Goal: Information Seeking & Learning: Compare options

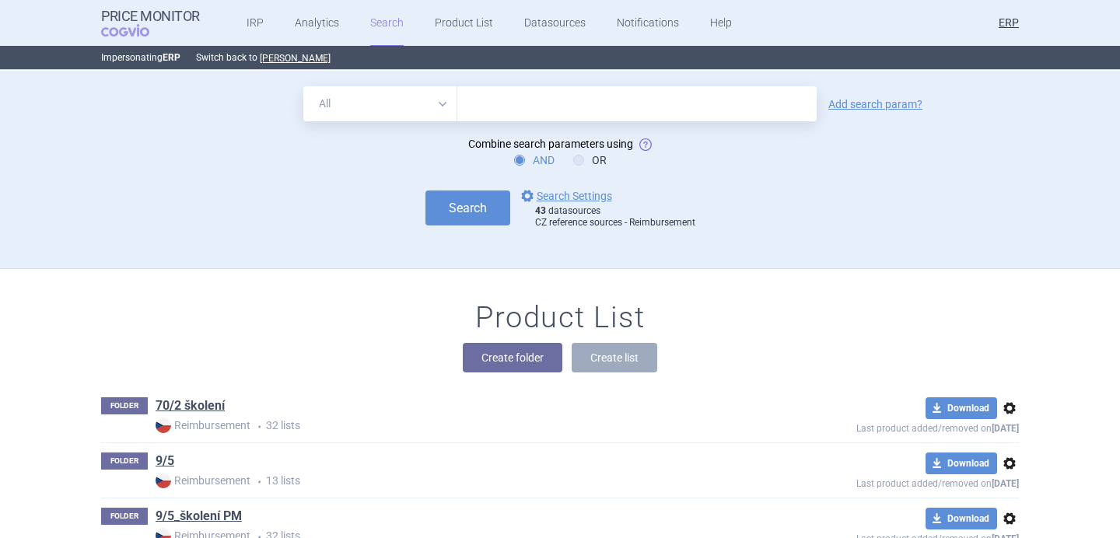
click at [433, 107] on select "All Brand Name ATC Company Active Substance Country Newer than" at bounding box center [380, 103] width 154 height 35
select select "brandName"
click at [303, 86] on select "All Brand Name ATC Company Active Substance Country Newer than" at bounding box center [380, 103] width 154 height 35
click at [508, 104] on input "text" at bounding box center [636, 103] width 359 height 35
paste input "FLEBOGAMMA"
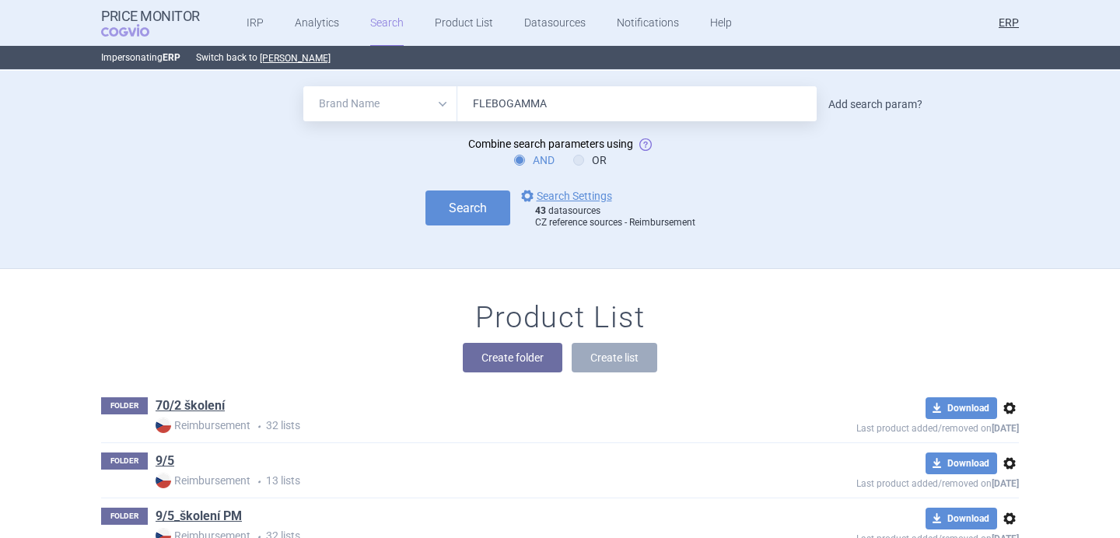
type input "FLEBOGAMMA"
click at [843, 103] on link "Add search param?" at bounding box center [876, 104] width 94 height 11
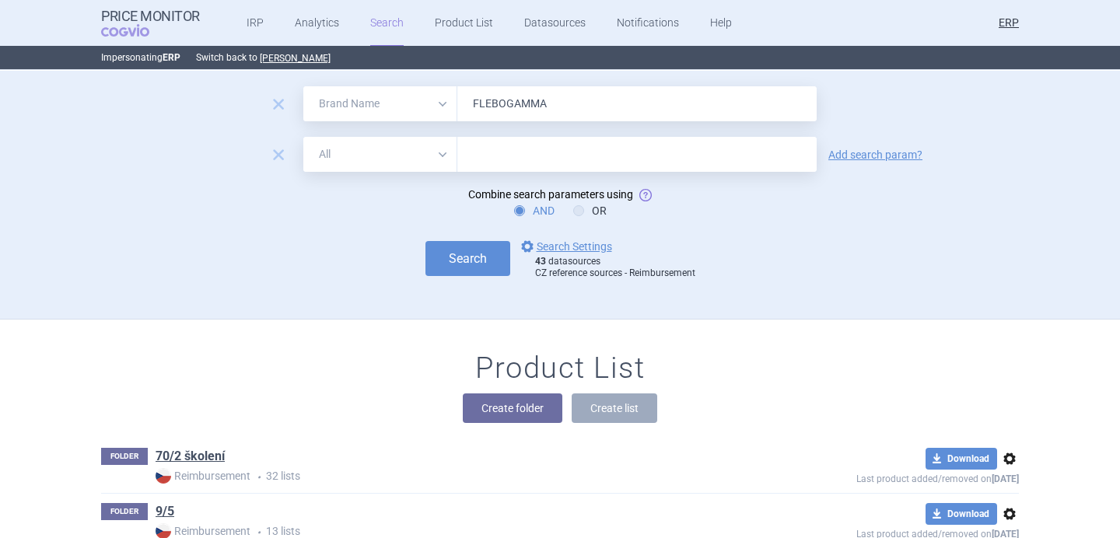
click at [419, 156] on select "All Brand Name ATC Company Active Substance Country Newer than" at bounding box center [380, 154] width 154 height 35
select select "newerThan"
click at [303, 137] on select "All Brand Name ATC Company Active Substance Country Newer than" at bounding box center [380, 154] width 154 height 35
click at [552, 145] on input "text" at bounding box center [636, 154] width 359 height 35
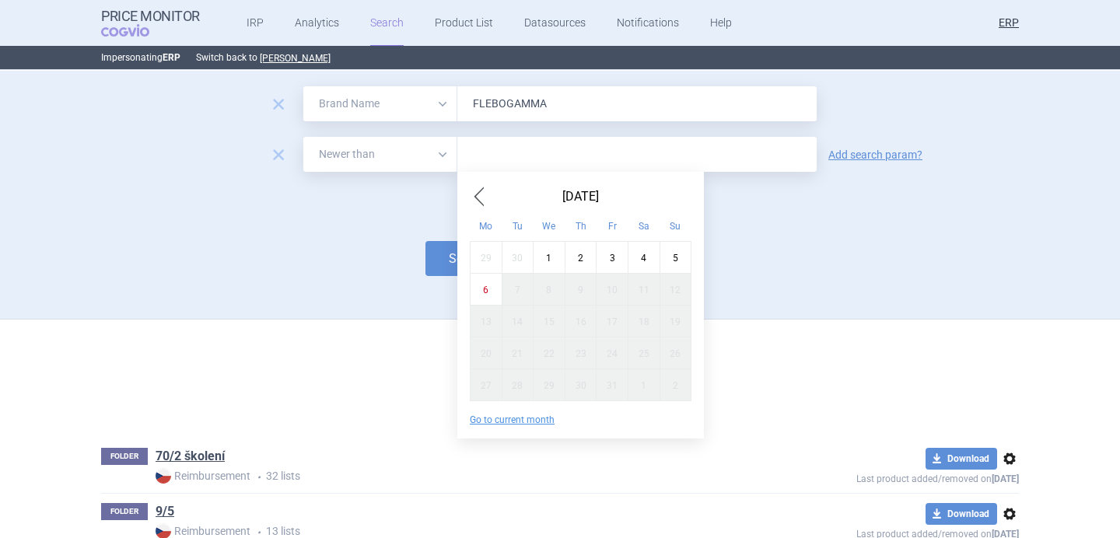
click at [483, 203] on span "Previous Month" at bounding box center [479, 196] width 19 height 25
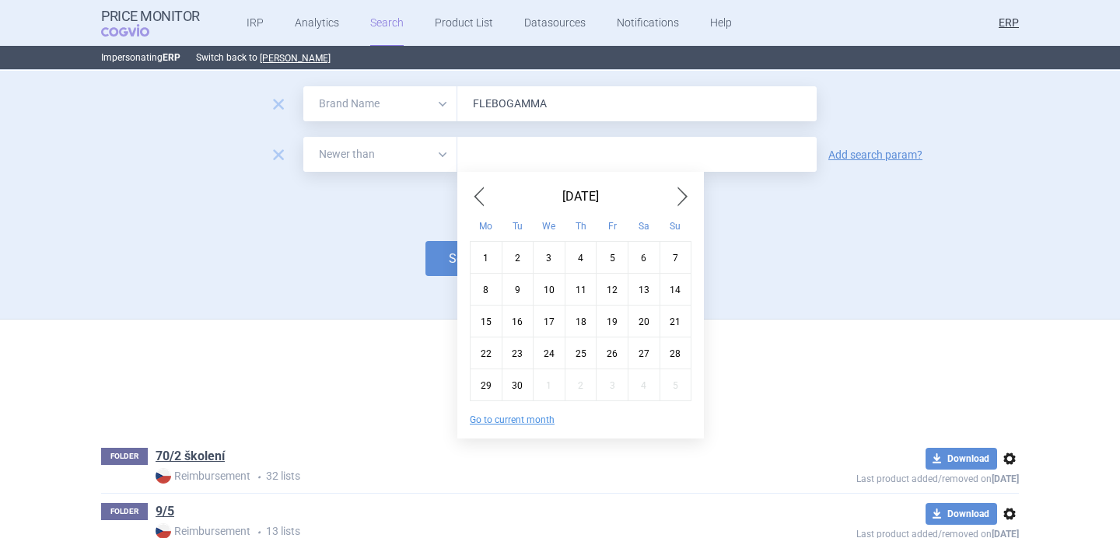
click at [483, 203] on span "Previous Month" at bounding box center [479, 196] width 19 height 25
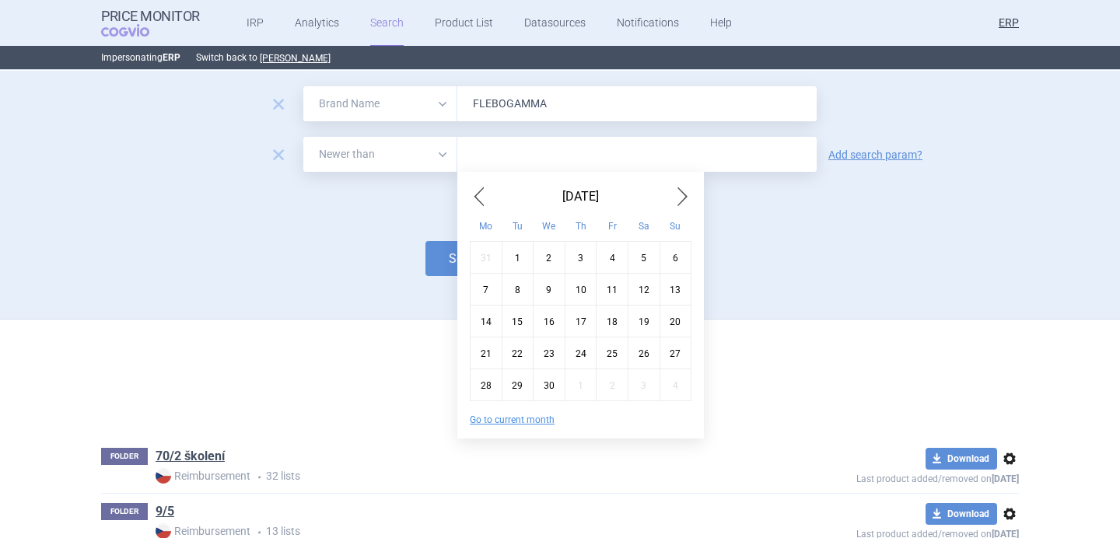
click at [483, 203] on span "Previous Month" at bounding box center [479, 196] width 19 height 25
click at [556, 256] on div "1" at bounding box center [550, 257] width 32 height 32
type input "1. 1. 2025"
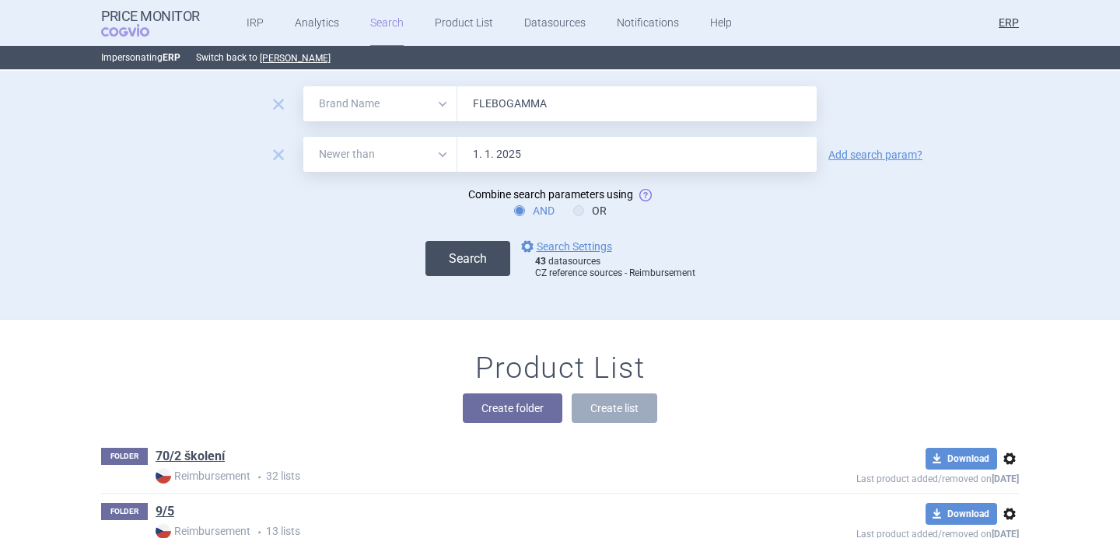
click at [489, 268] on button "Search" at bounding box center [468, 258] width 85 height 35
select select "brandName"
select select "newerThan"
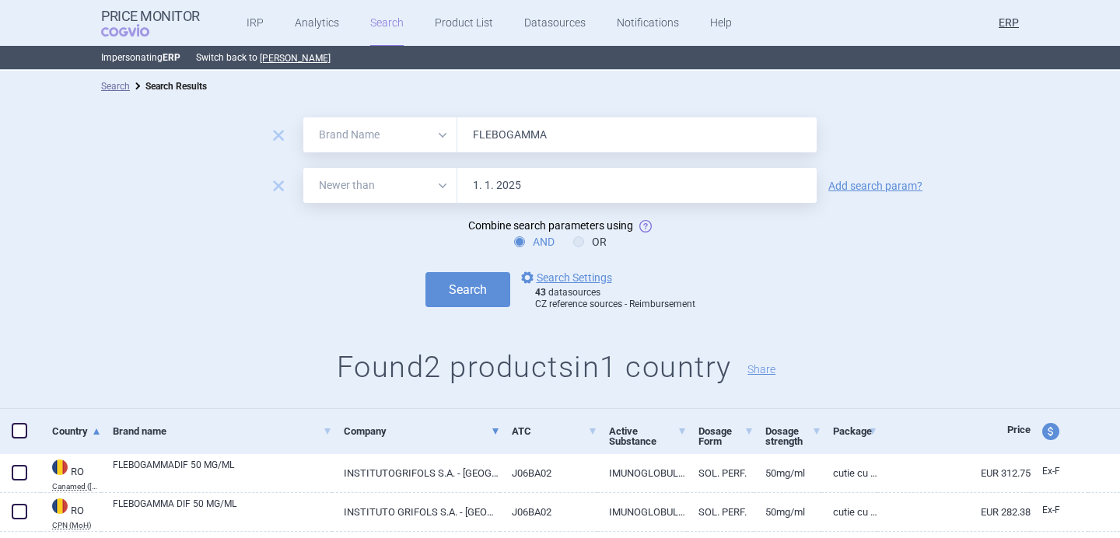
scroll to position [44, 0]
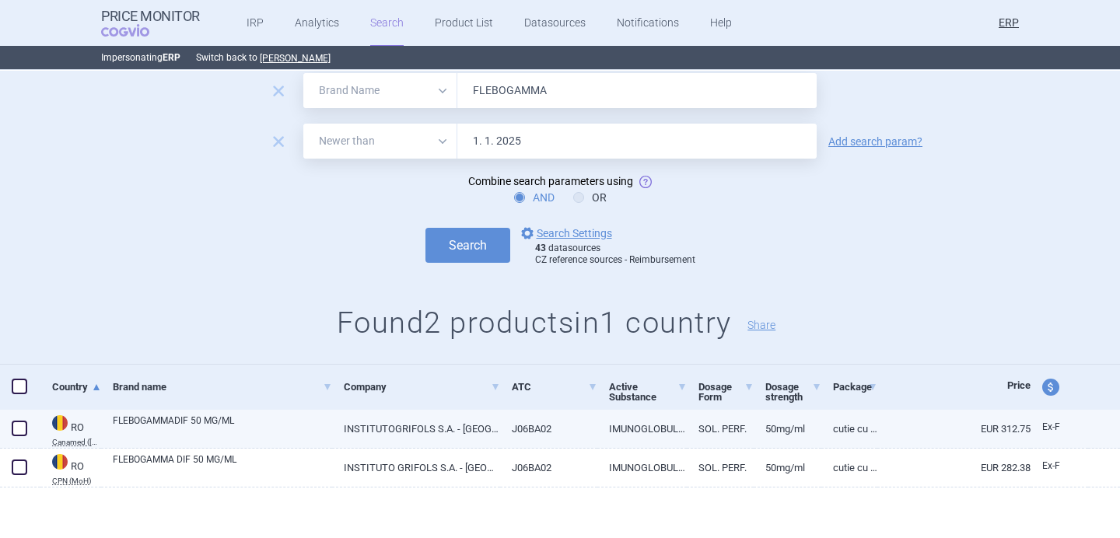
click at [239, 433] on link "FLEBOGAMMADIF 50 MG/ML" at bounding box center [222, 428] width 219 height 28
select select "EUR"
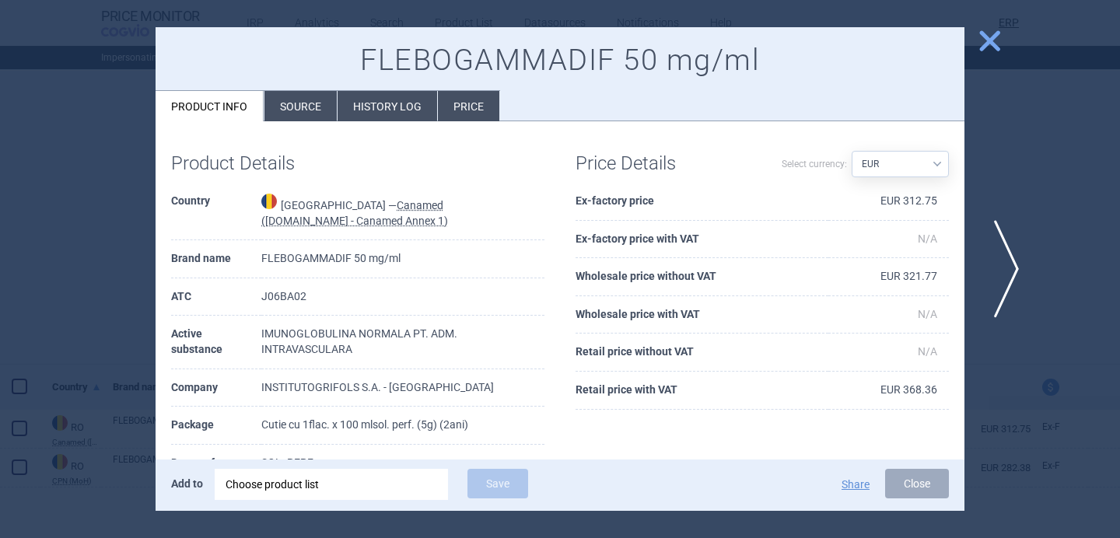
click at [1011, 258] on span "next" at bounding box center [1001, 269] width 35 height 98
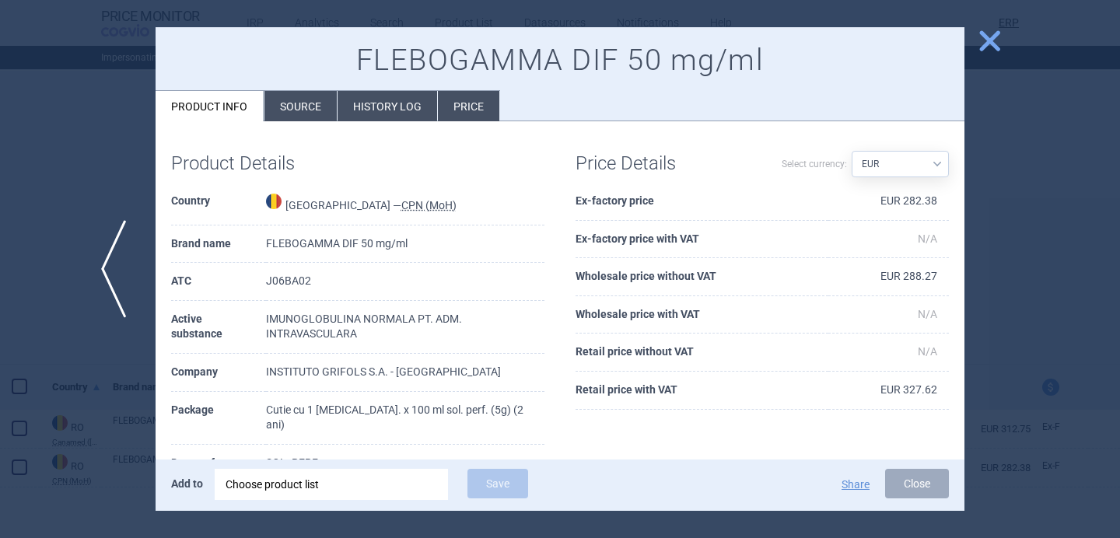
click at [107, 267] on span "previous" at bounding box center [118, 269] width 35 height 98
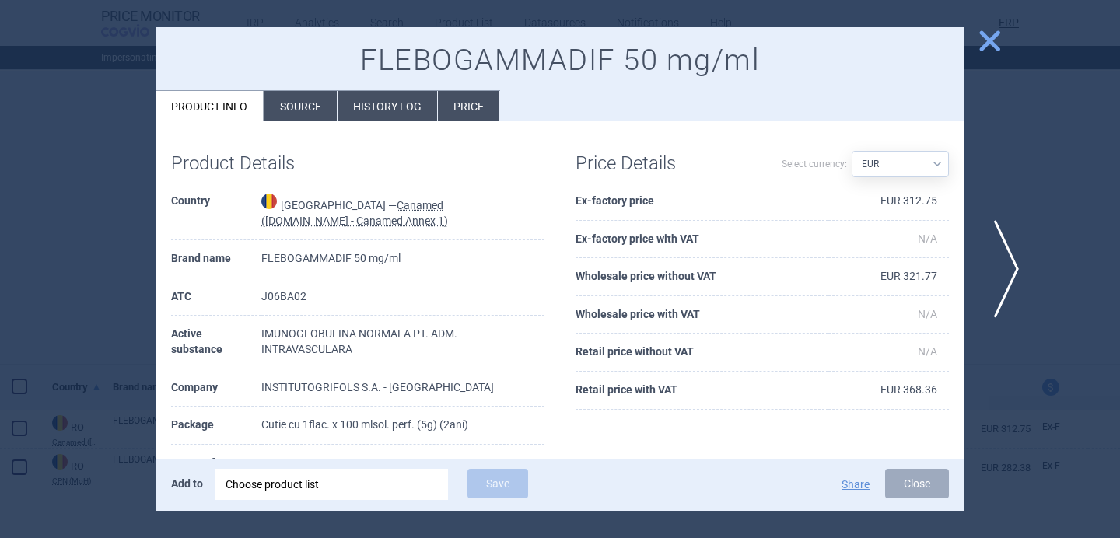
click at [995, 277] on span "next" at bounding box center [1001, 269] width 35 height 98
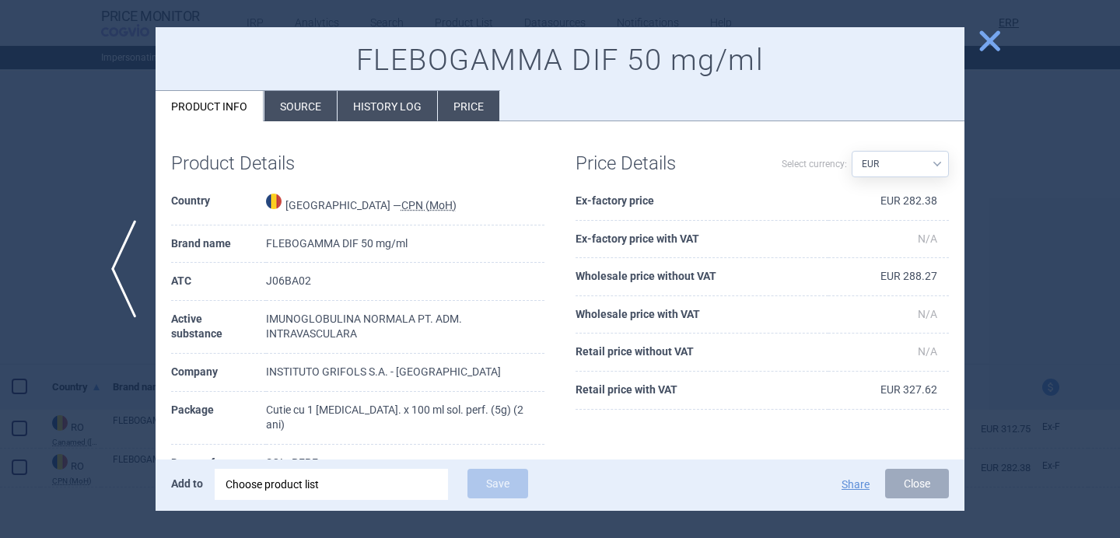
click at [84, 351] on div at bounding box center [560, 269] width 1120 height 538
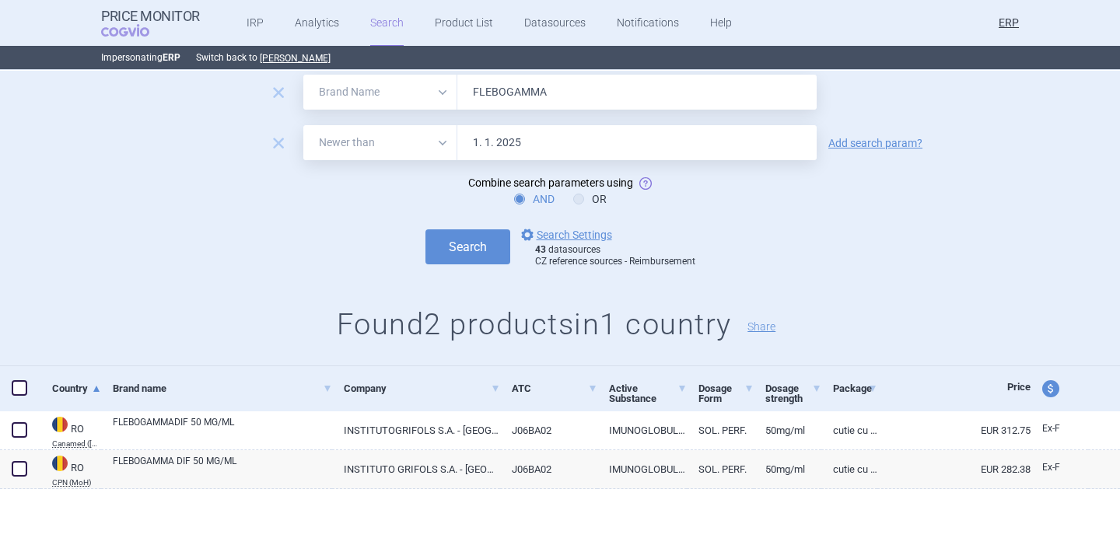
scroll to position [44, 0]
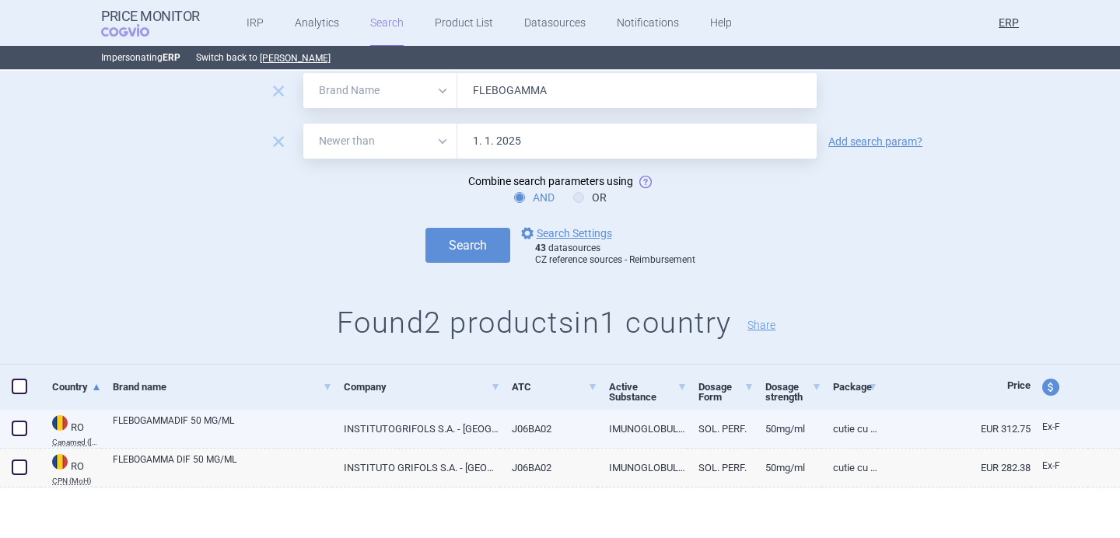
click at [187, 431] on link "FLEBOGAMMADIF 50 MG/ML" at bounding box center [222, 428] width 219 height 28
select select "EUR"
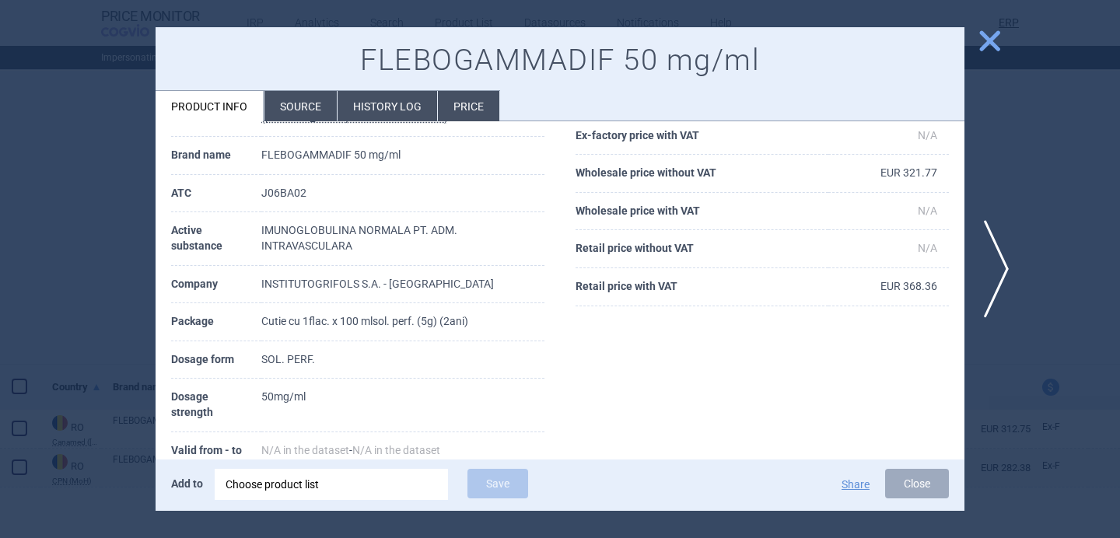
scroll to position [105, 0]
click at [122, 260] on div at bounding box center [560, 269] width 1120 height 538
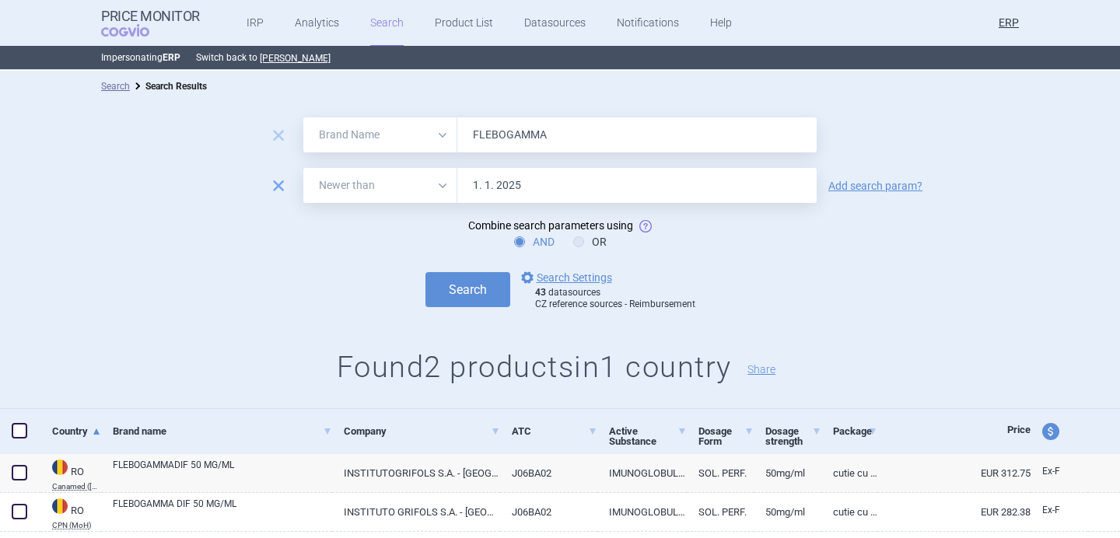
click at [272, 184] on span "remove" at bounding box center [279, 186] width 22 height 22
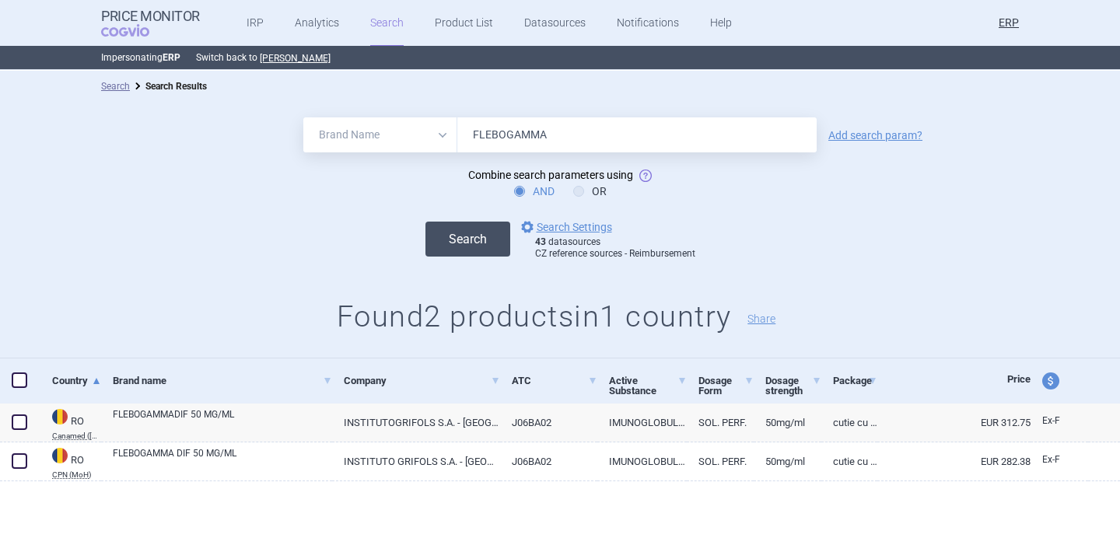
click at [454, 235] on button "Search" at bounding box center [468, 239] width 85 height 35
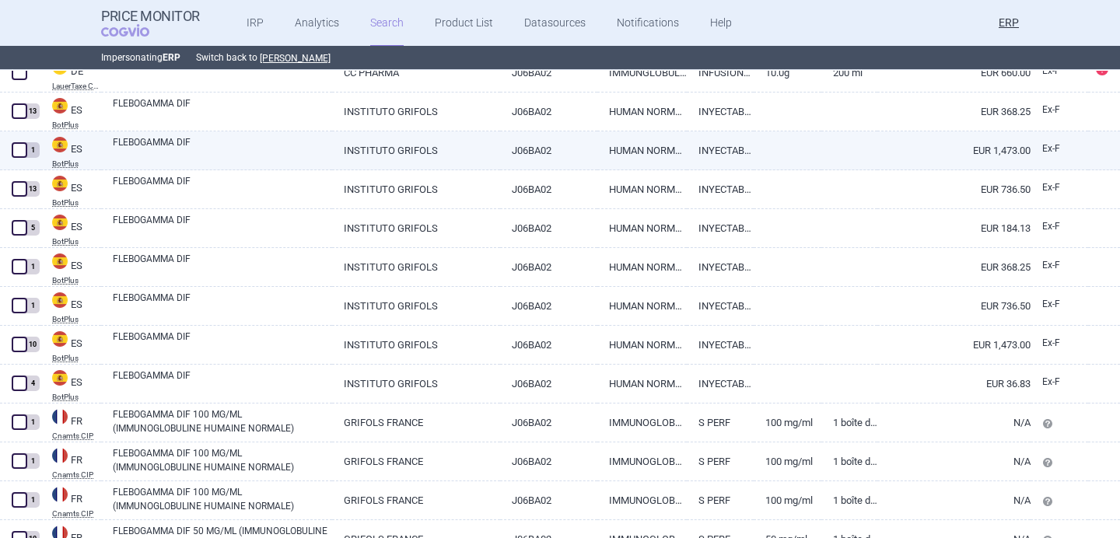
scroll to position [1338, 0]
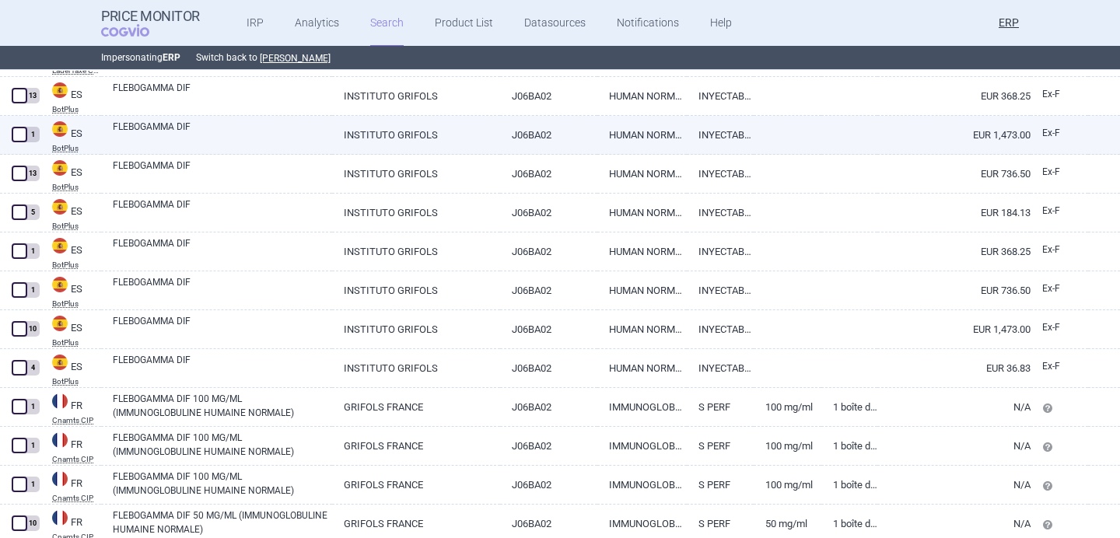
click at [296, 138] on link "FLEBOGAMMA DIF" at bounding box center [222, 134] width 219 height 28
select select "EUR"
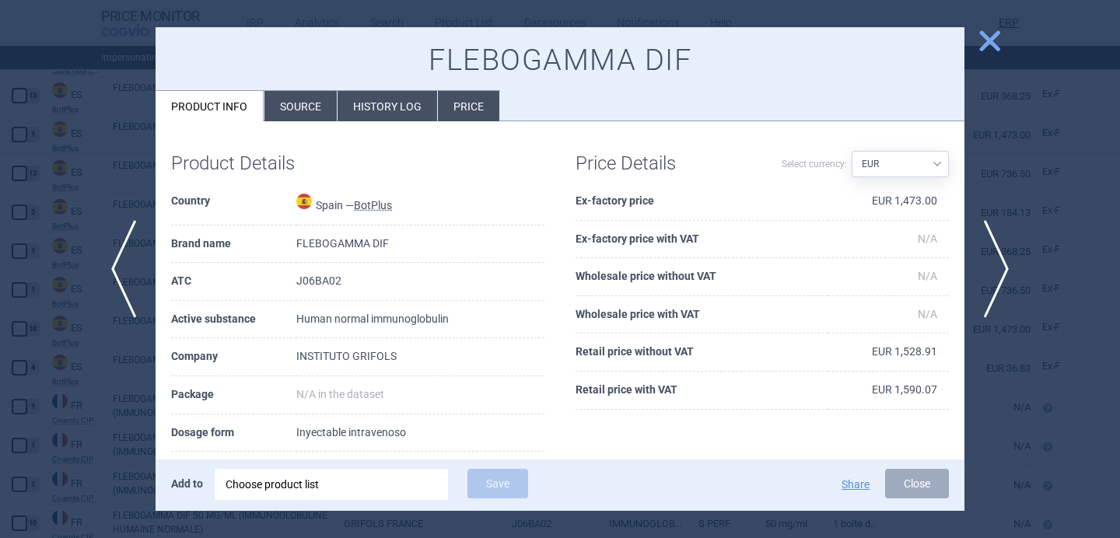
scroll to position [18, 0]
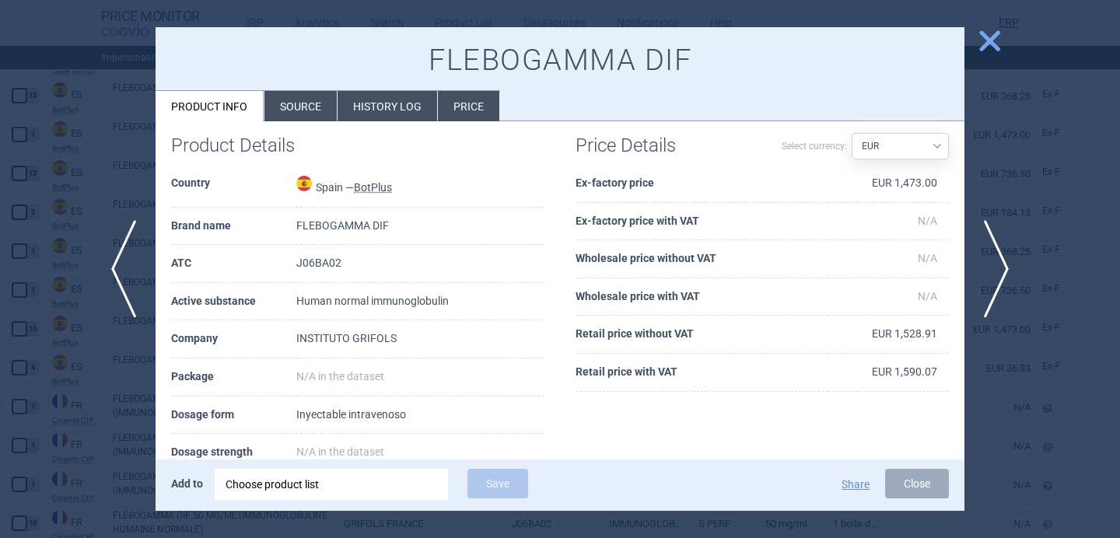
click at [294, 105] on li "Source" at bounding box center [301, 106] width 72 height 30
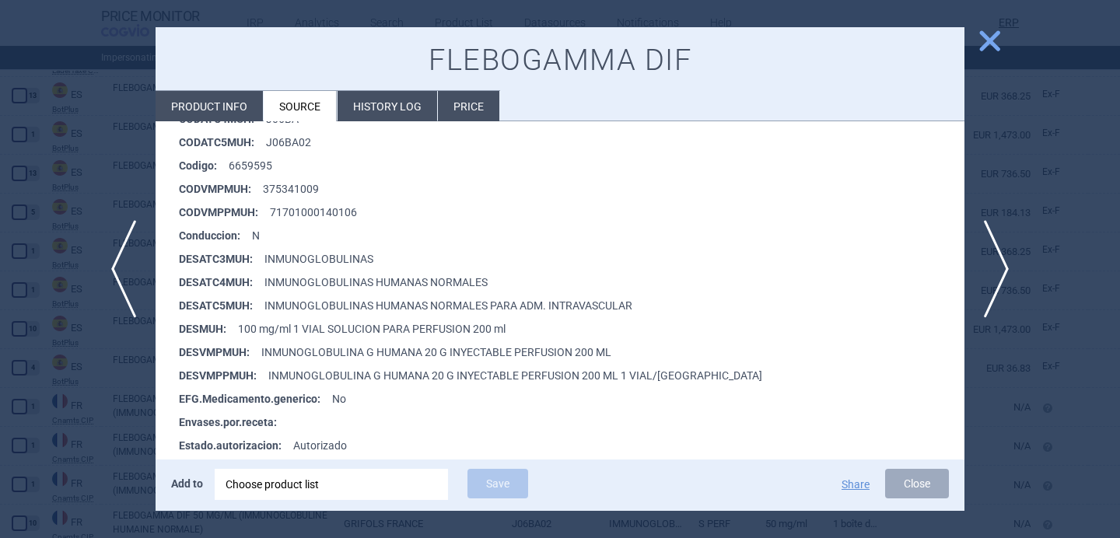
scroll to position [368, 0]
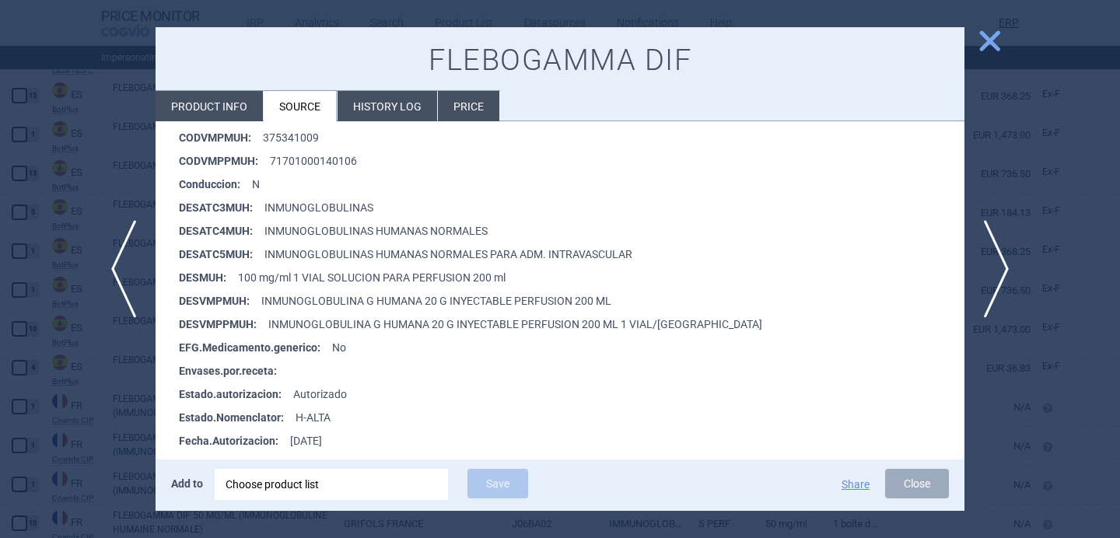
click at [141, 397] on div at bounding box center [560, 269] width 1120 height 538
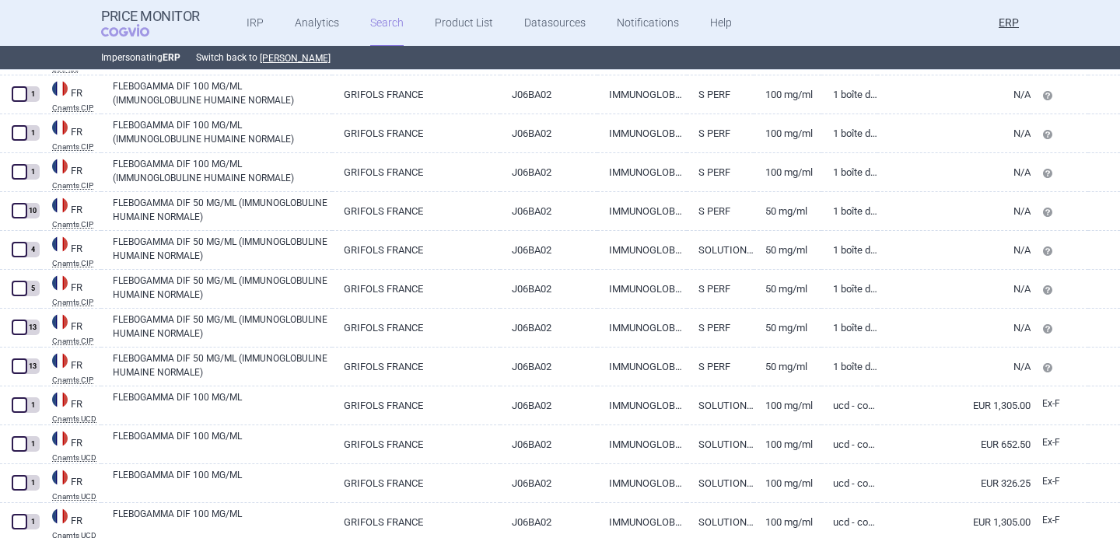
scroll to position [1653, 0]
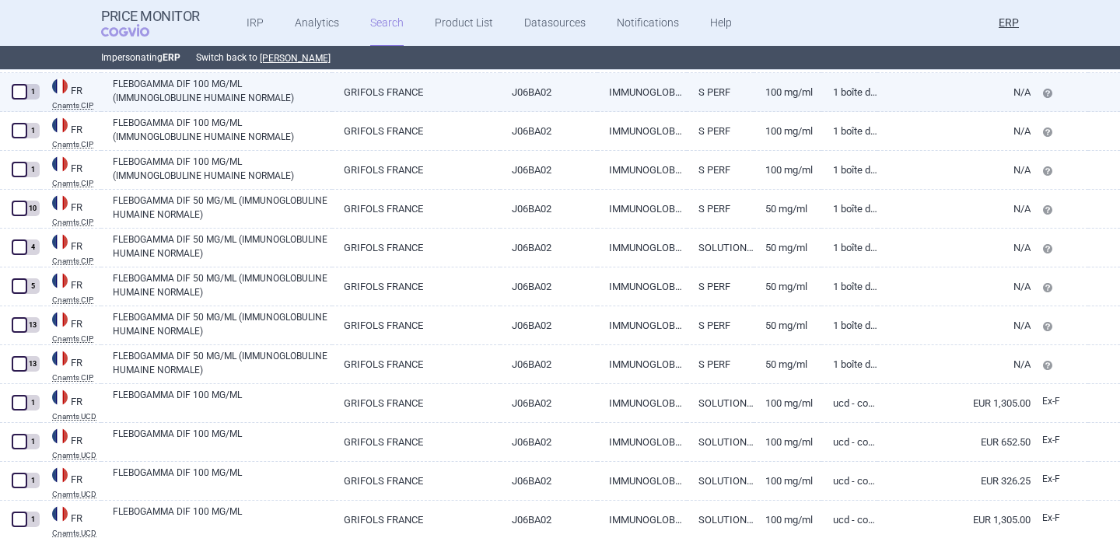
click at [211, 92] on link "FLEBOGAMMA DIF 100 MG/ML (IMMUNOGLOBULINE HUMAINE NORMALE)" at bounding box center [222, 91] width 219 height 28
select select "EUR"
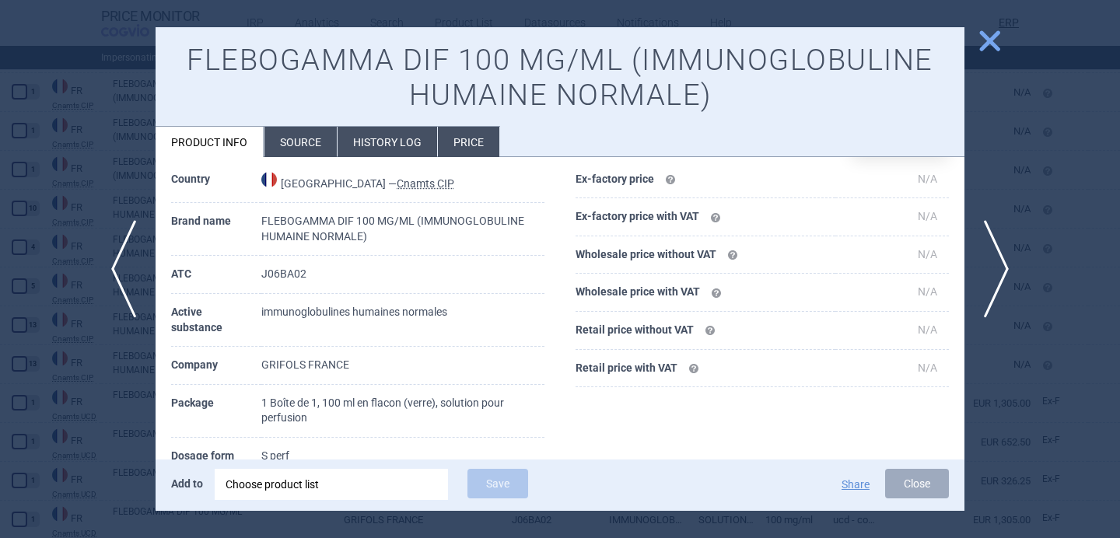
scroll to position [59, 0]
click at [992, 250] on span "next" at bounding box center [1001, 269] width 35 height 98
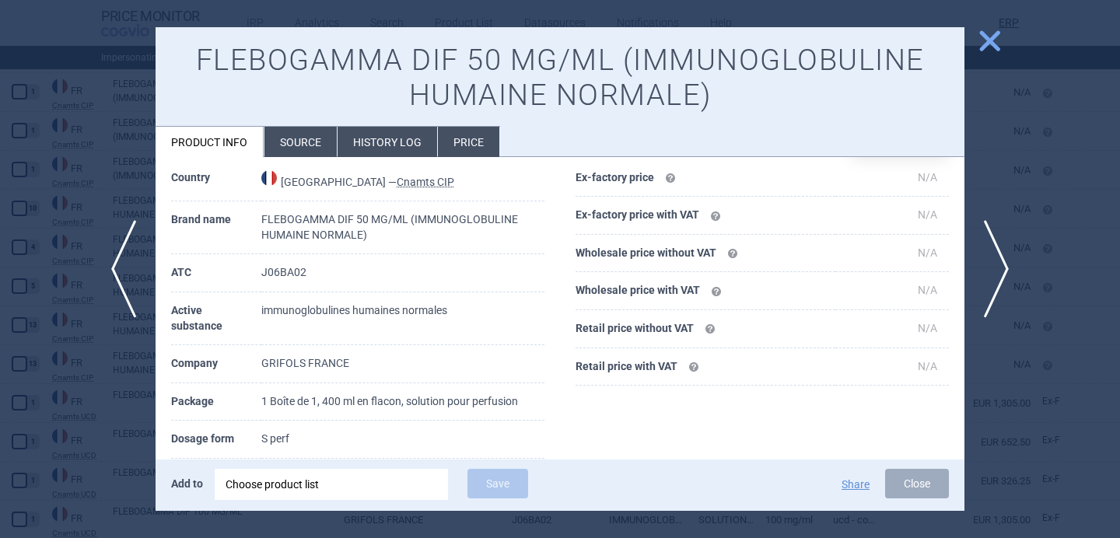
click at [65, 419] on div at bounding box center [560, 269] width 1120 height 538
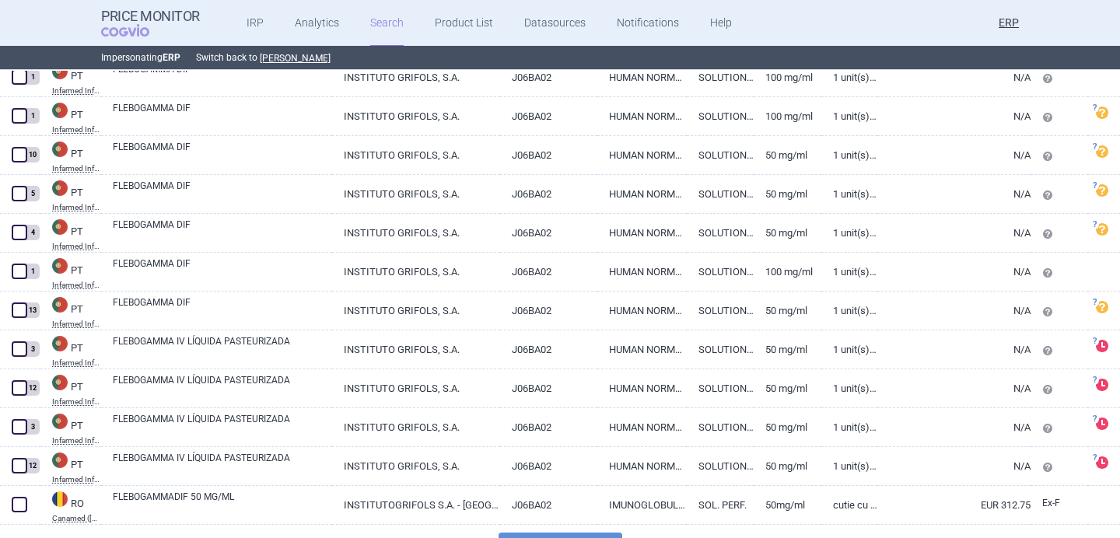
scroll to position [3806, 0]
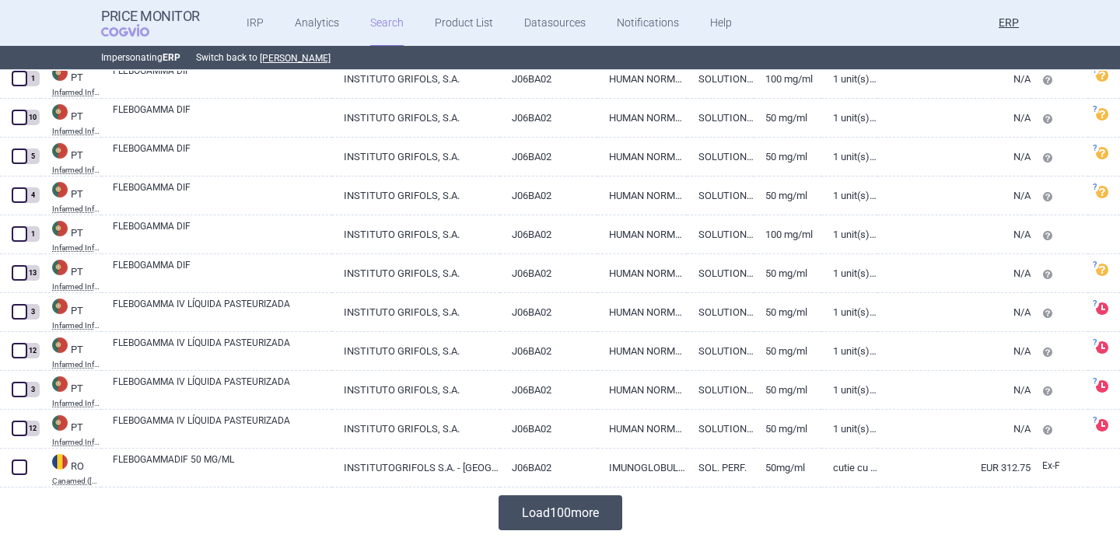
click at [590, 504] on button "Load 100 more" at bounding box center [561, 513] width 124 height 35
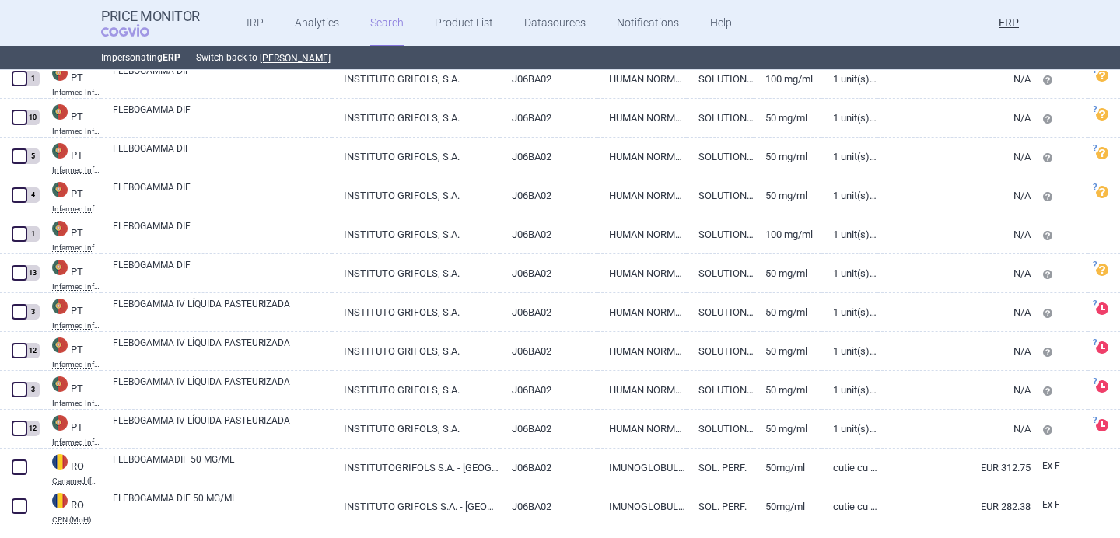
scroll to position [3845, 0]
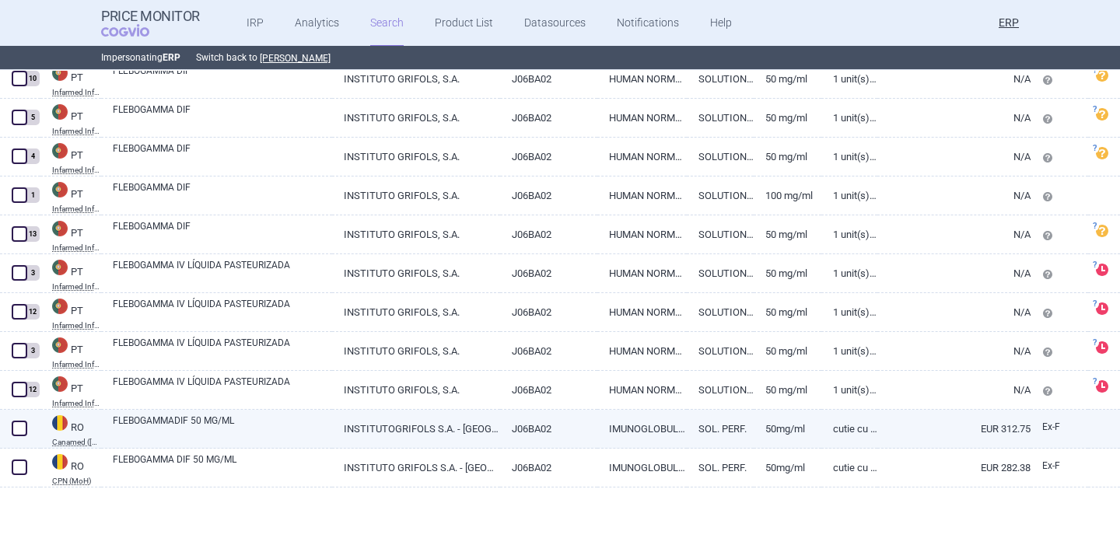
click at [257, 430] on link "FLEBOGAMMADIF 50 MG/ML" at bounding box center [222, 428] width 219 height 28
select select "EUR"
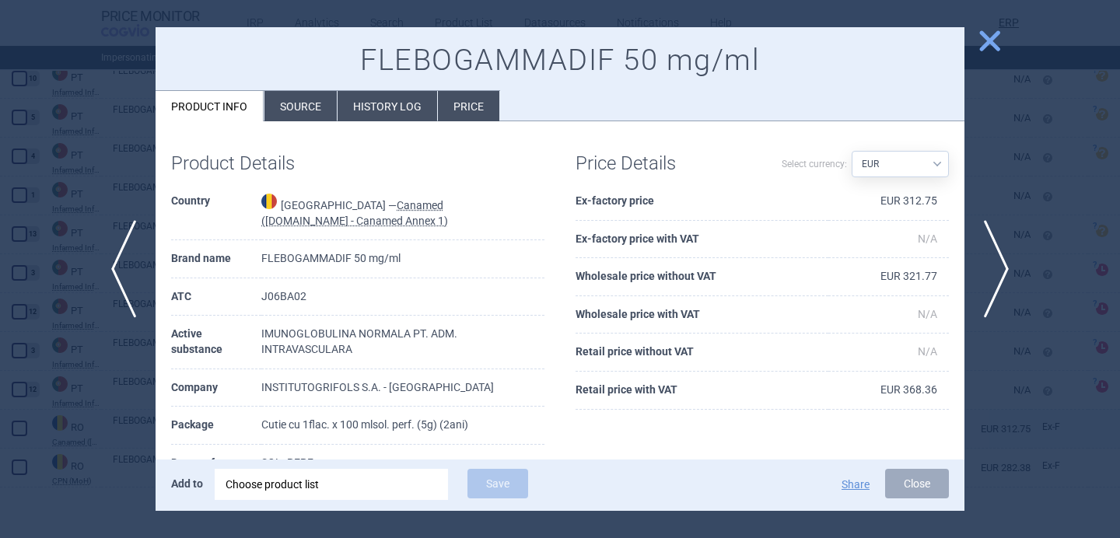
scroll to position [52, 0]
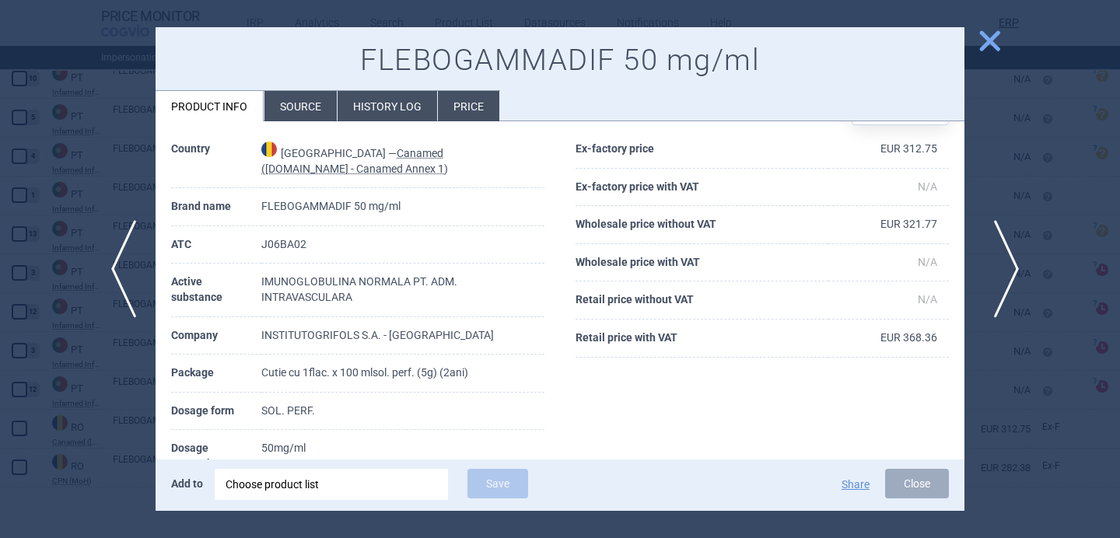
click at [1005, 267] on span "next" at bounding box center [1001, 269] width 35 height 98
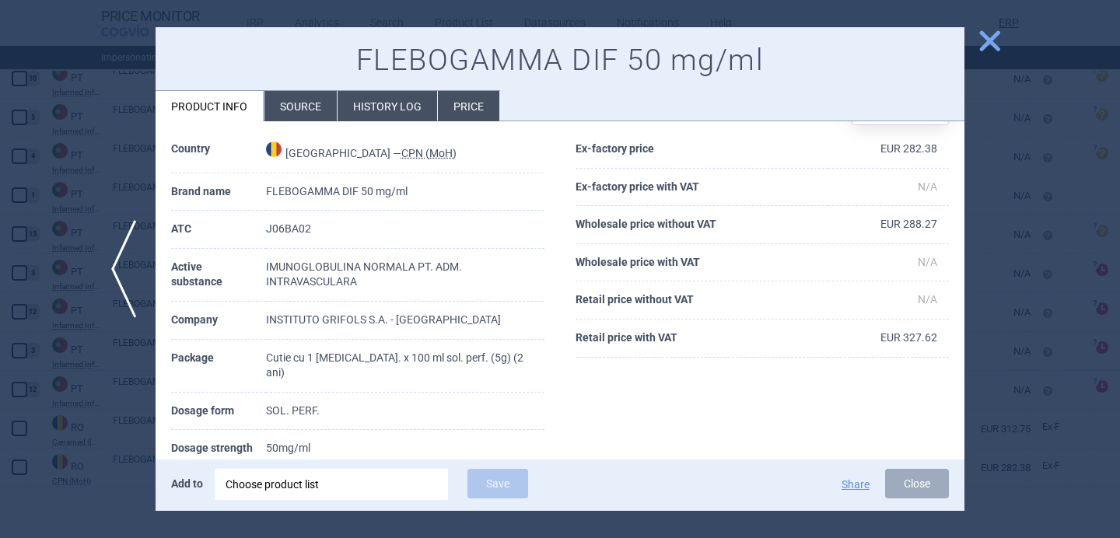
click at [1005, 203] on div at bounding box center [560, 269] width 1120 height 538
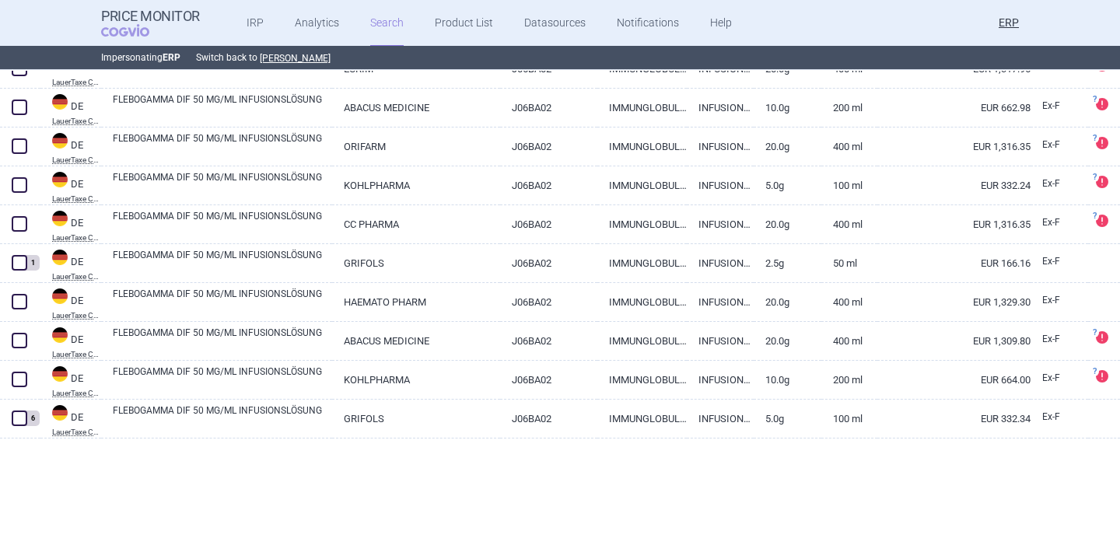
scroll to position [477, 0]
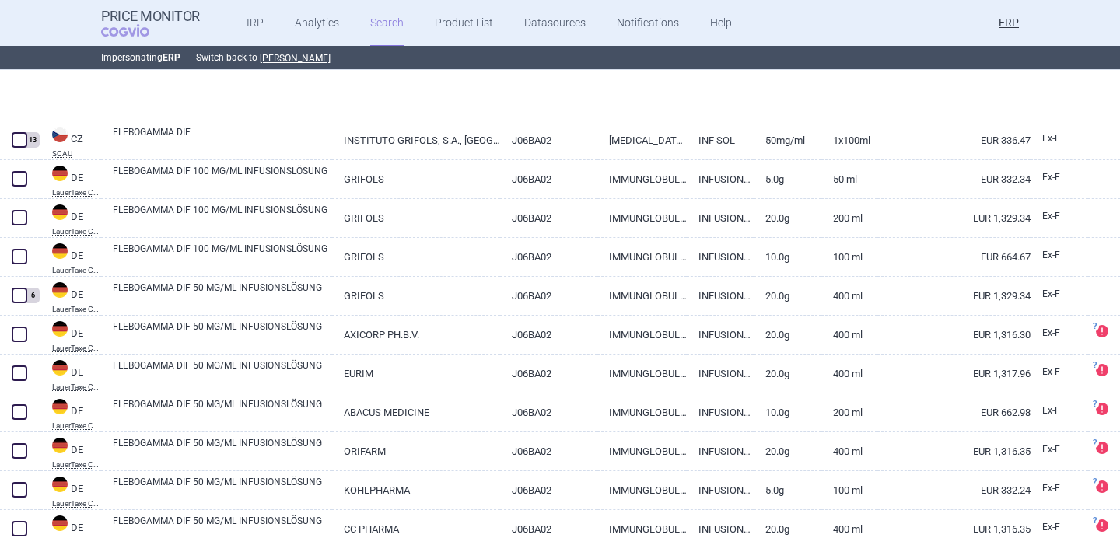
select select "brandName"
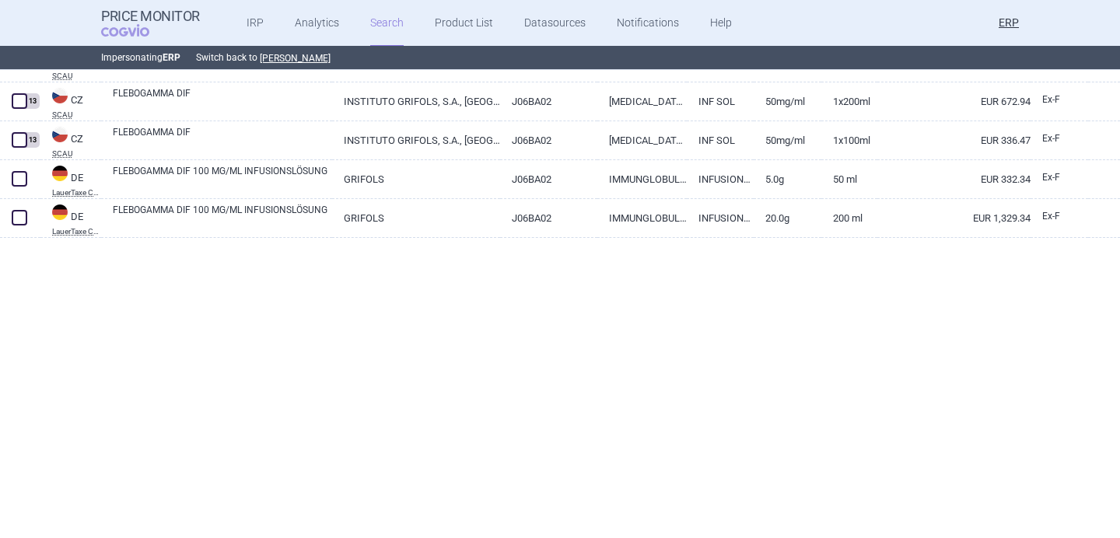
scroll to position [0, 0]
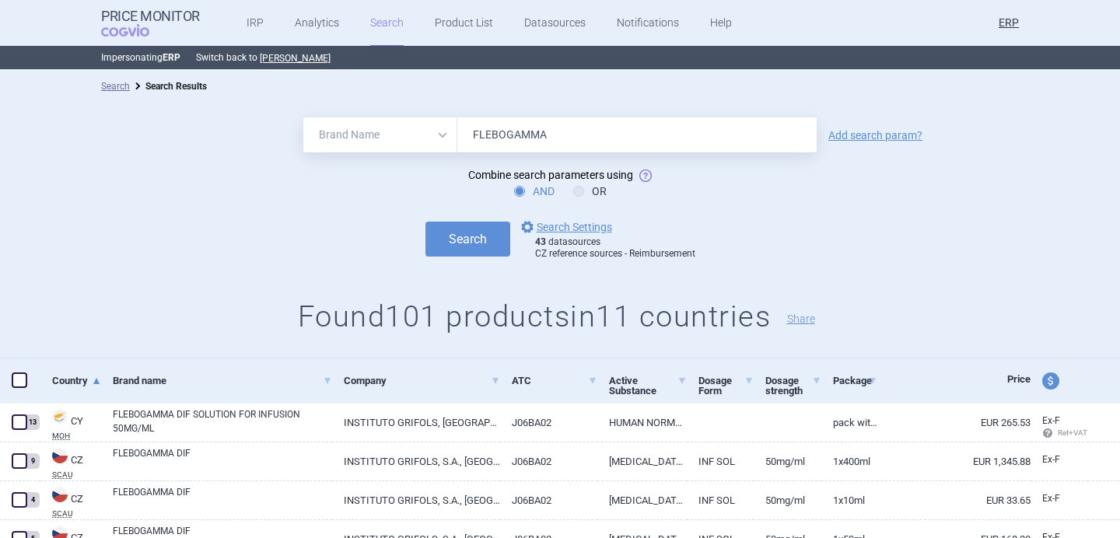
click at [508, 128] on input "FLEBOGAMMA" at bounding box center [636, 134] width 359 height 35
click at [561, 135] on input "FLEBOGAMMA" at bounding box center [636, 134] width 359 height 35
paste input "GAMUNEX"
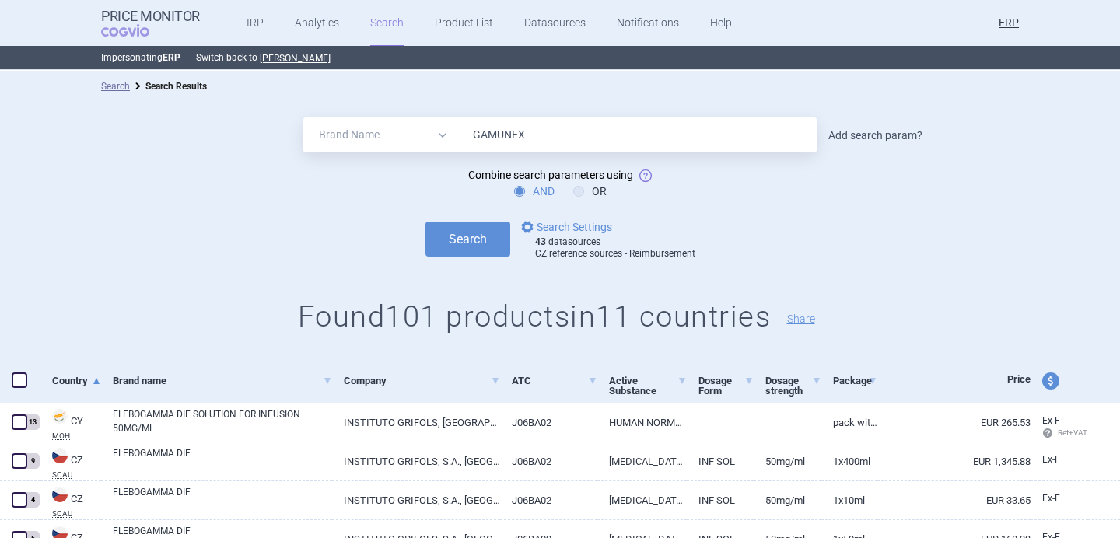
type input "GAMUNEX"
click at [855, 133] on link "Add search param?" at bounding box center [876, 135] width 94 height 11
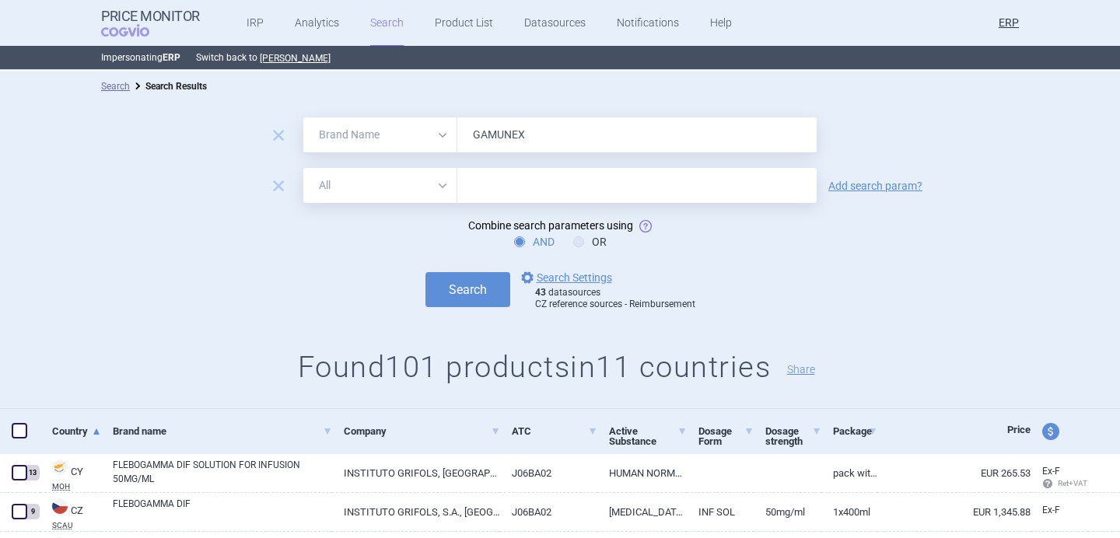
click at [371, 191] on select "All Brand Name ATC Company Active Substance Country Newer than" at bounding box center [380, 185] width 154 height 35
select select "newerThan"
click at [303, 168] on select "All Brand Name ATC Company Active Substance Country Newer than" at bounding box center [380, 185] width 154 height 35
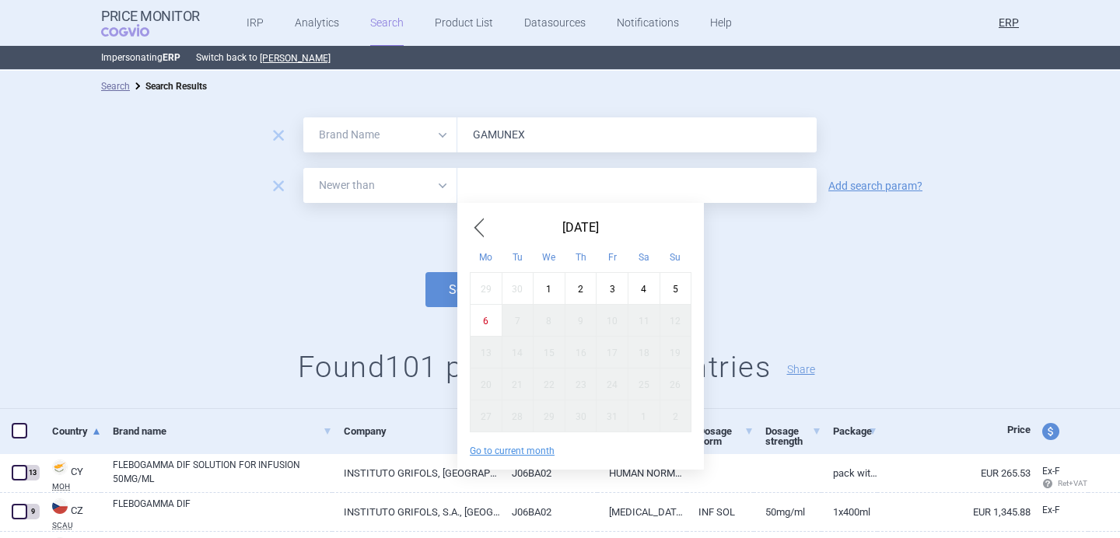
click at [494, 188] on input "text" at bounding box center [636, 185] width 359 height 35
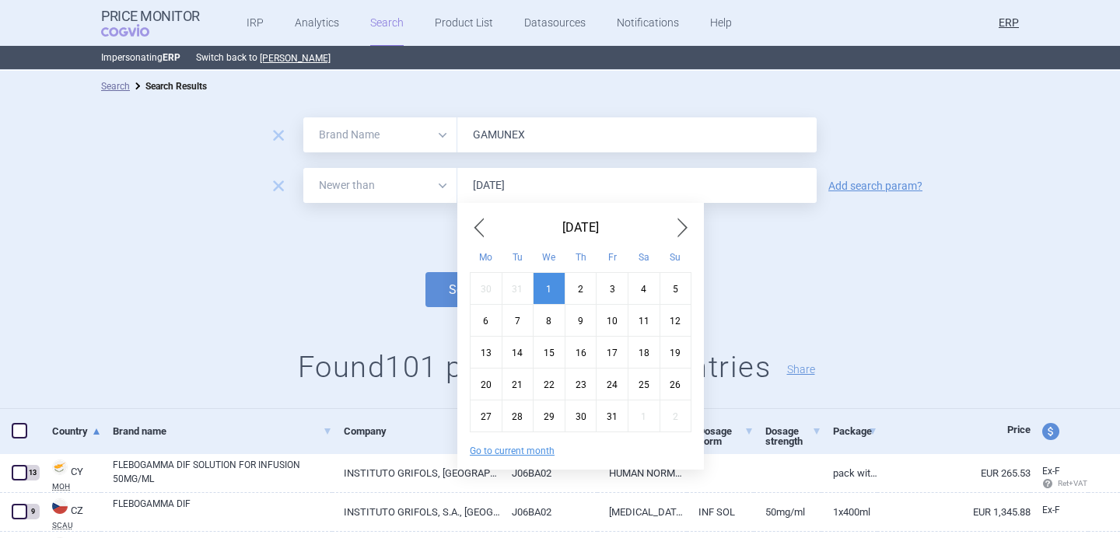
click at [552, 280] on div "1" at bounding box center [550, 288] width 32 height 32
type input "1. 1. 2025"
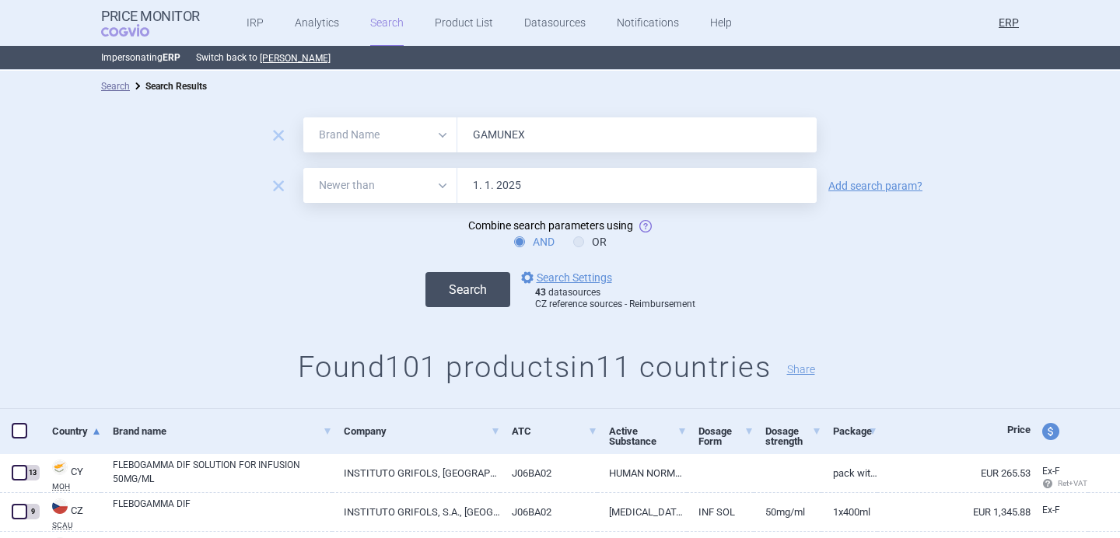
click at [480, 289] on button "Search" at bounding box center [468, 289] width 85 height 35
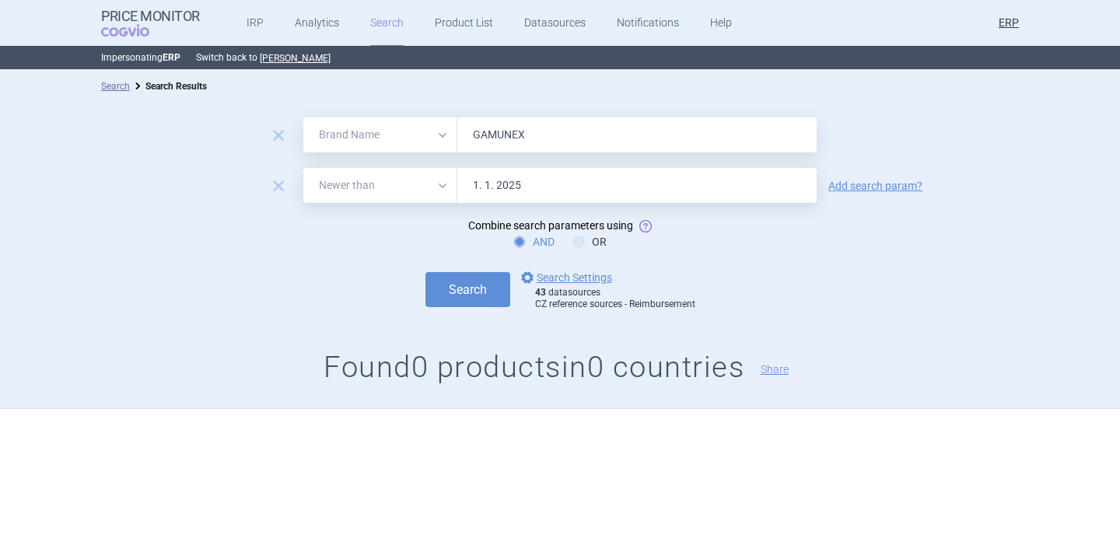
click at [506, 135] on input "GAMUNEX" at bounding box center [636, 134] width 359 height 35
type input "GAMiNEX"
click at [486, 292] on button "Search" at bounding box center [468, 289] width 85 height 35
click at [288, 183] on span "remove" at bounding box center [279, 186] width 22 height 22
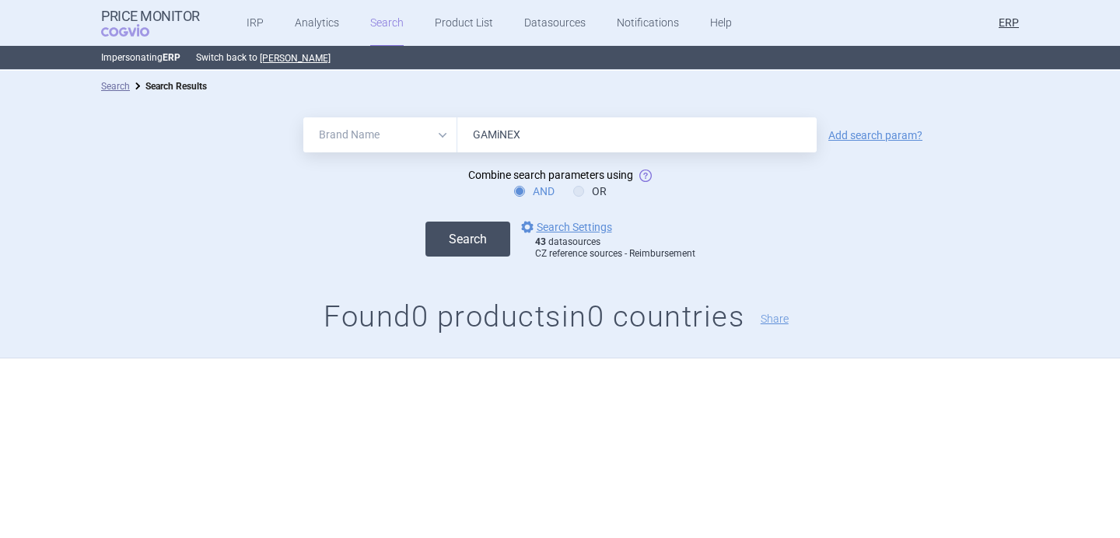
click at [457, 249] on button "Search" at bounding box center [468, 239] width 85 height 35
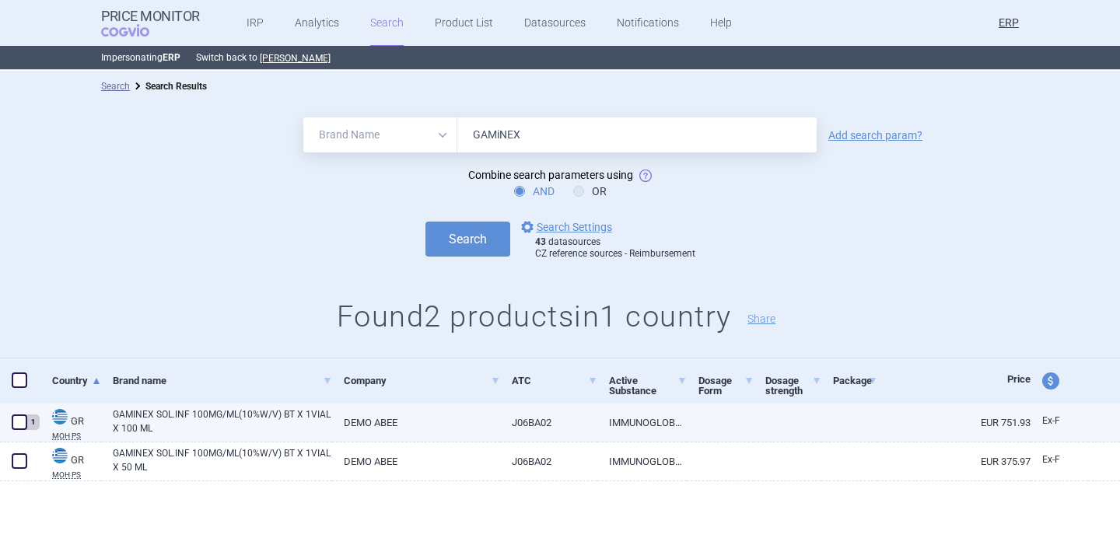
click at [247, 428] on link "GAMINEX SOL.INF 100MG/ML(10%W/V) BT X 1VIAL X 100 ML" at bounding box center [222, 422] width 219 height 28
select select "EUR"
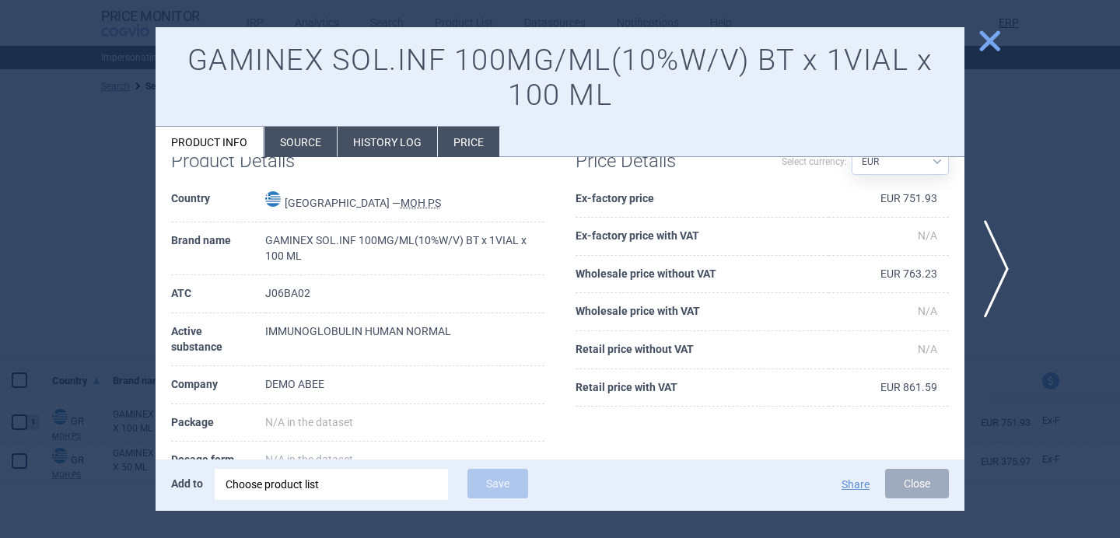
scroll to position [30, 0]
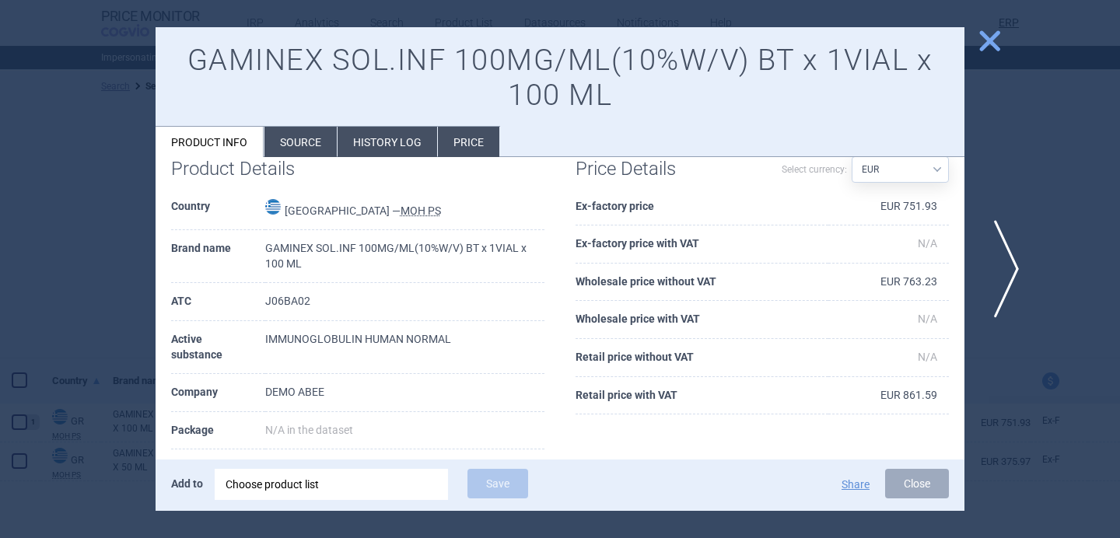
click at [1001, 258] on span "next" at bounding box center [1001, 269] width 35 height 98
click at [72, 223] on div at bounding box center [560, 269] width 1120 height 538
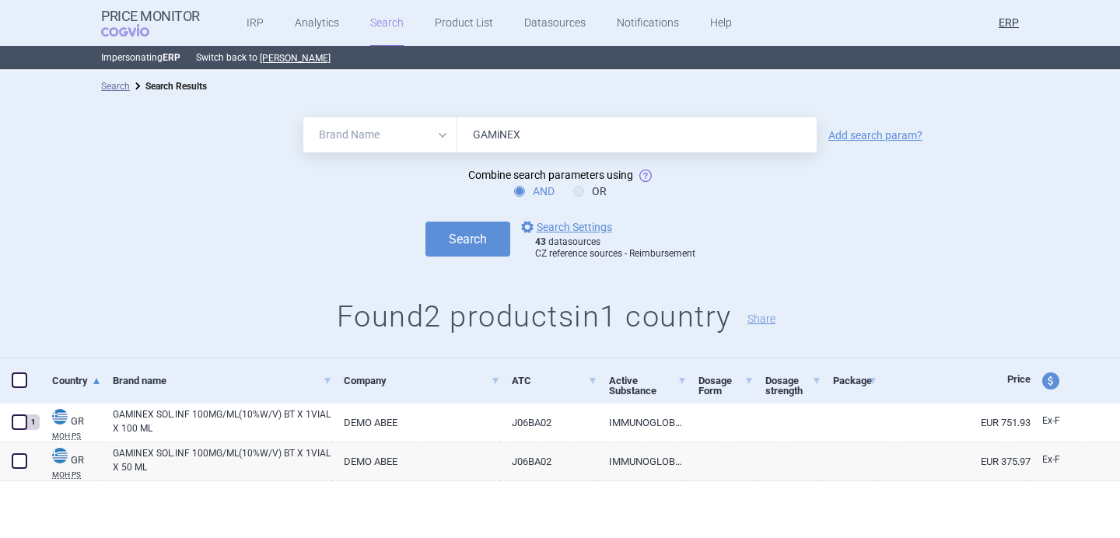
click at [502, 135] on input "GAMiNEX" at bounding box center [636, 134] width 359 height 35
type input "GAMuNEX"
click at [473, 239] on button "Search" at bounding box center [468, 239] width 85 height 35
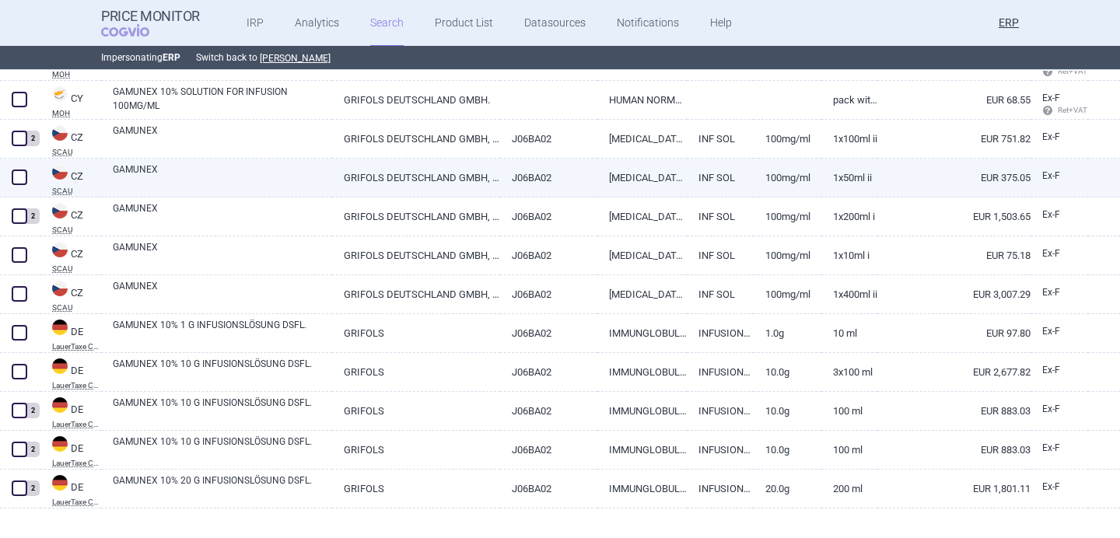
scroll to position [115, 0]
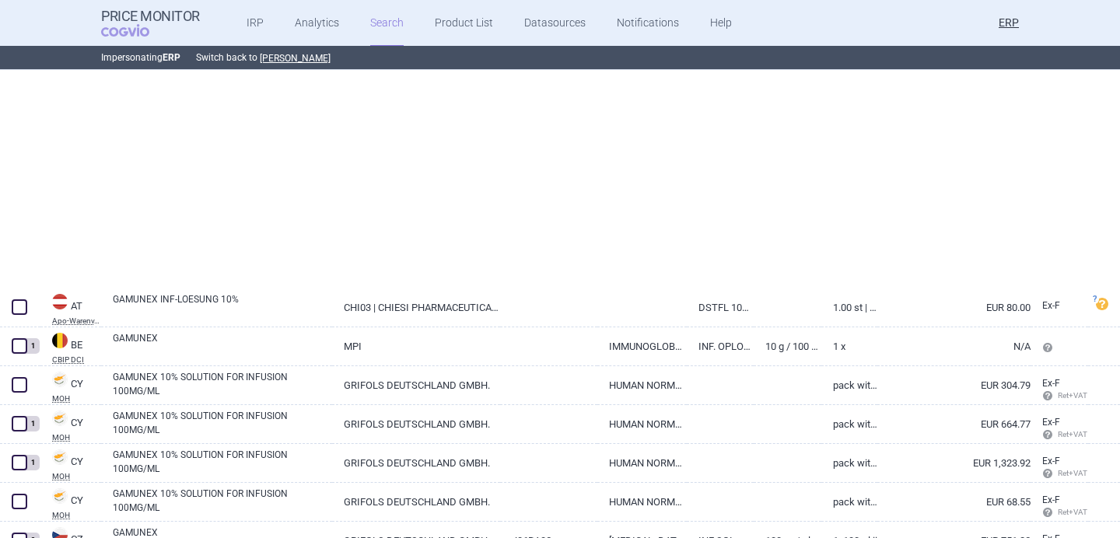
select select "brandName"
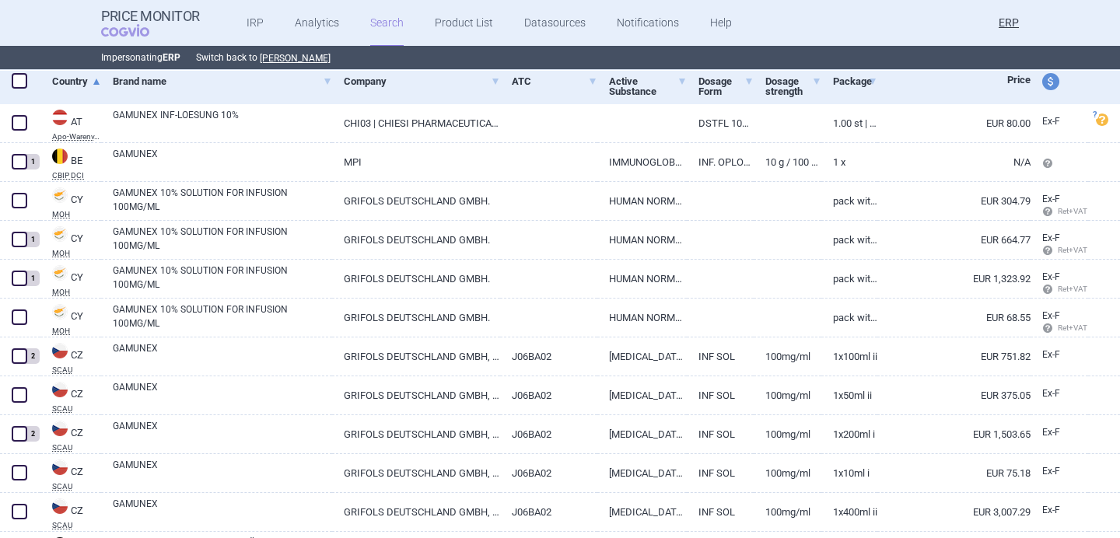
scroll to position [313, 0]
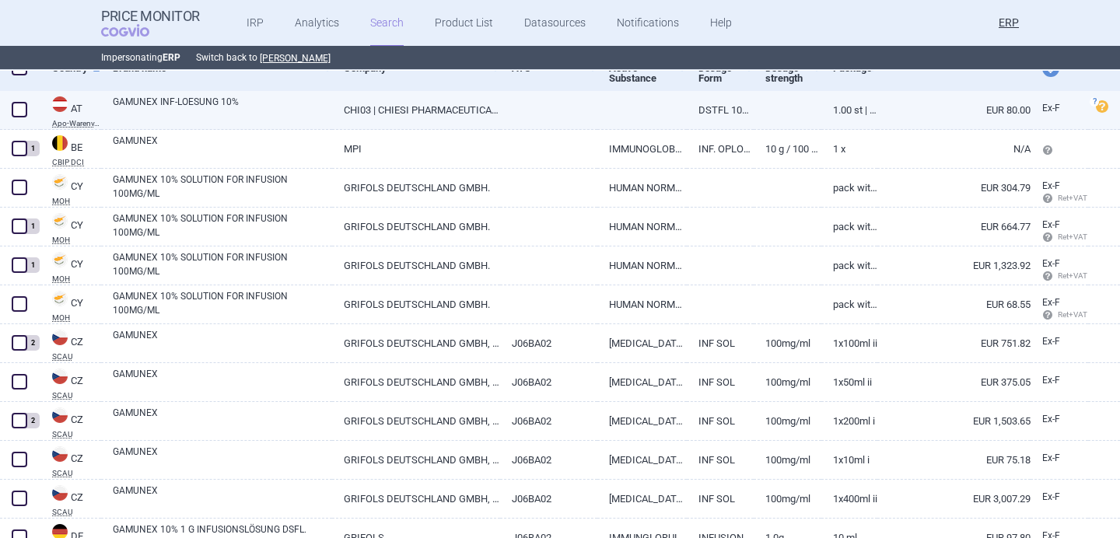
click at [214, 103] on link "GAMUNEX INF-LOESUNG 10%" at bounding box center [222, 109] width 219 height 28
select select "EUR"
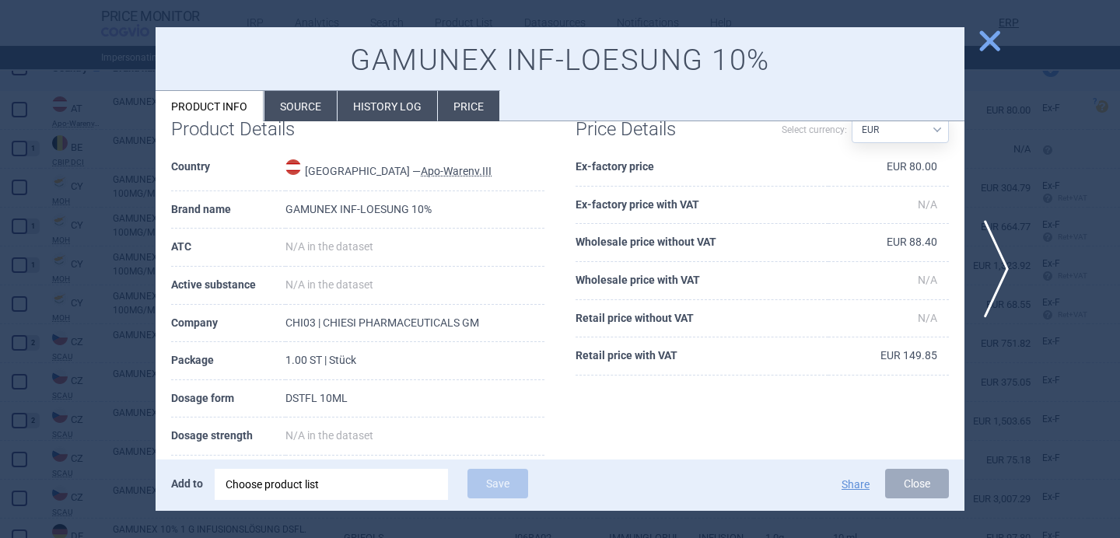
scroll to position [147, 0]
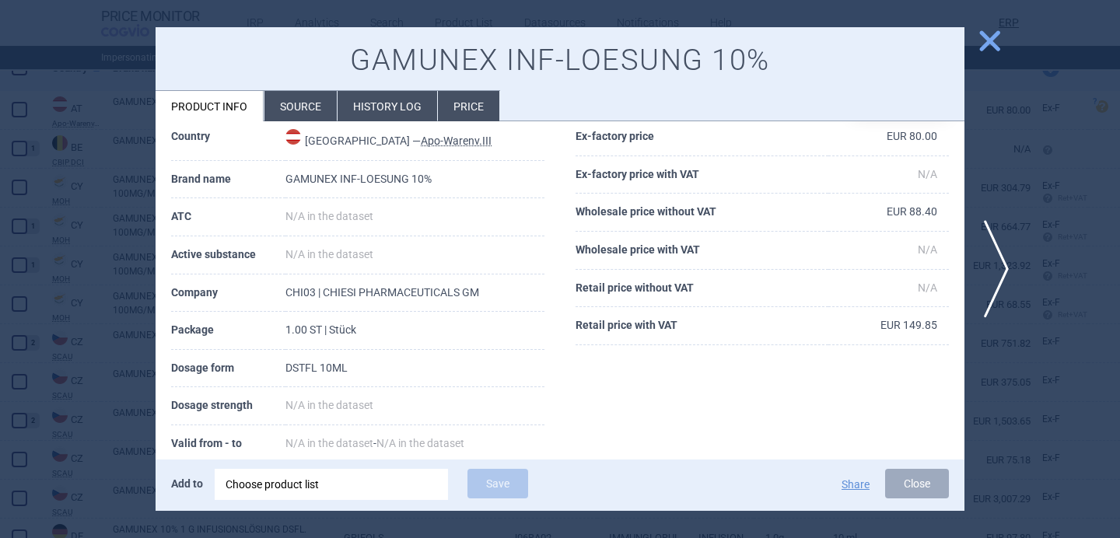
click at [95, 412] on div at bounding box center [560, 269] width 1120 height 538
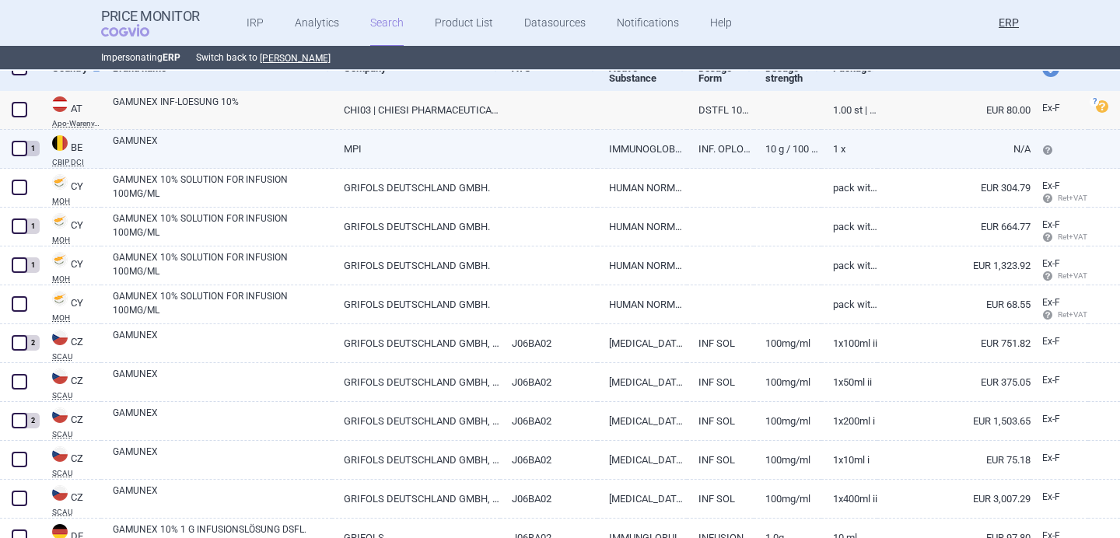
click at [248, 151] on link "GAMUNEX" at bounding box center [222, 148] width 219 height 28
select select "EUR"
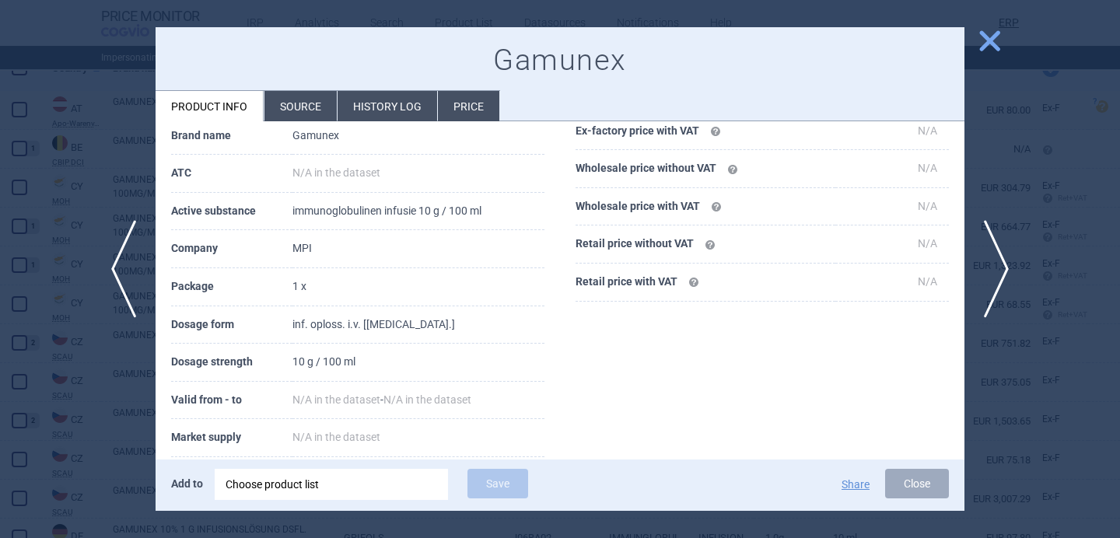
scroll to position [110, 0]
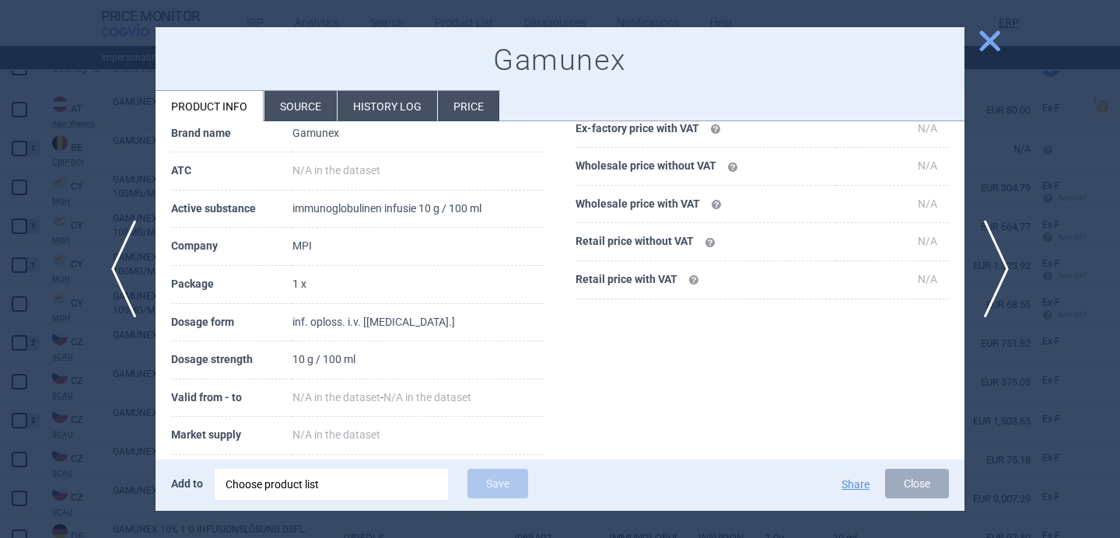
click at [100, 440] on div at bounding box center [560, 269] width 1120 height 538
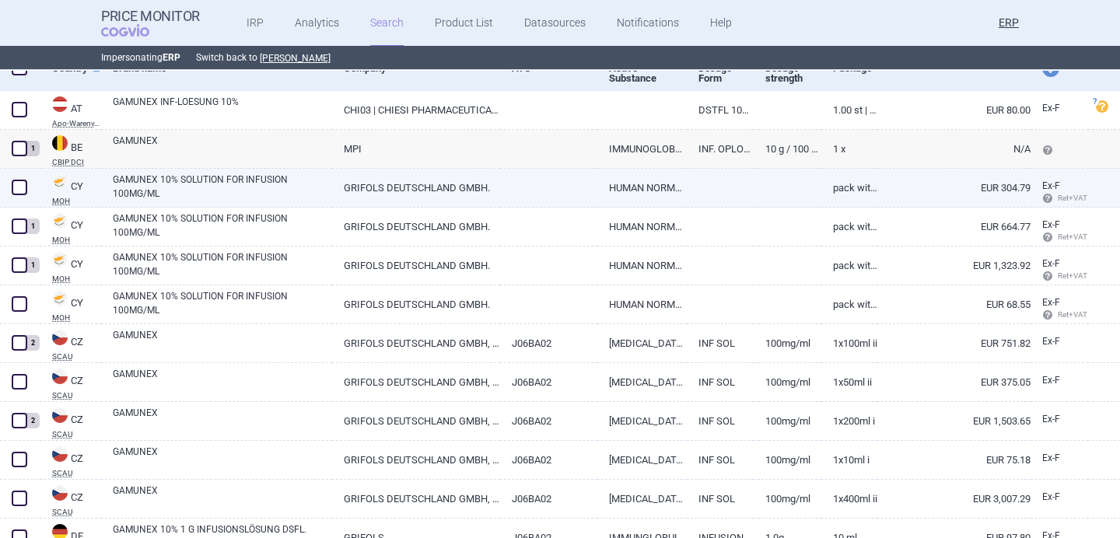
click at [184, 192] on link "GAMUNEX 10% SOLUTION FOR INFUSION 100MG/ML" at bounding box center [222, 187] width 219 height 28
select select "EUR"
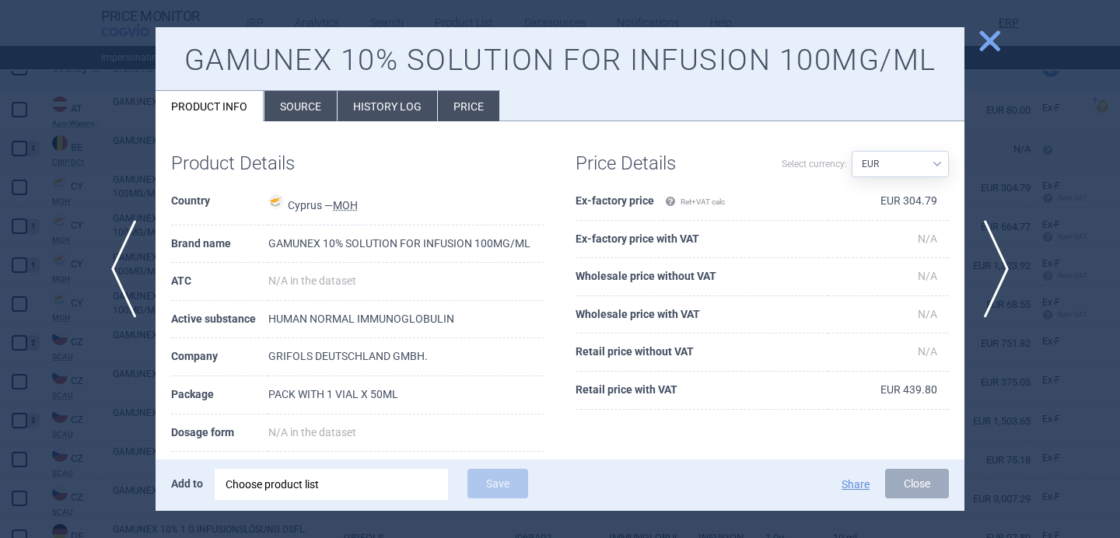
click at [89, 387] on div at bounding box center [560, 269] width 1120 height 538
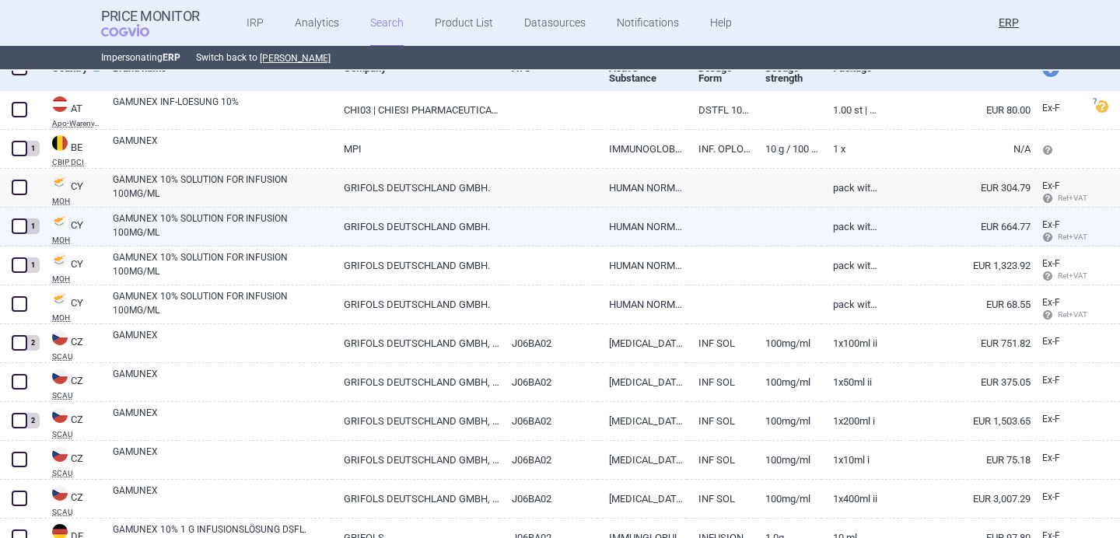
click at [193, 231] on link "GAMUNEX 10% SOLUTION FOR INFUSION 100MG/ML" at bounding box center [222, 226] width 219 height 28
select select "EUR"
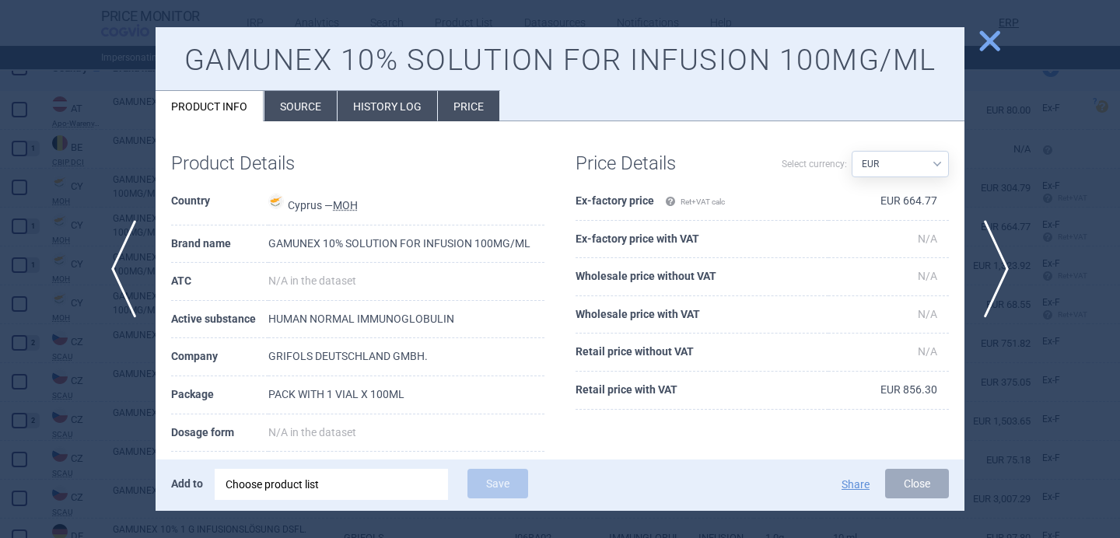
click at [93, 446] on div at bounding box center [560, 269] width 1120 height 538
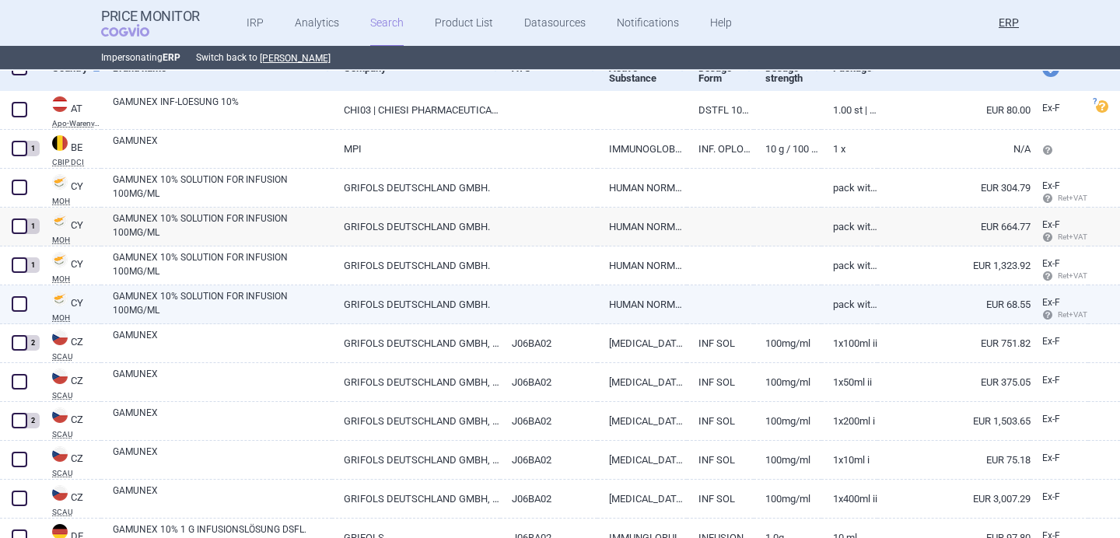
click at [142, 304] on link "GAMUNEX 10% SOLUTION FOR INFUSION 100MG/ML" at bounding box center [222, 303] width 219 height 28
select select "EUR"
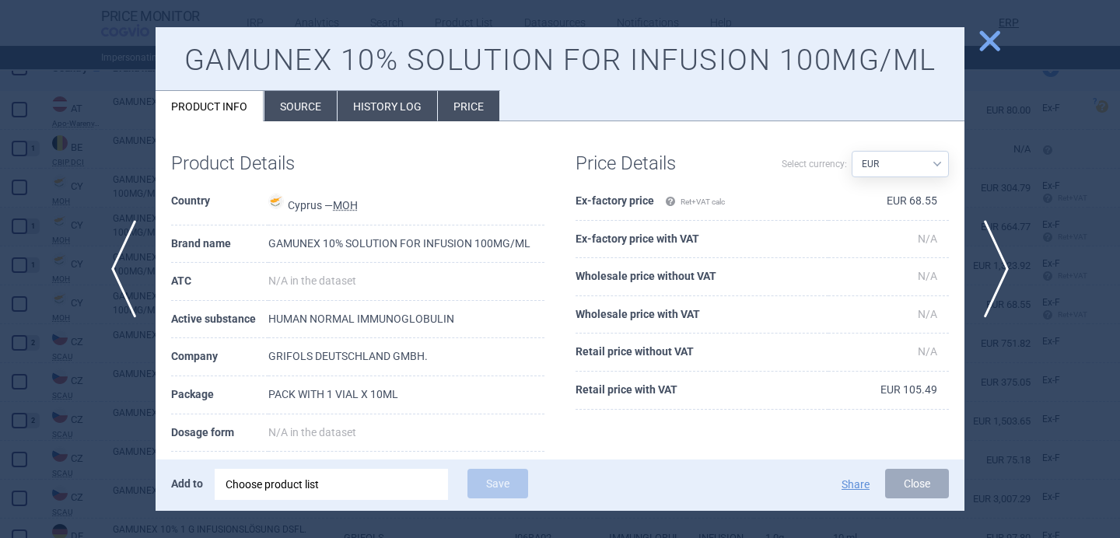
click at [99, 419] on div at bounding box center [560, 269] width 1120 height 538
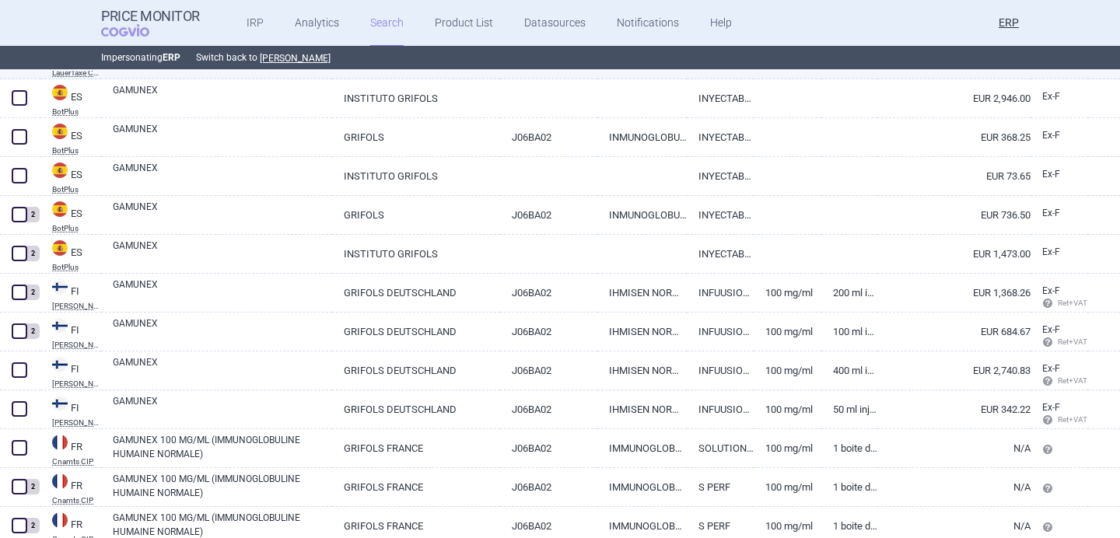
scroll to position [1181, 0]
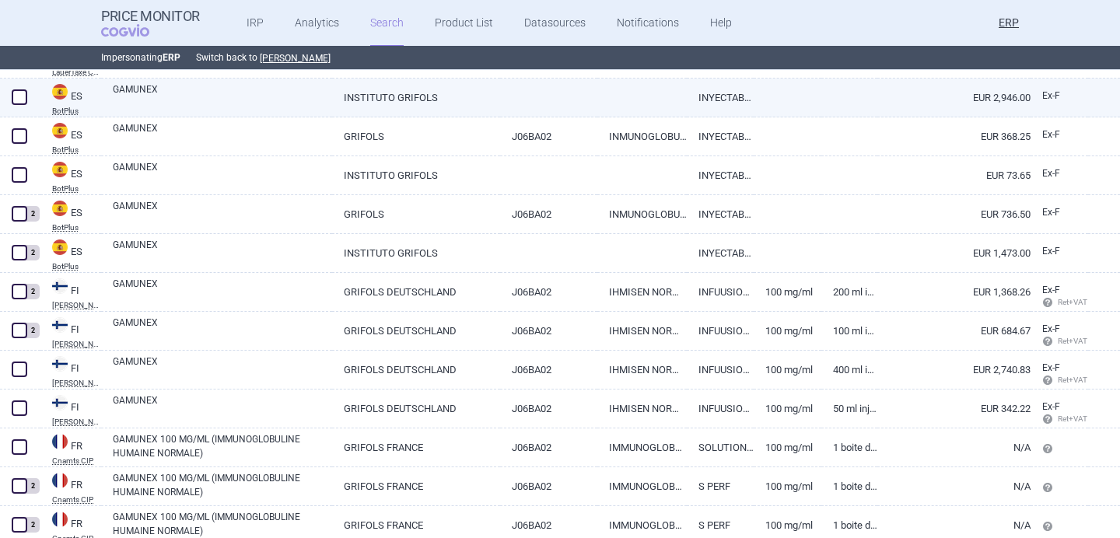
click at [177, 106] on link "GAMUNEX" at bounding box center [222, 96] width 219 height 28
select select "EUR"
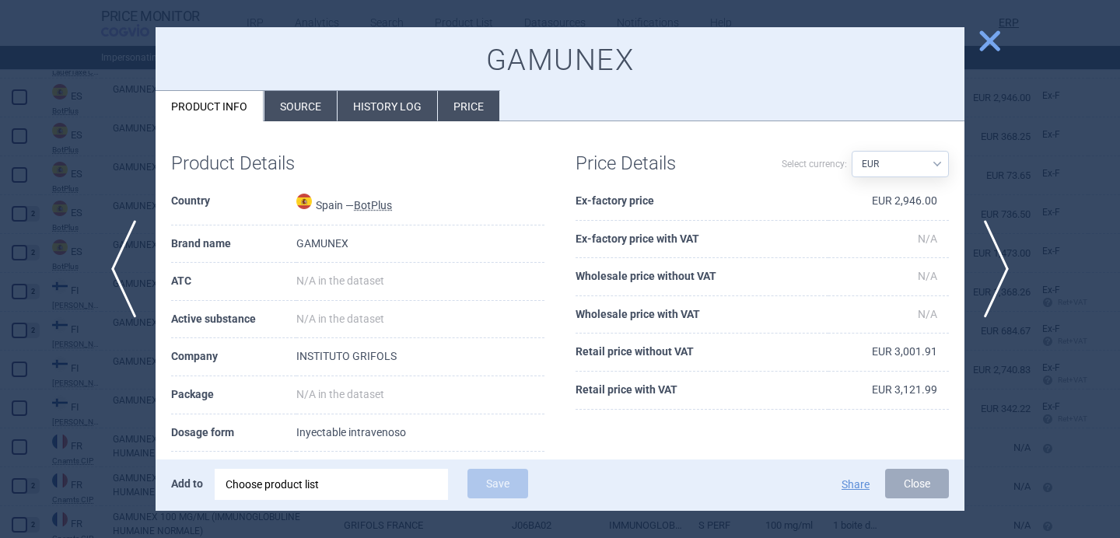
click at [286, 110] on li "Source" at bounding box center [301, 106] width 72 height 30
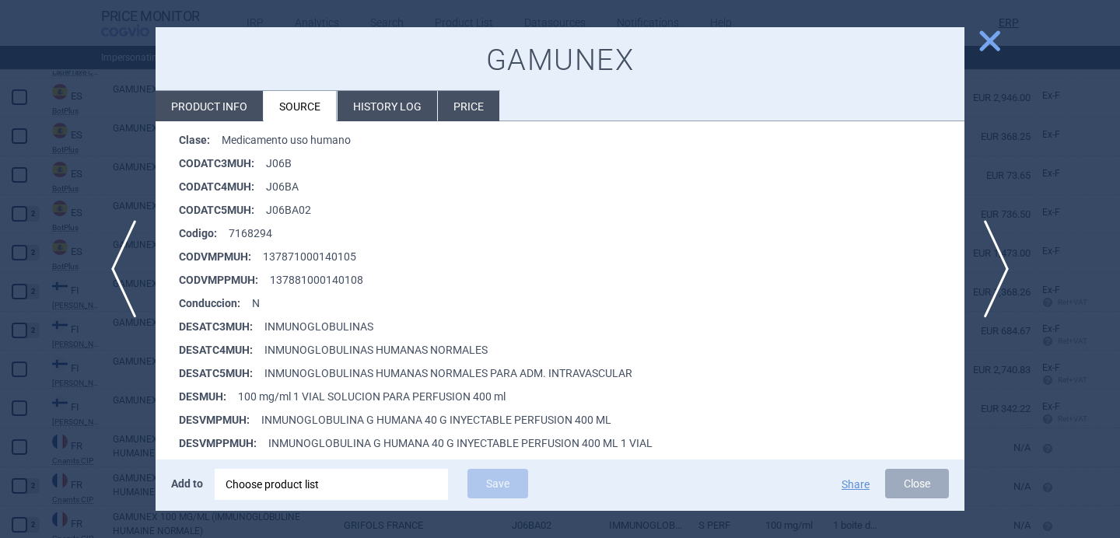
scroll to position [251, 0]
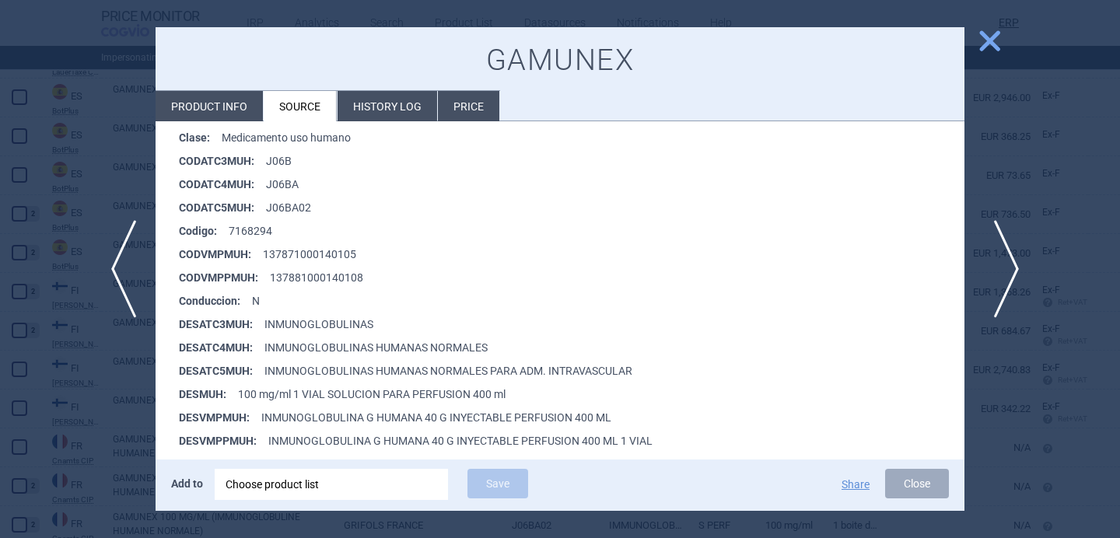
click at [999, 274] on span "next" at bounding box center [1001, 269] width 35 height 98
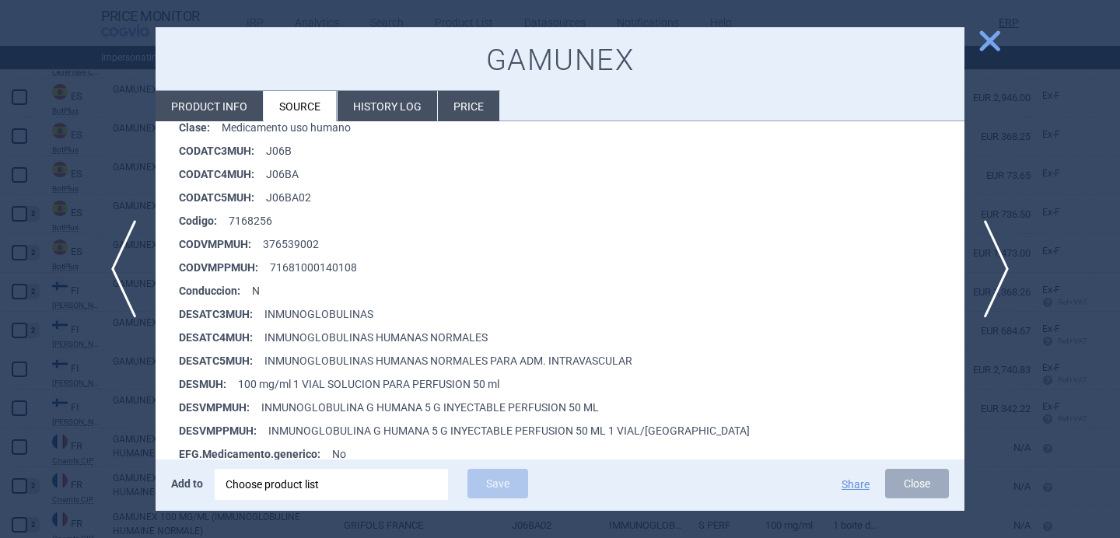
scroll to position [269, 0]
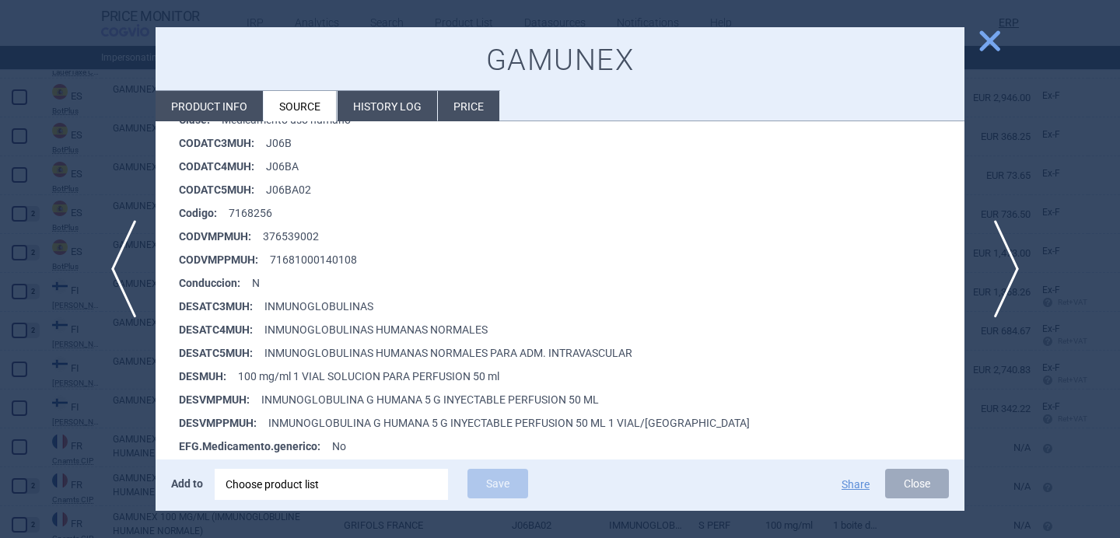
click at [1000, 272] on span "next" at bounding box center [1001, 269] width 35 height 98
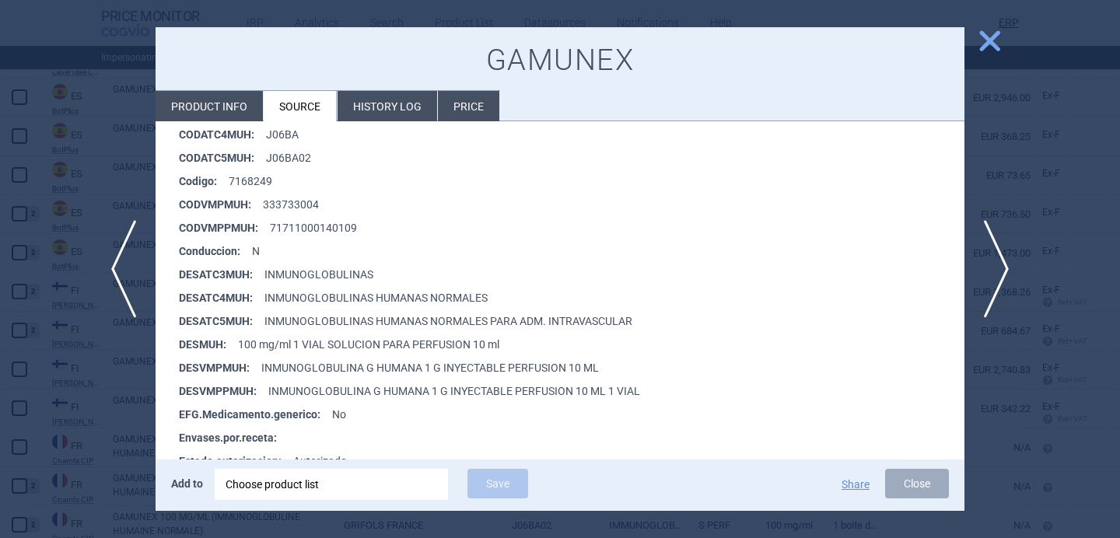
scroll to position [302, 0]
click at [1002, 269] on span "next" at bounding box center [1001, 269] width 35 height 98
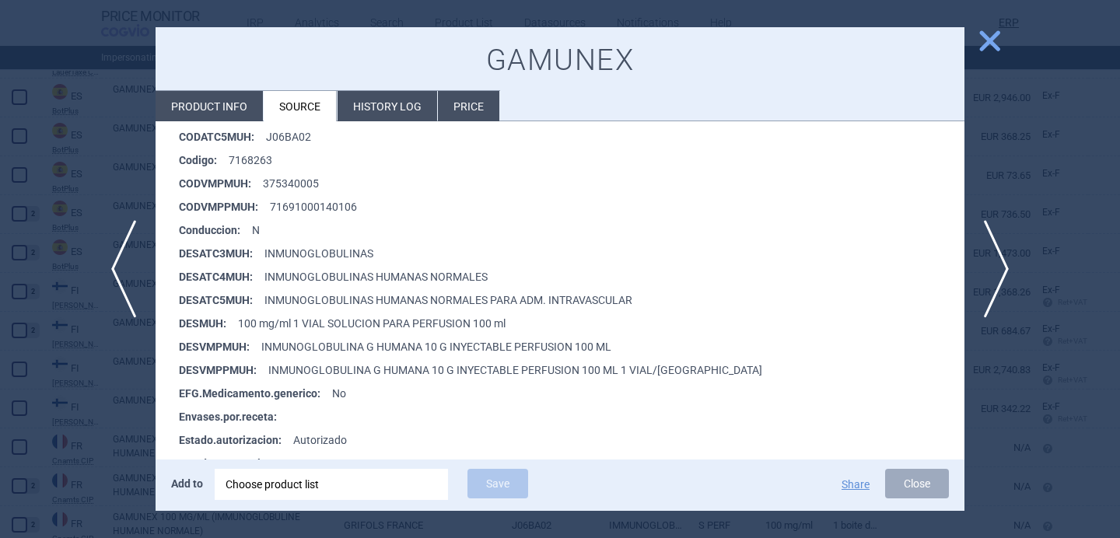
scroll to position [344, 0]
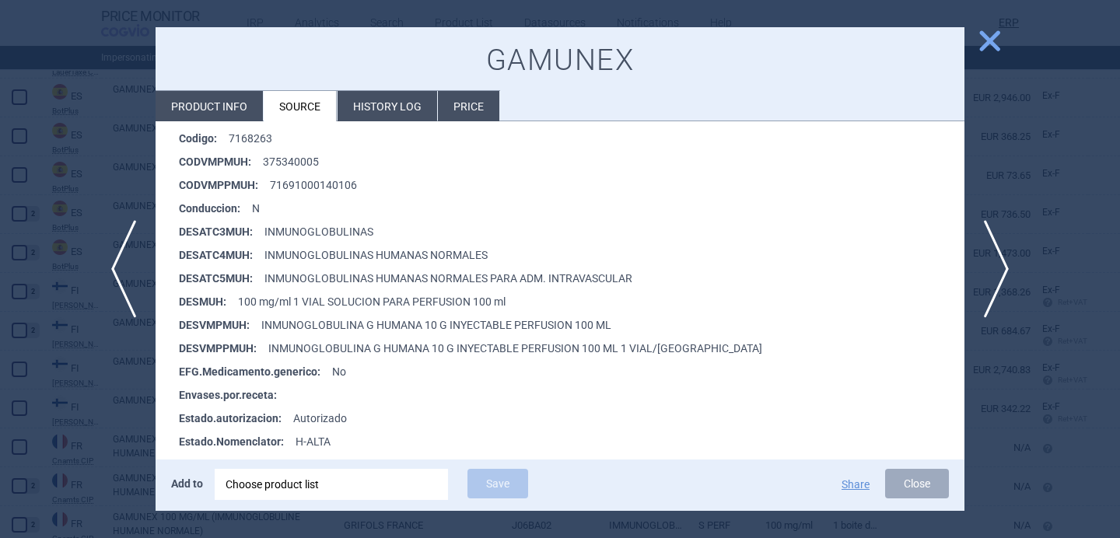
click at [87, 426] on div at bounding box center [560, 269] width 1120 height 538
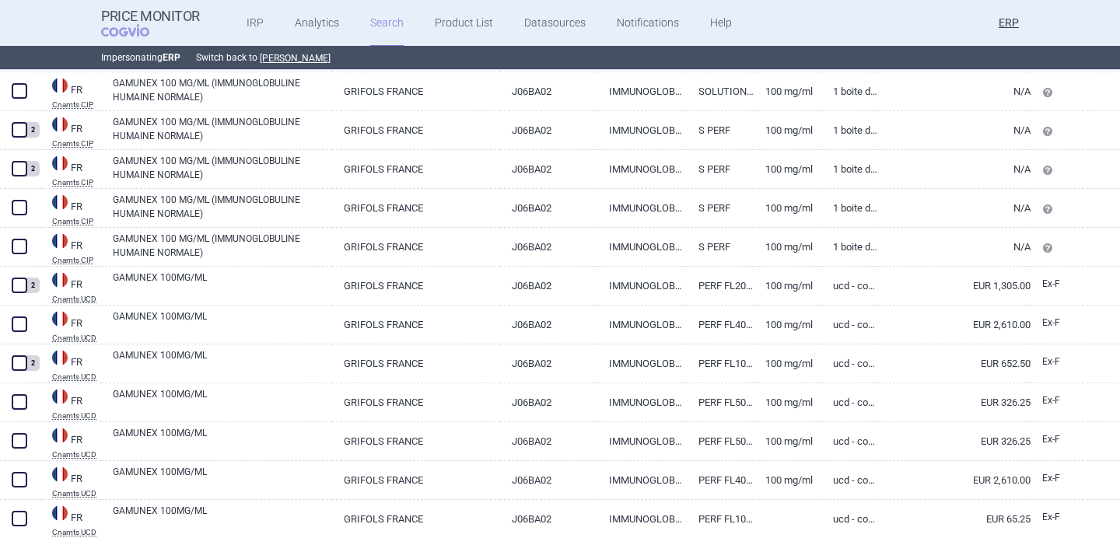
scroll to position [1540, 0]
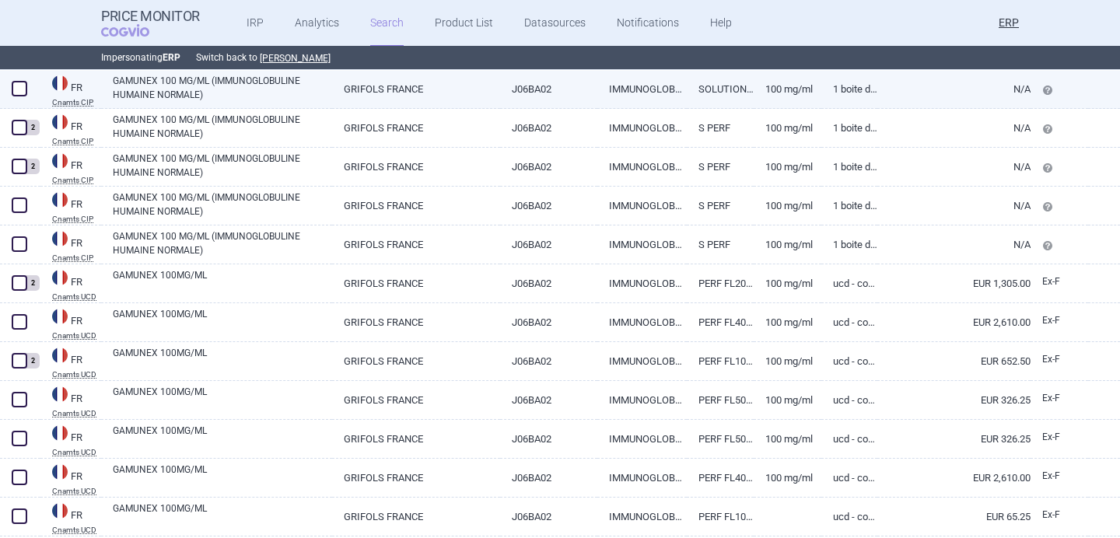
click at [191, 98] on link "GAMUNEX 100 MG/ML (IMMUNOGLOBULINE HUMAINE NORMALE)" at bounding box center [222, 88] width 219 height 28
select select "EUR"
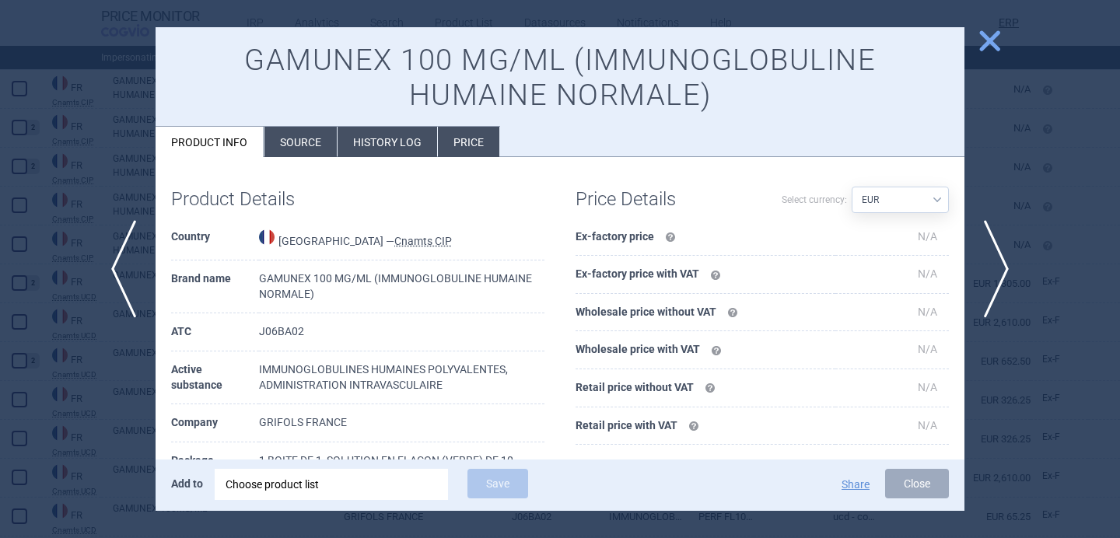
scroll to position [24, 0]
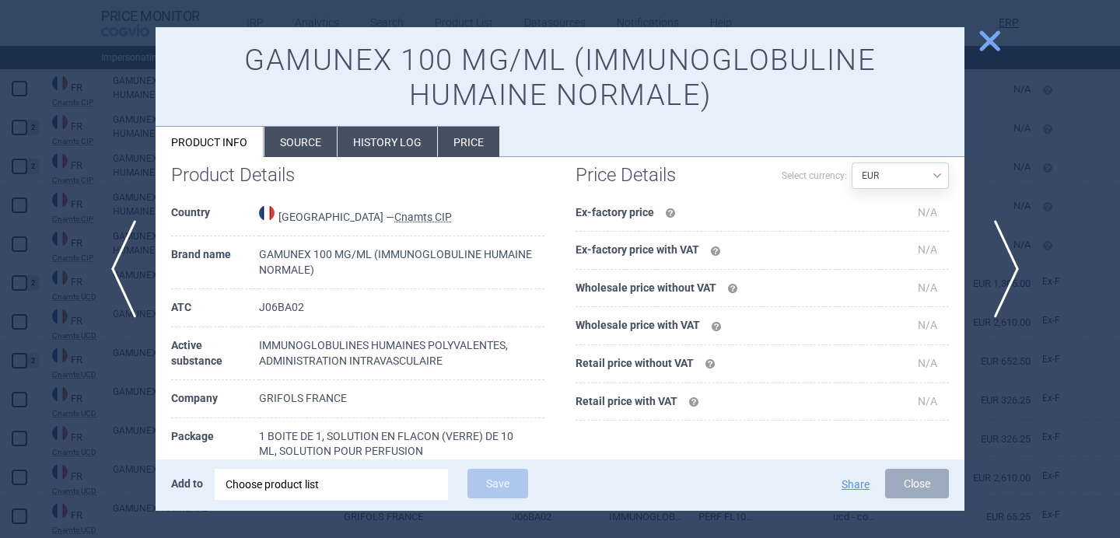
click at [1006, 260] on span "next" at bounding box center [1001, 269] width 35 height 98
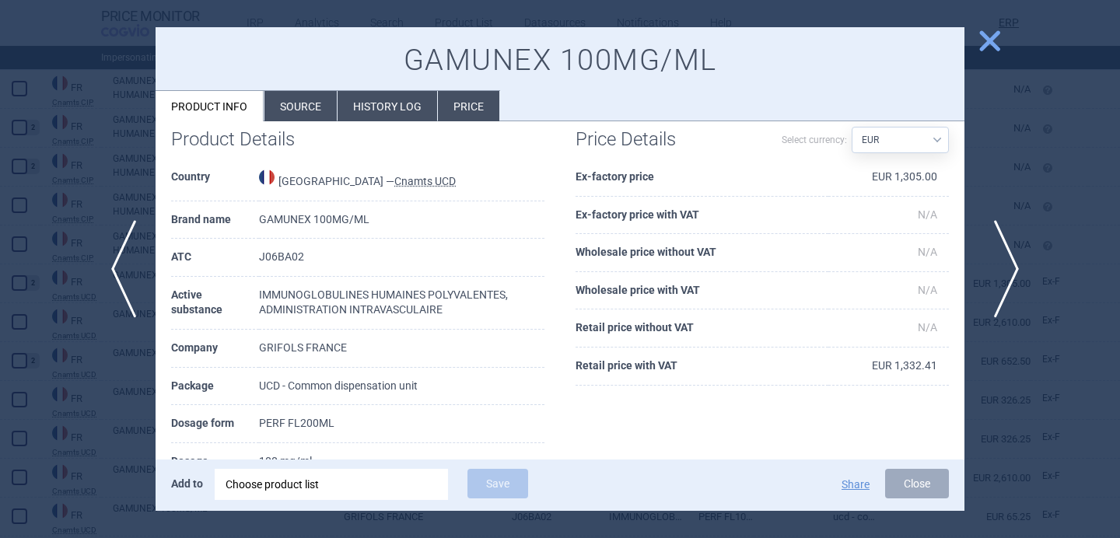
click at [1006, 260] on span "next" at bounding box center [1001, 269] width 35 height 98
click at [113, 433] on div at bounding box center [560, 269] width 1120 height 538
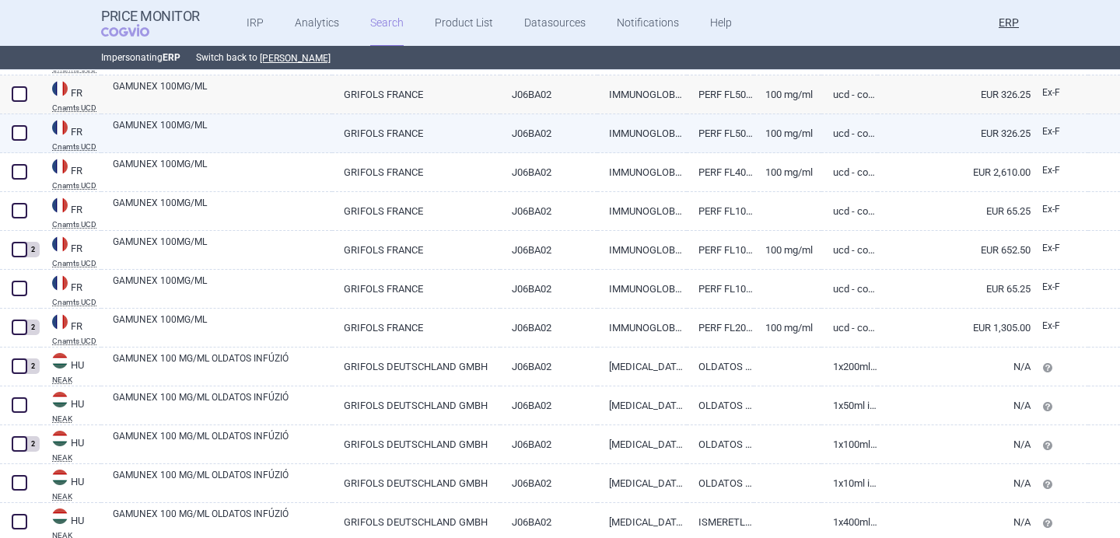
scroll to position [1853, 0]
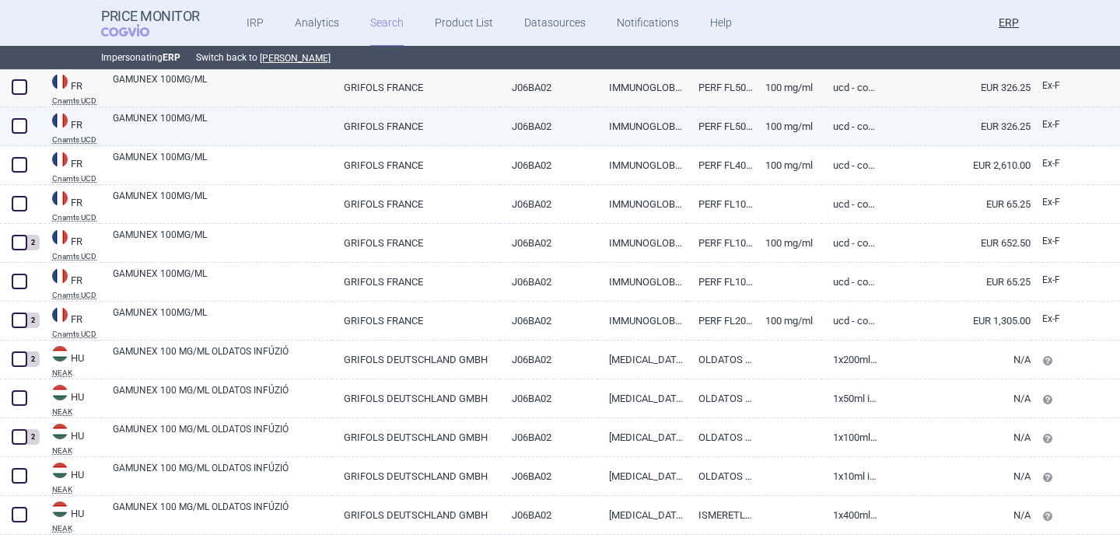
click at [234, 136] on link "GAMUNEX 100MG/ML" at bounding box center [222, 125] width 219 height 28
select select "EUR"
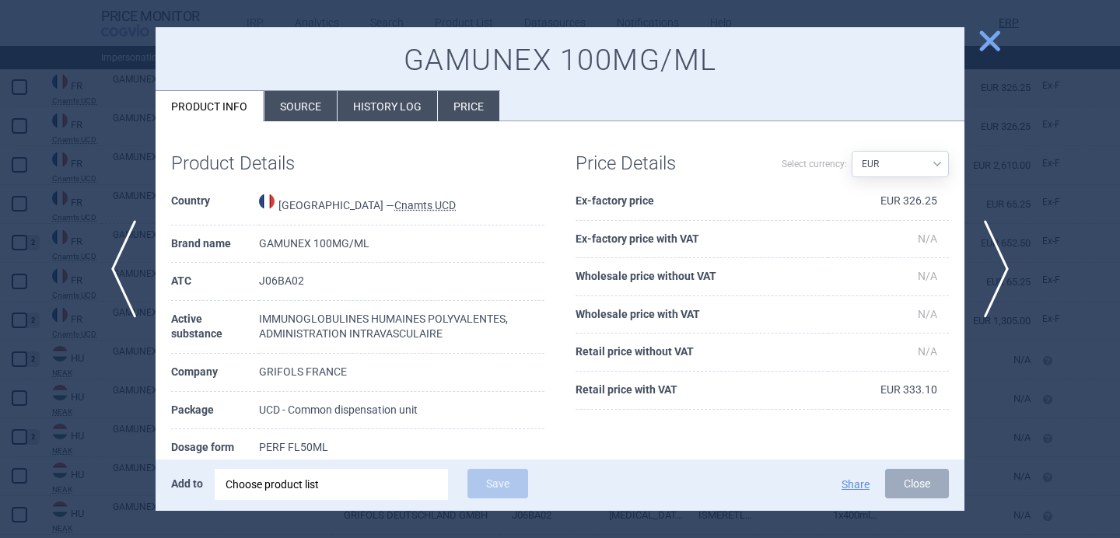
scroll to position [2, 0]
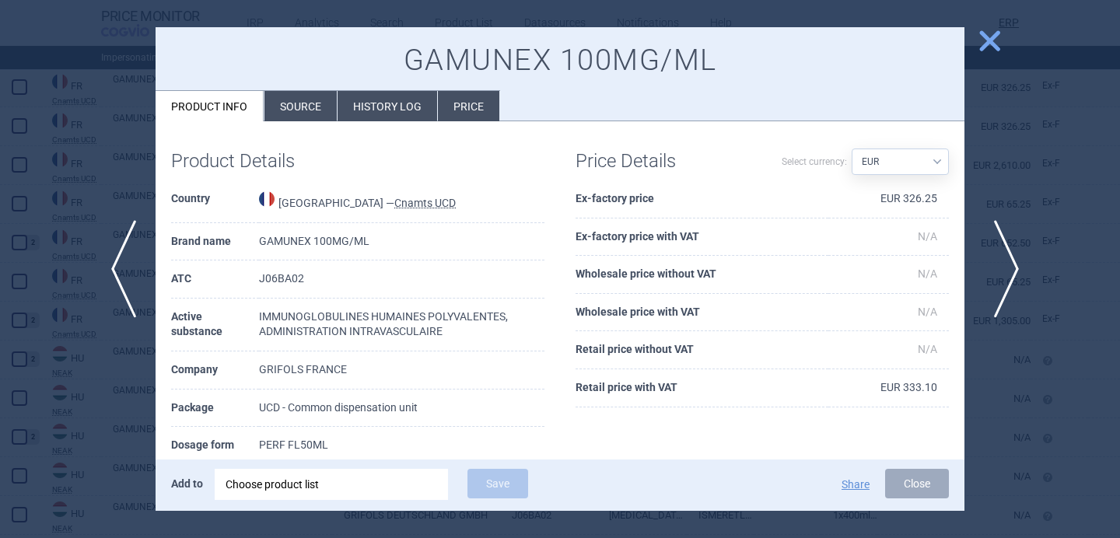
click at [1014, 267] on span "next" at bounding box center [1001, 269] width 35 height 98
click at [100, 397] on div at bounding box center [560, 269] width 1120 height 538
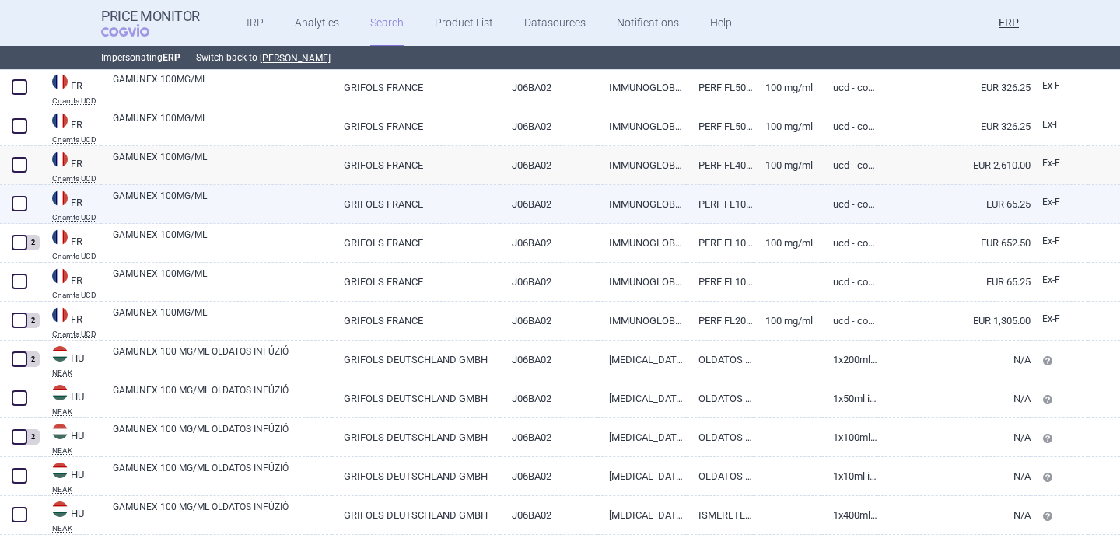
click at [135, 202] on link "GAMUNEX 100MG/ML" at bounding box center [222, 203] width 219 height 28
select select "EUR"
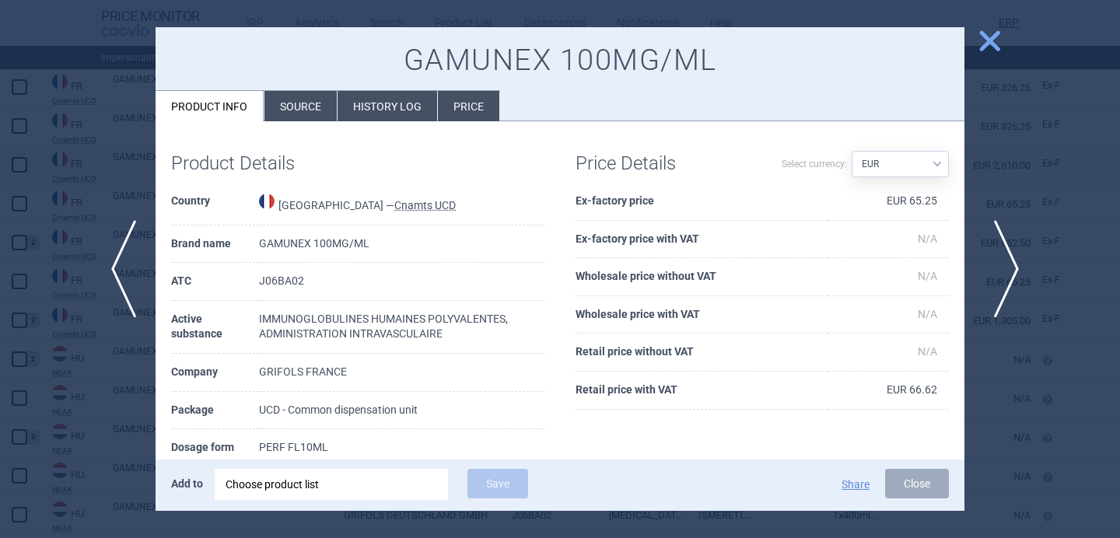
click at [999, 262] on span "next" at bounding box center [1001, 269] width 35 height 98
click at [998, 262] on span "next" at bounding box center [1001, 269] width 35 height 98
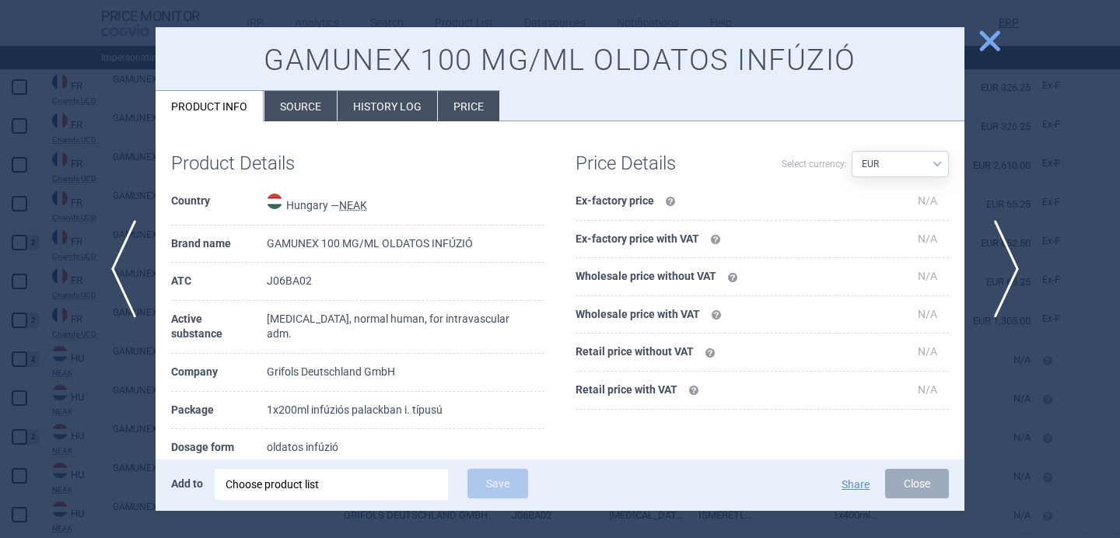
click at [998, 262] on span "next" at bounding box center [1001, 269] width 35 height 98
click at [152, 497] on div at bounding box center [560, 269] width 1120 height 538
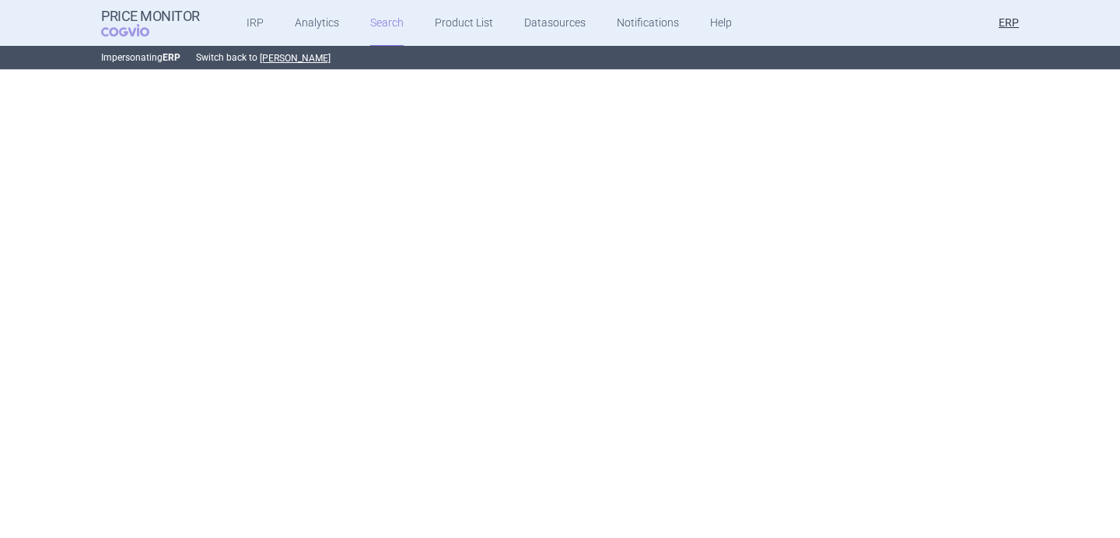
select select "brandName"
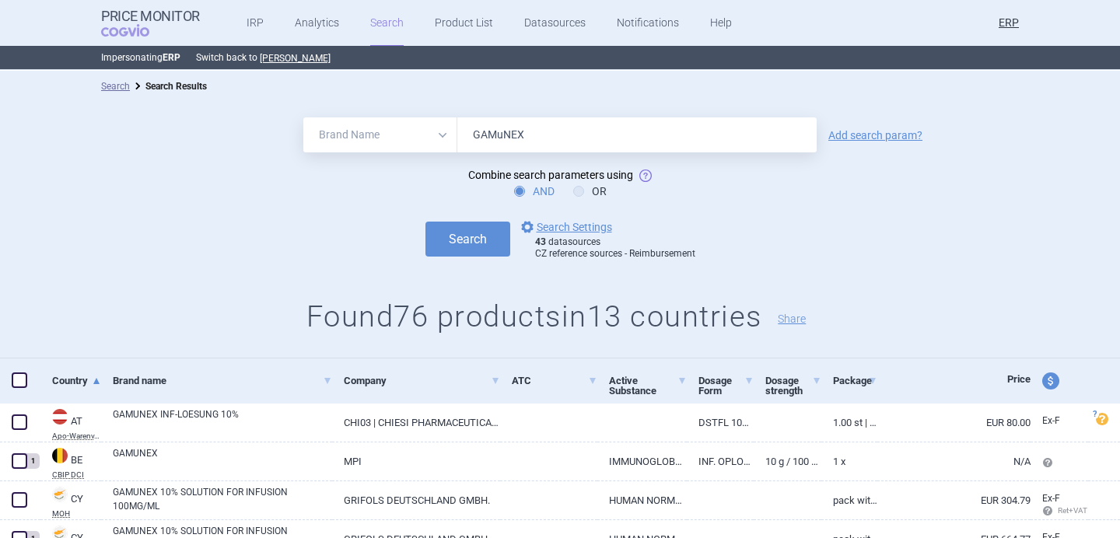
click at [502, 133] on input "GAMuNEX" at bounding box center [636, 134] width 359 height 35
paste input "U"
click at [520, 151] on input "GAMUNEX" at bounding box center [636, 134] width 359 height 35
click at [520, 149] on input "GAMUNEX" at bounding box center [636, 134] width 359 height 35
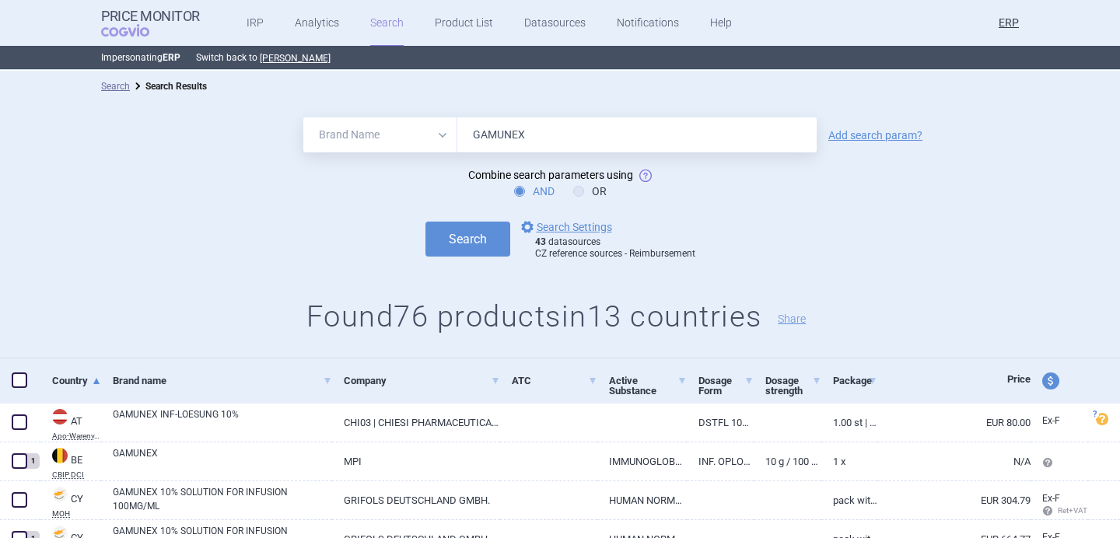
click at [520, 140] on input "GAMUNEX" at bounding box center [636, 134] width 359 height 35
paste input "PRIVIGEN"
type input "privigen"
click at [854, 129] on div "Add search param?" at bounding box center [876, 135] width 110 height 12
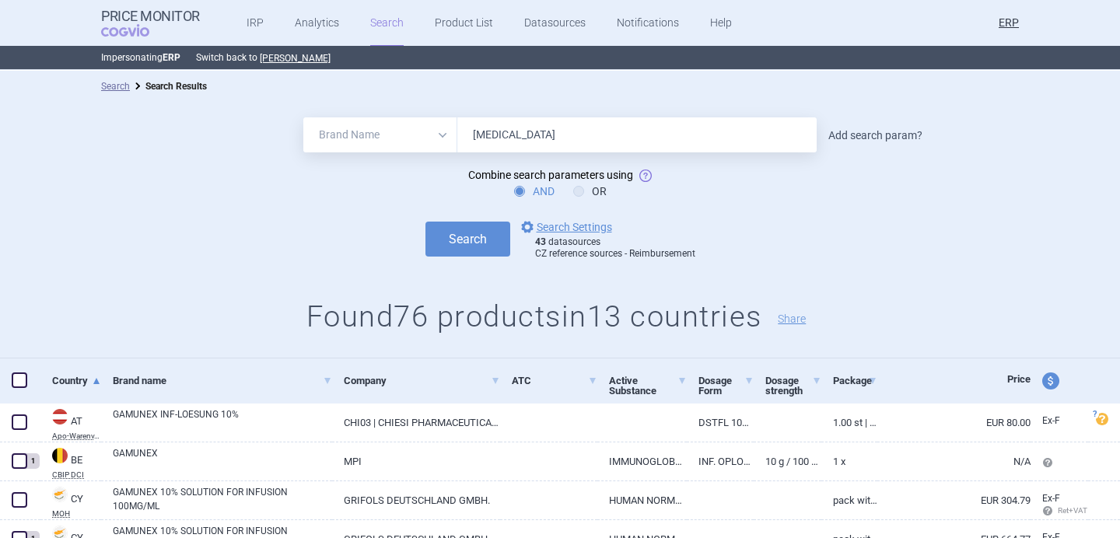
click at [856, 136] on link "Add search param?" at bounding box center [876, 135] width 94 height 11
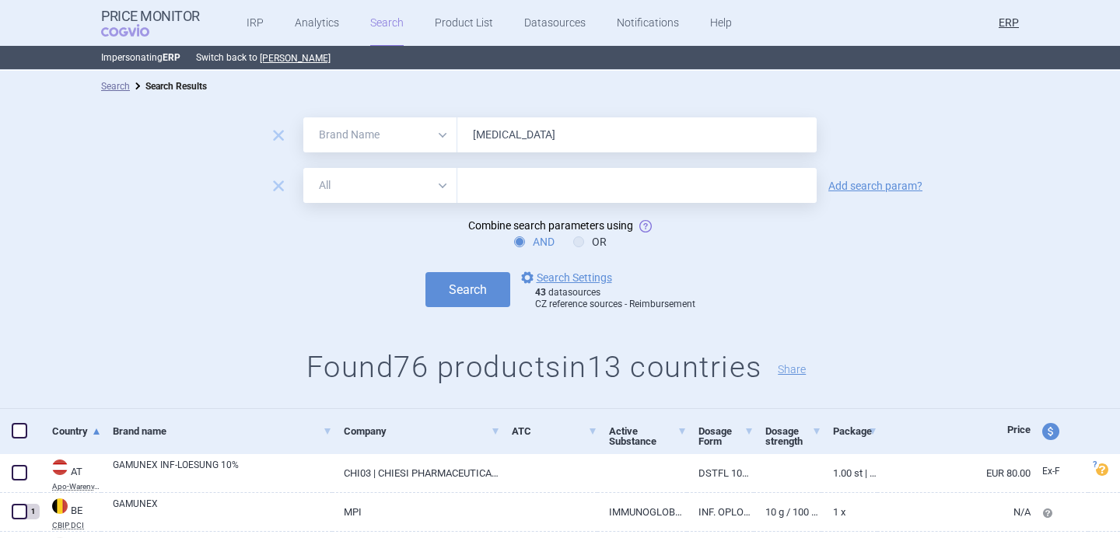
click at [428, 186] on select "All Brand Name ATC Company Active Substance Country Newer than" at bounding box center [380, 185] width 154 height 35
select select "newerThan"
click at [303, 168] on select "All Brand Name ATC Company Active Substance Country Newer than" at bounding box center [380, 185] width 154 height 35
click at [520, 176] on input "text" at bounding box center [636, 185] width 359 height 35
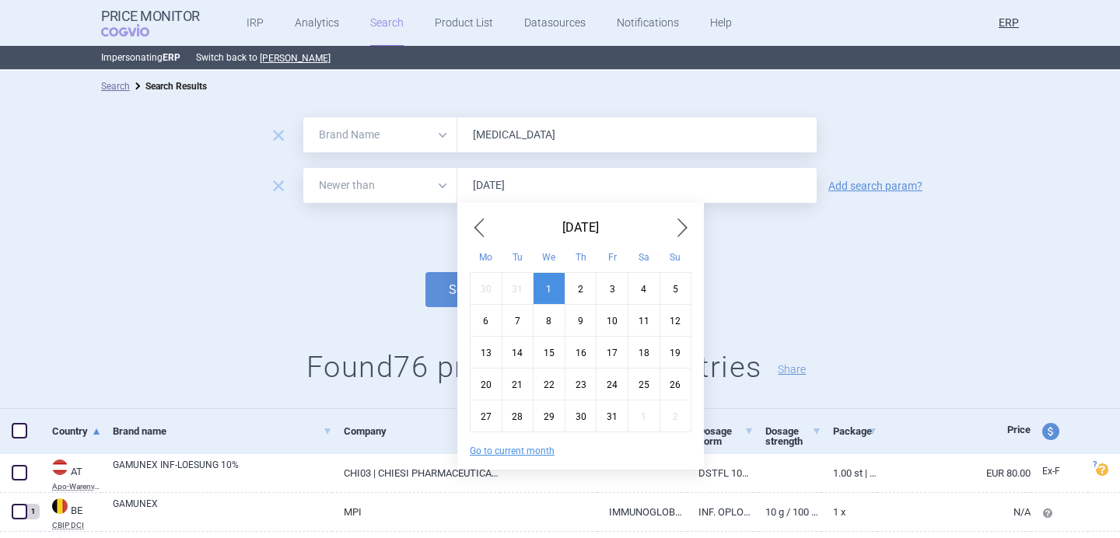
type input "1.1.2025"
click at [426, 272] on button "Search" at bounding box center [468, 289] width 85 height 35
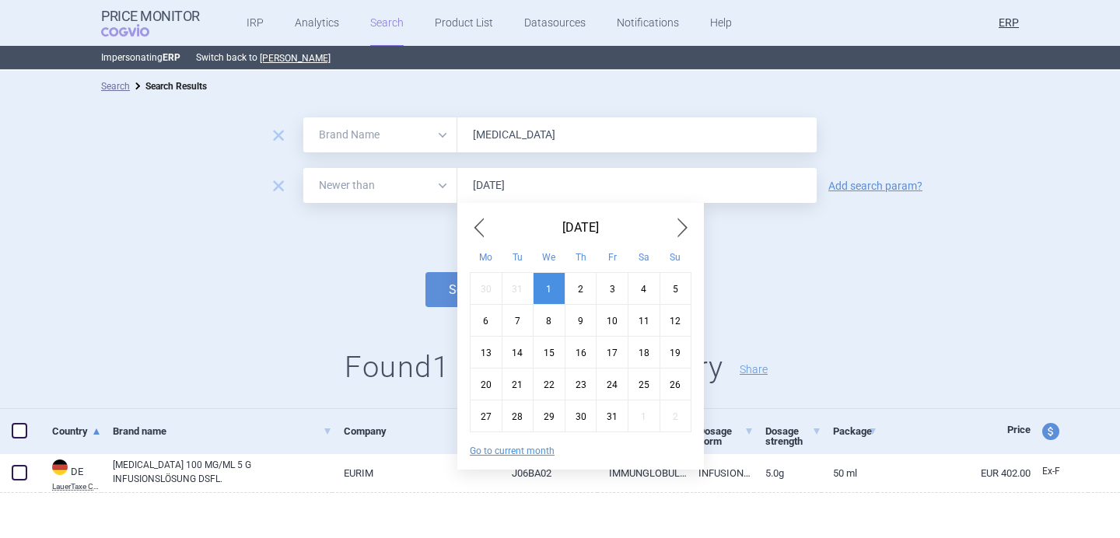
click at [337, 328] on div "remove All Brand Name ATC Company Active Substance Country Newer than privigen …" at bounding box center [560, 255] width 1120 height 307
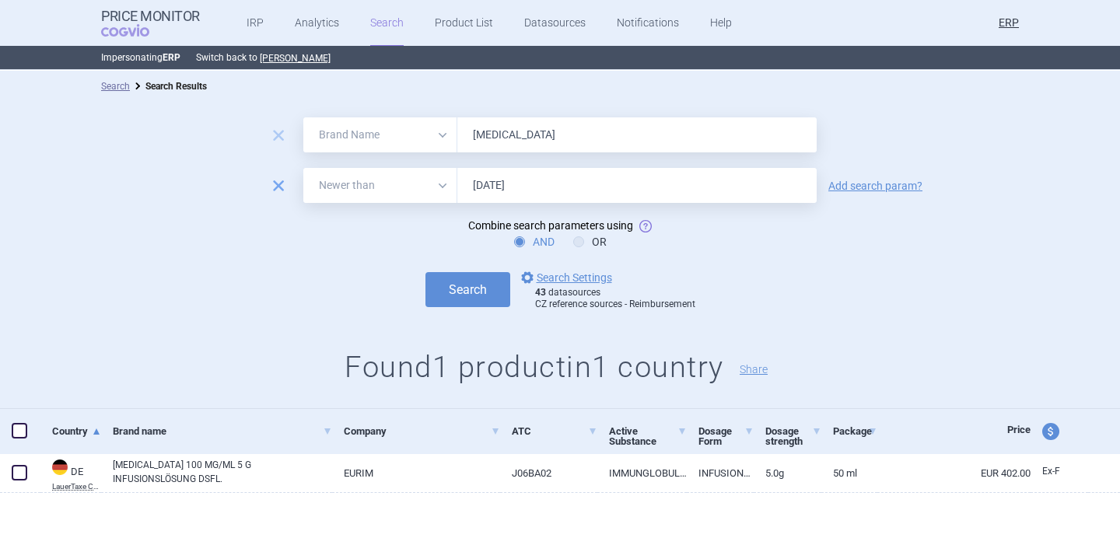
click at [275, 190] on span "remove" at bounding box center [279, 186] width 22 height 22
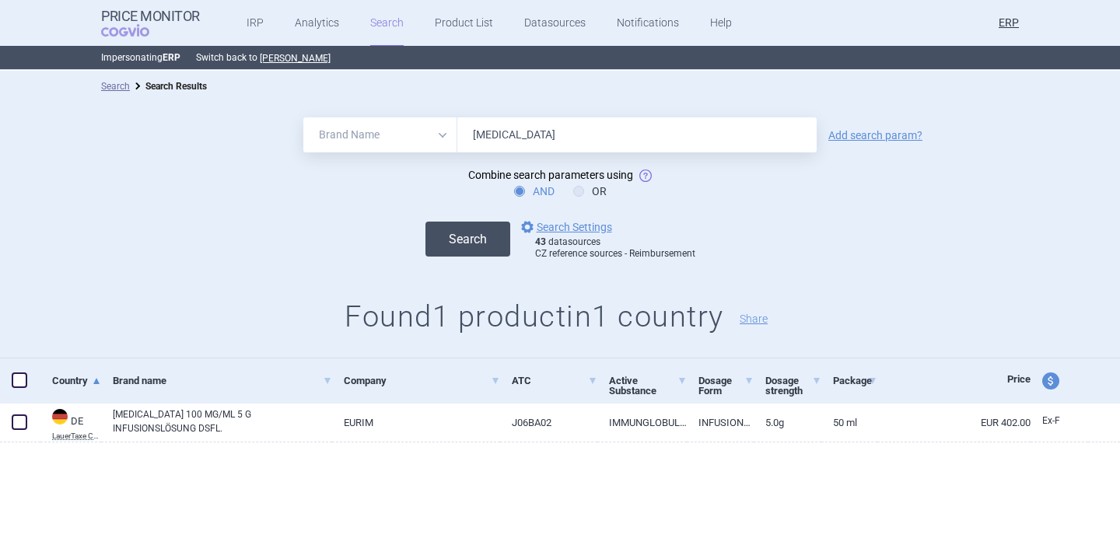
click at [458, 243] on button "Search" at bounding box center [468, 239] width 85 height 35
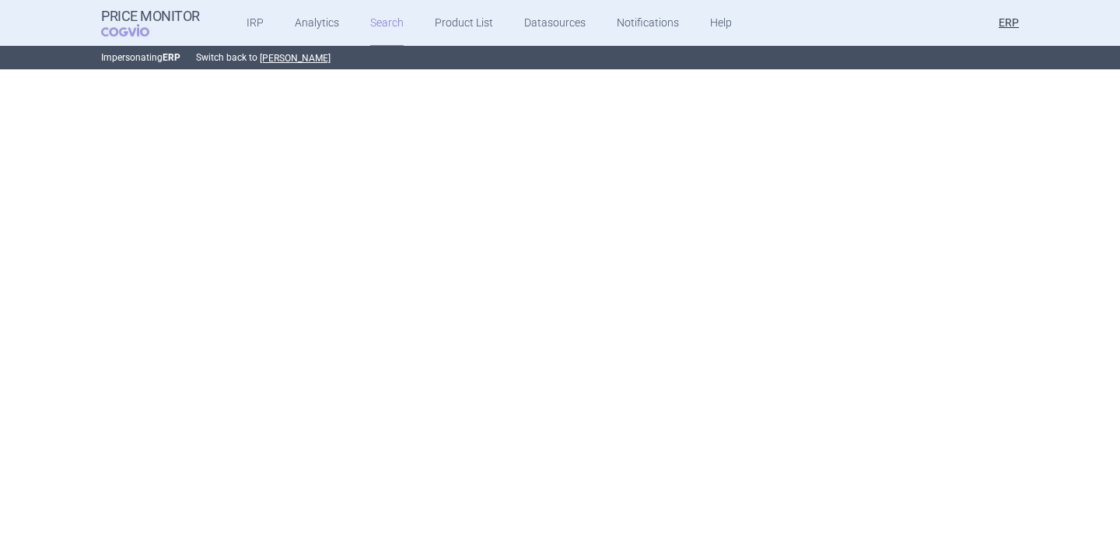
select select "brandName"
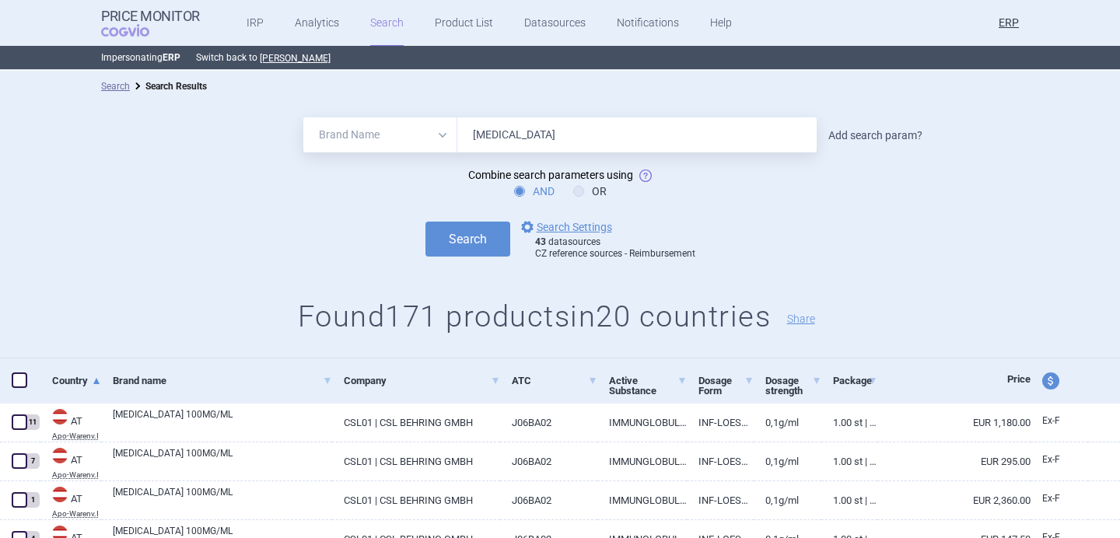
click at [849, 137] on link "Add search param?" at bounding box center [876, 135] width 94 height 11
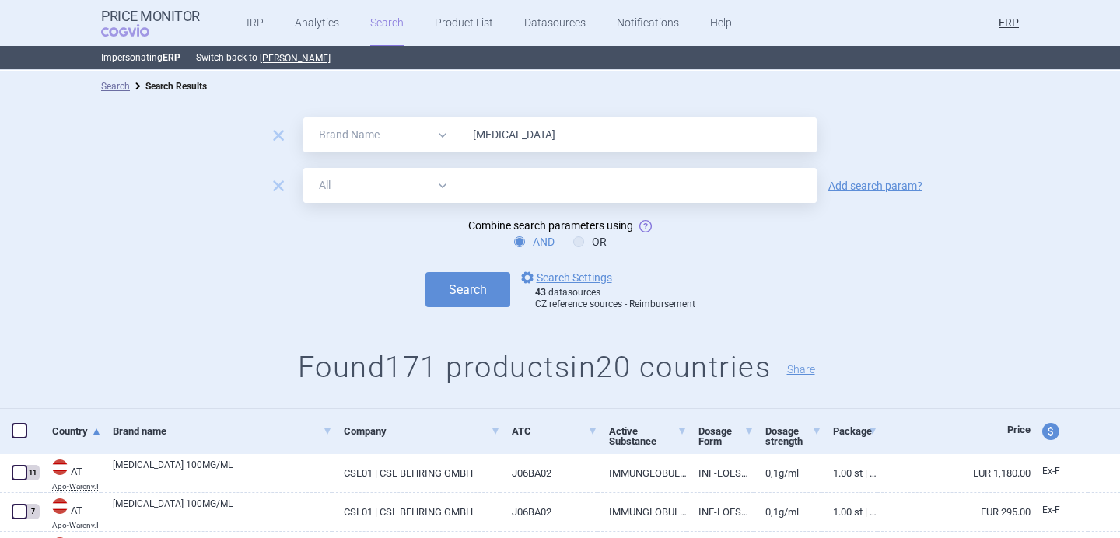
click at [441, 188] on select "All Brand Name ATC Company Active Substance Country Newer than" at bounding box center [380, 185] width 154 height 35
select select "mah"
click at [303, 168] on select "All Brand Name ATC Company Active Substance Country Newer than" at bounding box center [380, 185] width 154 height 35
click at [542, 181] on input "text" at bounding box center [636, 185] width 359 height 35
type input "CSL"
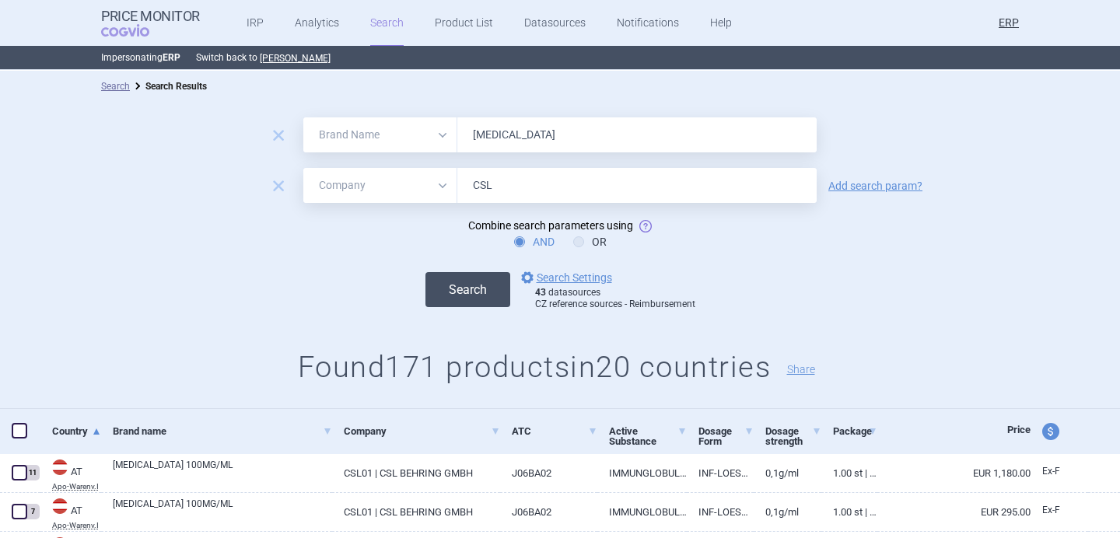
click at [483, 291] on button "Search" at bounding box center [468, 289] width 85 height 35
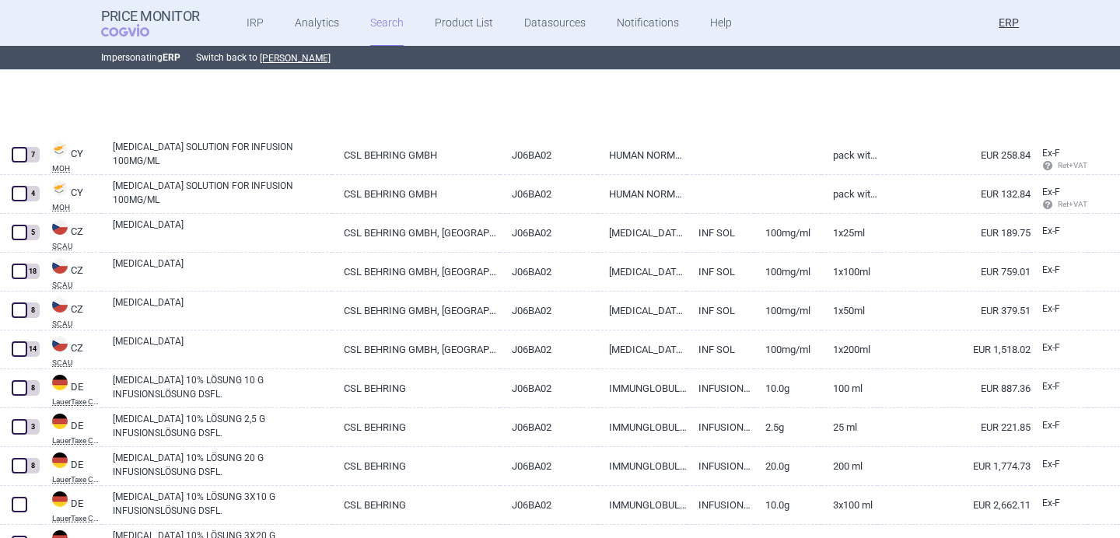
scroll to position [211, 0]
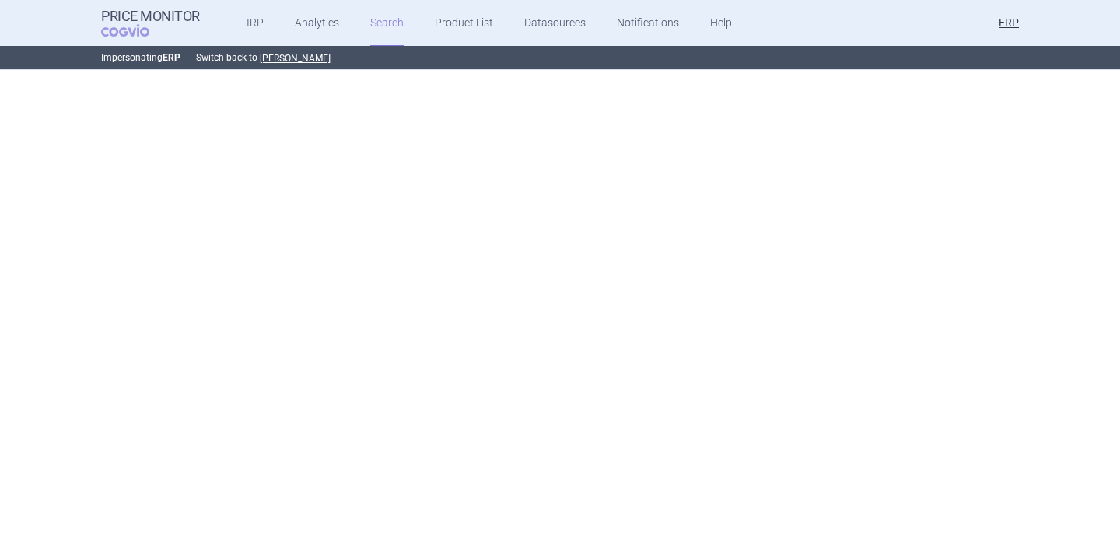
select select "brandName"
select select "mah"
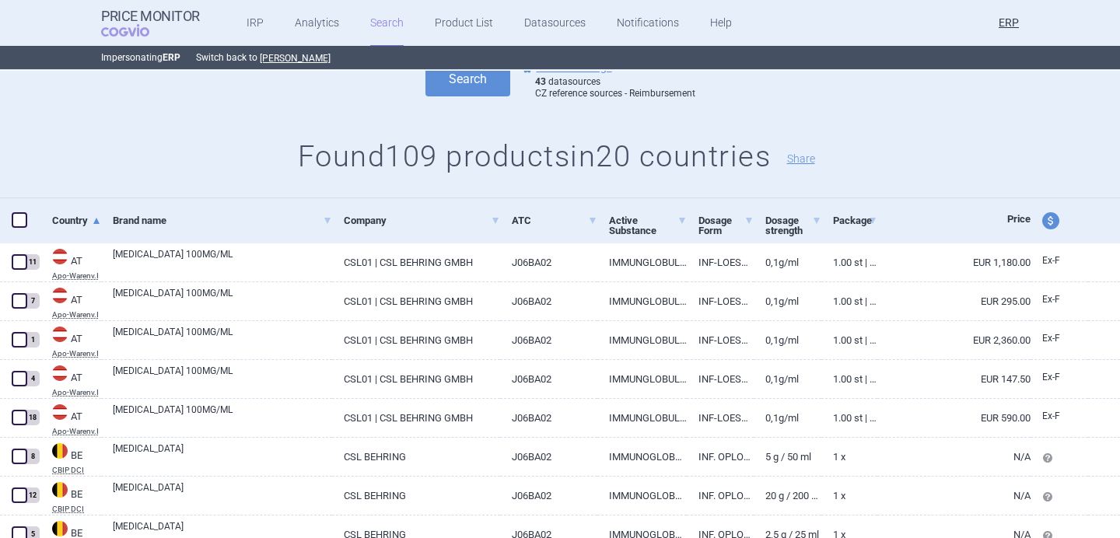
scroll to position [0, 0]
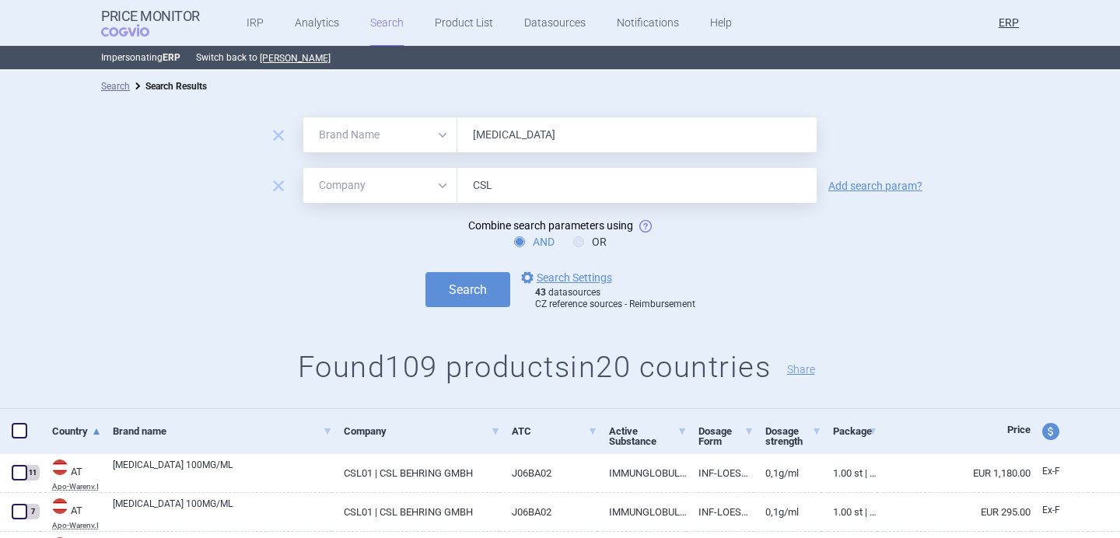
click at [545, 139] on input "privigen" at bounding box center [636, 134] width 359 height 35
paste input "KIOVIG"
type input "KIOVIG"
click at [387, 191] on select "All Brand Name ATC Company Active Substance Country Newer than" at bounding box center [380, 185] width 154 height 35
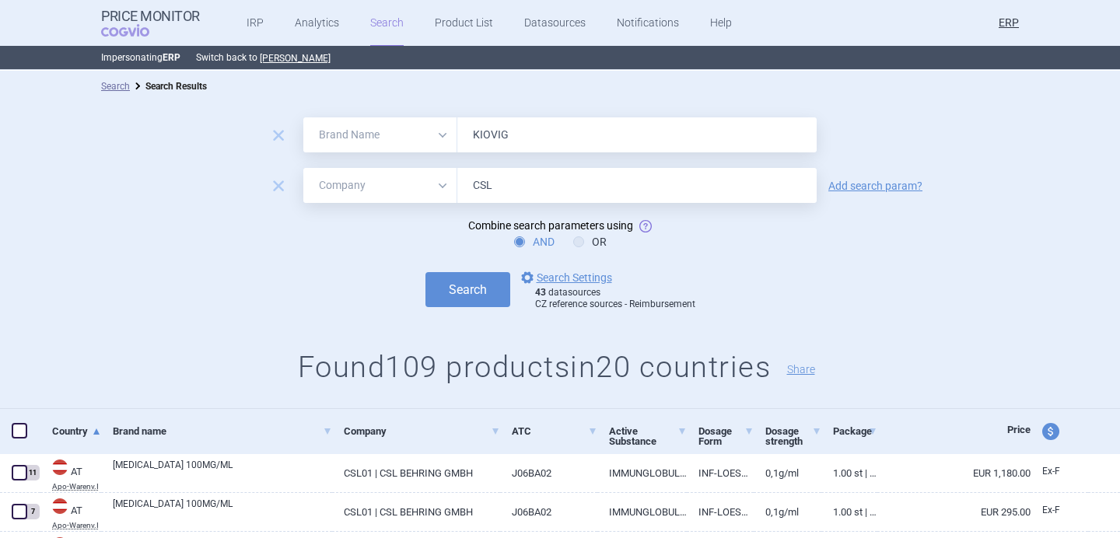
select select "newerThan"
click at [303, 168] on select "All Brand Name ATC Company Active Substance Country Newer than" at bounding box center [380, 185] width 154 height 35
click at [539, 191] on input "CSL" at bounding box center [636, 185] width 359 height 35
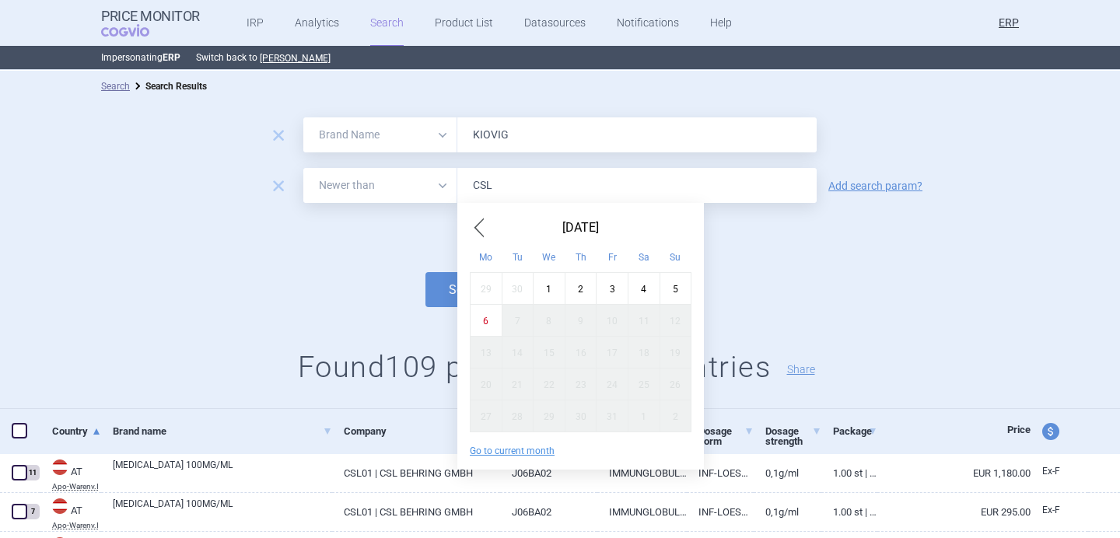
click at [539, 191] on input "CSL" at bounding box center [636, 185] width 359 height 35
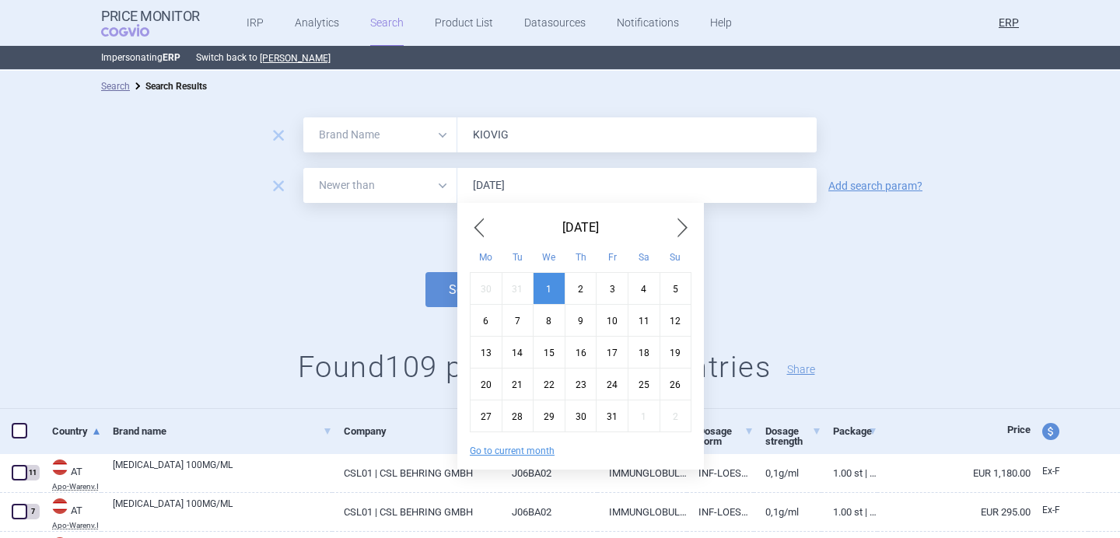
type input "1.1.2025"
click at [426, 272] on button "Search" at bounding box center [468, 289] width 85 height 35
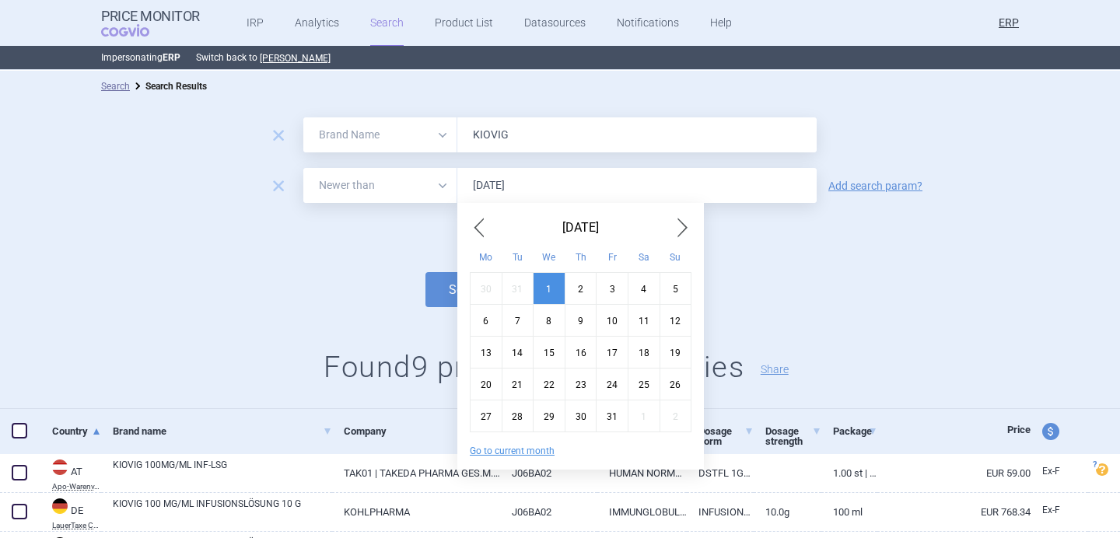
click at [313, 321] on div "remove All Brand Name ATC Company Active Substance Country Newer than KIOVIG re…" at bounding box center [560, 255] width 1120 height 307
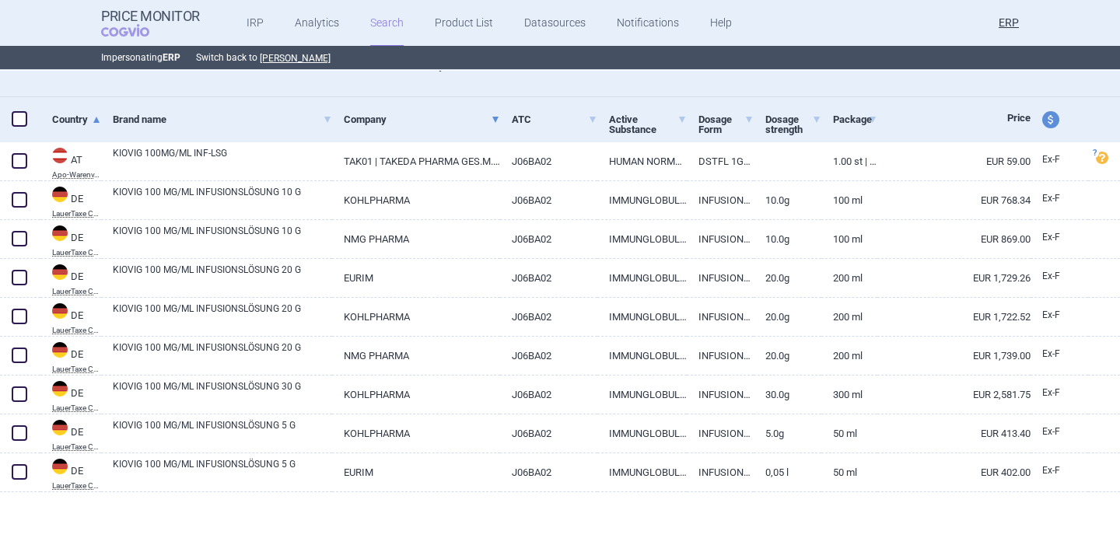
scroll to position [317, 0]
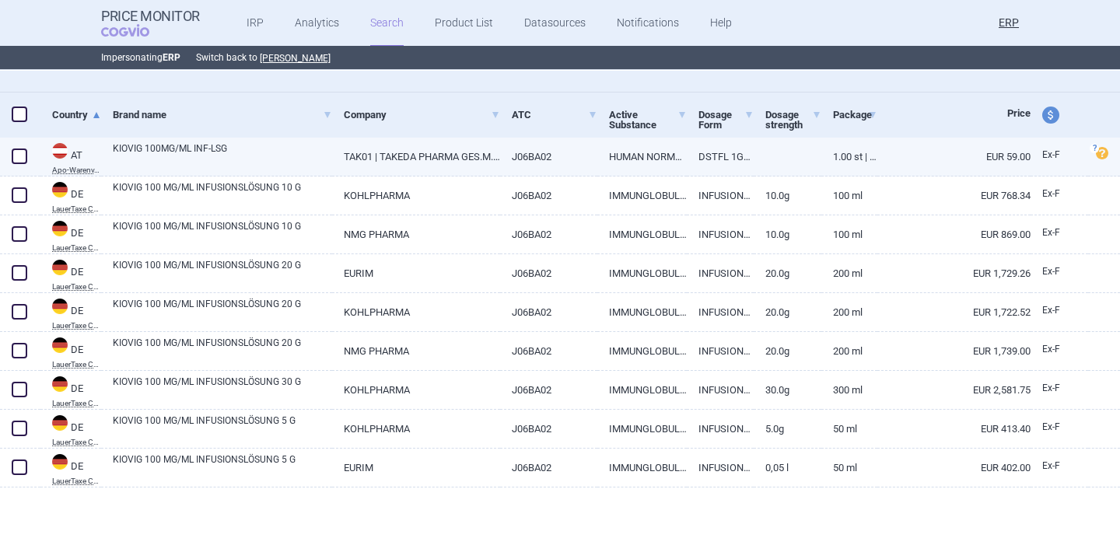
click at [219, 160] on link "KIOVIG 100MG/ML INF-LSG" at bounding box center [222, 156] width 219 height 28
select select "EUR"
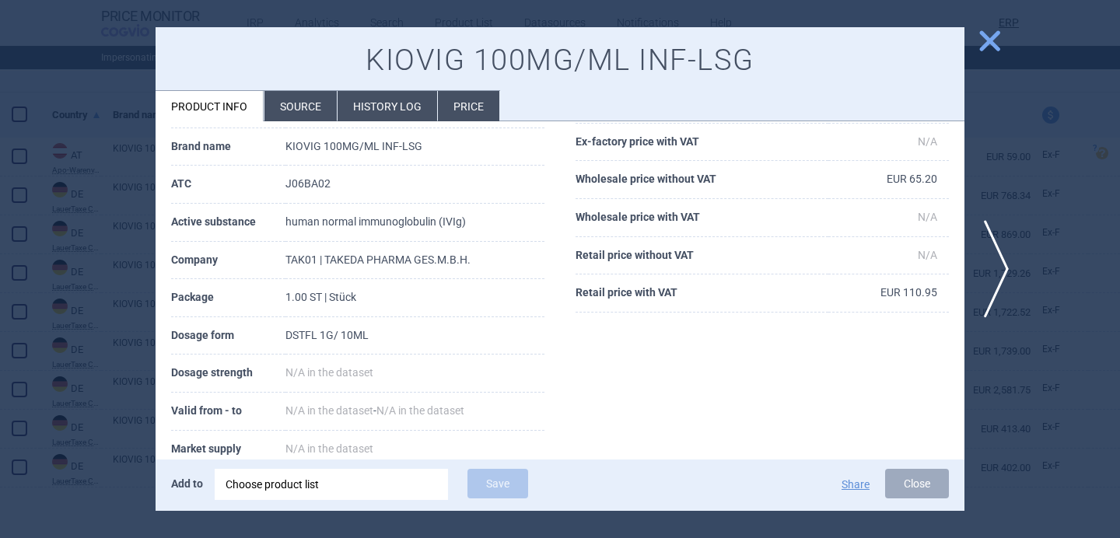
scroll to position [181, 0]
click at [310, 114] on li "Source" at bounding box center [301, 106] width 72 height 30
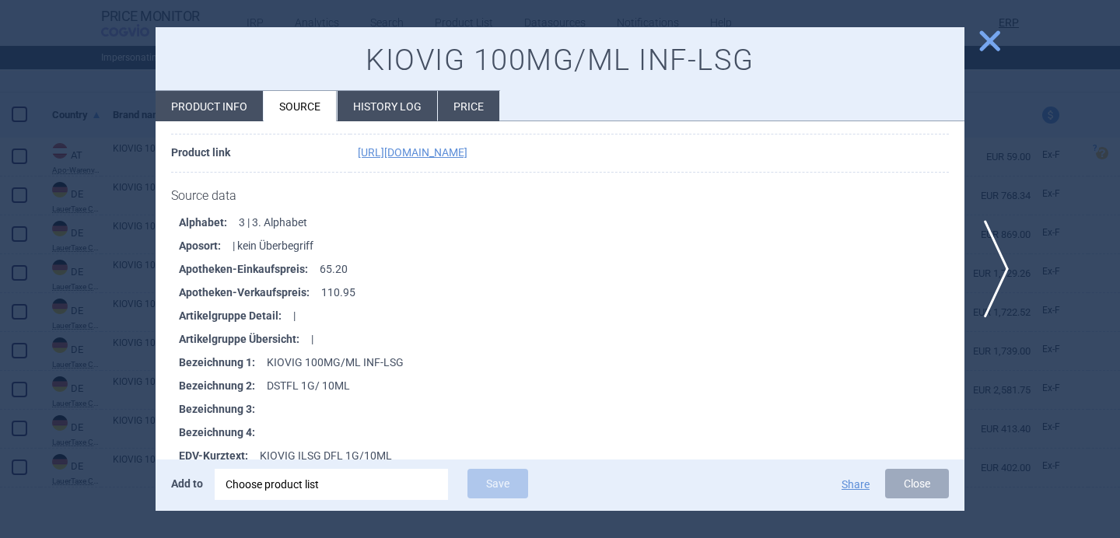
scroll to position [259, 0]
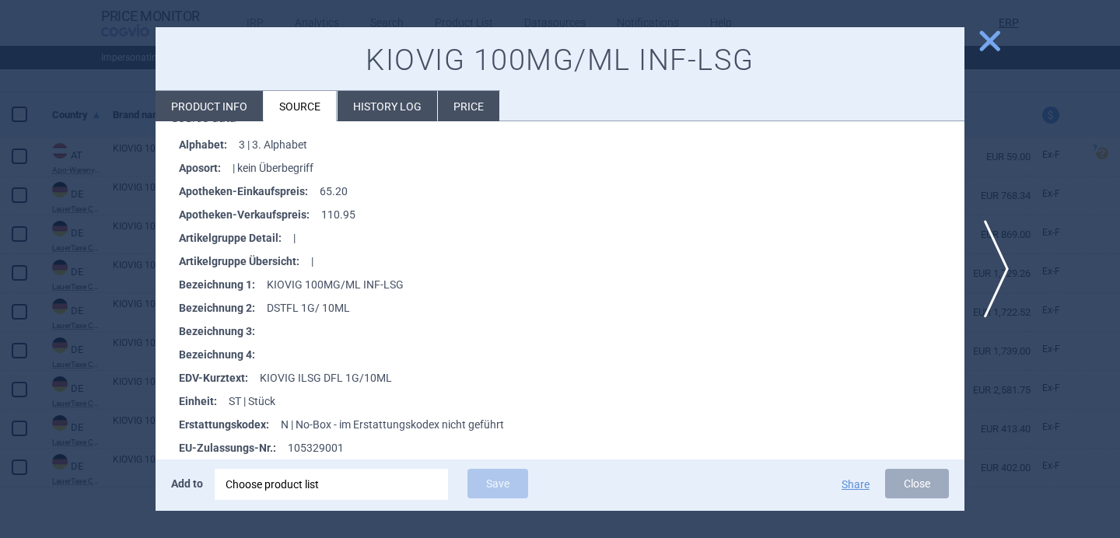
click at [86, 371] on div at bounding box center [560, 269] width 1120 height 538
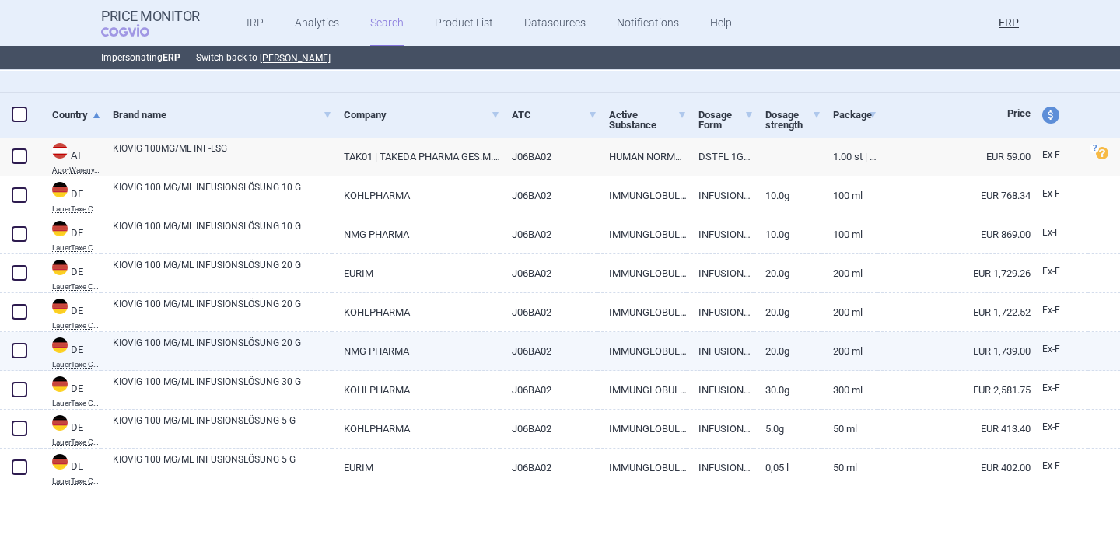
click at [276, 349] on link "KIOVIG 100 MG/ML INFUSIONSLÖSUNG 20 G" at bounding box center [222, 350] width 219 height 28
select select "EUR"
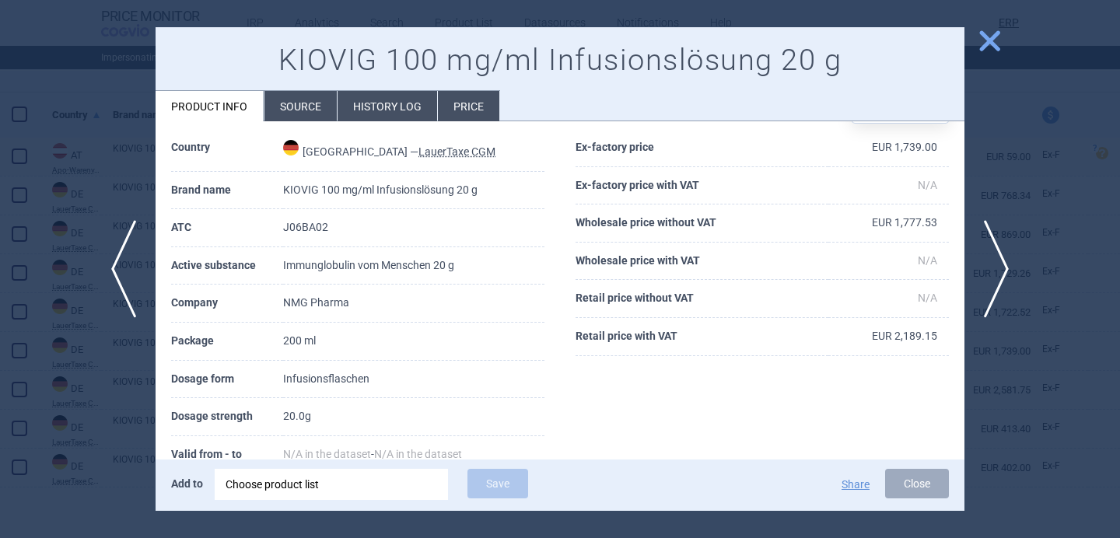
scroll to position [55, 0]
click at [84, 432] on div at bounding box center [560, 269] width 1120 height 538
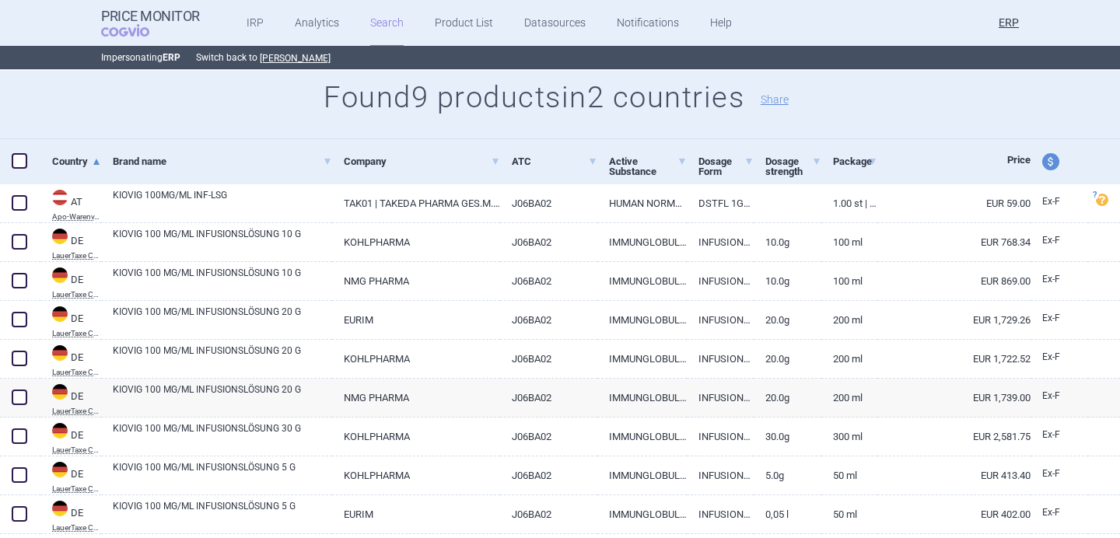
scroll to position [317, 0]
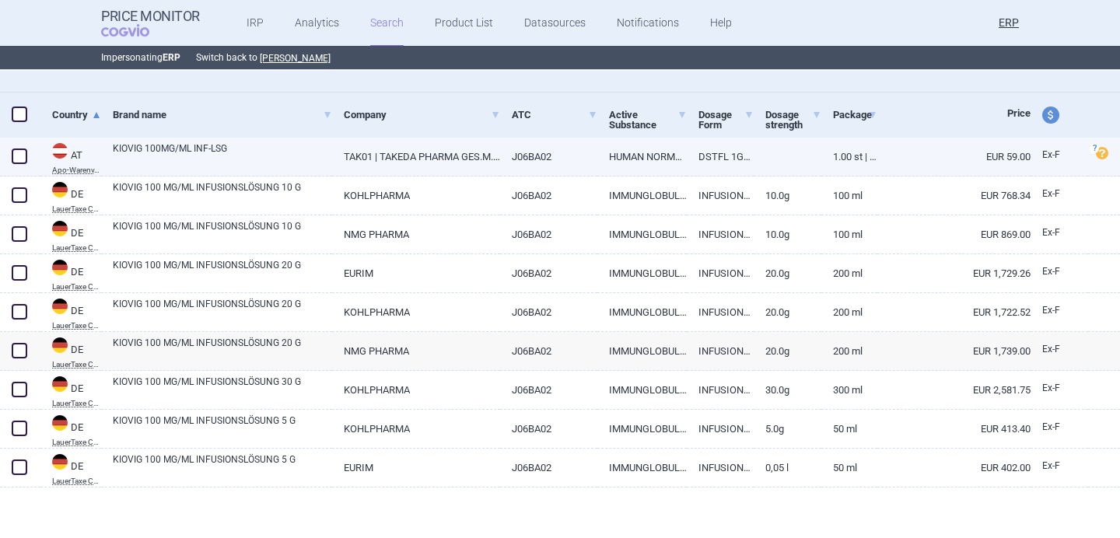
click at [196, 149] on link "KIOVIG 100MG/ML INF-LSG" at bounding box center [222, 156] width 219 height 28
select select "EUR"
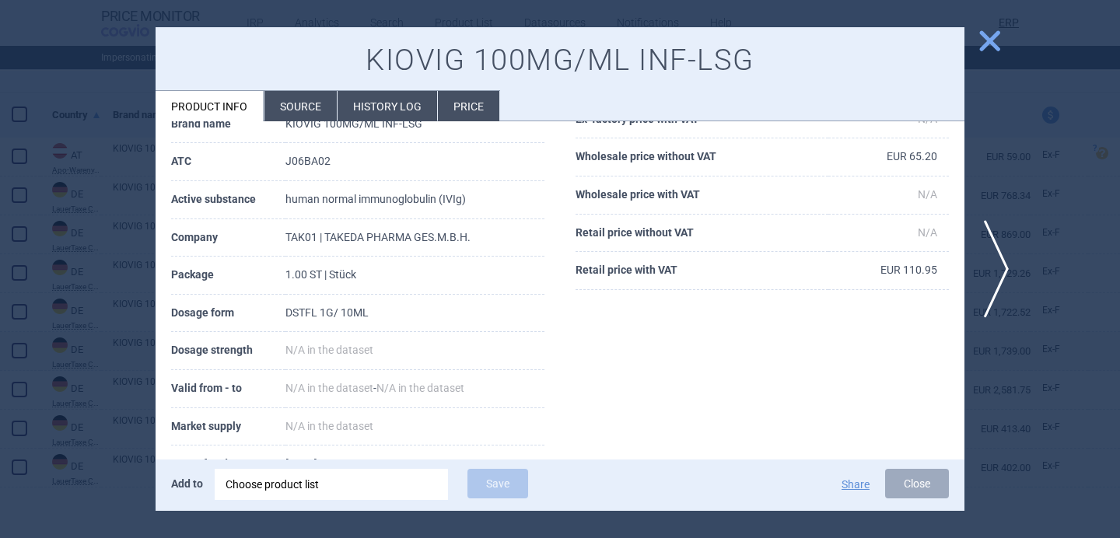
scroll to position [205, 0]
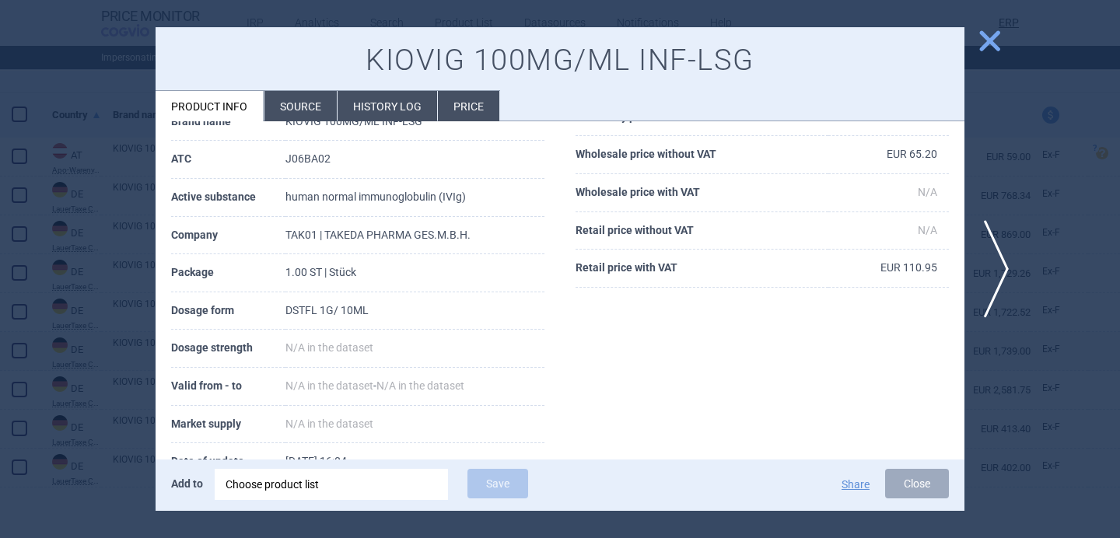
click at [111, 401] on div at bounding box center [560, 269] width 1120 height 538
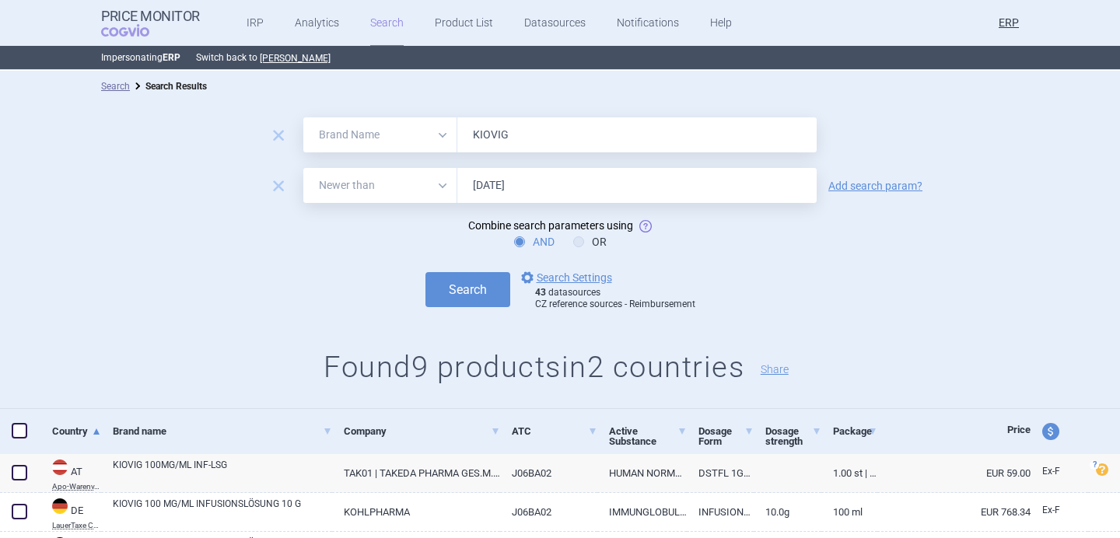
click at [392, 191] on select "All Brand Name ATC Company Active Substance Country Newer than" at bounding box center [380, 185] width 154 height 35
select select "mah"
click at [303, 168] on select "All Brand Name ATC Company Active Substance Country Newer than" at bounding box center [380, 185] width 154 height 35
click at [526, 188] on input "1.1.2025" at bounding box center [636, 185] width 359 height 35
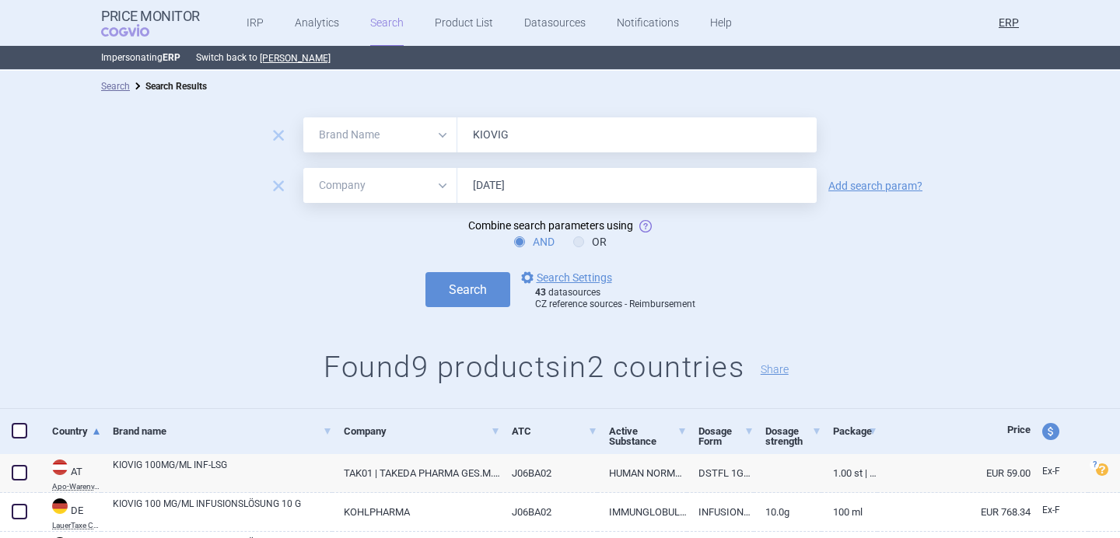
click at [526, 188] on input "1.1.2025" at bounding box center [636, 185] width 359 height 35
type input "takeda"
click at [426, 272] on button "Search" at bounding box center [468, 289] width 85 height 35
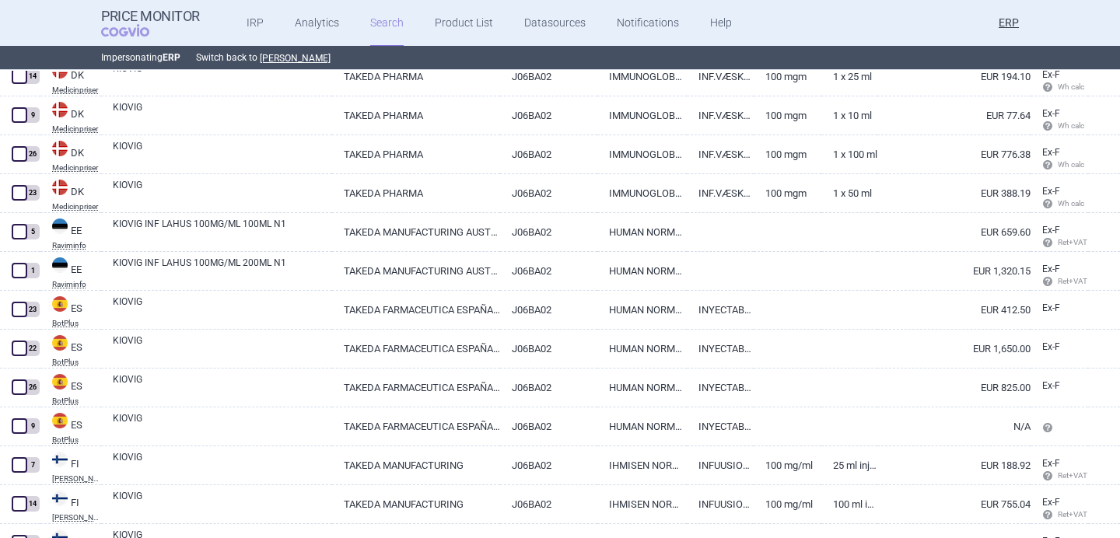
scroll to position [287, 0]
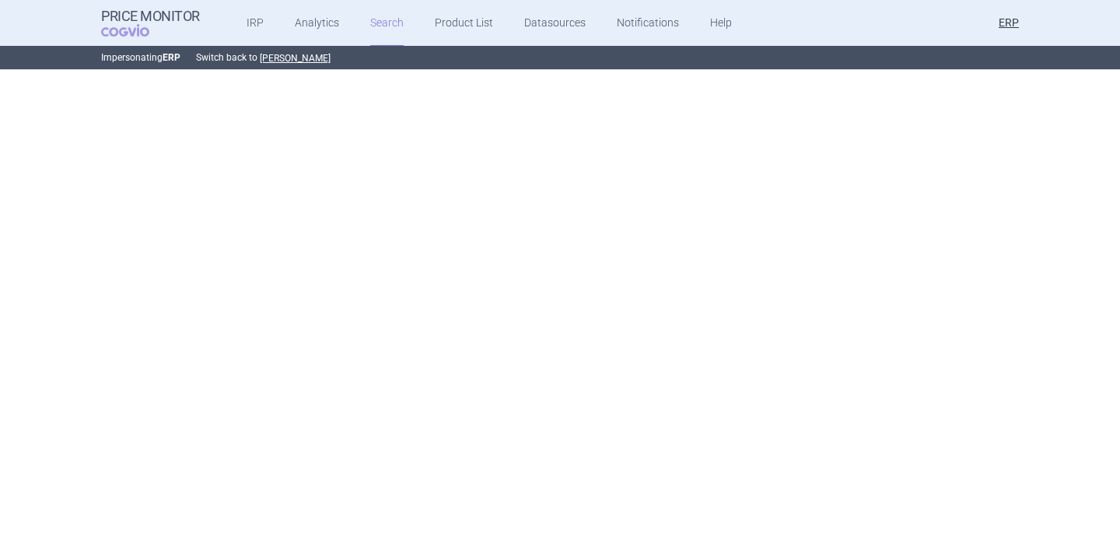
select select "brandName"
select select "mah"
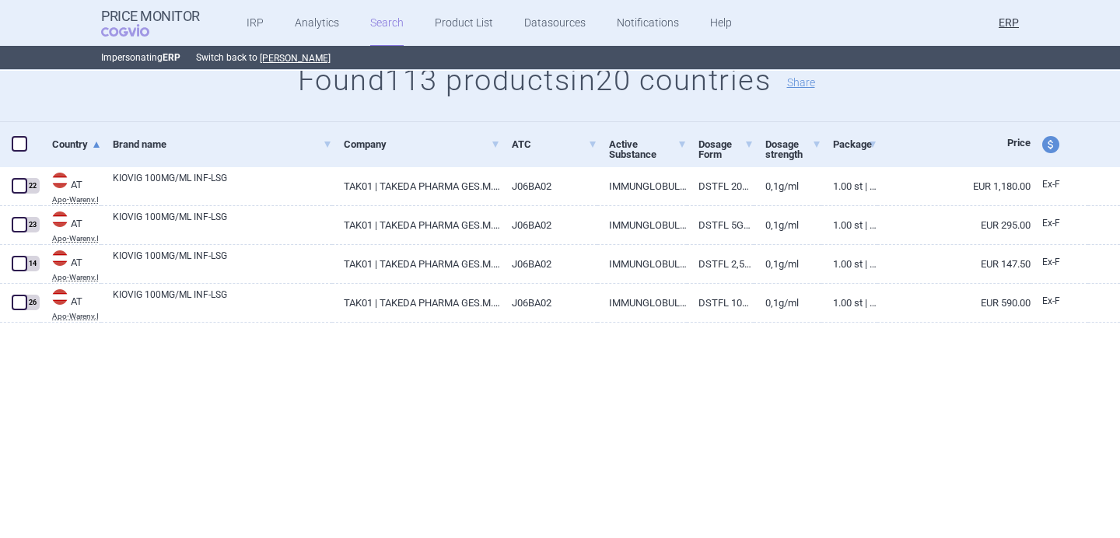
scroll to position [0, 0]
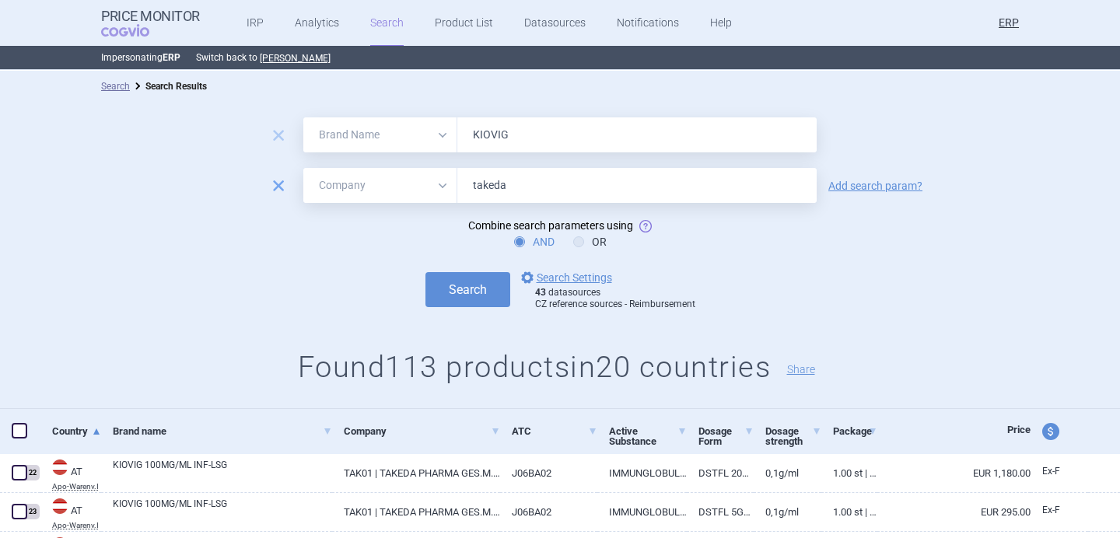
click at [279, 191] on span "remove" at bounding box center [279, 186] width 22 height 22
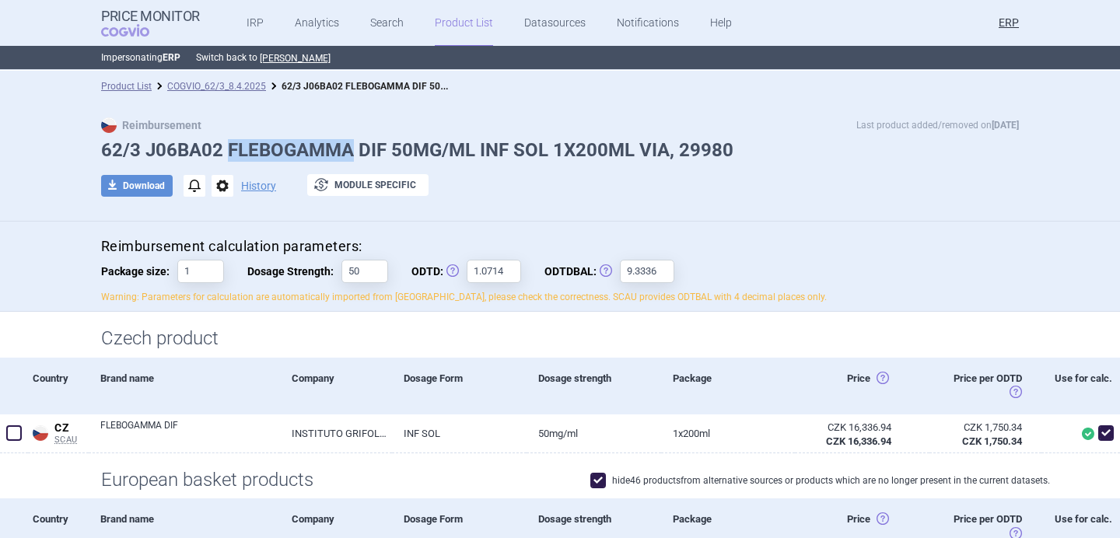
drag, startPoint x: 229, startPoint y: 150, endPoint x: 352, endPoint y: 149, distance: 122.9
click at [352, 149] on h1 "62/3 J06BA02 FLEBOGAMMA DIF 50MG/ML INF SOL 1X200ML VIA, 29980" at bounding box center [560, 150] width 918 height 23
copy h1 "FLEBOGAMMA"
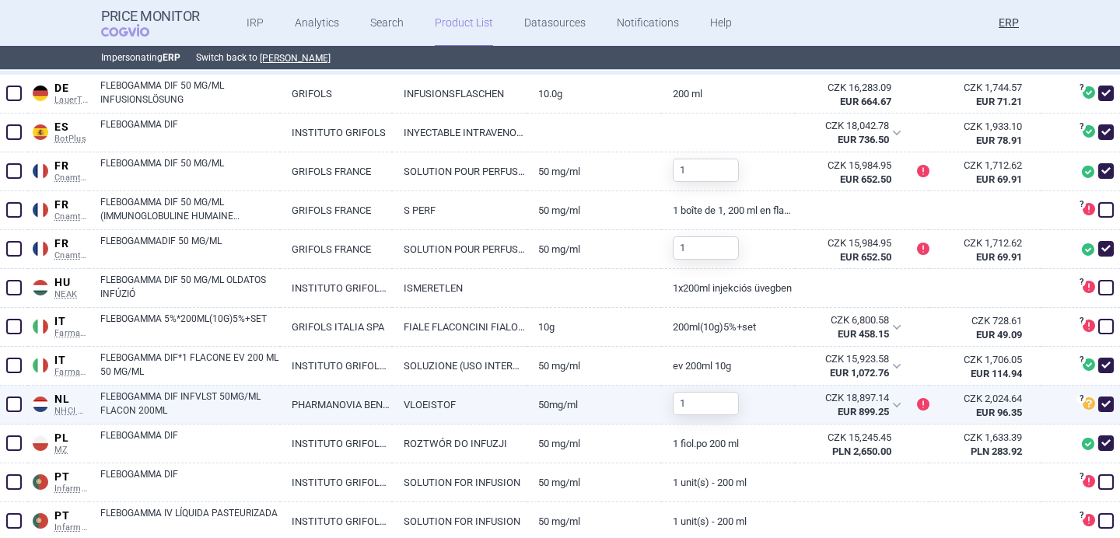
scroll to position [486, 0]
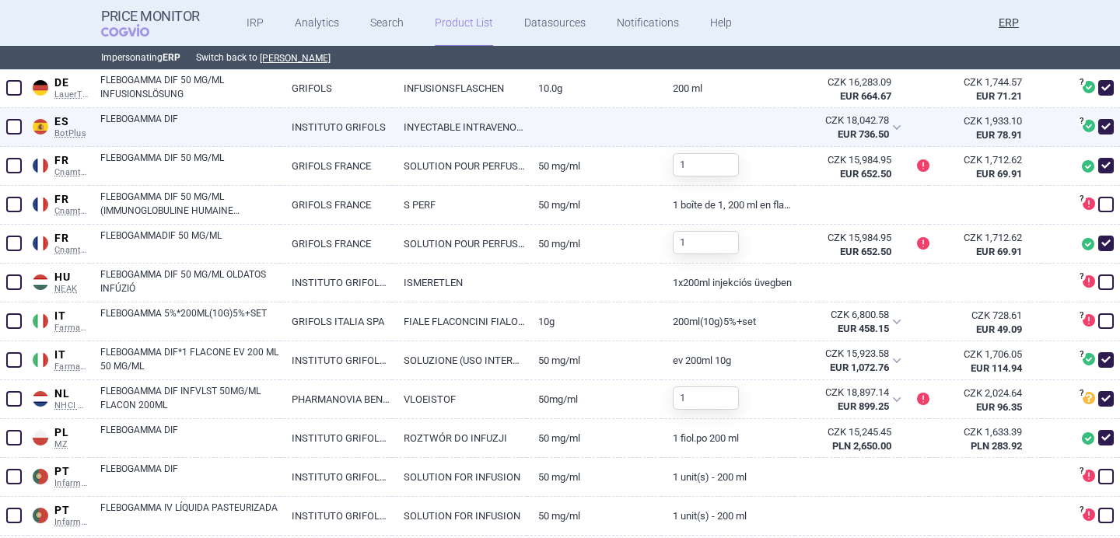
click at [212, 114] on link "FLEBOGAMMA DIF" at bounding box center [190, 126] width 180 height 28
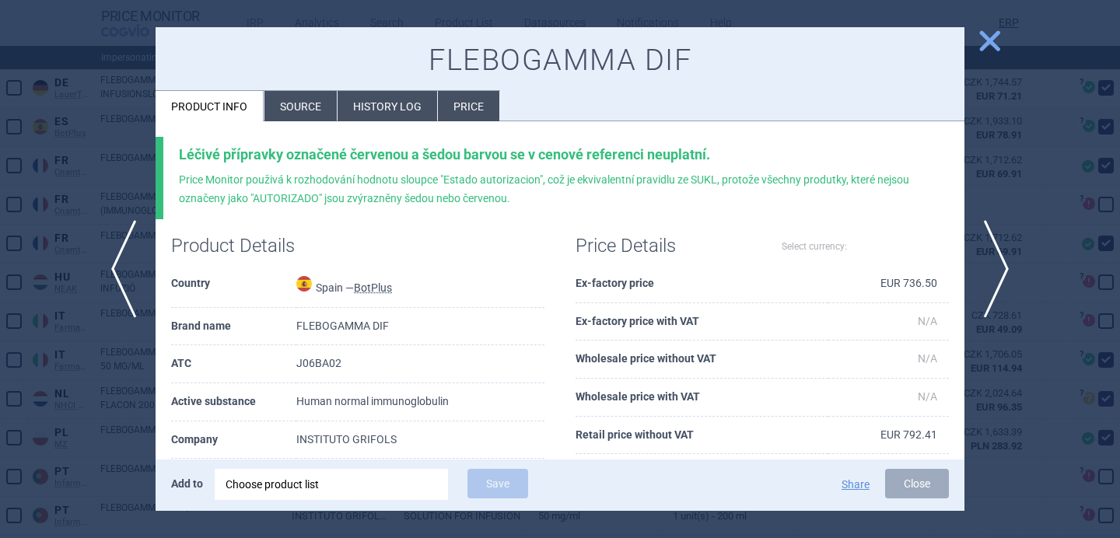
select select "EUR"
click at [290, 107] on li "Source" at bounding box center [301, 106] width 72 height 30
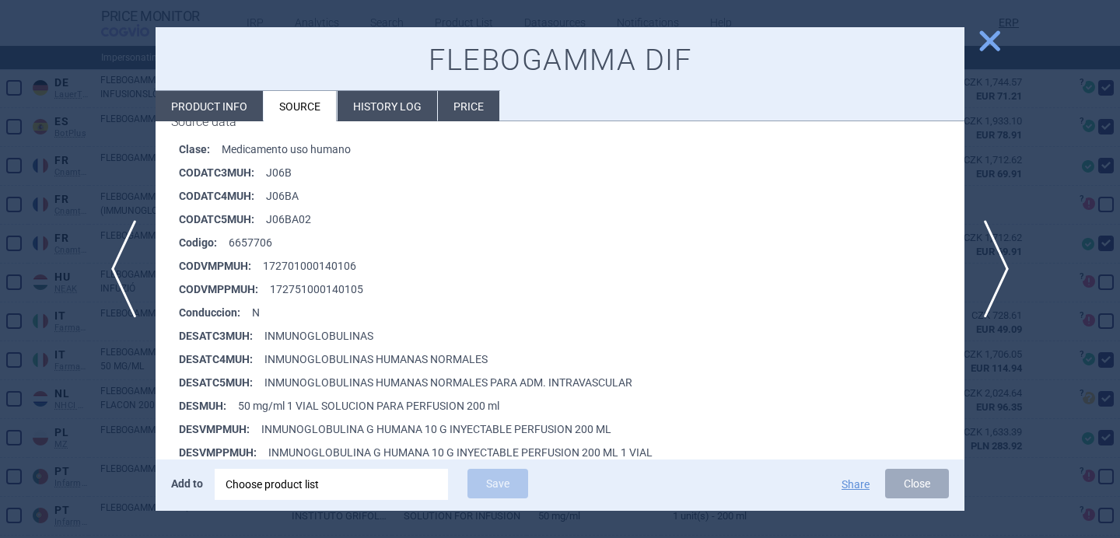
scroll to position [268, 0]
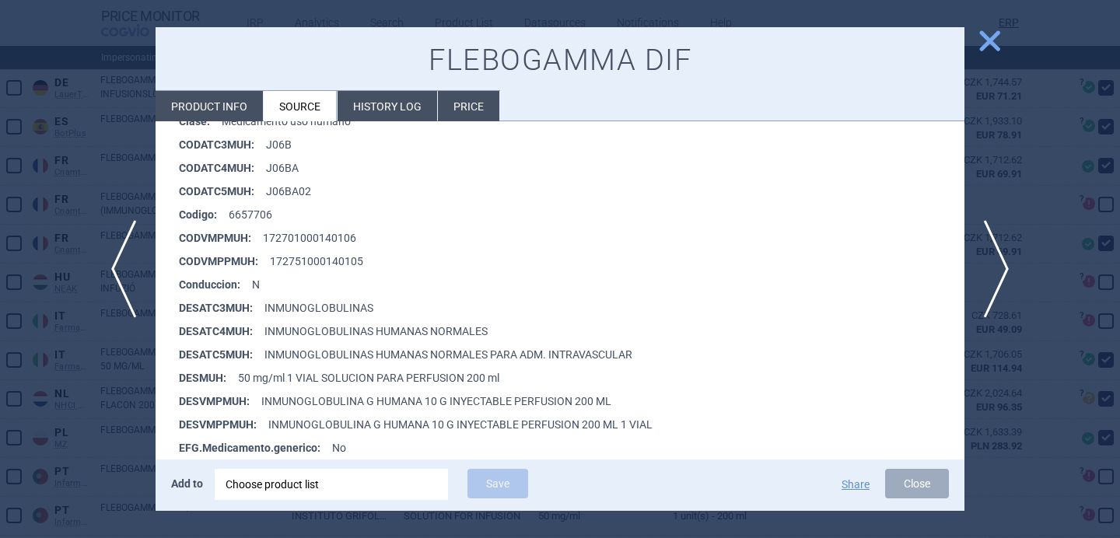
click at [120, 448] on div at bounding box center [560, 269] width 1120 height 538
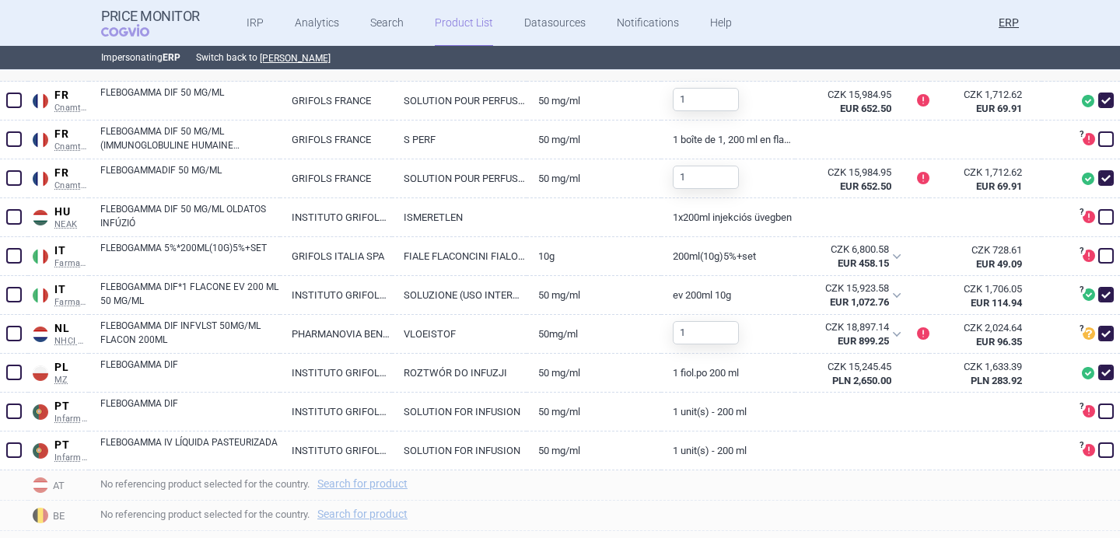
scroll to position [560, 0]
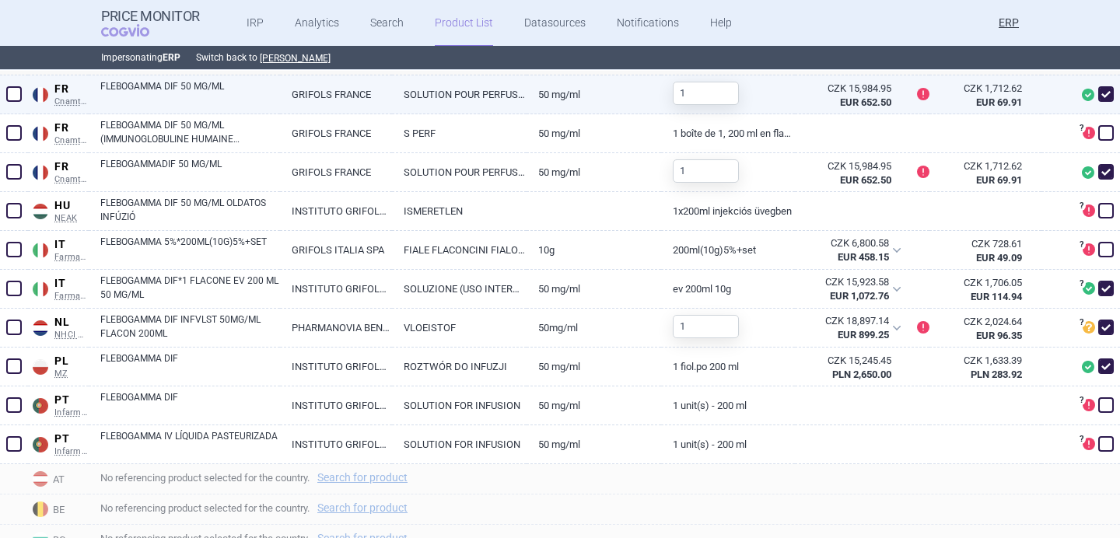
click at [199, 84] on link "FLEBOGAMMA DIF 50 MG/ML" at bounding box center [190, 93] width 180 height 28
select select "EUR"
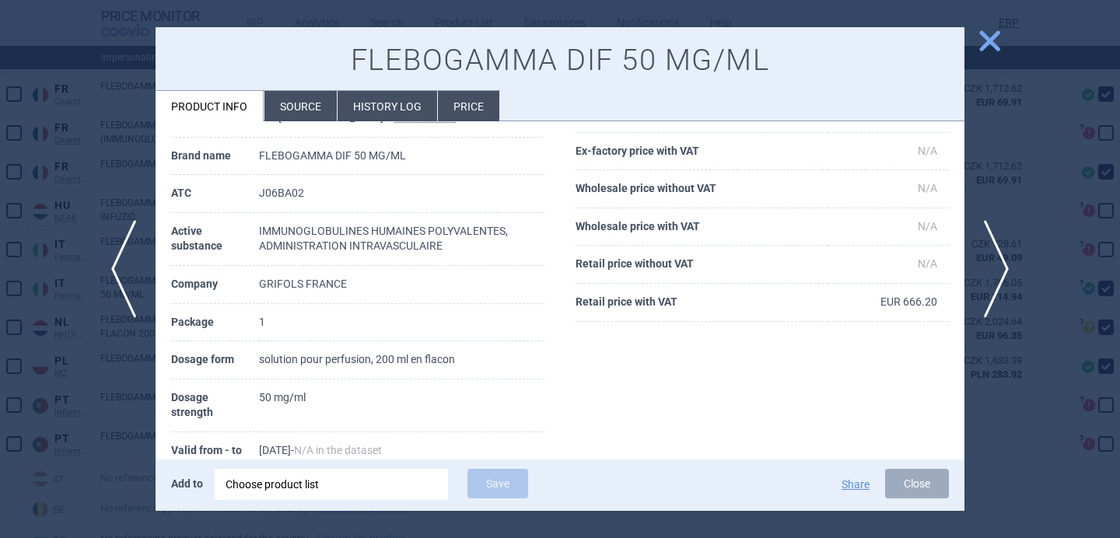
scroll to position [89, 0]
click at [101, 416] on div at bounding box center [560, 269] width 1120 height 538
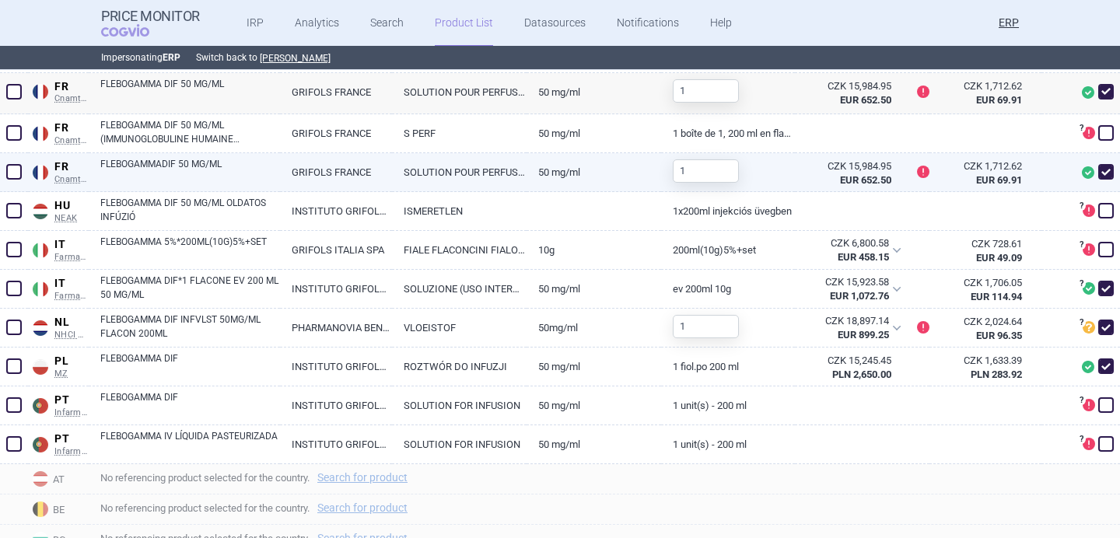
click at [231, 168] on link "FLEBOGAMMADIF 50 MG/ML" at bounding box center [190, 171] width 180 height 28
select select "EUR"
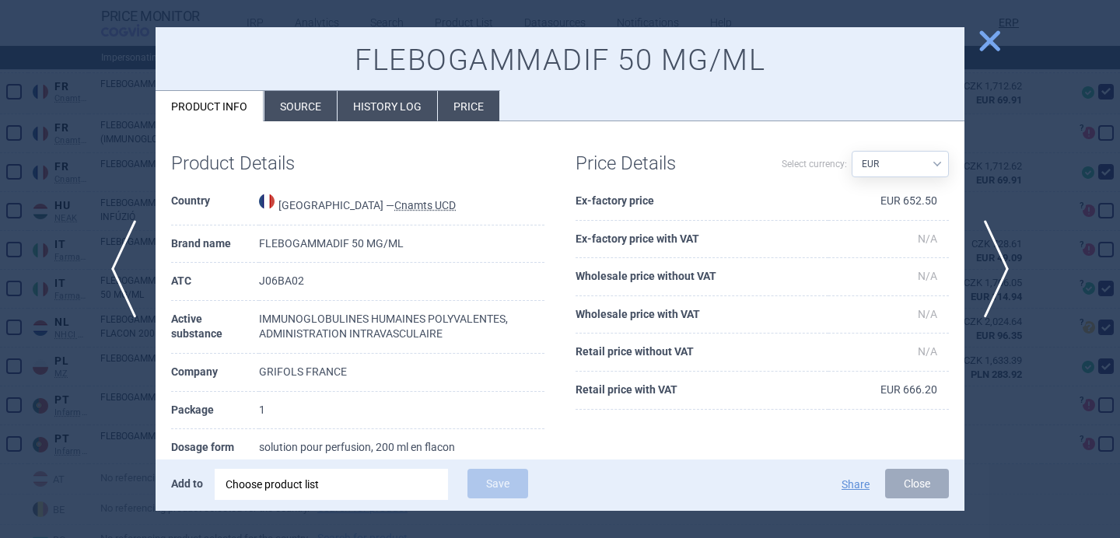
scroll to position [2, 0]
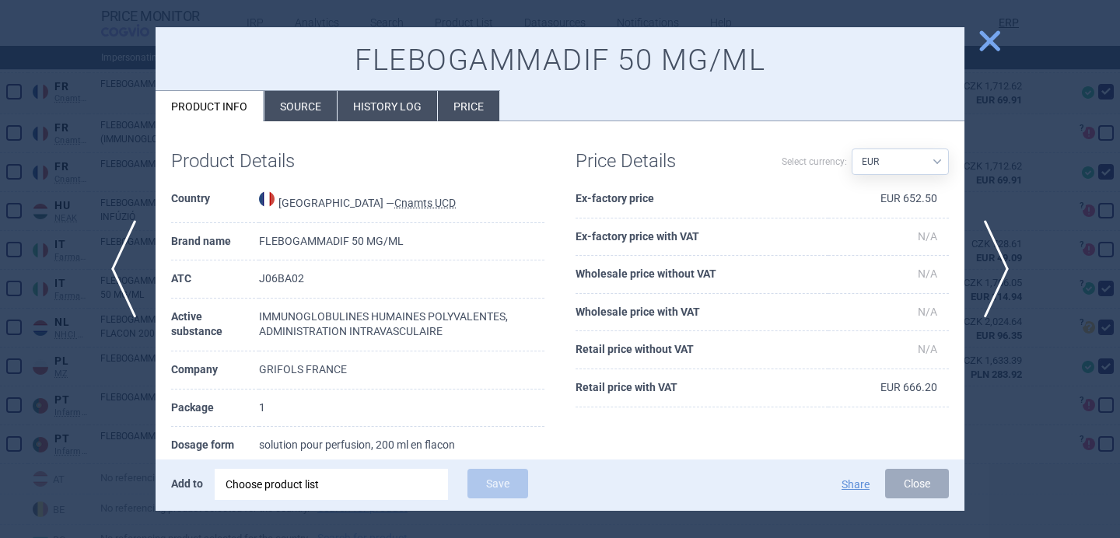
click at [67, 425] on div at bounding box center [560, 269] width 1120 height 538
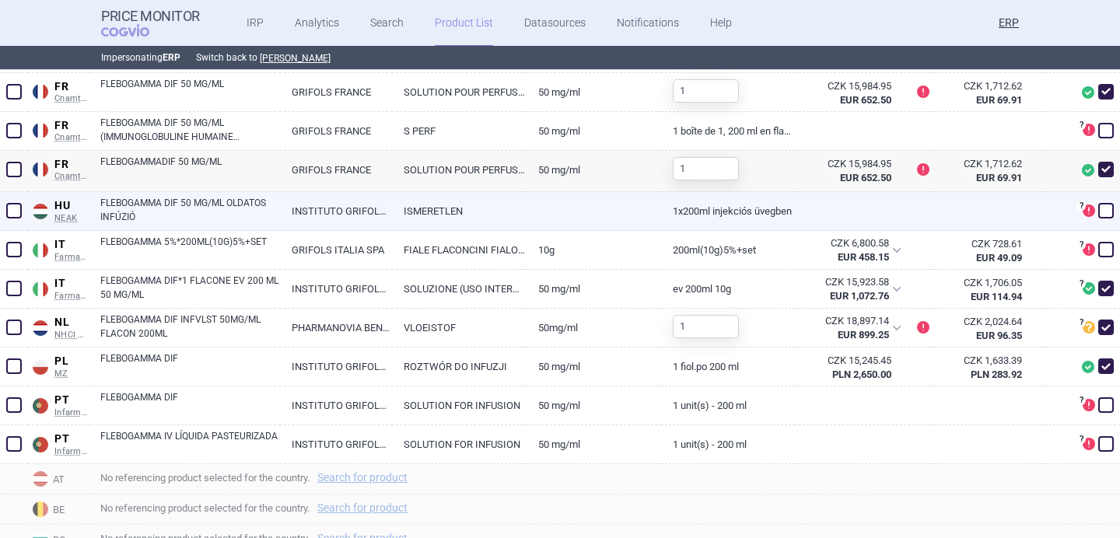
click at [251, 212] on link "FLEBOGAMMA DIF 50 MG/ML OLDATOS INFÚZIÓ" at bounding box center [190, 210] width 180 height 28
select select "EUR"
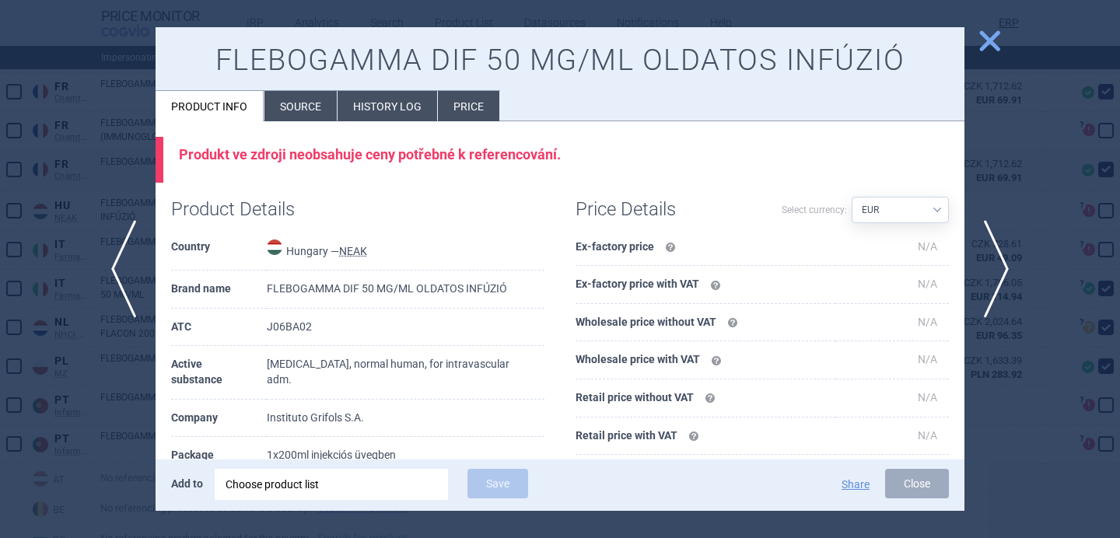
click at [125, 467] on div at bounding box center [560, 269] width 1120 height 538
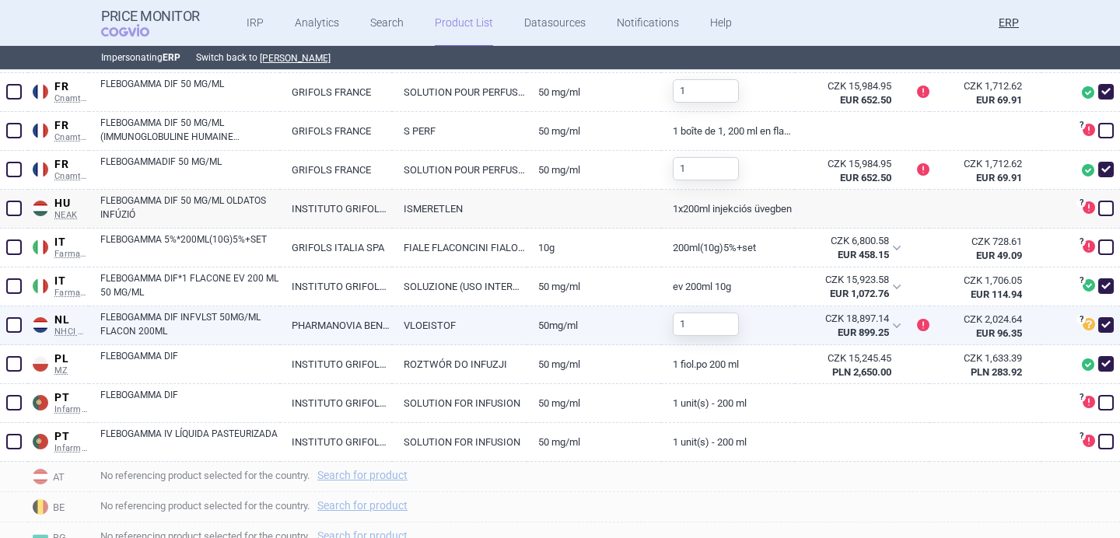
click at [255, 341] on div "FLEBOGAMMA DIF INFVLST 50MG/ML FLACON 200ML" at bounding box center [184, 326] width 191 height 39
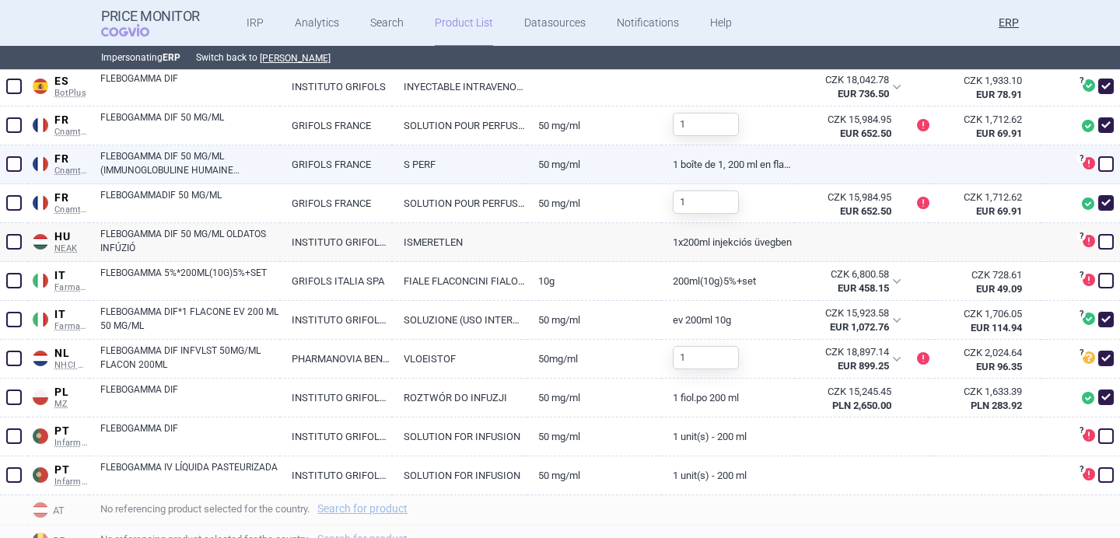
scroll to position [523, 0]
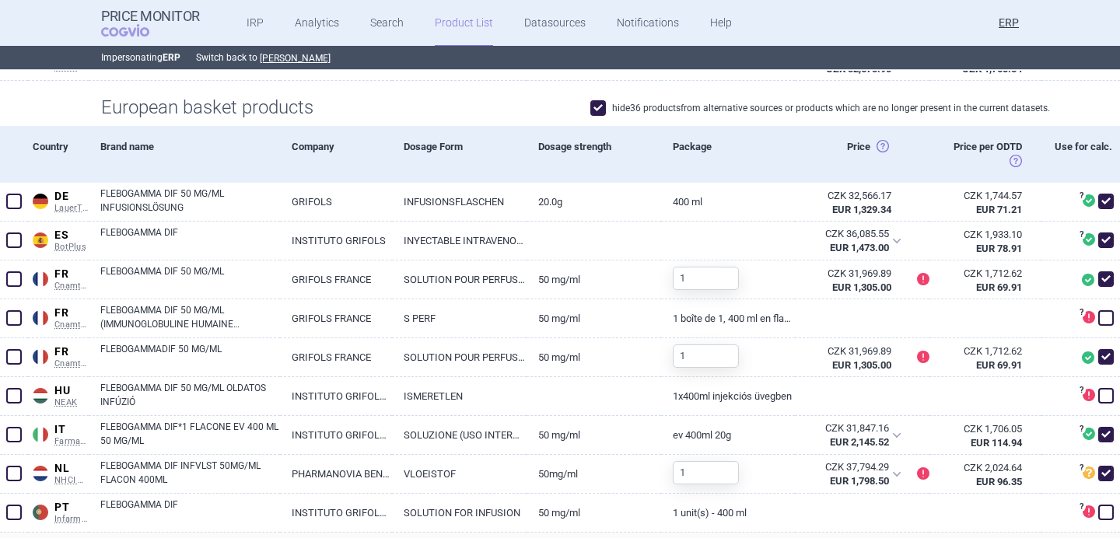
scroll to position [384, 0]
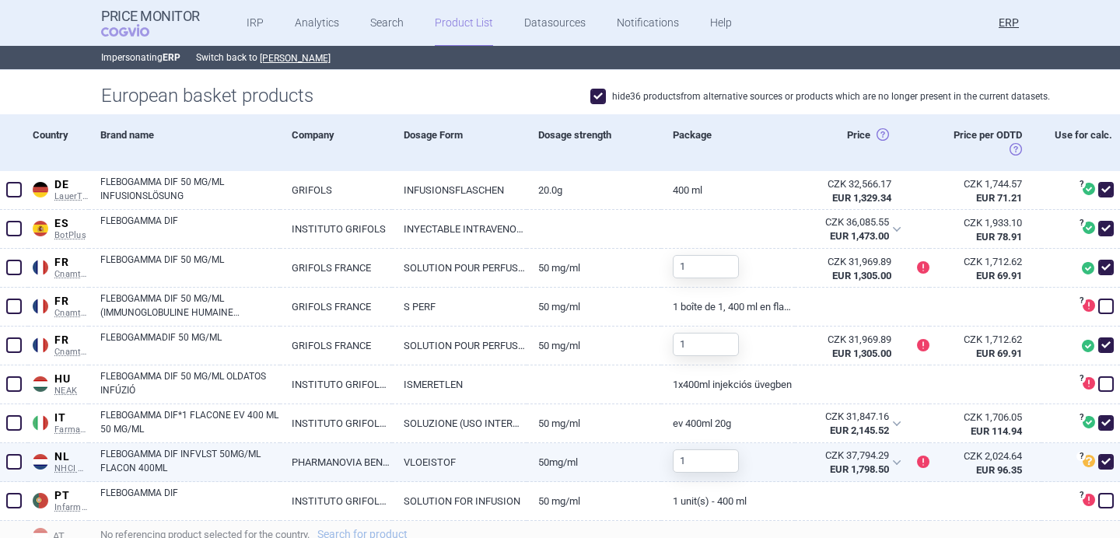
click at [360, 458] on link "PHARMANOVIA BENELUX BV" at bounding box center [336, 462] width 112 height 38
select select "EUR"
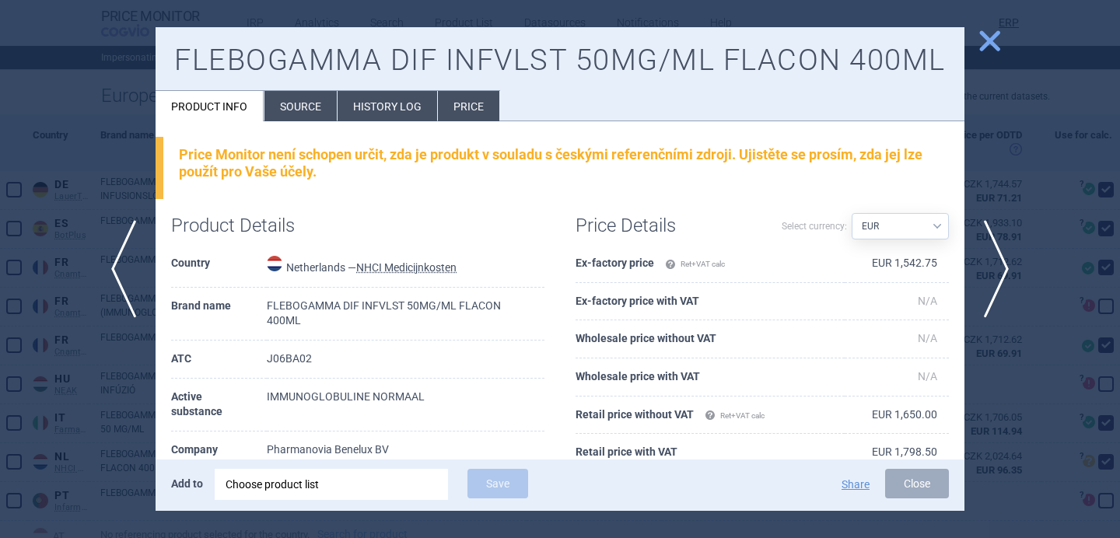
scroll to position [44, 0]
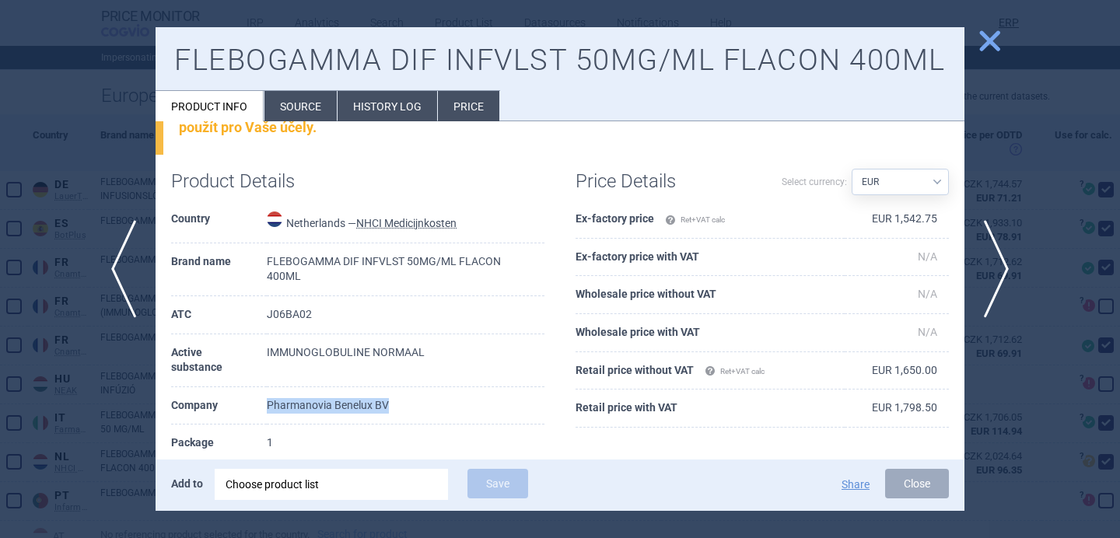
drag, startPoint x: 265, startPoint y: 406, endPoint x: 397, endPoint y: 410, distance: 132.3
click at [397, 410] on tr "Company Pharmanovia Benelux BV" at bounding box center [357, 406] width 373 height 38
copy tr "Pharmanovia Benelux BV"
click at [131, 373] on div at bounding box center [560, 269] width 1120 height 538
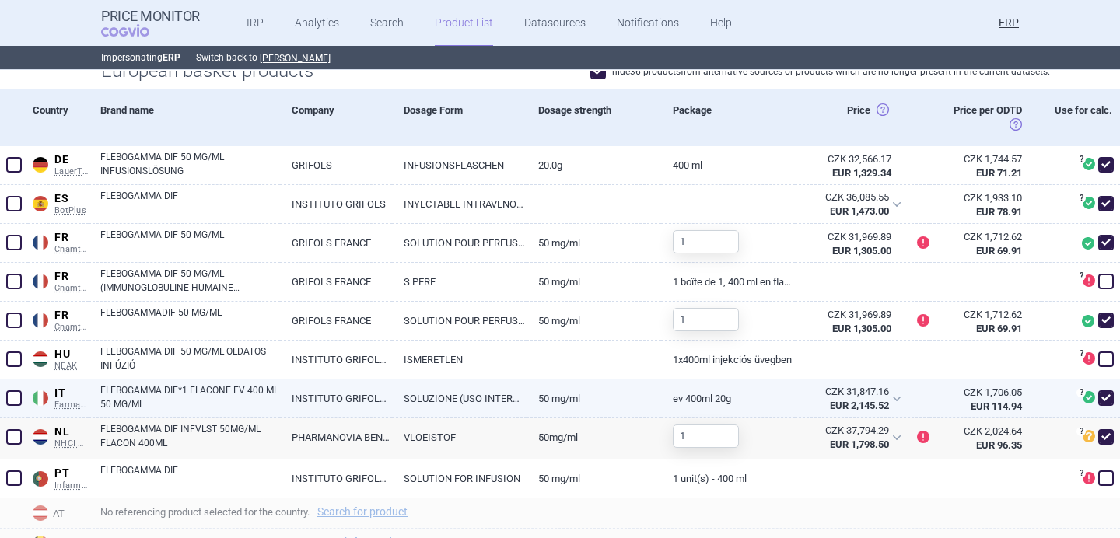
scroll to position [407, 0]
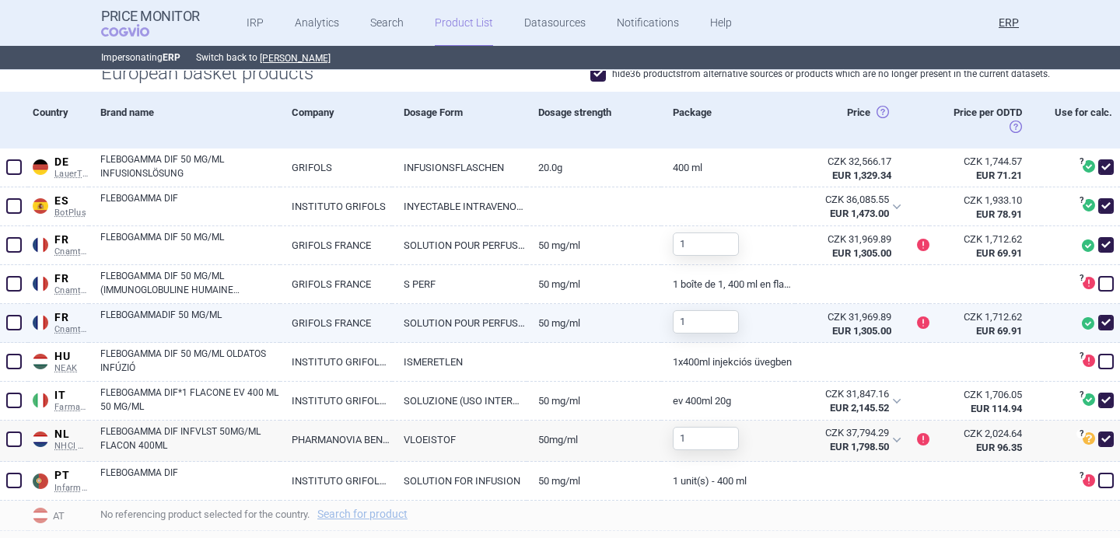
click at [216, 331] on link "FLEBOGAMMADIF 50 MG/ML" at bounding box center [190, 322] width 180 height 28
select select "EUR"
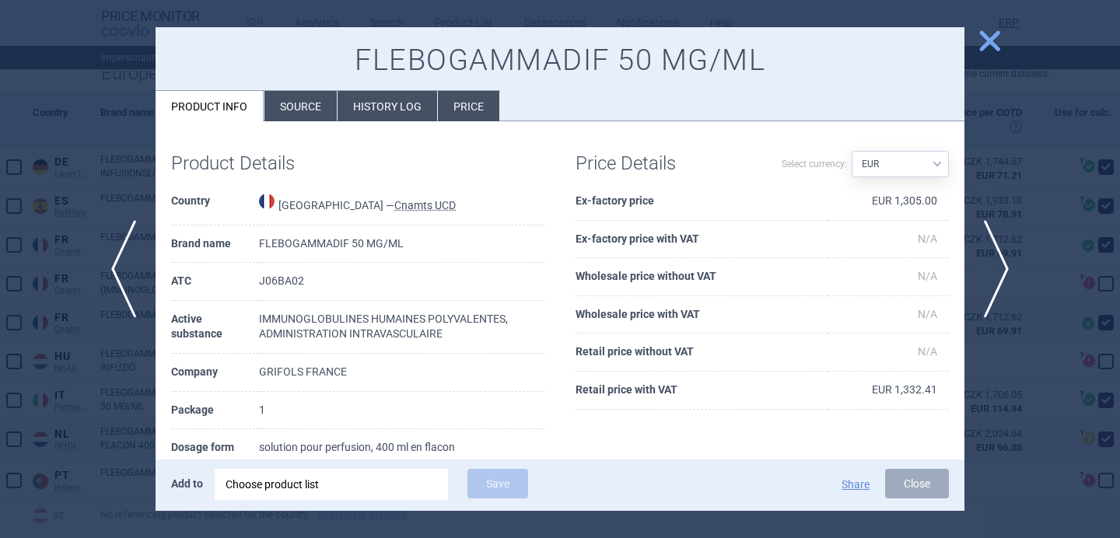
scroll to position [2, 0]
click at [130, 426] on div at bounding box center [560, 269] width 1120 height 538
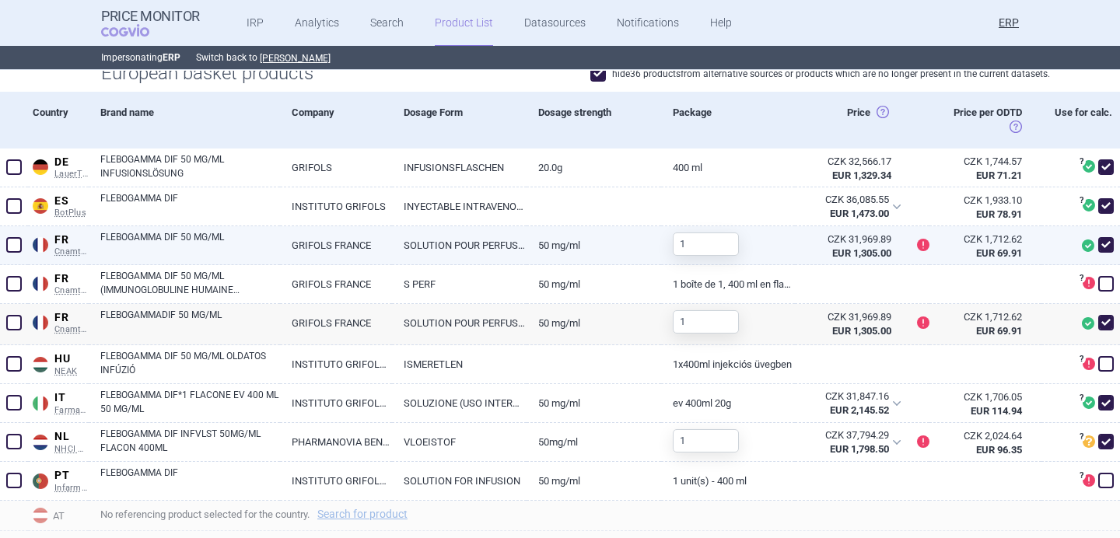
click at [224, 252] on link "FLEBOGAMMA DIF 50 MG/ML" at bounding box center [190, 244] width 180 height 28
select select "EUR"
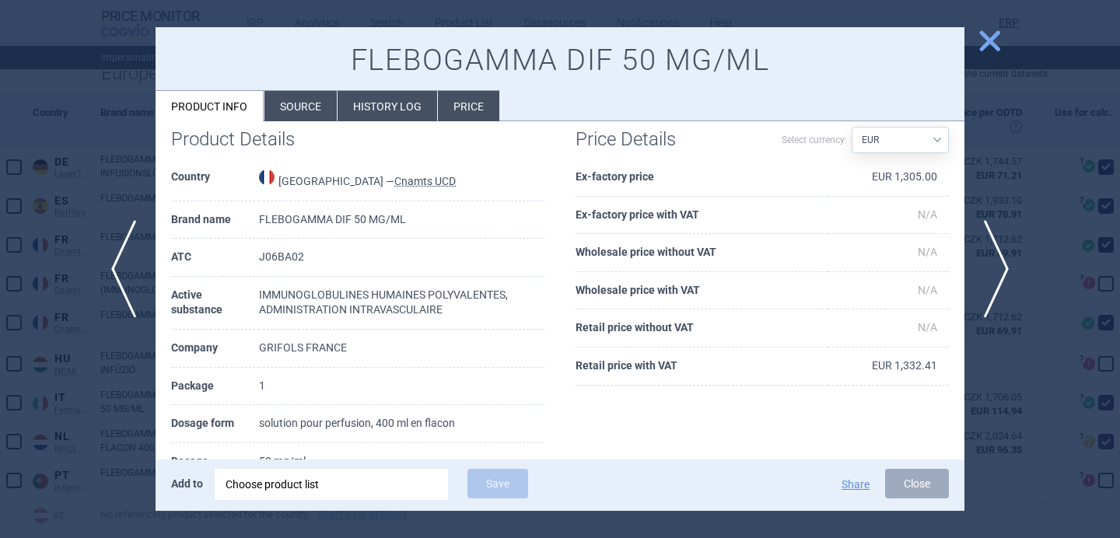
scroll to position [26, 0]
click at [114, 429] on div at bounding box center [560, 269] width 1120 height 538
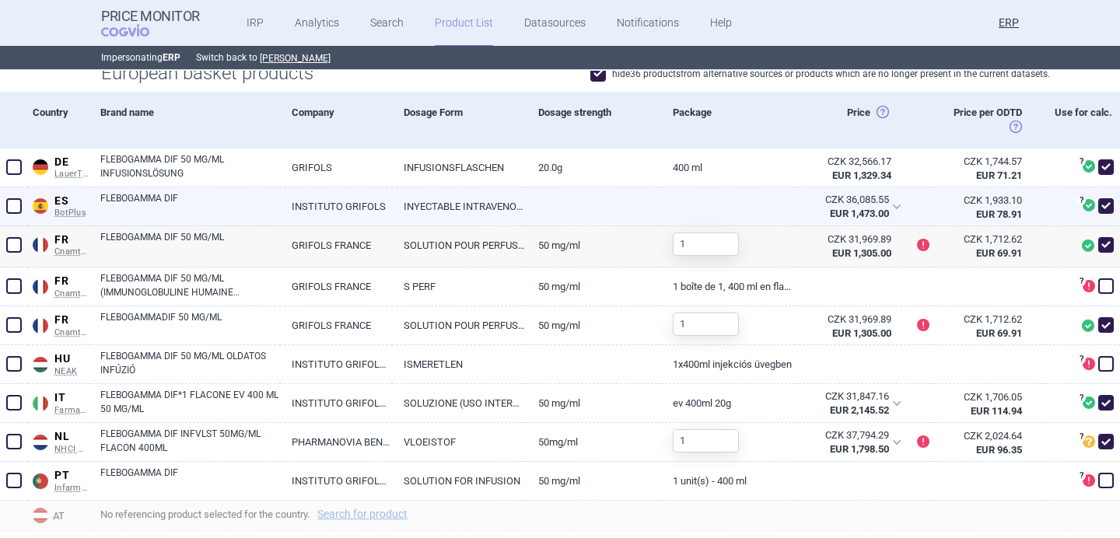
click at [224, 202] on link "FLEBOGAMMA DIF" at bounding box center [190, 205] width 180 height 28
select select "EUR"
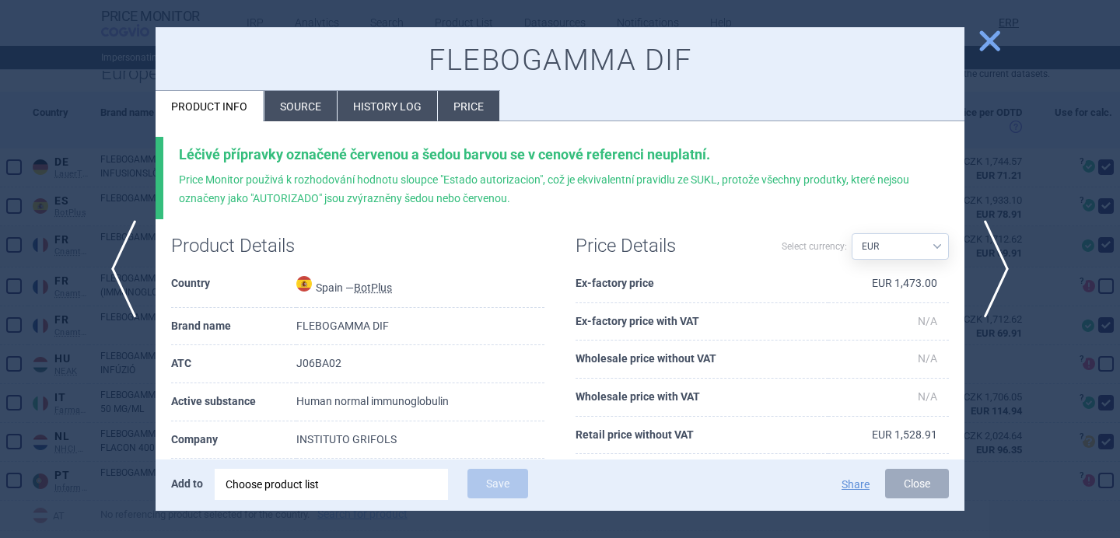
click at [290, 99] on li "Source" at bounding box center [301, 106] width 72 height 30
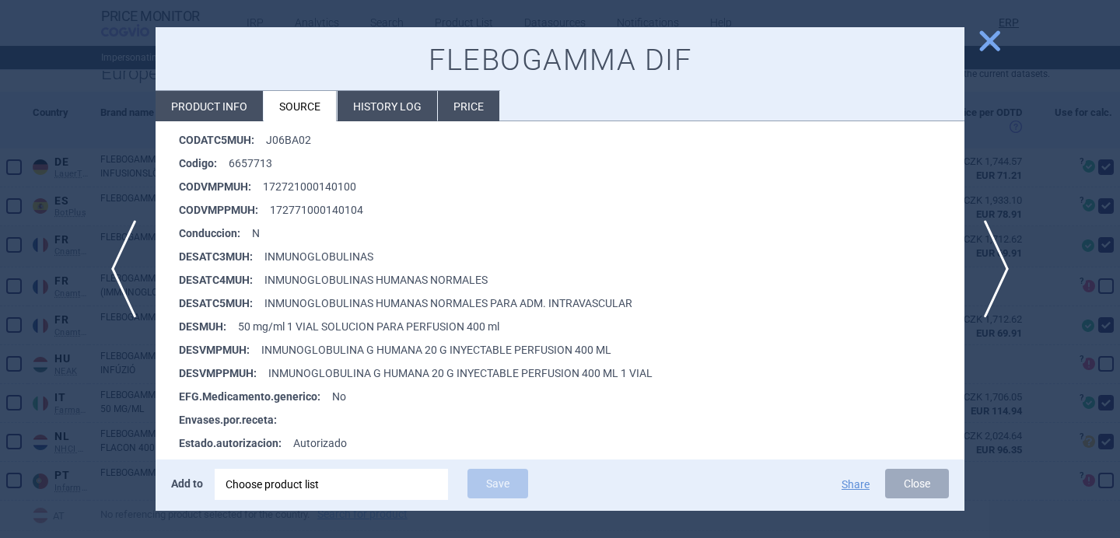
scroll to position [349, 0]
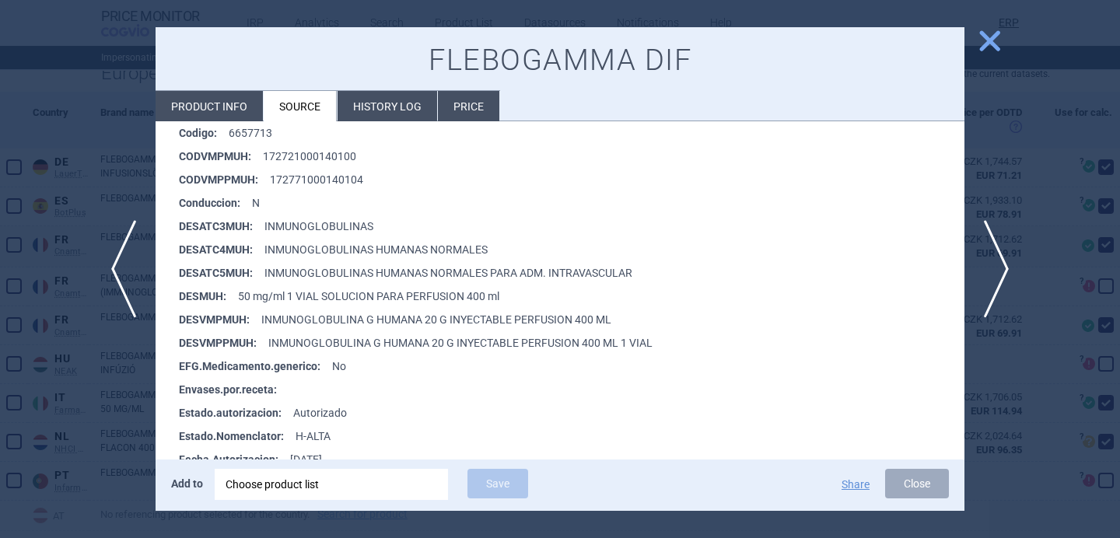
click at [115, 418] on div at bounding box center [560, 269] width 1120 height 538
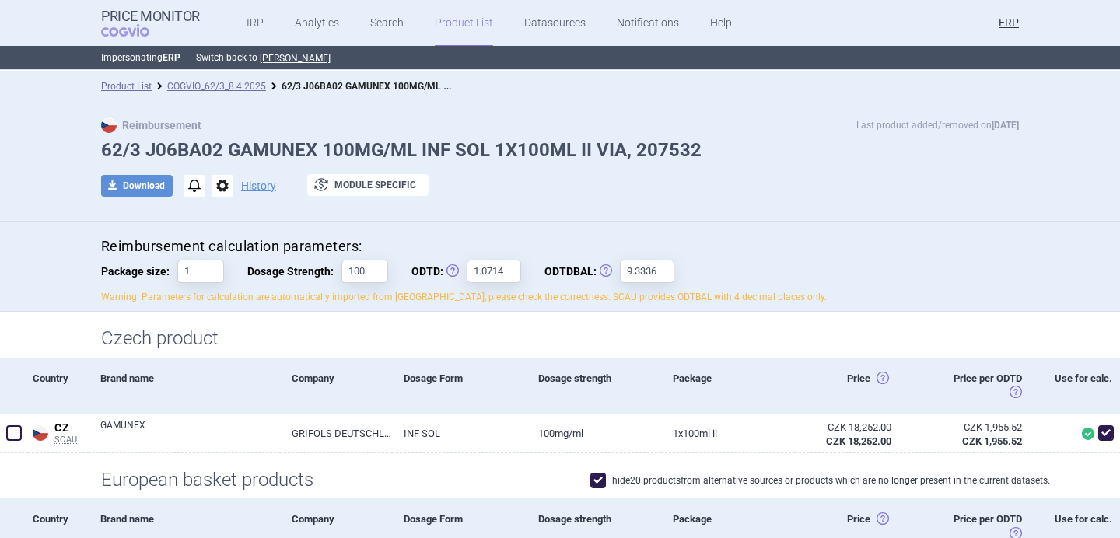
click at [267, 144] on h1 "62/3 J06BA02 GAMUNEX 100MG/ML INF SOL 1X100ML II VIA, 207532" at bounding box center [560, 150] width 918 height 23
copy h1 "GAMUNEX"
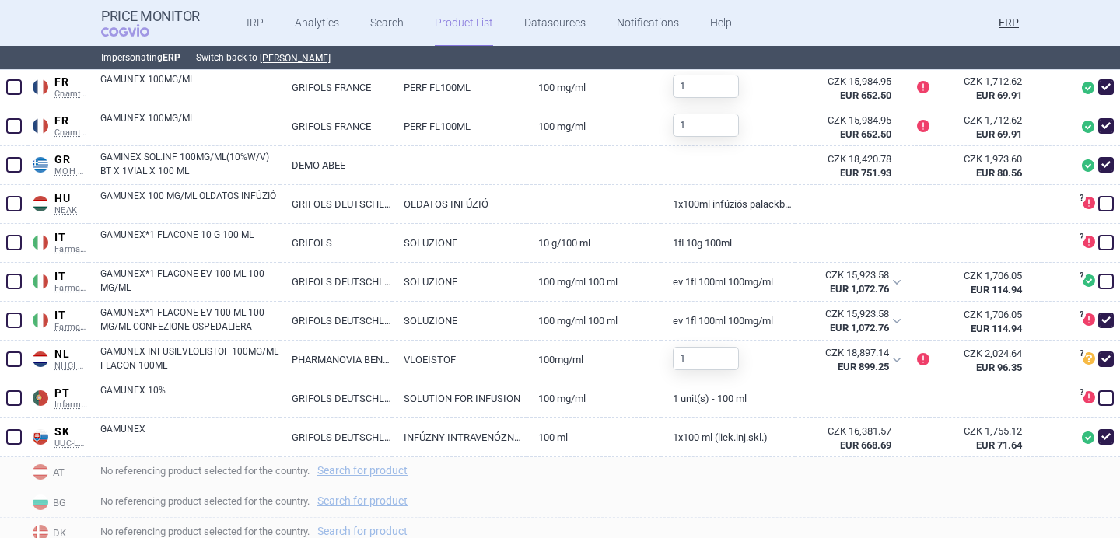
scroll to position [760, 0]
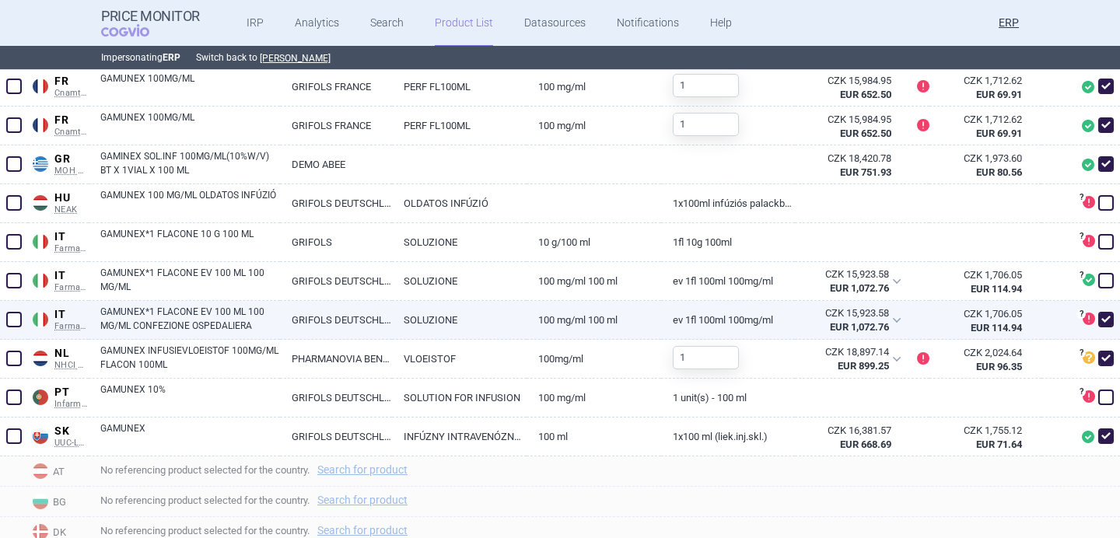
click at [1110, 321] on span at bounding box center [1107, 320] width 16 height 16
checkbox input "false"
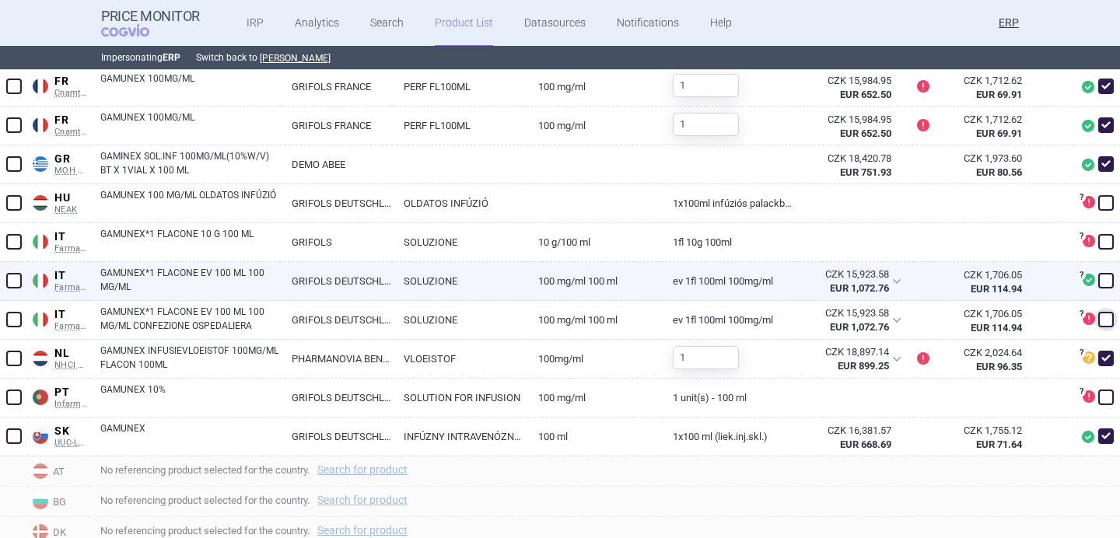
click at [1108, 279] on span at bounding box center [1107, 281] width 16 height 16
checkbox input "true"
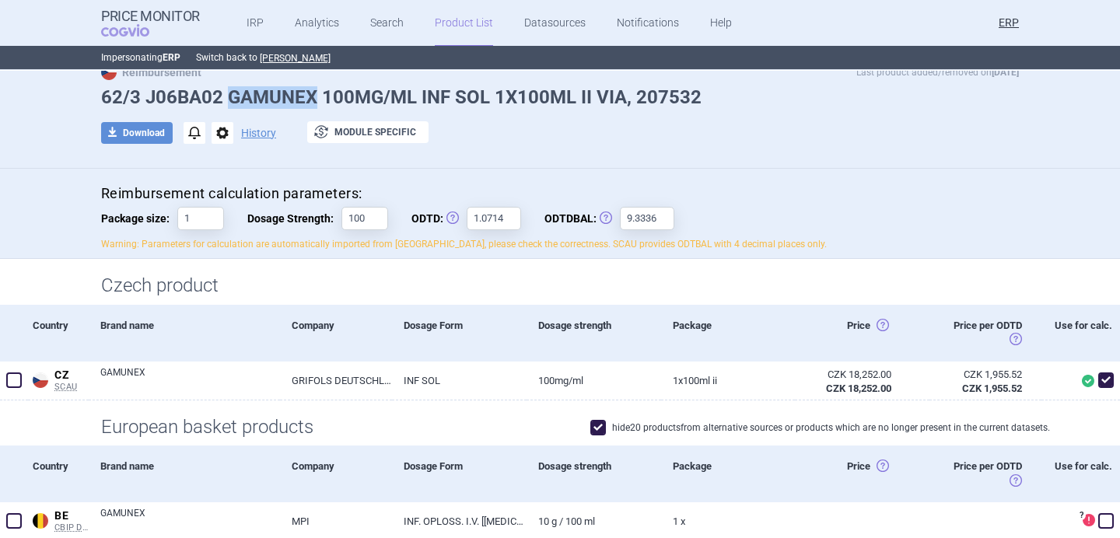
scroll to position [47, 0]
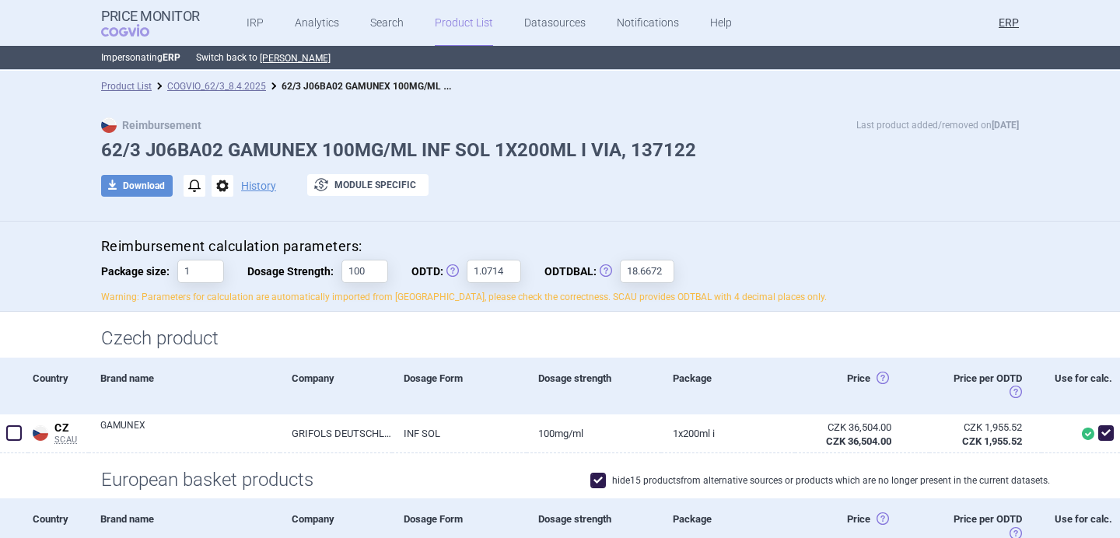
click at [278, 145] on h1 "62/3 J06BA02 GAMUNEX 100MG/ML INF SOL 1X200ML I VIA, 137122" at bounding box center [560, 150] width 918 height 23
copy h1 "GAMUNEX"
click at [326, 107] on div "Reimbursement Last product added/removed on [DATE] 62/3 J06BA02 GAMUNEX 100MG/M…" at bounding box center [560, 162] width 1120 height 120
click at [273, 145] on h1 "62/3 J06BA02 GAMUNEX 100MG/ML INF SOL 1X200ML I VIA, 137122" at bounding box center [560, 150] width 918 height 23
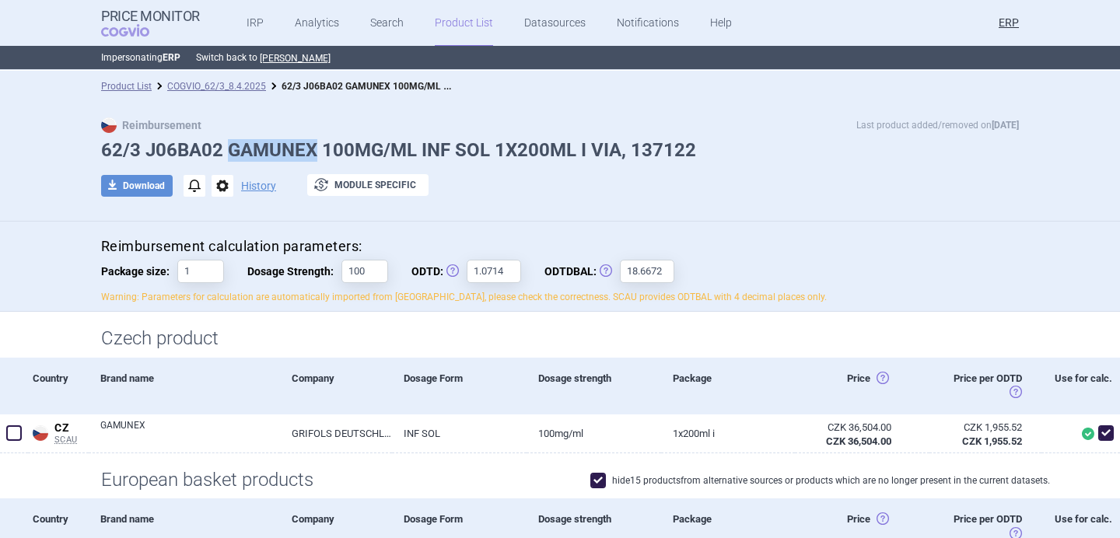
click at [273, 145] on h1 "62/3 J06BA02 GAMUNEX 100MG/ML INF SOL 1X200ML I VIA, 137122" at bounding box center [560, 150] width 918 height 23
copy h1 "GAMUNEX"
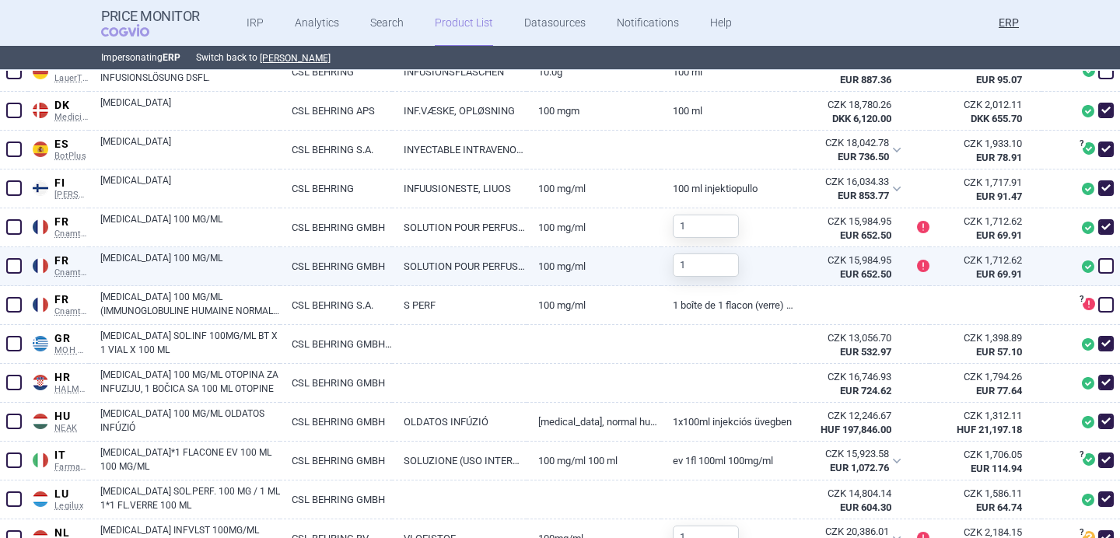
scroll to position [703, 0]
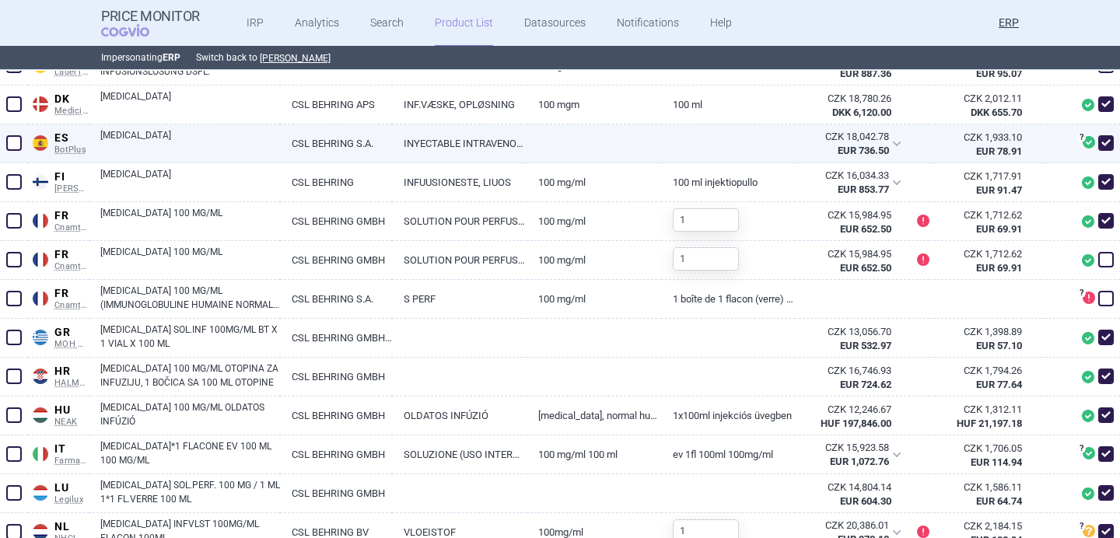
click at [444, 142] on link "INYECTABLE INTRAVENOSO" at bounding box center [459, 143] width 135 height 38
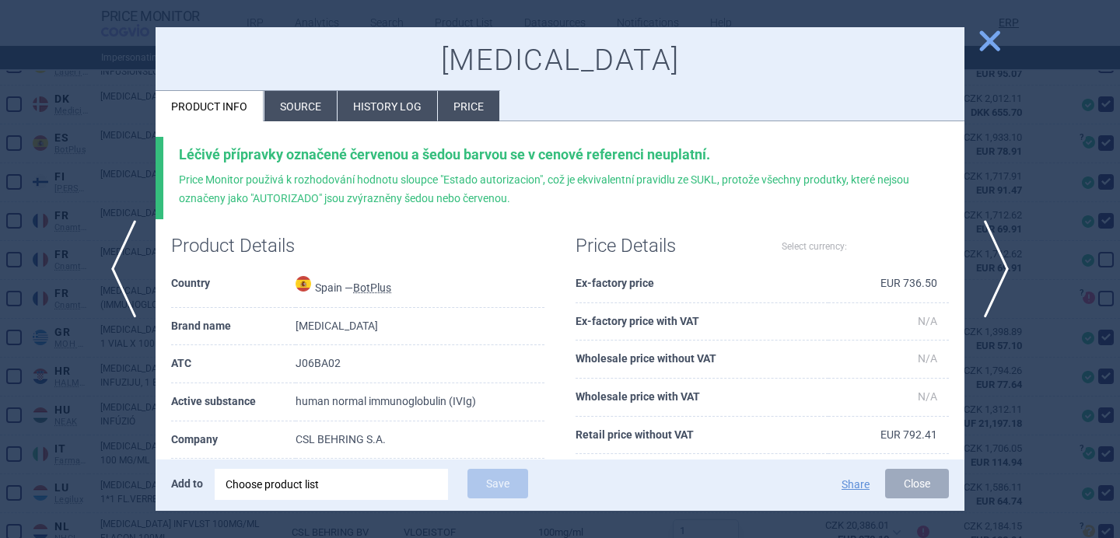
select select "EUR"
click at [300, 103] on li "Source" at bounding box center [301, 106] width 72 height 30
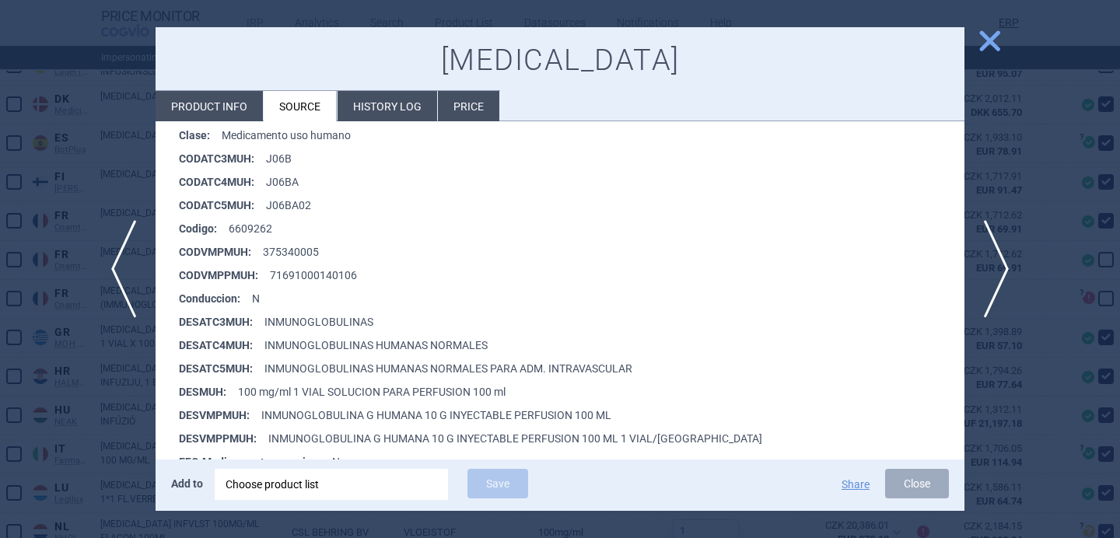
scroll to position [258, 0]
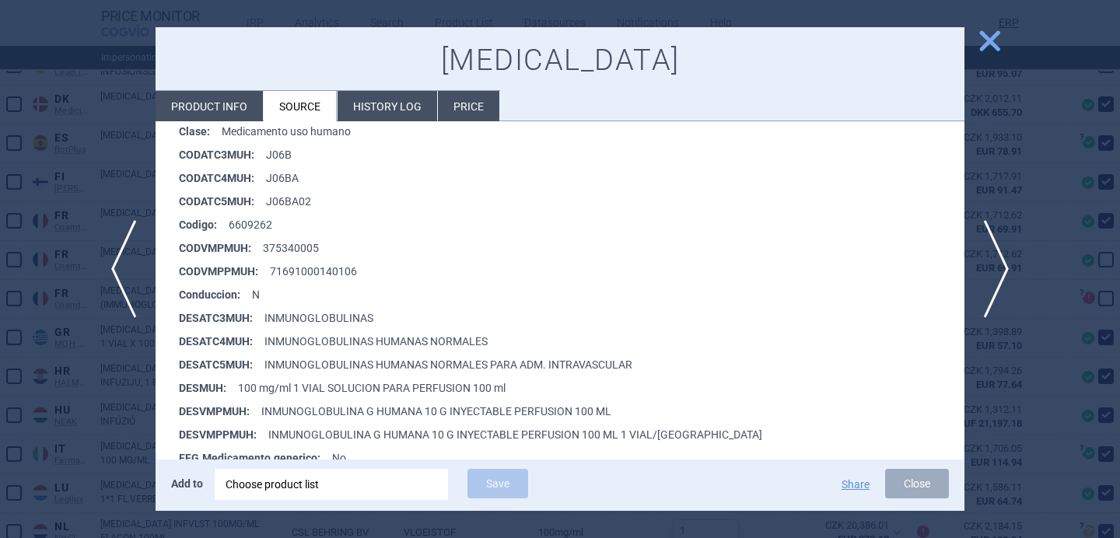
click at [97, 445] on div at bounding box center [560, 269] width 1120 height 538
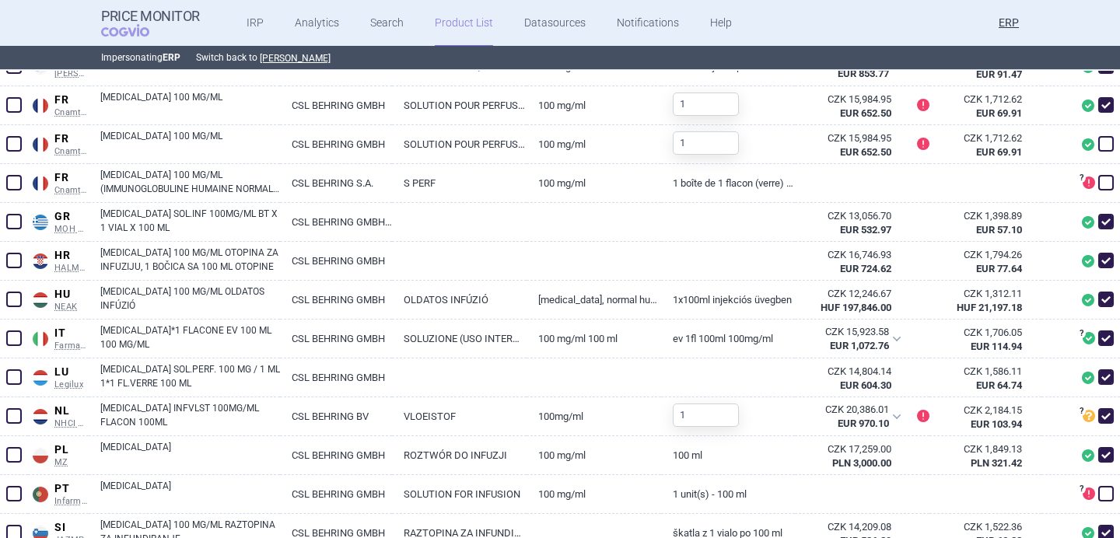
scroll to position [832, 0]
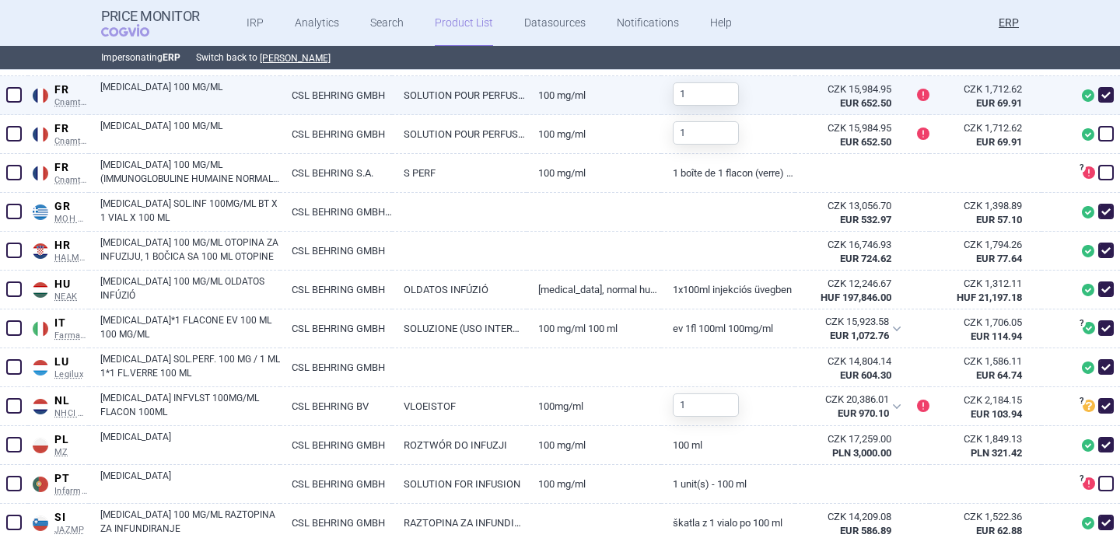
click at [233, 102] on link "PRIVIGEN 100 MG/ML" at bounding box center [190, 94] width 180 height 28
select select "EUR"
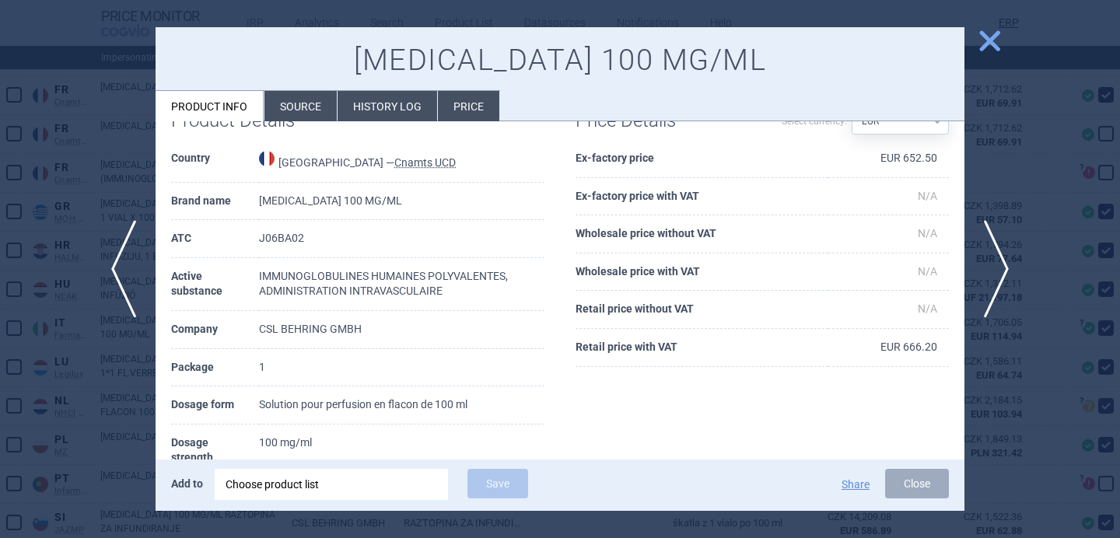
scroll to position [45, 0]
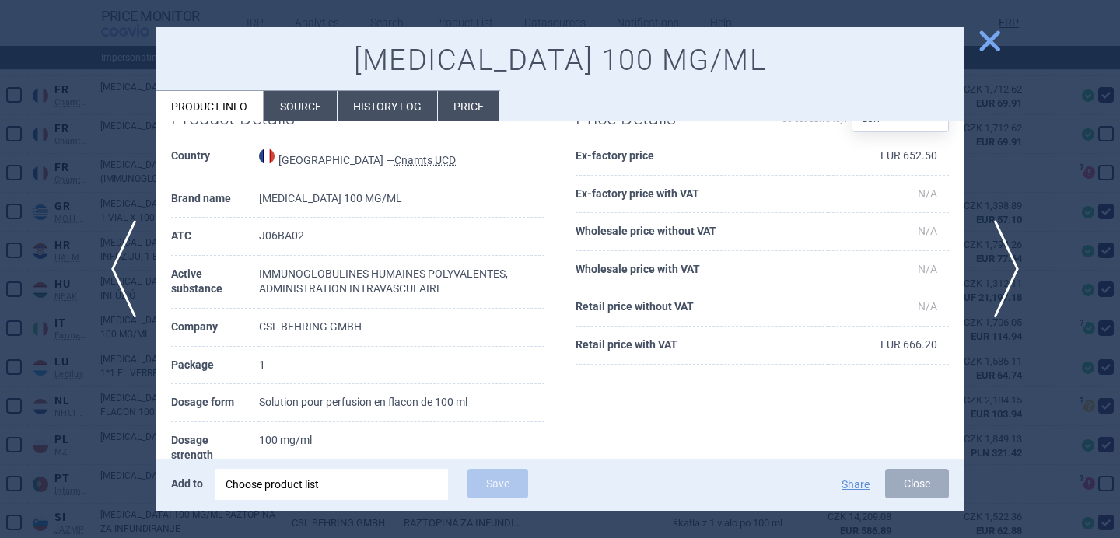
click at [998, 268] on span "next" at bounding box center [1001, 269] width 35 height 98
click at [1008, 216] on div at bounding box center [560, 269] width 1120 height 538
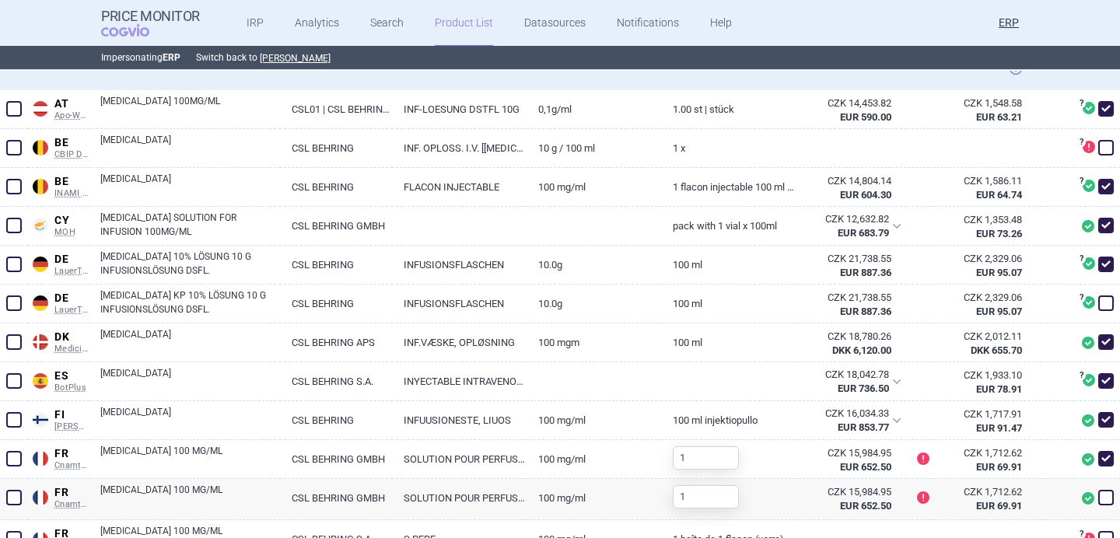
scroll to position [468, 0]
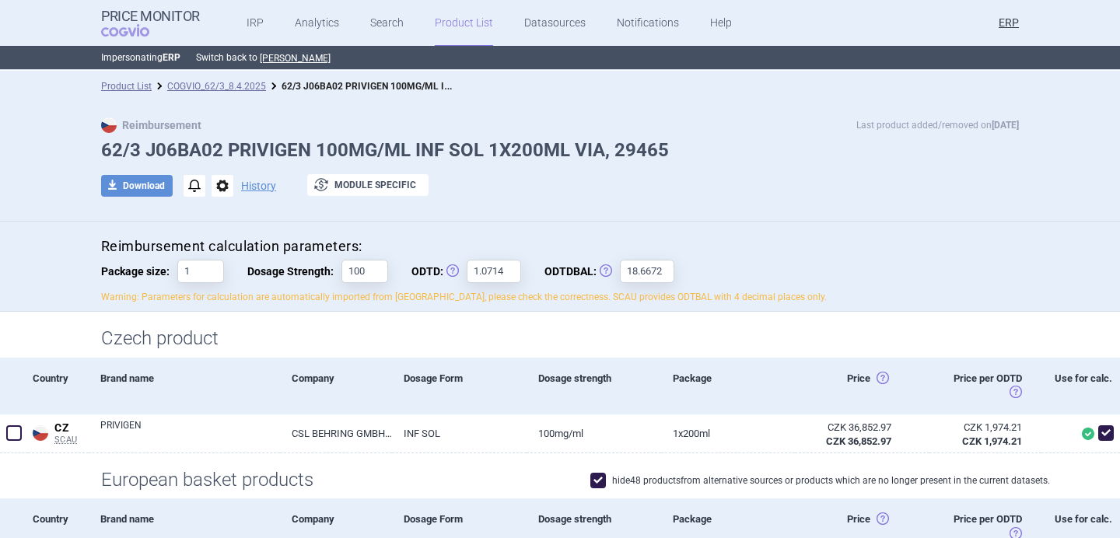
click at [272, 143] on h1 "62/3 J06BA02 PRIVIGEN 100MG/ML INF SOL 1X200ML VIA, 29465" at bounding box center [560, 150] width 918 height 23
copy h1 "PRIVIGEN"
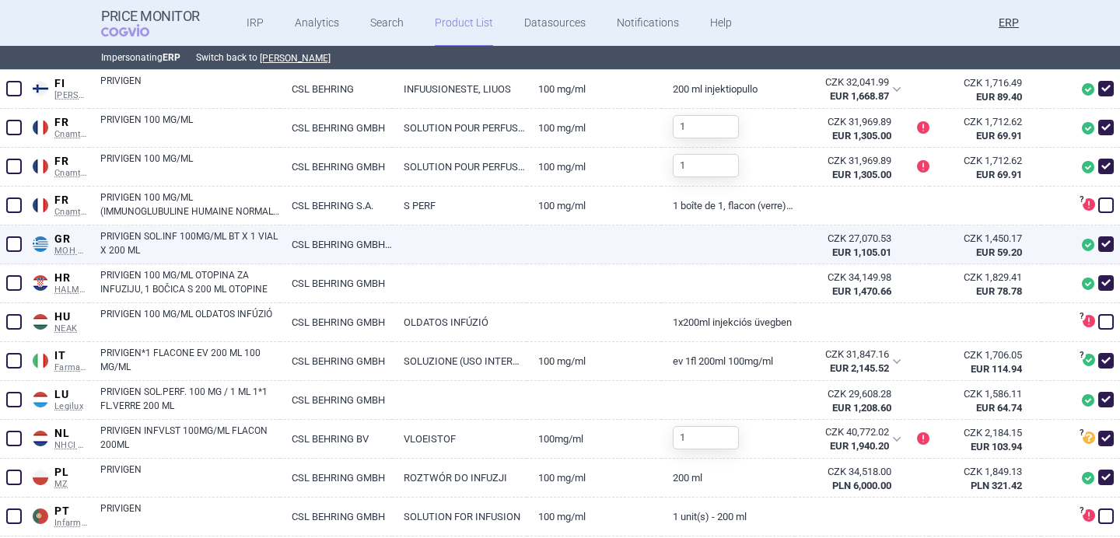
scroll to position [752, 0]
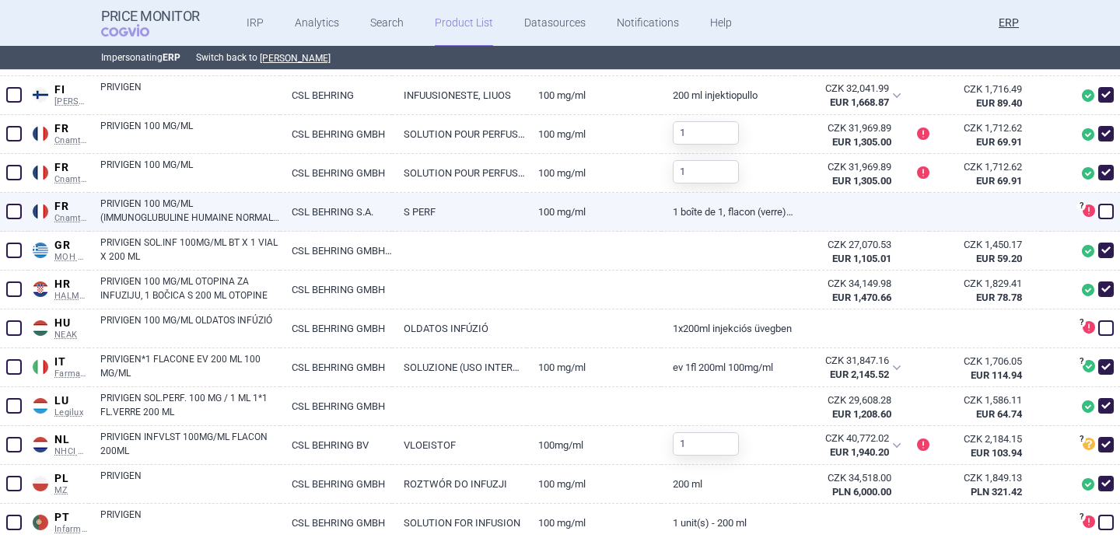
click at [485, 212] on link "S PERF" at bounding box center [459, 212] width 135 height 38
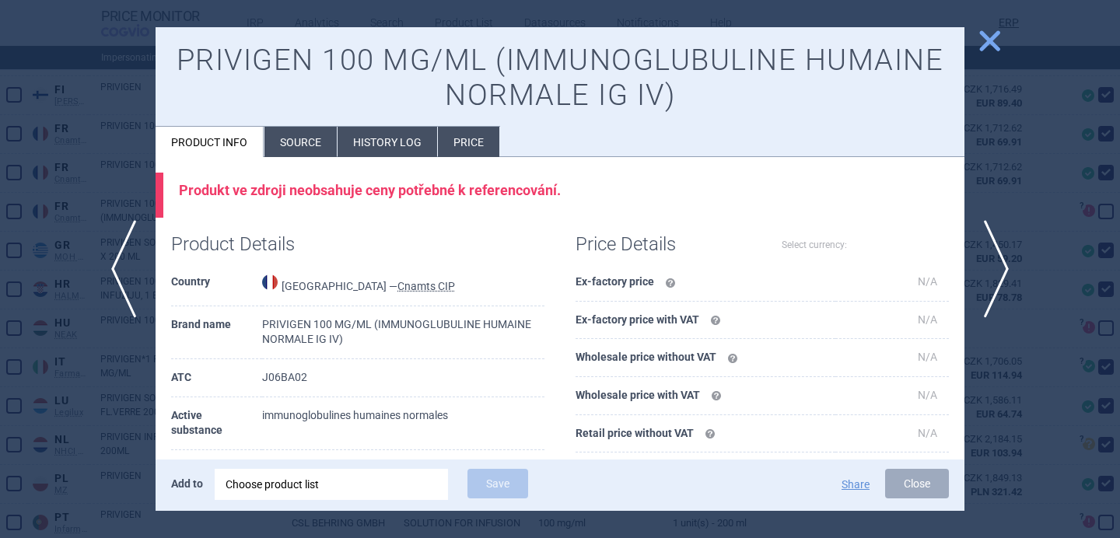
select select "EUR"
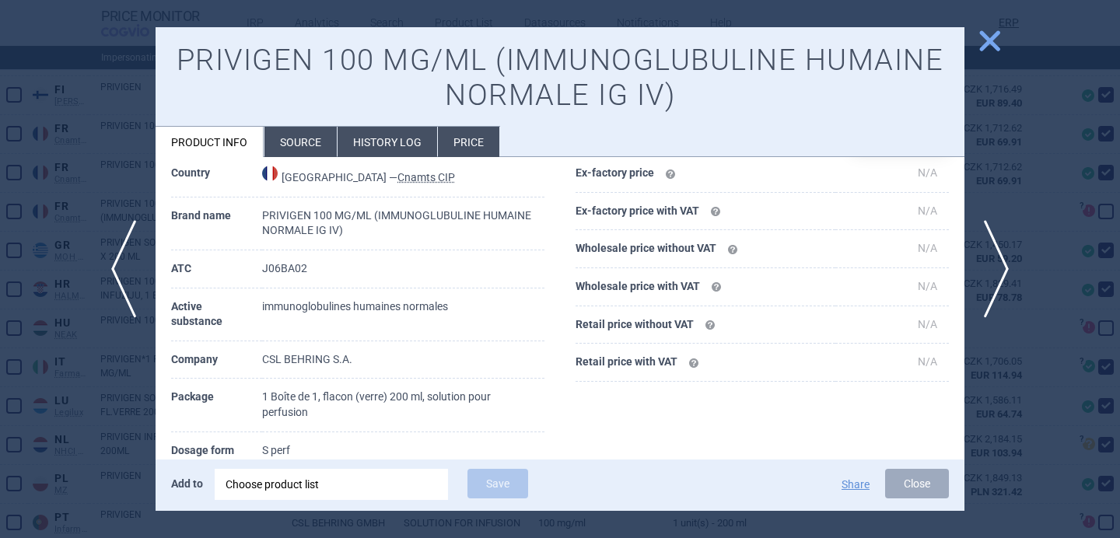
scroll to position [135, 0]
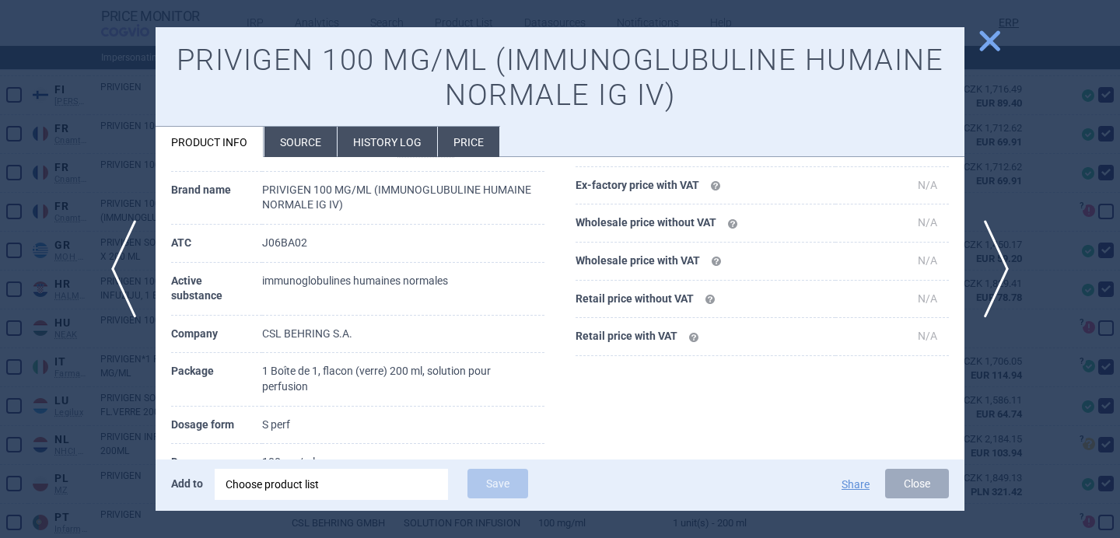
click at [105, 416] on div at bounding box center [560, 269] width 1120 height 538
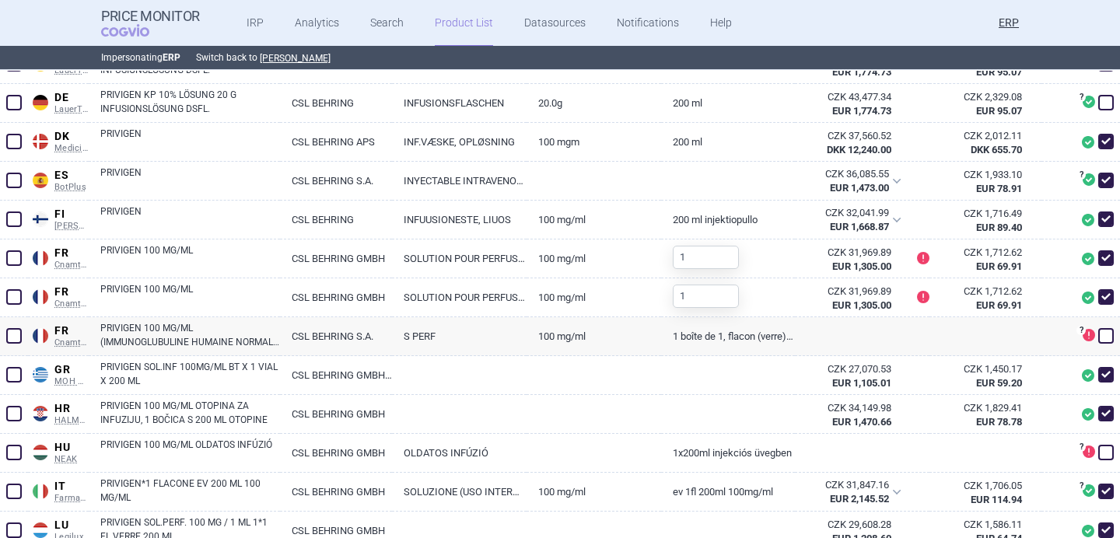
scroll to position [608, 0]
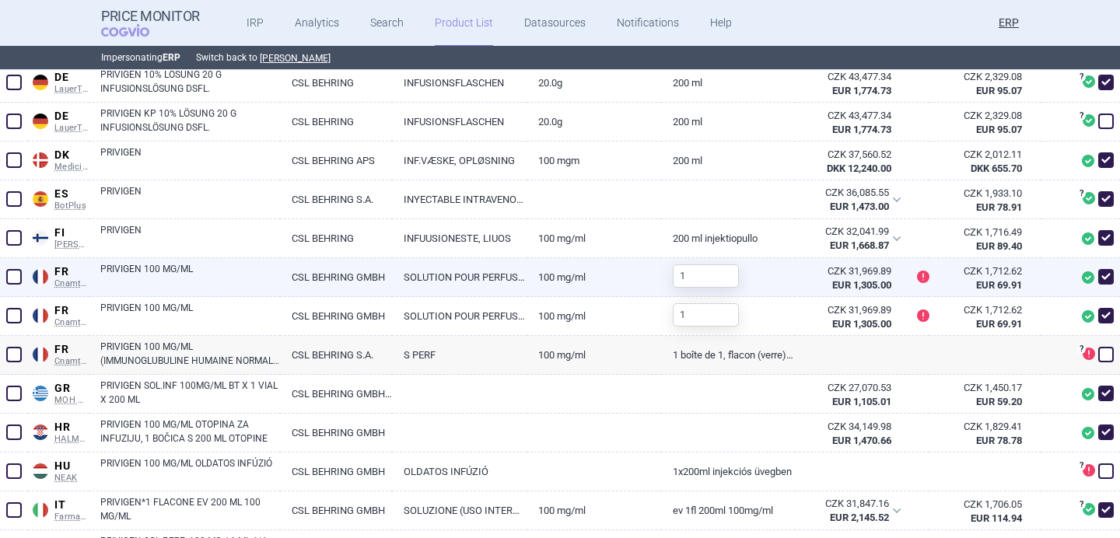
click at [240, 280] on link "PRIVIGEN 100 MG/ML" at bounding box center [190, 276] width 180 height 28
select select "EUR"
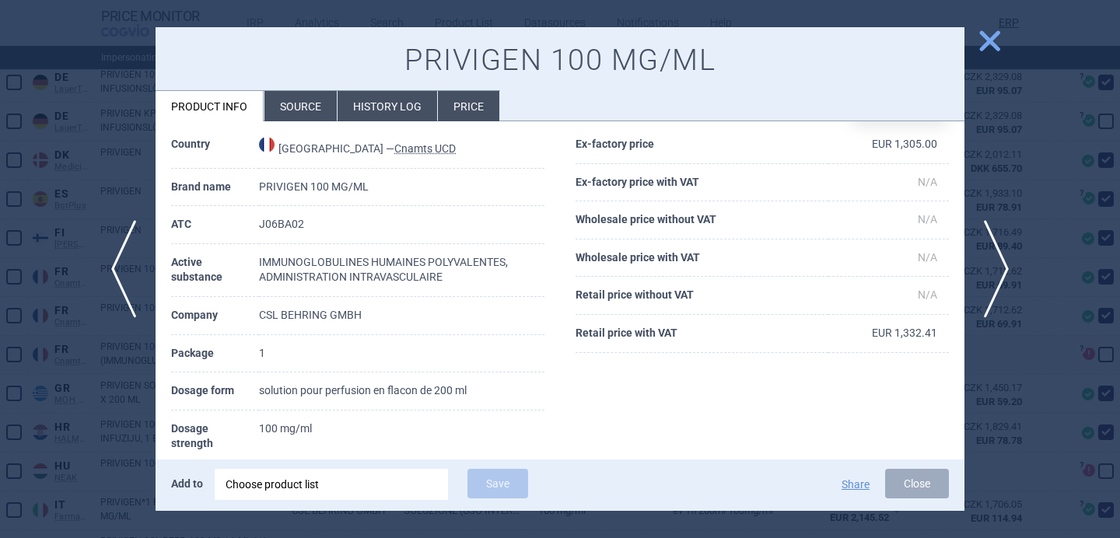
scroll to position [58, 0]
click at [1015, 254] on span "next" at bounding box center [1001, 269] width 35 height 98
click at [1005, 191] on div at bounding box center [560, 269] width 1120 height 538
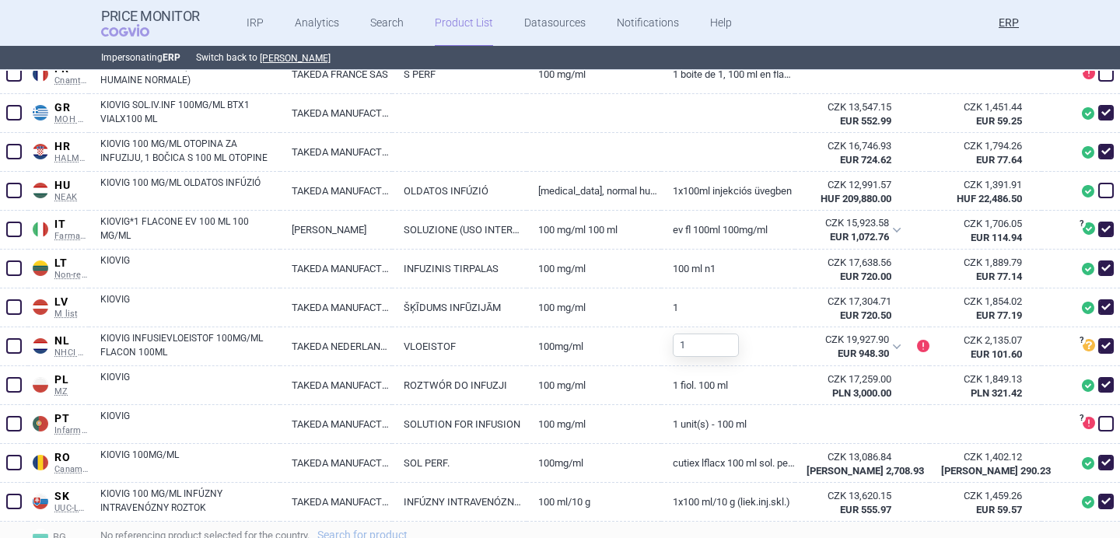
scroll to position [925, 0]
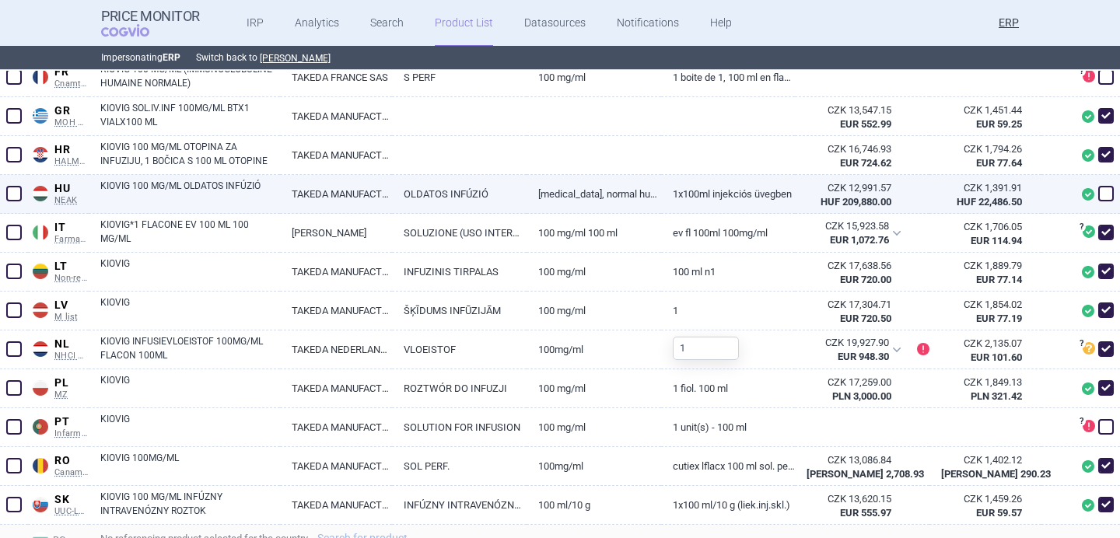
click at [212, 202] on link "KIOVIG 100 MG/ML OLDATOS INFÚZIÓ" at bounding box center [190, 193] width 180 height 28
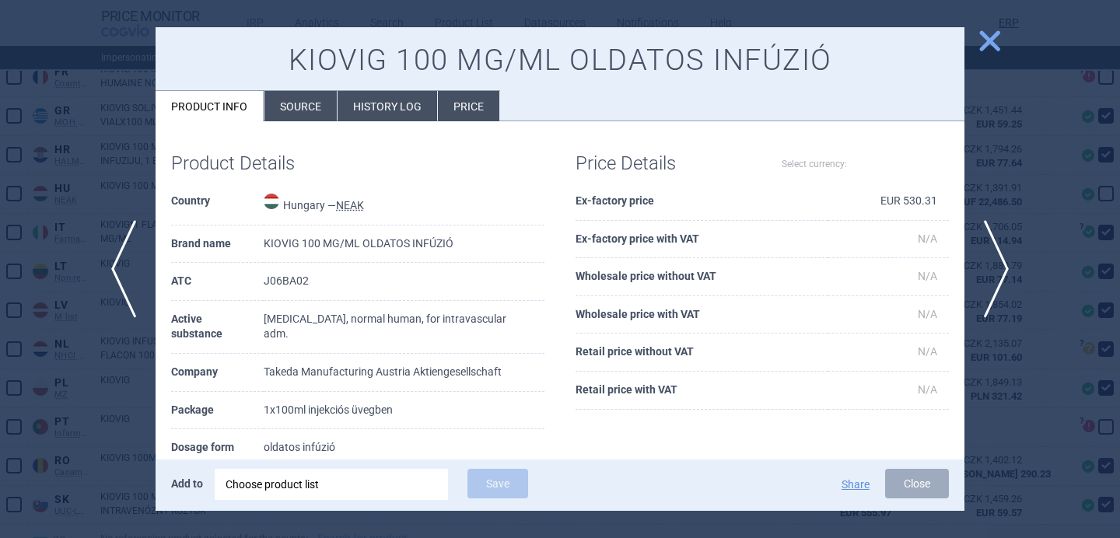
click at [303, 116] on li "Source" at bounding box center [301, 106] width 72 height 30
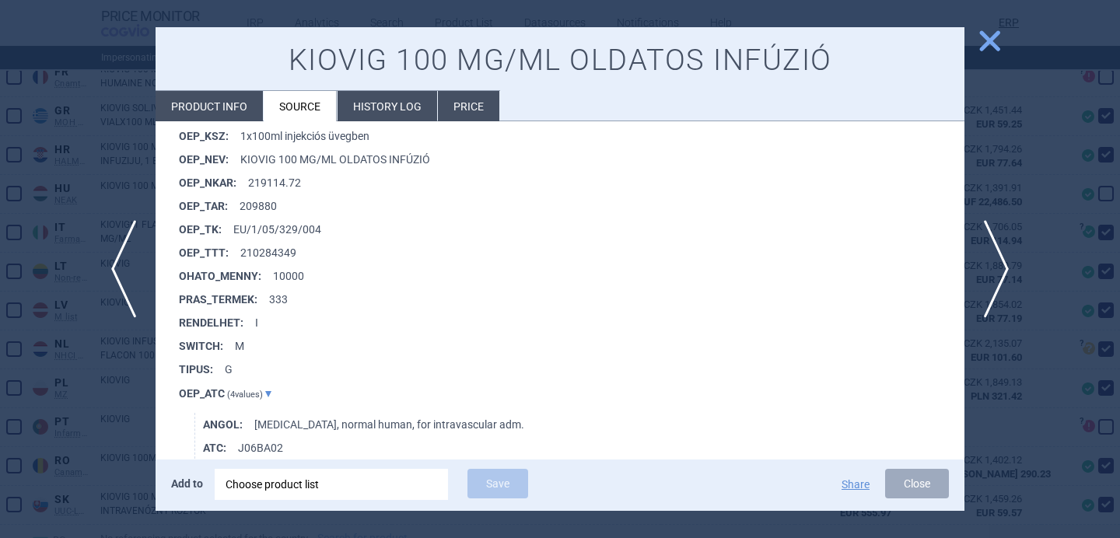
scroll to position [1388, 0]
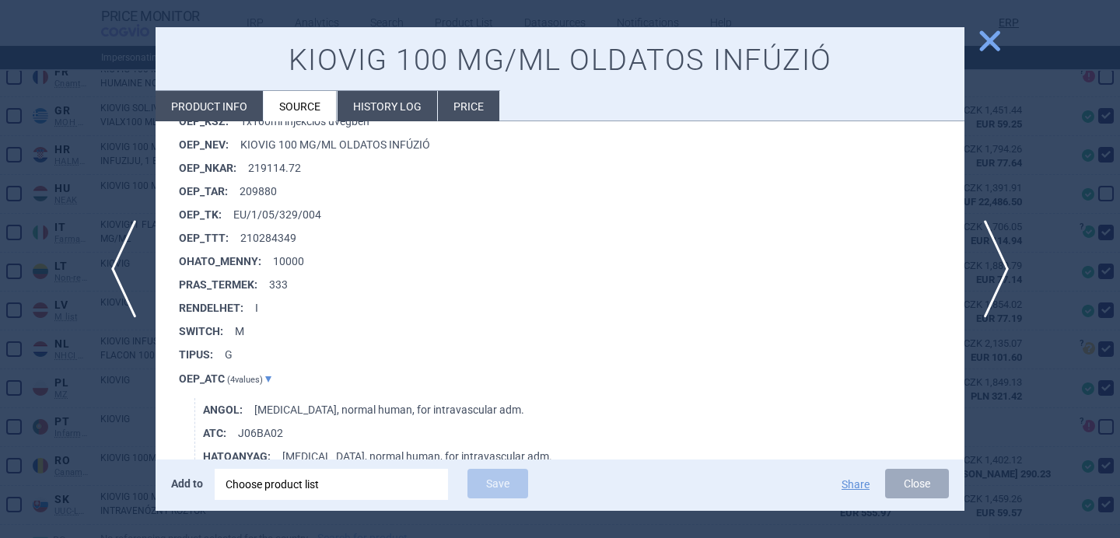
click at [64, 442] on div at bounding box center [560, 269] width 1120 height 538
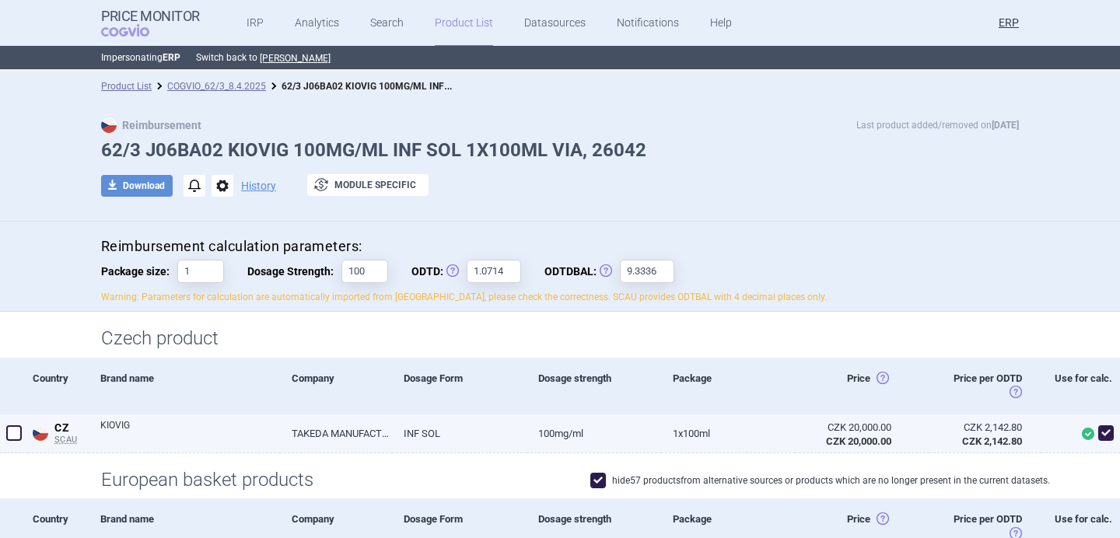
click at [288, 436] on link "TAKEDA MANUFACTURING AUSTRIA AG, [GEOGRAPHIC_DATA]" at bounding box center [336, 434] width 112 height 38
select select "EUR"
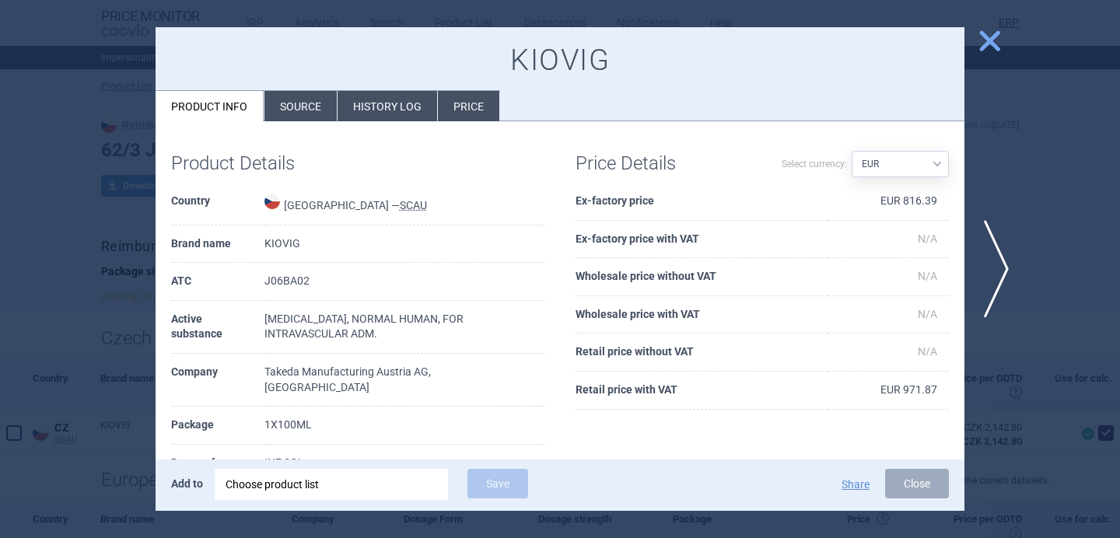
click at [314, 110] on li "Source" at bounding box center [301, 106] width 72 height 30
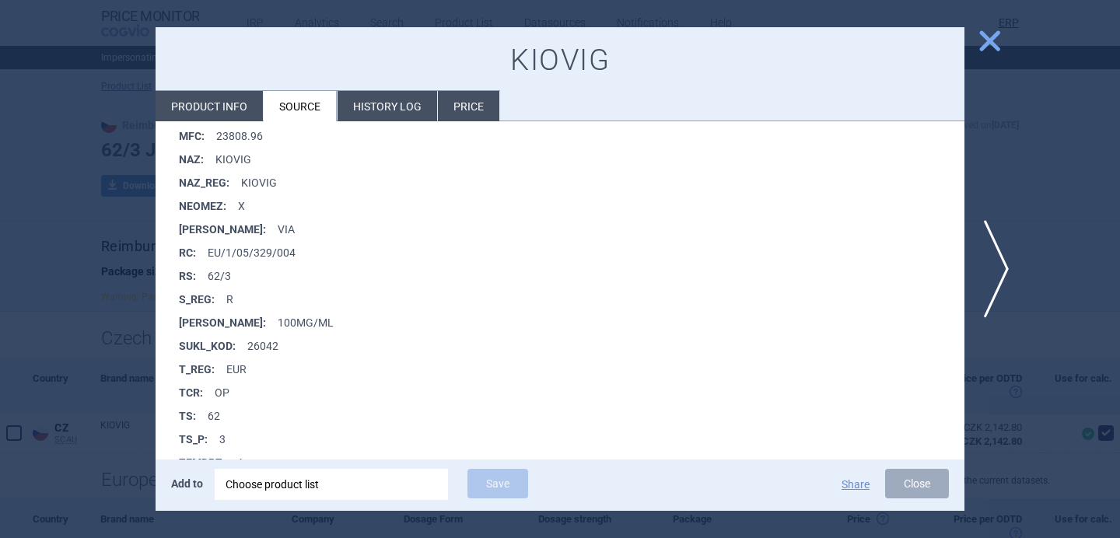
scroll to position [675, 0]
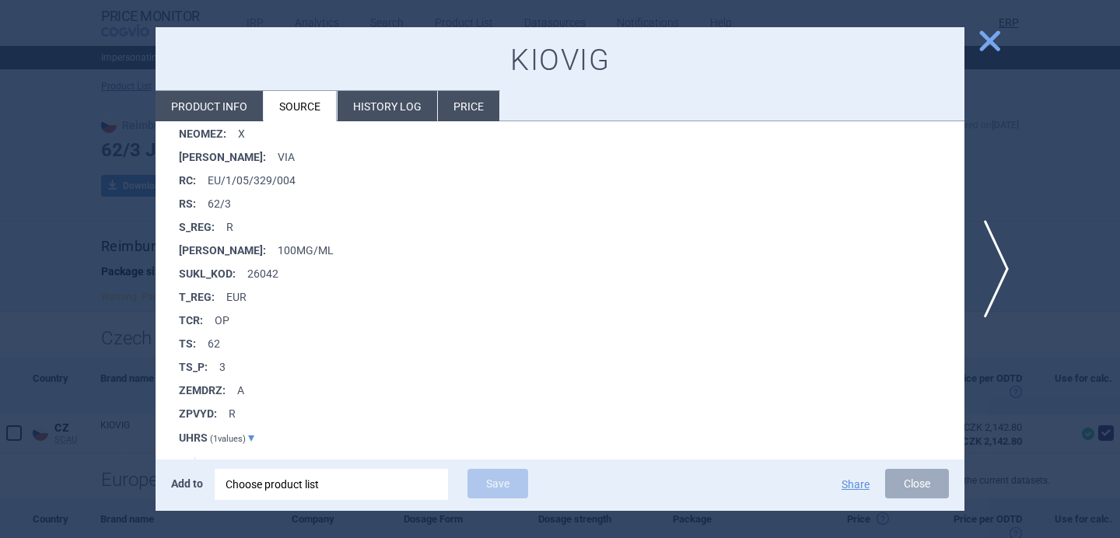
click at [72, 436] on div at bounding box center [560, 269] width 1120 height 538
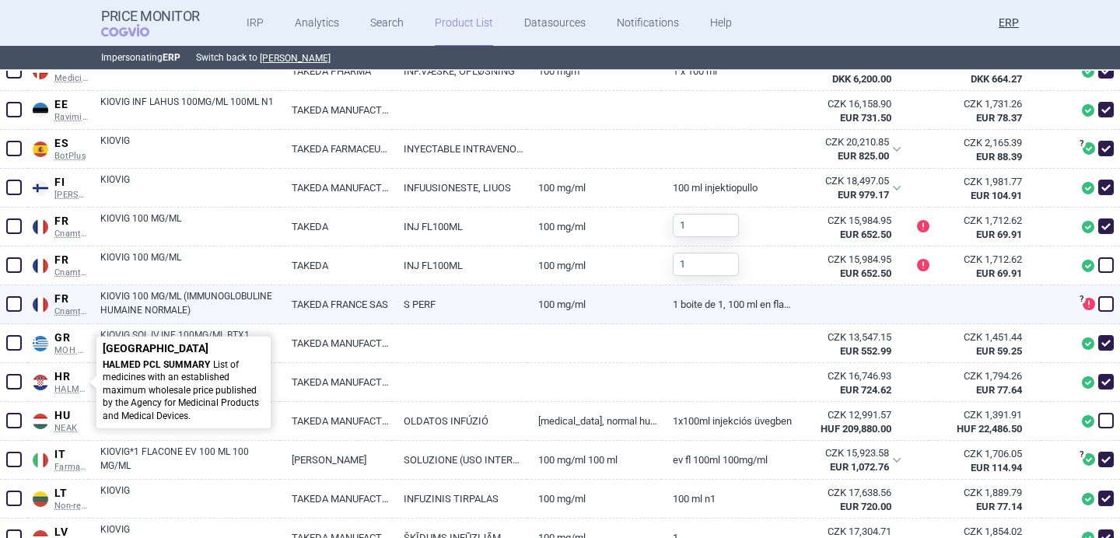
scroll to position [708, 0]
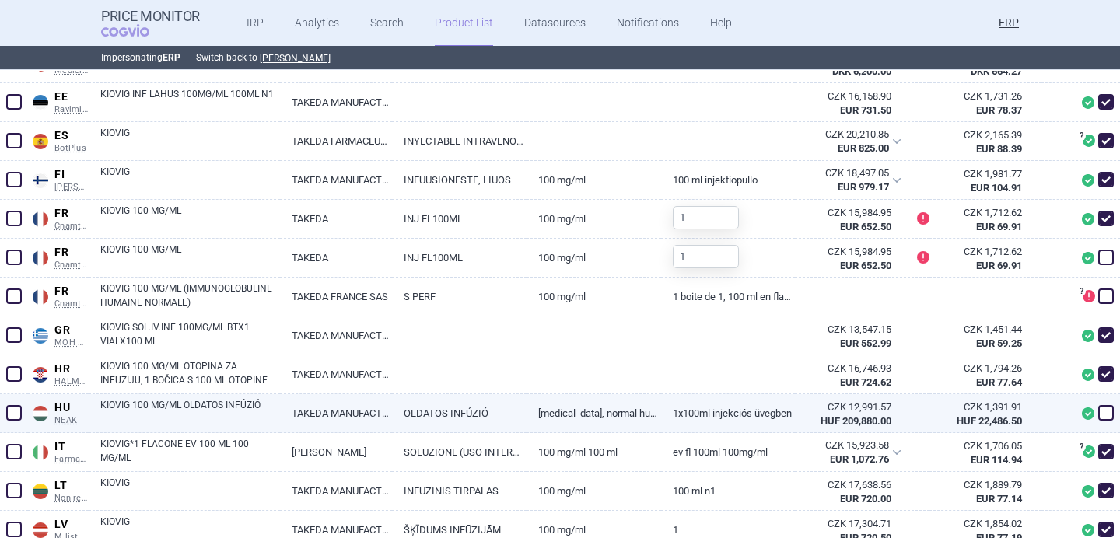
click at [1110, 411] on span at bounding box center [1107, 413] width 16 height 16
checkbox input "true"
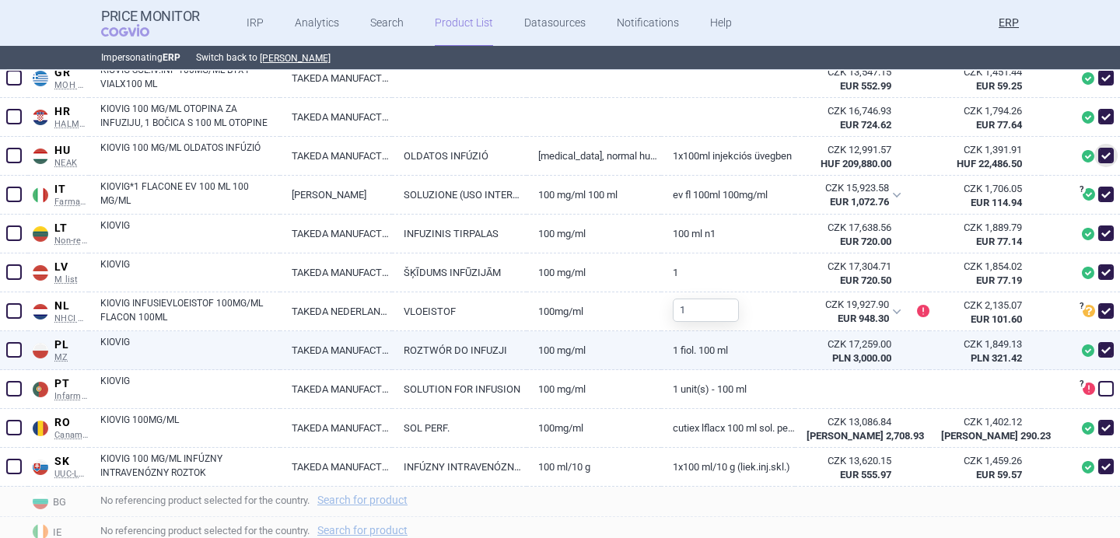
scroll to position [952, 0]
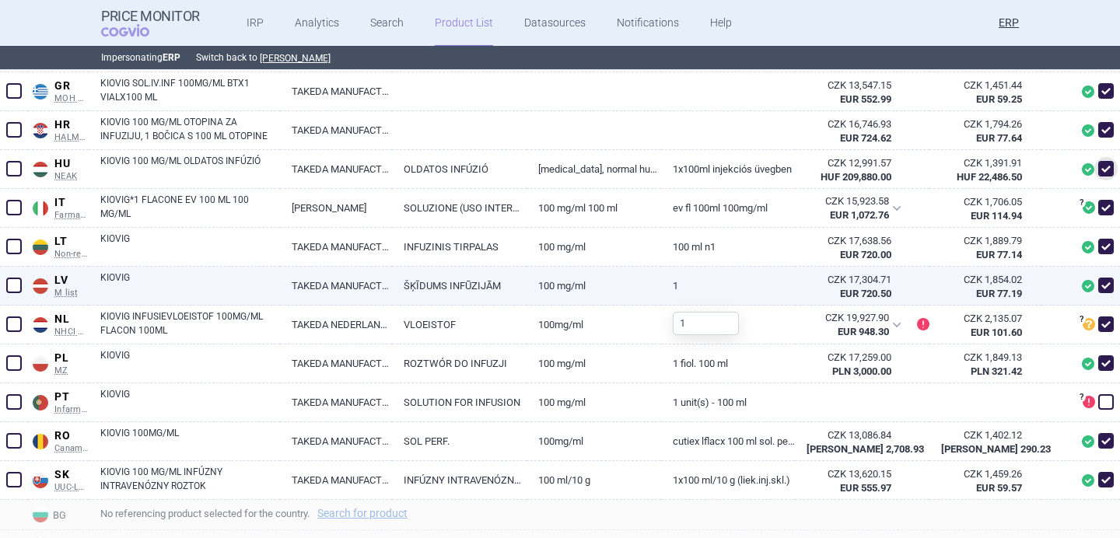
click at [609, 287] on link "100 mg/ml" at bounding box center [594, 286] width 135 height 38
select select "EUR"
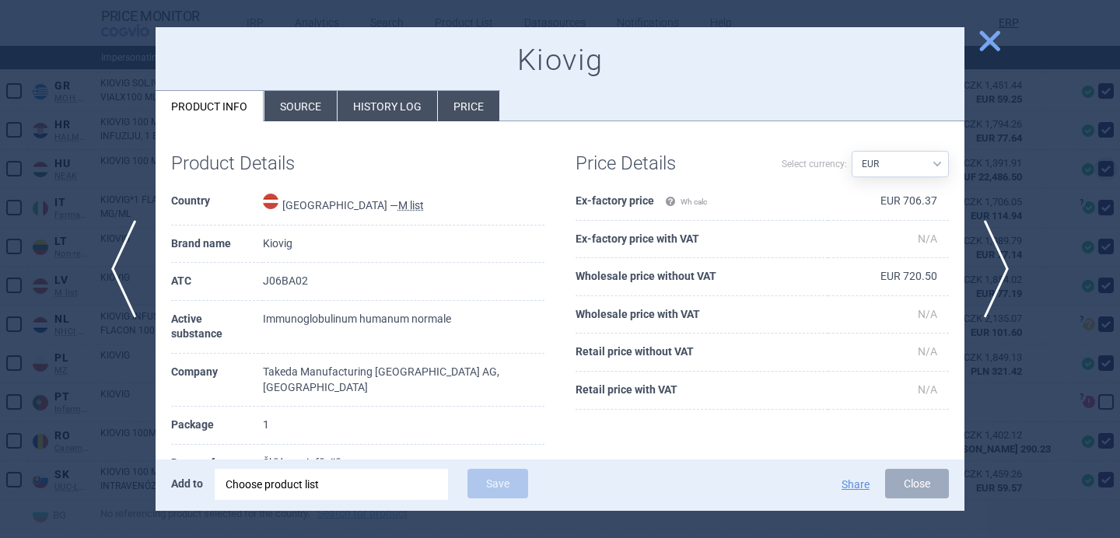
scroll to position [96, 0]
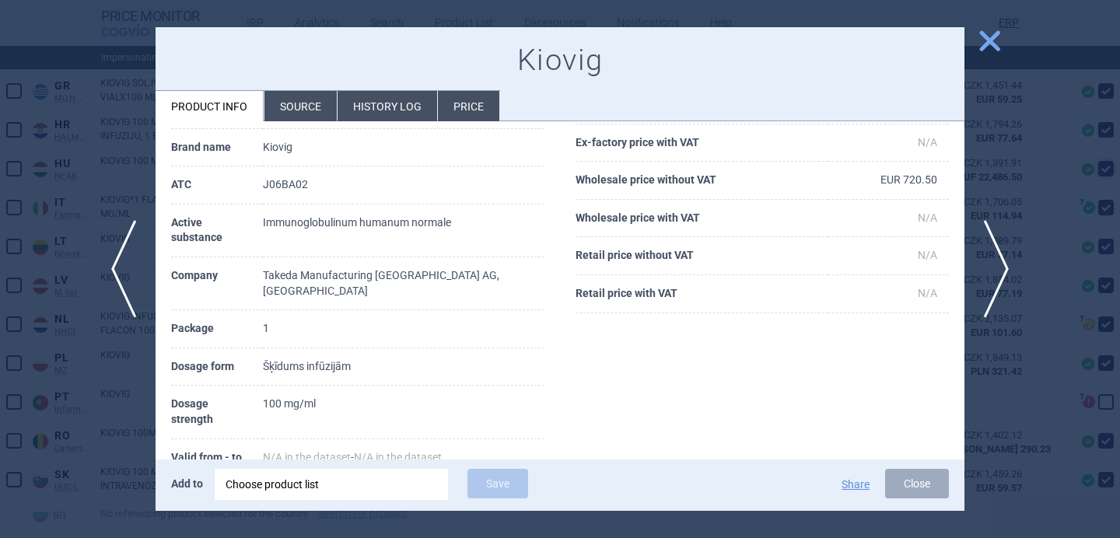
click at [312, 112] on li "Source" at bounding box center [301, 106] width 72 height 30
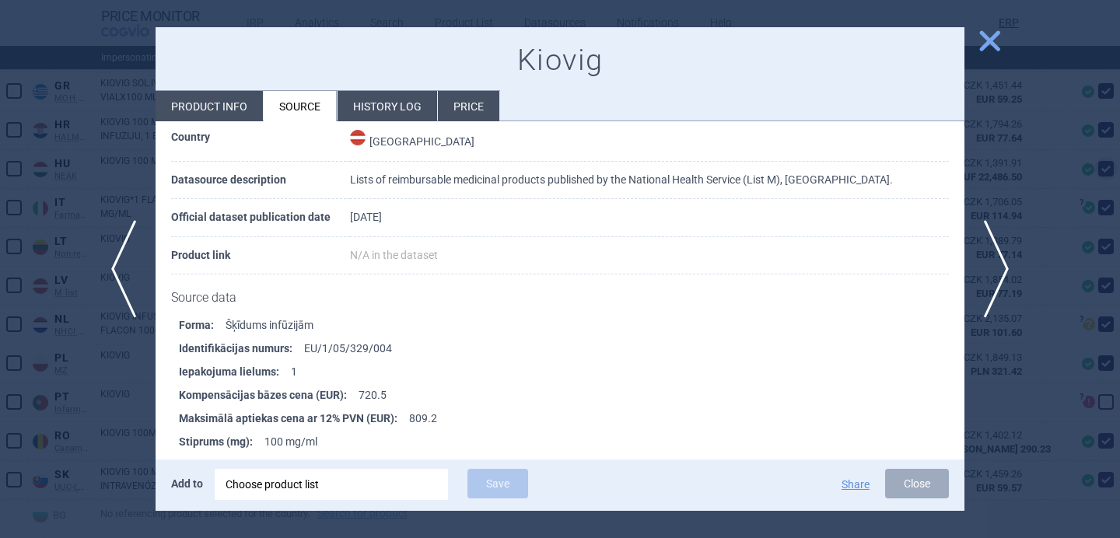
scroll to position [68, 0]
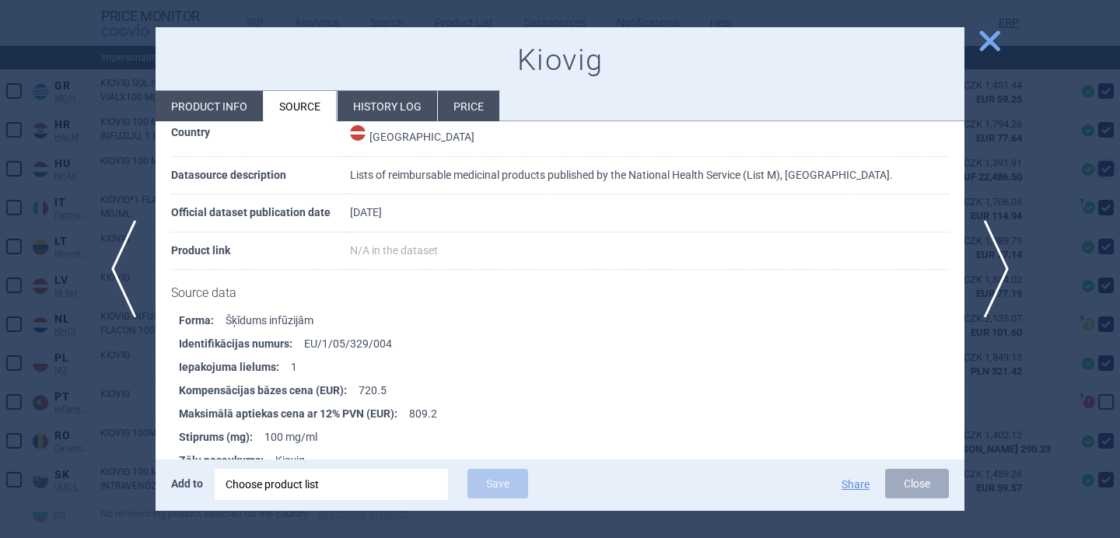
click at [72, 419] on div at bounding box center [560, 269] width 1120 height 538
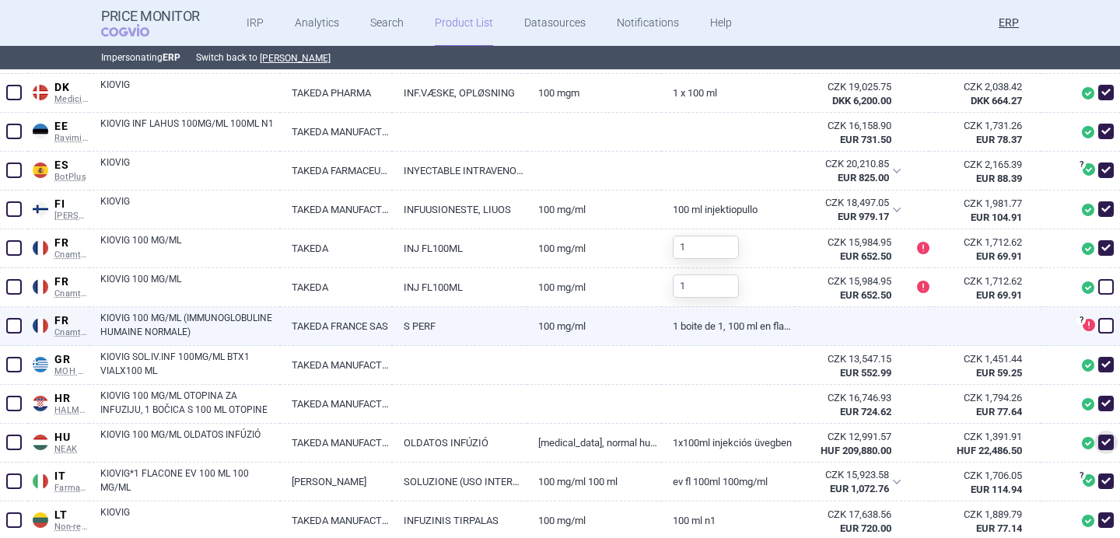
scroll to position [675, 0]
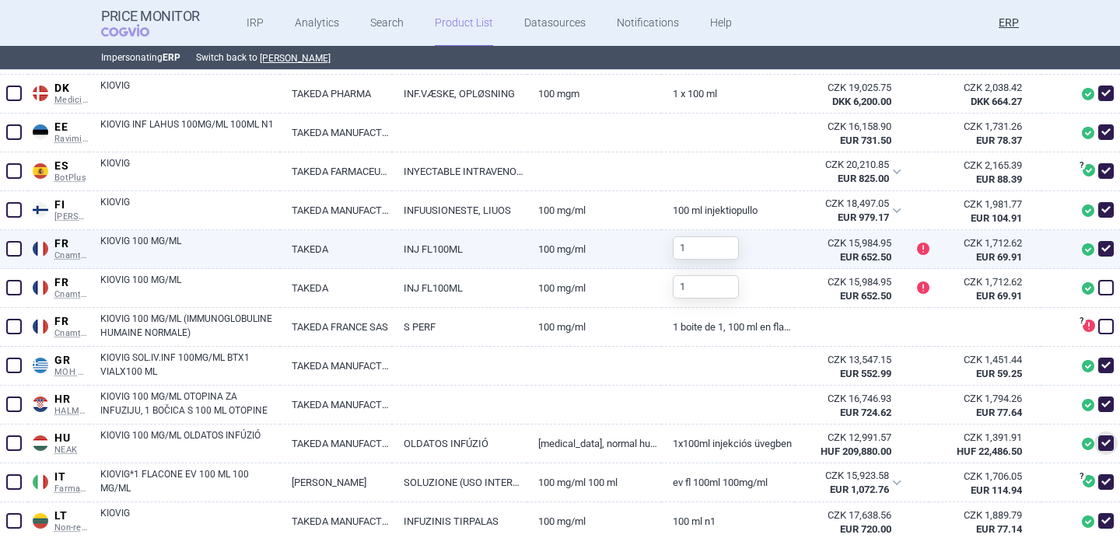
click at [244, 254] on link "KIOVIG 100 MG/ML" at bounding box center [190, 248] width 180 height 28
select select "EUR"
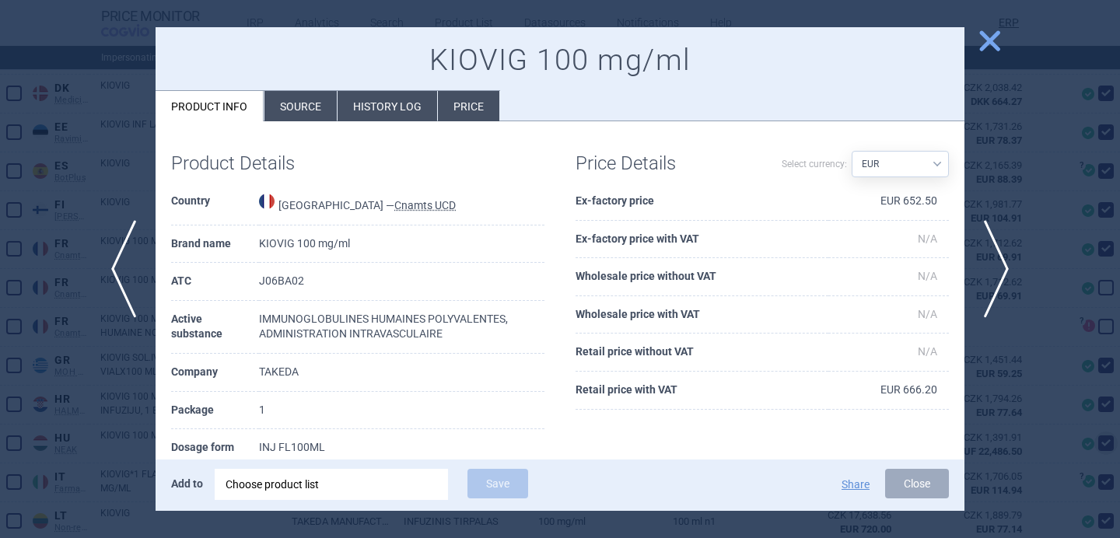
scroll to position [35, 0]
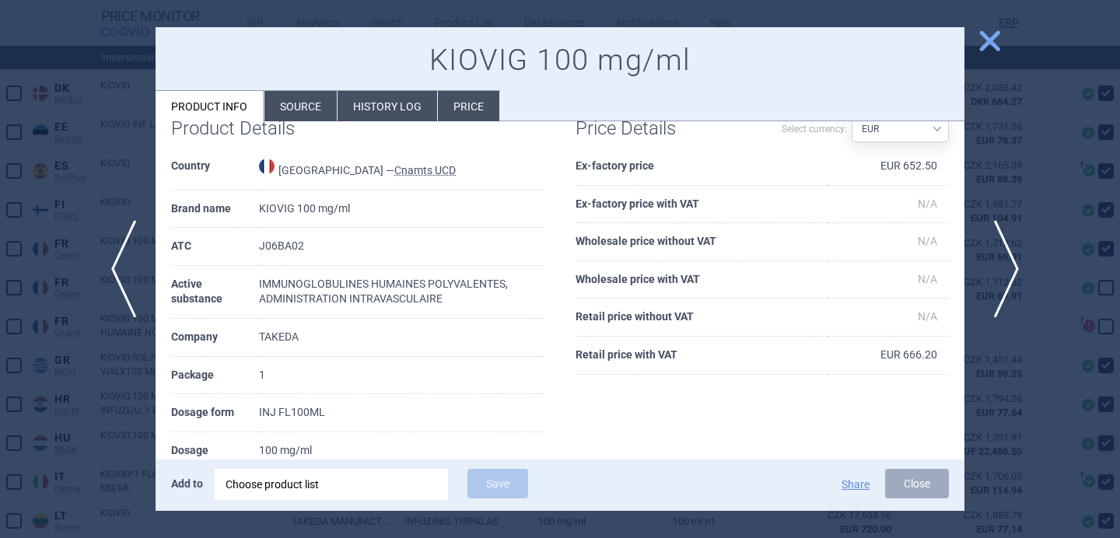
click at [1004, 268] on span "next" at bounding box center [1001, 269] width 35 height 98
click at [986, 191] on div at bounding box center [560, 269] width 1120 height 538
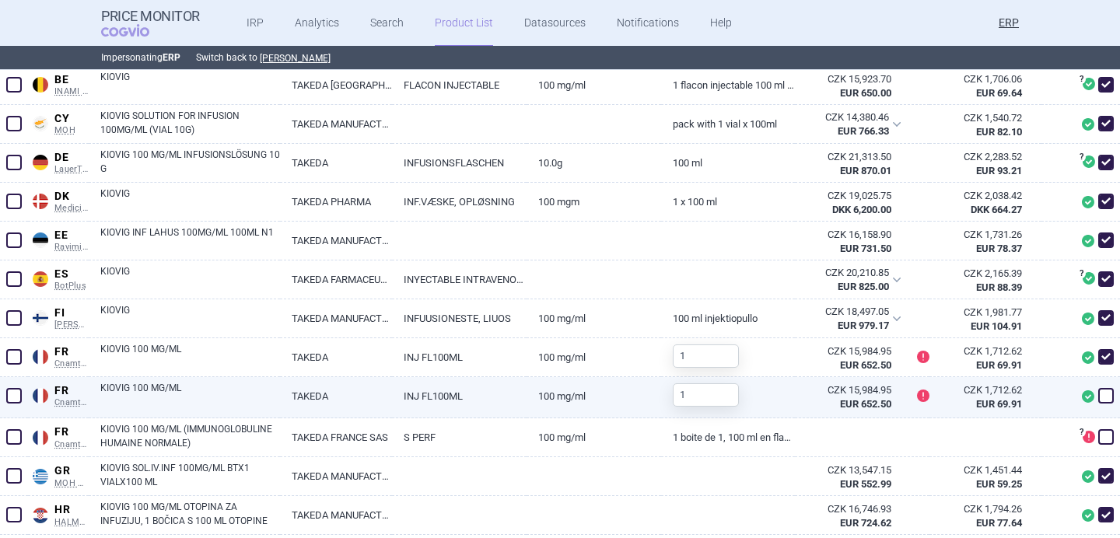
scroll to position [545, 0]
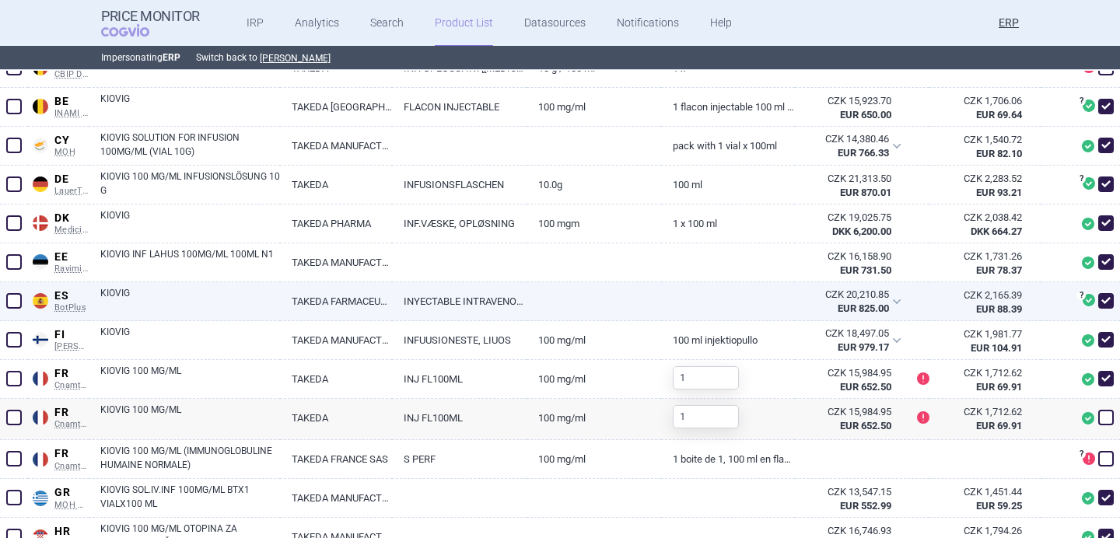
click at [499, 301] on link "INYECTABLE INTRAVENOSO" at bounding box center [459, 301] width 135 height 38
select select "EUR"
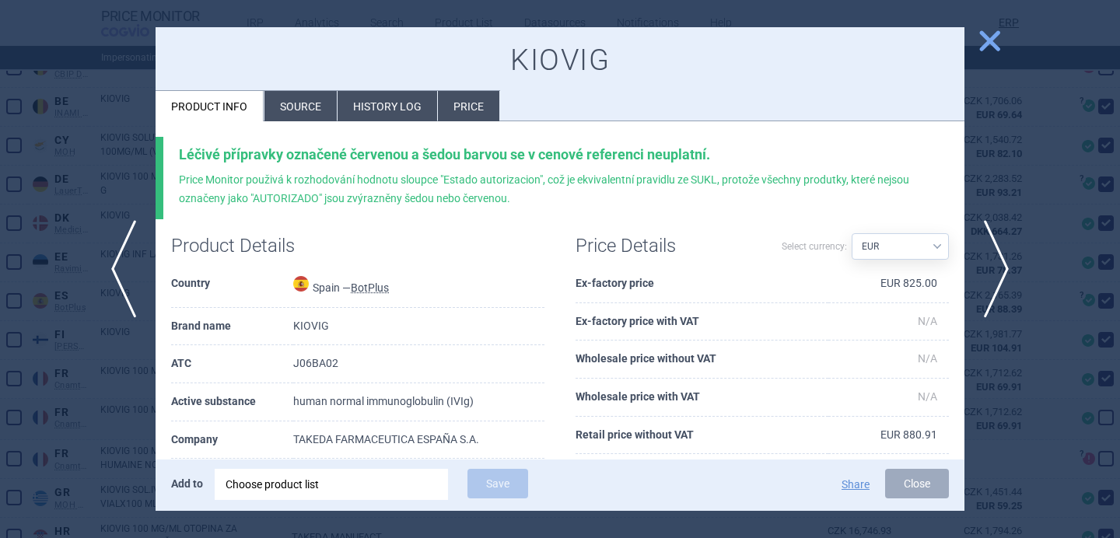
click at [305, 106] on li "Source" at bounding box center [301, 106] width 72 height 30
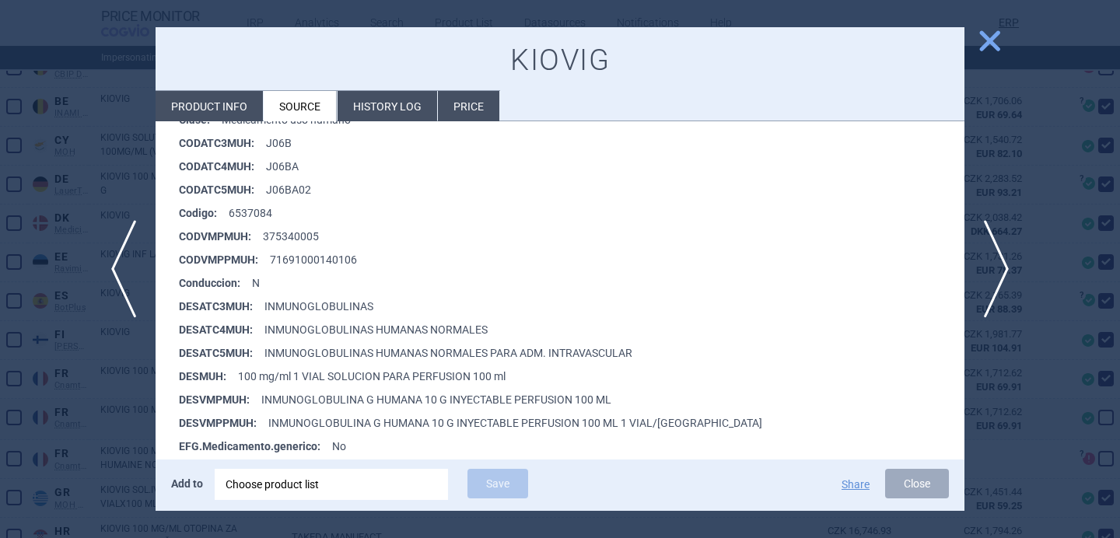
scroll to position [304, 0]
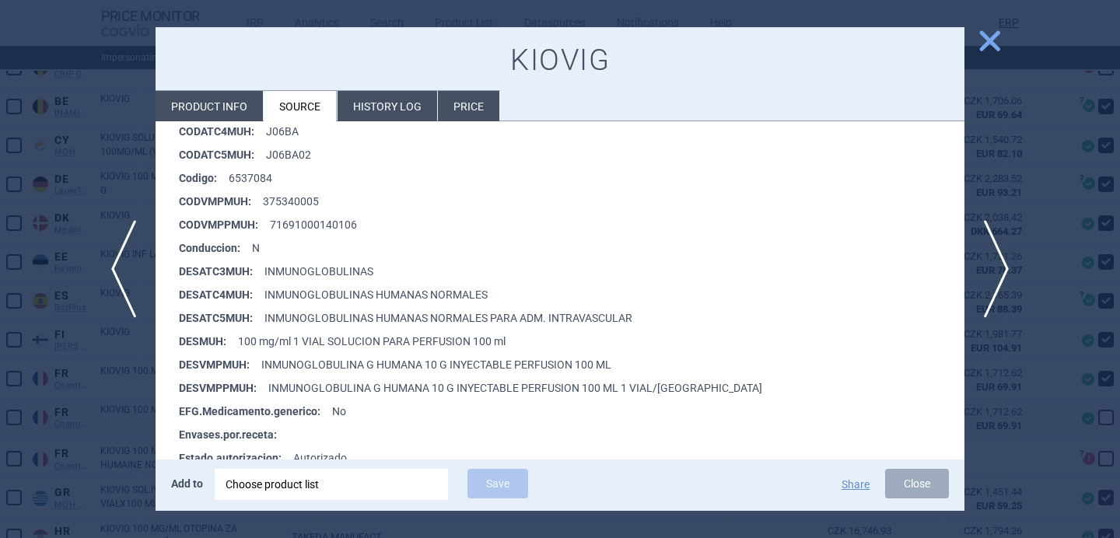
click at [101, 445] on div at bounding box center [560, 269] width 1120 height 538
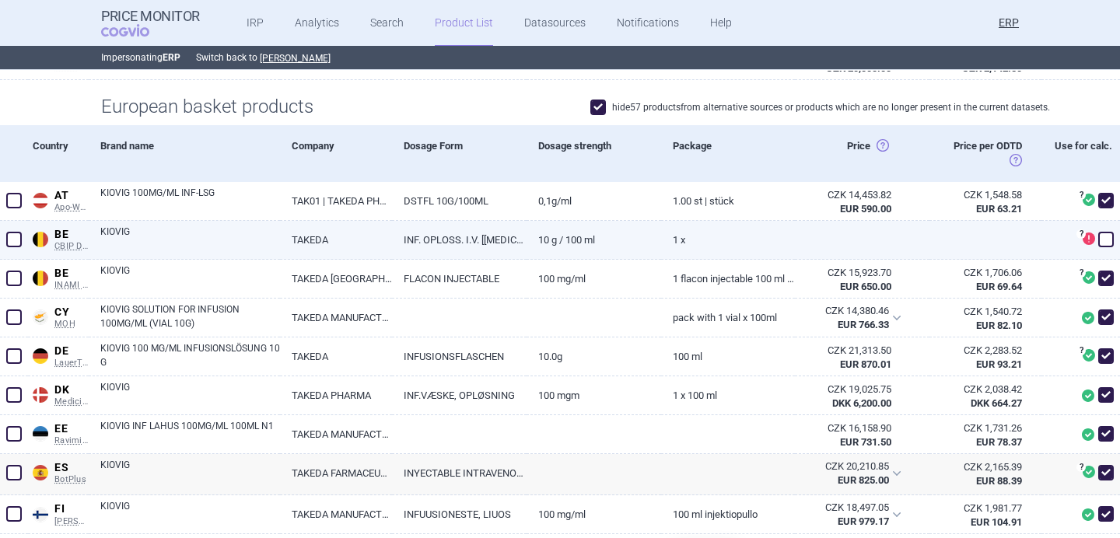
scroll to position [356, 0]
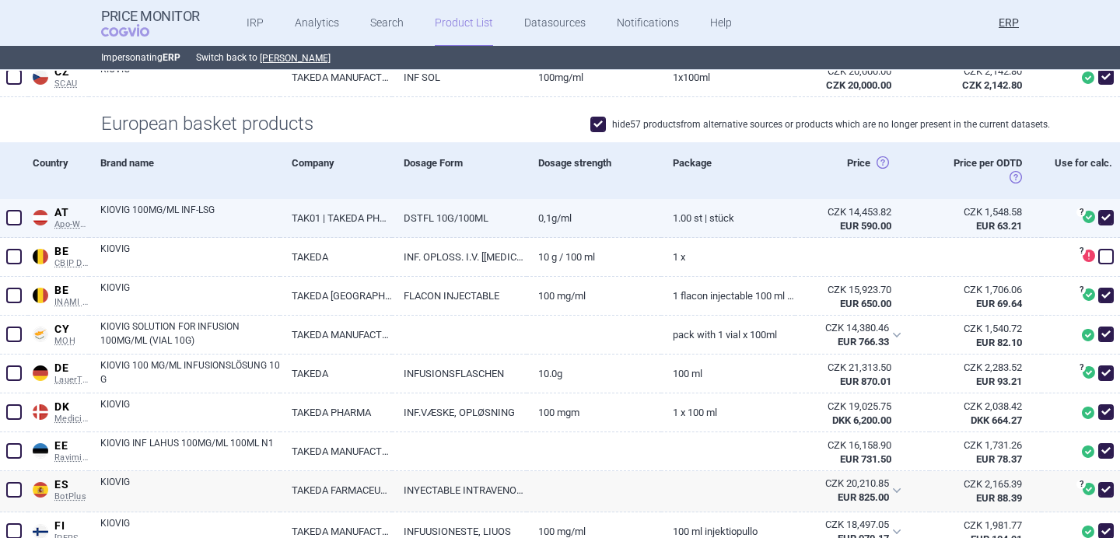
click at [253, 211] on link "KIOVIG 100MG/ML INF-LSG" at bounding box center [190, 217] width 180 height 28
select select "EUR"
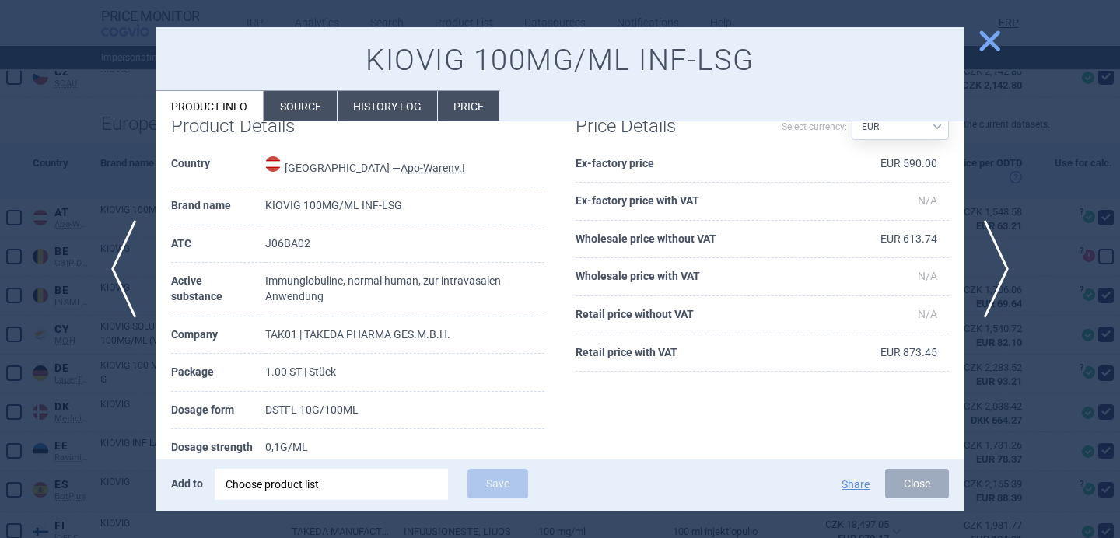
scroll to position [86, 0]
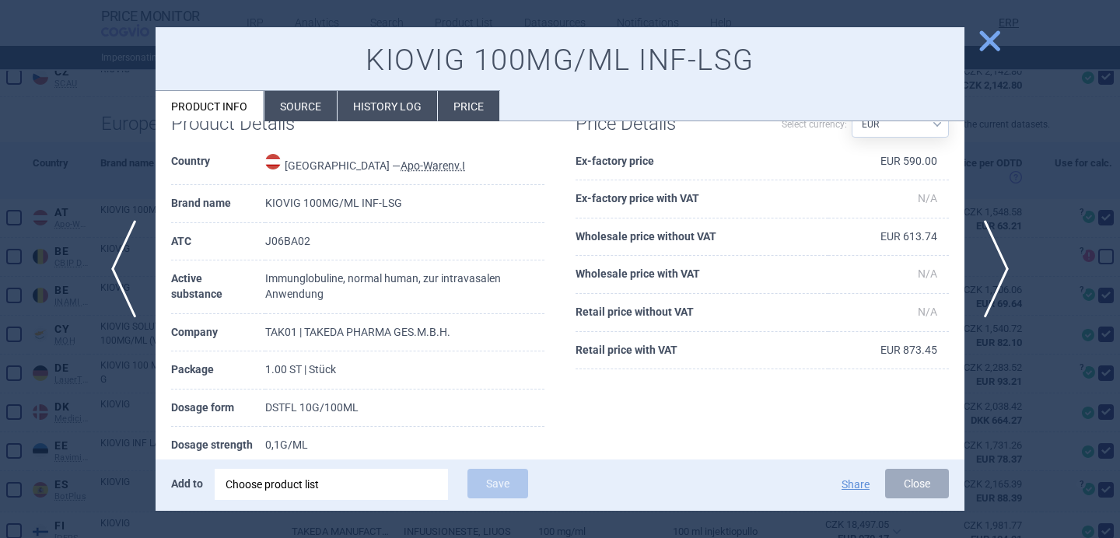
click at [117, 400] on div at bounding box center [560, 269] width 1120 height 538
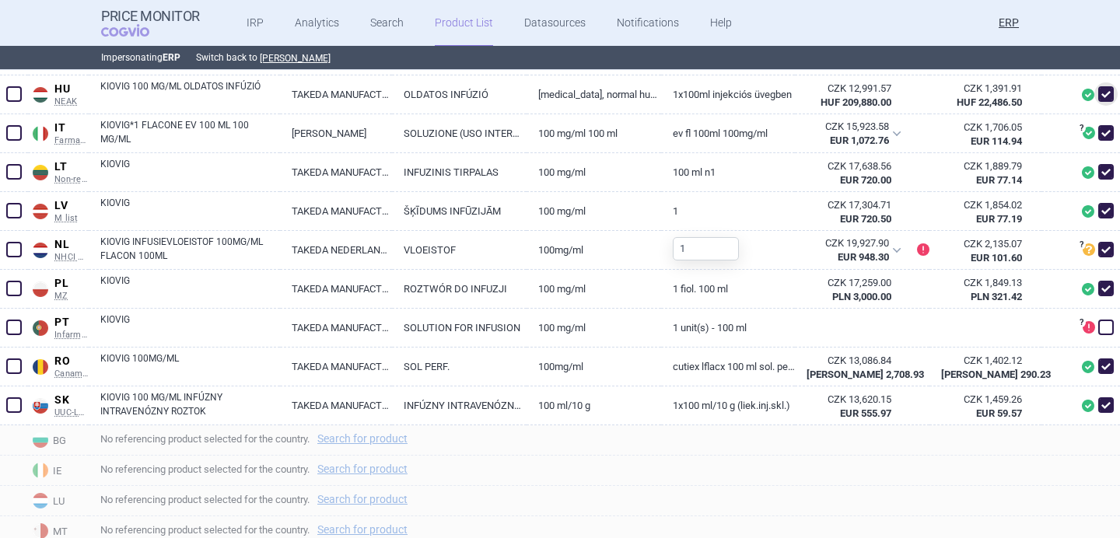
scroll to position [1032, 0]
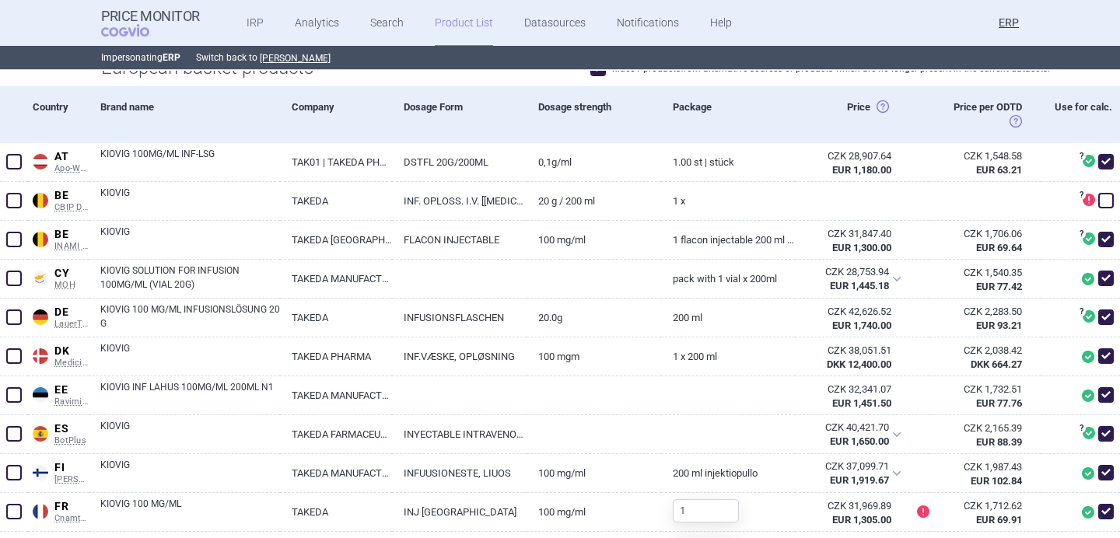
scroll to position [415, 0]
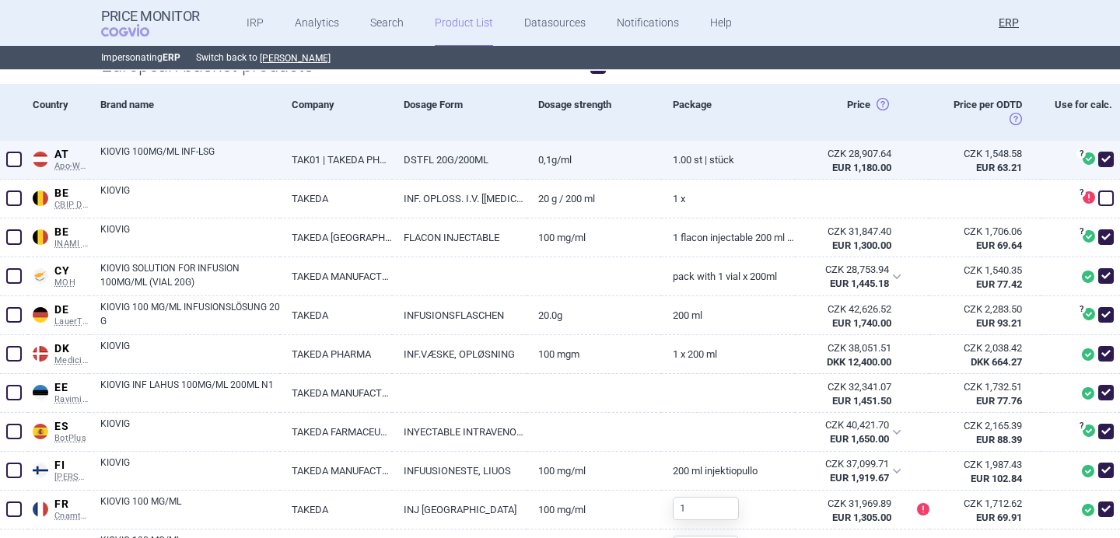
click at [206, 163] on link "KIOVIG 100MG/ML INF-LSG" at bounding box center [190, 159] width 180 height 28
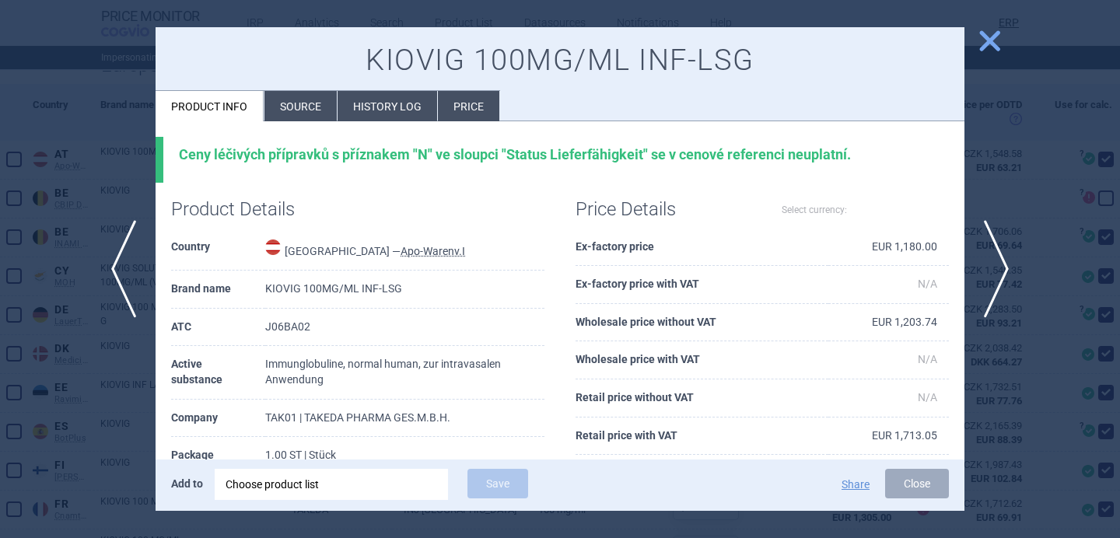
scroll to position [62, 0]
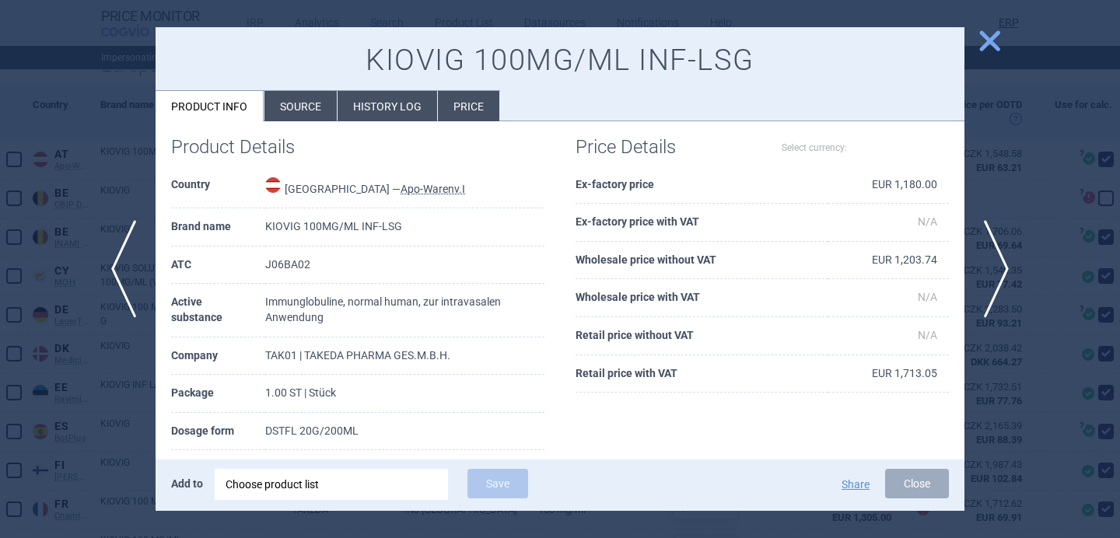
select select "EUR"
click at [129, 384] on div at bounding box center [560, 269] width 1120 height 538
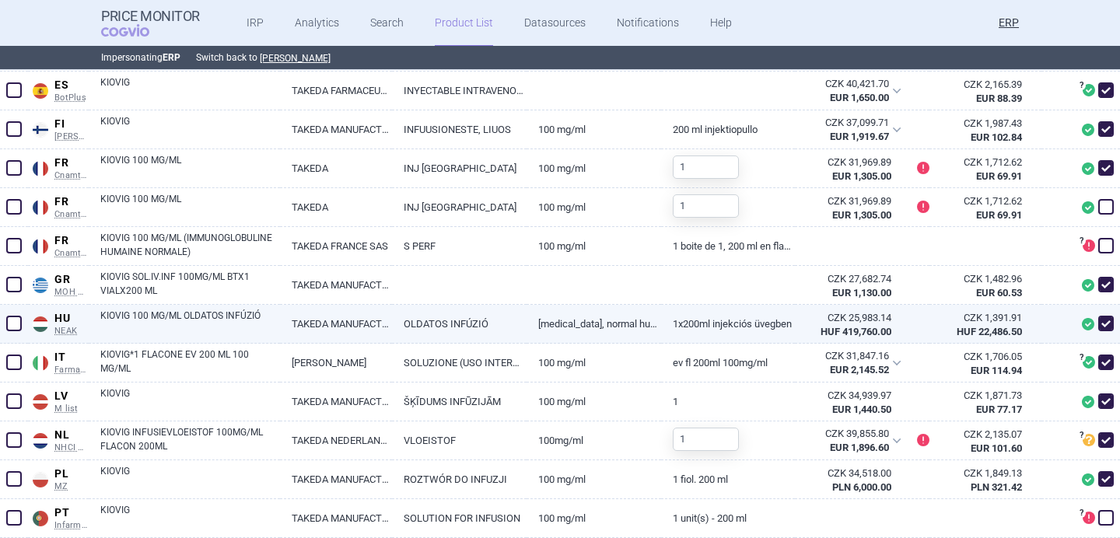
scroll to position [761, 0]
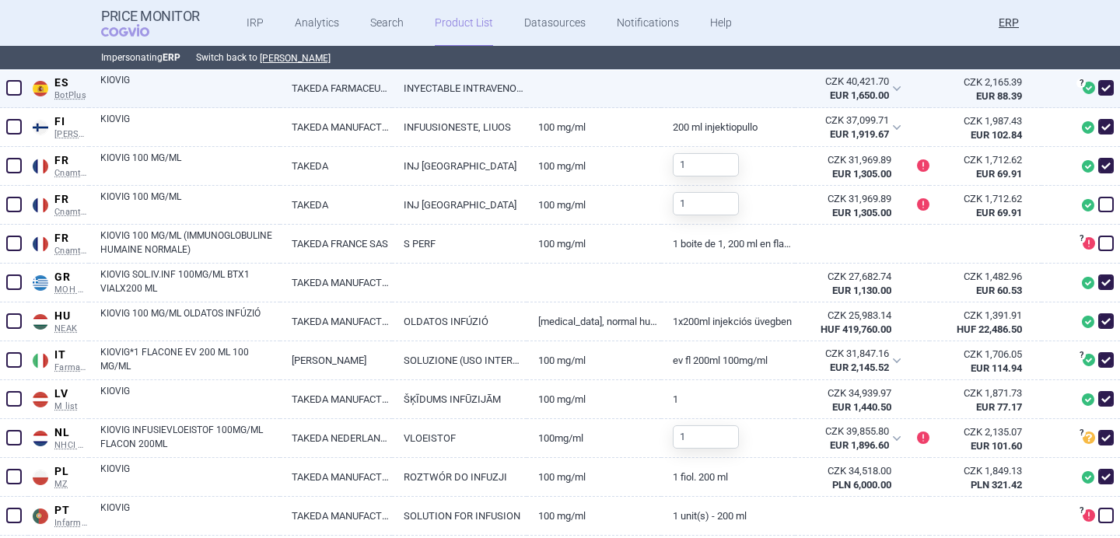
click at [243, 90] on link "KIOVIG" at bounding box center [190, 87] width 180 height 28
select select "EUR"
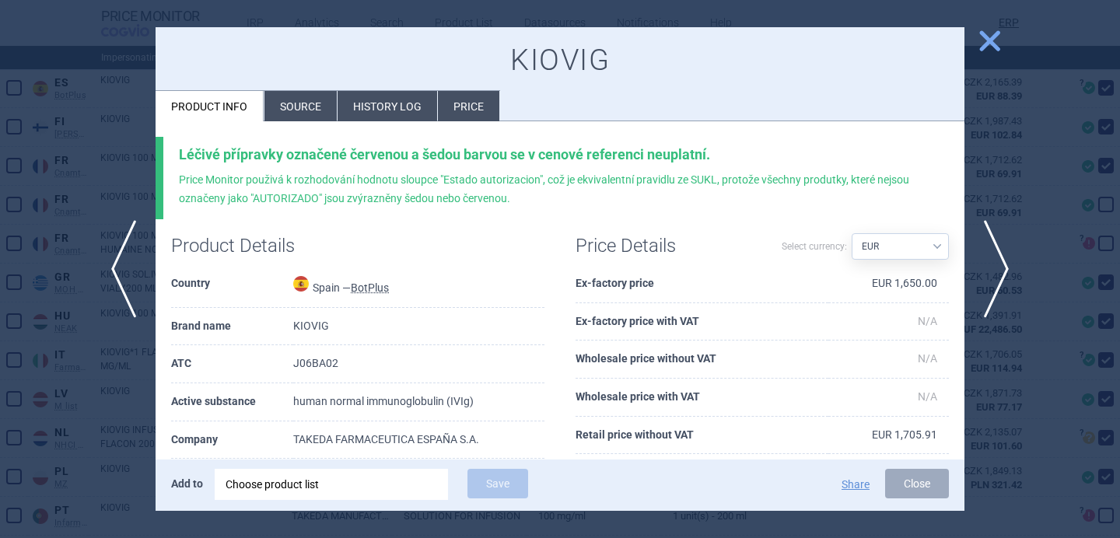
click at [293, 109] on li "Source" at bounding box center [301, 106] width 72 height 30
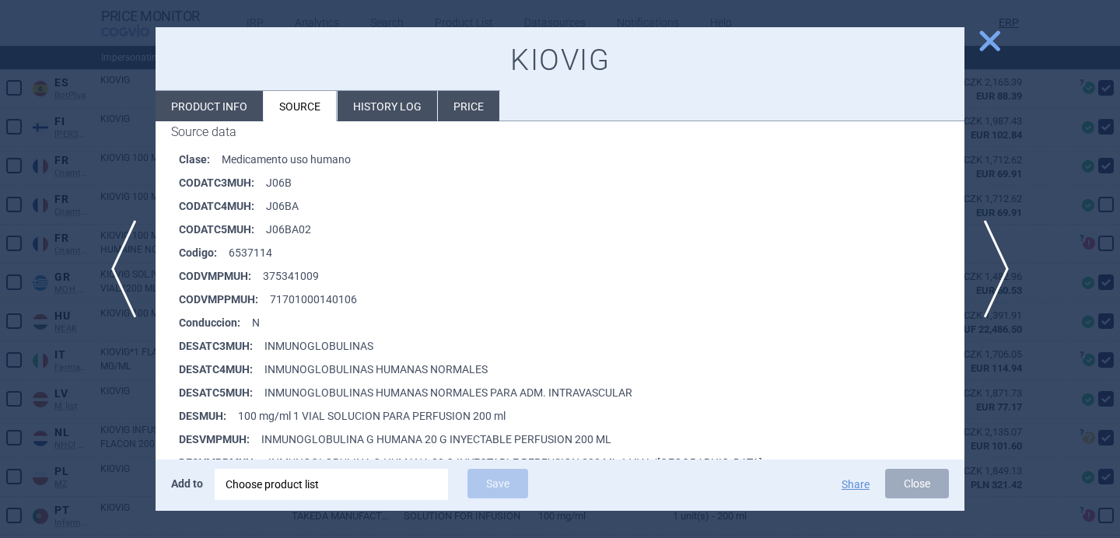
scroll to position [239, 0]
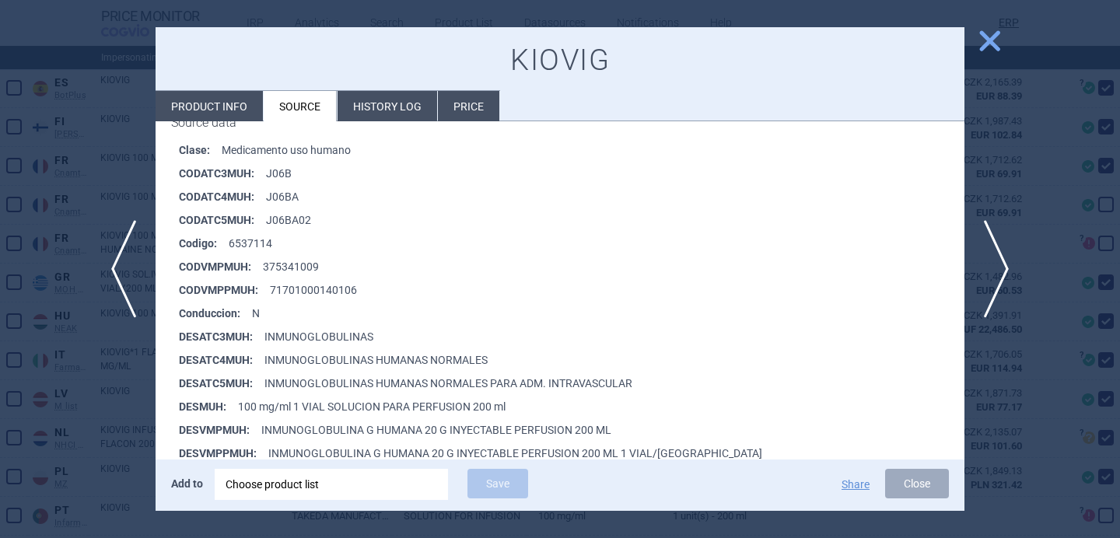
click at [127, 424] on div at bounding box center [560, 269] width 1120 height 538
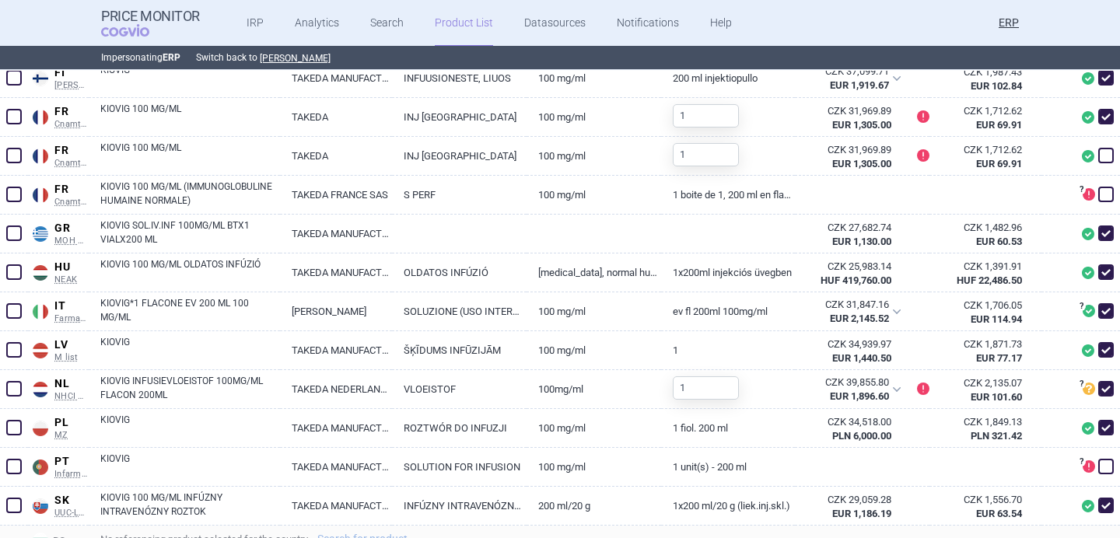
scroll to position [811, 0]
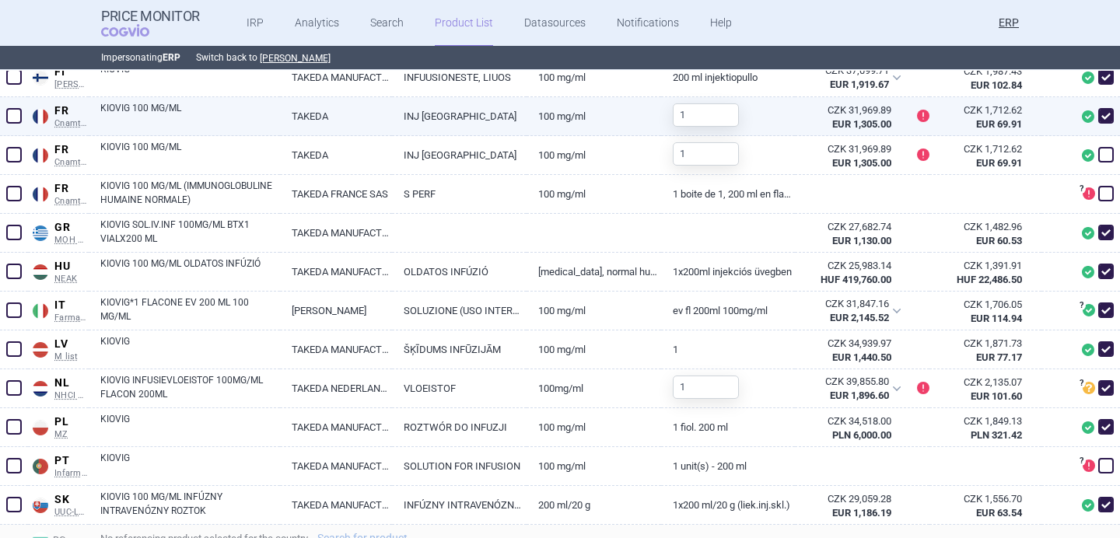
click at [219, 121] on link "KIOVIG 100 MG/ML" at bounding box center [190, 115] width 180 height 28
select select "EUR"
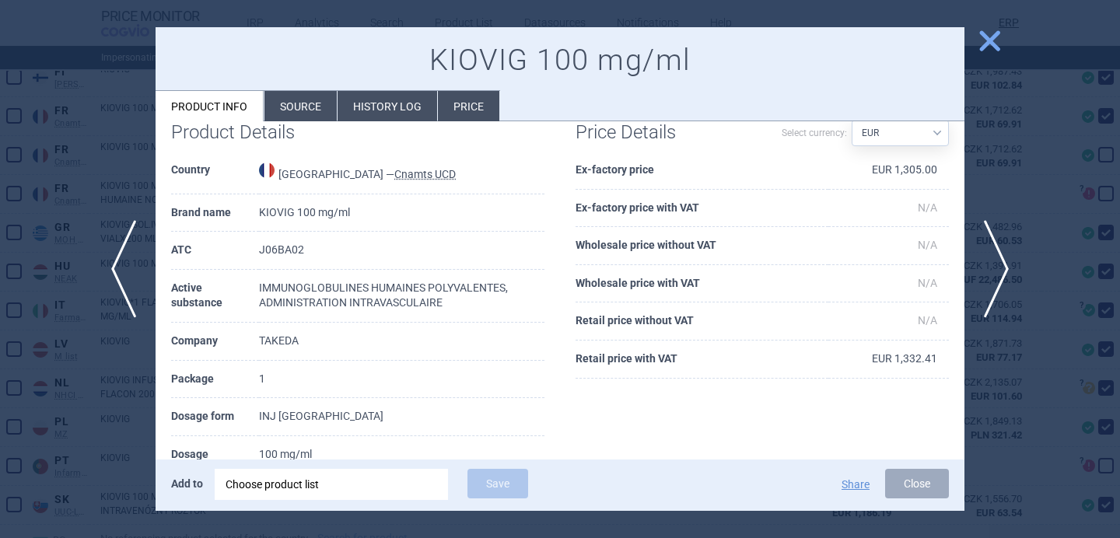
scroll to position [46, 0]
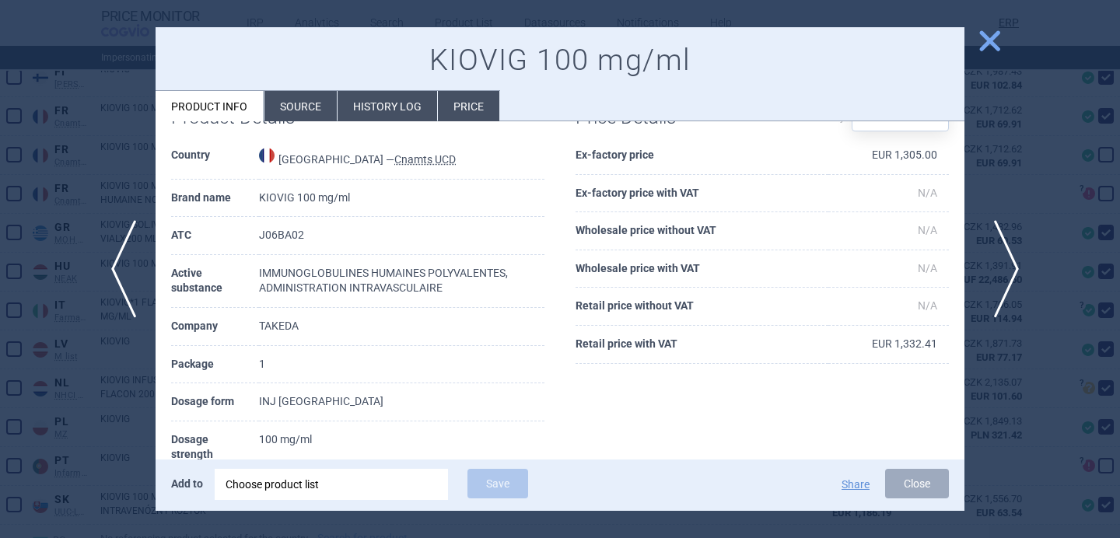
click at [1004, 272] on span "next" at bounding box center [1001, 269] width 35 height 98
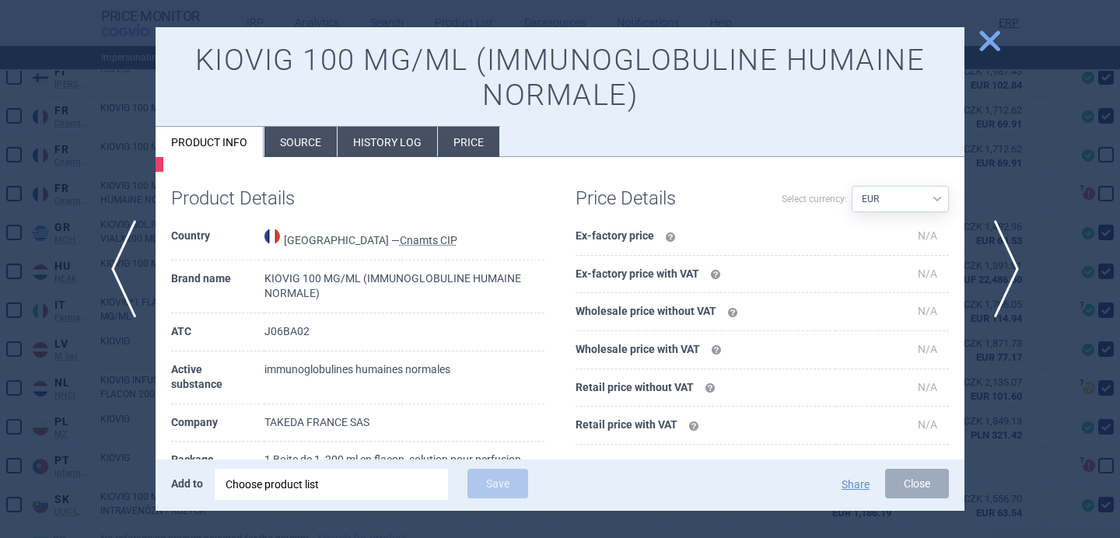
scroll to position [91, 0]
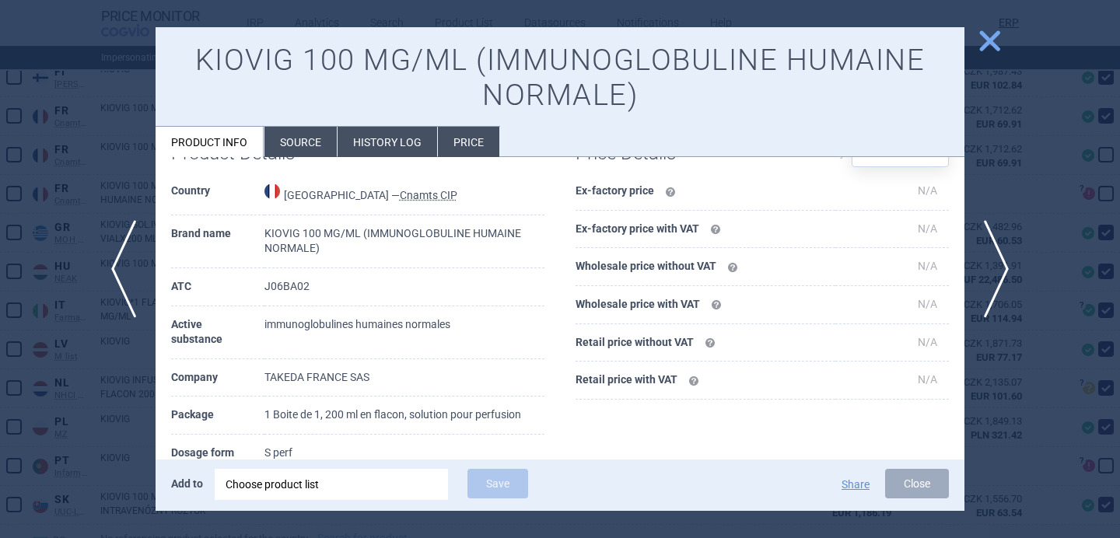
click at [1032, 219] on div at bounding box center [560, 269] width 1120 height 538
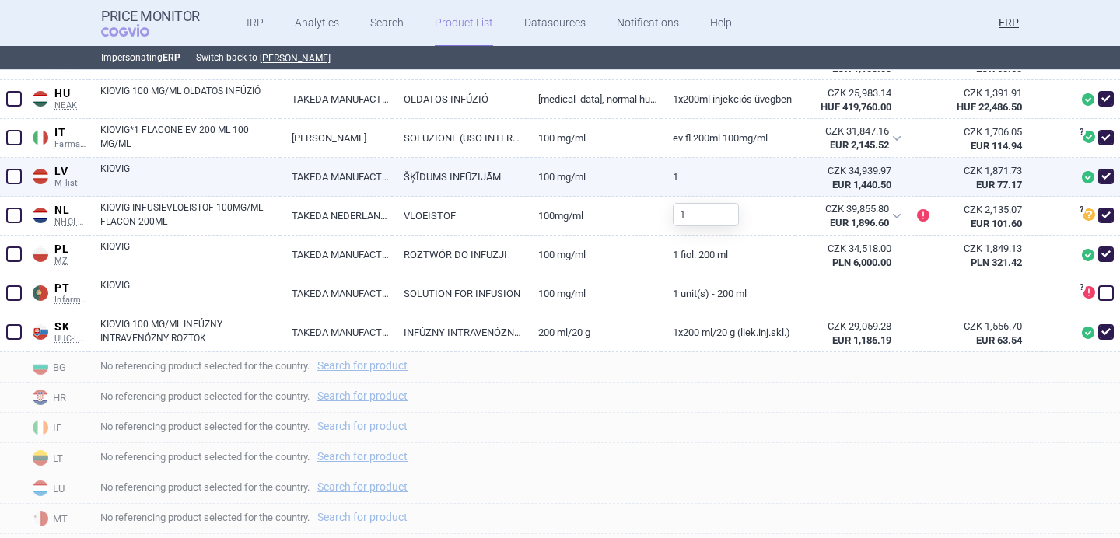
scroll to position [987, 0]
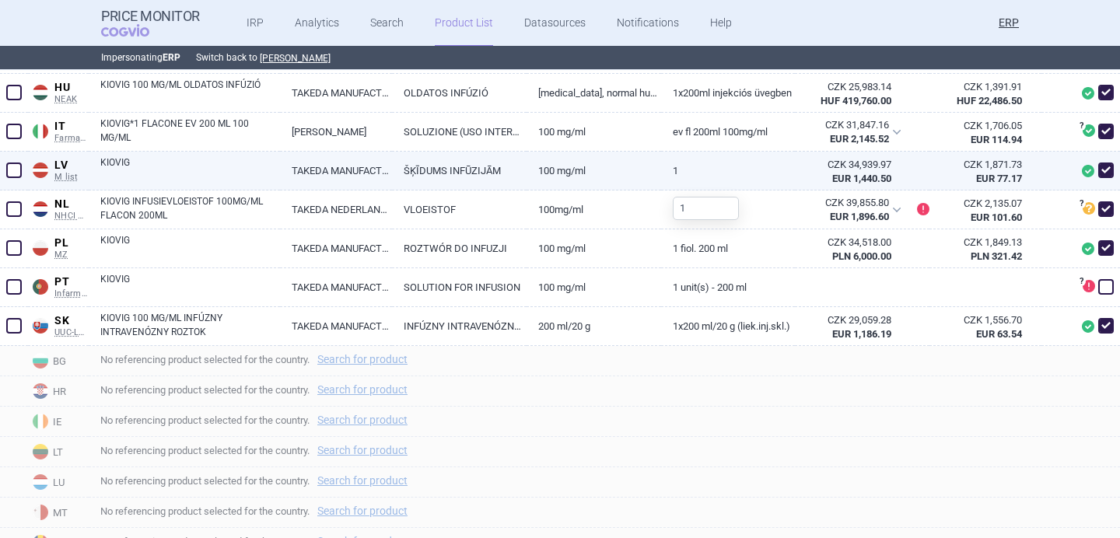
click at [422, 180] on link "ŠĶĪDUMS INFŪZIJĀM" at bounding box center [459, 171] width 135 height 38
select select "EUR"
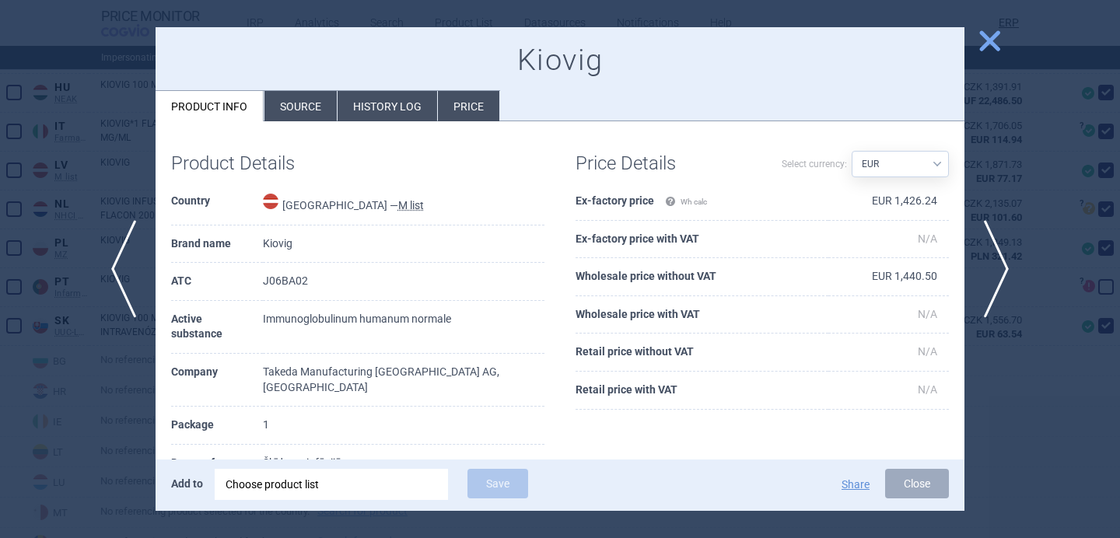
click at [314, 114] on li "Source" at bounding box center [301, 106] width 72 height 30
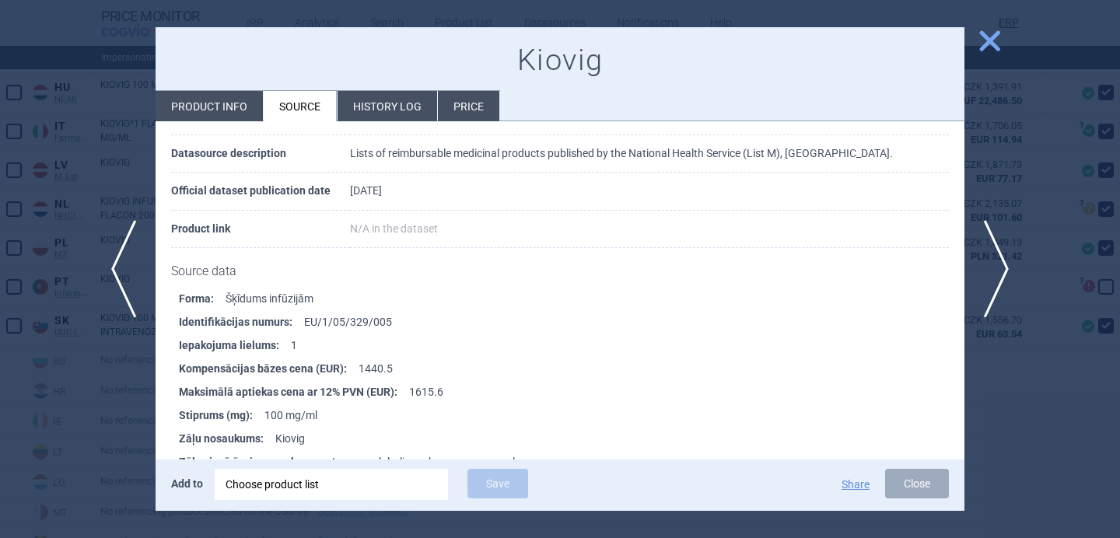
scroll to position [113, 0]
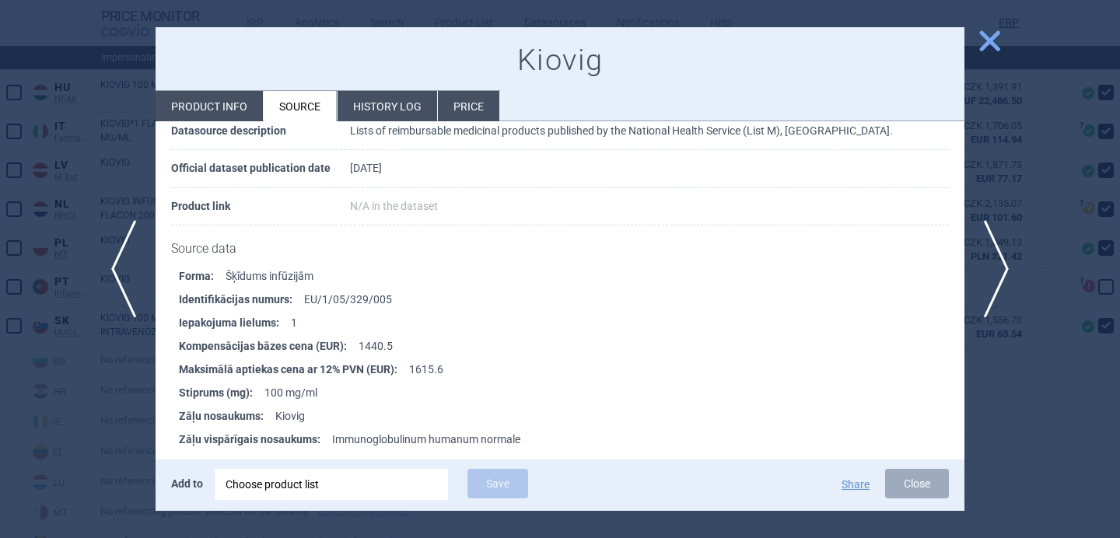
click at [98, 421] on div at bounding box center [560, 269] width 1120 height 538
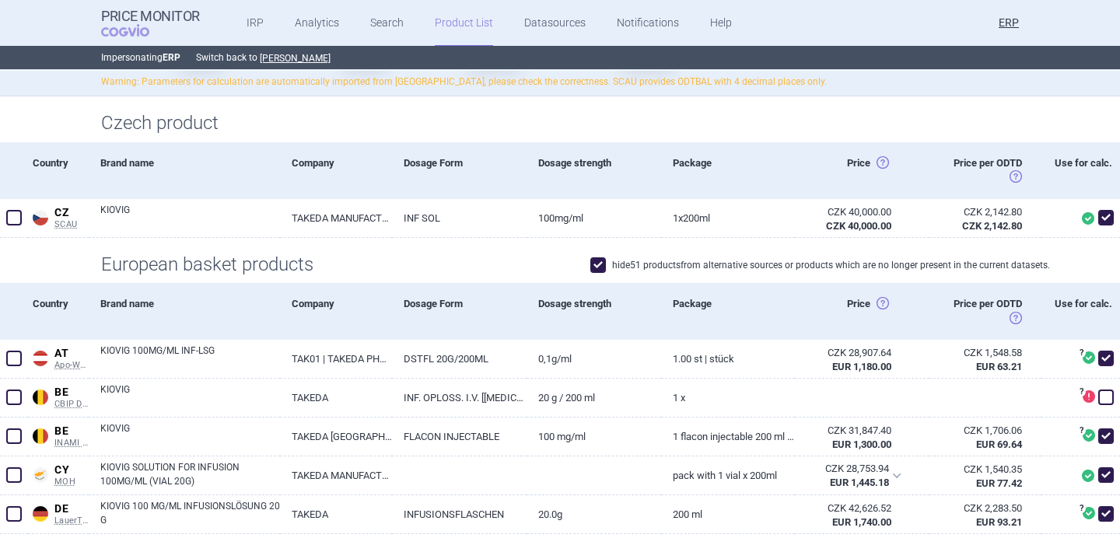
scroll to position [61, 0]
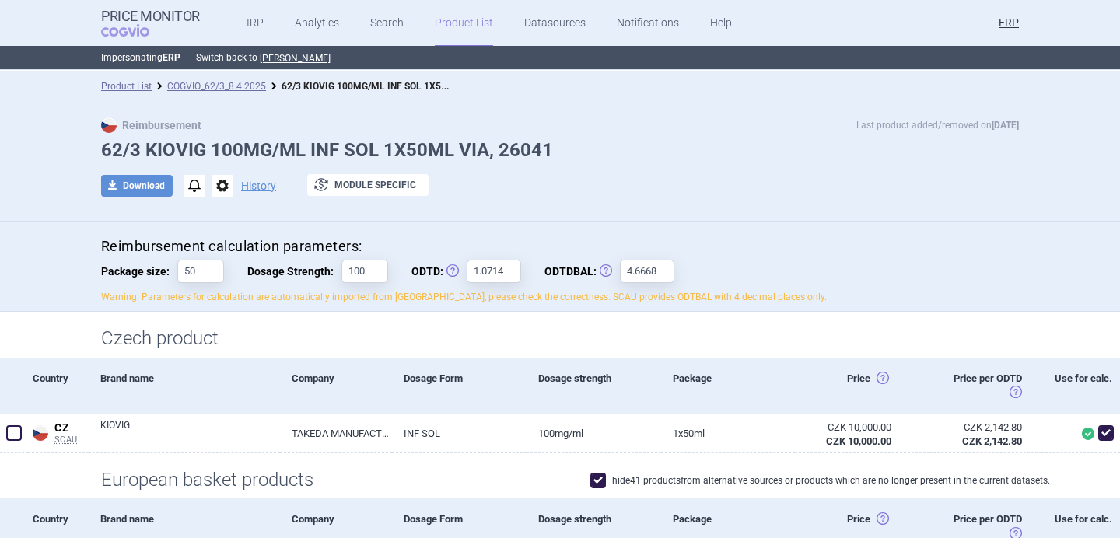
click at [178, 143] on h1 "62/3 KIOVIG 100MG/ML INF SOL 1X50ML VIA, 26041" at bounding box center [560, 150] width 918 height 23
copy h1 "KIOVIG"
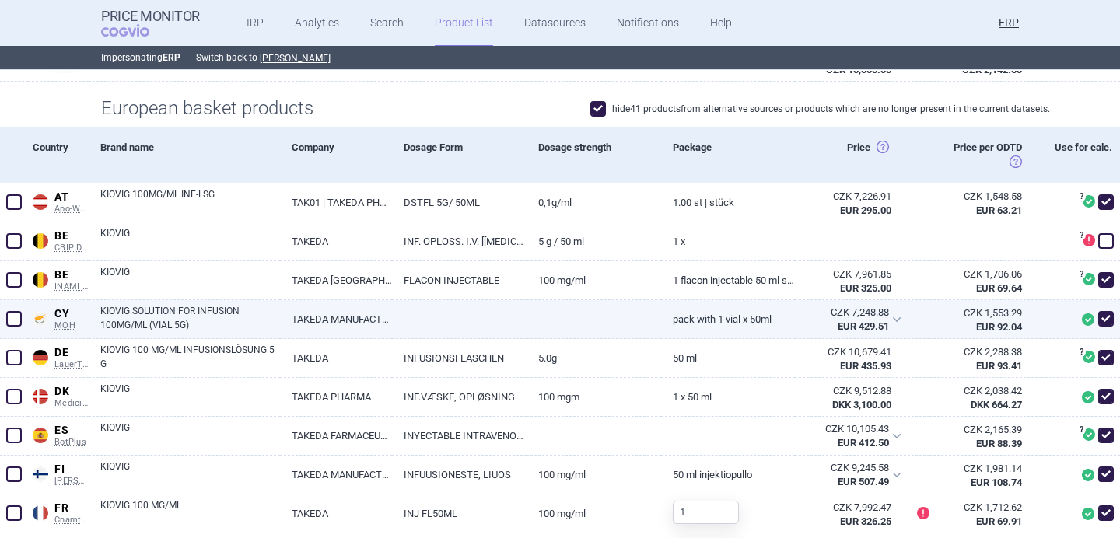
scroll to position [393, 0]
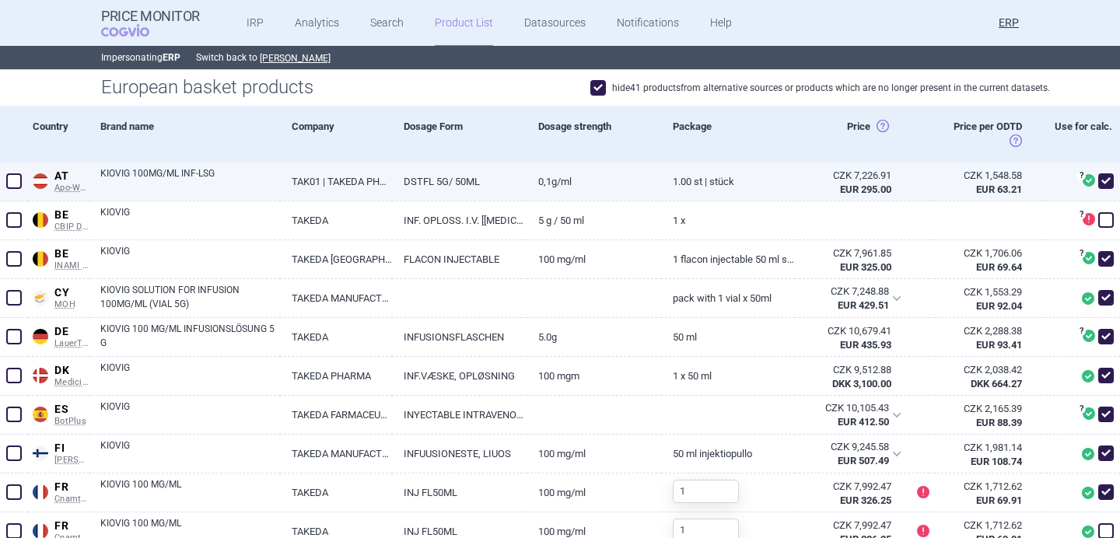
click at [279, 183] on link "KIOVIG 100MG/ML INF-LSG" at bounding box center [190, 181] width 180 height 28
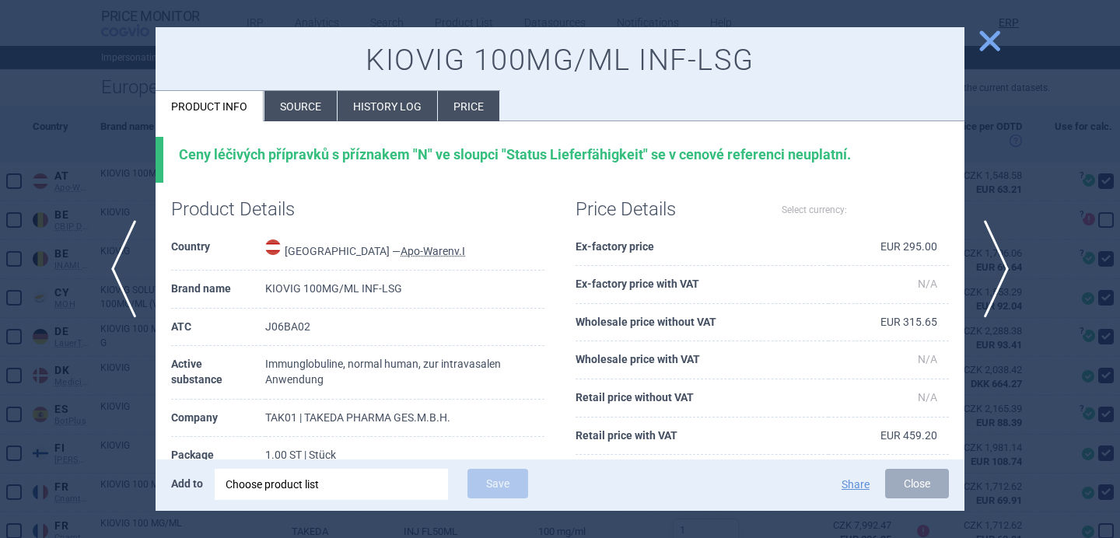
select select "EUR"
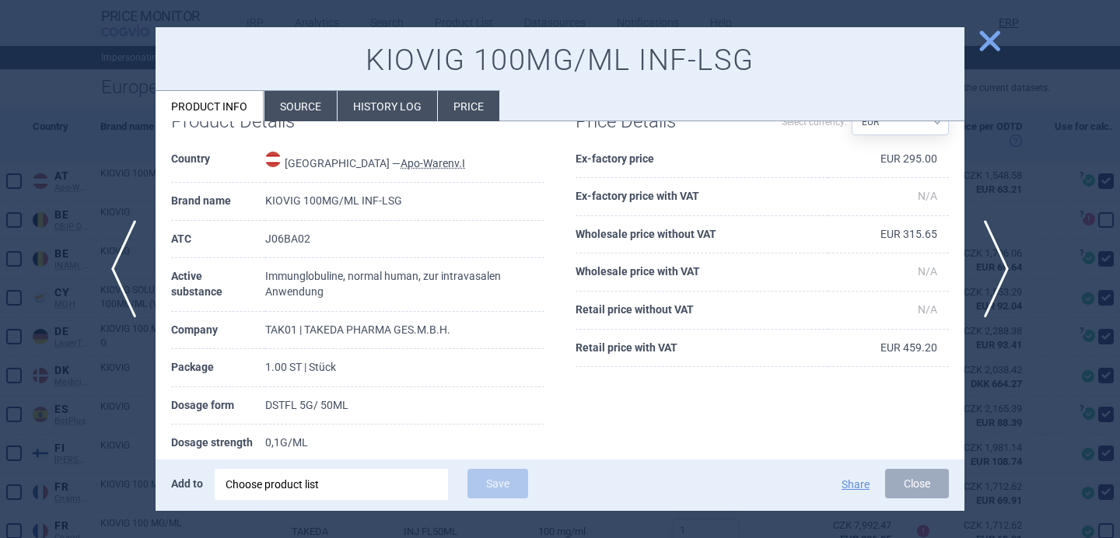
scroll to position [107, 0]
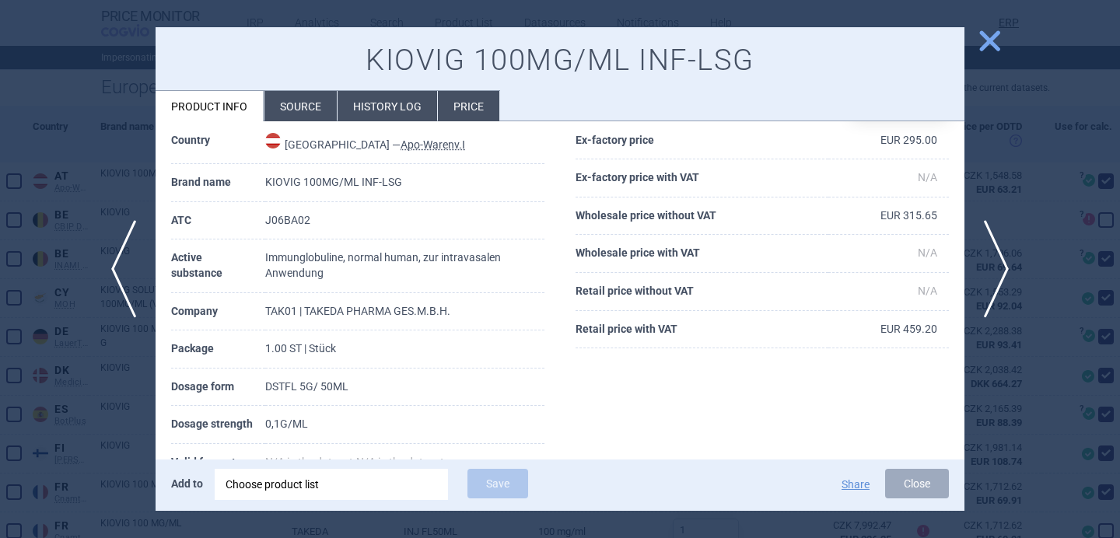
click at [124, 391] on div at bounding box center [560, 269] width 1120 height 538
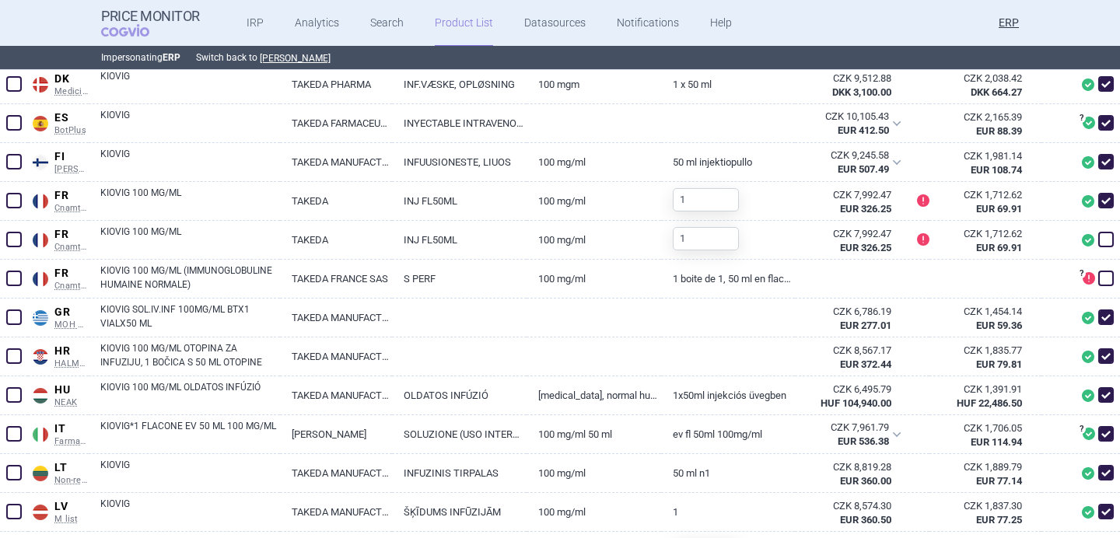
scroll to position [705, 0]
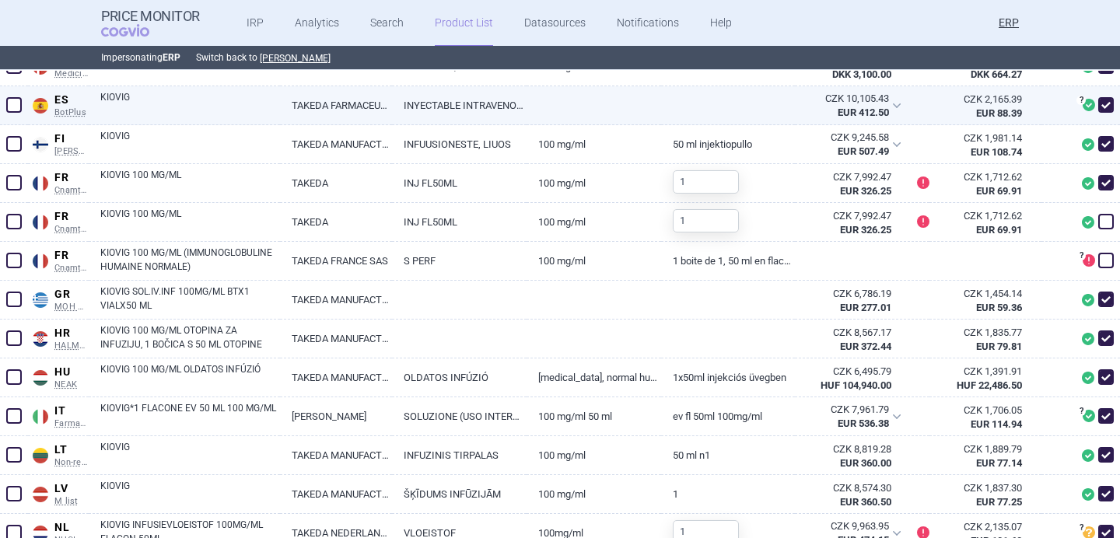
click at [190, 100] on link "KIOVIG" at bounding box center [190, 104] width 180 height 28
select select "EUR"
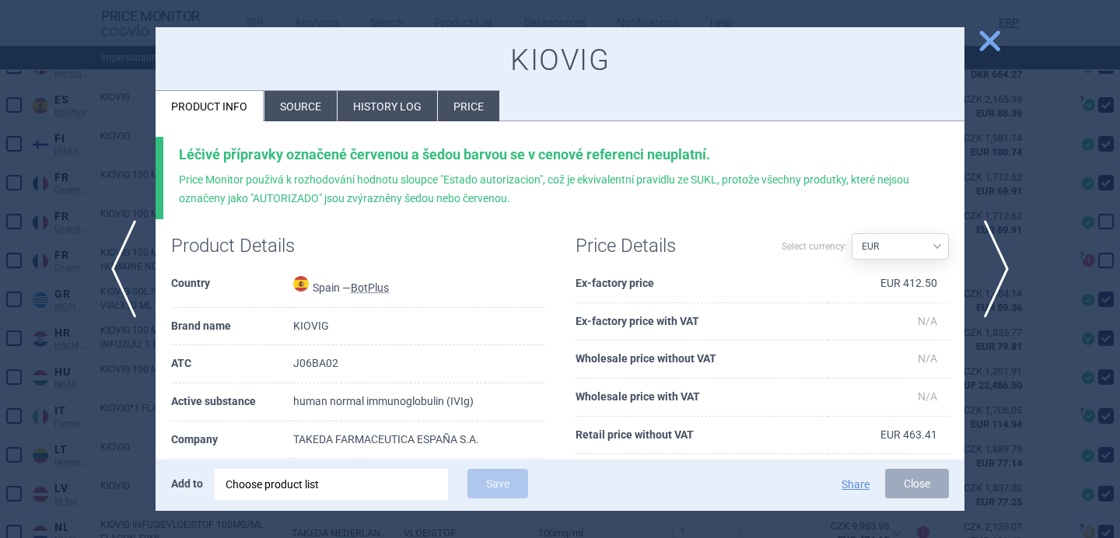
click at [282, 114] on li "Source" at bounding box center [301, 106] width 72 height 30
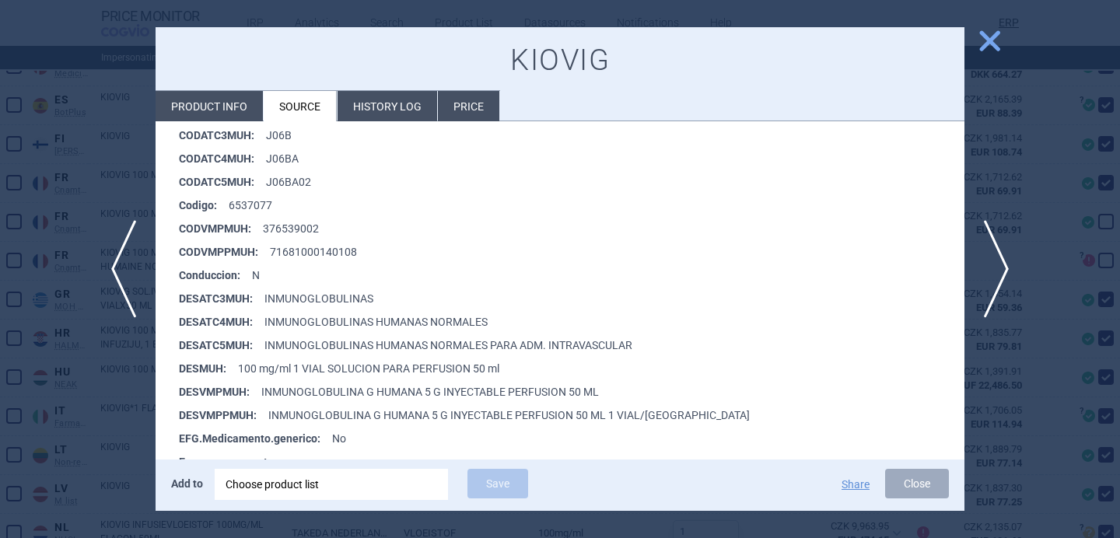
scroll to position [312, 0]
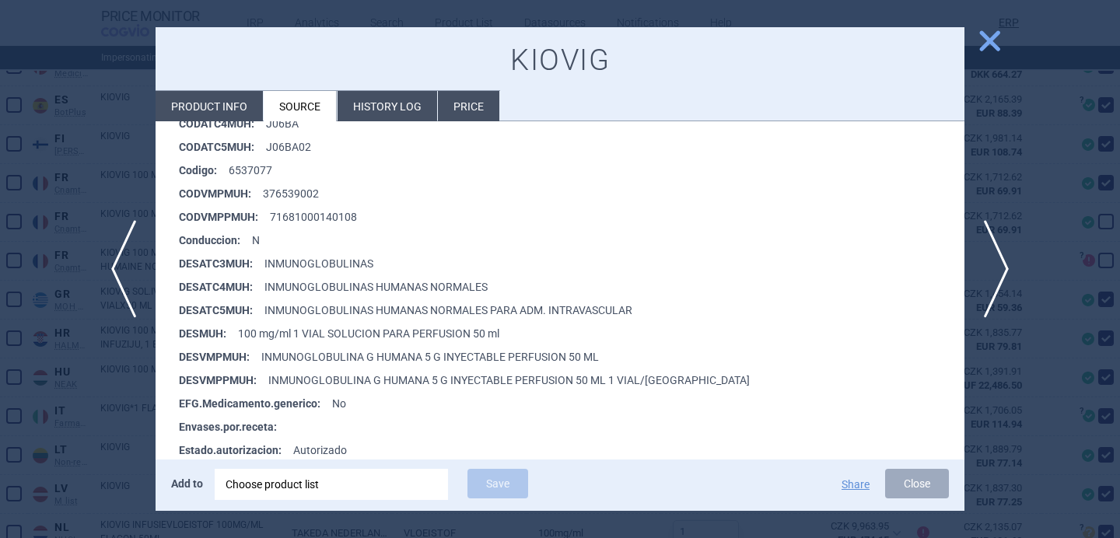
click at [79, 452] on div at bounding box center [560, 269] width 1120 height 538
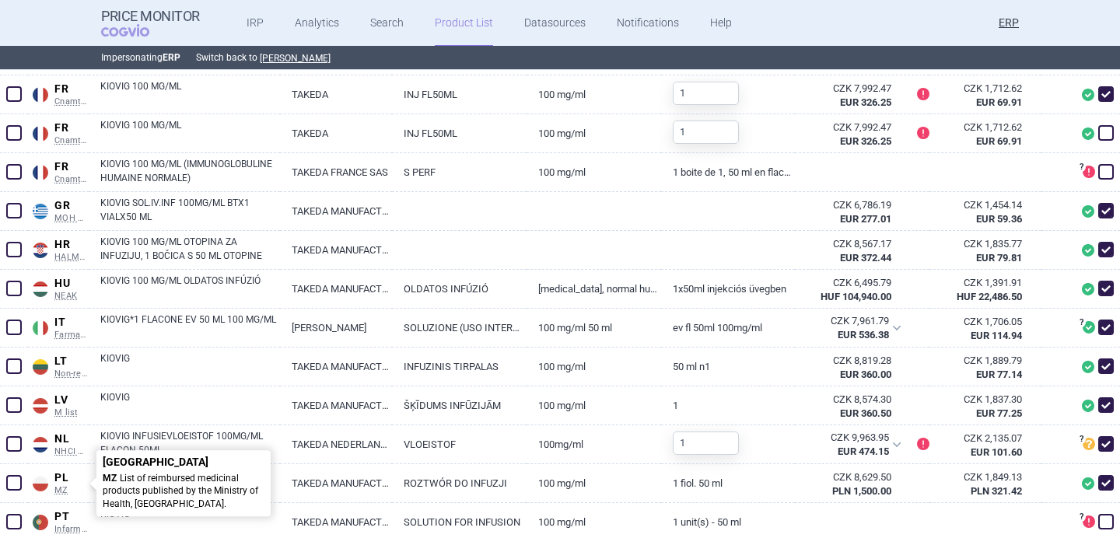
scroll to position [792, 0]
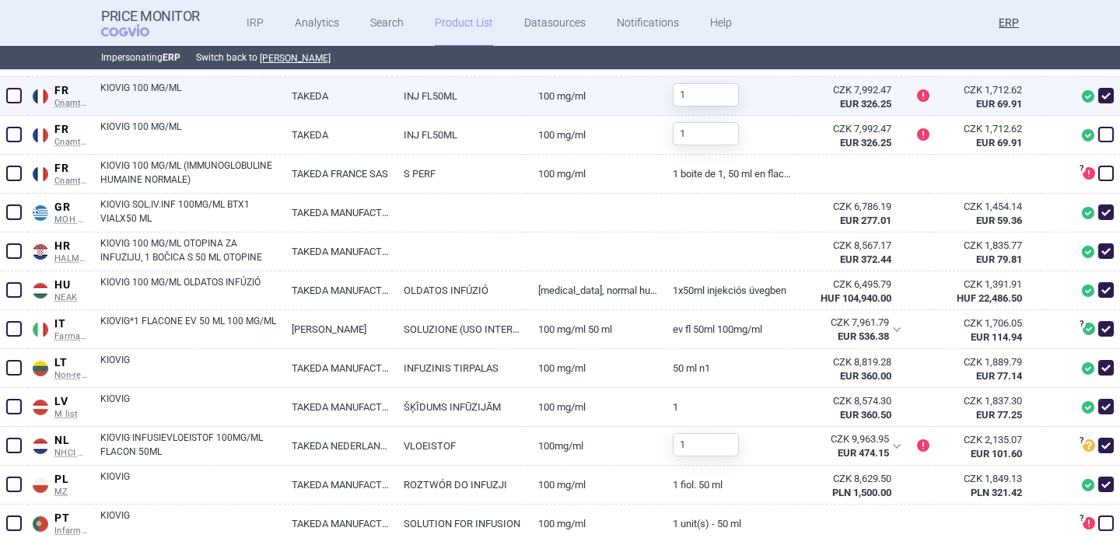
click at [211, 108] on link "KIOVIG 100 MG/ML" at bounding box center [190, 95] width 180 height 28
select select "EUR"
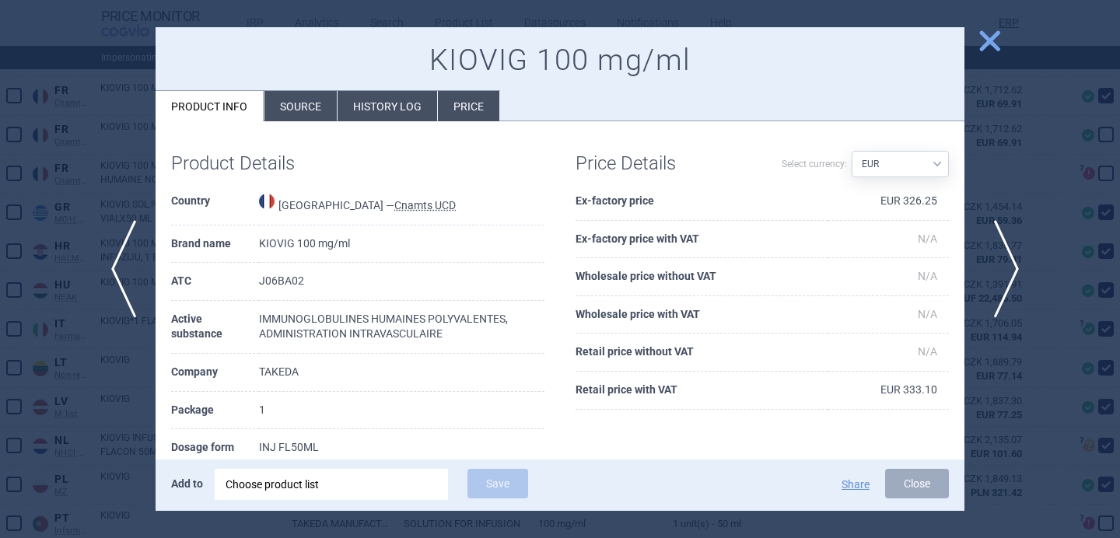
click at [997, 258] on span "next" at bounding box center [1001, 269] width 35 height 98
click at [997, 176] on div at bounding box center [560, 269] width 1120 height 538
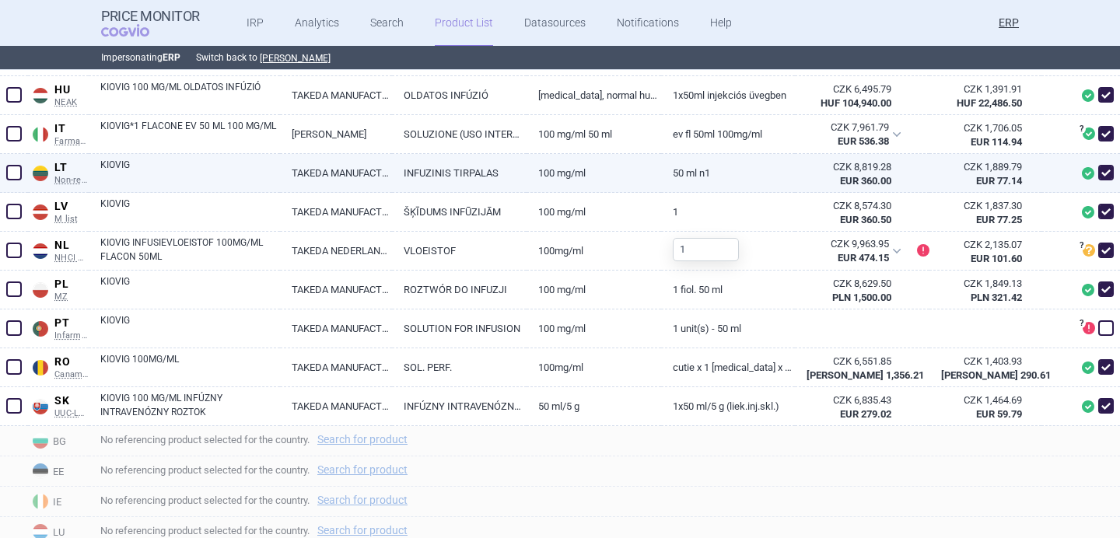
scroll to position [989, 0]
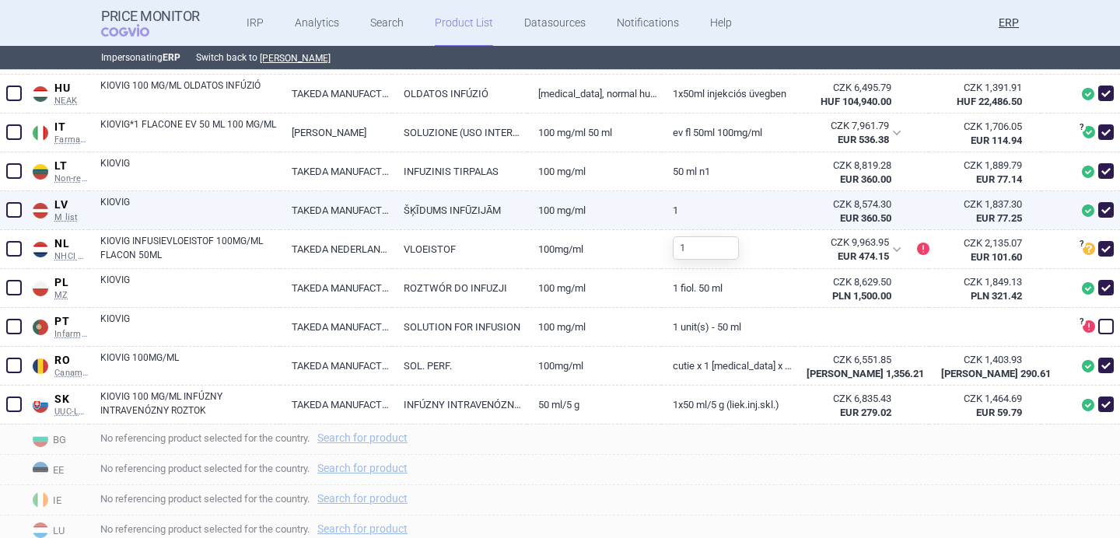
click at [279, 204] on link "KIOVIG" at bounding box center [190, 209] width 180 height 28
select select "EUR"
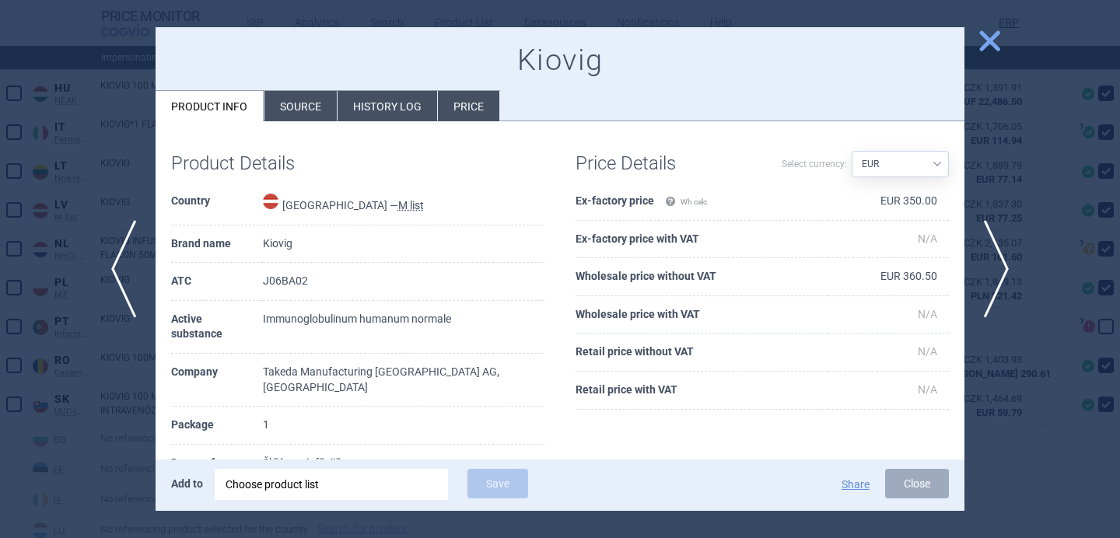
click at [289, 116] on li "Source" at bounding box center [301, 106] width 72 height 30
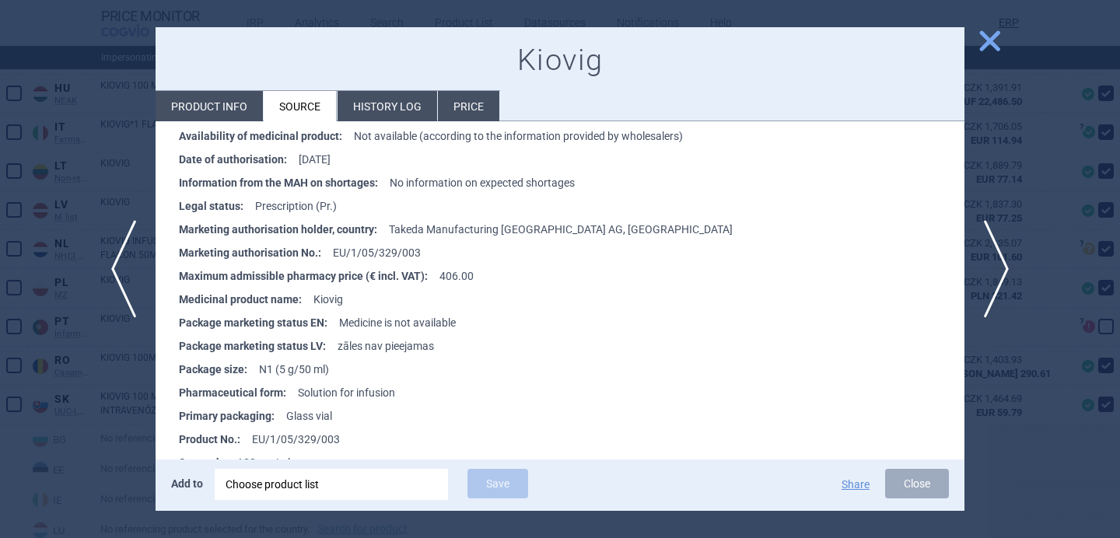
scroll to position [1935, 0]
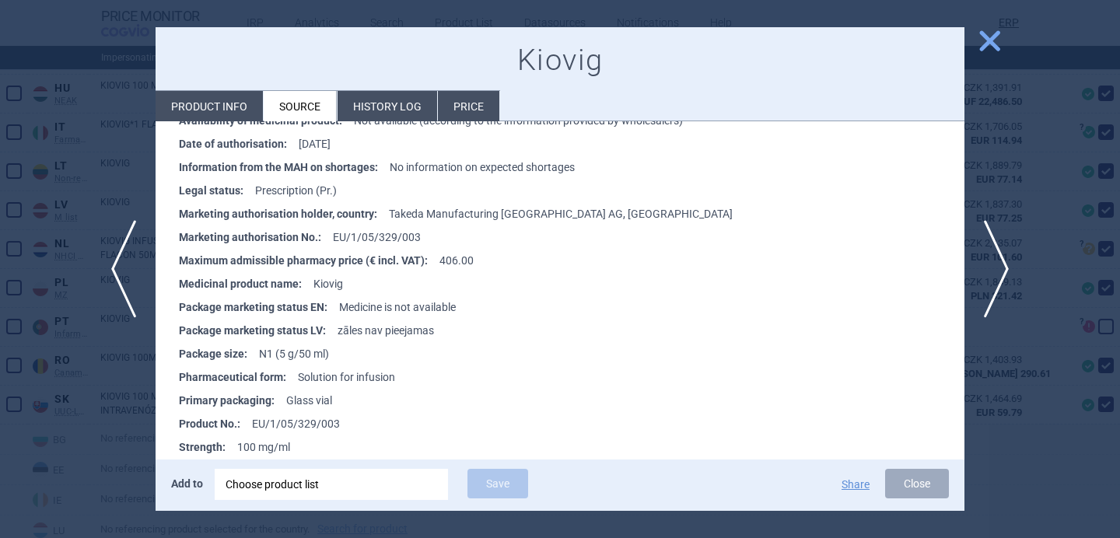
click at [84, 411] on div at bounding box center [560, 269] width 1120 height 538
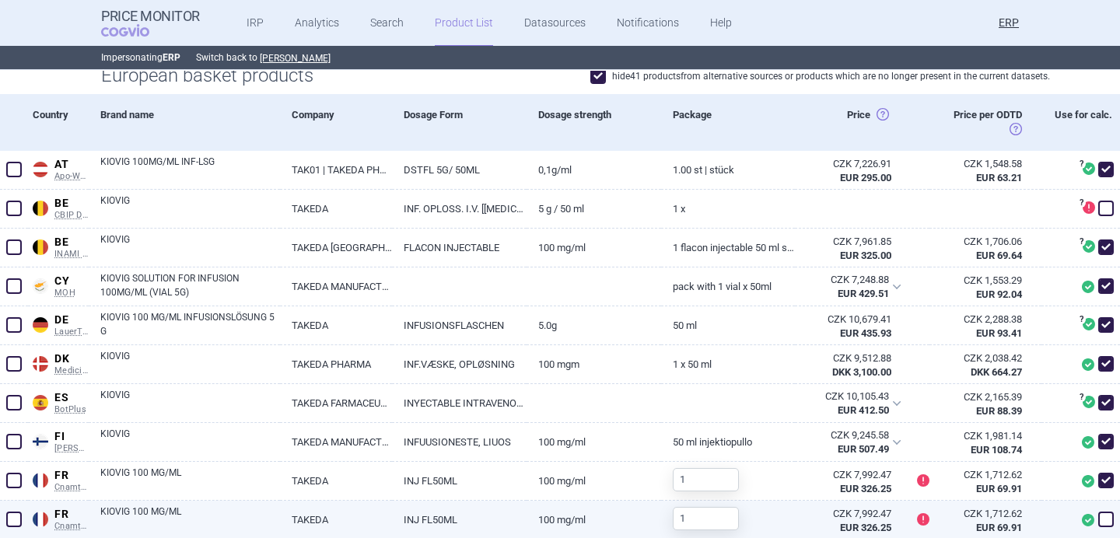
scroll to position [401, 0]
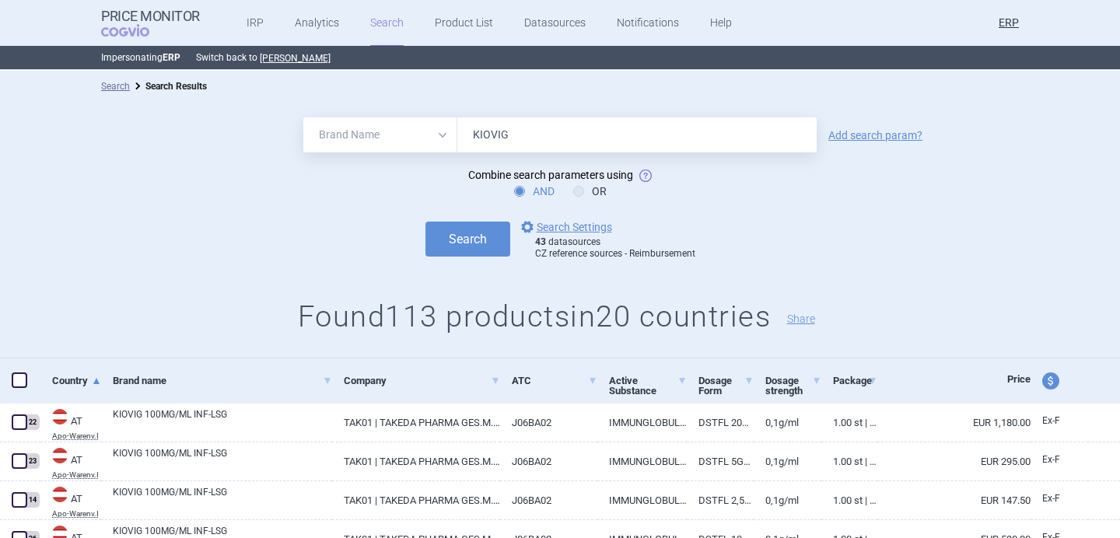
select select "brandName"
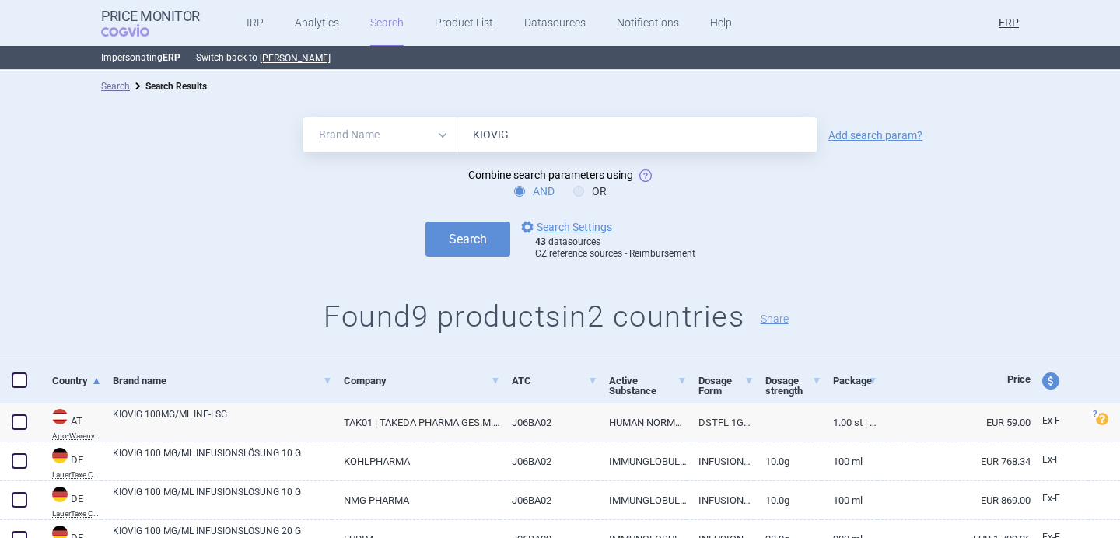
select select "EUR"
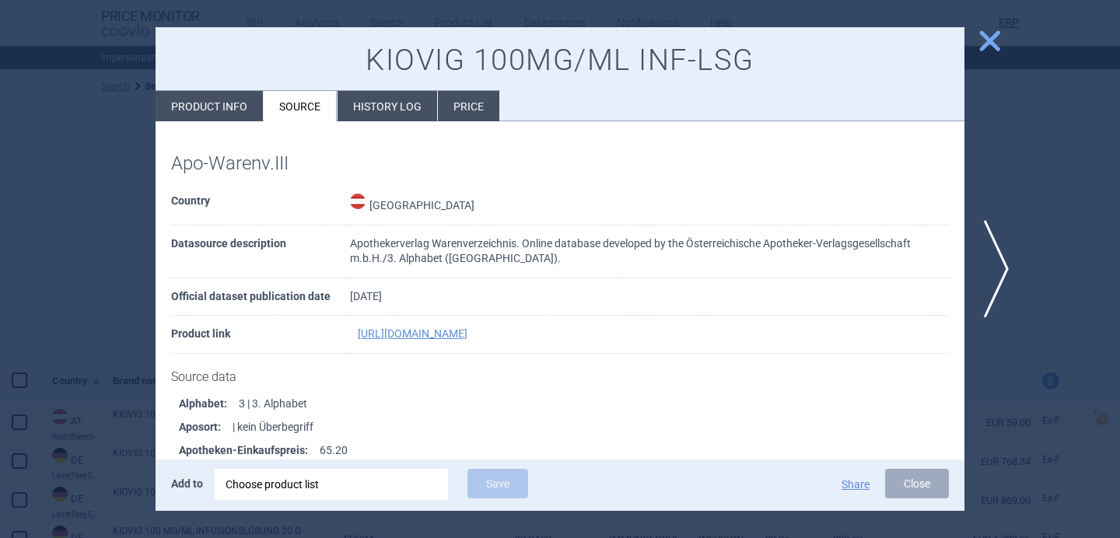
select select "EUR"
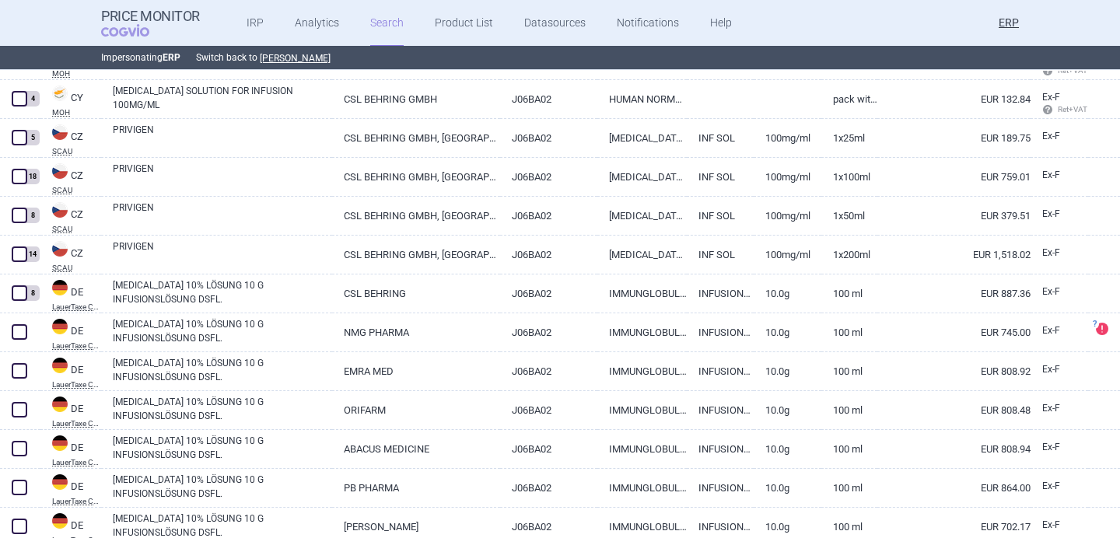
scroll to position [658, 0]
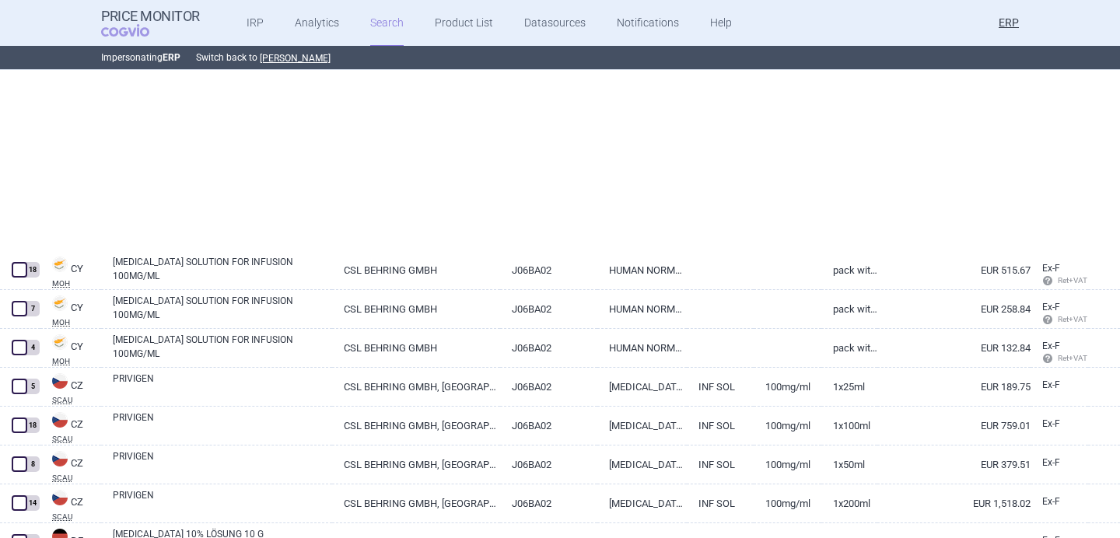
select select "brandName"
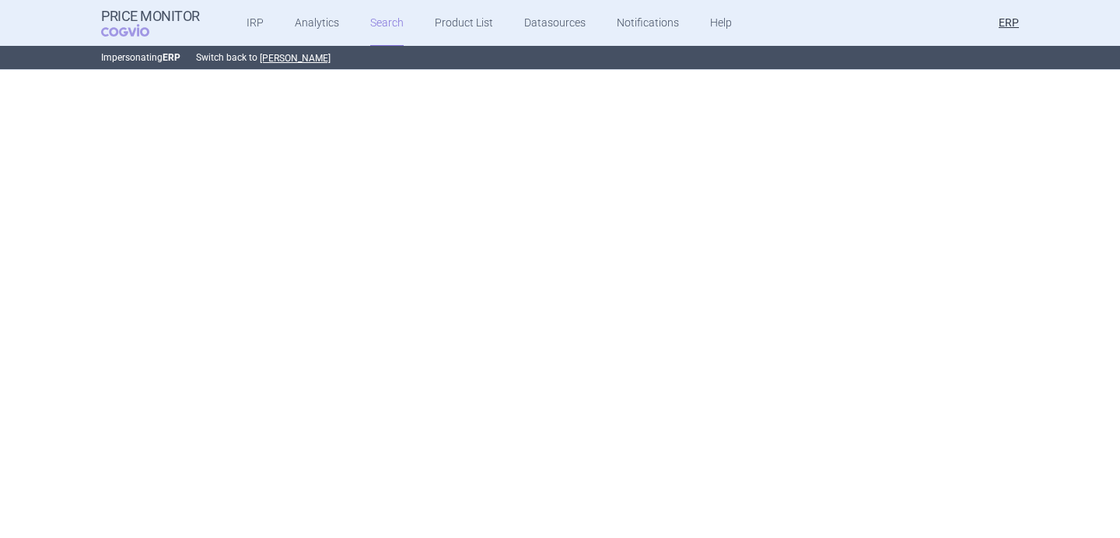
scroll to position [0, 0]
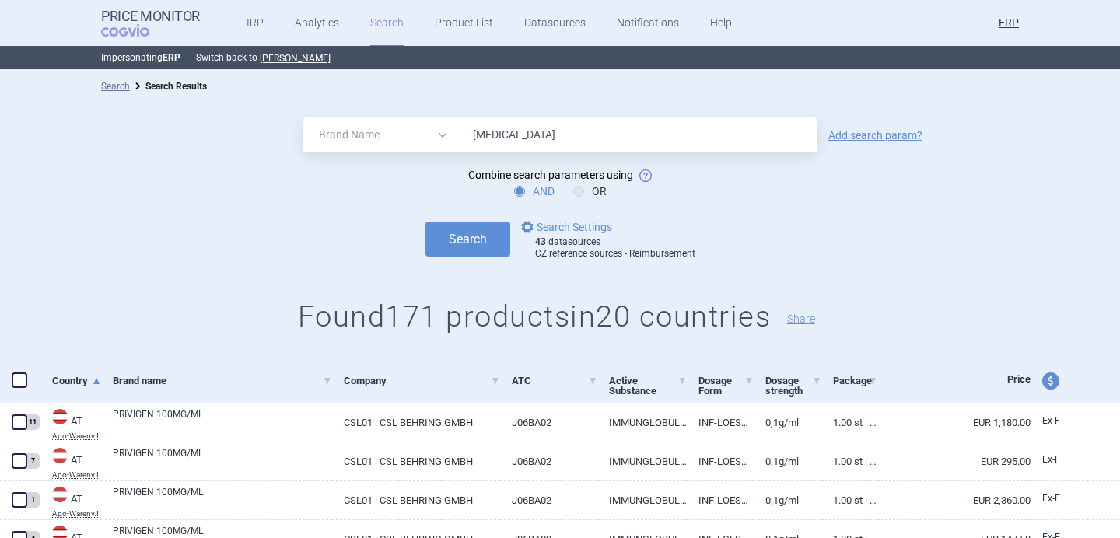
click at [482, 149] on input "[MEDICAL_DATA]" at bounding box center [636, 134] width 359 height 35
paste input "CUVITRU"
type input "CUVITRU"
click at [890, 132] on link "Add search param?" at bounding box center [876, 135] width 94 height 11
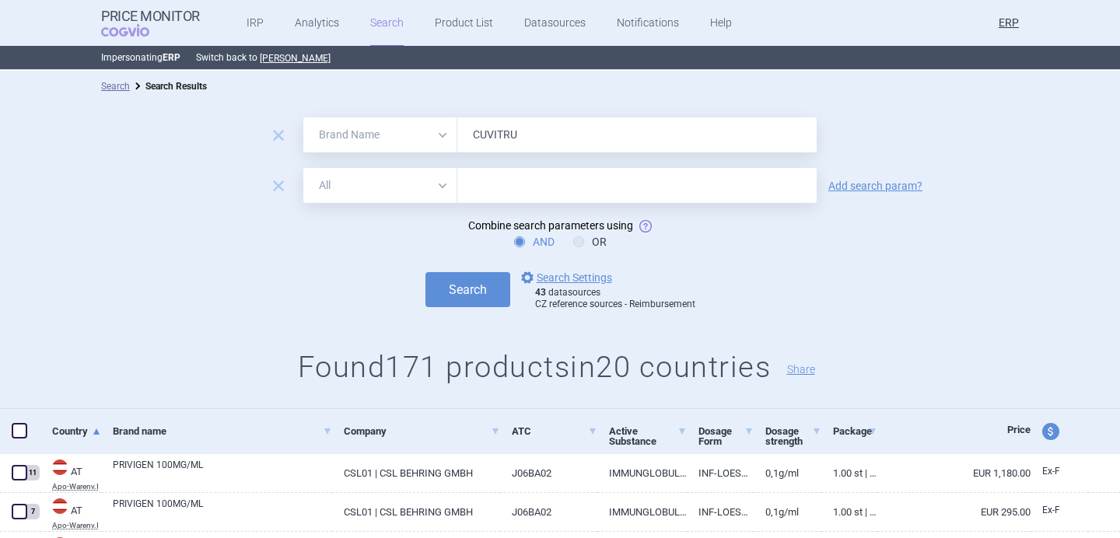
click at [424, 184] on select "All Brand Name ATC Company Active Substance Country Newer than" at bounding box center [380, 185] width 154 height 35
select select "newerThan"
click at [303, 168] on select "All Brand Name ATC Company Active Substance Country Newer than" at bounding box center [380, 185] width 154 height 35
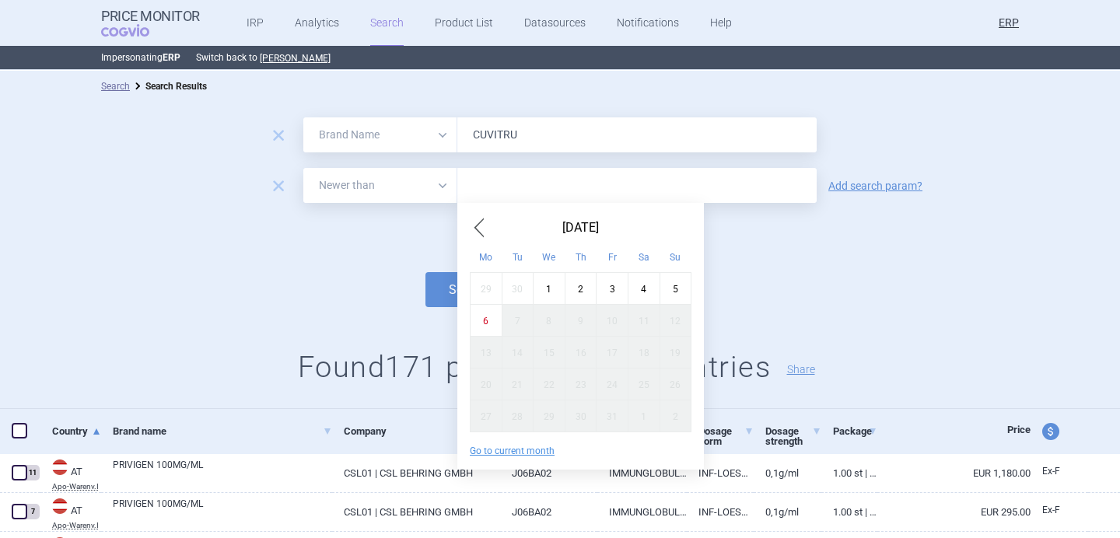
click at [490, 188] on input "text" at bounding box center [636, 185] width 359 height 35
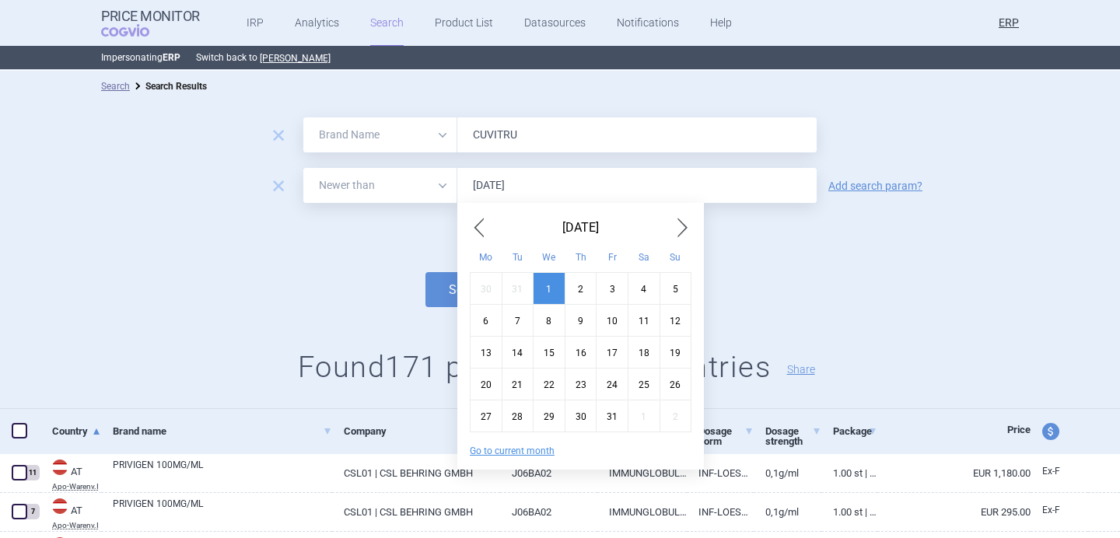
type input "[DATE]"
click at [426, 272] on button "Search" at bounding box center [468, 289] width 85 height 35
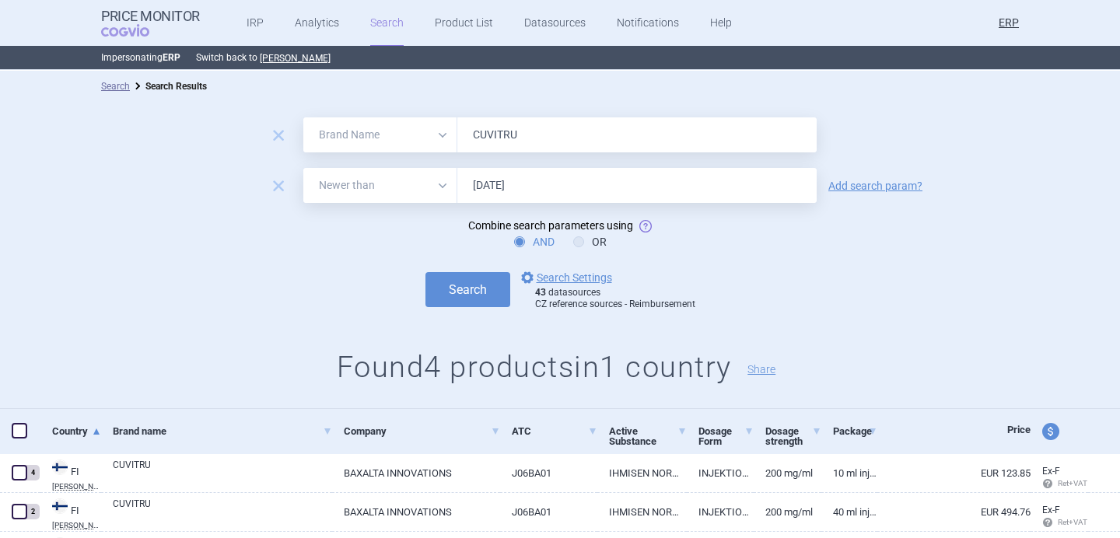
click at [358, 279] on div "Search options Search Settings 43 datasources CZ reference sources - Reimbursem…" at bounding box center [560, 289] width 1120 height 43
click at [537, 131] on input "CUVITRU" at bounding box center [636, 134] width 359 height 35
paste input "[MEDICAL_DATA]"
type input "[MEDICAL_DATA]"
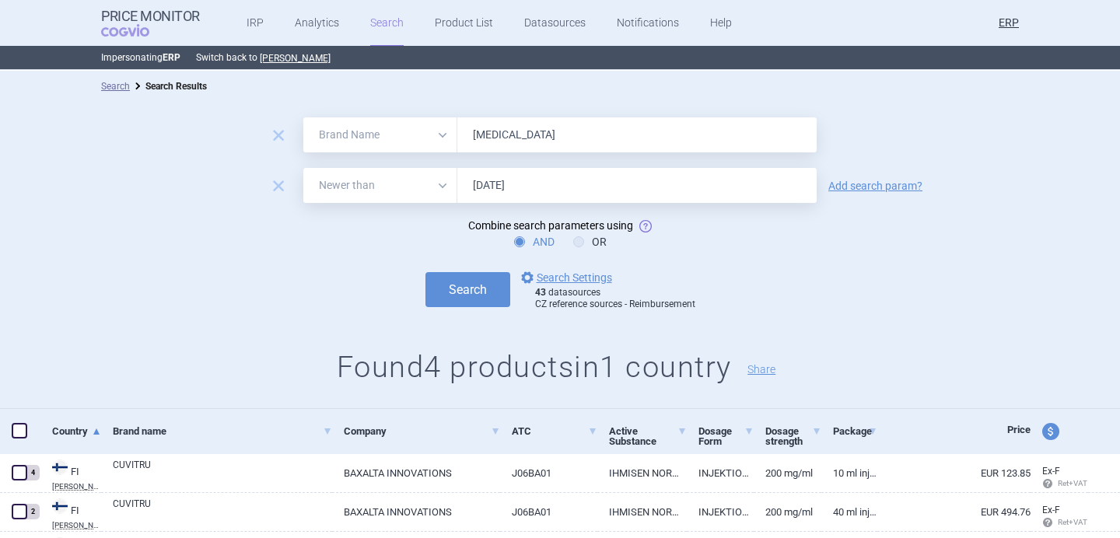
drag, startPoint x: 455, startPoint y: 326, endPoint x: 455, endPoint y: 314, distance: 12.4
click at [455, 324] on div "remove All Brand Name ATC Company Active Substance Country Newer than [MEDICAL_…" at bounding box center [560, 255] width 1120 height 307
click at [455, 314] on div "remove All Brand Name ATC Company Active Substance Country Newer than [MEDICAL_…" at bounding box center [560, 255] width 1120 height 307
click at [465, 282] on button "Search" at bounding box center [468, 289] width 85 height 35
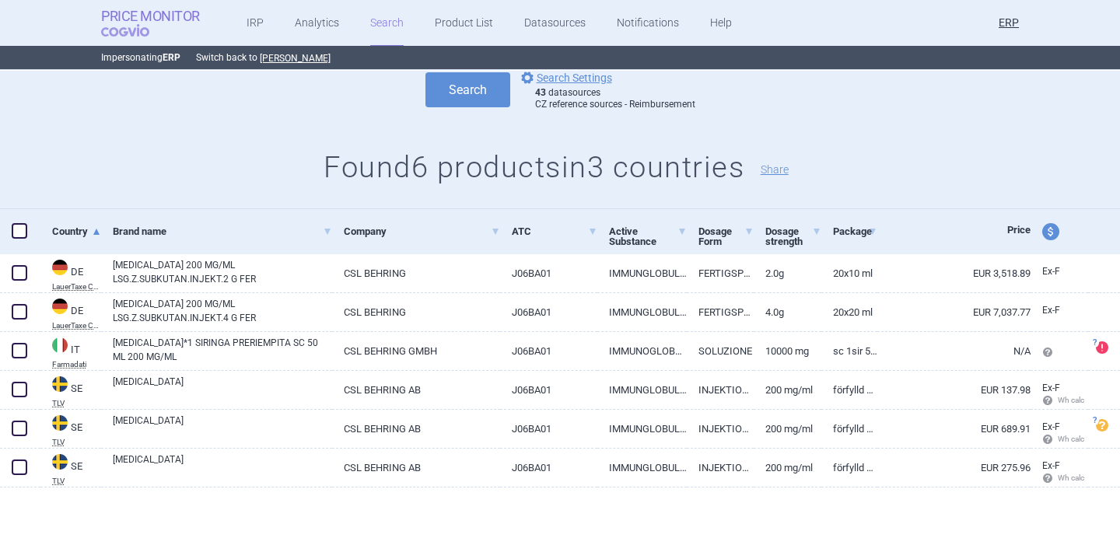
scroll to position [193, 0]
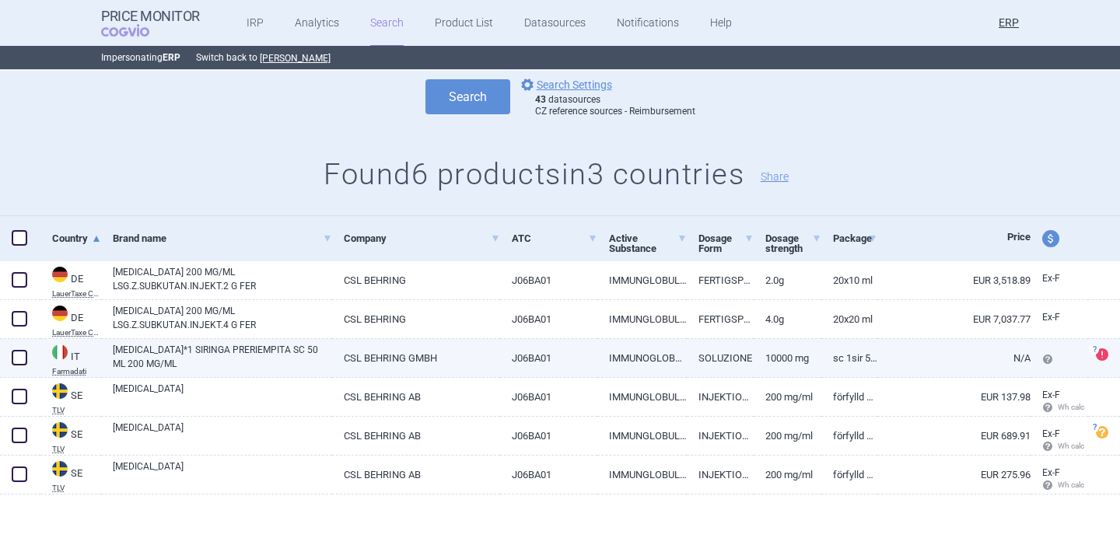
click at [267, 352] on link "[MEDICAL_DATA]*1 SIRINGA PRERIEMPITA SC 50 ML 200 MG/ML" at bounding box center [222, 357] width 219 height 28
select select "EUR"
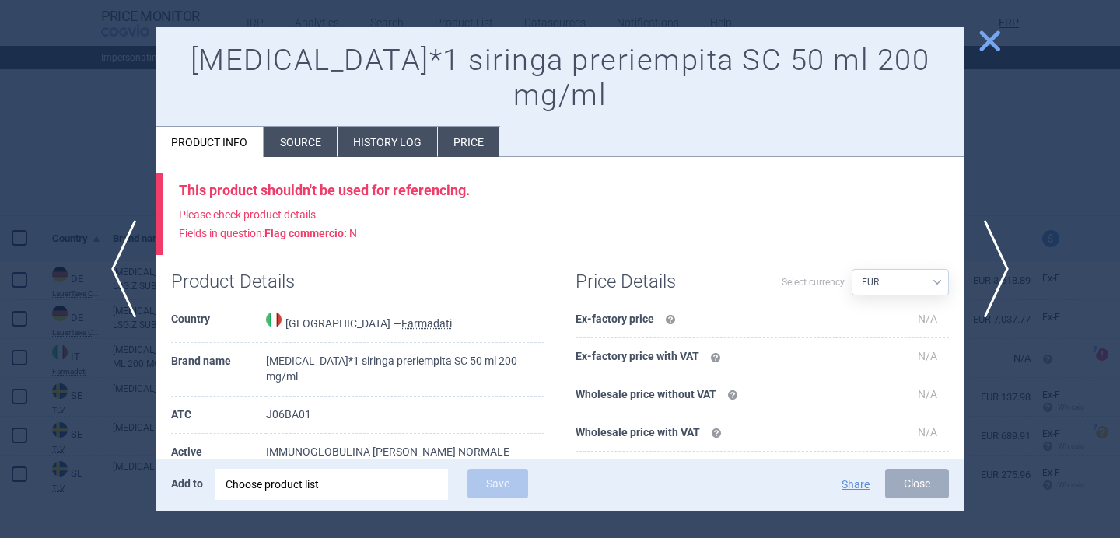
click at [54, 450] on div at bounding box center [560, 269] width 1120 height 538
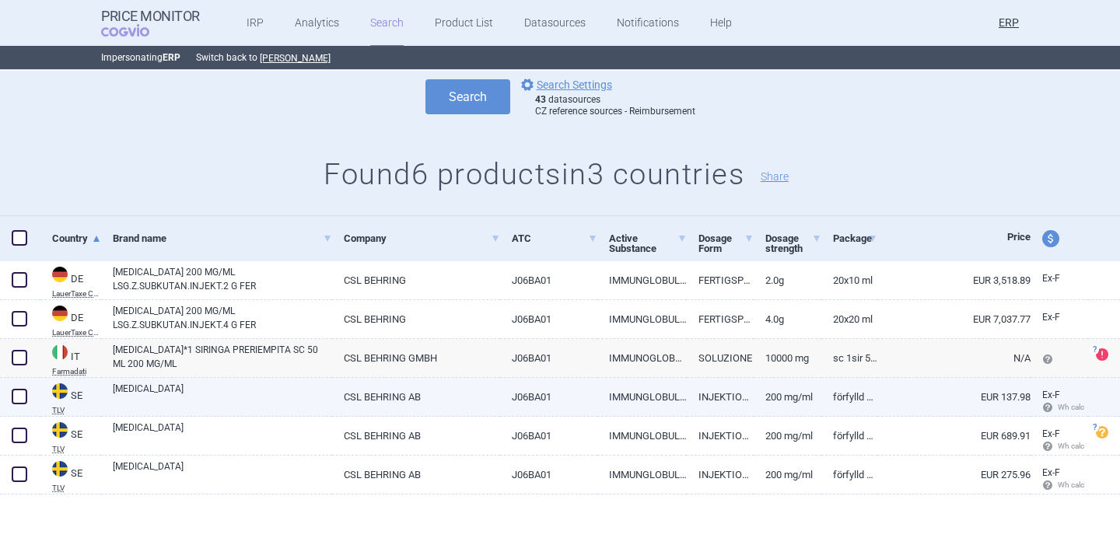
click at [179, 394] on link "[MEDICAL_DATA]" at bounding box center [222, 396] width 219 height 28
select select "EUR"
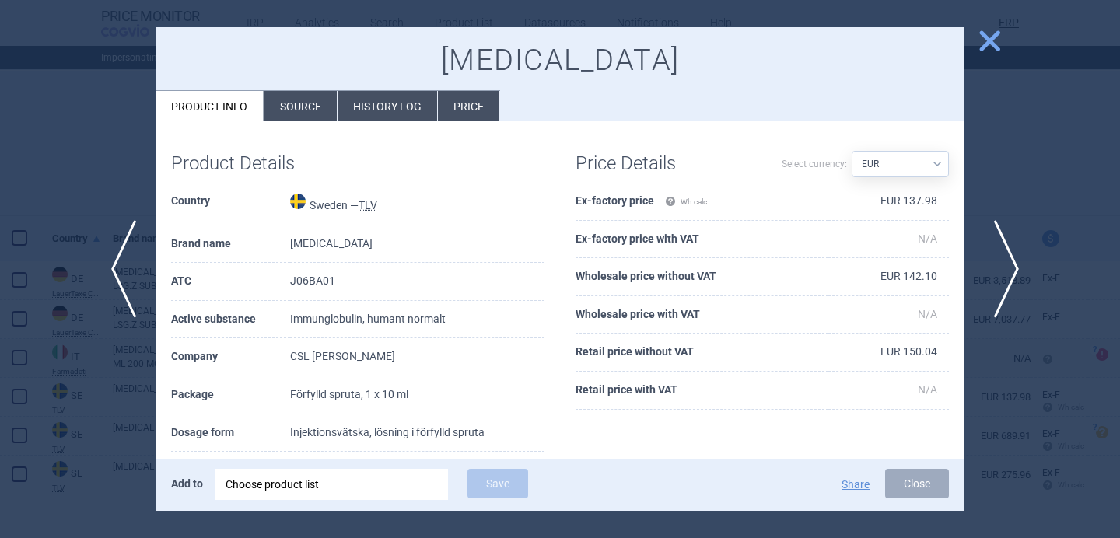
click at [996, 262] on span "next" at bounding box center [1001, 269] width 35 height 98
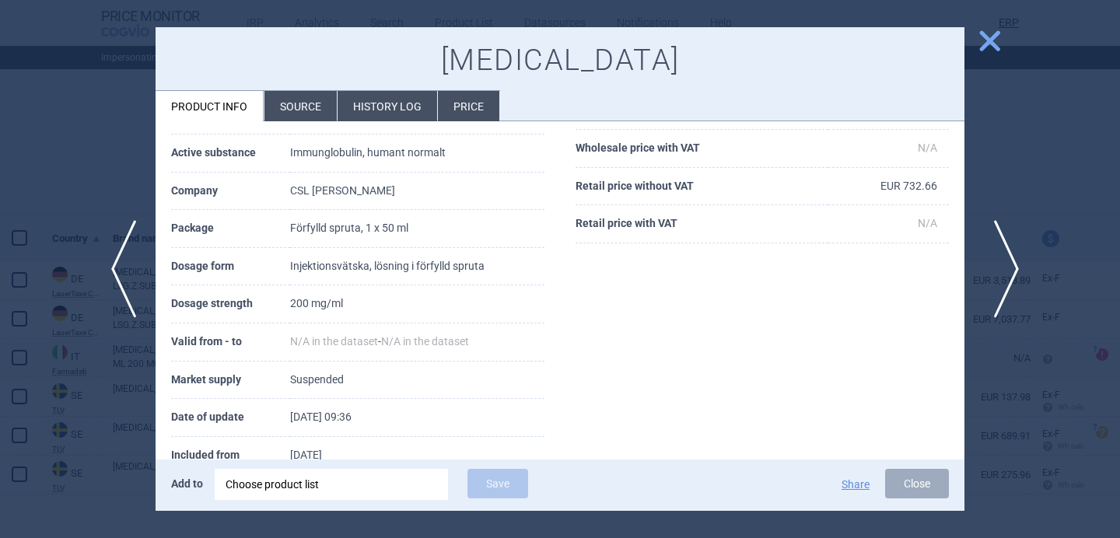
click at [1003, 268] on span "next" at bounding box center [1001, 269] width 35 height 98
click at [1004, 182] on div at bounding box center [560, 269] width 1120 height 538
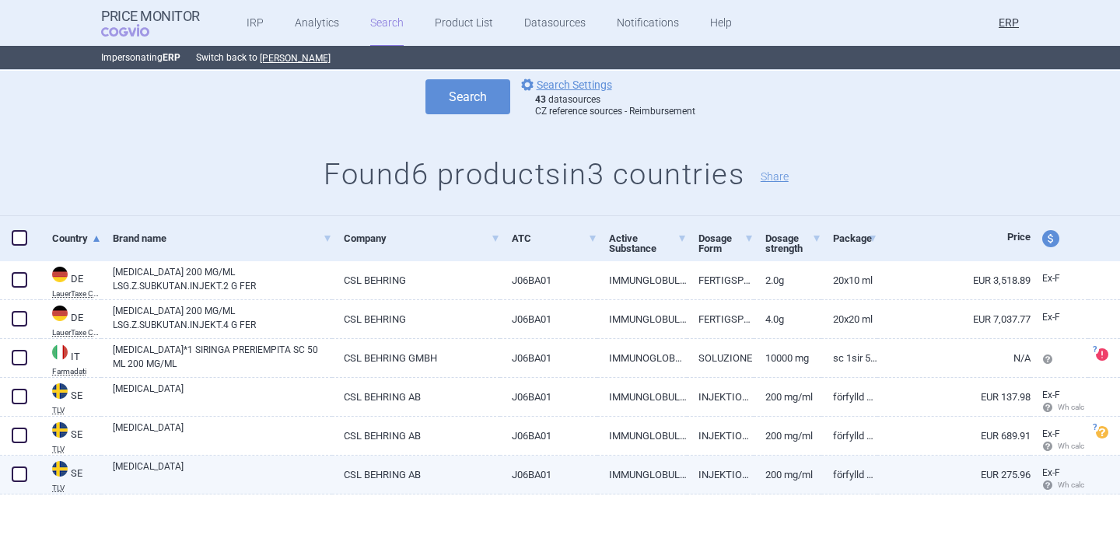
click at [16, 474] on span at bounding box center [20, 475] width 16 height 16
checkbox input "true"
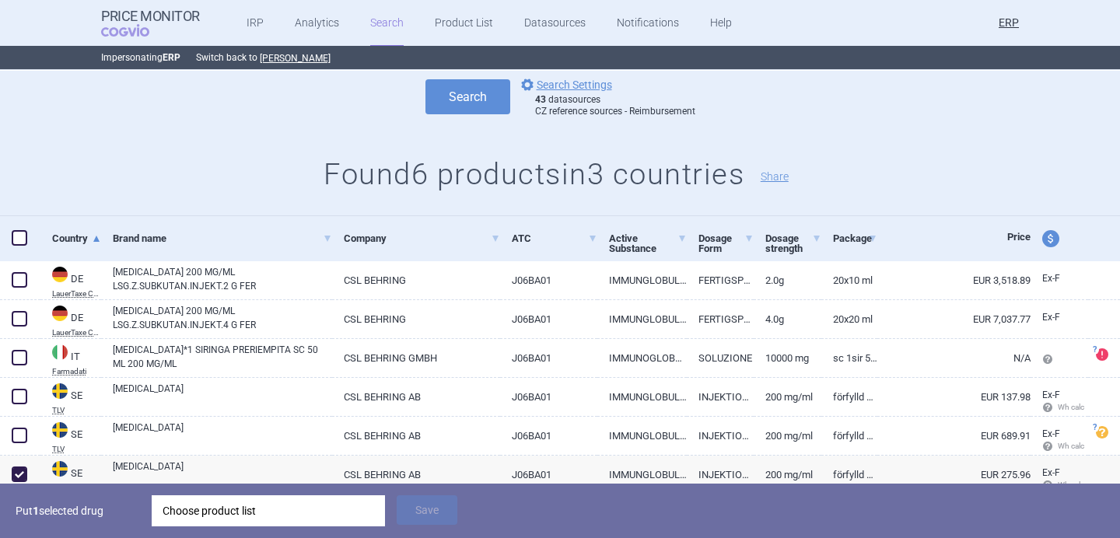
click at [277, 511] on div "Choose product list" at bounding box center [269, 511] width 212 height 31
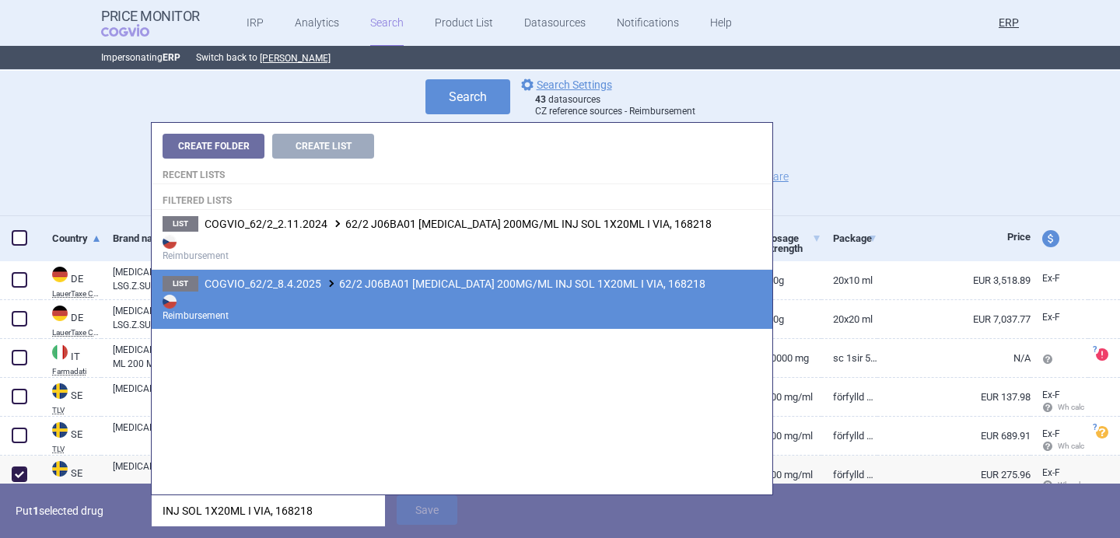
type input "INJ SOL 1X20ML I VIA, 168218"
click at [442, 295] on strong "Reimbursement" at bounding box center [462, 307] width 599 height 31
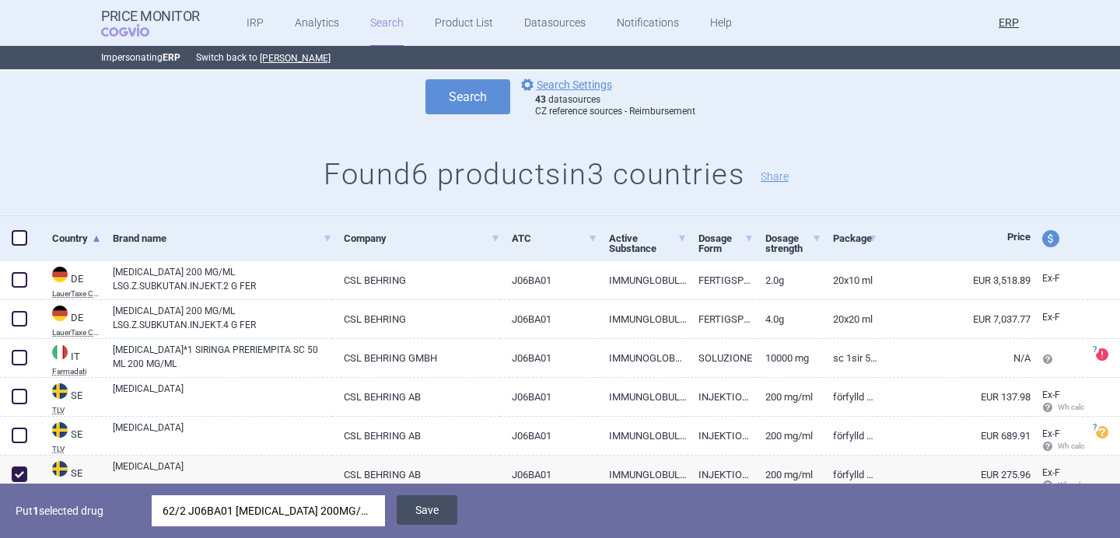
click at [437, 510] on button "Save" at bounding box center [427, 511] width 61 height 30
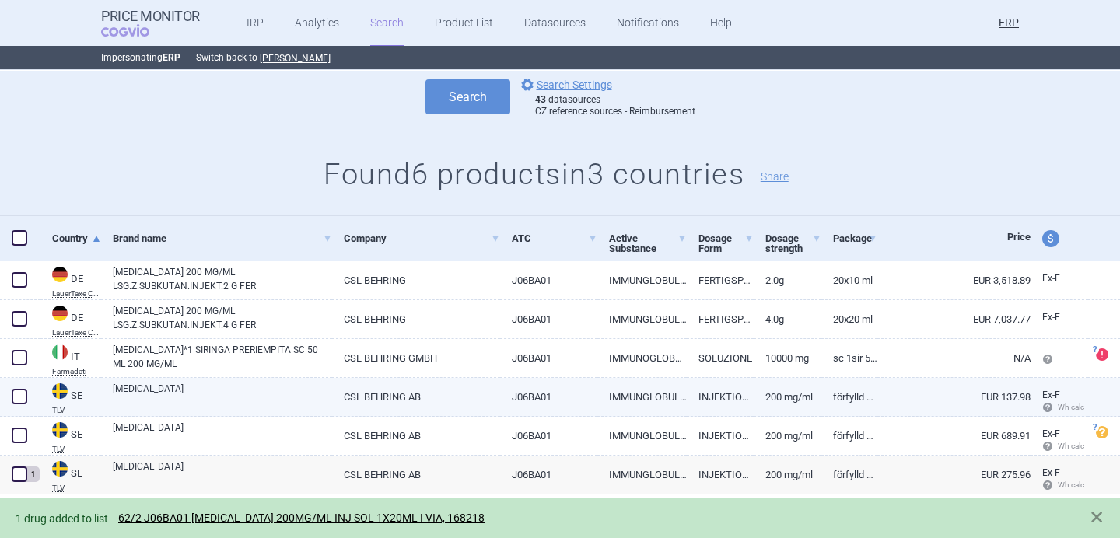
click at [110, 395] on div "HIZENTRA" at bounding box center [216, 397] width 231 height 39
click at [140, 395] on link "HIZENTRA" at bounding box center [222, 396] width 219 height 28
select select "EUR"
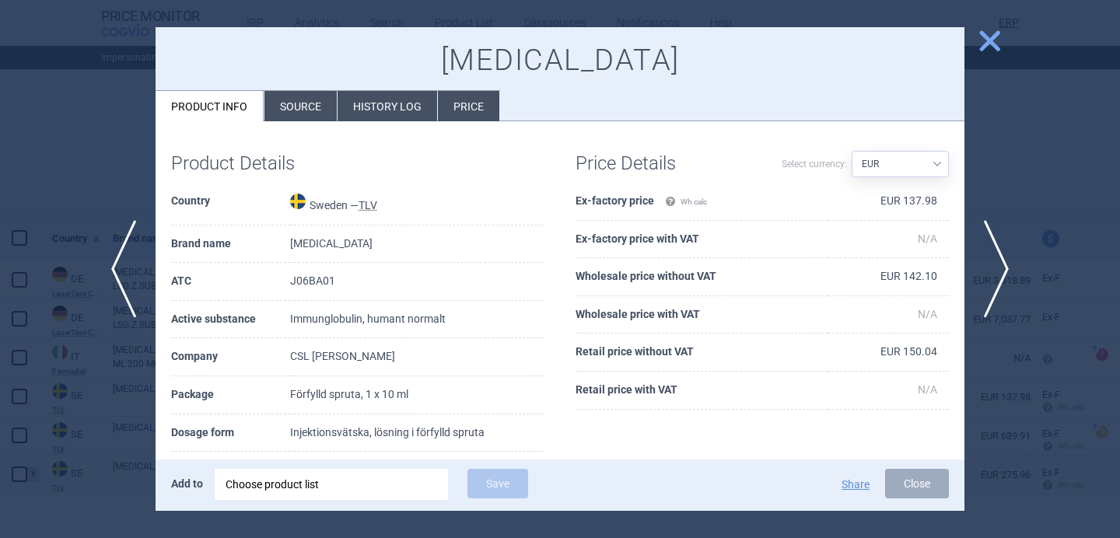
click at [363, 472] on div "Choose product list" at bounding box center [332, 484] width 212 height 31
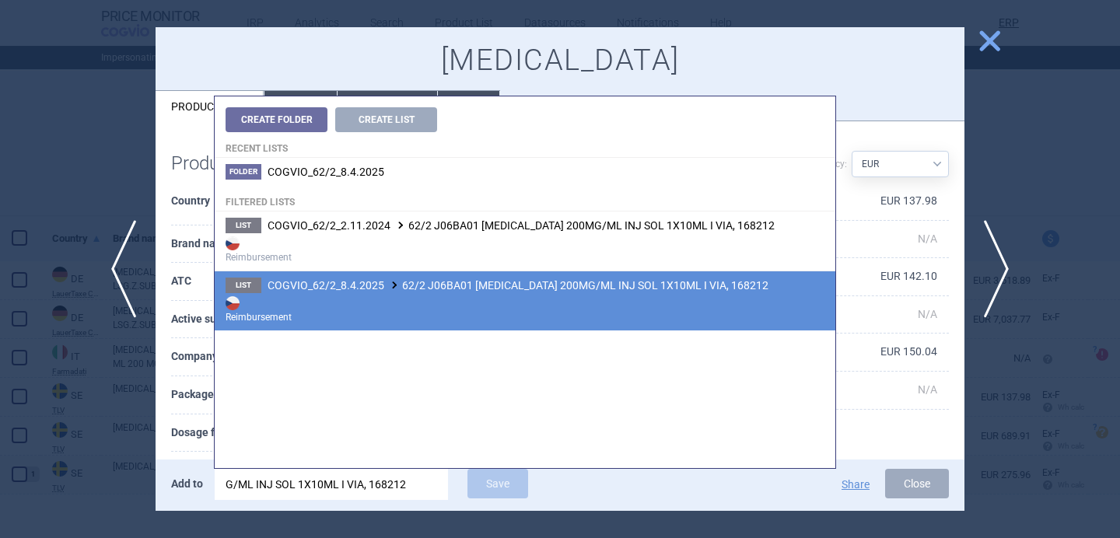
type input "G/ML INJ SOL 1X10ML I VIA, 168212"
click at [516, 278] on li "List COGVIO_62/2_8.4.2025 62/2 J06BA01 HIZENTRA 200MG/ML INJ SOL 1X10ML I VIA, …" at bounding box center [525, 301] width 621 height 60
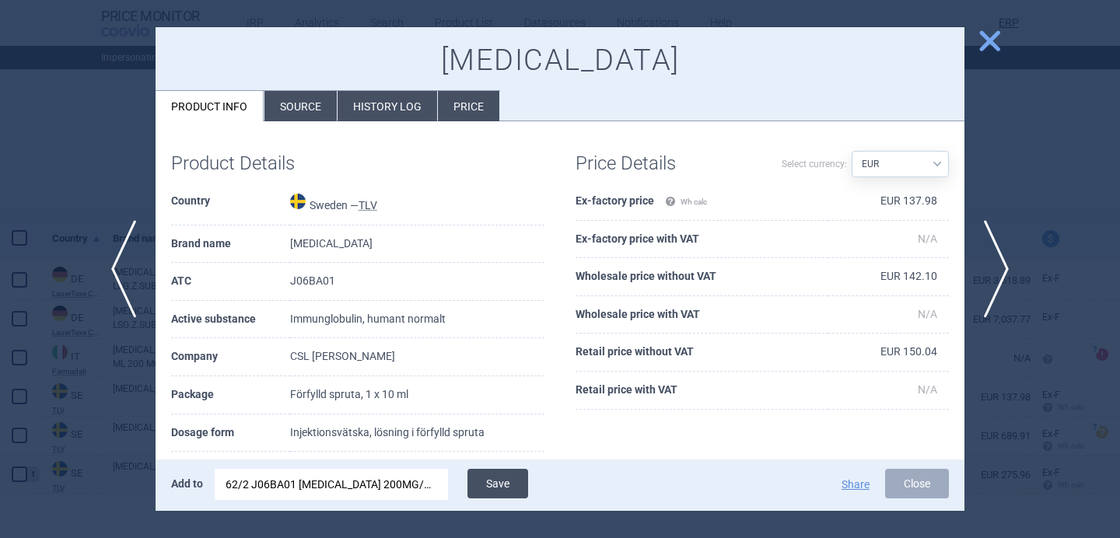
click at [509, 483] on button "Save" at bounding box center [498, 484] width 61 height 30
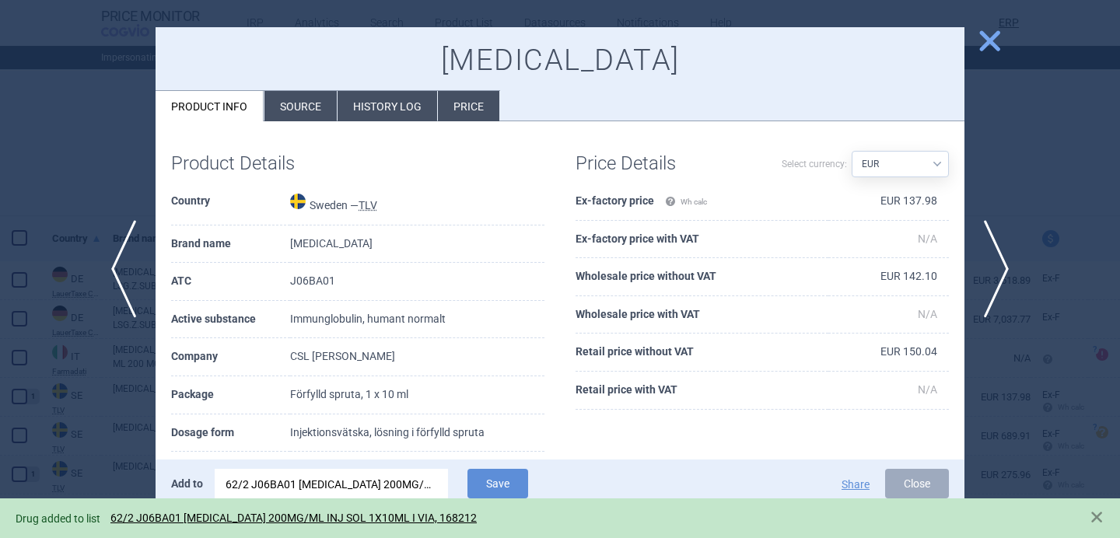
click at [131, 436] on div at bounding box center [560, 269] width 1120 height 538
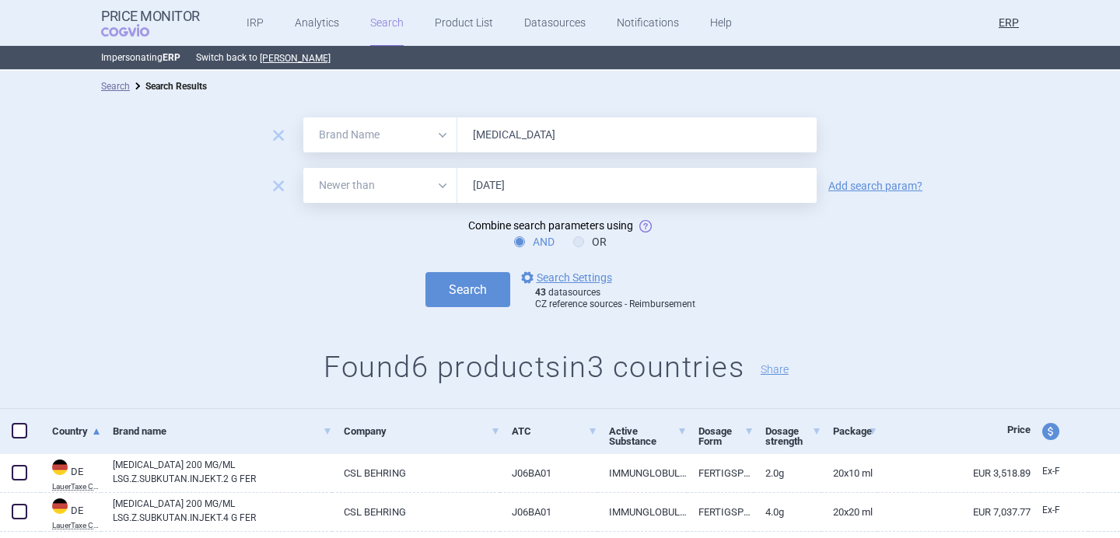
click at [519, 143] on input "HIZENTRA" at bounding box center [636, 134] width 359 height 35
paste input "YQVI"
type input "HYQVIA"
click at [455, 290] on button "Search" at bounding box center [468, 289] width 85 height 35
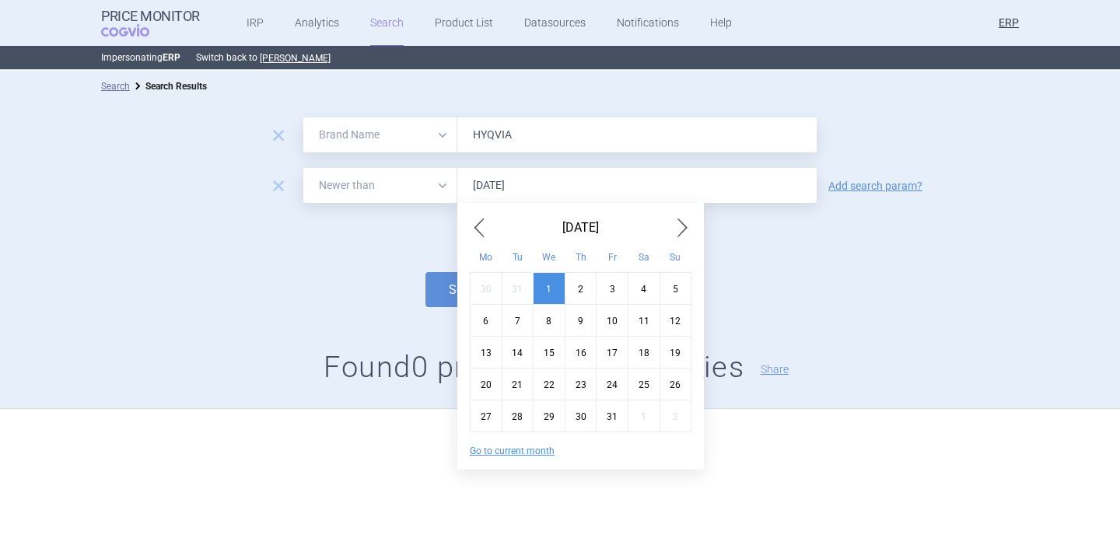
click at [517, 191] on input "1.1.2025" at bounding box center [636, 185] width 359 height 35
click at [455, 282] on button "Search" at bounding box center [468, 289] width 85 height 35
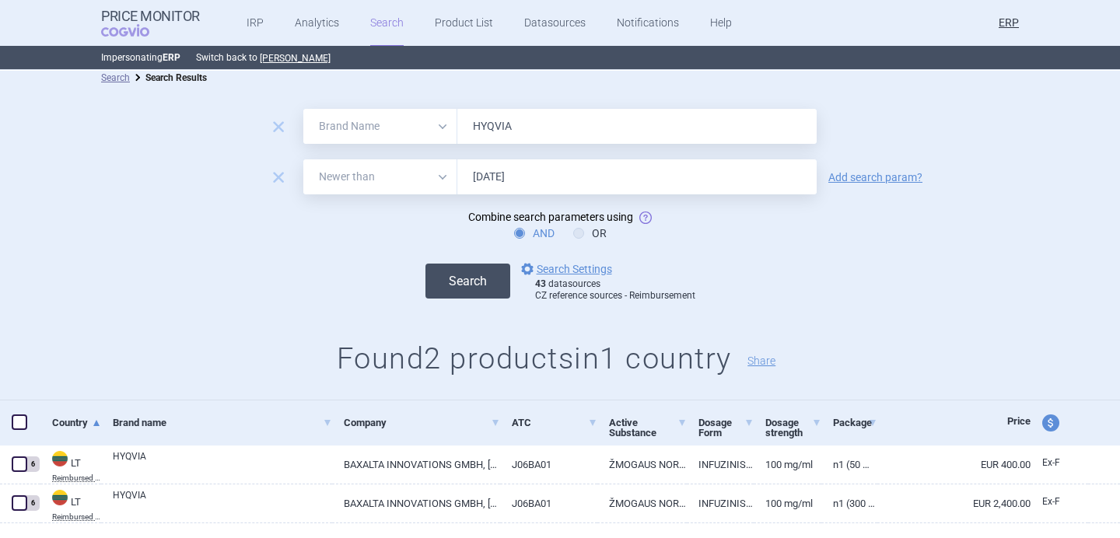
scroll to position [11, 0]
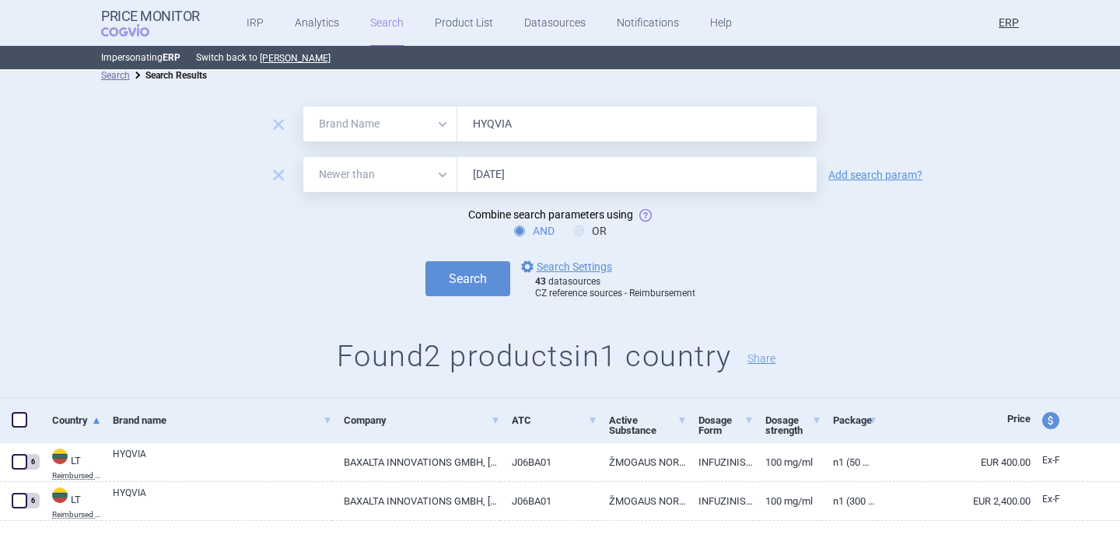
click at [559, 165] on input "1.1.2024" at bounding box center [636, 174] width 359 height 35
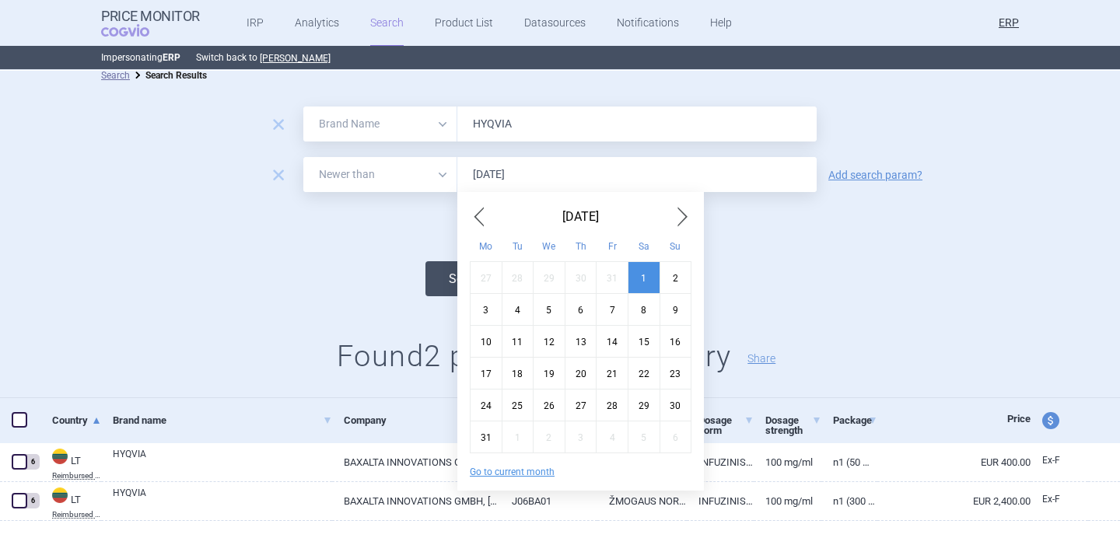
click at [447, 277] on button "Search" at bounding box center [468, 278] width 85 height 35
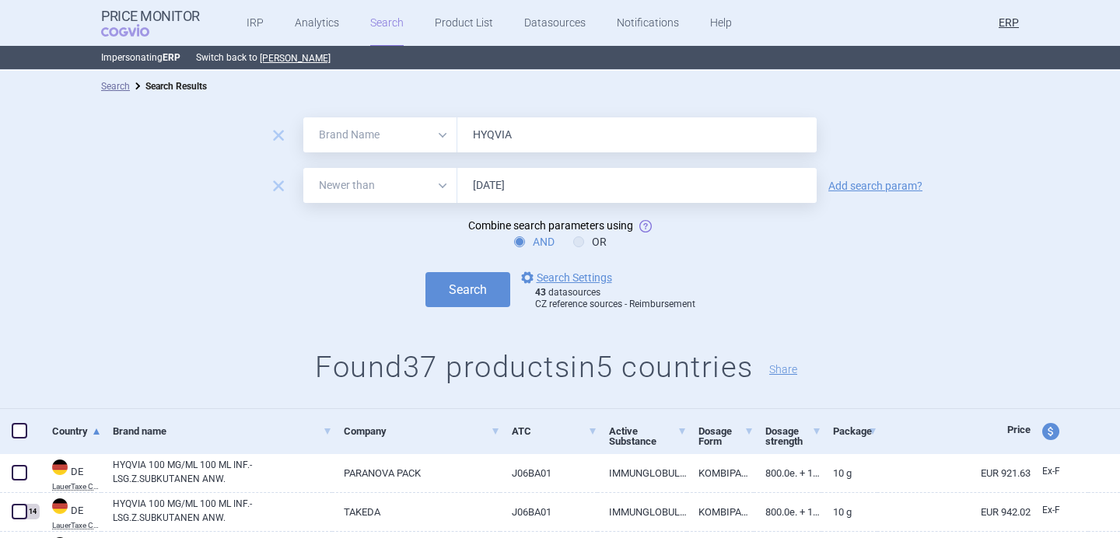
click at [521, 187] on input "1.1.2022" at bounding box center [636, 185] width 359 height 35
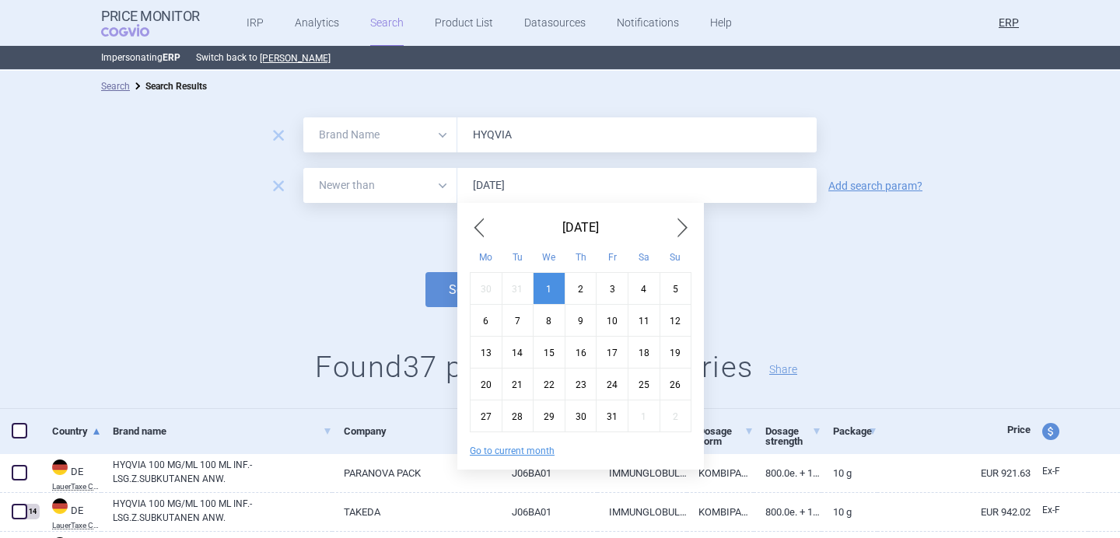
type input "1.1.2025"
click at [426, 272] on button "Search" at bounding box center [468, 289] width 85 height 35
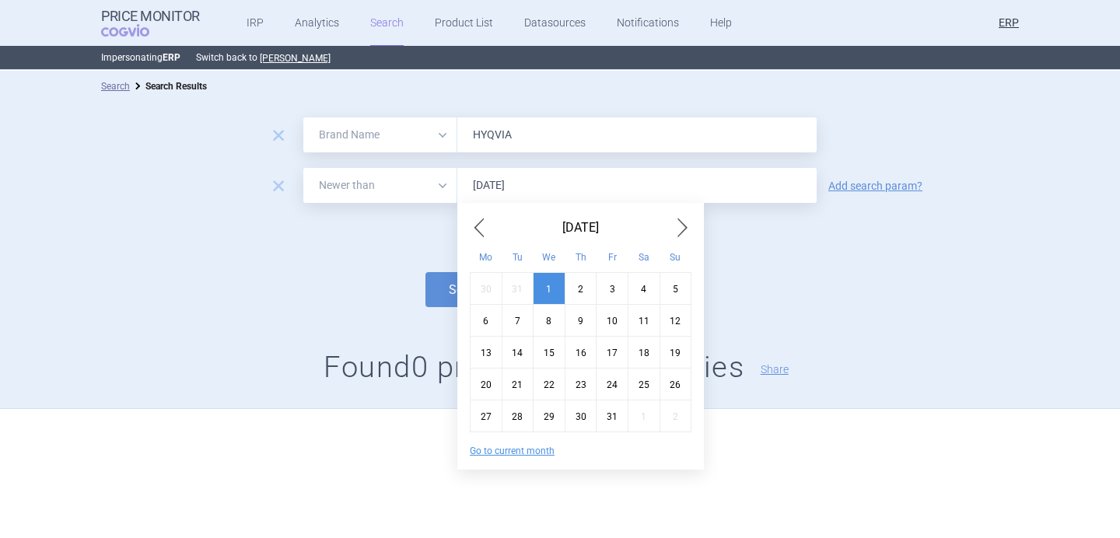
click at [156, 344] on div "remove All Brand Name ATC Company Active Substance Country Newer than HYQVIA re…" at bounding box center [560, 255] width 1120 height 307
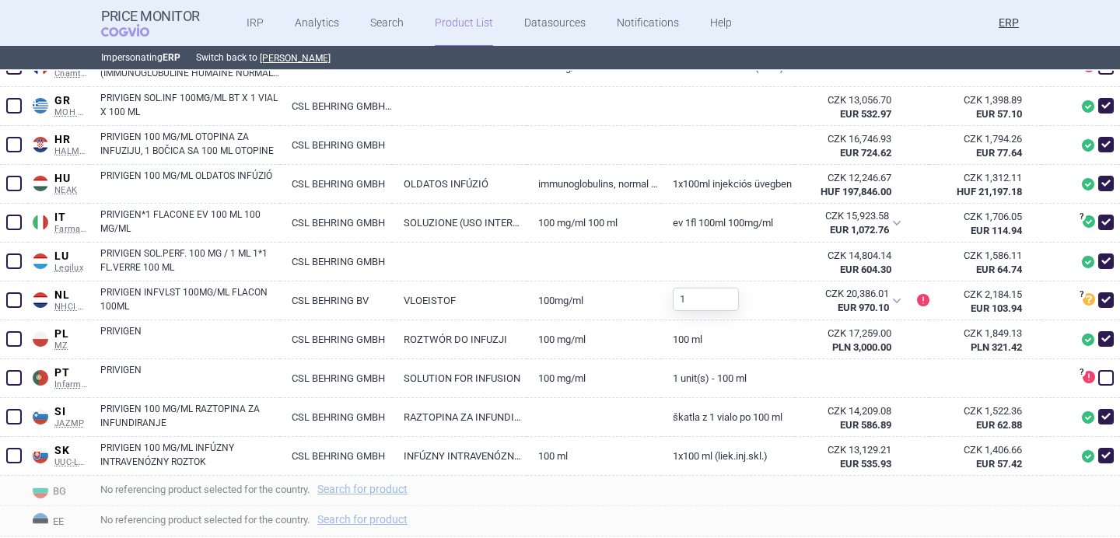
scroll to position [963, 0]
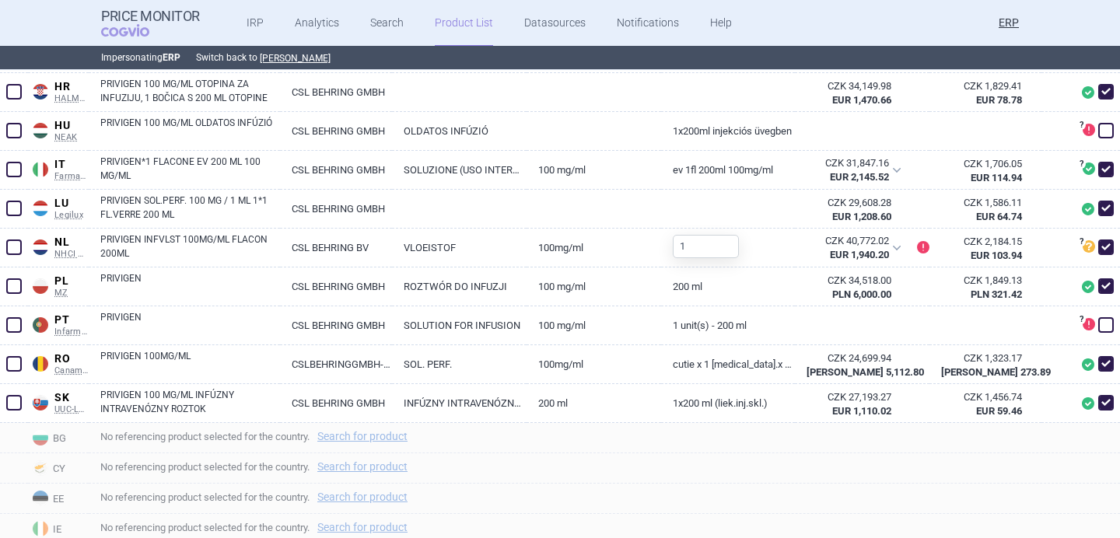
scroll to position [955, 0]
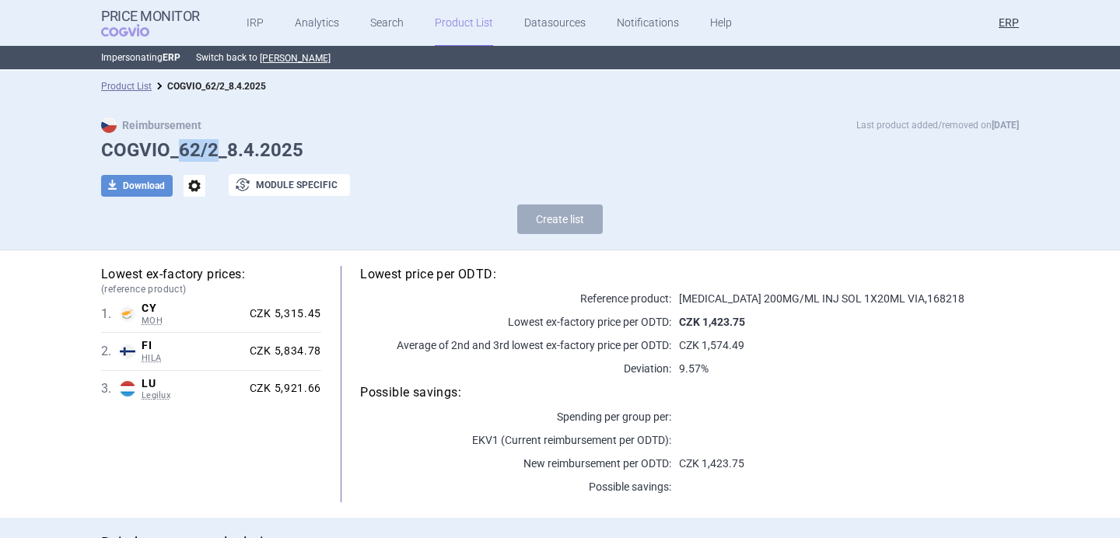
drag, startPoint x: 180, startPoint y: 150, endPoint x: 216, endPoint y: 147, distance: 36.7
click at [216, 147] on h1 "COGVIO_62/2_8.4.2025" at bounding box center [560, 150] width 918 height 23
copy h1 "62/2"
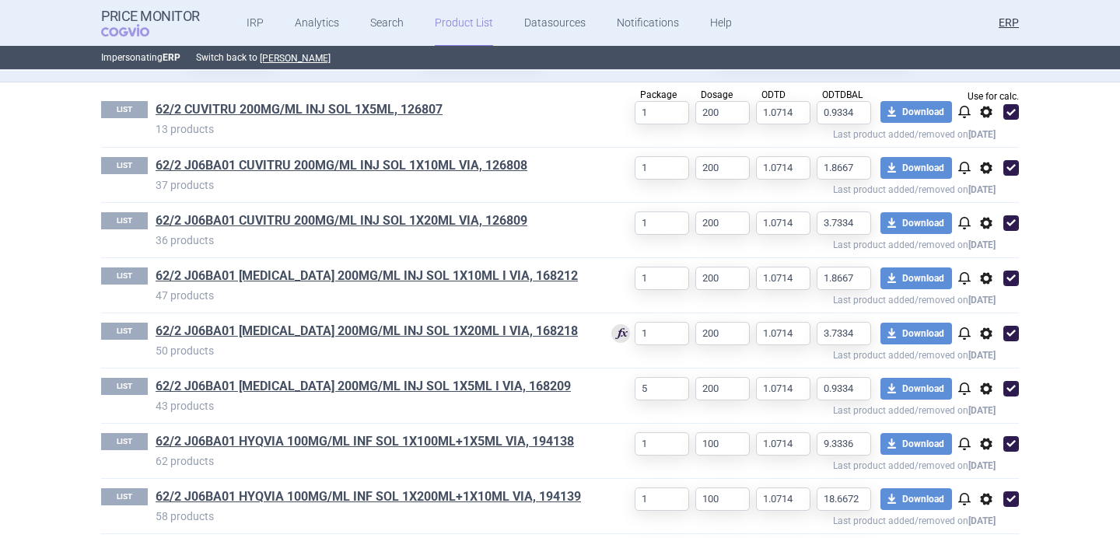
scroll to position [514, 0]
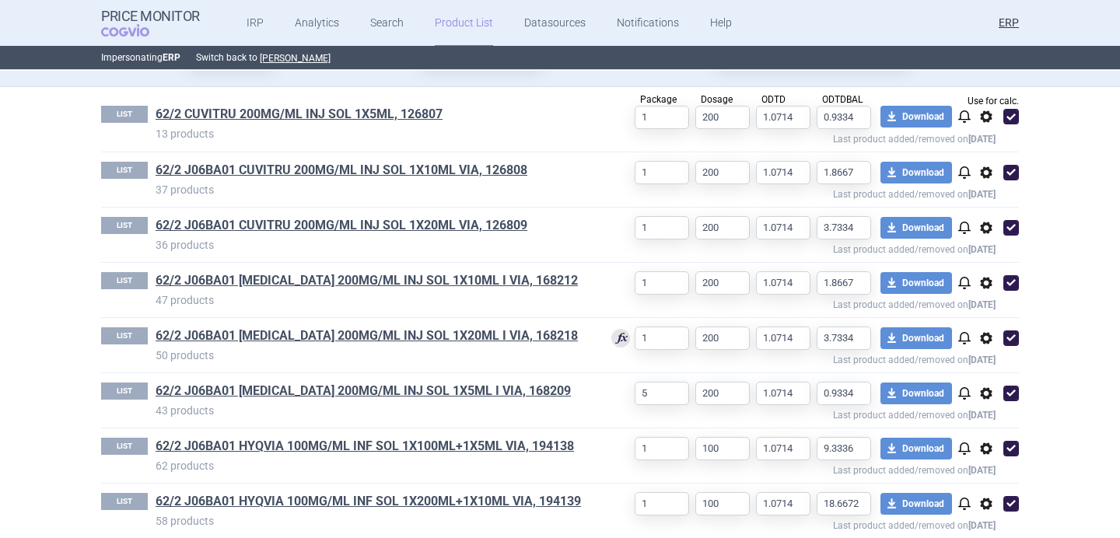
click at [1008, 399] on span at bounding box center [1012, 394] width 16 height 16
checkbox input "false"
click at [987, 398] on span "options" at bounding box center [986, 393] width 19 height 19
click at [988, 450] on button "Rename" at bounding box center [987, 455] width 50 height 23
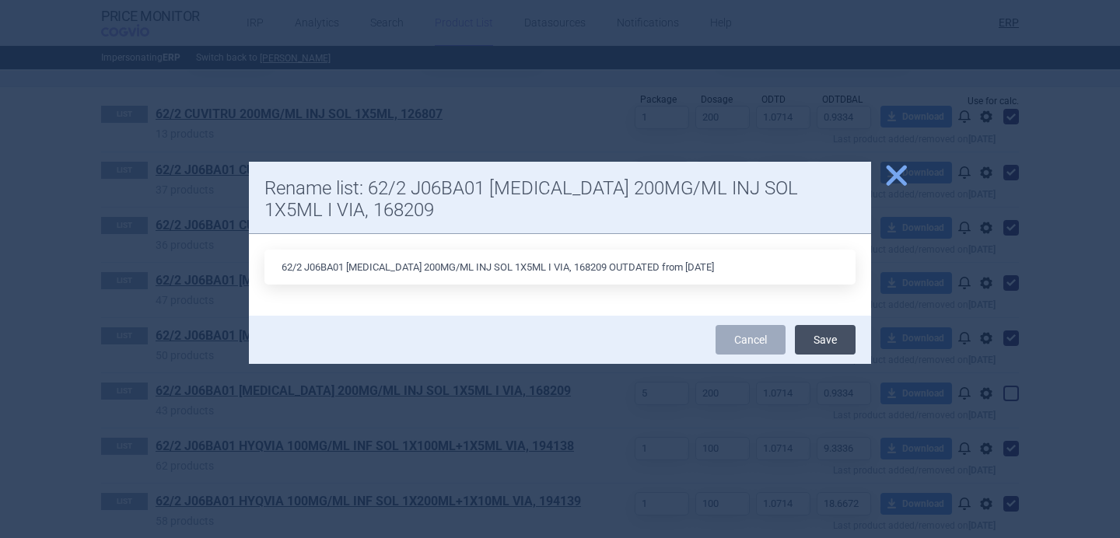
type input "62/2 J06BA01 HIZENTRA 200MG/ML INJ SOL 1X5ML I VIA, 168209 OUTDATED from 6.10.2…"
click at [813, 352] on button "Save" at bounding box center [825, 340] width 61 height 30
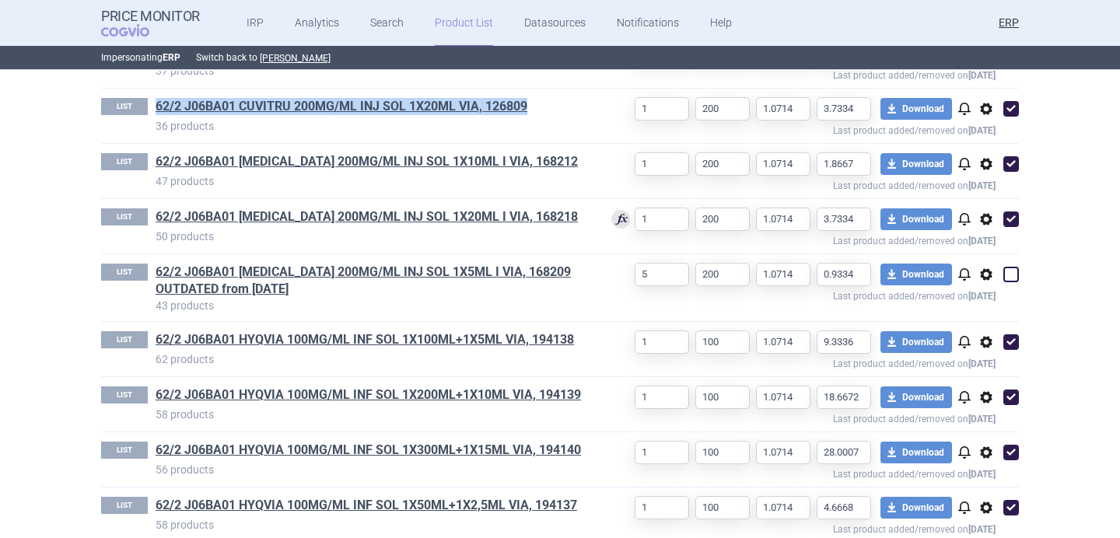
scroll to position [653, 0]
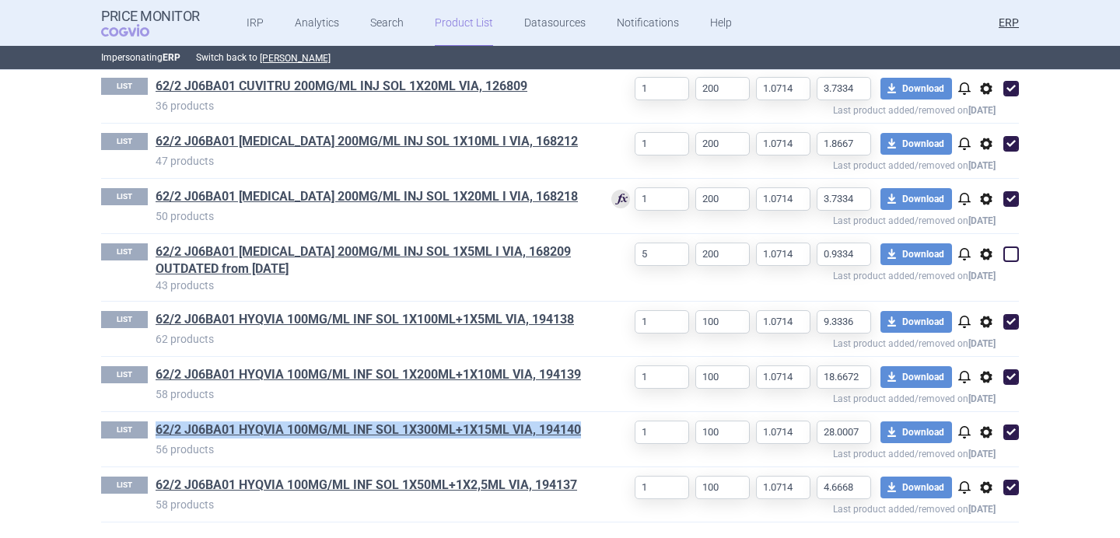
click at [78, 412] on div "LIST 62/2 CUVITRU 200MG/ML INJ SOL 1X5ML, 126807 13 products Package 1 Dosage 2…" at bounding box center [560, 243] width 980 height 590
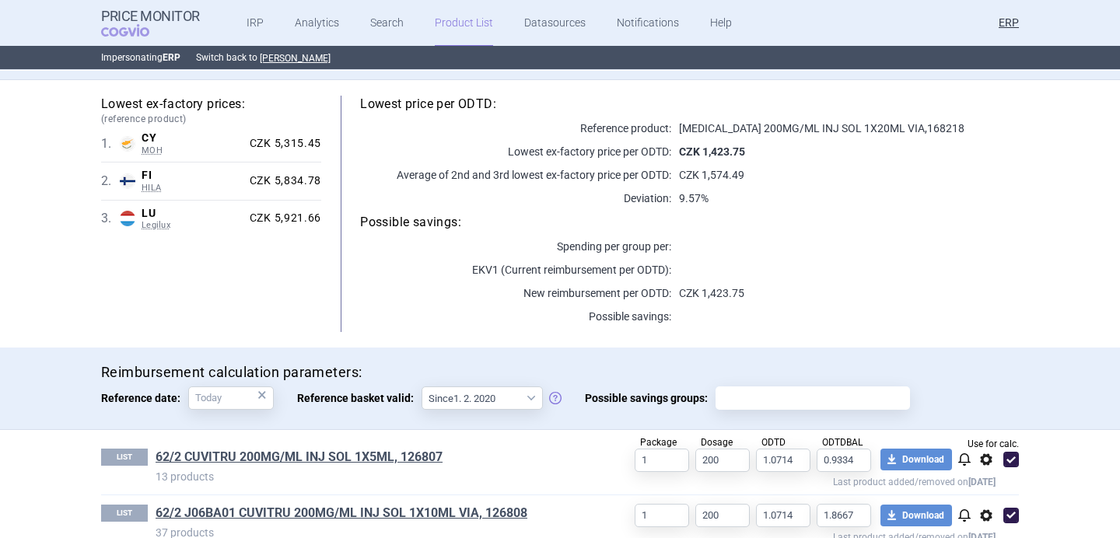
scroll to position [0, 0]
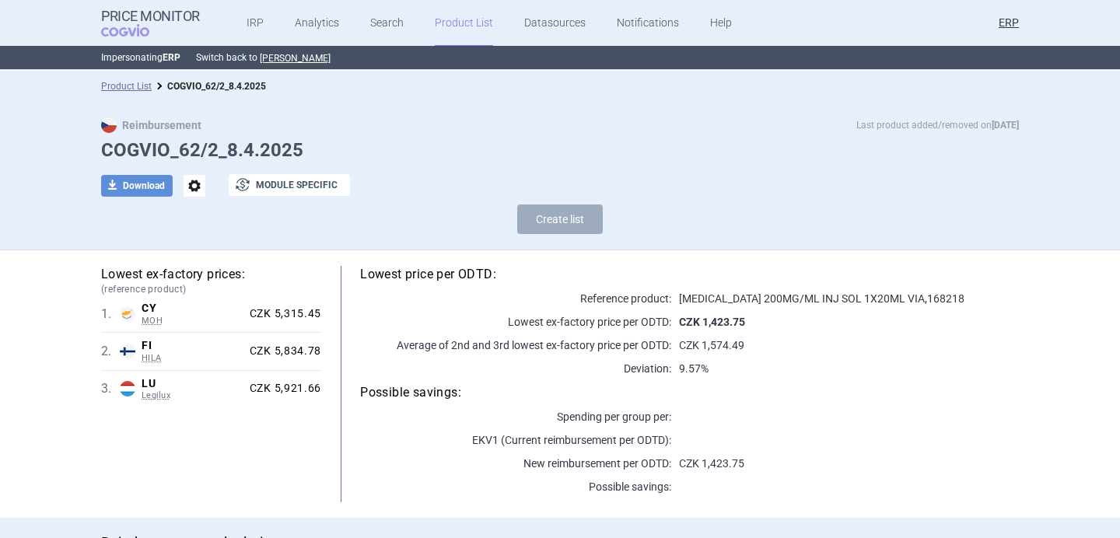
click at [193, 183] on span "options" at bounding box center [195, 186] width 22 height 22
click at [195, 251] on button "Rename" at bounding box center [194, 249] width 50 height 23
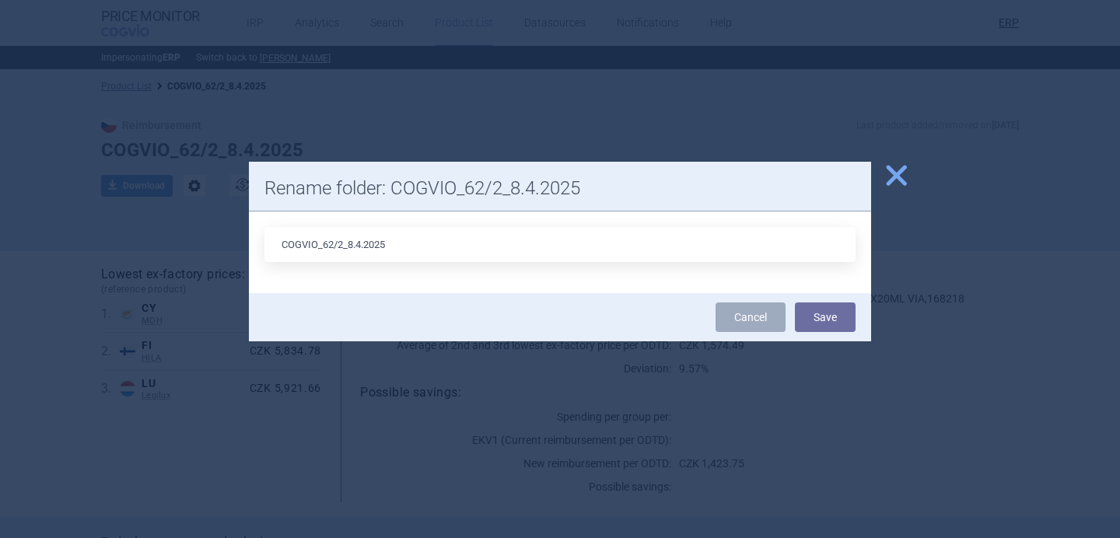
click at [362, 247] on input "COGVIO_62/2_8.4.2025" at bounding box center [560, 244] width 591 height 35
type input "COGVIO_62/2_6.10.2025"
click at [820, 312] on button "Save" at bounding box center [825, 318] width 61 height 30
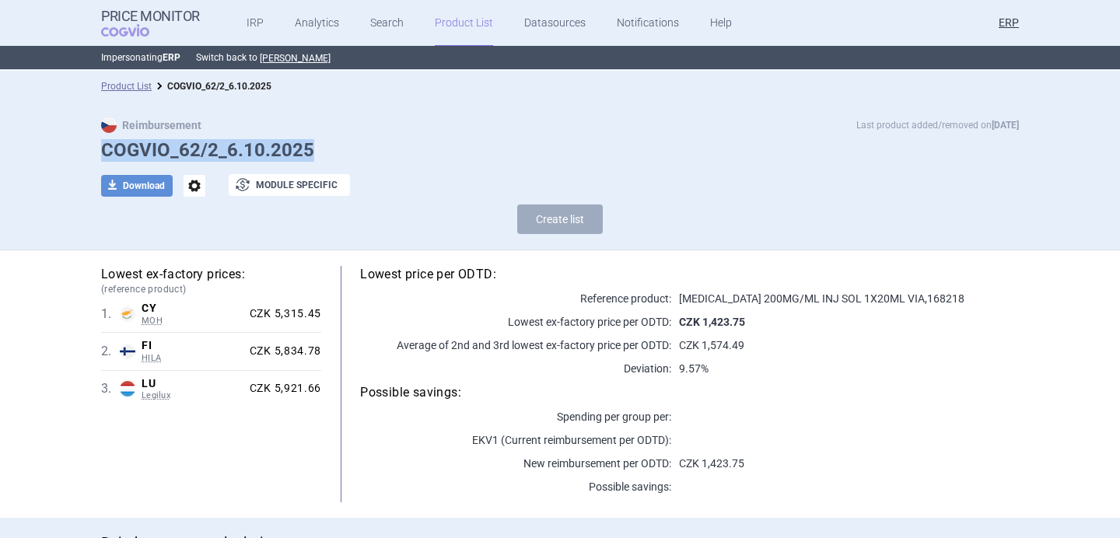
drag, startPoint x: 320, startPoint y: 153, endPoint x: 99, endPoint y: 149, distance: 221.0
click at [99, 149] on div "Reimbursement Last product added/removed on 6 Oct COGVIO_62/2_6.10.2025 downloa…" at bounding box center [560, 179] width 980 height 124
copy h1 "COGVIO_62/2_6.10.2025"
click at [135, 24] on span "COGVIO" at bounding box center [136, 30] width 70 height 12
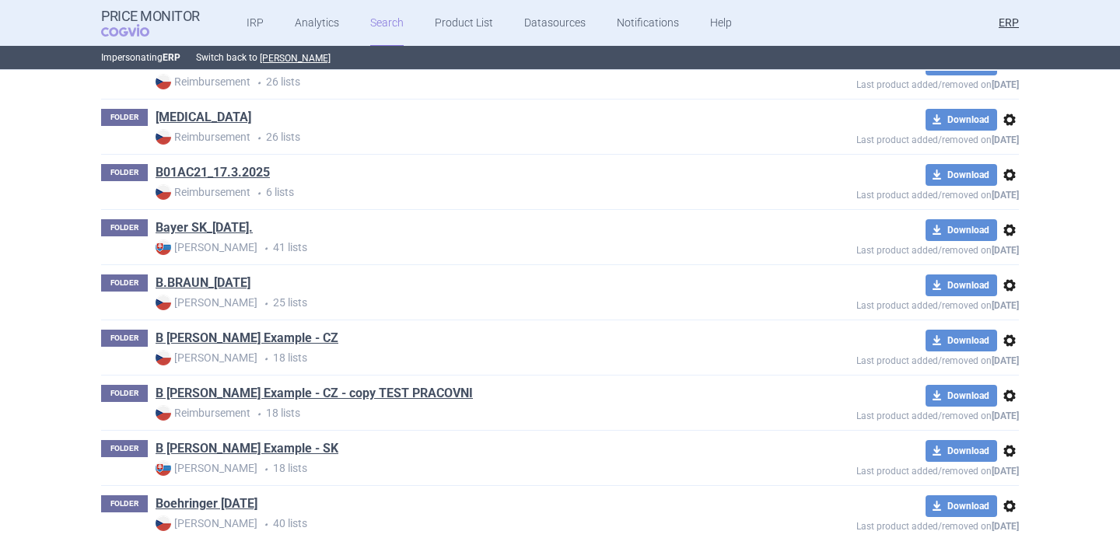
scroll to position [1063, 0]
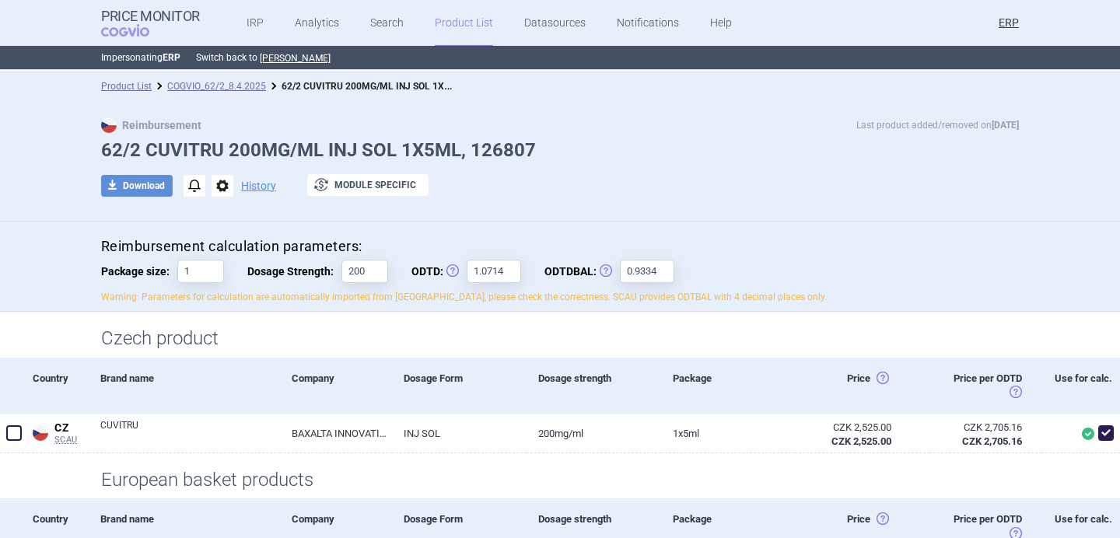
click at [179, 142] on h1 "62/2 CUVITRU 200MG/ML INJ SOL 1X5ML, 126807" at bounding box center [560, 150] width 918 height 23
copy h1 "CUVITRU"
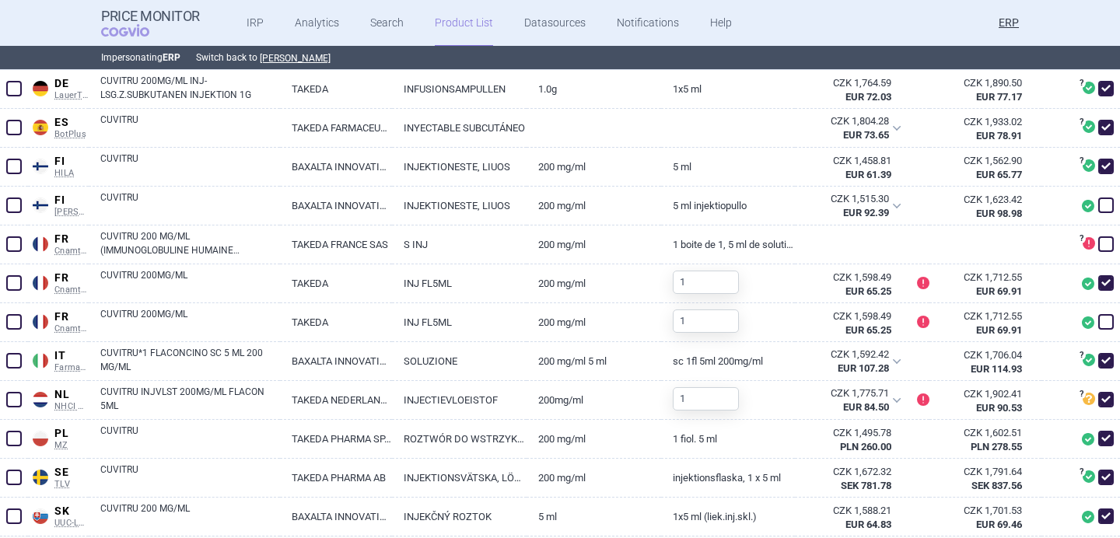
scroll to position [493, 0]
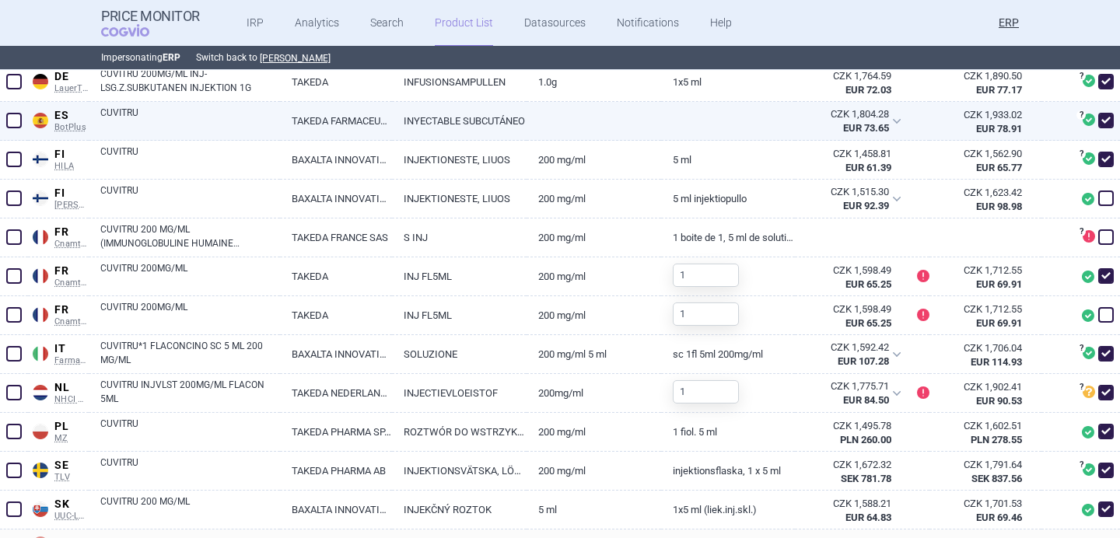
click at [268, 131] on link "CUVITRU" at bounding box center [190, 120] width 180 height 28
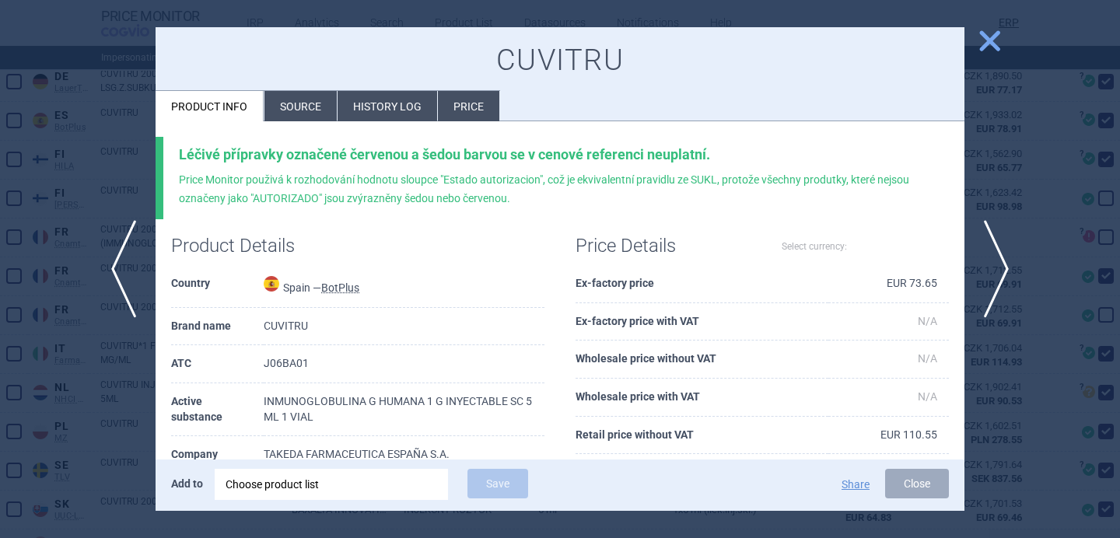
select select "EUR"
click at [316, 91] on li "Source" at bounding box center [301, 106] width 72 height 30
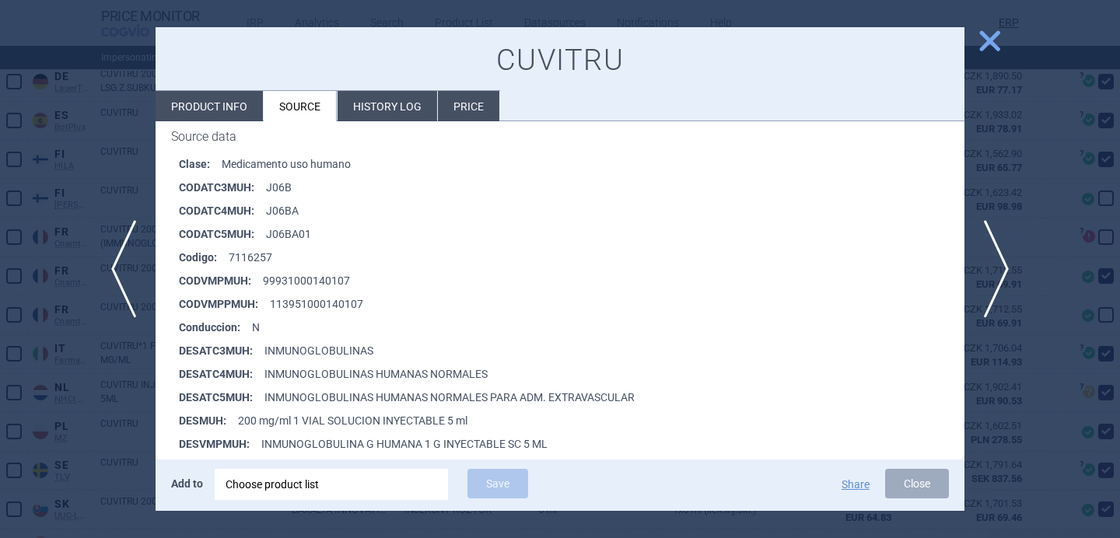
scroll to position [386, 0]
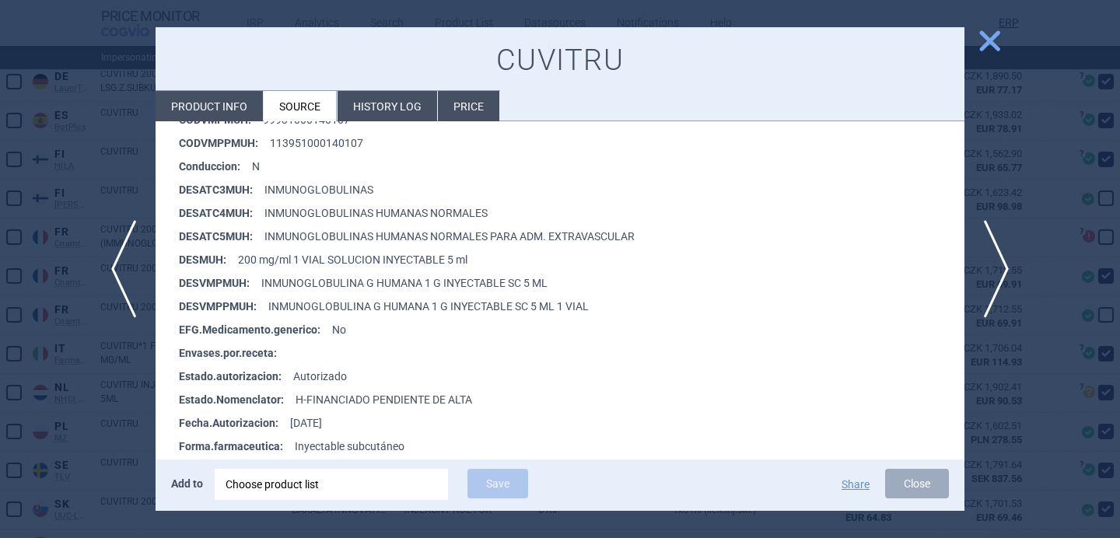
click at [87, 459] on div at bounding box center [560, 269] width 1120 height 538
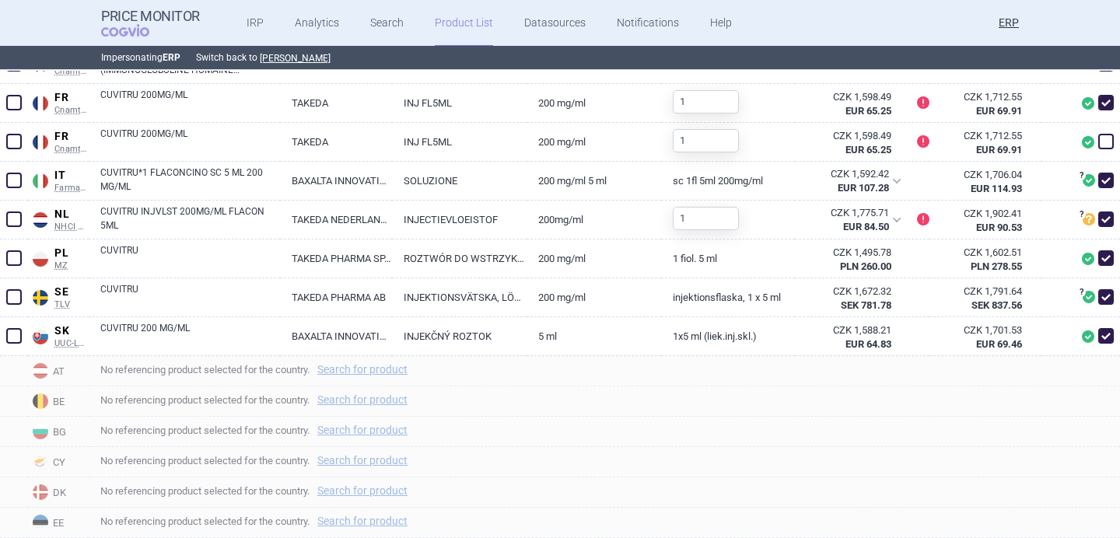
scroll to position [673, 0]
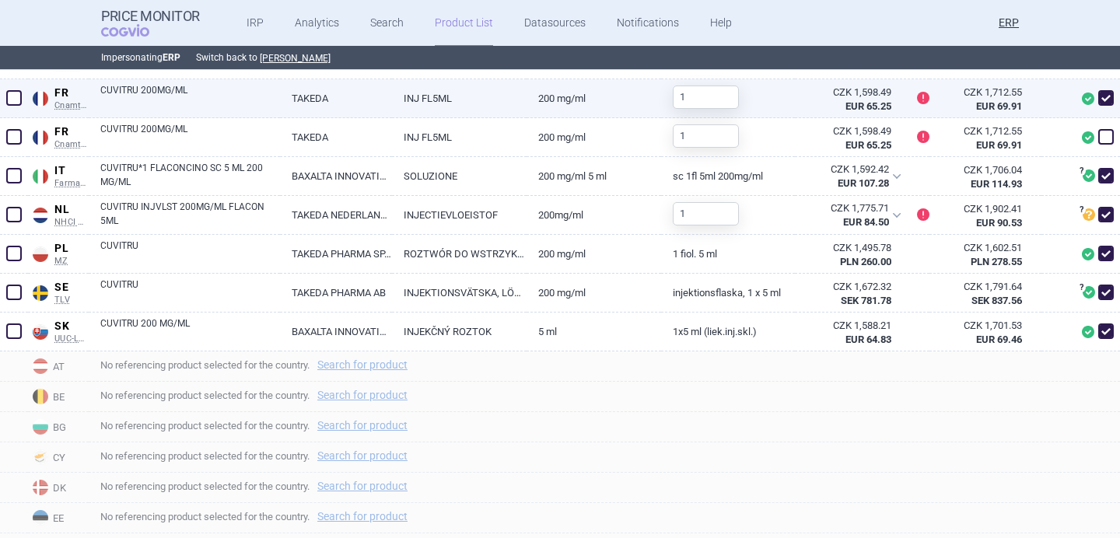
click at [226, 93] on link "CUVITRU 200MG/ML" at bounding box center [190, 97] width 180 height 28
select select "EUR"
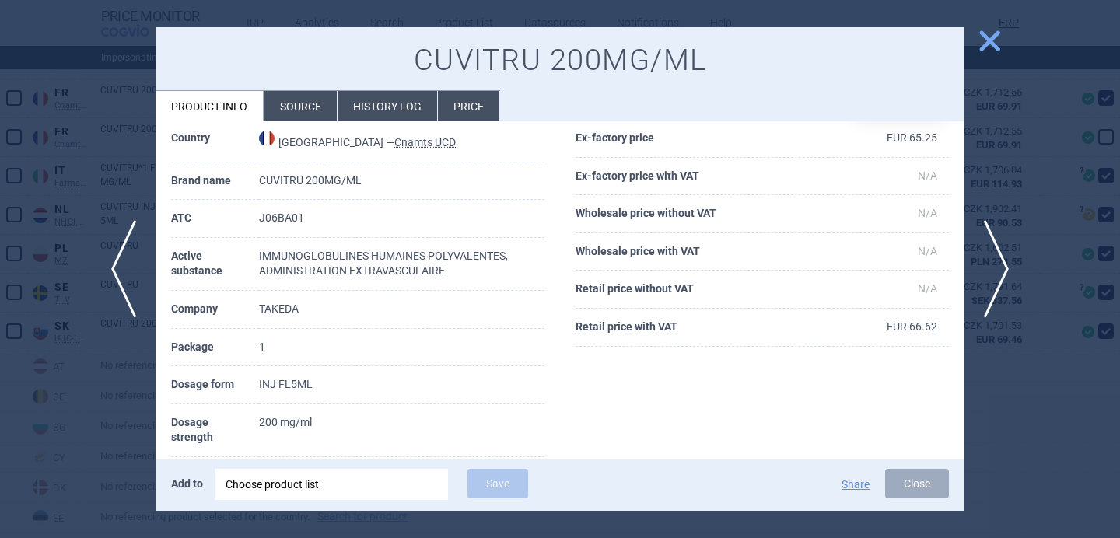
scroll to position [64, 0]
click at [1005, 264] on span "next" at bounding box center [1001, 269] width 35 height 98
click at [997, 359] on div at bounding box center [560, 269] width 1120 height 538
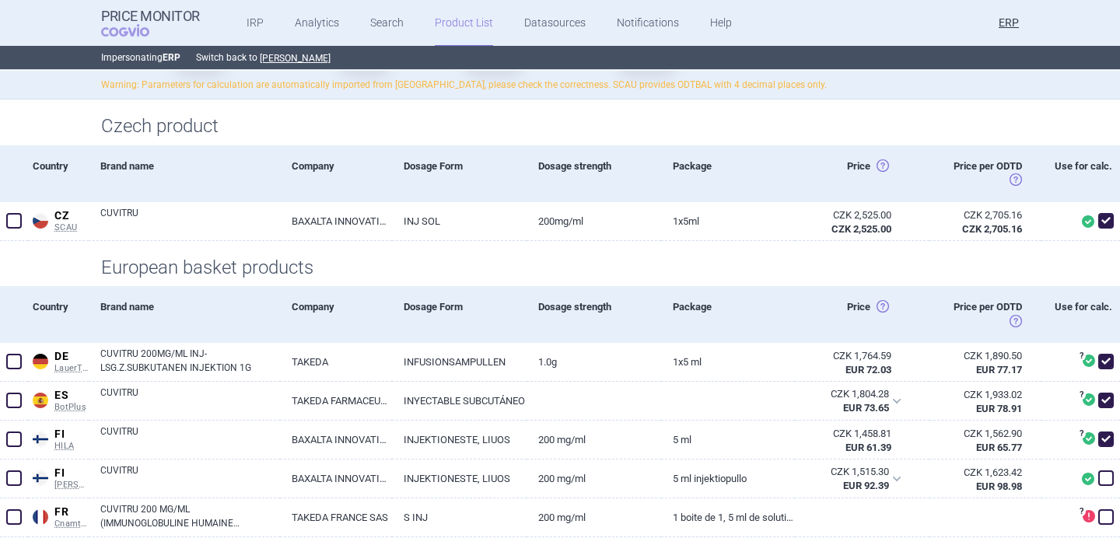
scroll to position [176, 0]
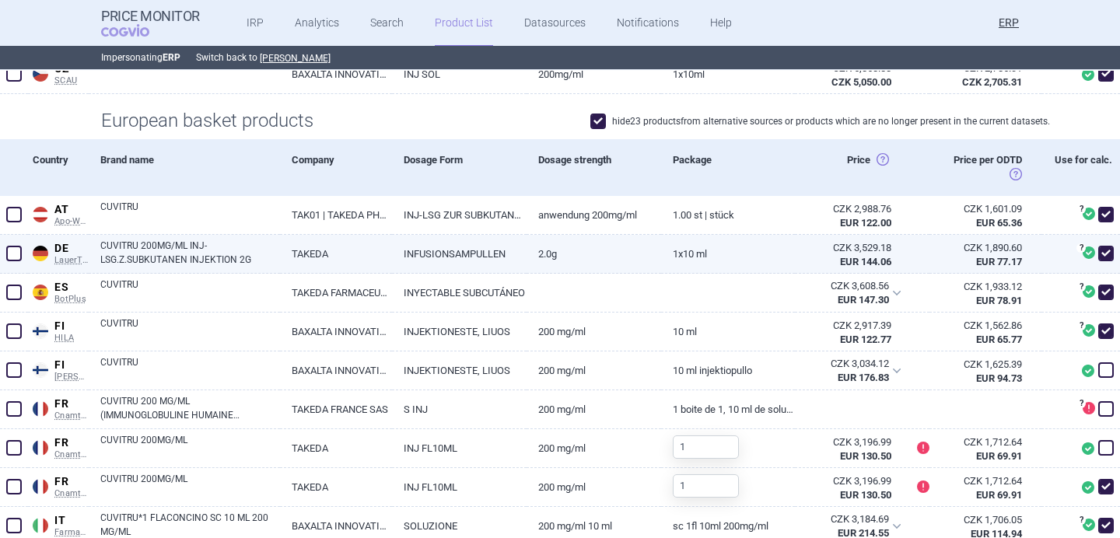
scroll to position [369, 0]
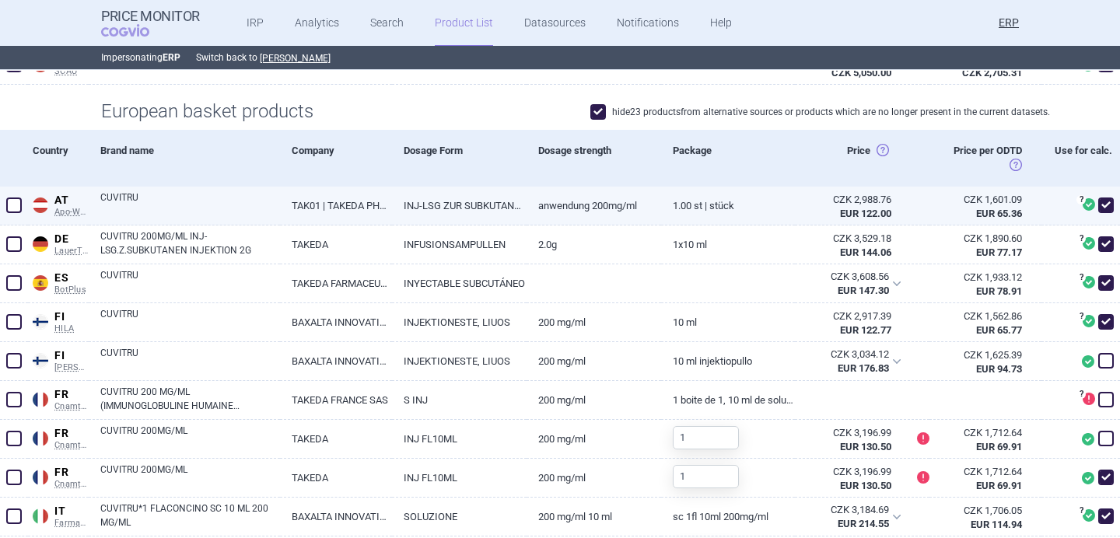
click at [288, 207] on link "TAK01 | TAKEDA PHARMA GES.M.B.H." at bounding box center [336, 206] width 112 height 38
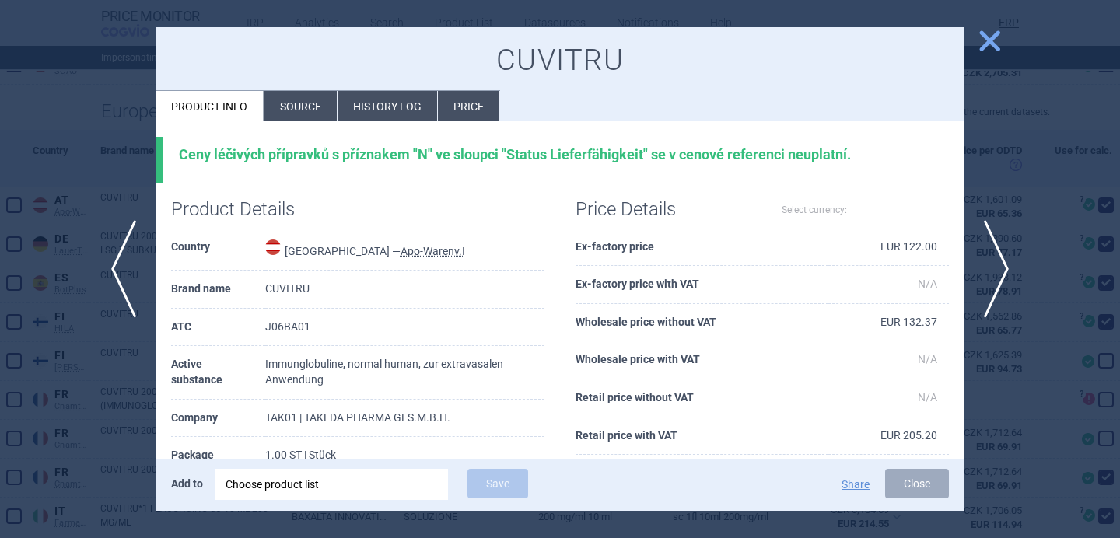
select select "EUR"
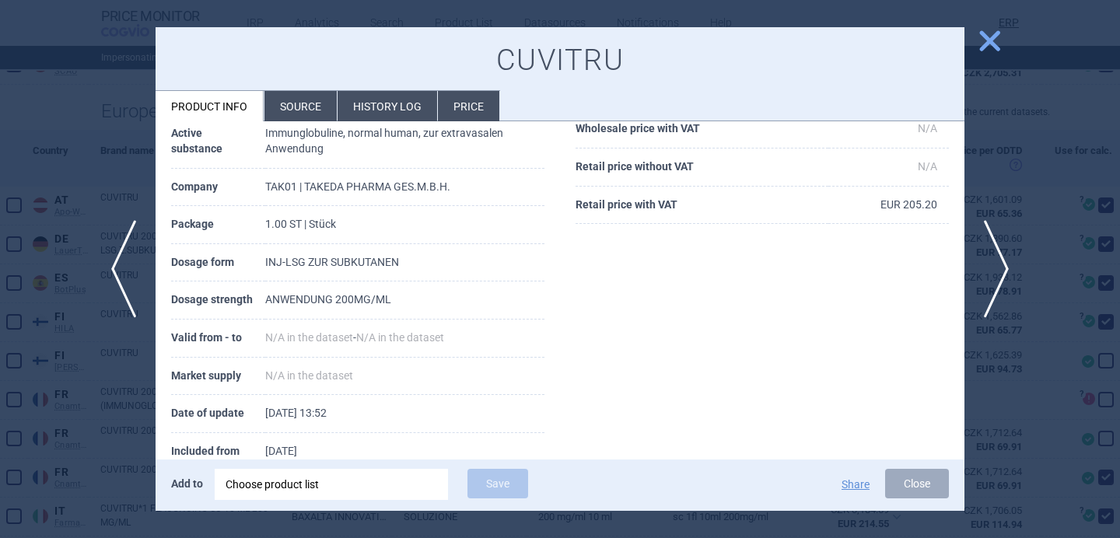
scroll to position [272, 0]
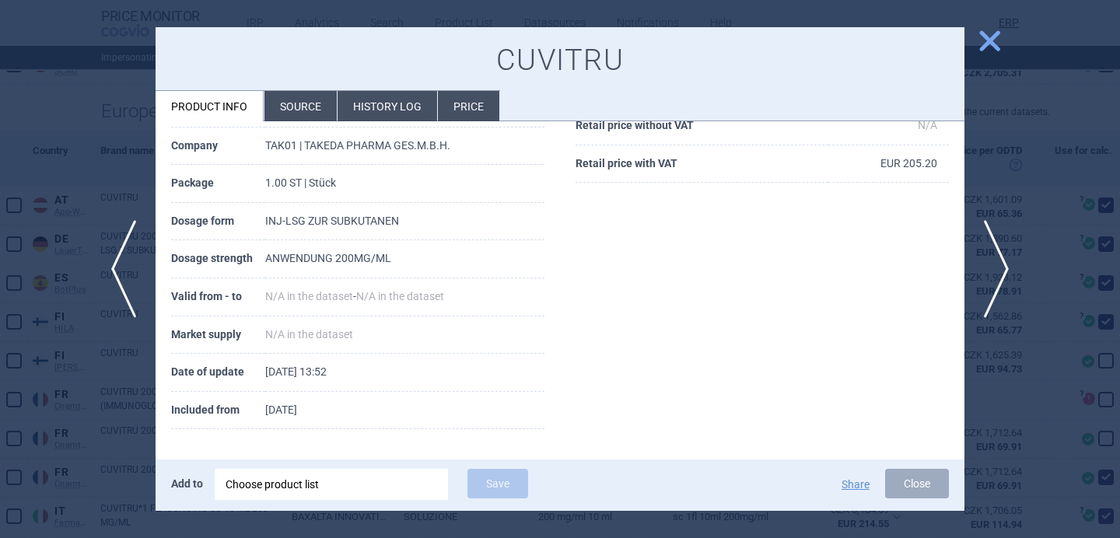
click at [293, 113] on li "Source" at bounding box center [301, 106] width 72 height 30
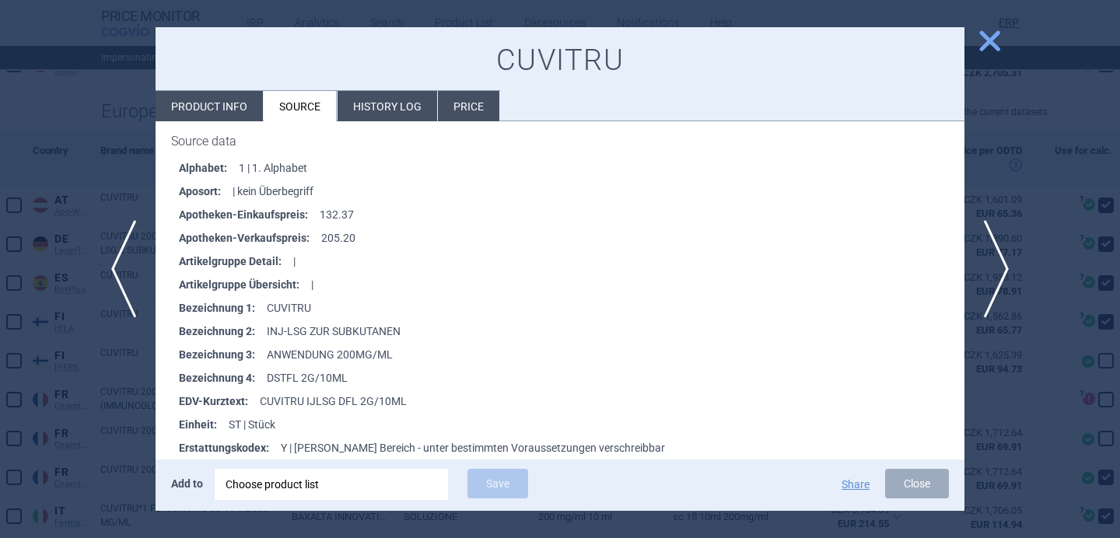
scroll to position [237, 0]
click at [85, 426] on div at bounding box center [560, 269] width 1120 height 538
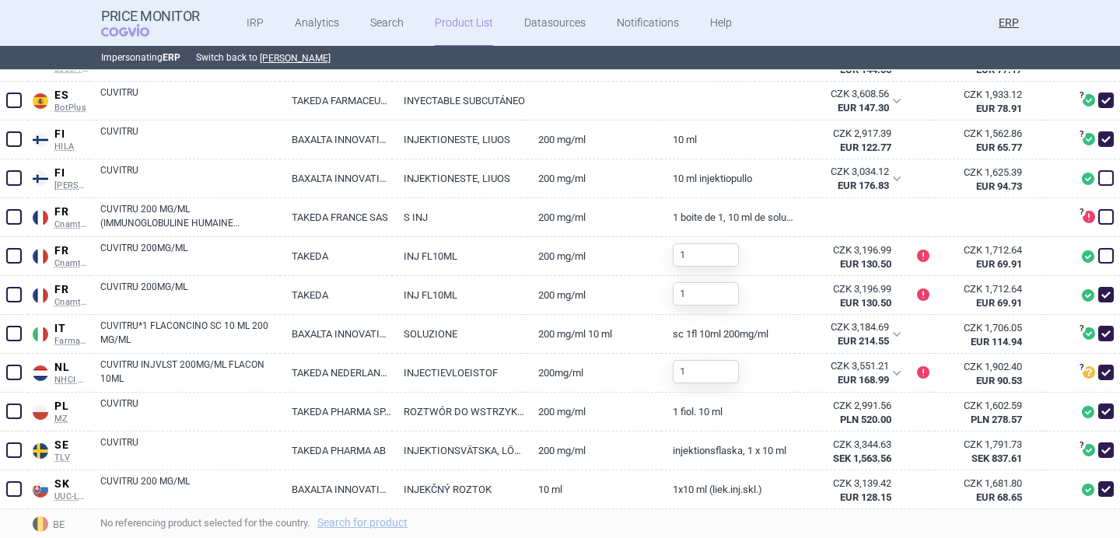
scroll to position [557, 0]
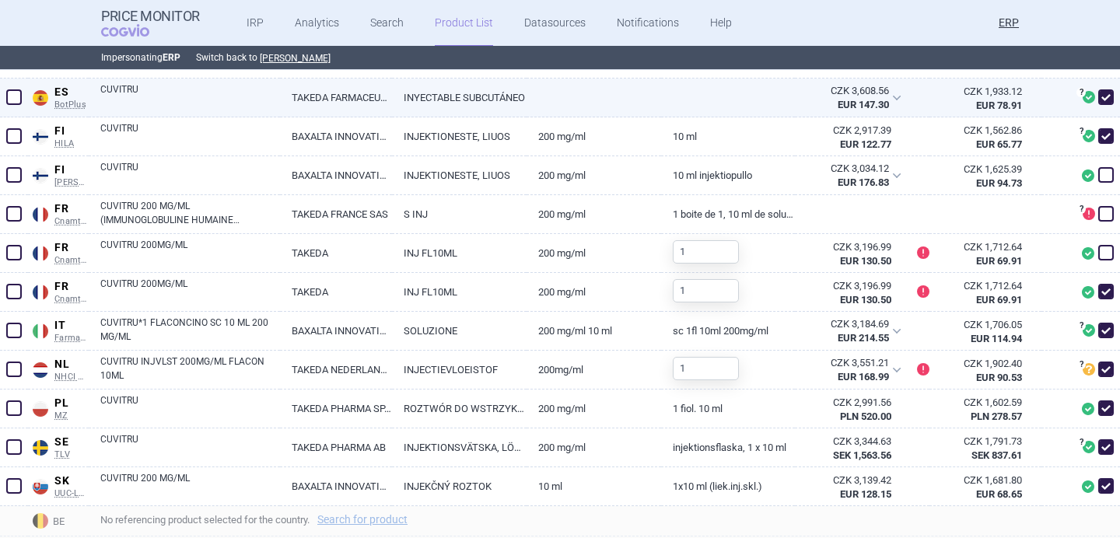
click at [241, 100] on link "CUVITRU" at bounding box center [190, 96] width 180 height 28
select select "EUR"
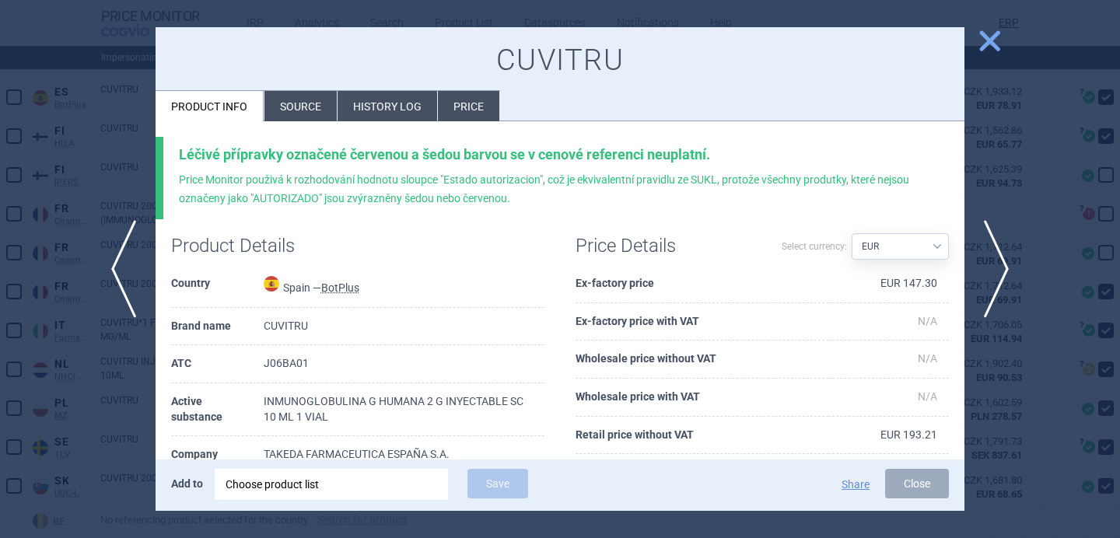
click at [302, 108] on li "Source" at bounding box center [301, 106] width 72 height 30
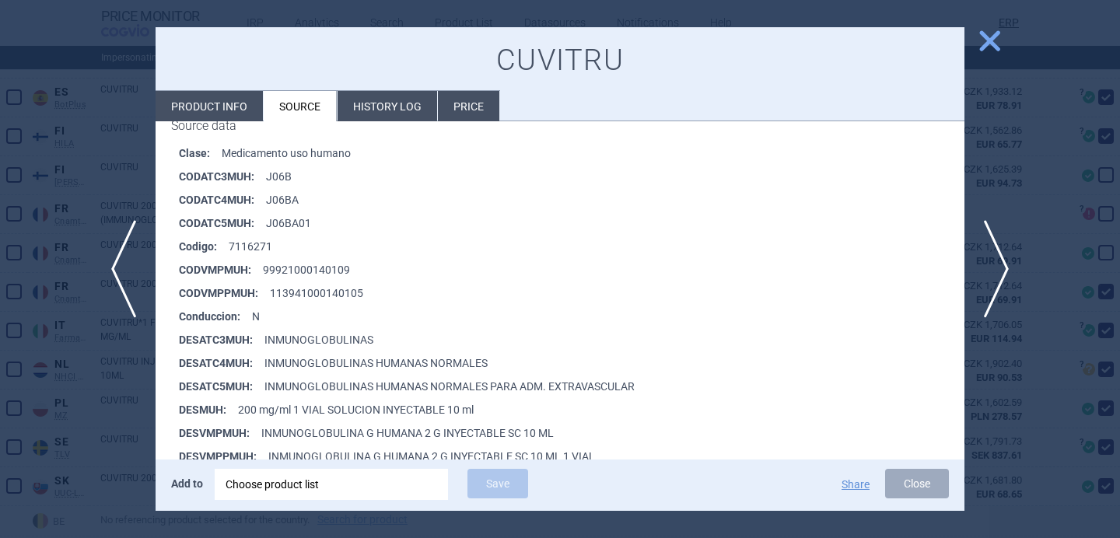
scroll to position [240, 0]
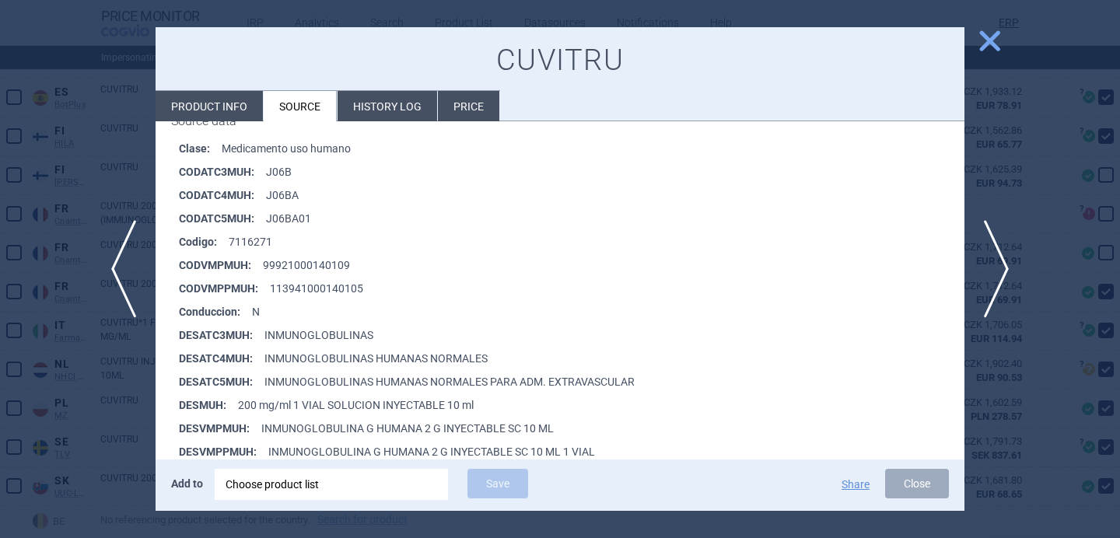
click at [117, 430] on div at bounding box center [560, 269] width 1120 height 538
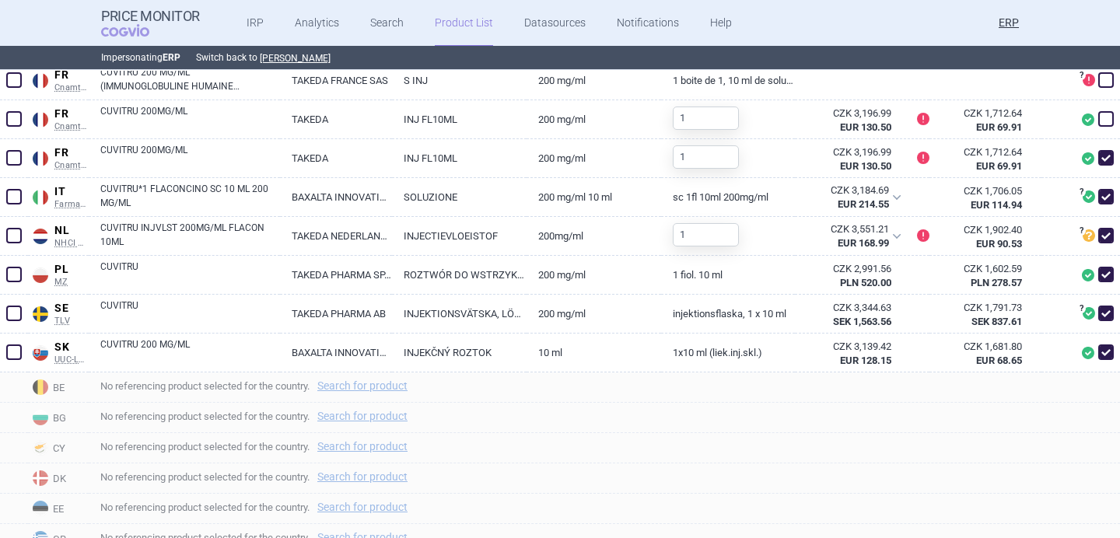
scroll to position [697, 0]
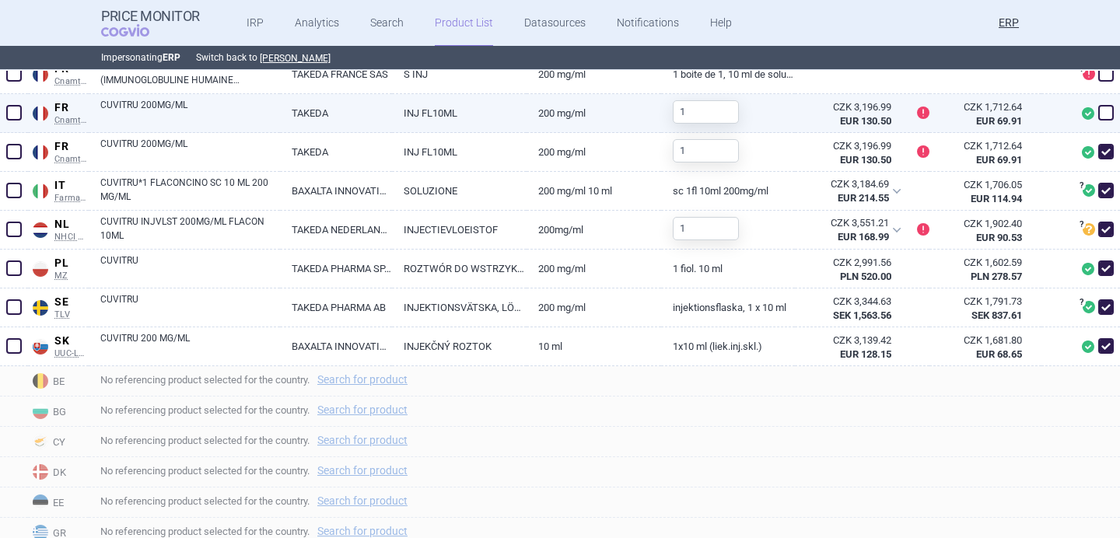
click at [238, 114] on link "CUVITRU 200MG/ML" at bounding box center [190, 112] width 180 height 28
select select "EUR"
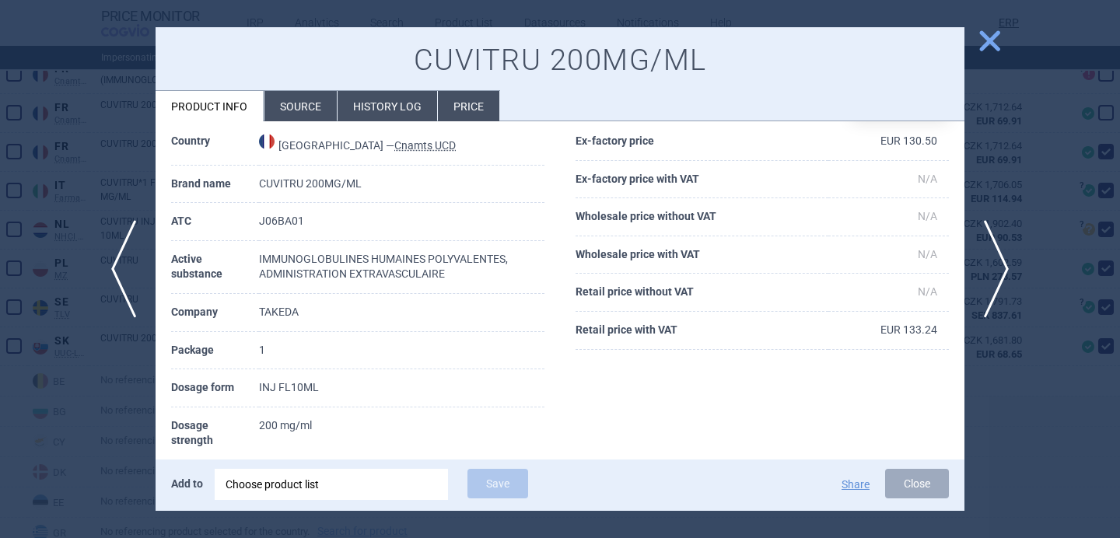
scroll to position [83, 0]
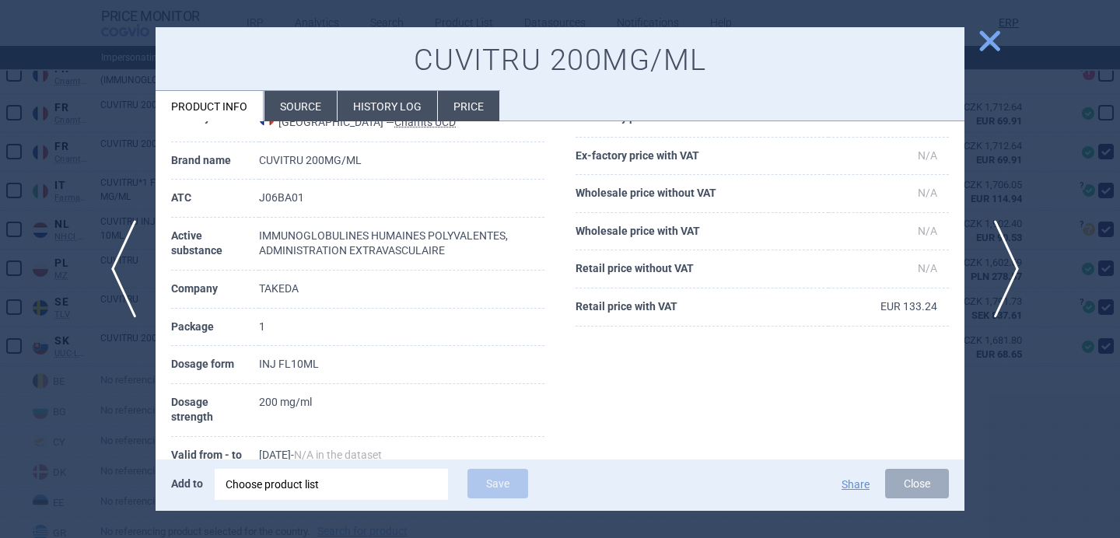
click at [997, 272] on span "next" at bounding box center [1001, 269] width 35 height 98
click at [980, 436] on div at bounding box center [560, 269] width 1120 height 538
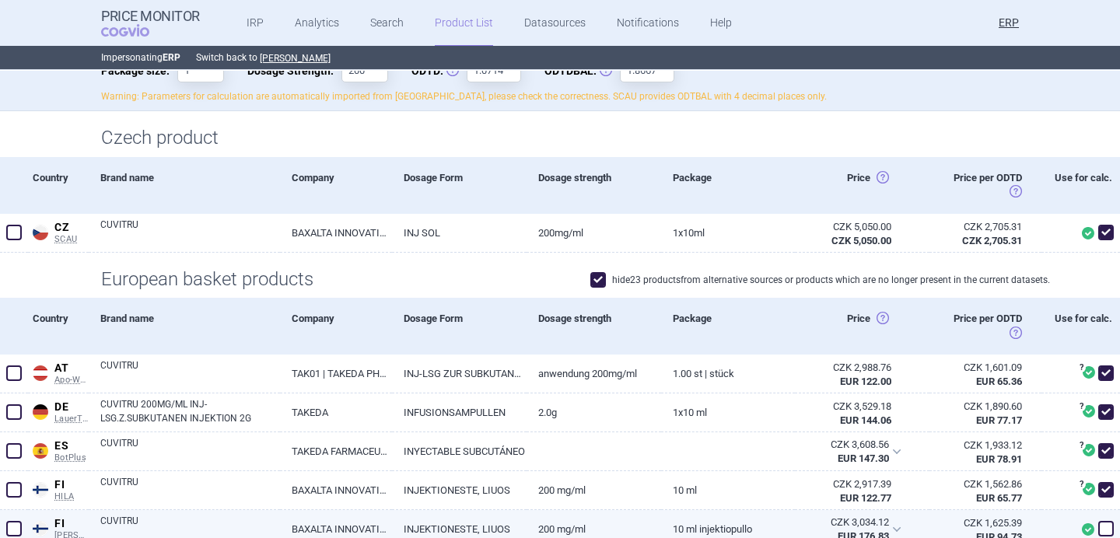
scroll to position [89, 0]
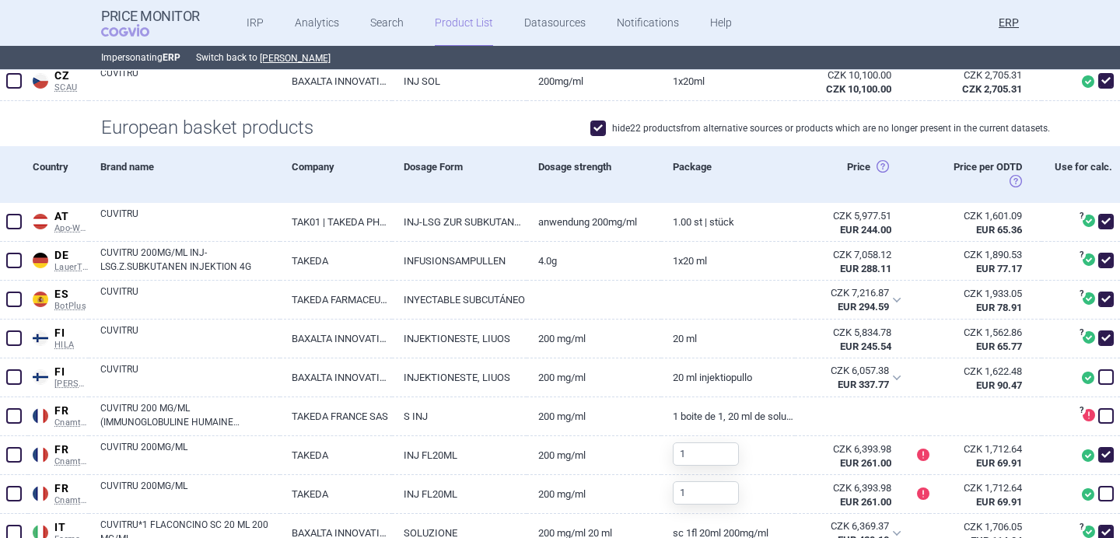
scroll to position [360, 0]
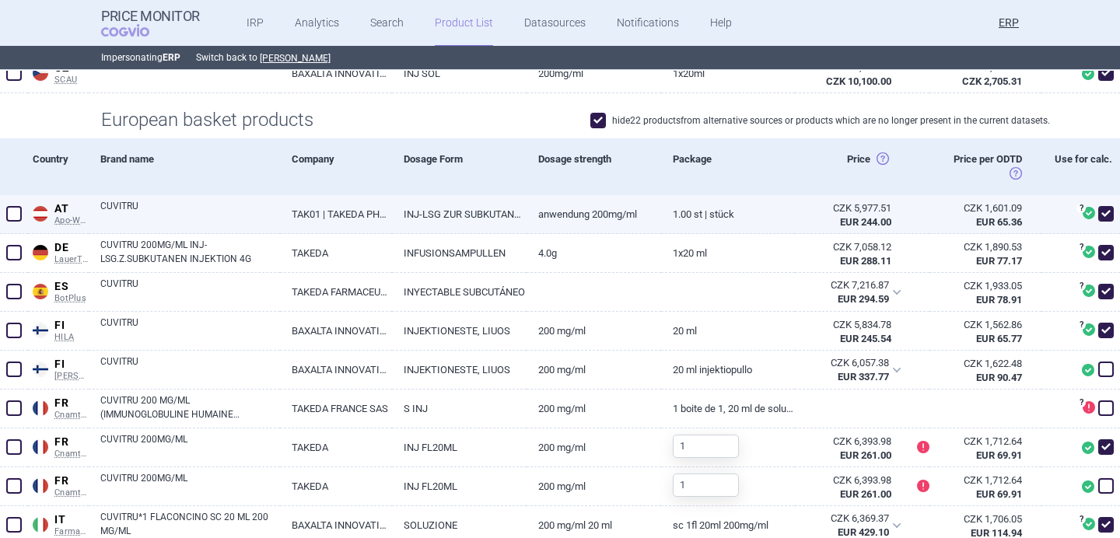
click at [391, 210] on link "TAK01 | TAKEDA PHARMA GES.M.B.H." at bounding box center [336, 214] width 112 height 38
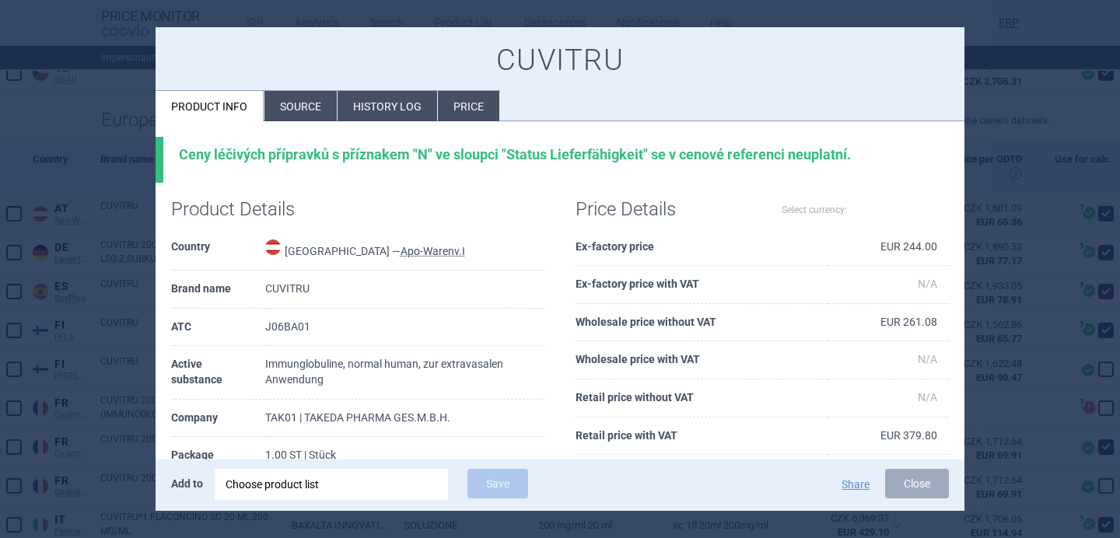
select select "EUR"
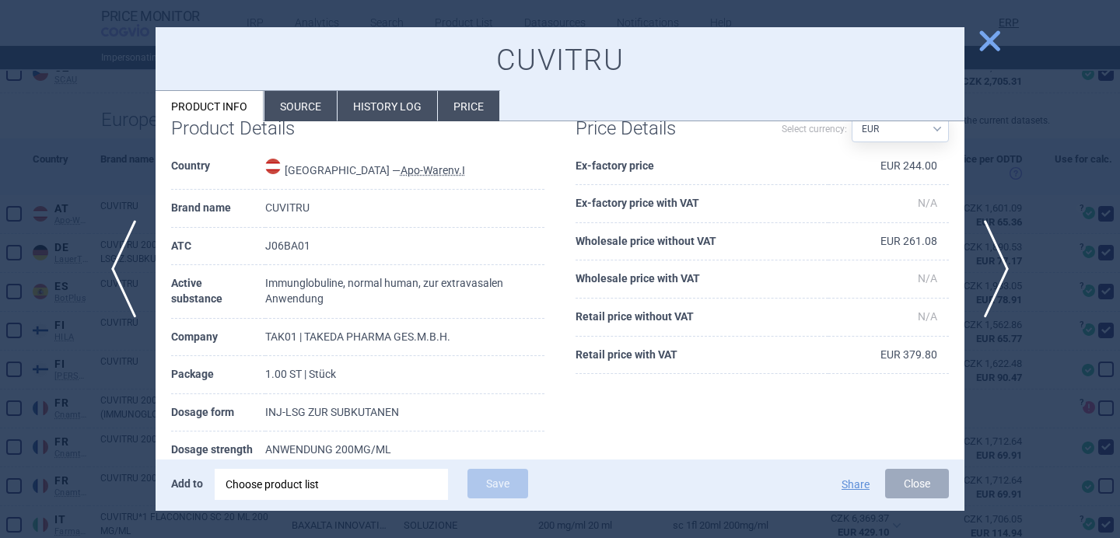
scroll to position [99, 0]
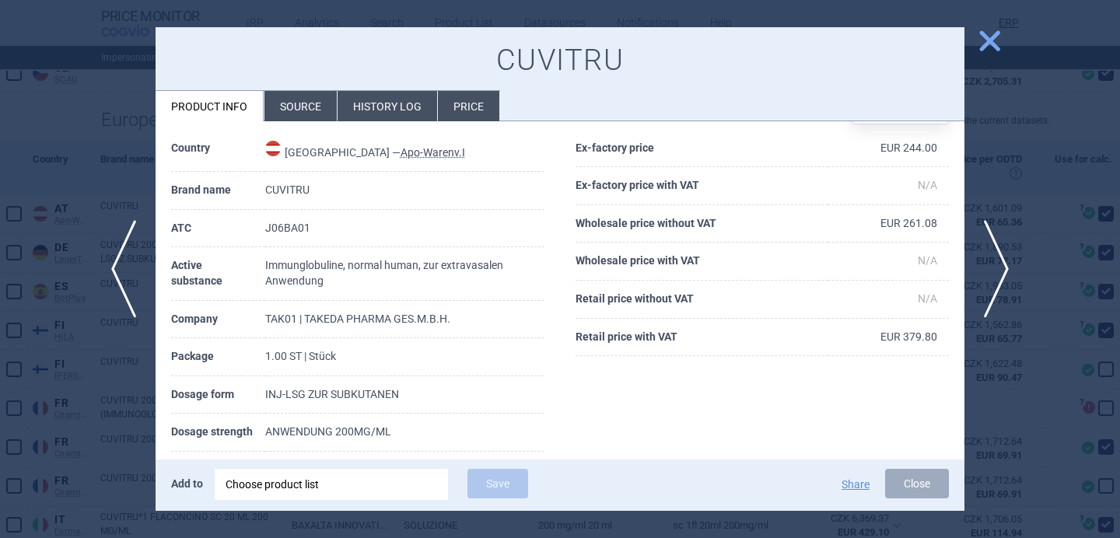
click at [321, 101] on li "Source" at bounding box center [301, 106] width 72 height 30
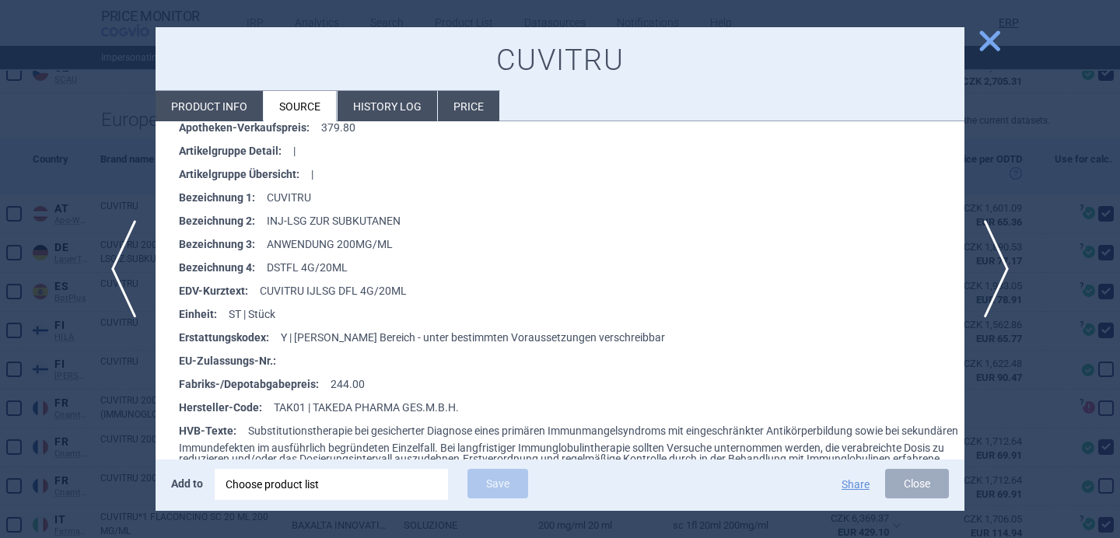
scroll to position [349, 0]
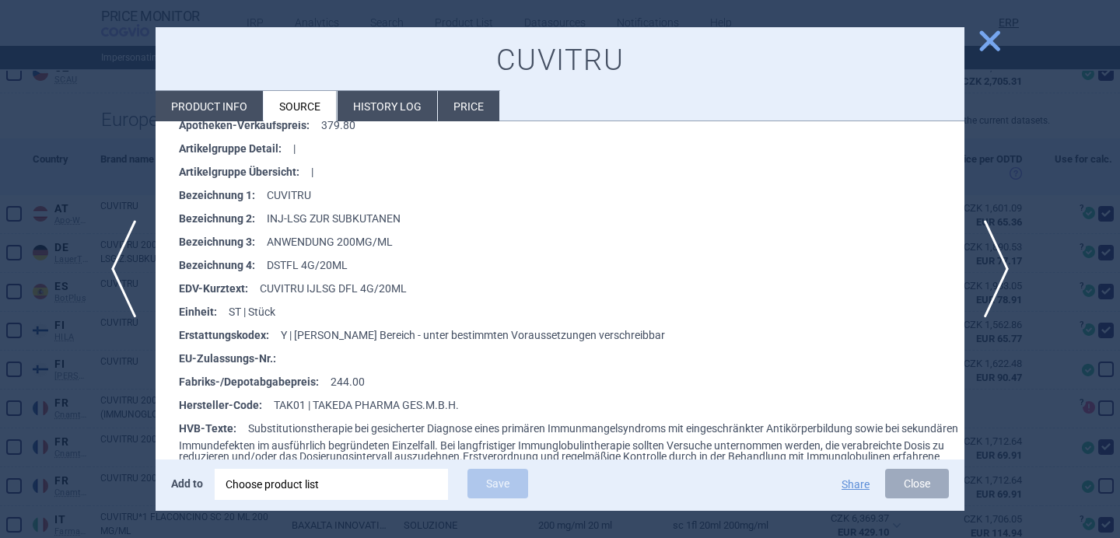
click at [92, 443] on div at bounding box center [560, 269] width 1120 height 538
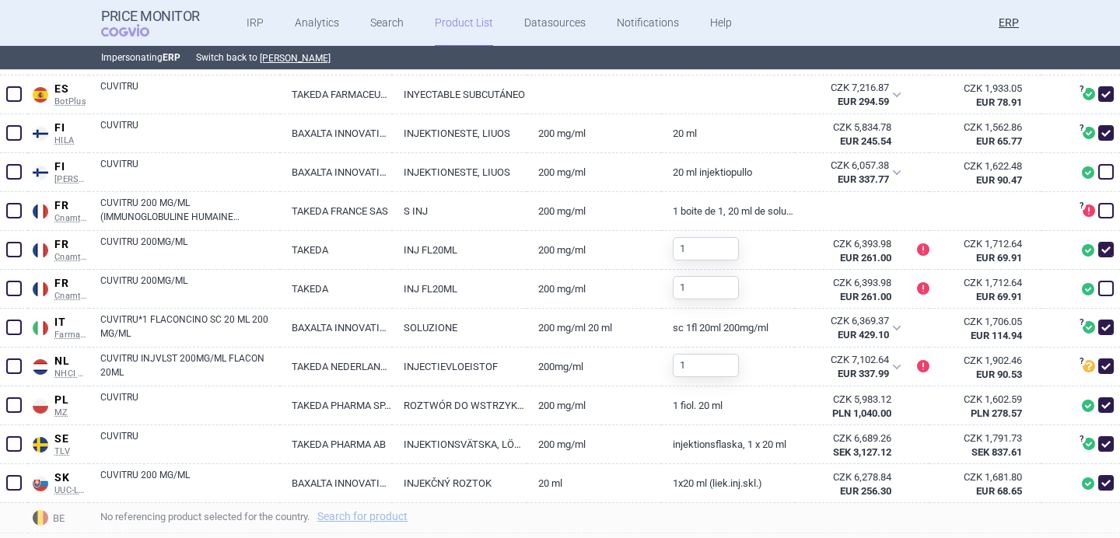
scroll to position [562, 0]
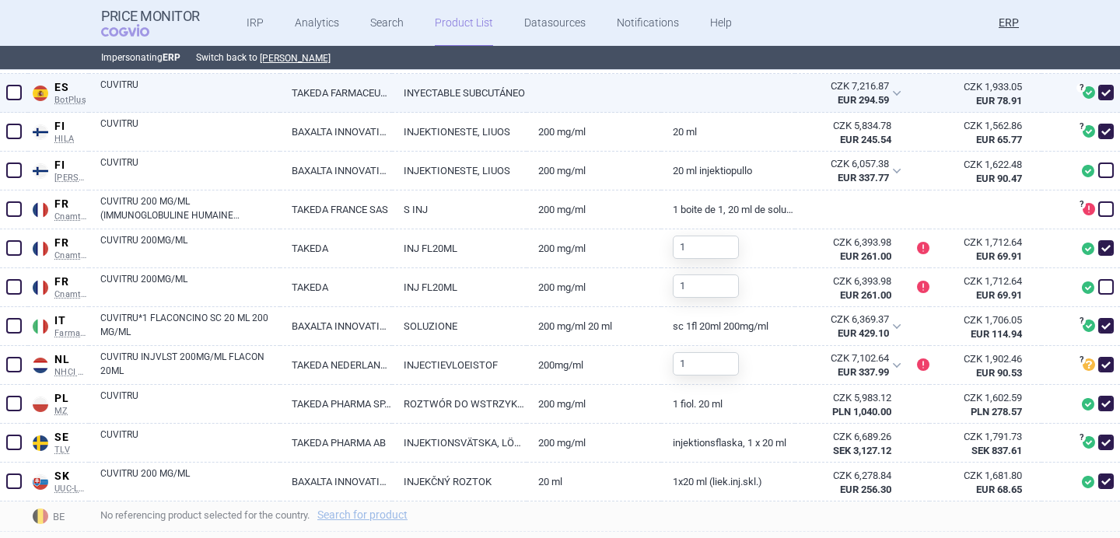
click at [225, 83] on link "CUVITRU" at bounding box center [190, 92] width 180 height 28
select select "EUR"
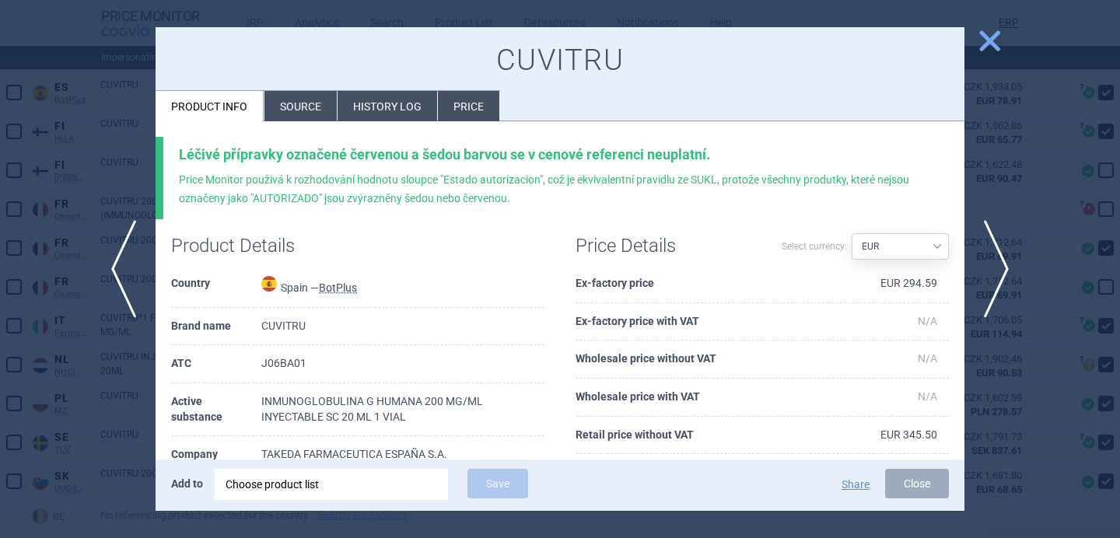
click at [293, 108] on li "Source" at bounding box center [301, 106] width 72 height 30
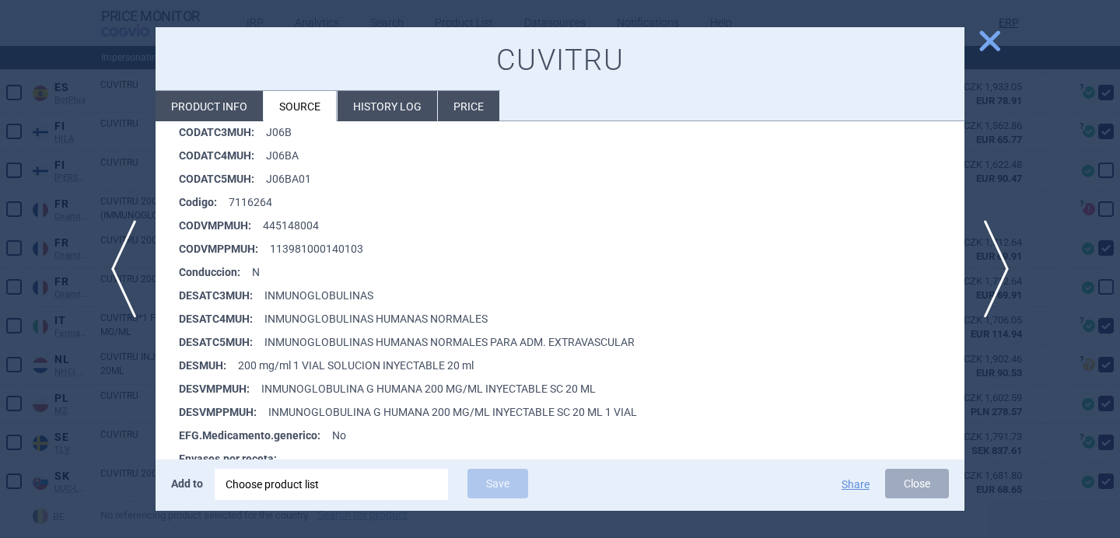
scroll to position [282, 0]
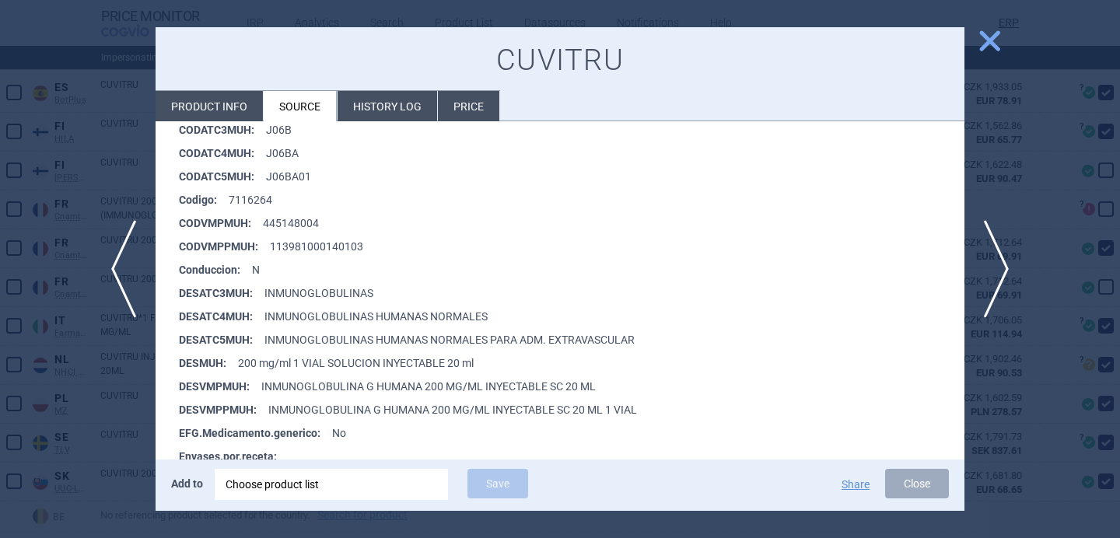
click at [97, 412] on div at bounding box center [560, 269] width 1120 height 538
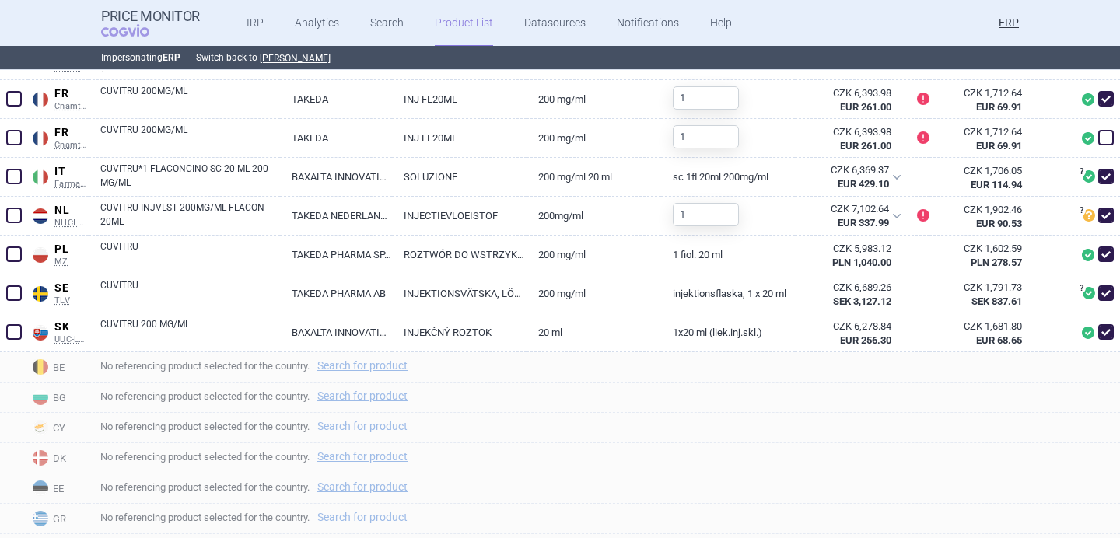
scroll to position [713, 0]
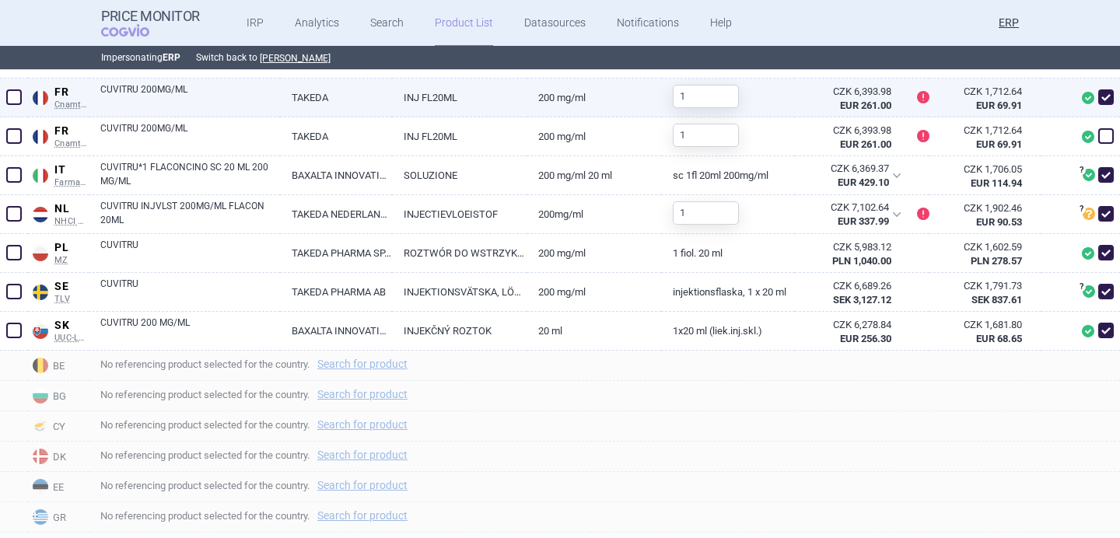
click at [237, 105] on link "CUVITRU 200MG/ML" at bounding box center [190, 96] width 180 height 28
select select "EUR"
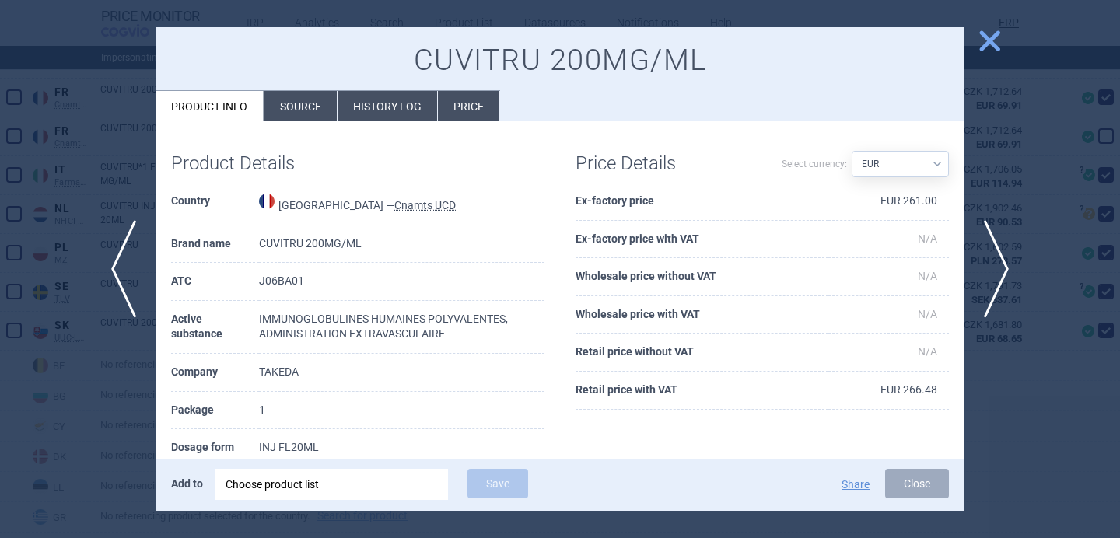
scroll to position [53, 0]
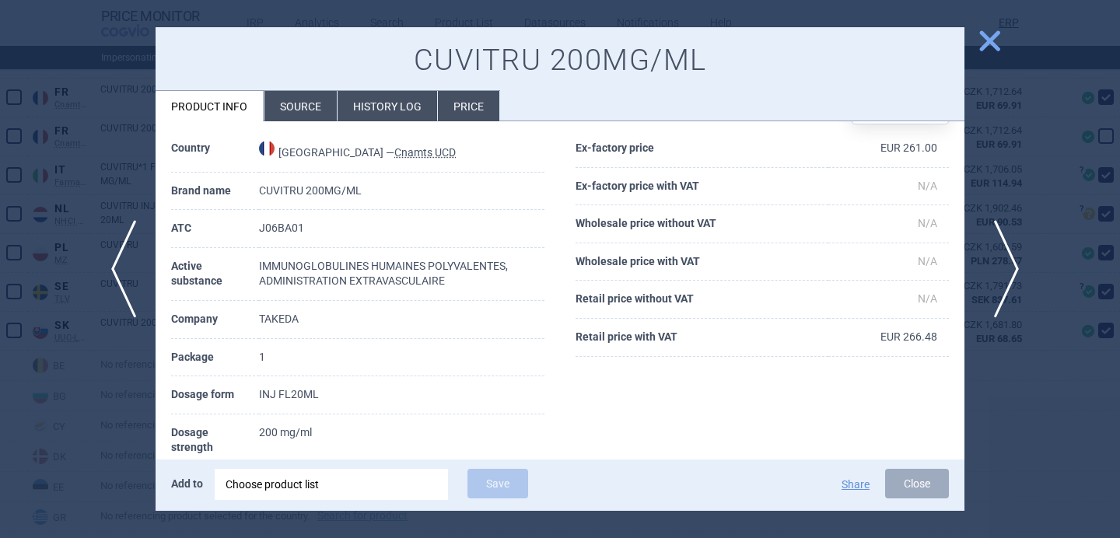
click at [1000, 275] on span "next" at bounding box center [1001, 269] width 35 height 98
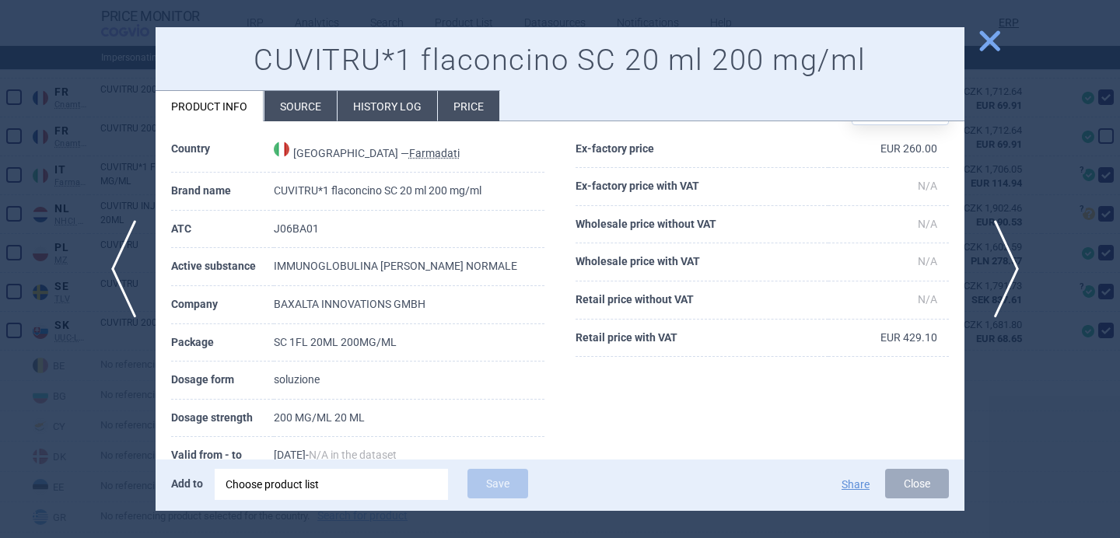
click at [1001, 285] on span "next" at bounding box center [1001, 269] width 35 height 98
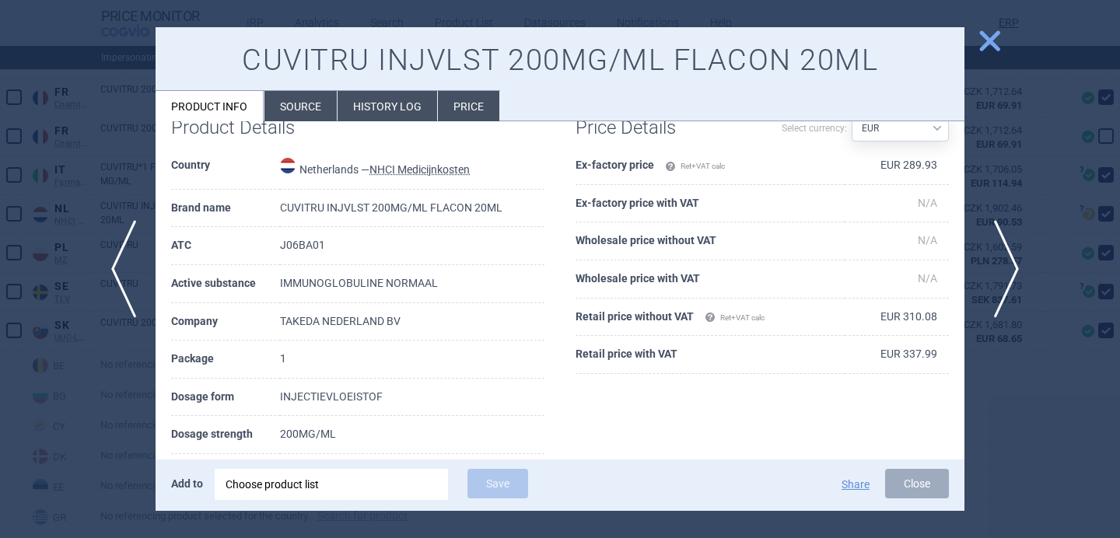
scroll to position [115, 0]
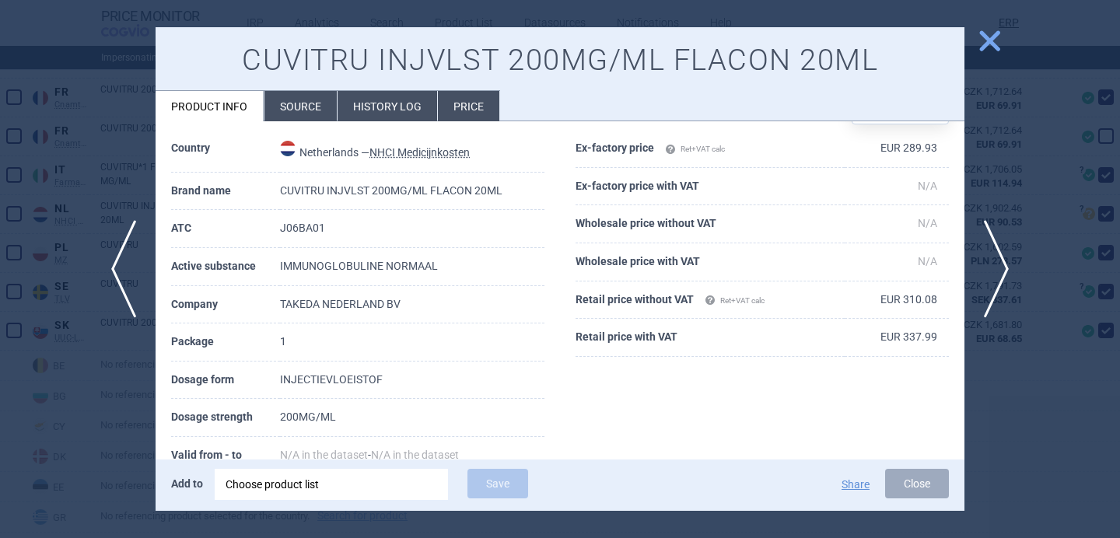
click at [1034, 426] on div at bounding box center [560, 269] width 1120 height 538
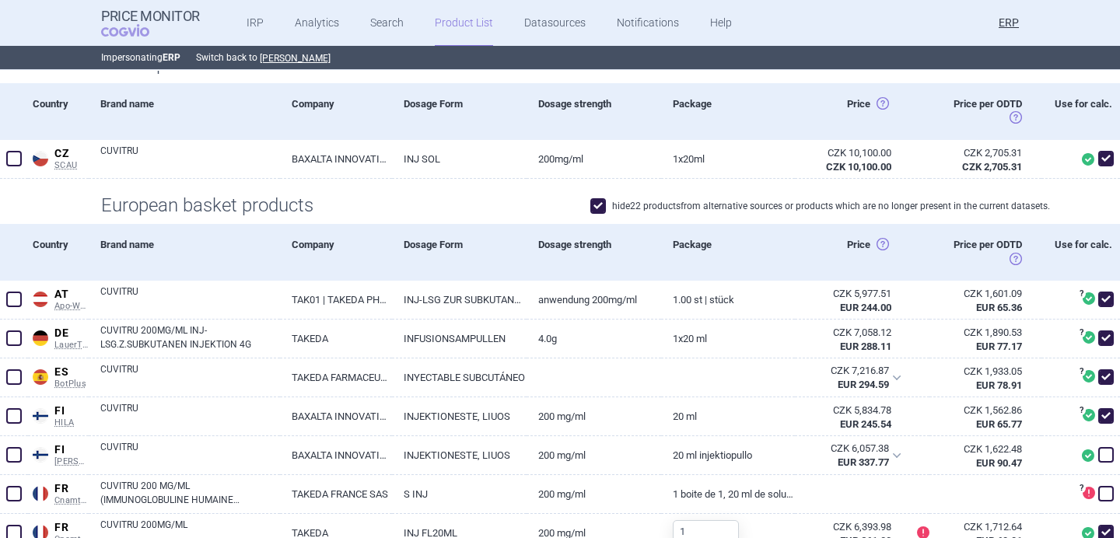
scroll to position [249, 0]
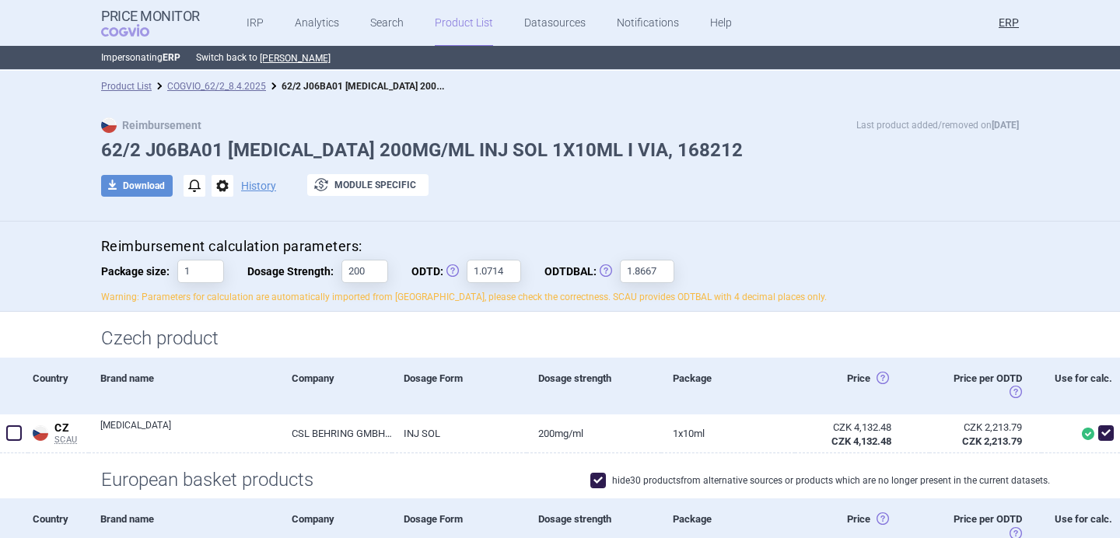
click at [275, 153] on h1 "62/2 J06BA01 [MEDICAL_DATA] 200MG/ML INJ SOL 1X10ML I VIA, 168212" at bounding box center [560, 150] width 918 height 23
copy h1 "[MEDICAL_DATA]"
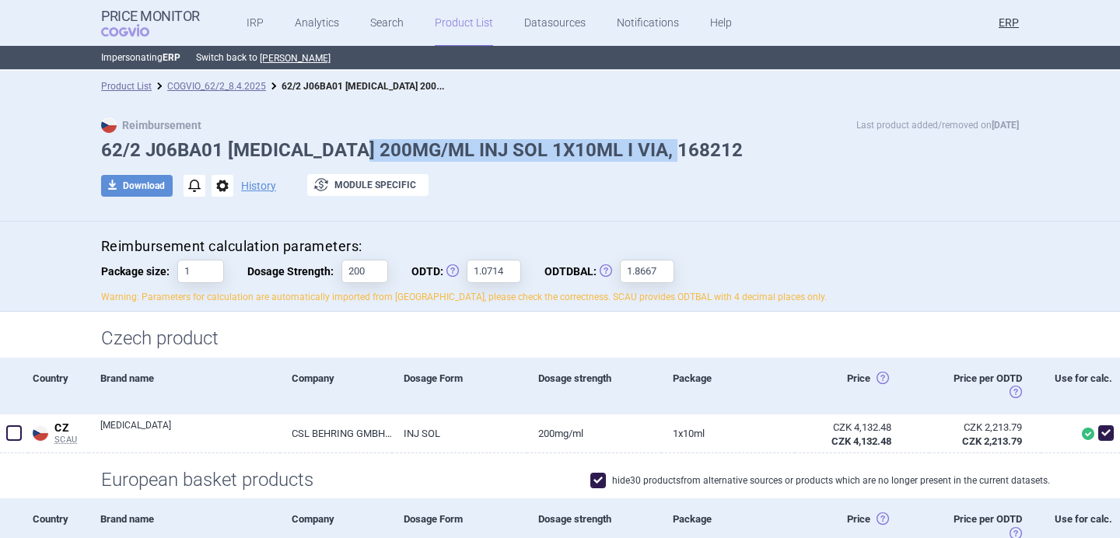
drag, startPoint x: 707, startPoint y: 145, endPoint x: 366, endPoint y: 144, distance: 340.8
click at [366, 144] on h1 "62/2 J06BA01 [MEDICAL_DATA] 200MG/ML INJ SOL 1X10ML I VIA, 168212" at bounding box center [560, 150] width 918 height 23
copy h1 "G/ML INJ SOL 1X10ML I VIA, 168212"
drag, startPoint x: 708, startPoint y: 148, endPoint x: 417, endPoint y: 150, distance: 291.0
click at [418, 150] on h1 "62/2 J06BA01 [MEDICAL_DATA] 200MG/ML INJ SOL 1X20ML I VIA, 168218" at bounding box center [560, 150] width 918 height 23
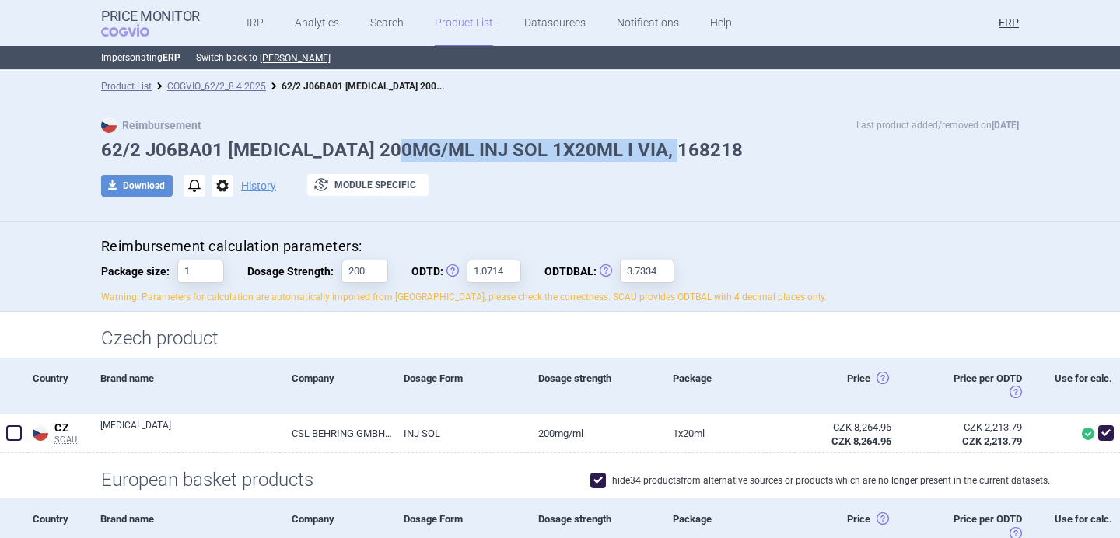
copy h1 "INJ SOL 1X20ML I VIA, 168218"
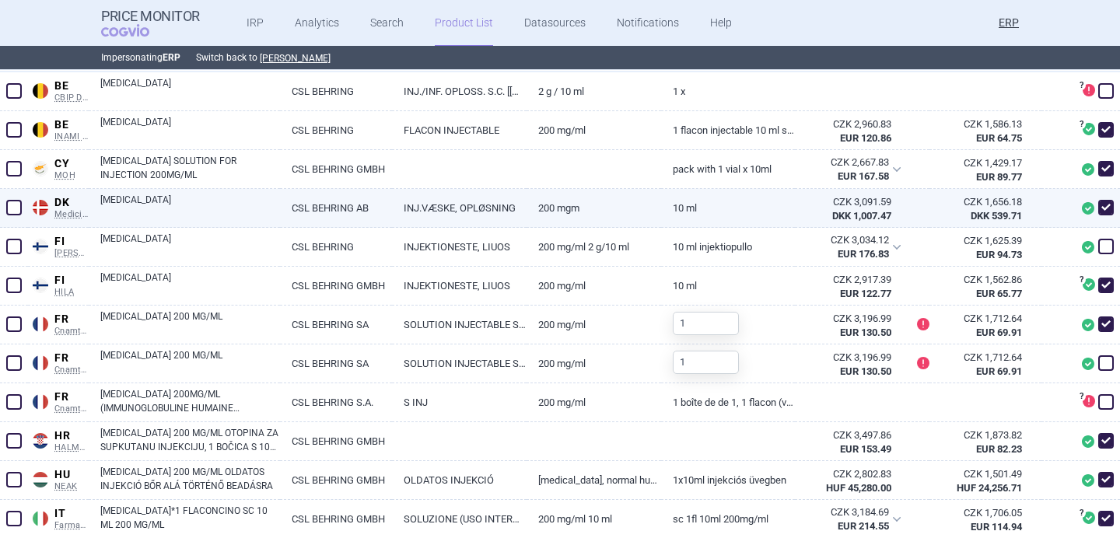
scroll to position [490, 0]
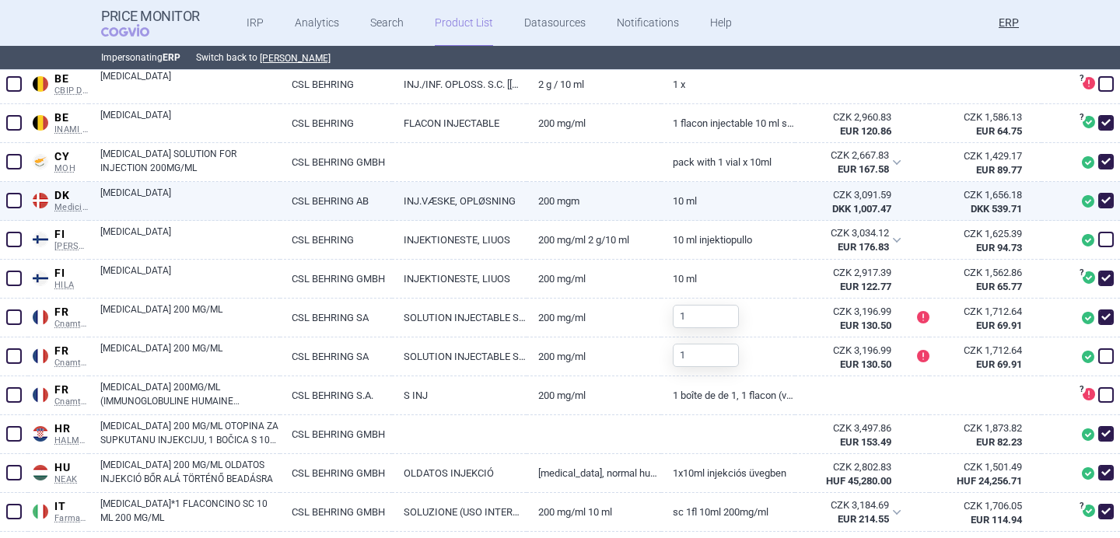
click at [176, 313] on link "[MEDICAL_DATA] 200 MG/ML" at bounding box center [190, 317] width 180 height 28
select select "EUR"
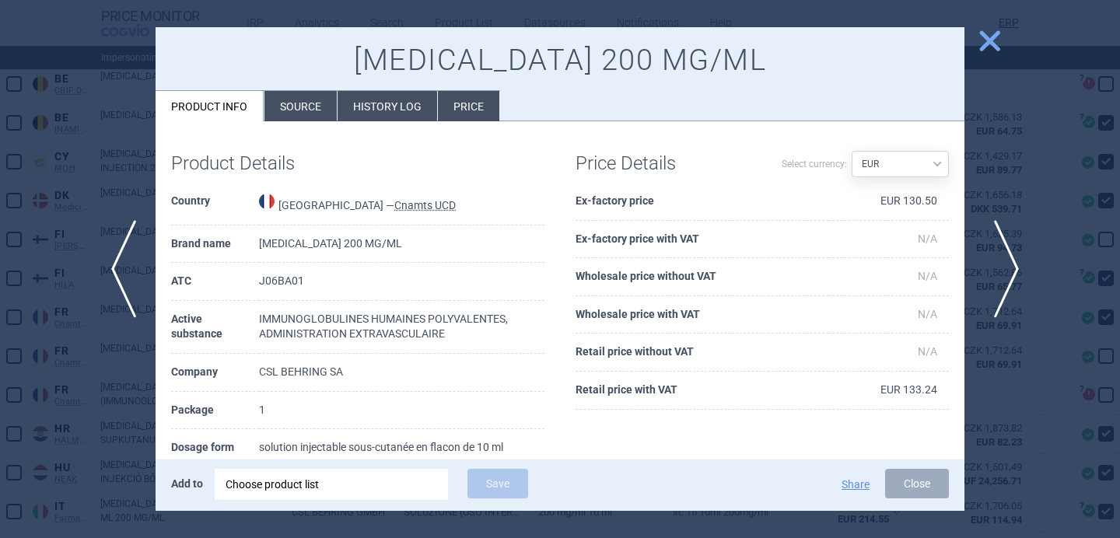
click at [1001, 259] on span "next" at bounding box center [1001, 269] width 35 height 98
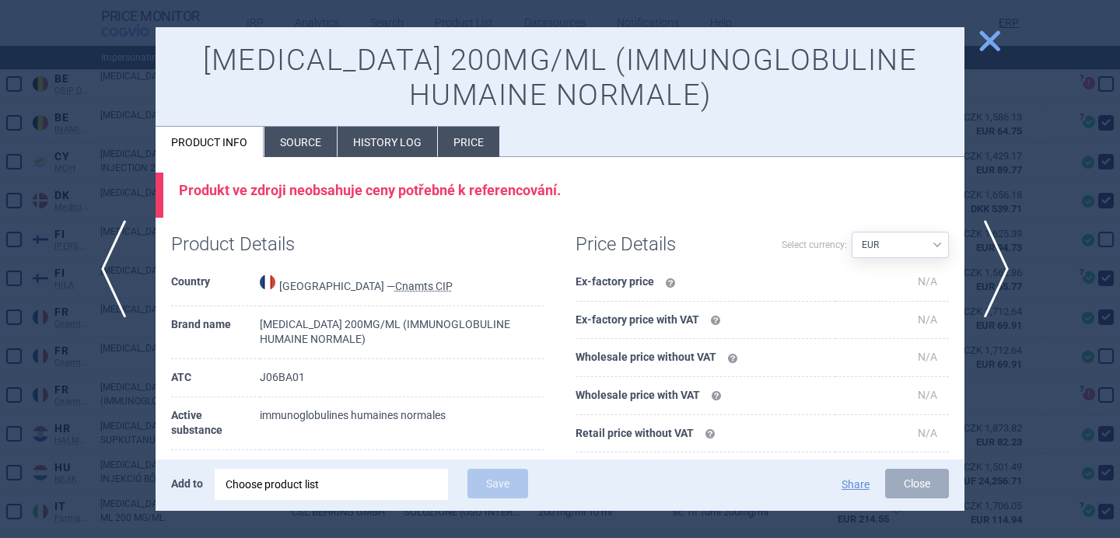
click at [117, 293] on span "previous" at bounding box center [118, 269] width 35 height 98
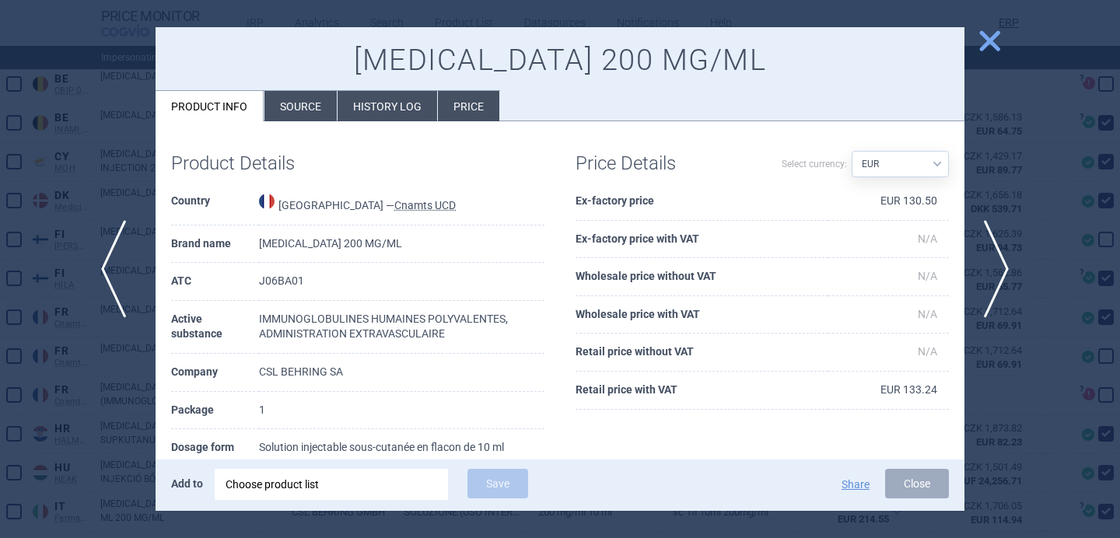
click at [117, 292] on span "previous" at bounding box center [118, 269] width 35 height 98
click at [86, 446] on div at bounding box center [560, 269] width 1120 height 538
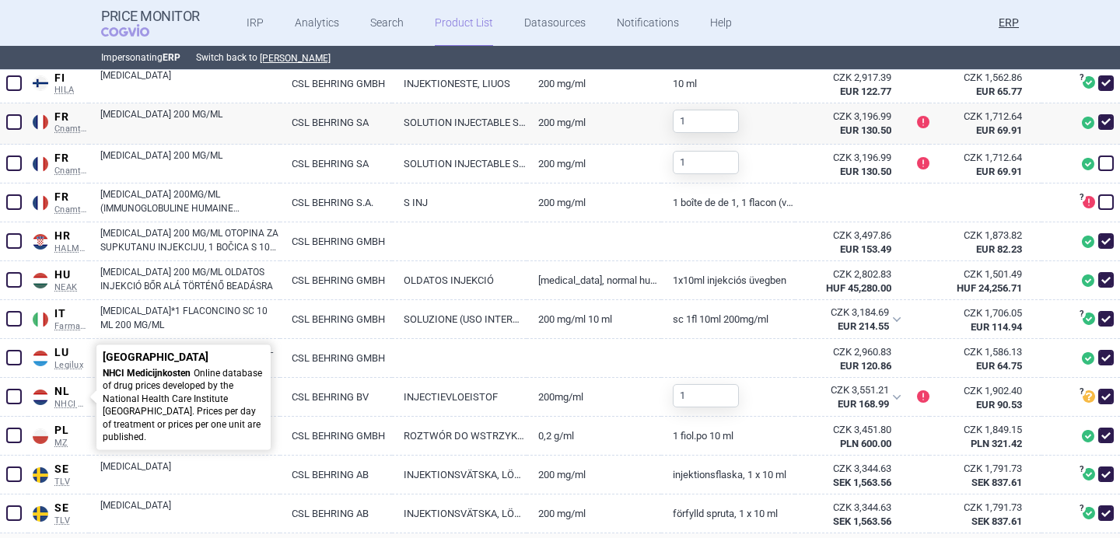
scroll to position [694, 0]
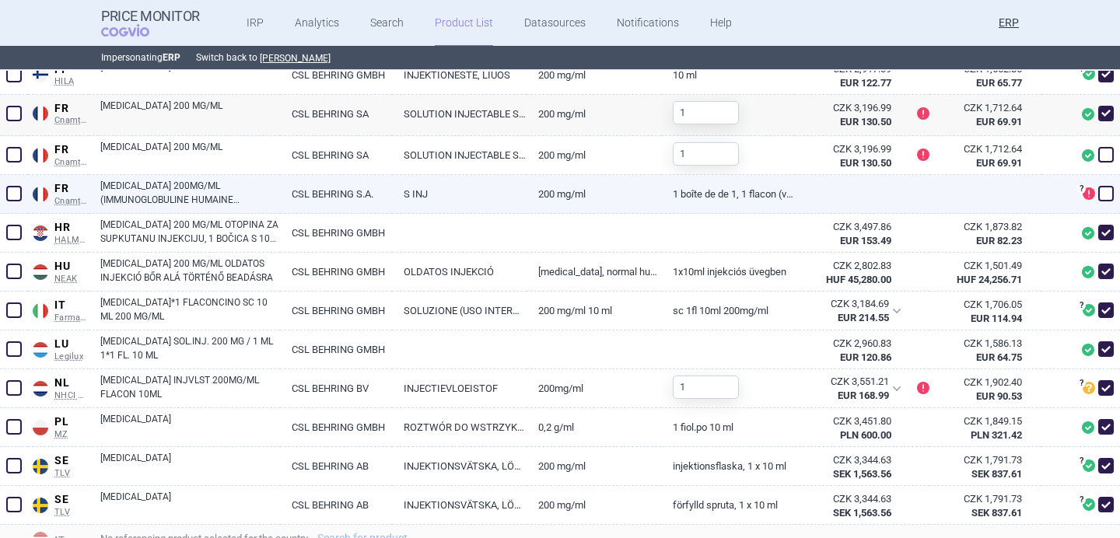
click at [272, 198] on link "HIZENTRA 200MG/ML (IMMUNOGLOBULINE HUMAINE NORMALE)" at bounding box center [190, 193] width 180 height 28
select select "EUR"
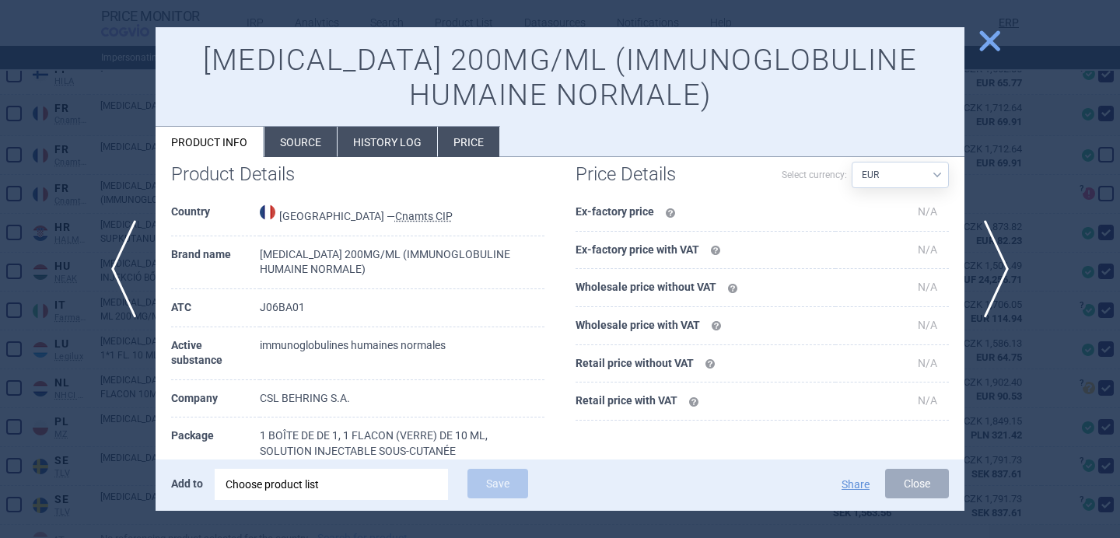
scroll to position [73, 0]
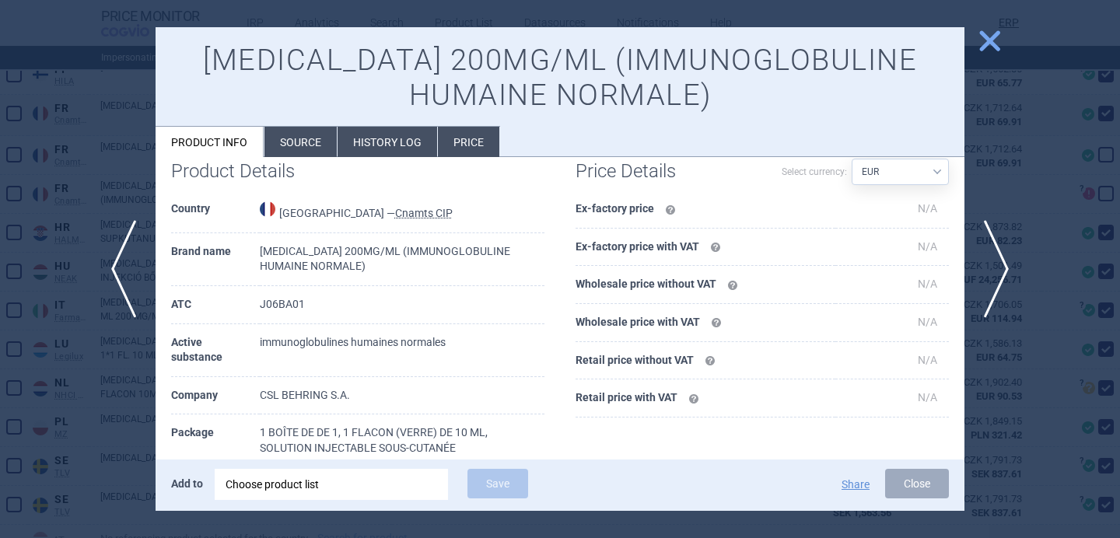
click at [107, 409] on div at bounding box center [560, 269] width 1120 height 538
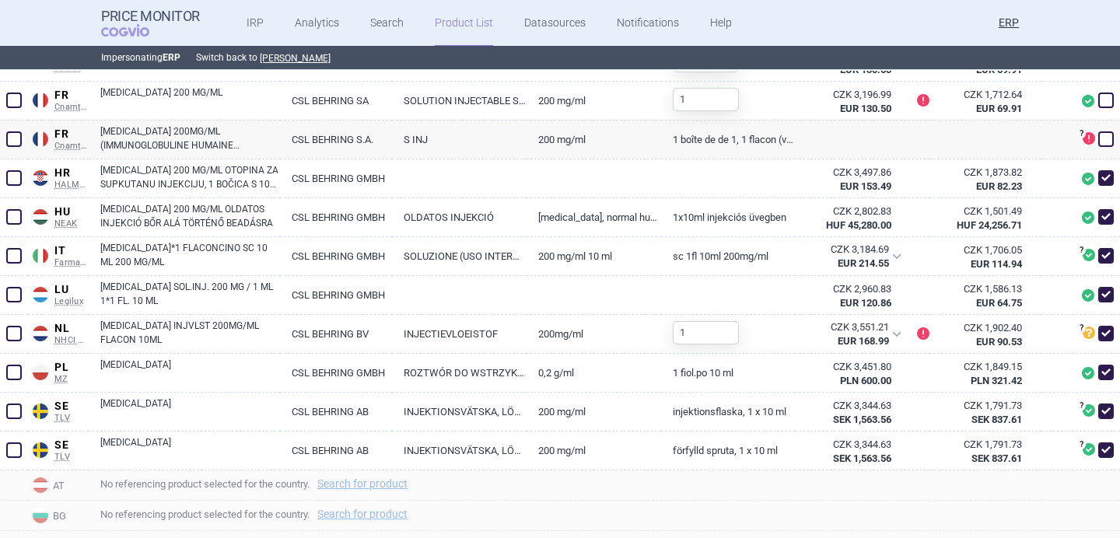
scroll to position [764, 0]
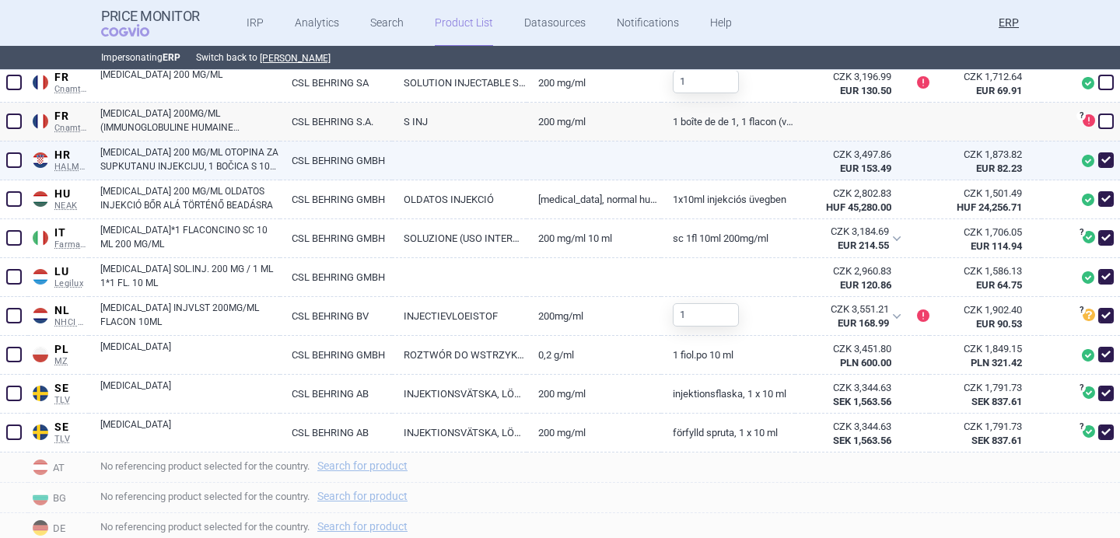
click at [232, 161] on link "HIZENTRA 200 MG/ML OTOPINA ZA SUPKUTANU INJEKCIJU, 1 BOČICA S 10 ML OTOPINE" at bounding box center [190, 159] width 180 height 28
select select "EUR"
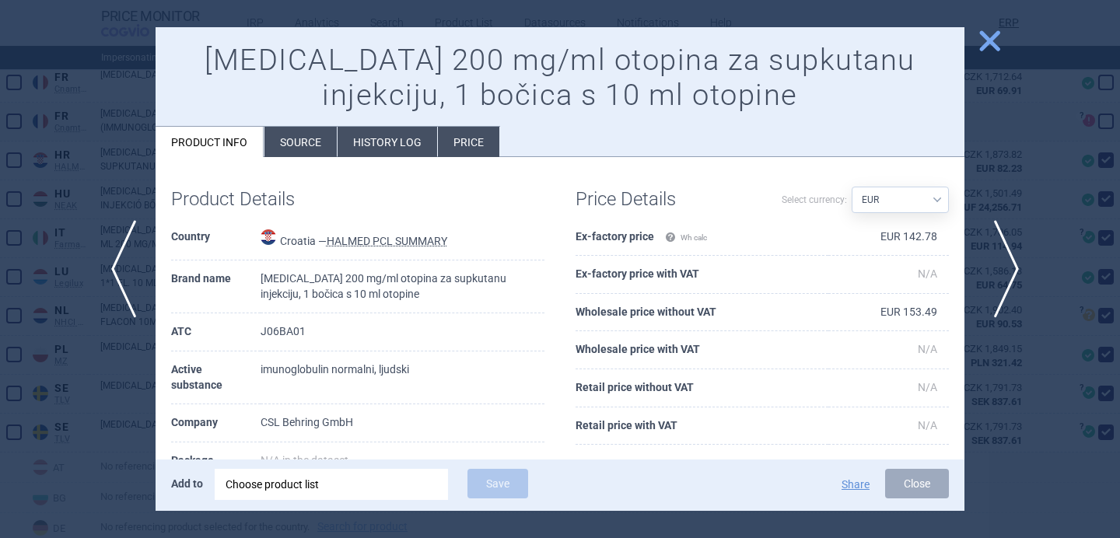
click at [1001, 268] on span "next" at bounding box center [1001, 269] width 35 height 98
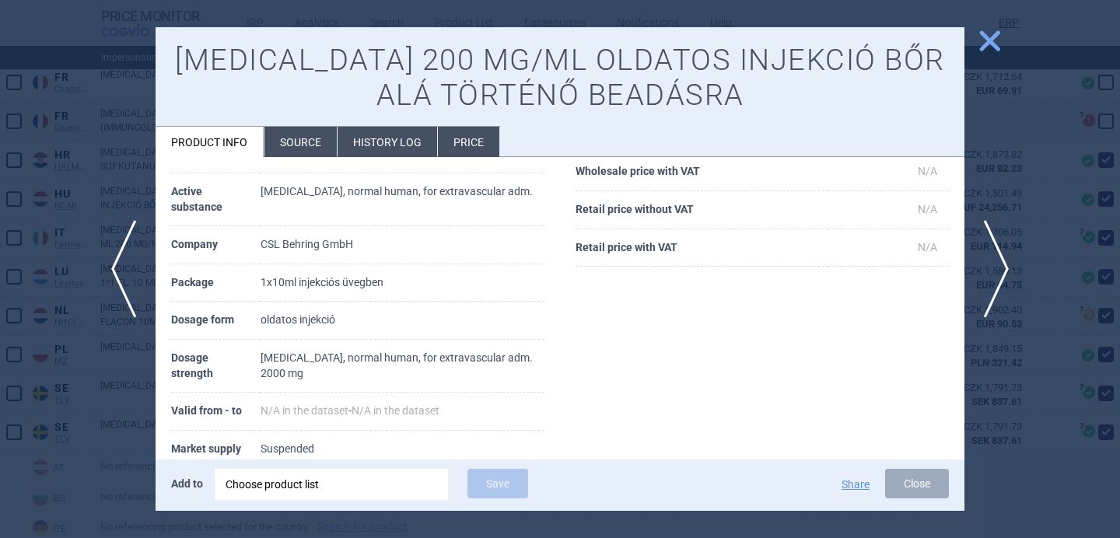
scroll to position [179, 0]
click at [983, 203] on div at bounding box center [560, 269] width 1120 height 538
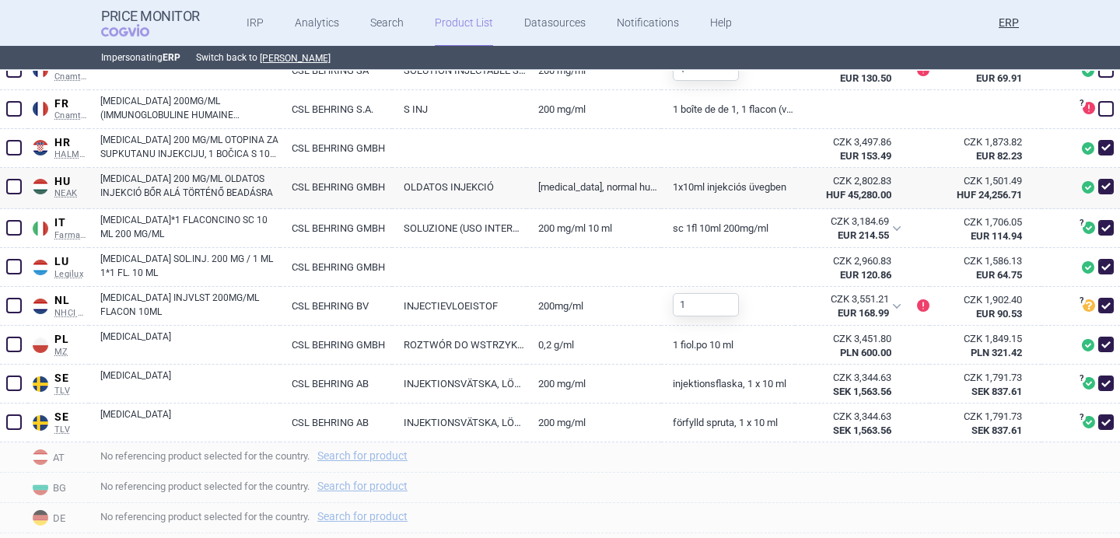
scroll to position [799, 0]
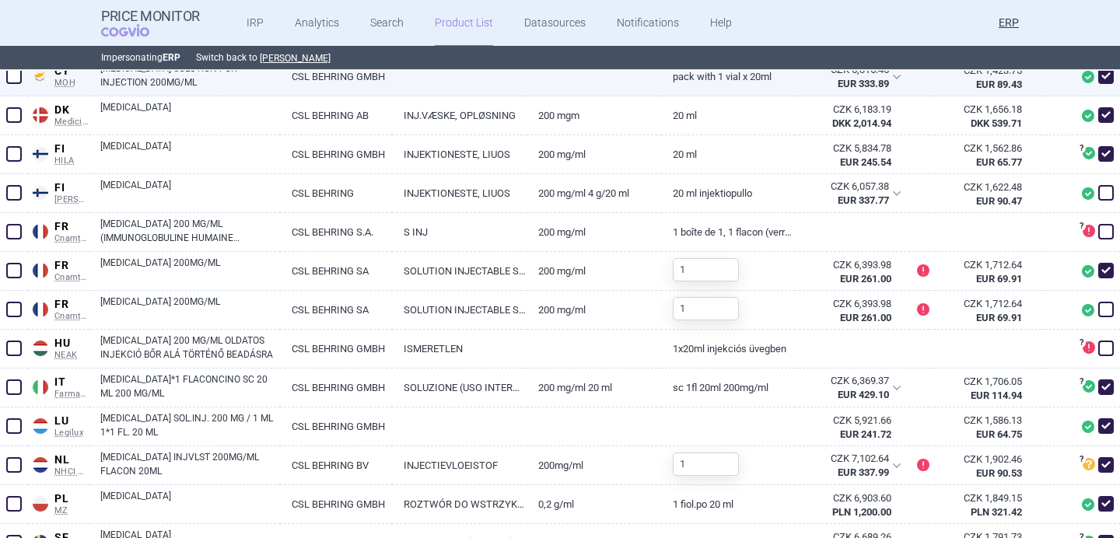
scroll to position [577, 0]
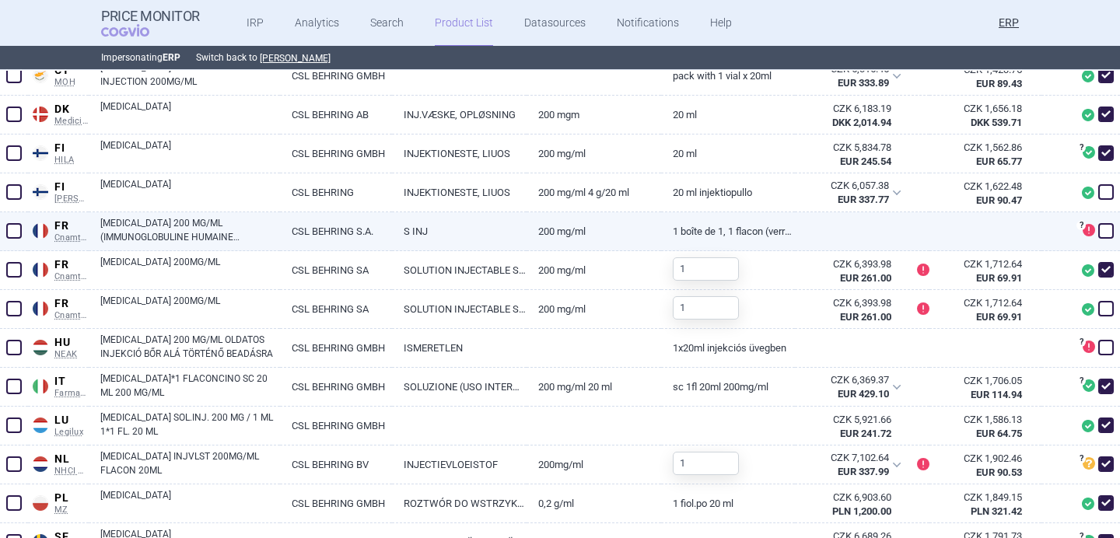
click at [259, 233] on link "[MEDICAL_DATA] 200 MG/ML (IMMUNOGLOBULINE HUMAINE NORMALE)" at bounding box center [190, 230] width 180 height 28
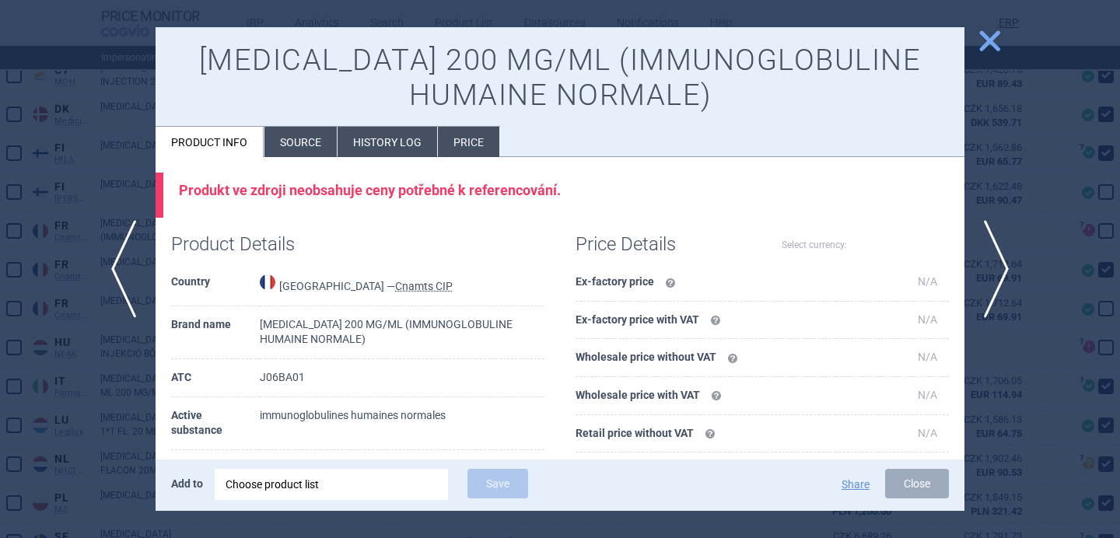
select select "EUR"
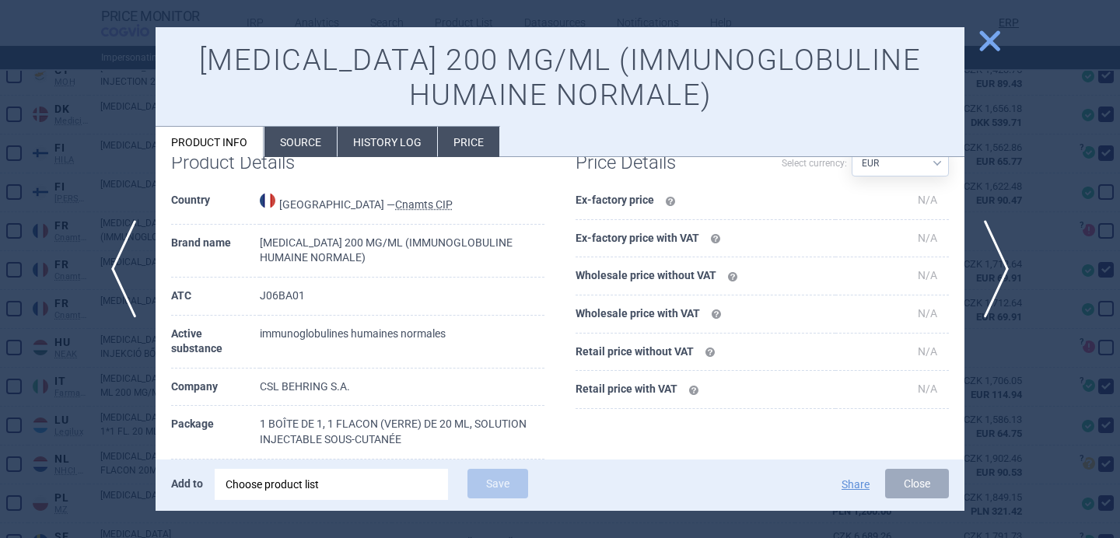
scroll to position [89, 0]
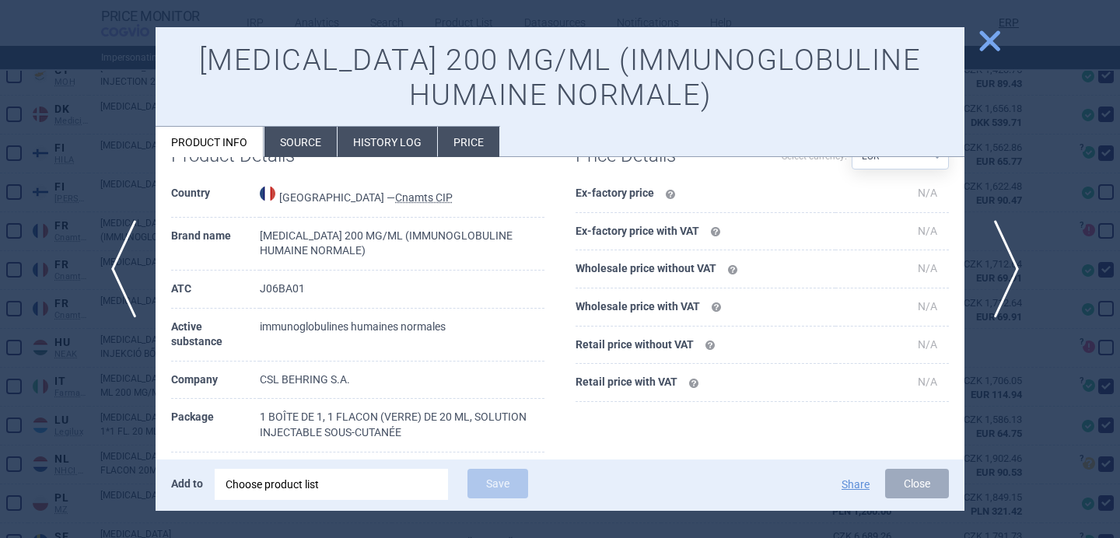
click at [1003, 265] on span "next" at bounding box center [1001, 269] width 35 height 98
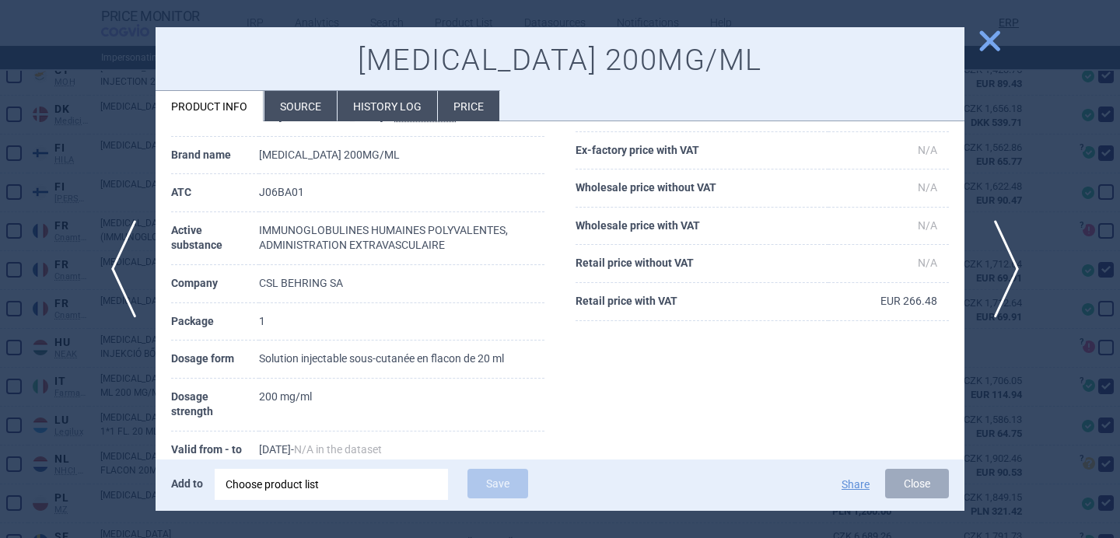
scroll to position [43, 0]
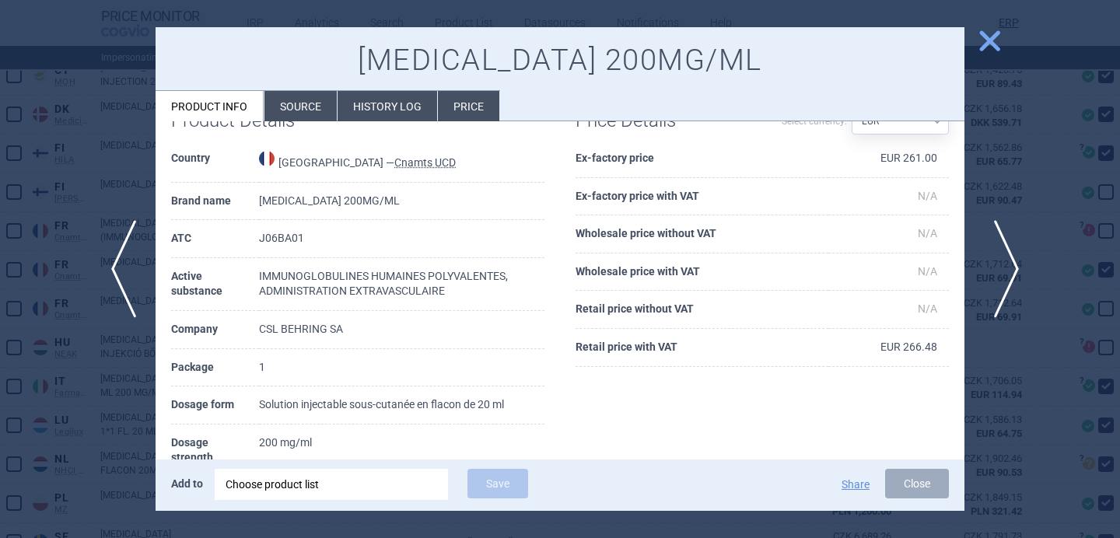
click at [1003, 267] on span "next" at bounding box center [1001, 269] width 35 height 98
click at [1004, 268] on span "next" at bounding box center [1001, 269] width 35 height 98
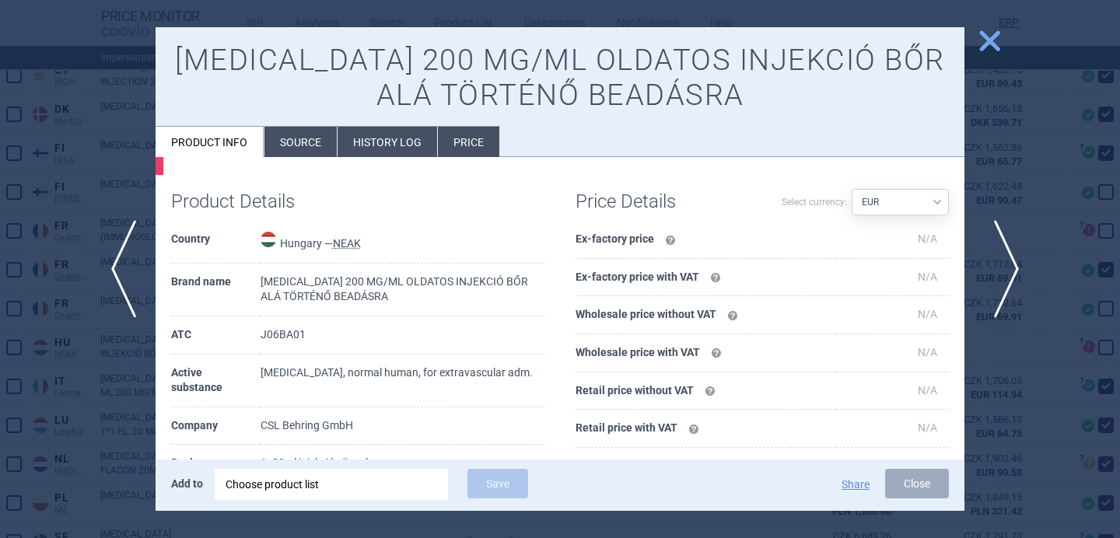
scroll to position [89, 0]
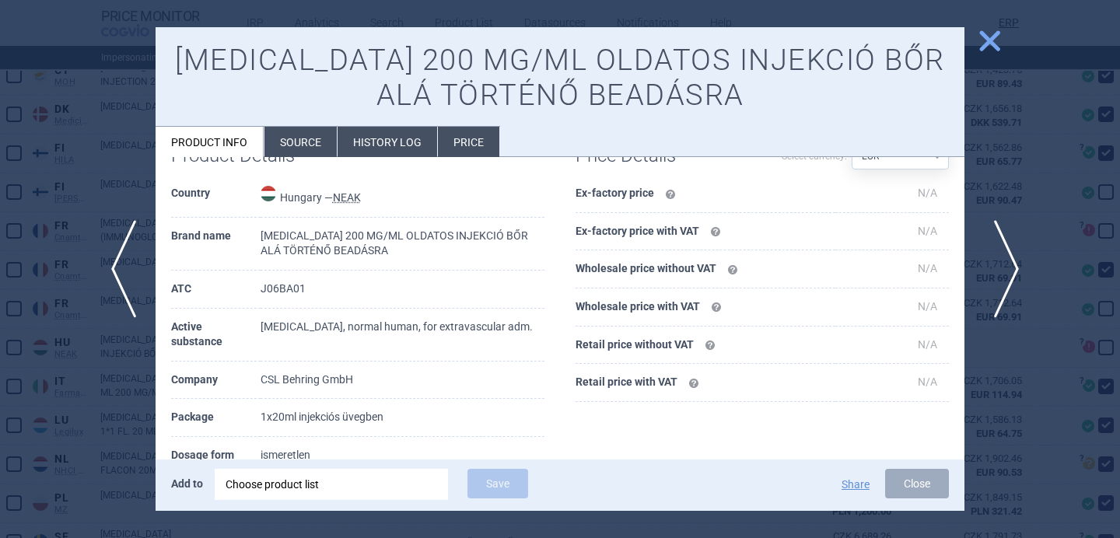
click at [1004, 268] on span "next" at bounding box center [1001, 269] width 35 height 98
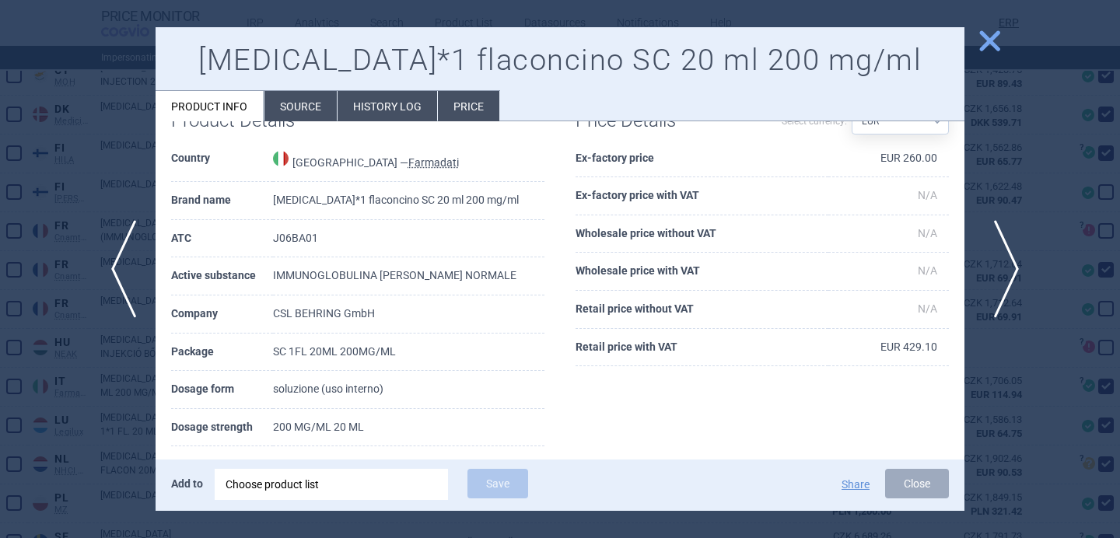
click at [1004, 268] on span "next" at bounding box center [1001, 269] width 35 height 98
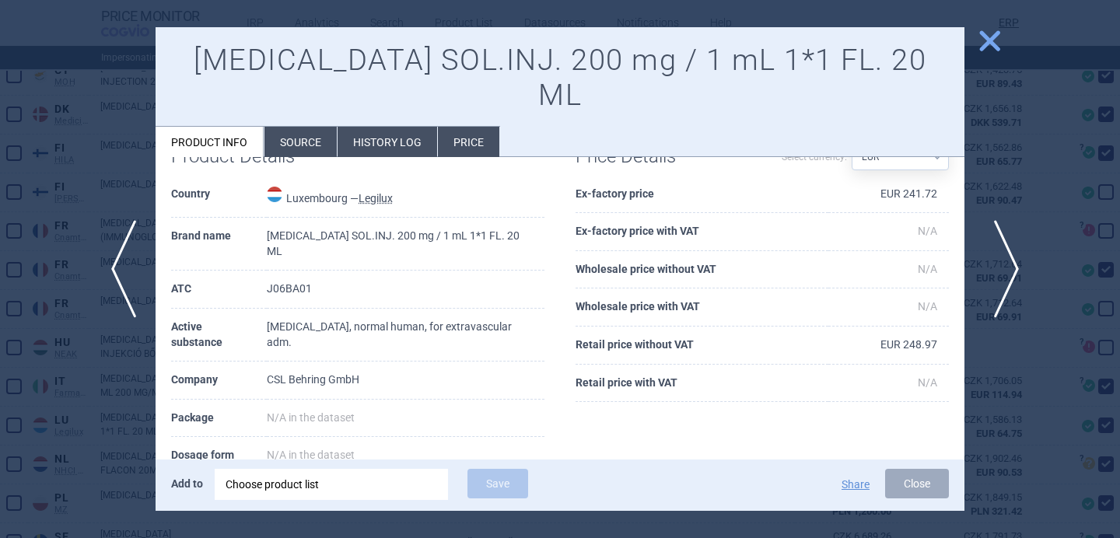
click at [1004, 268] on span "next" at bounding box center [1001, 269] width 35 height 98
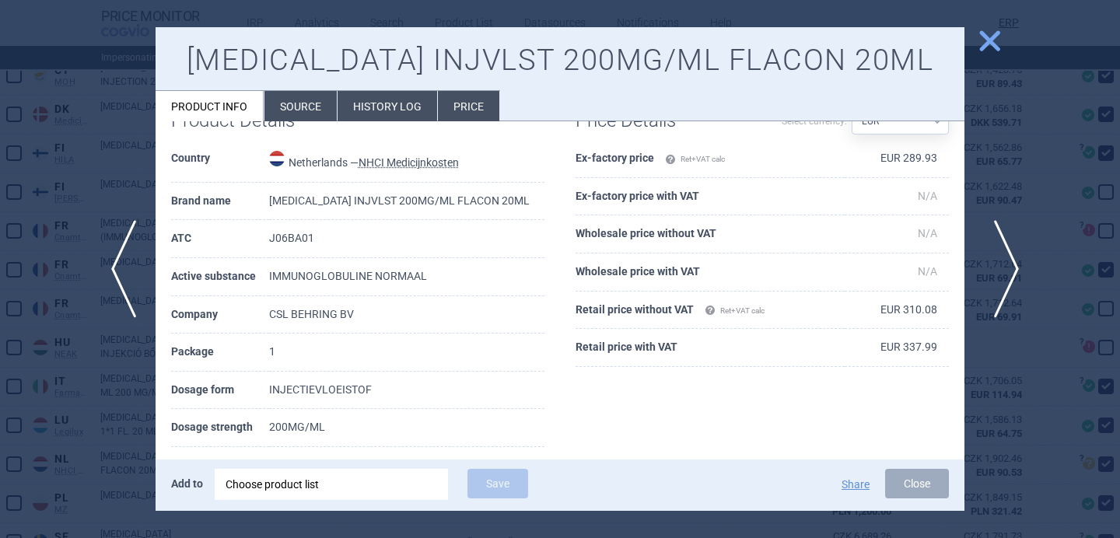
click at [1004, 268] on span "next" at bounding box center [1001, 269] width 35 height 98
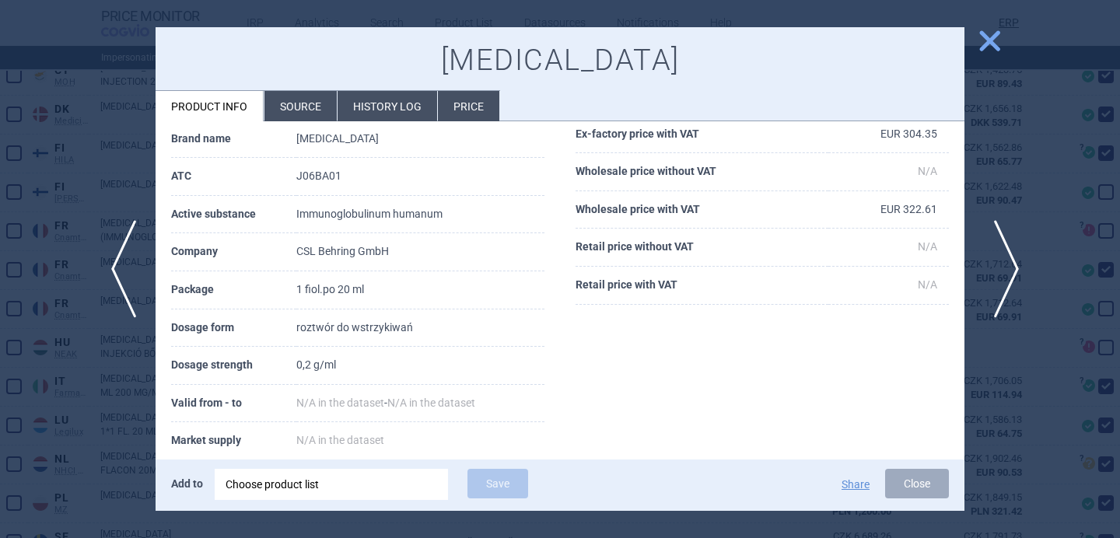
scroll to position [43, 0]
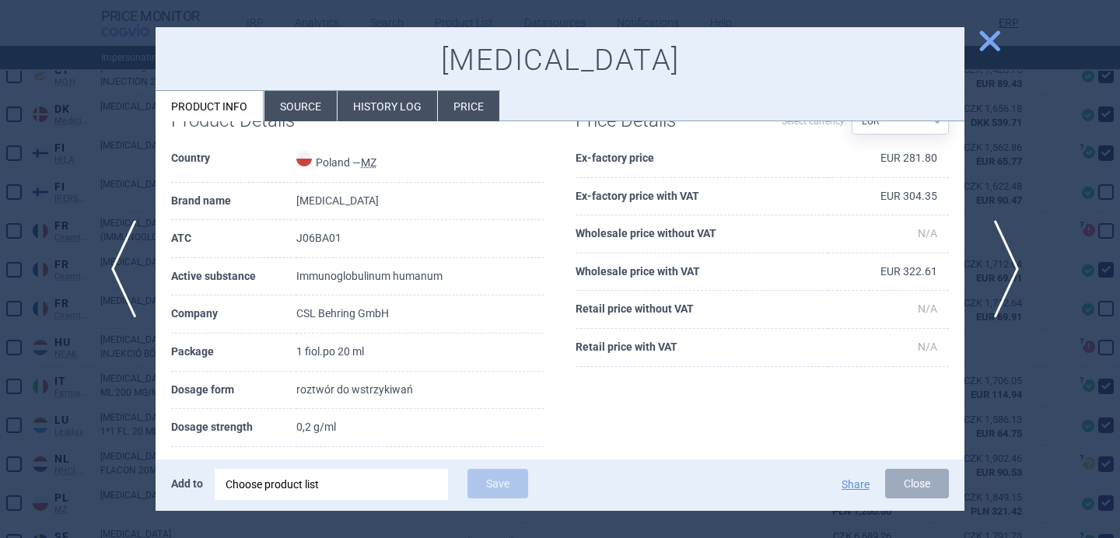
click at [1004, 269] on span "next" at bounding box center [1001, 269] width 35 height 98
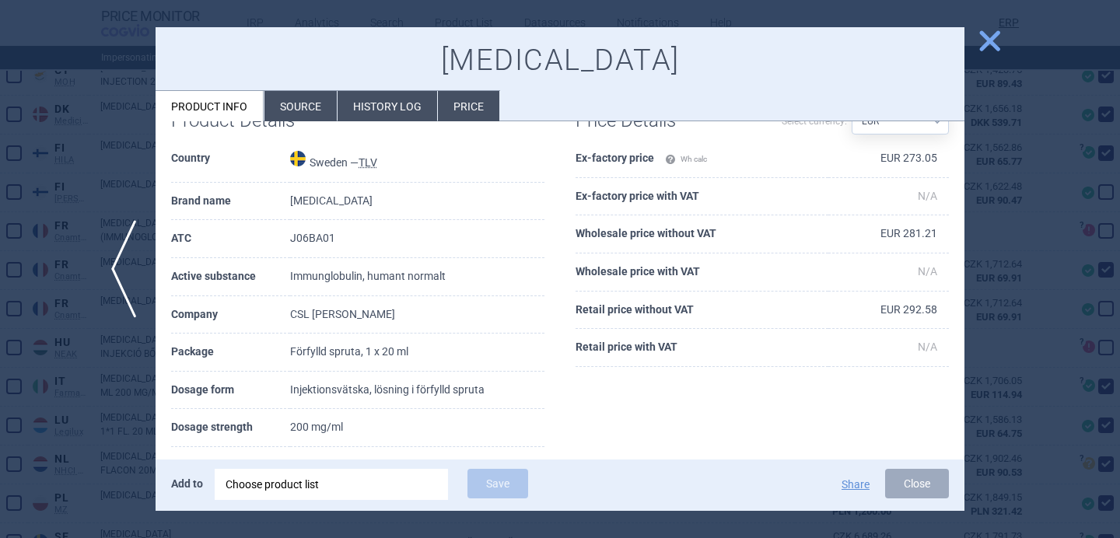
click at [1004, 269] on div at bounding box center [560, 269] width 1120 height 538
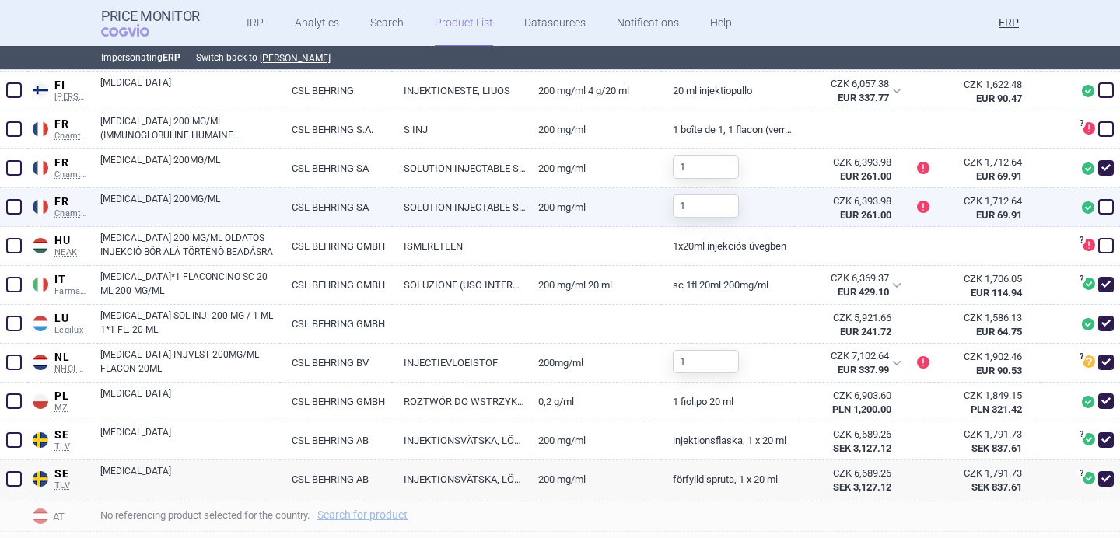
scroll to position [676, 0]
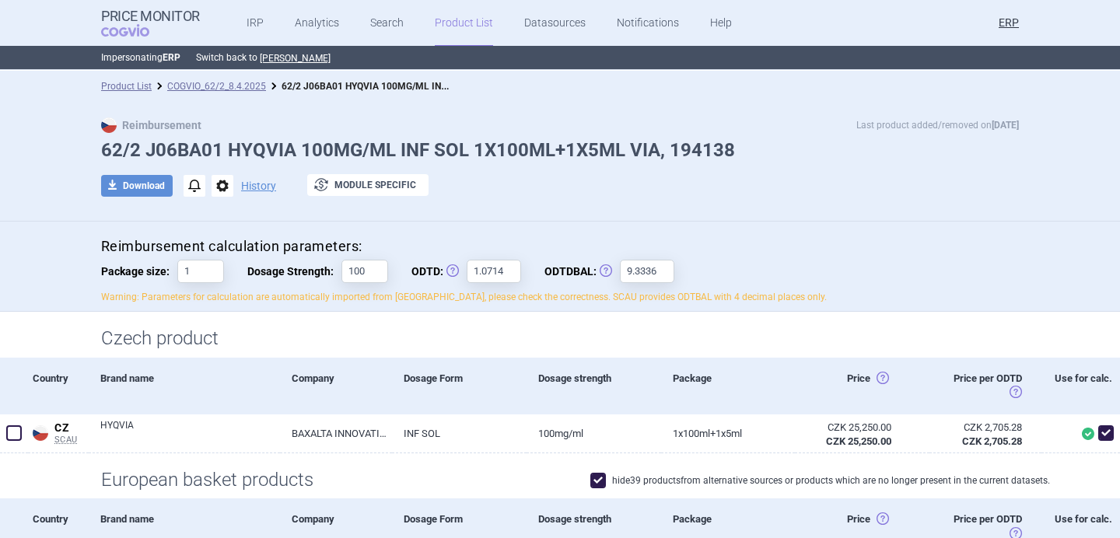
click at [269, 150] on h1 "62/2 J06BA01 HYQVIA 100MG/ML INF SOL 1X100ML+1X5ML VIA, 194138" at bounding box center [560, 150] width 918 height 23
copy h1 "HYQVIA"
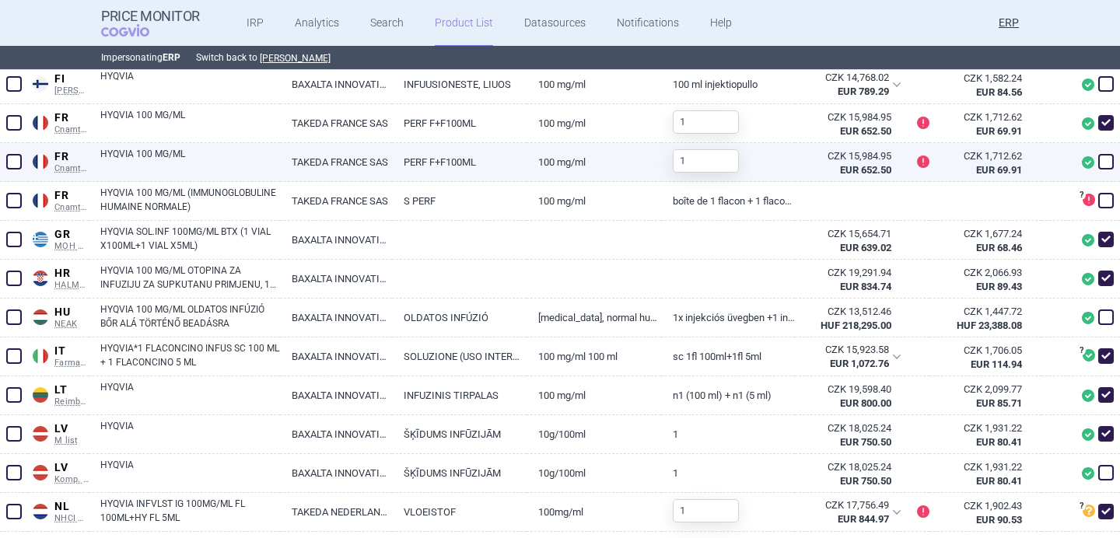
scroll to position [685, 0]
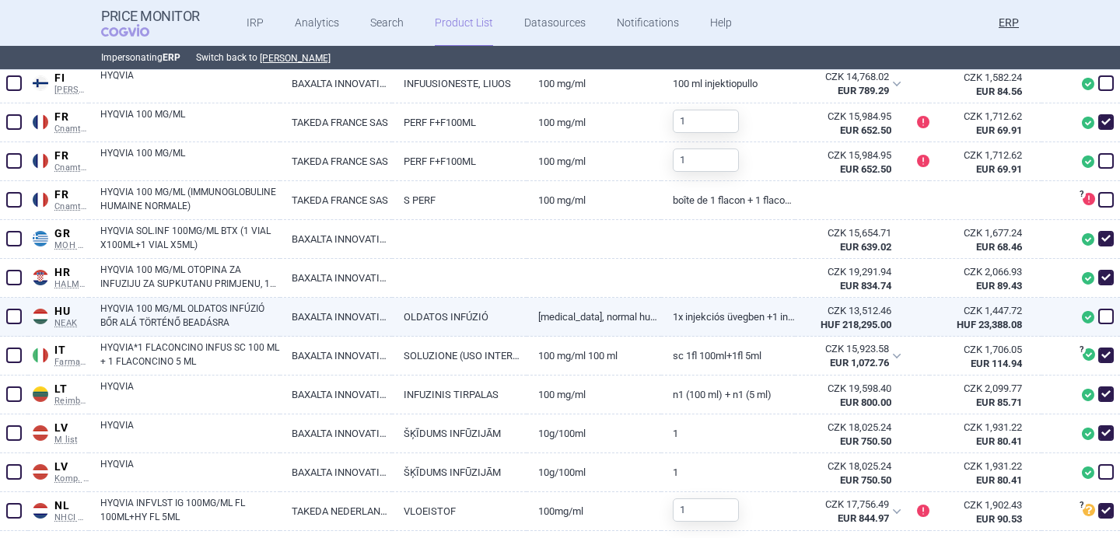
click at [1106, 320] on span at bounding box center [1107, 317] width 16 height 16
checkbox input "true"
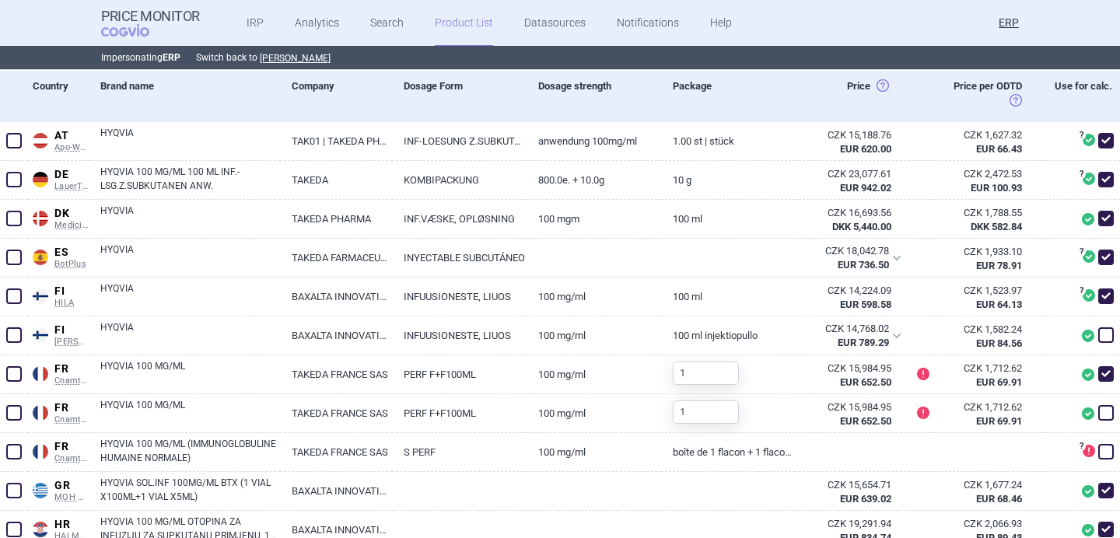
scroll to position [437, 0]
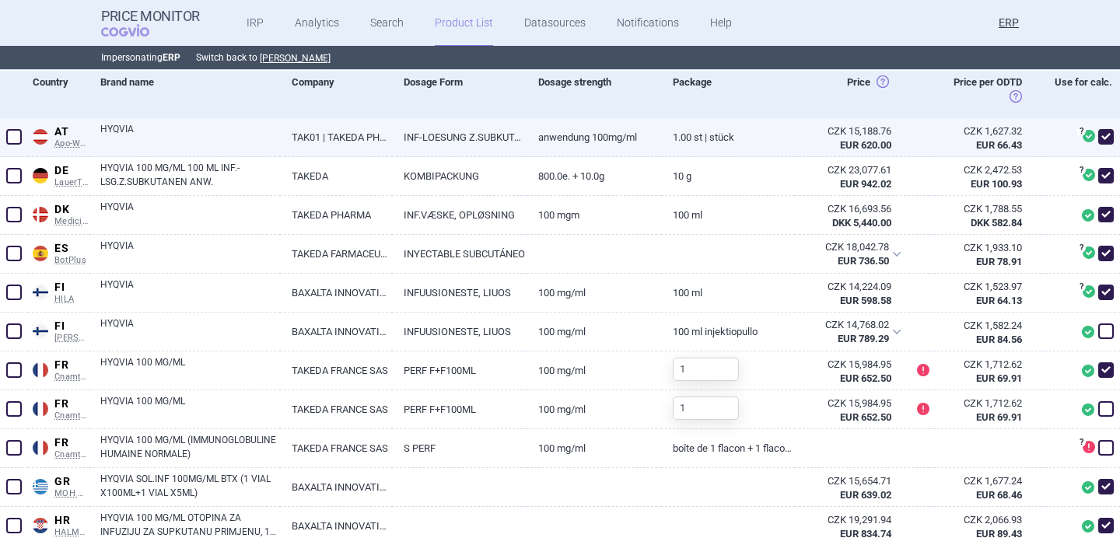
click at [303, 135] on link "TAK01 | TAKEDA PHARMA GES.M.B.H." at bounding box center [336, 137] width 112 height 38
select select "EUR"
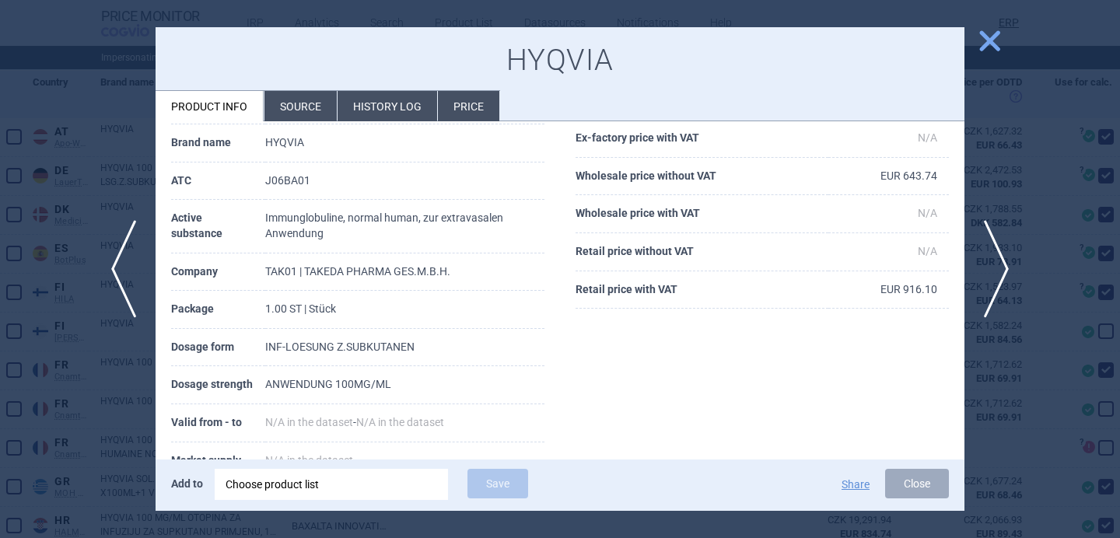
scroll to position [167, 0]
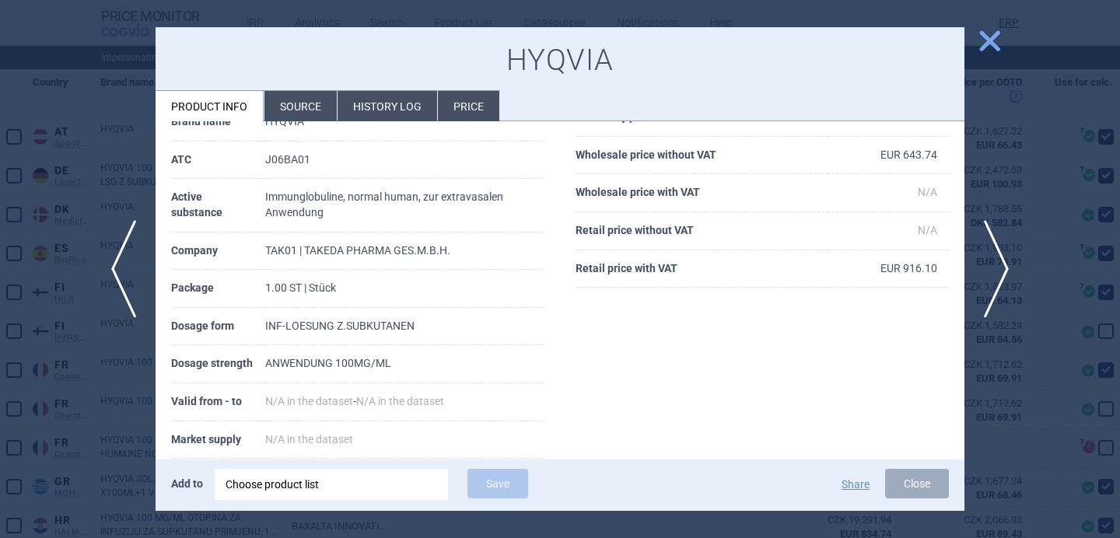
click at [312, 93] on li "Source" at bounding box center [301, 106] width 72 height 30
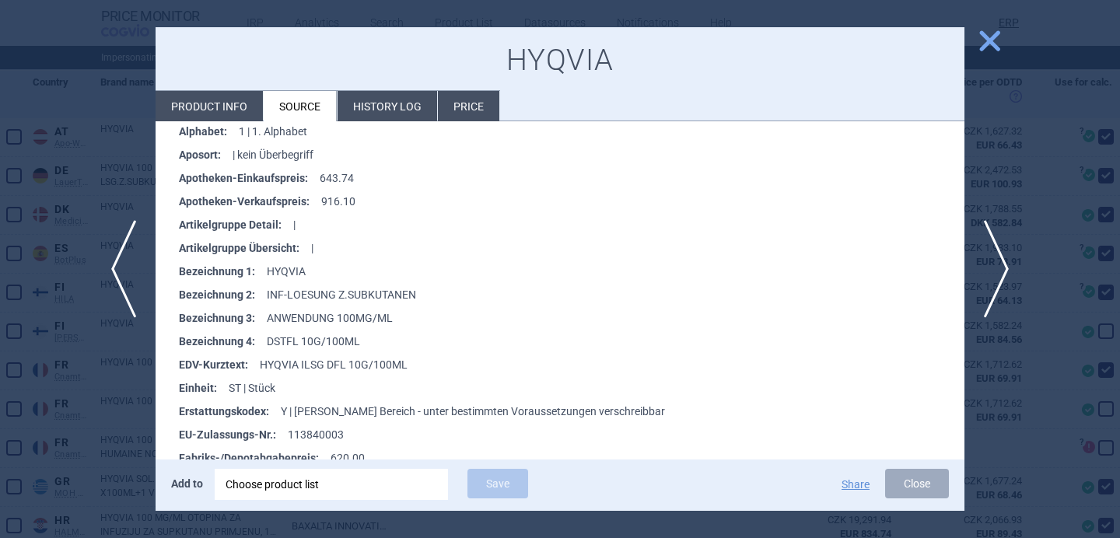
scroll to position [280, 0]
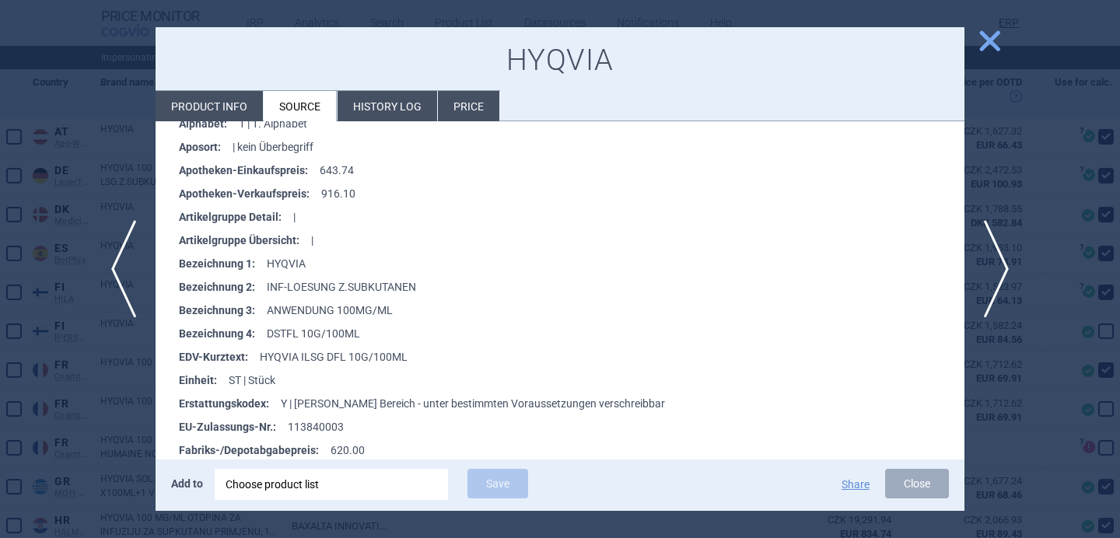
click at [107, 390] on div at bounding box center [560, 269] width 1120 height 538
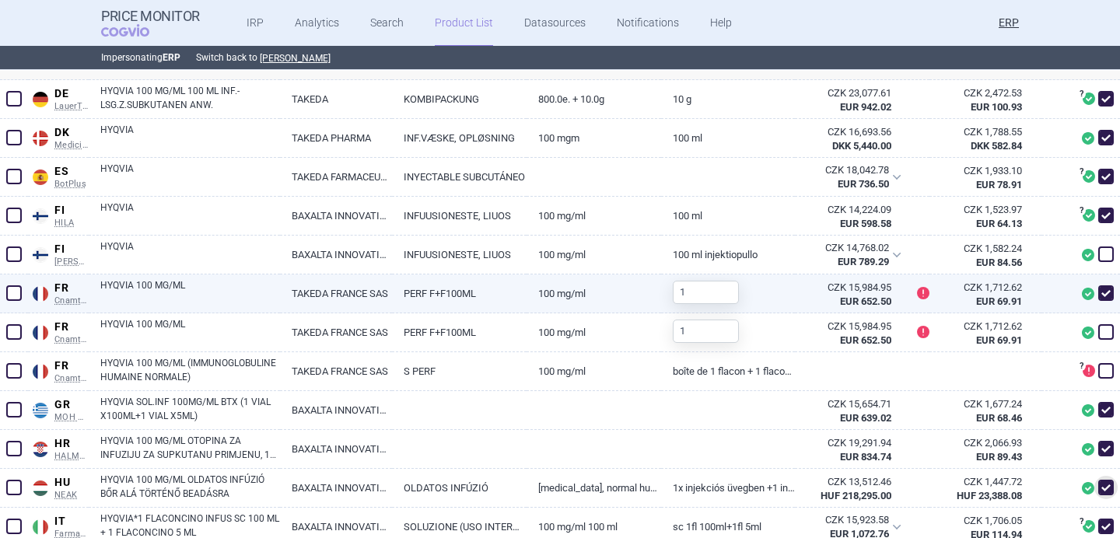
scroll to position [521, 0]
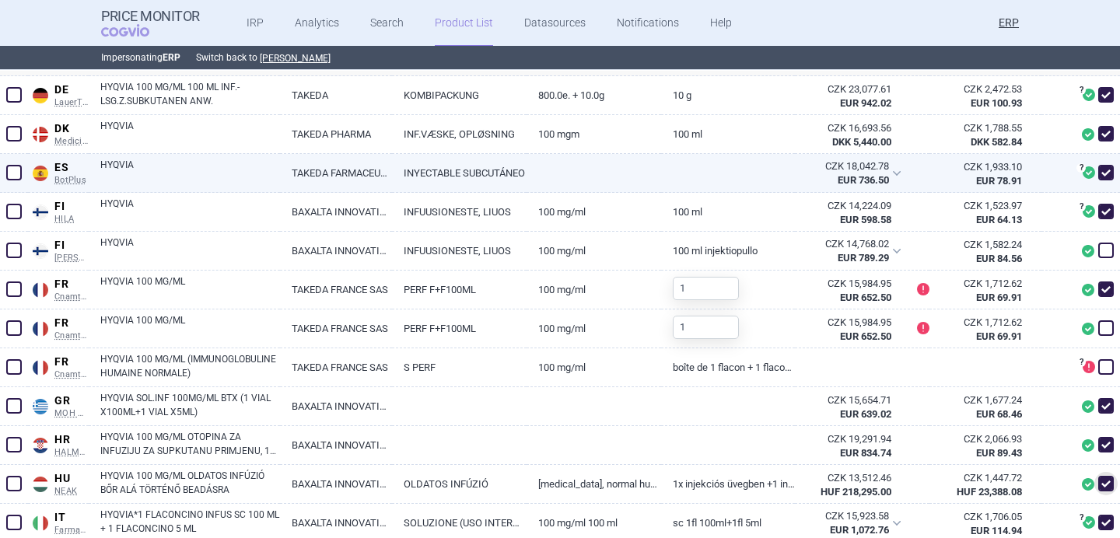
click at [254, 179] on link "HYQVIA" at bounding box center [190, 172] width 180 height 28
select select "EUR"
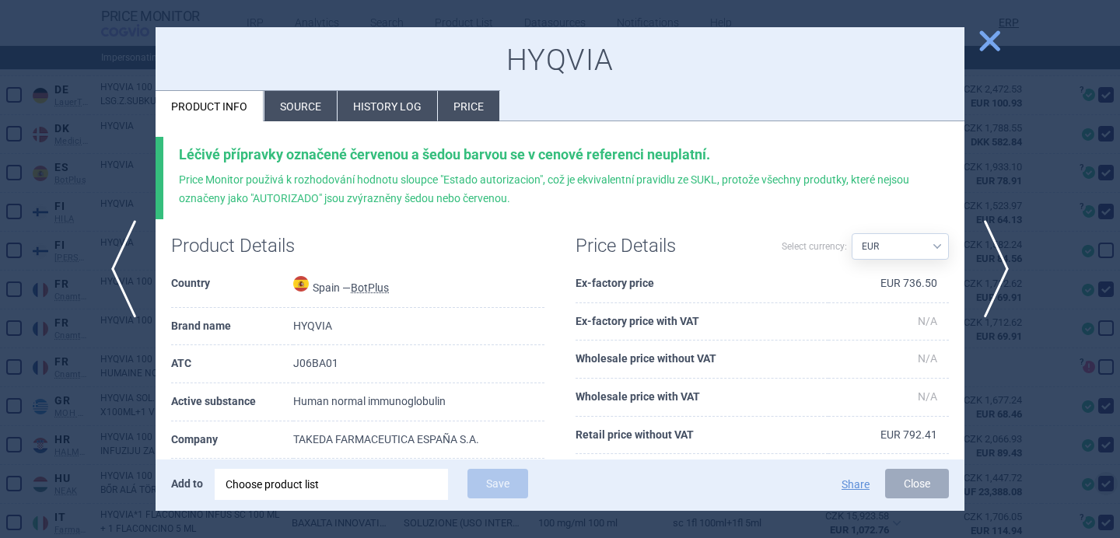
click at [315, 111] on li "Source" at bounding box center [301, 106] width 72 height 30
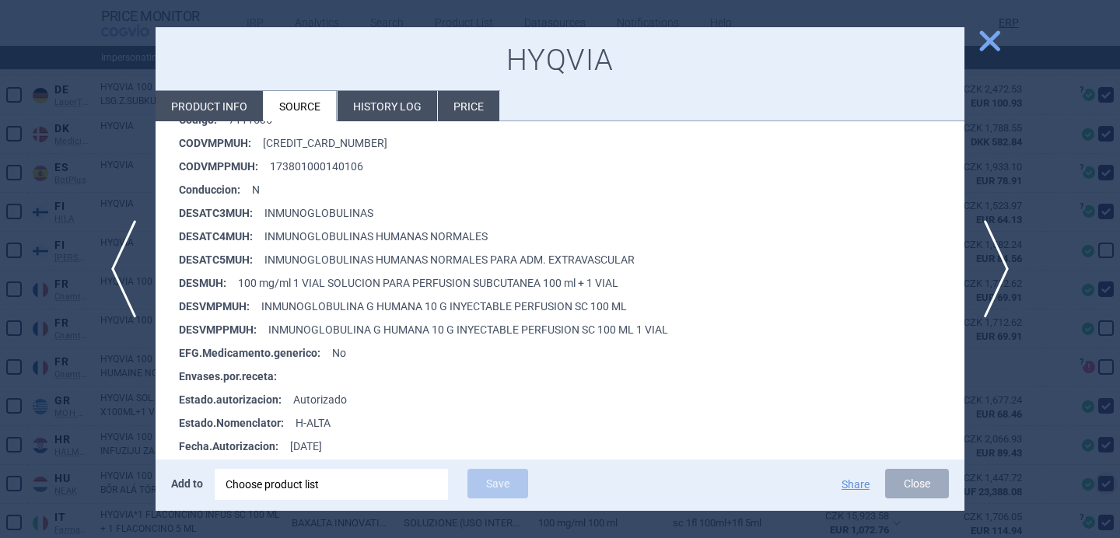
scroll to position [366, 0]
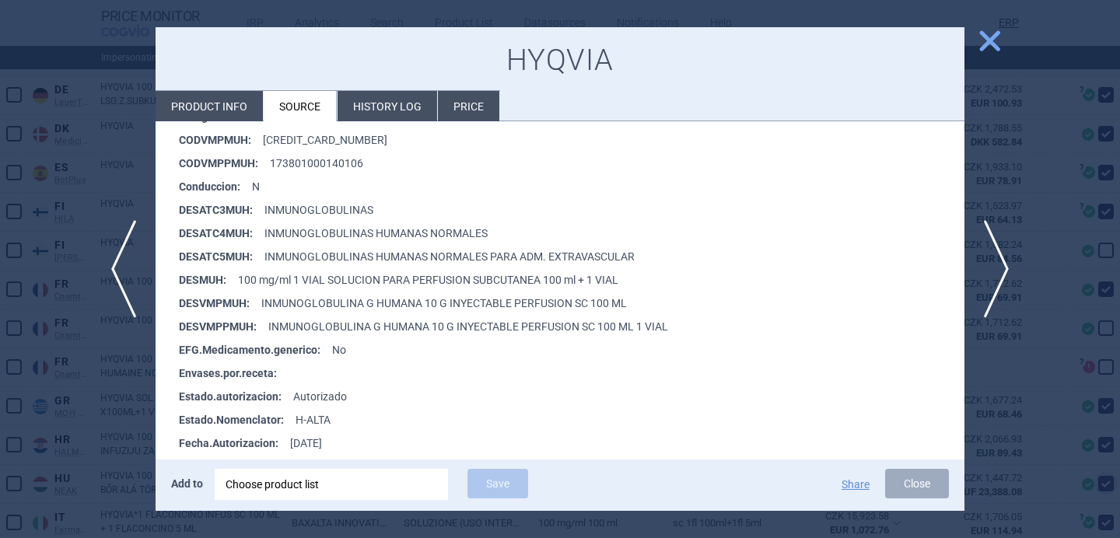
click at [82, 450] on div at bounding box center [560, 269] width 1120 height 538
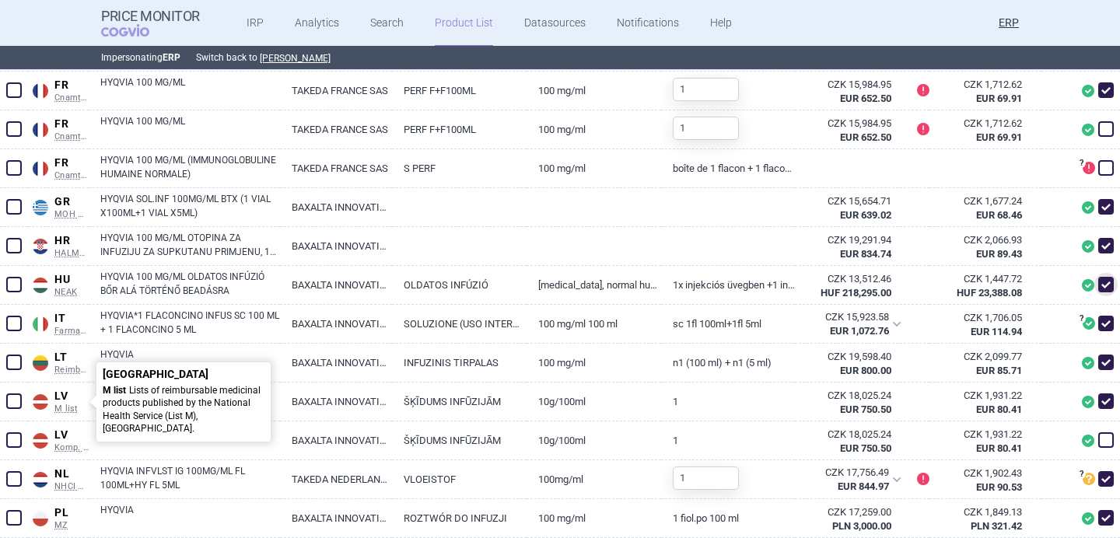
scroll to position [724, 0]
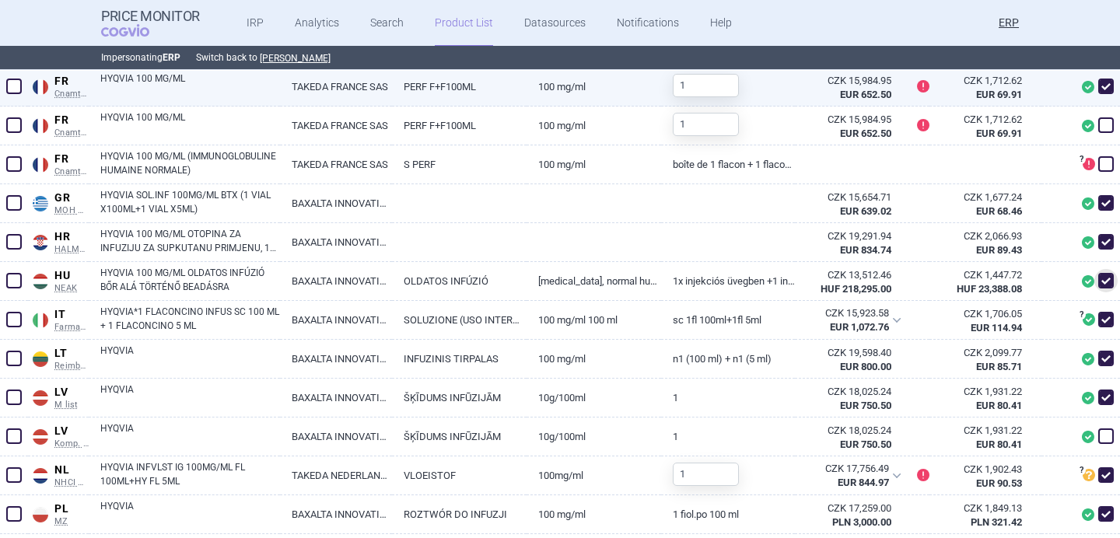
click at [216, 96] on link "HYQVIA 100 MG/ML" at bounding box center [190, 86] width 180 height 28
select select "EUR"
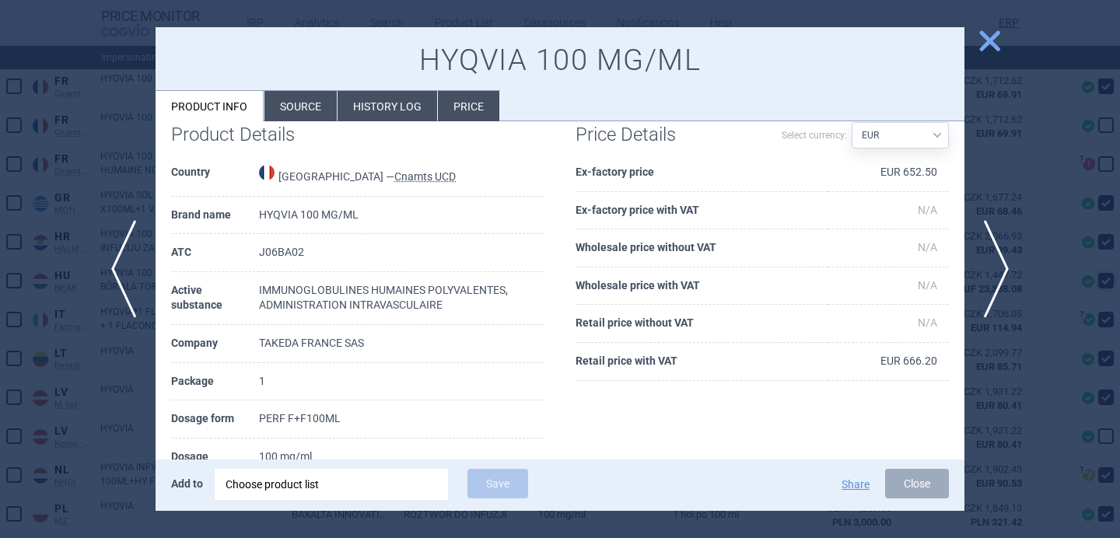
scroll to position [30, 0]
click at [1007, 270] on span "next" at bounding box center [1001, 269] width 35 height 98
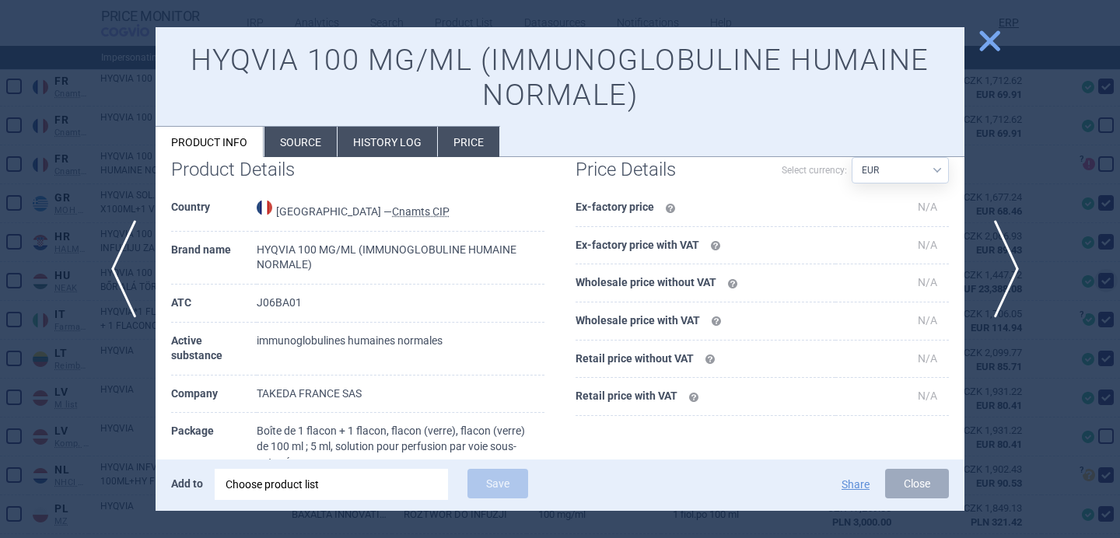
click at [1016, 279] on span "next" at bounding box center [1001, 269] width 35 height 98
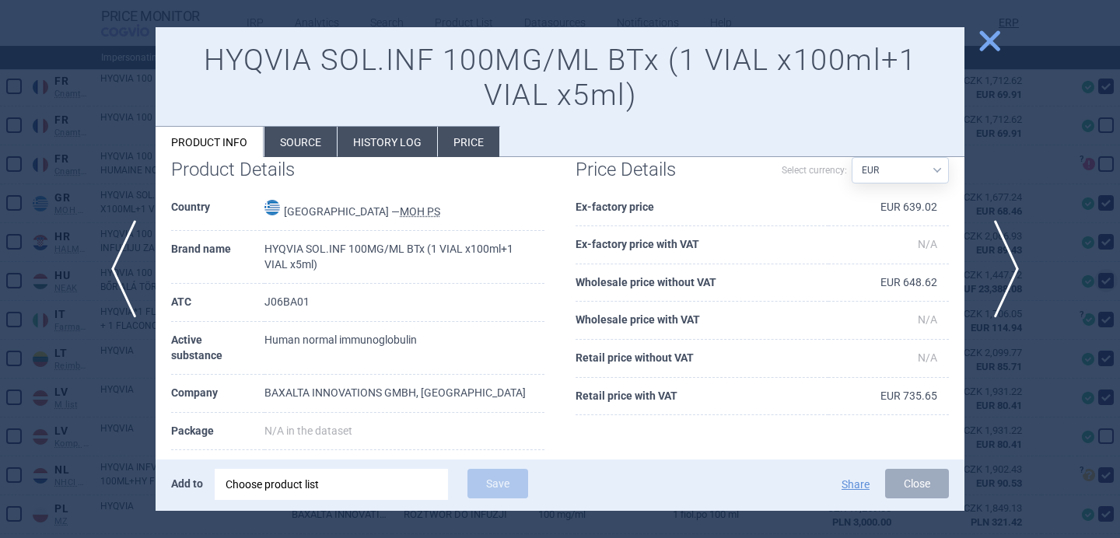
click at [1016, 279] on span "next" at bounding box center [1001, 269] width 35 height 98
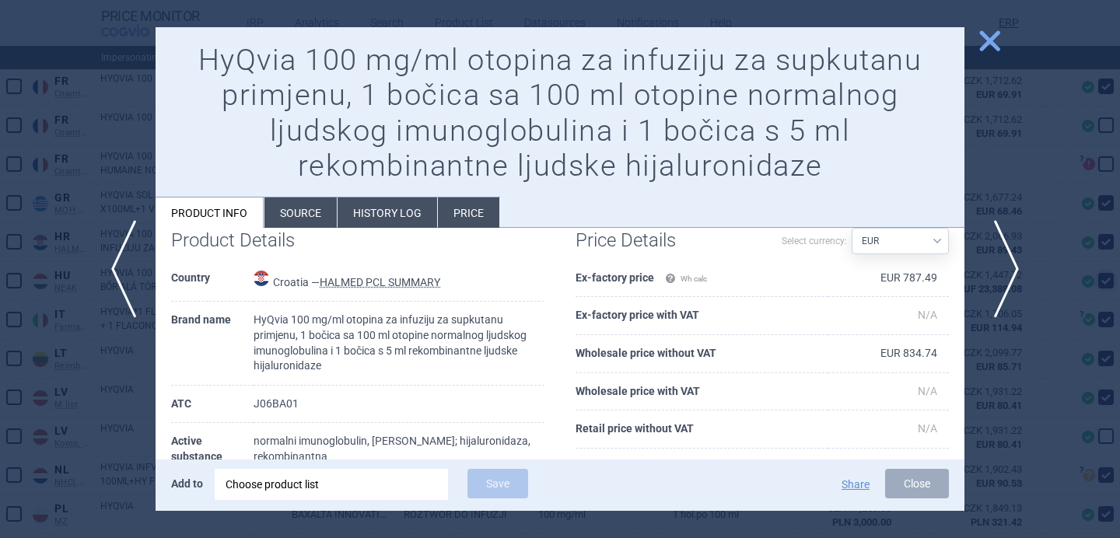
click at [1016, 279] on span "next" at bounding box center [1001, 269] width 35 height 98
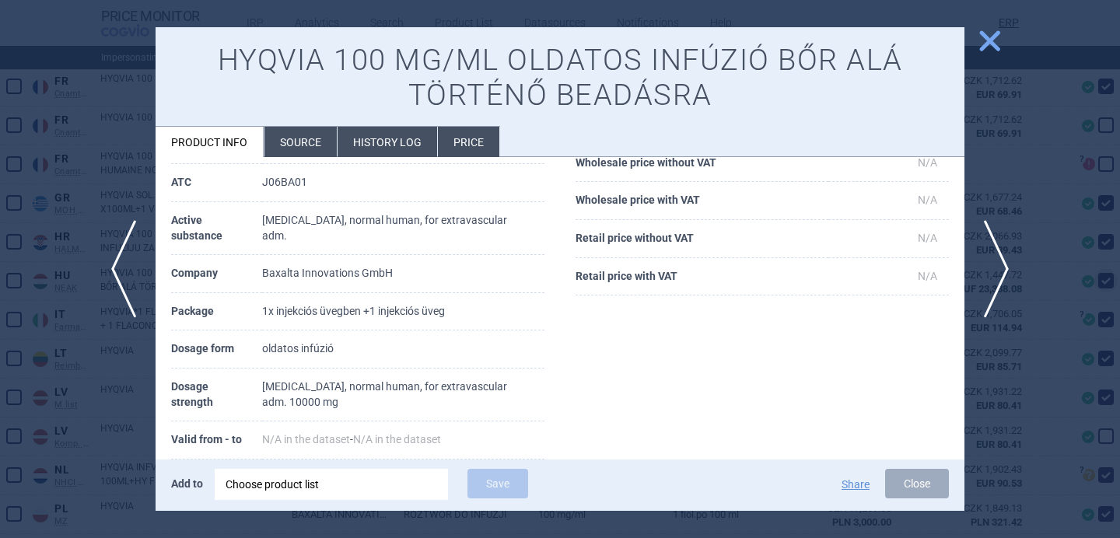
scroll to position [144, 0]
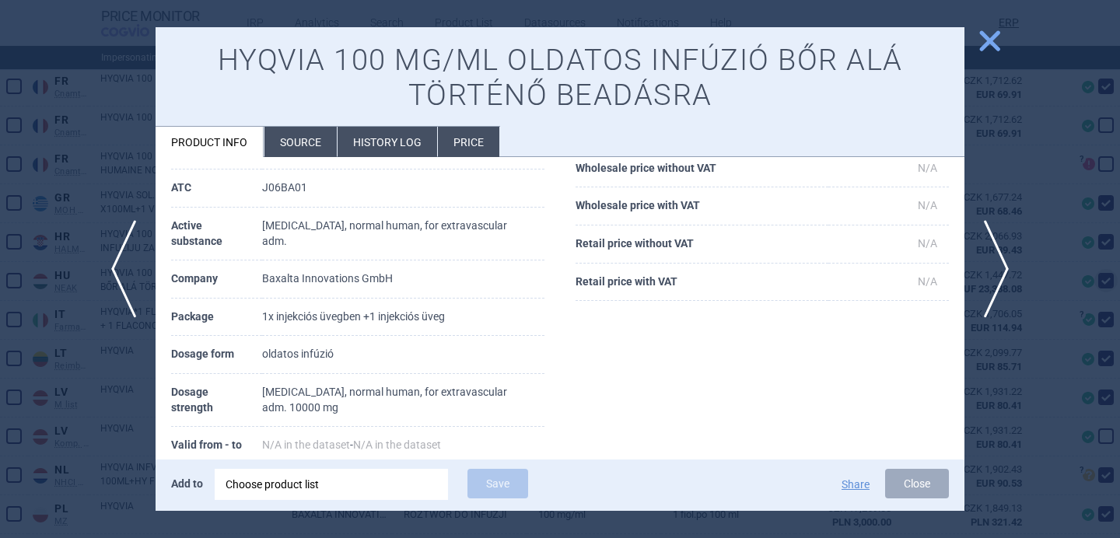
click at [296, 144] on li "Source" at bounding box center [301, 142] width 72 height 30
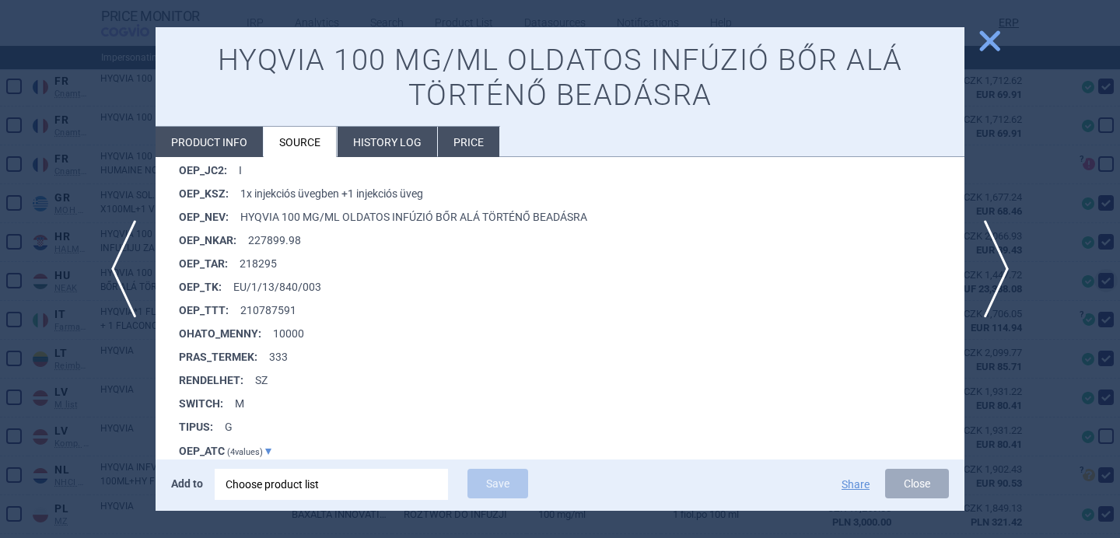
scroll to position [1411, 0]
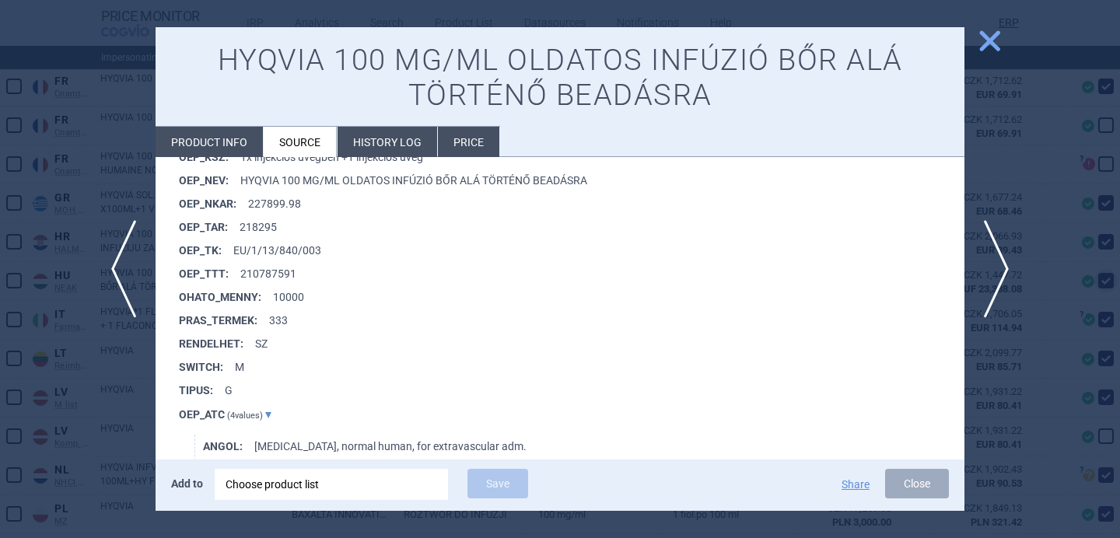
click at [111, 457] on div at bounding box center [560, 269] width 1120 height 538
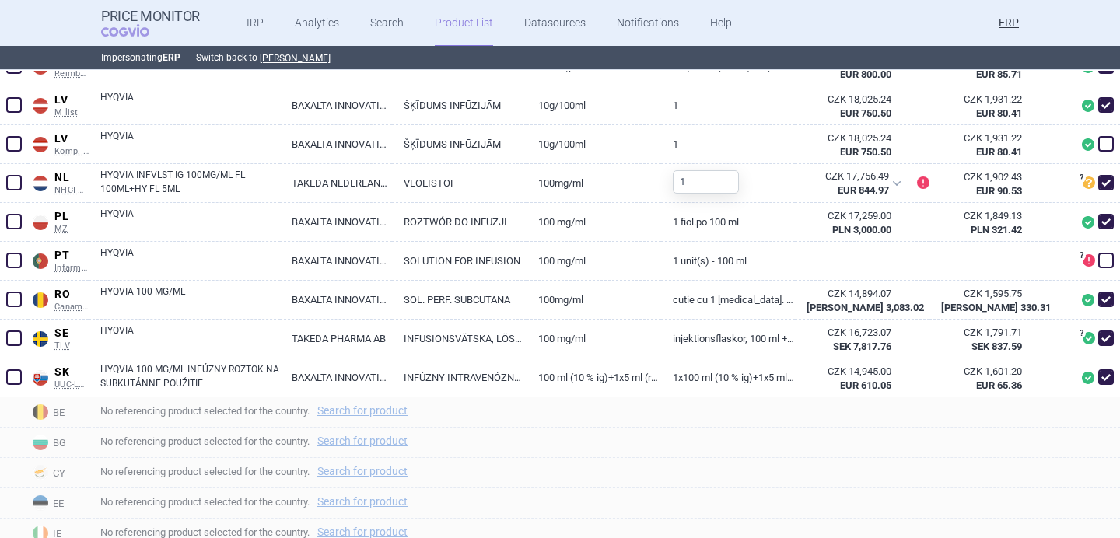
scroll to position [1029, 0]
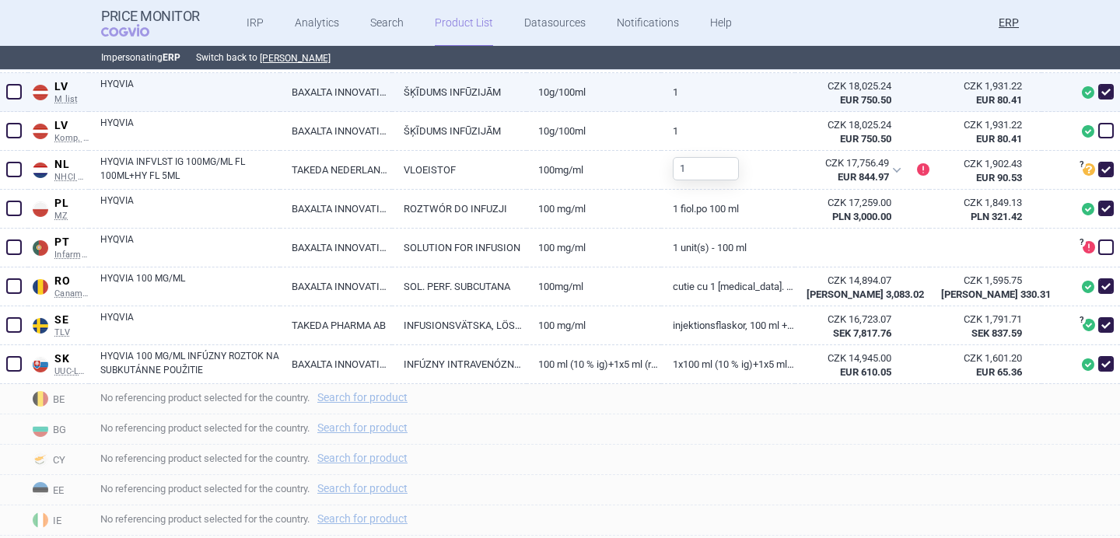
click at [208, 79] on link "HYQVIA" at bounding box center [190, 91] width 180 height 28
select select "EUR"
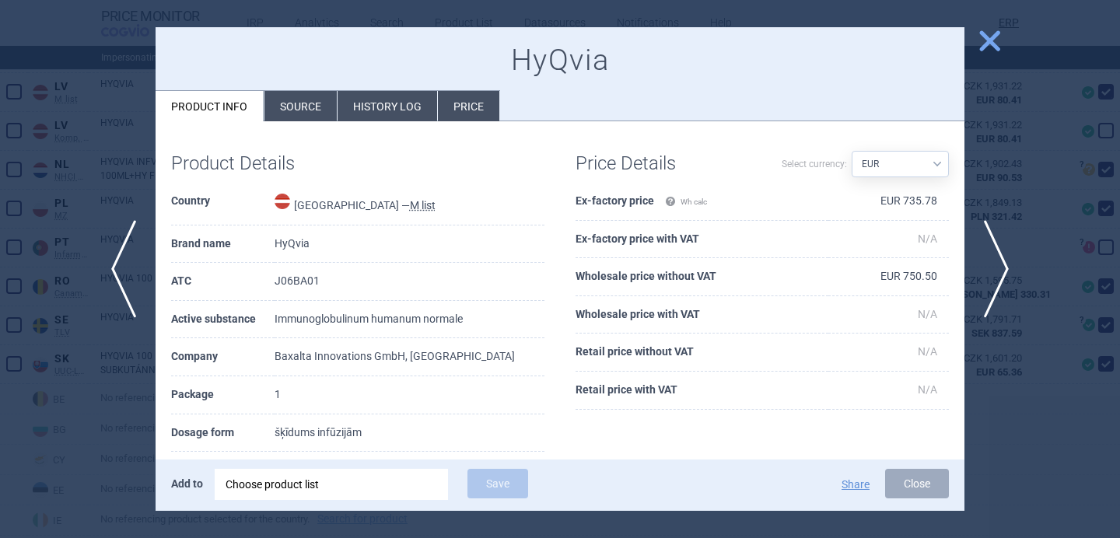
click at [300, 110] on li "Source" at bounding box center [301, 106] width 72 height 30
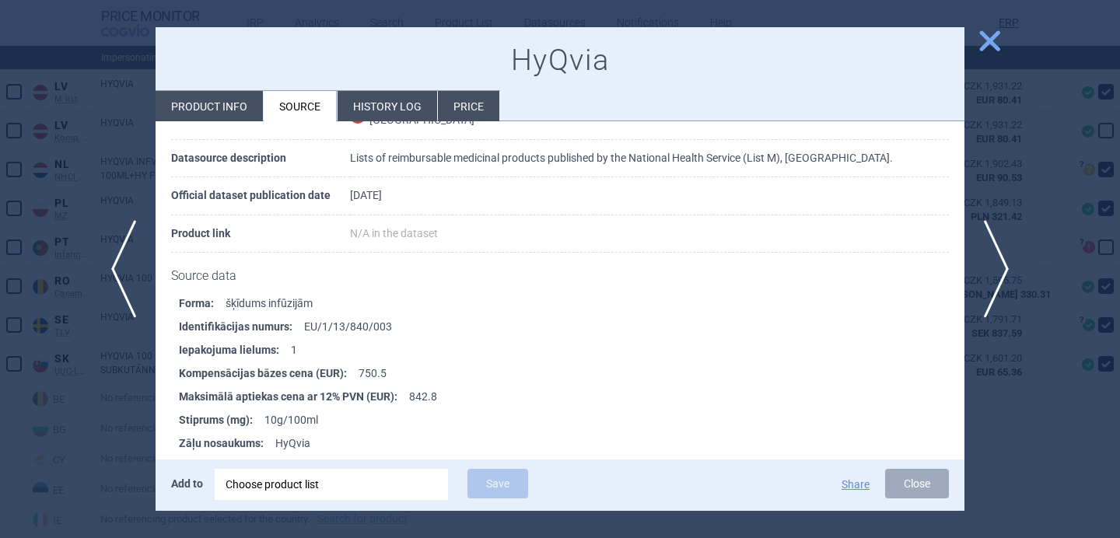
scroll to position [117, 0]
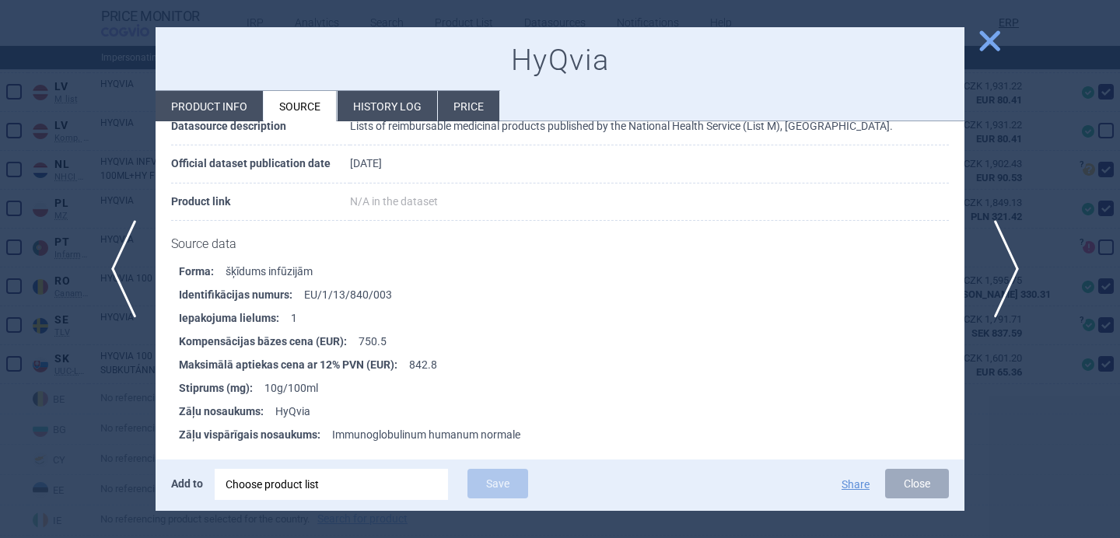
click at [997, 267] on span "next" at bounding box center [1001, 269] width 35 height 98
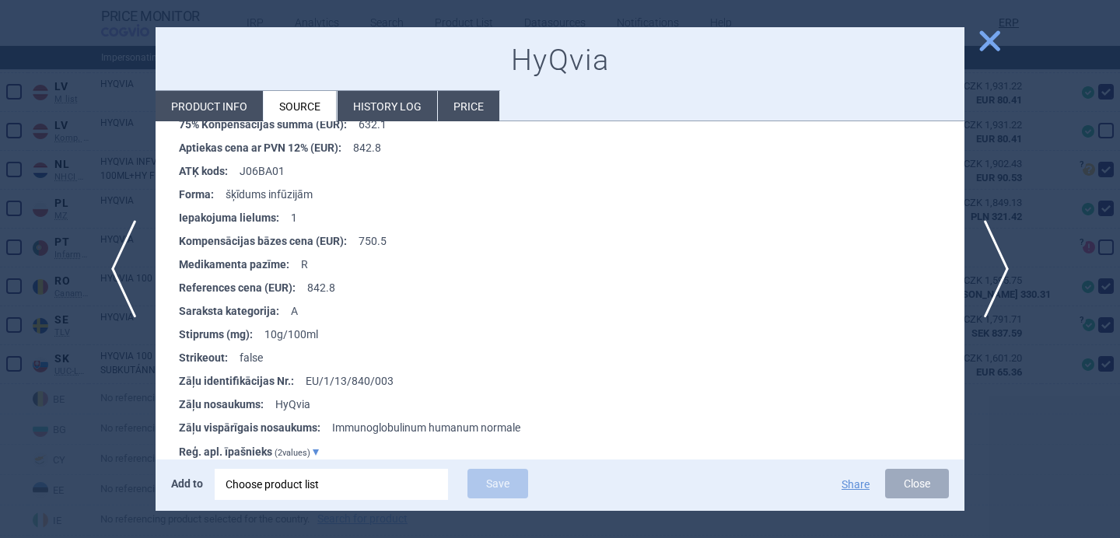
scroll to position [277, 0]
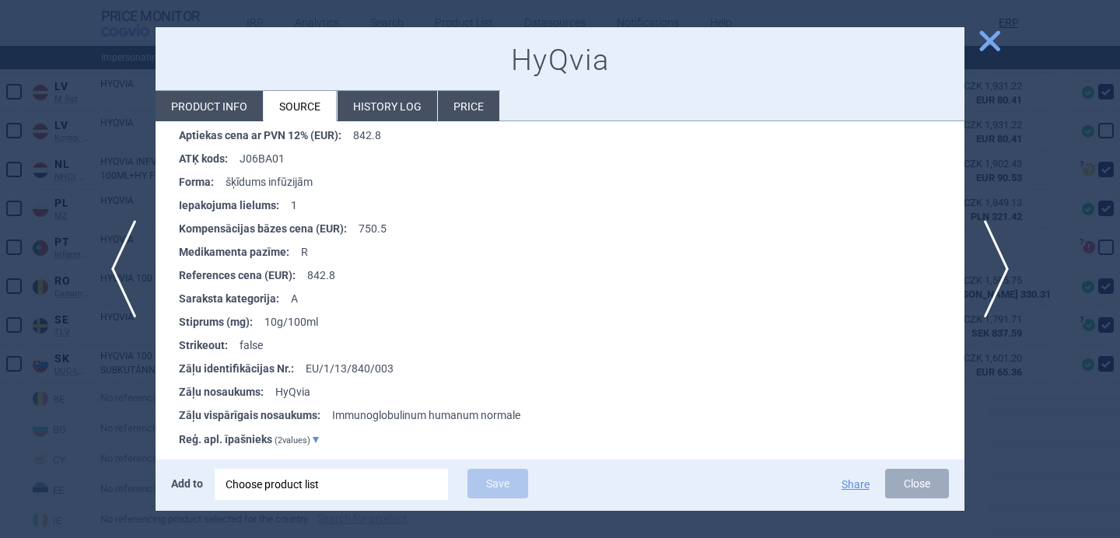
click at [98, 426] on div at bounding box center [560, 269] width 1120 height 538
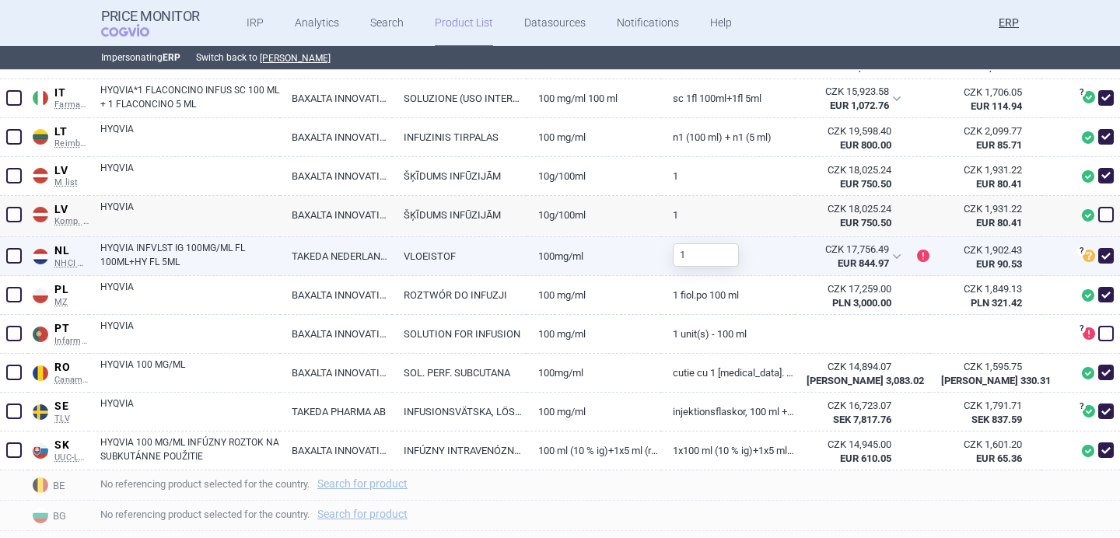
scroll to position [944, 0]
click at [175, 251] on link "HYQVIA INFVLST IG 100MG/ML FL 100ML+HY FL 5ML" at bounding box center [190, 254] width 180 height 28
select select "EUR"
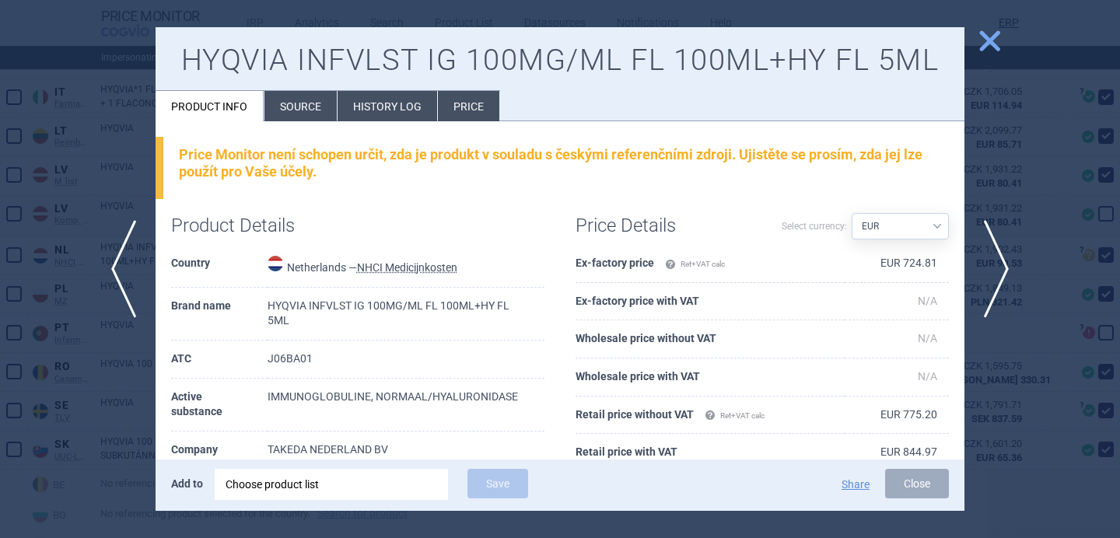
click at [279, 109] on li "Source" at bounding box center [301, 106] width 72 height 30
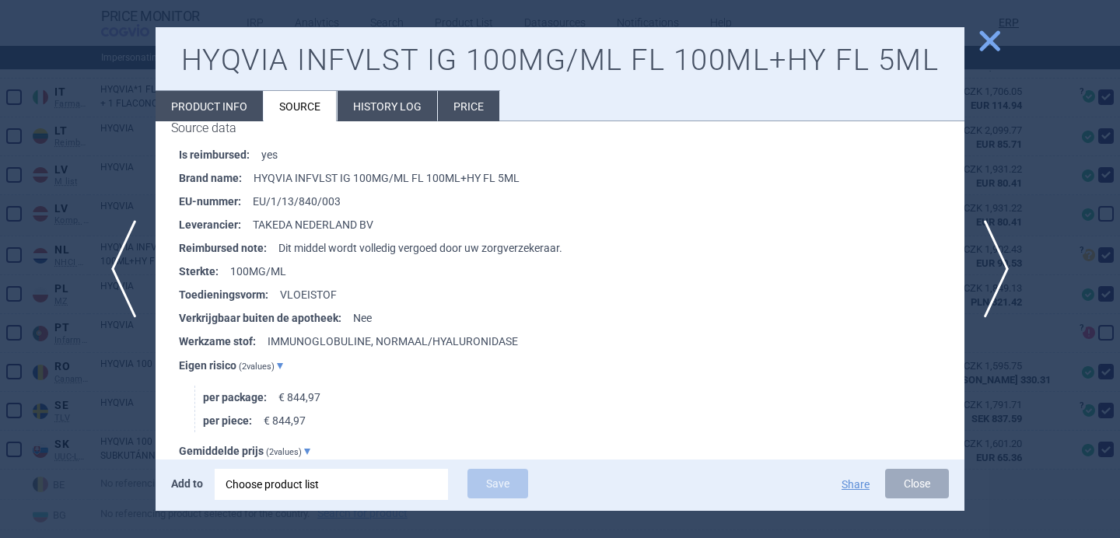
scroll to position [296, 0]
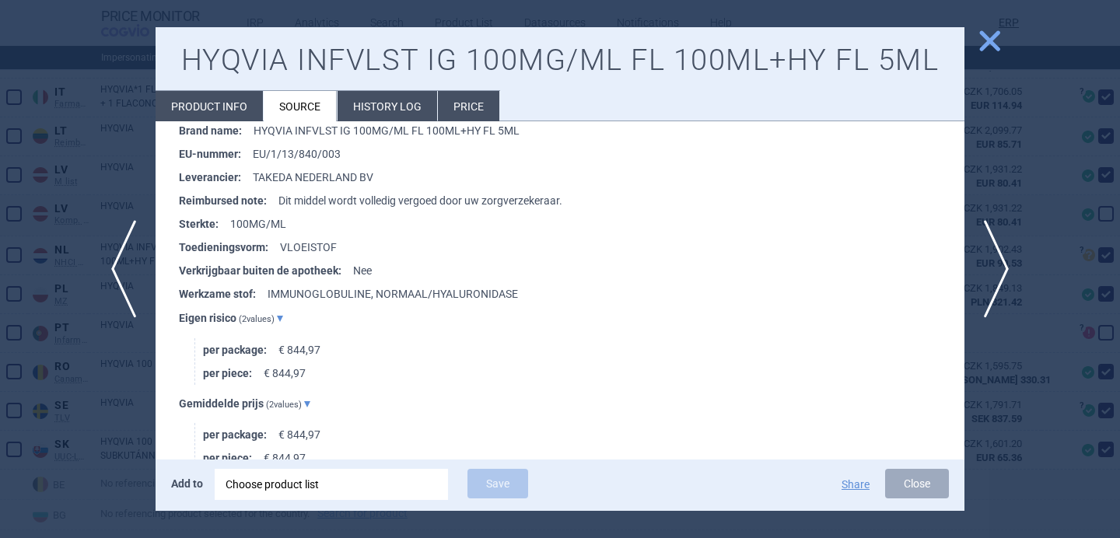
click at [95, 447] on div at bounding box center [560, 269] width 1120 height 538
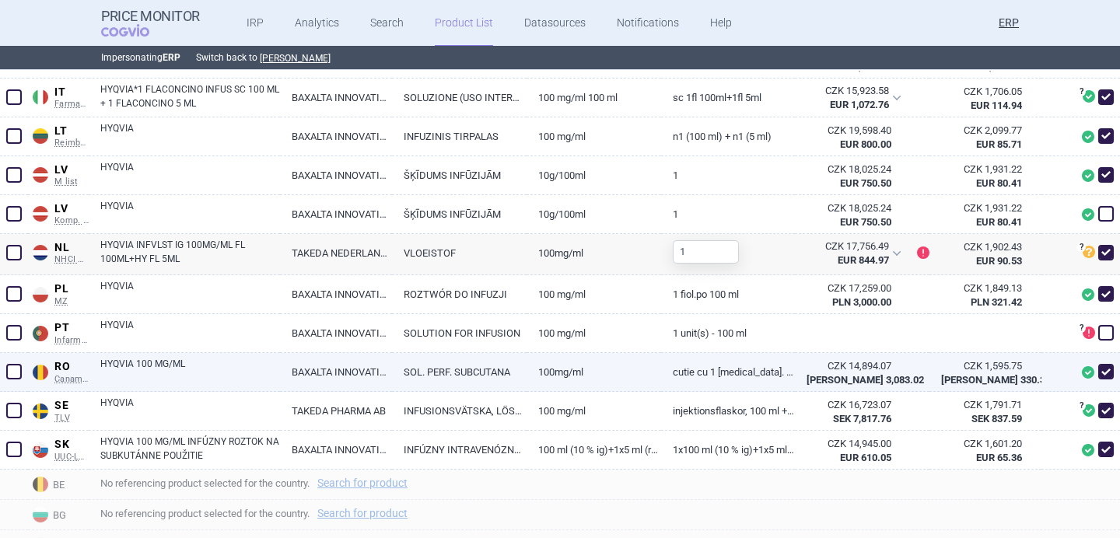
click at [232, 375] on link "HYQVIA 100 MG/ML" at bounding box center [190, 371] width 180 height 28
select select "EUR"
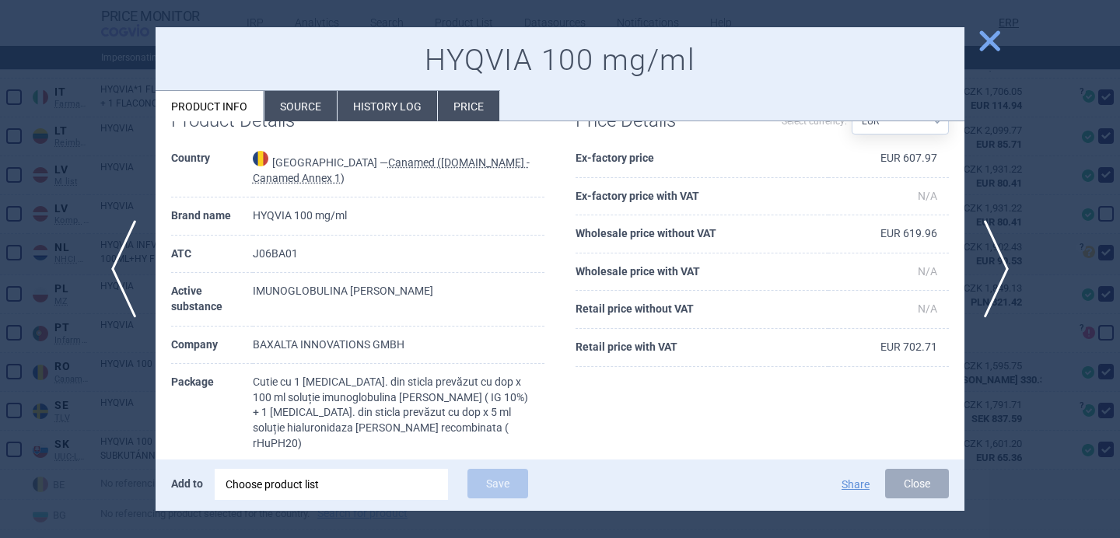
scroll to position [44, 0]
click at [1011, 268] on span "next" at bounding box center [1001, 269] width 35 height 98
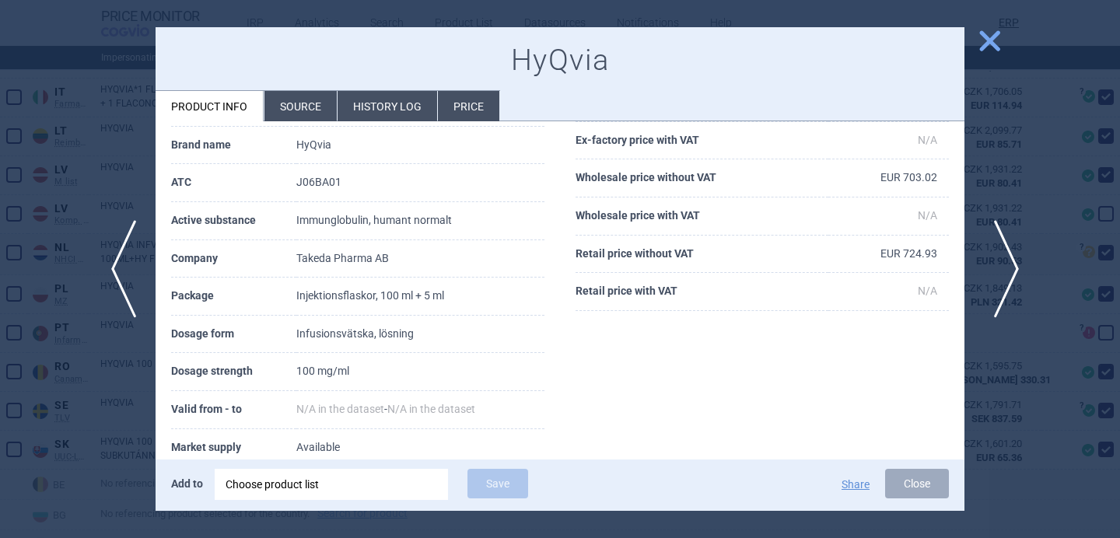
click at [1001, 261] on span "next" at bounding box center [1001, 269] width 35 height 98
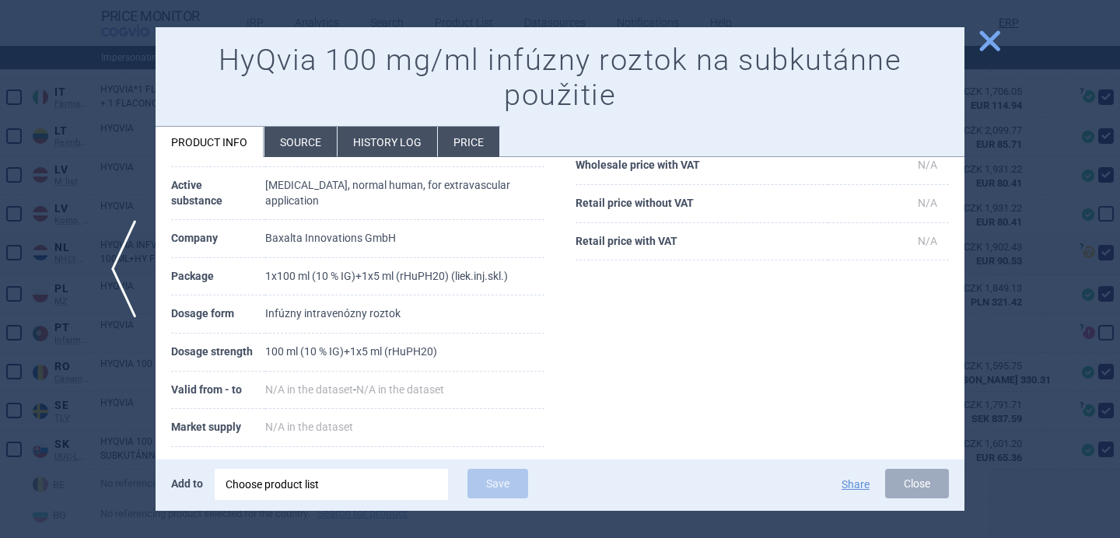
scroll to position [196, 0]
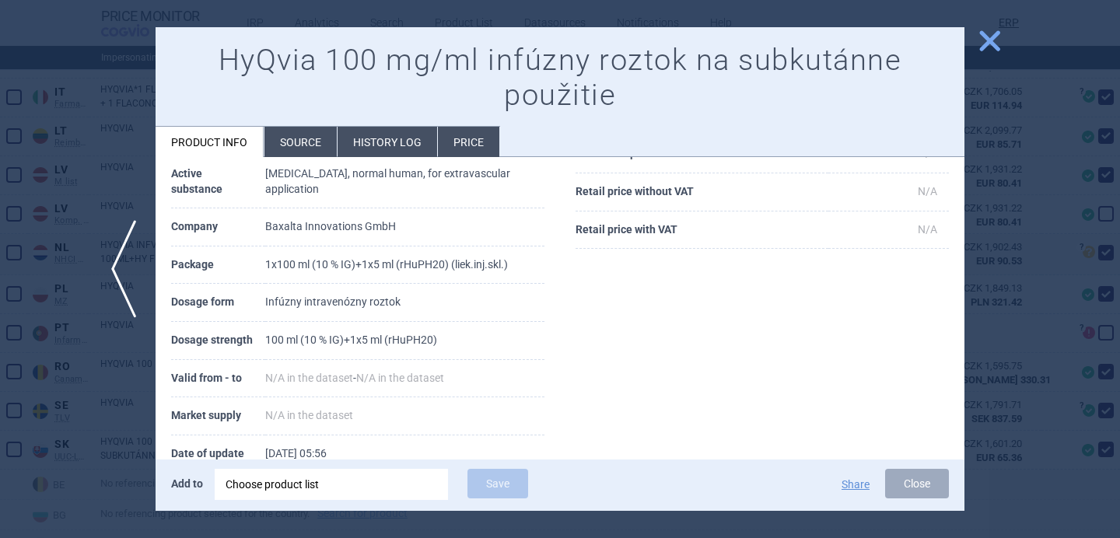
click at [86, 429] on div at bounding box center [560, 269] width 1120 height 538
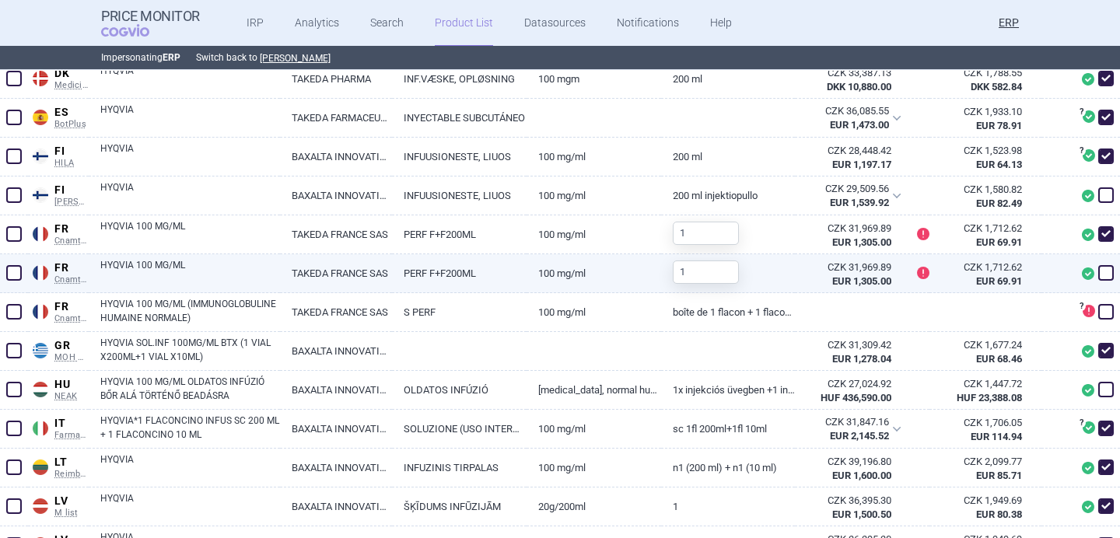
scroll to position [574, 0]
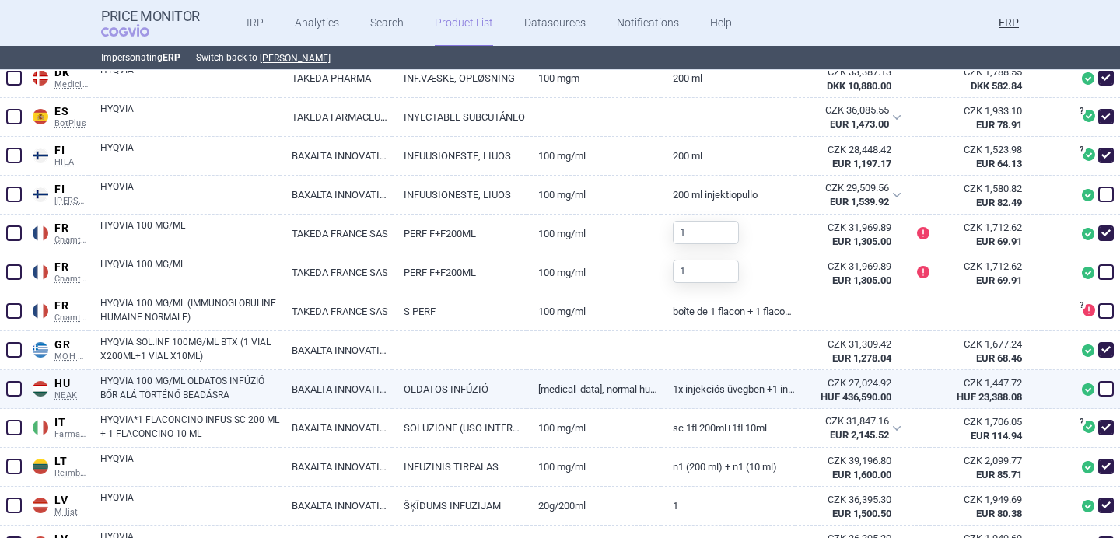
click at [1111, 393] on span at bounding box center [1107, 389] width 16 height 16
checkbox input "true"
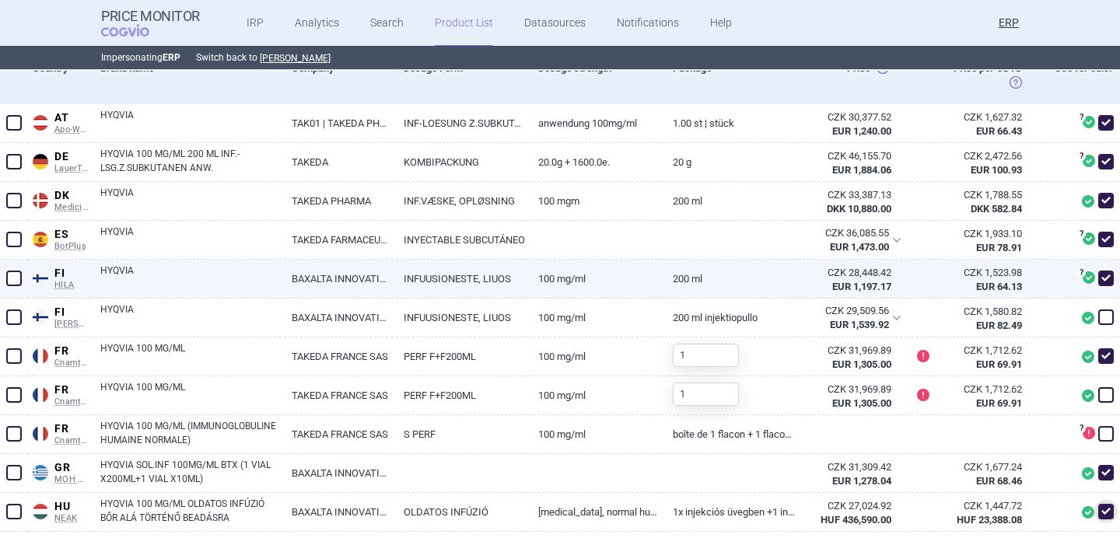
scroll to position [469, 0]
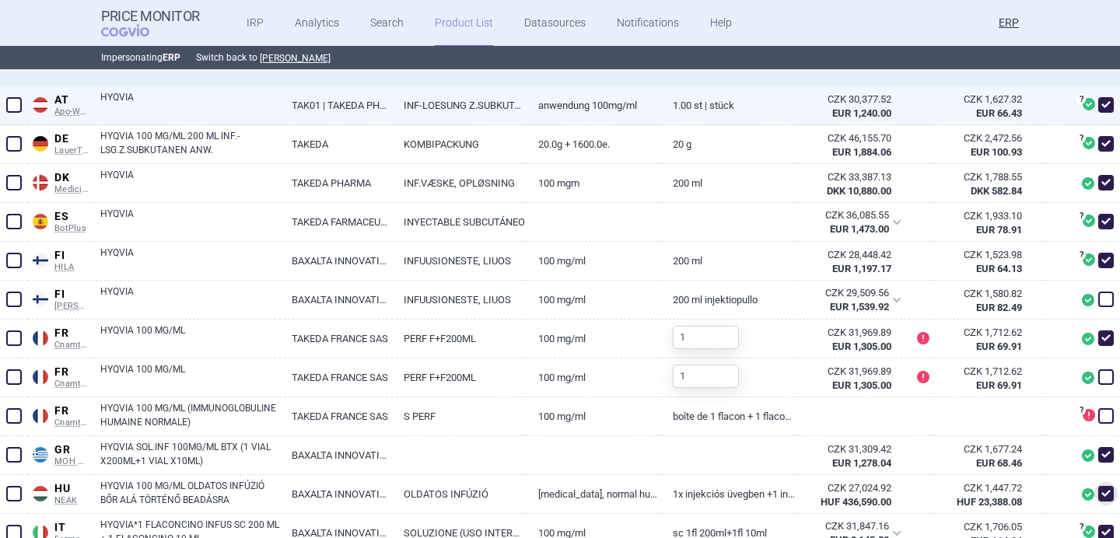
click at [222, 103] on link "HYQVIA" at bounding box center [190, 104] width 180 height 28
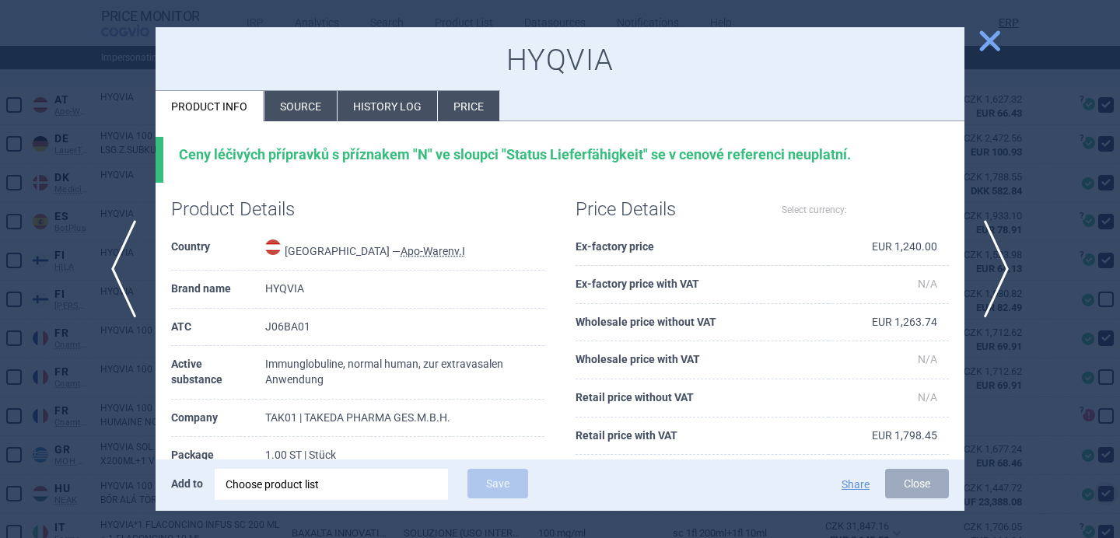
select select "EUR"
click at [305, 119] on li "Source" at bounding box center [301, 106] width 72 height 30
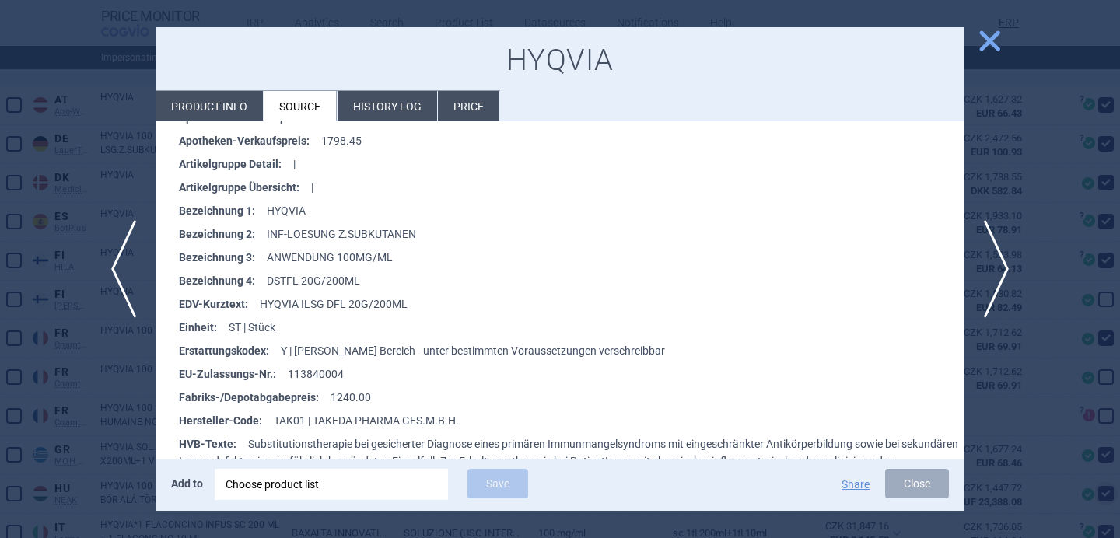
scroll to position [349, 0]
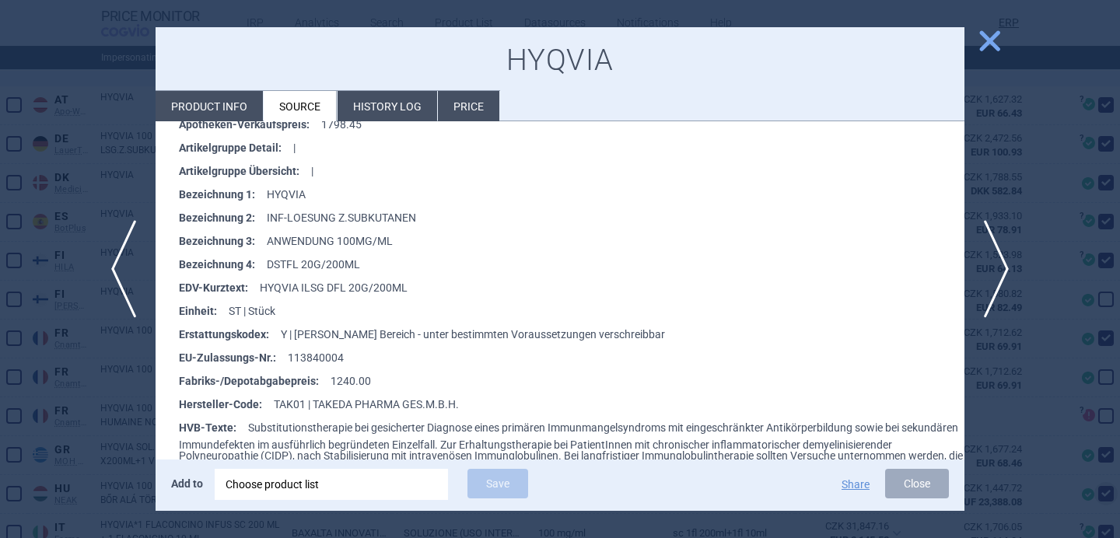
click at [84, 442] on div at bounding box center [560, 269] width 1120 height 538
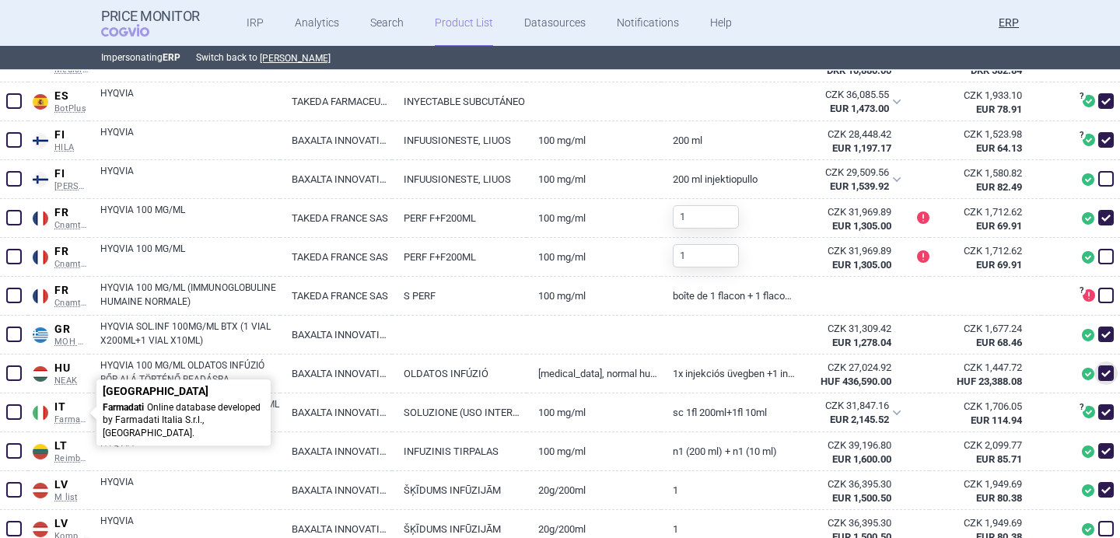
scroll to position [597, 0]
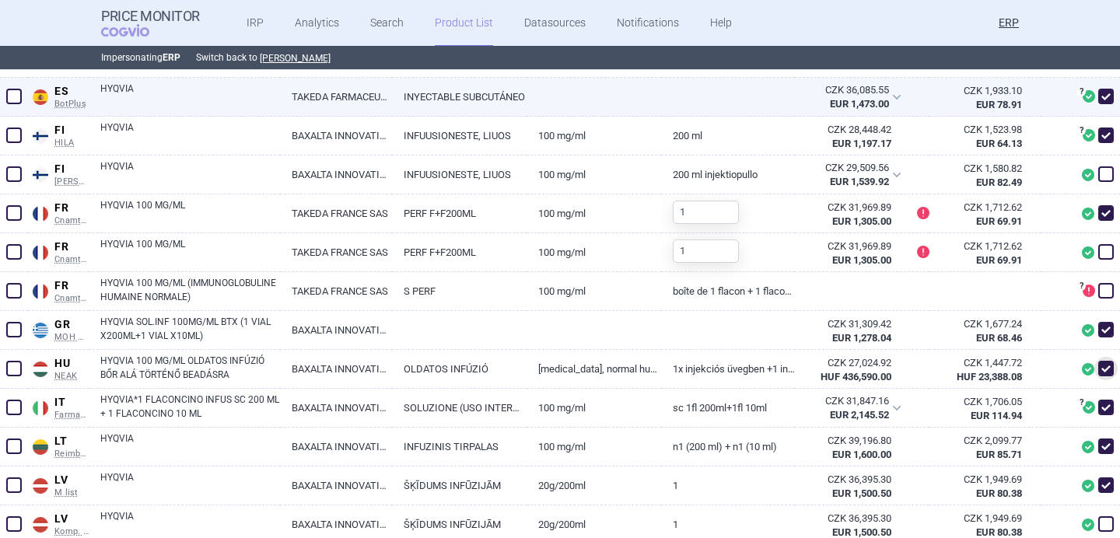
click at [222, 96] on link "HYQVIA" at bounding box center [190, 96] width 180 height 28
select select "EUR"
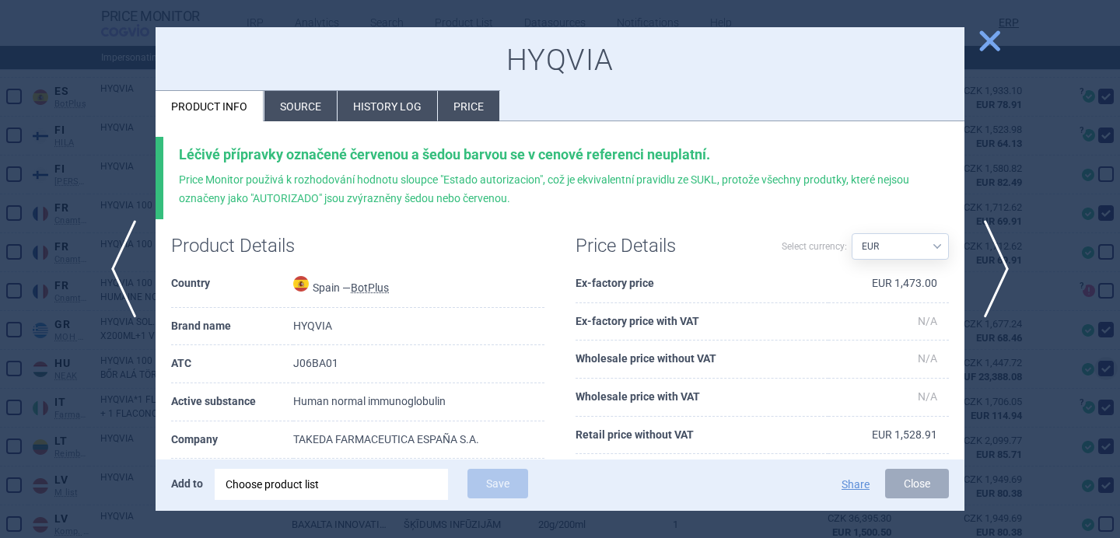
click at [300, 110] on li "Source" at bounding box center [301, 106] width 72 height 30
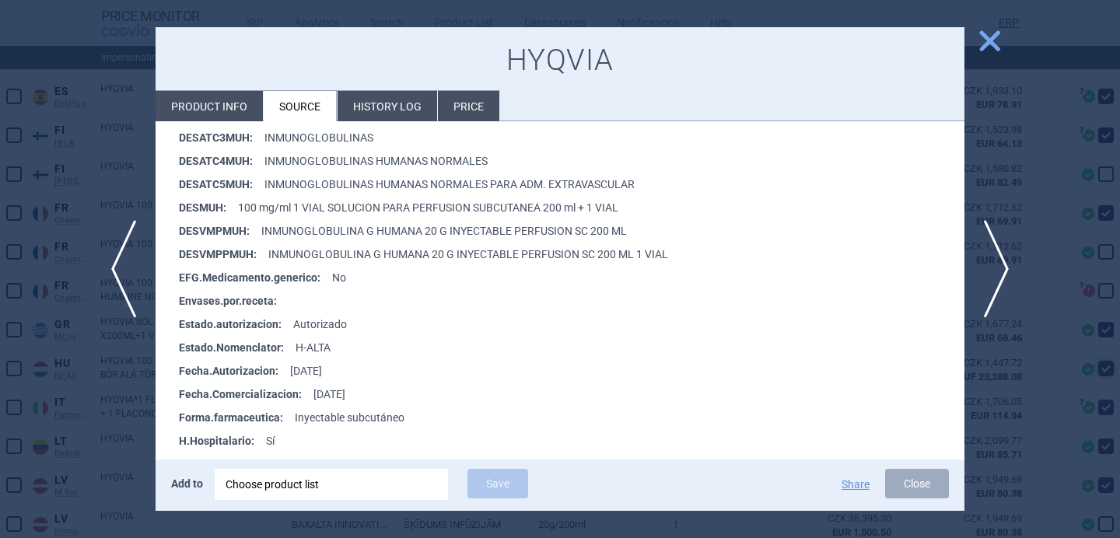
scroll to position [440, 0]
click at [103, 413] on div at bounding box center [560, 269] width 1120 height 538
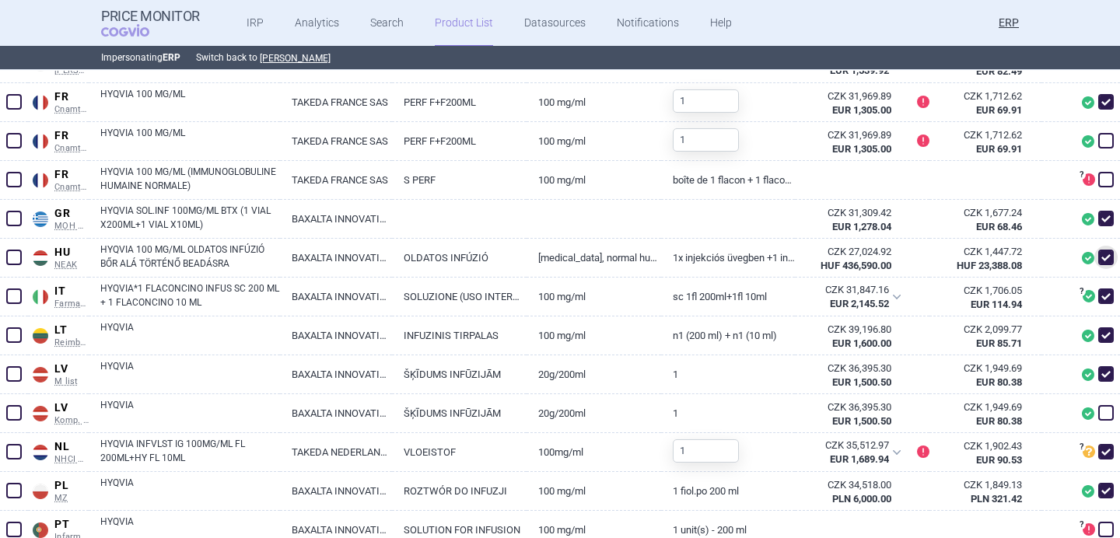
scroll to position [710, 0]
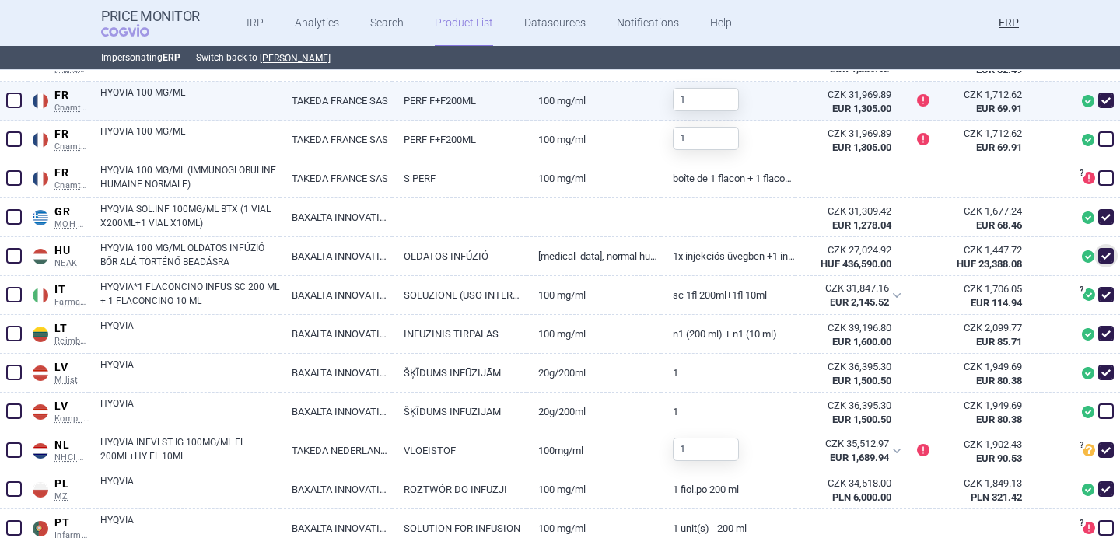
click at [207, 89] on link "HYQVIA 100 MG/ML" at bounding box center [190, 100] width 180 height 28
select select "EUR"
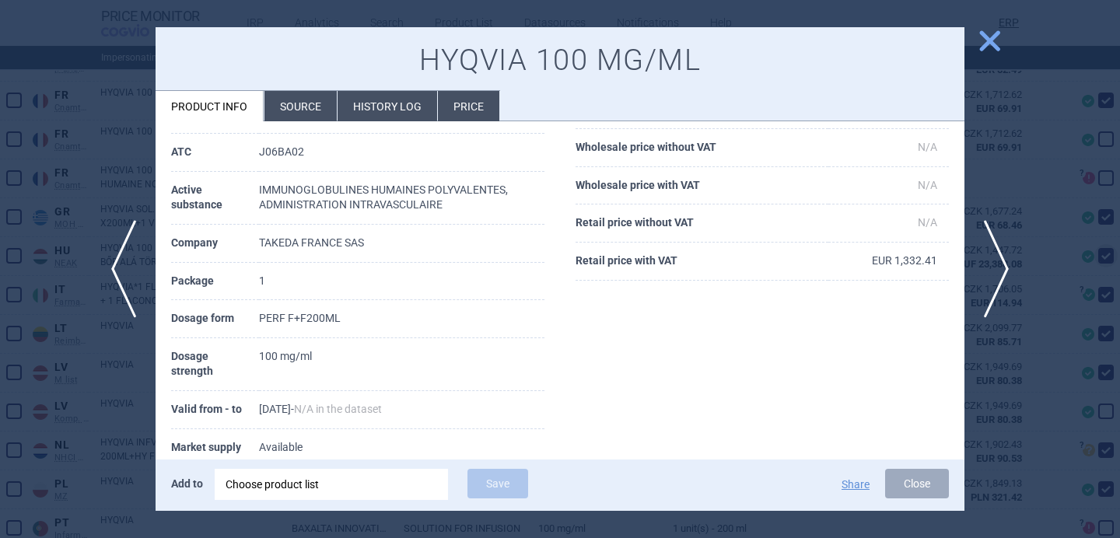
scroll to position [131, 0]
click at [1009, 261] on span "next" at bounding box center [1001, 269] width 35 height 98
click at [1006, 258] on span "next" at bounding box center [1001, 269] width 35 height 98
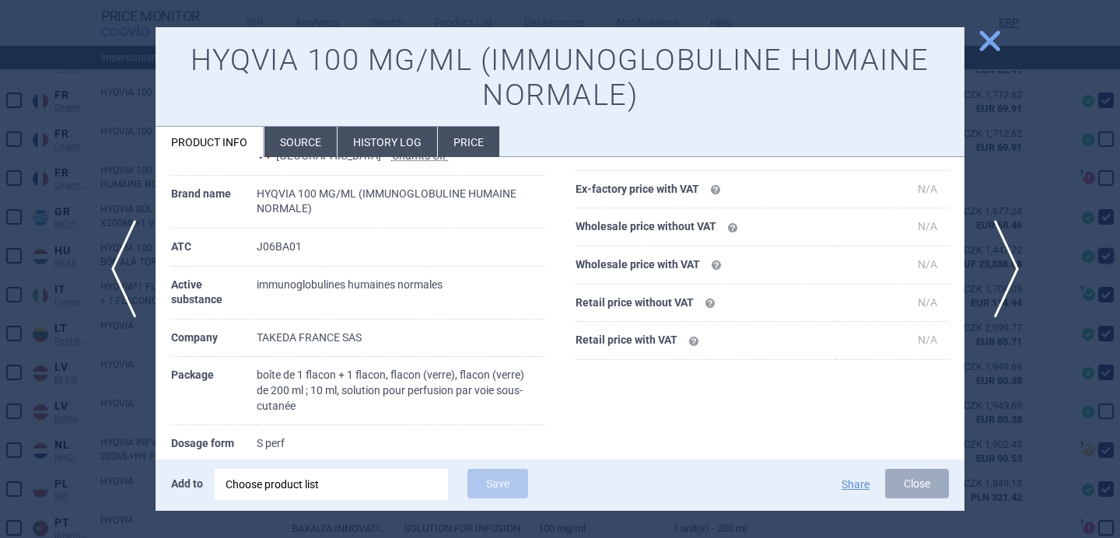
scroll to position [176, 0]
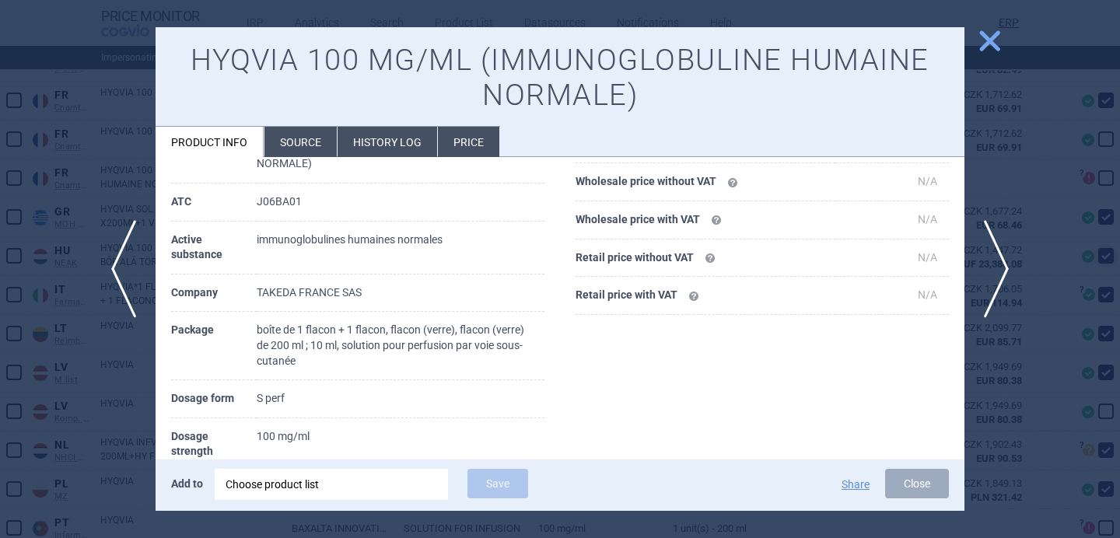
click at [1008, 205] on div at bounding box center [560, 269] width 1120 height 538
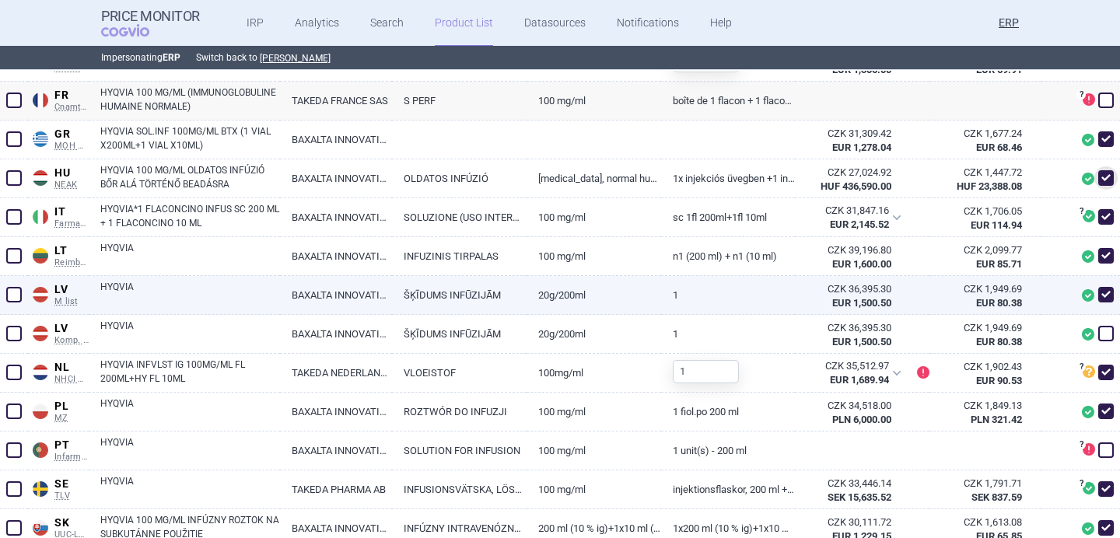
scroll to position [791, 0]
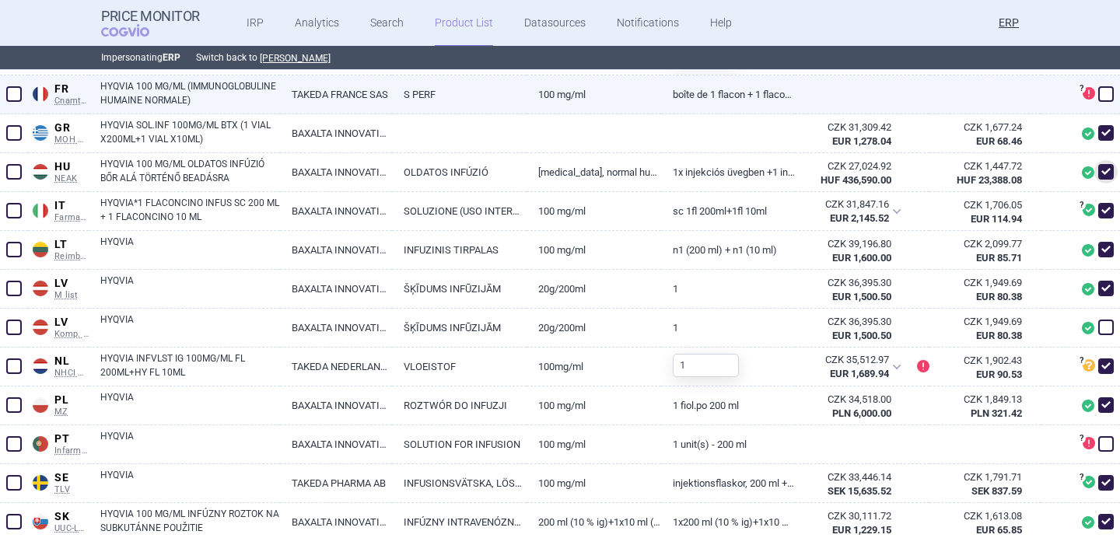
click at [250, 92] on link "HYQVIA 100 MG/ML (IMMUNOGLOBULINE HUMAINE NORMALE)" at bounding box center [190, 93] width 180 height 28
select select "EUR"
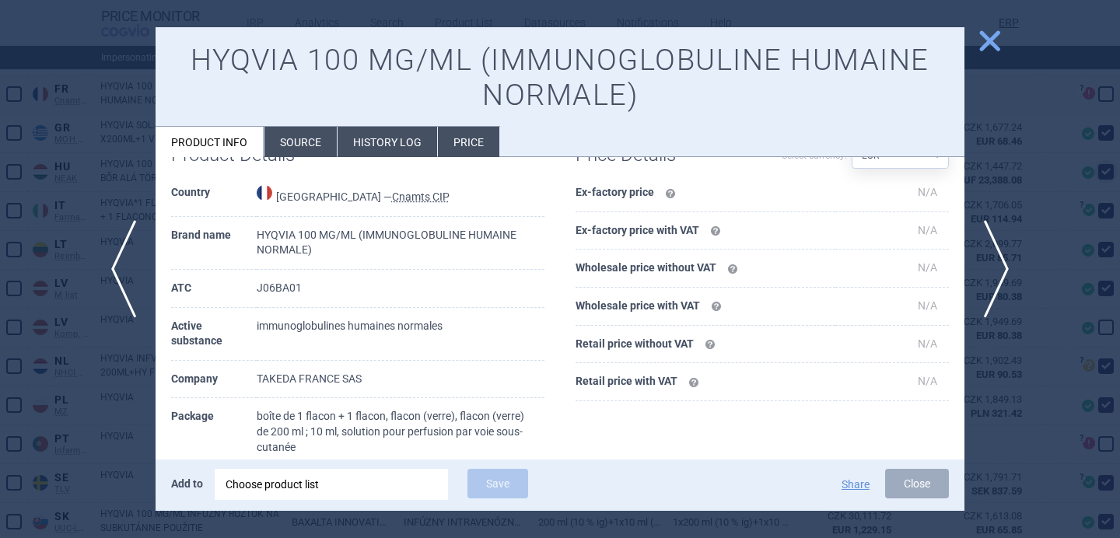
scroll to position [90, 0]
click at [1009, 263] on span "next" at bounding box center [1001, 269] width 35 height 98
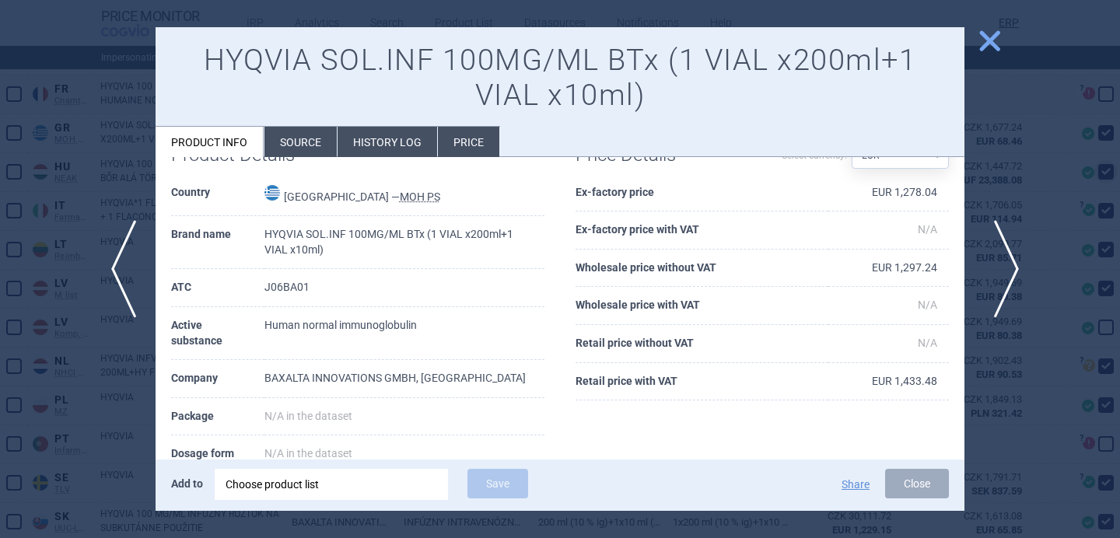
click at [1009, 263] on span "next" at bounding box center [1001, 269] width 35 height 98
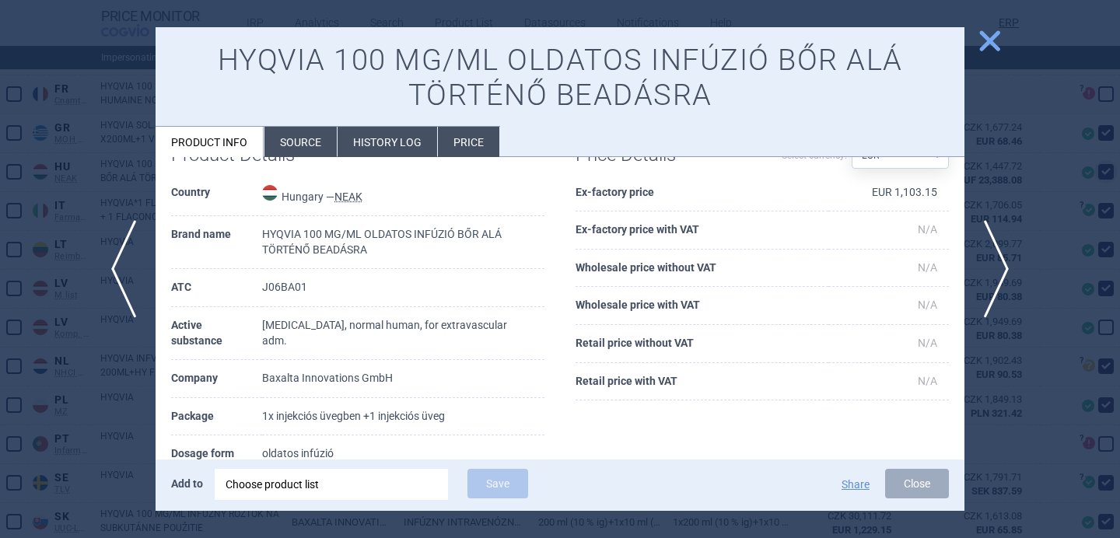
click at [289, 142] on li "Source" at bounding box center [301, 142] width 72 height 30
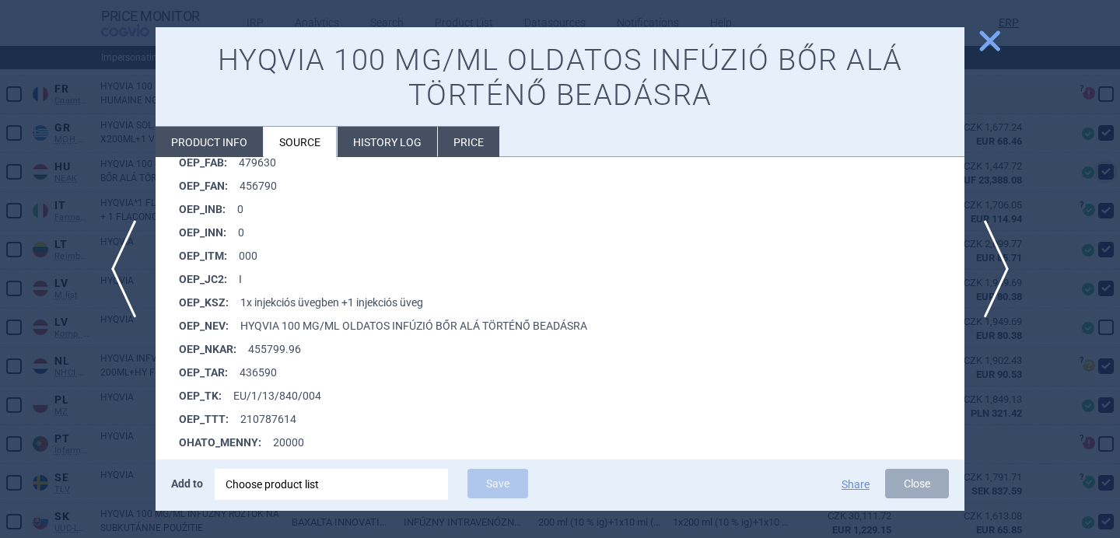
scroll to position [1310, 0]
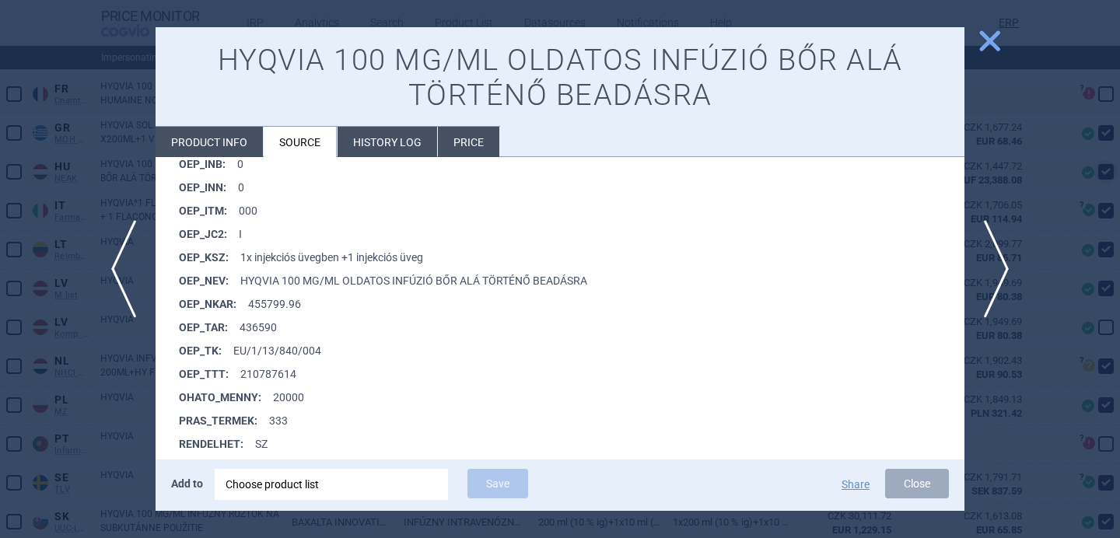
click at [77, 440] on div at bounding box center [560, 269] width 1120 height 538
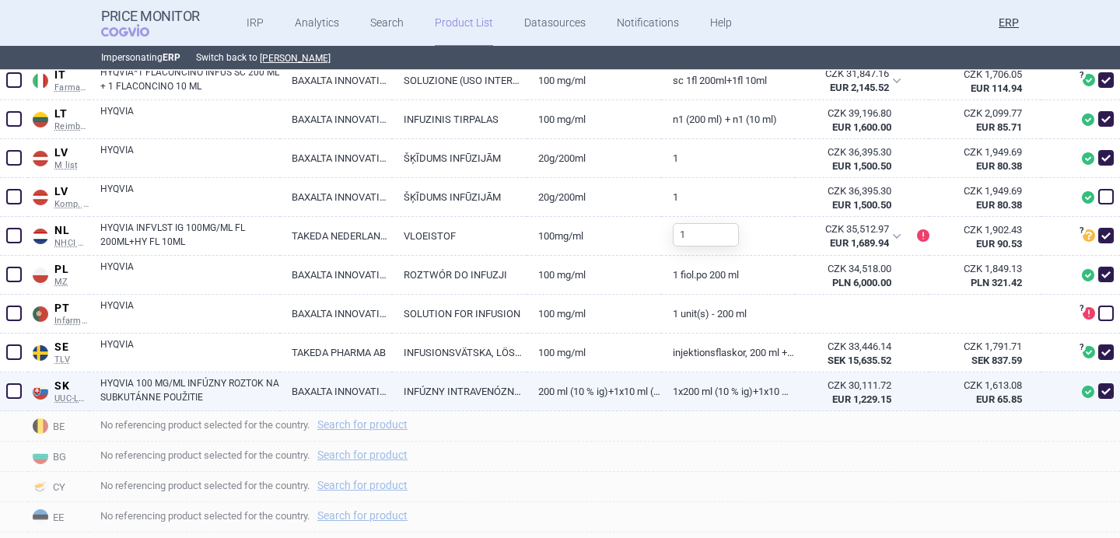
scroll to position [906, 0]
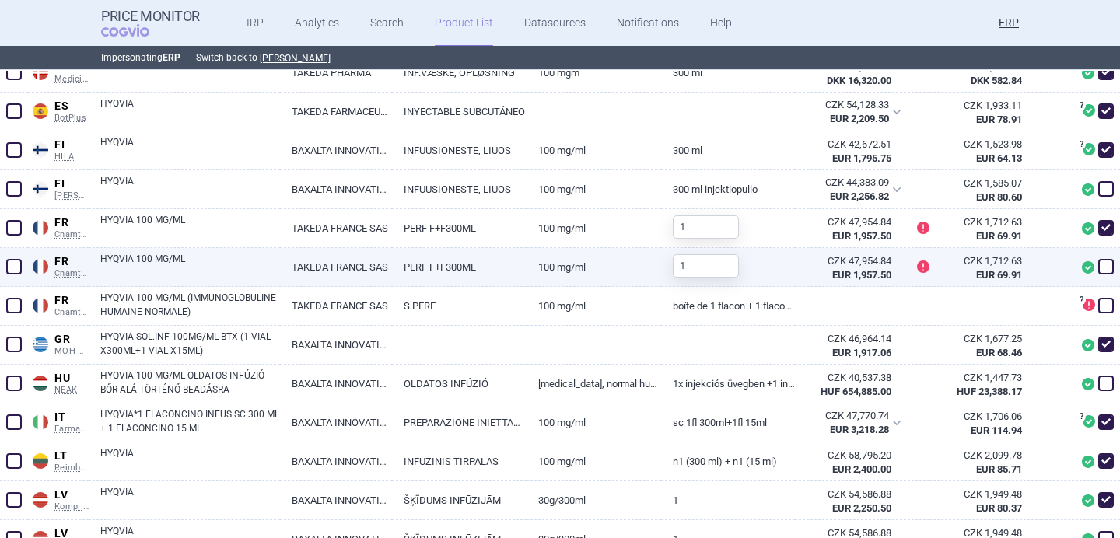
scroll to position [633, 0]
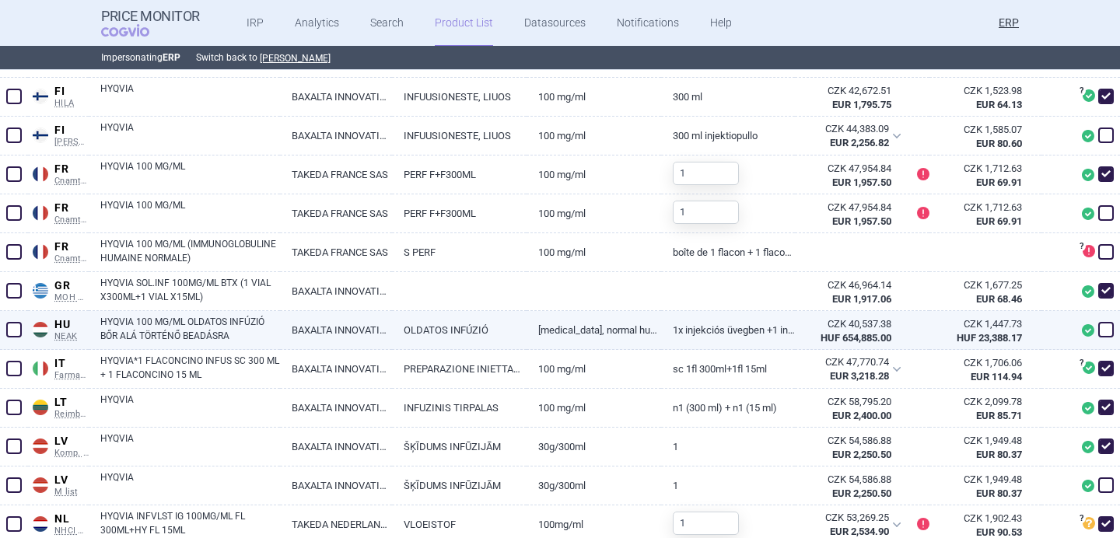
click at [1107, 331] on span at bounding box center [1107, 330] width 16 height 16
checkbox input "true"
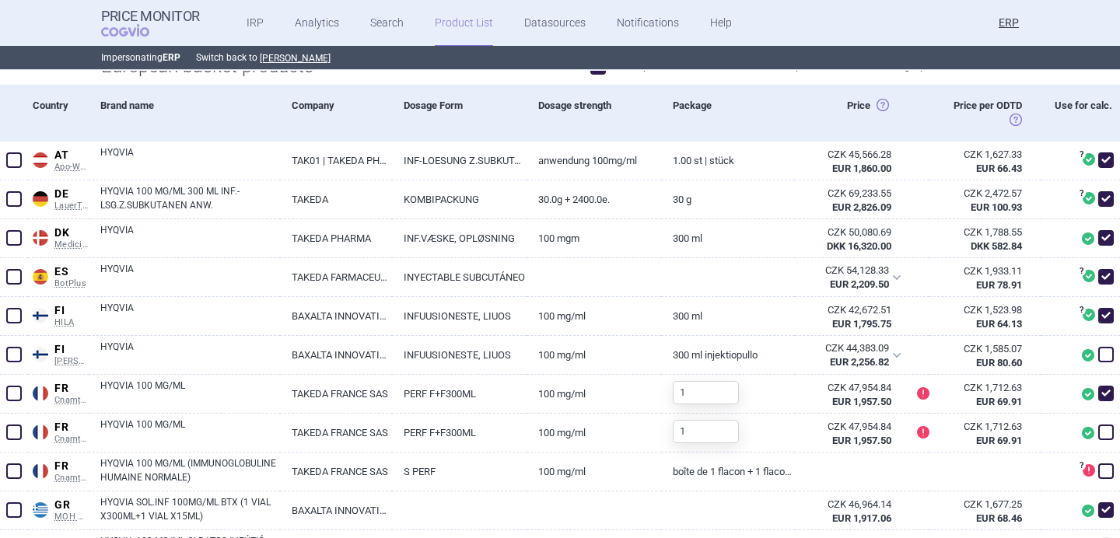
scroll to position [423, 0]
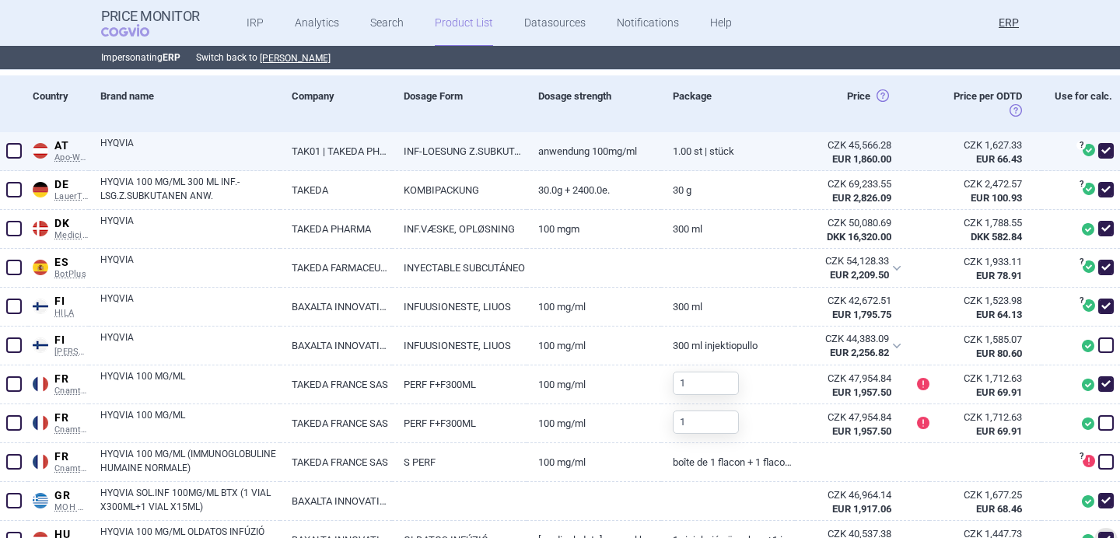
click at [254, 151] on link "HYQVIA" at bounding box center [190, 150] width 180 height 28
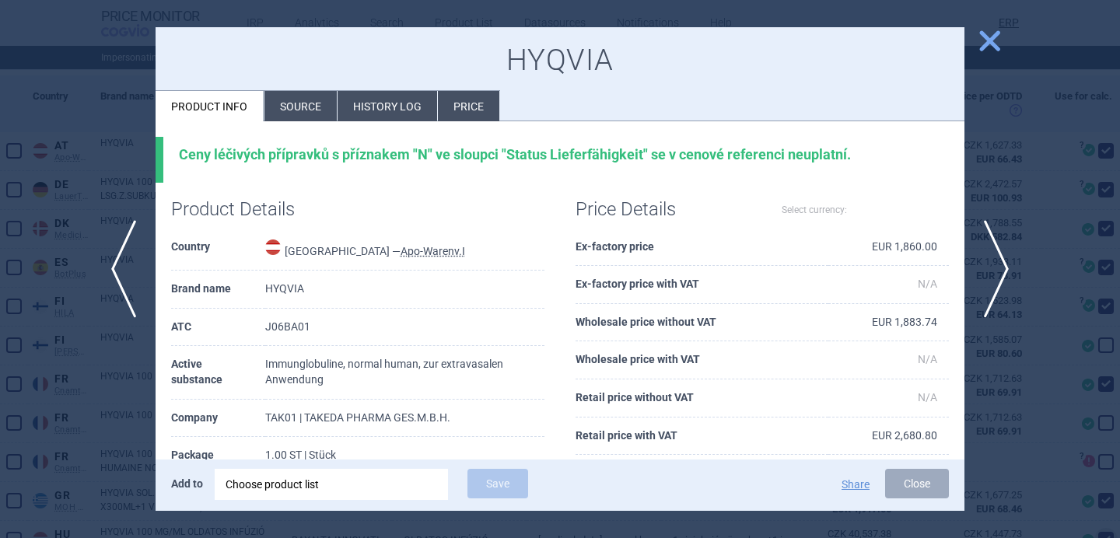
select select "EUR"
click at [287, 109] on li "Source" at bounding box center [301, 106] width 72 height 30
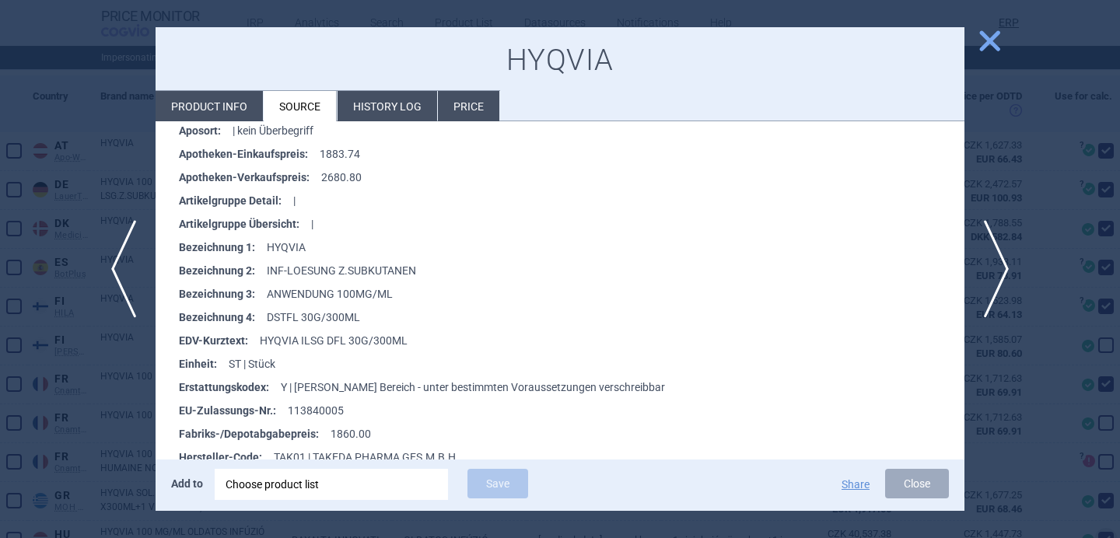
scroll to position [336, 0]
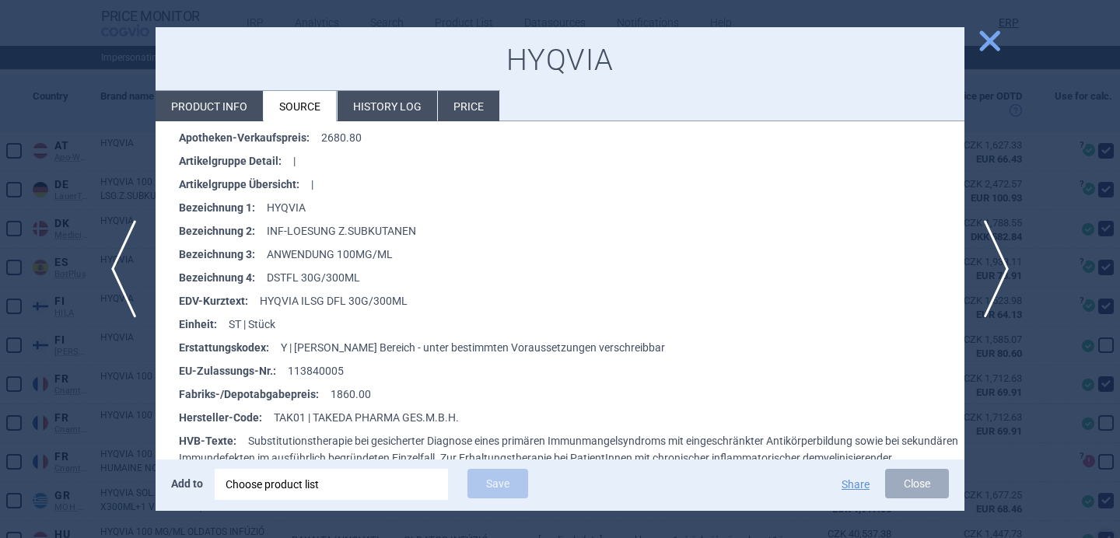
click at [98, 436] on div at bounding box center [560, 269] width 1120 height 538
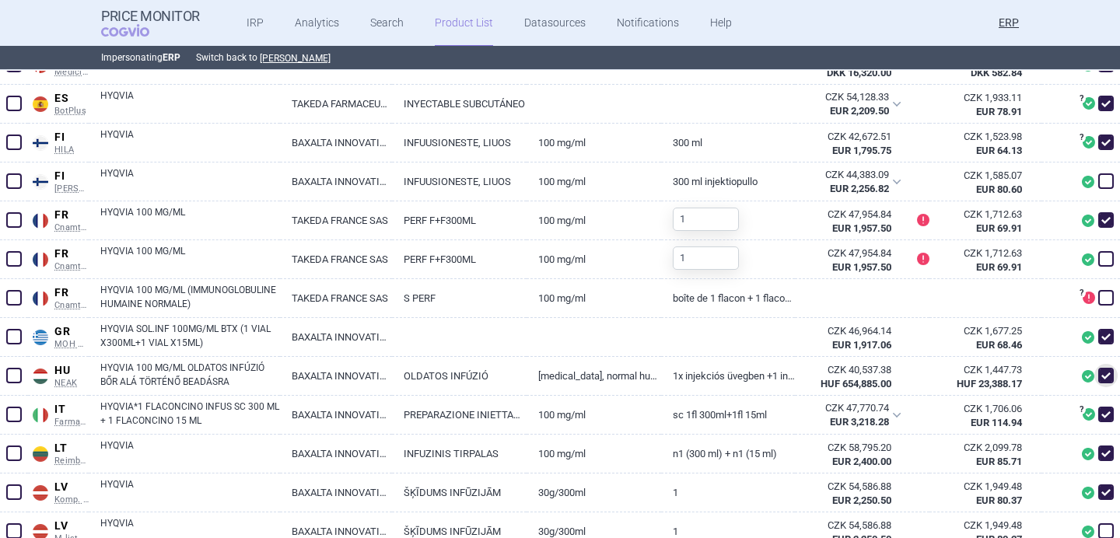
scroll to position [591, 0]
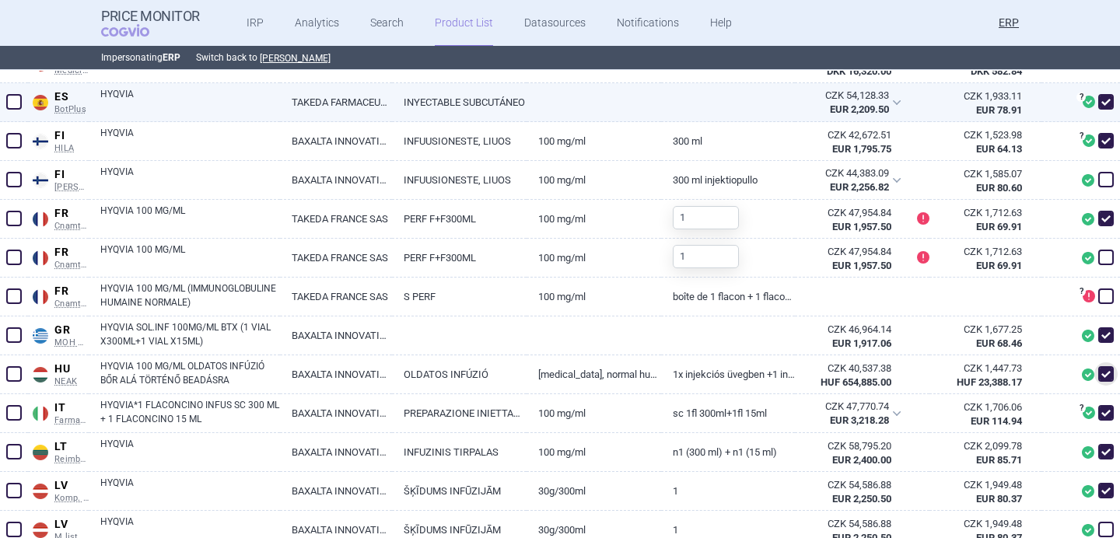
click at [238, 98] on link "HYQVIA" at bounding box center [190, 101] width 180 height 28
select select "EUR"
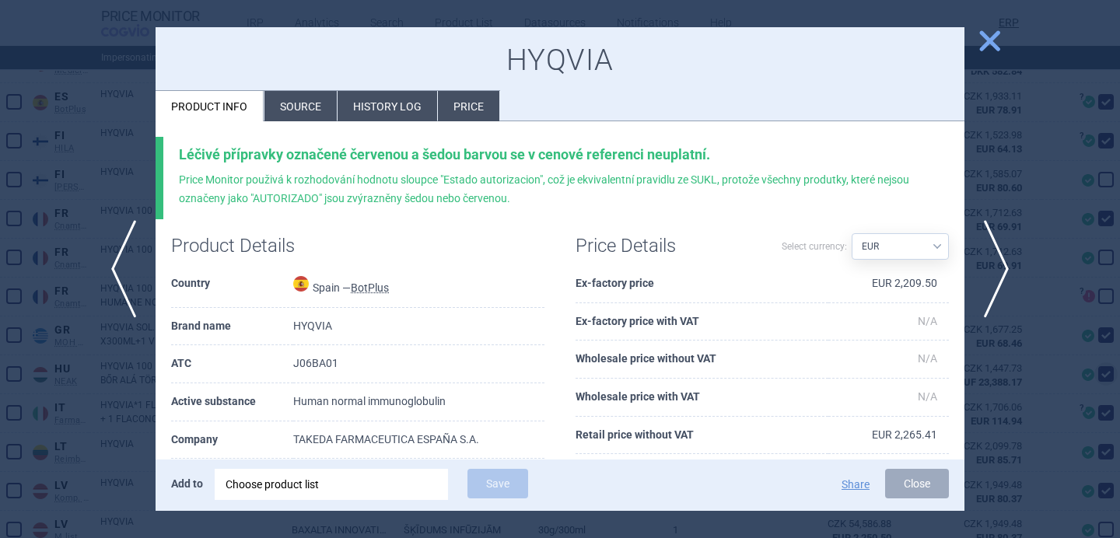
click at [282, 103] on li "Source" at bounding box center [301, 106] width 72 height 30
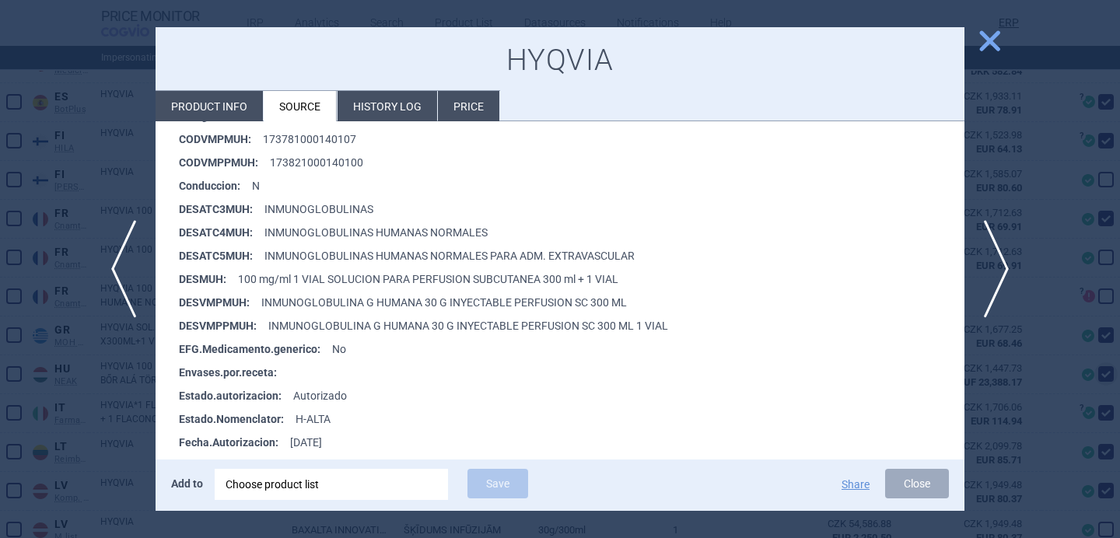
scroll to position [370, 0]
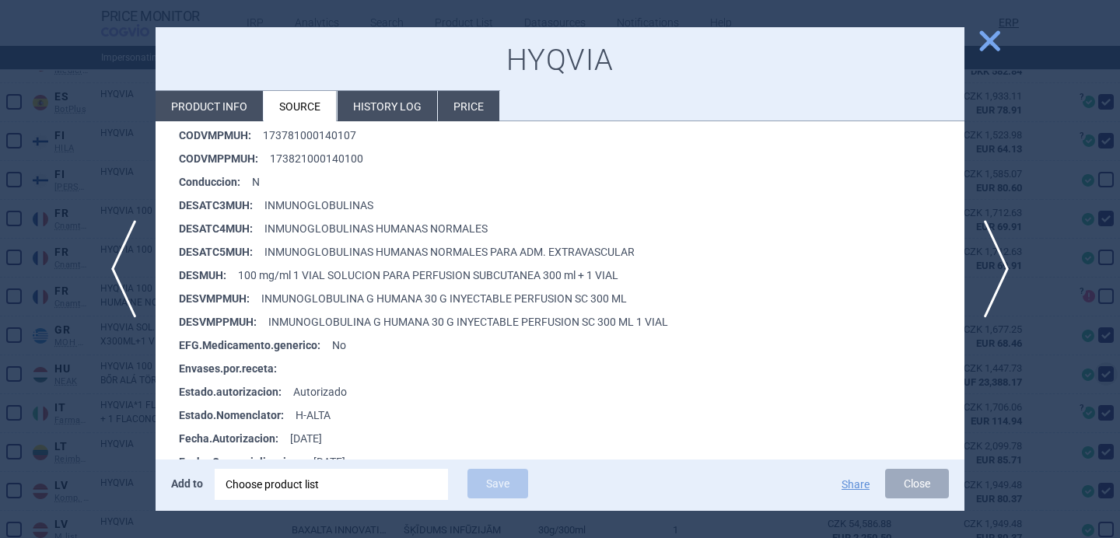
click at [114, 380] on div at bounding box center [560, 269] width 1120 height 538
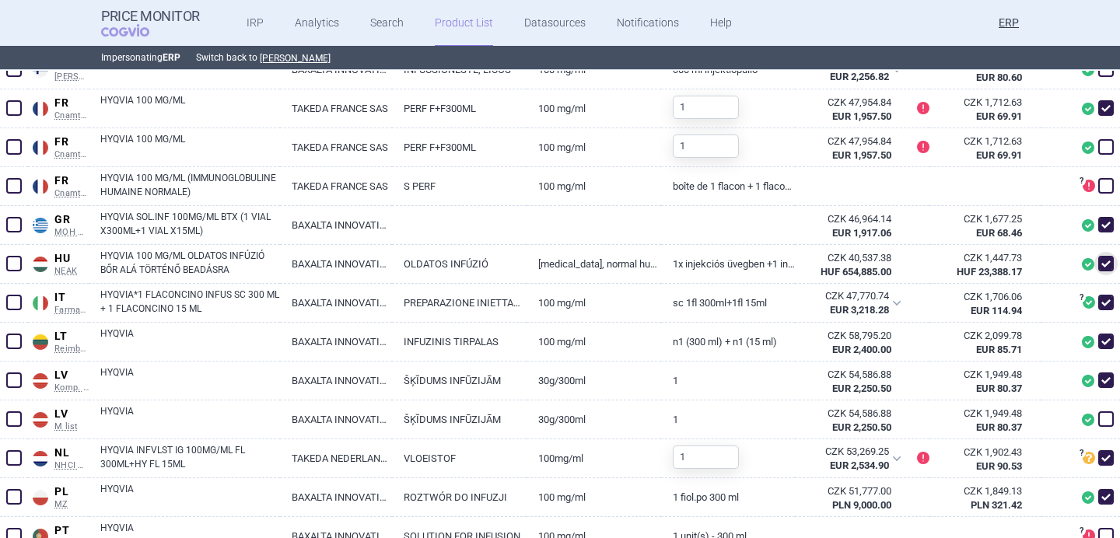
scroll to position [706, 0]
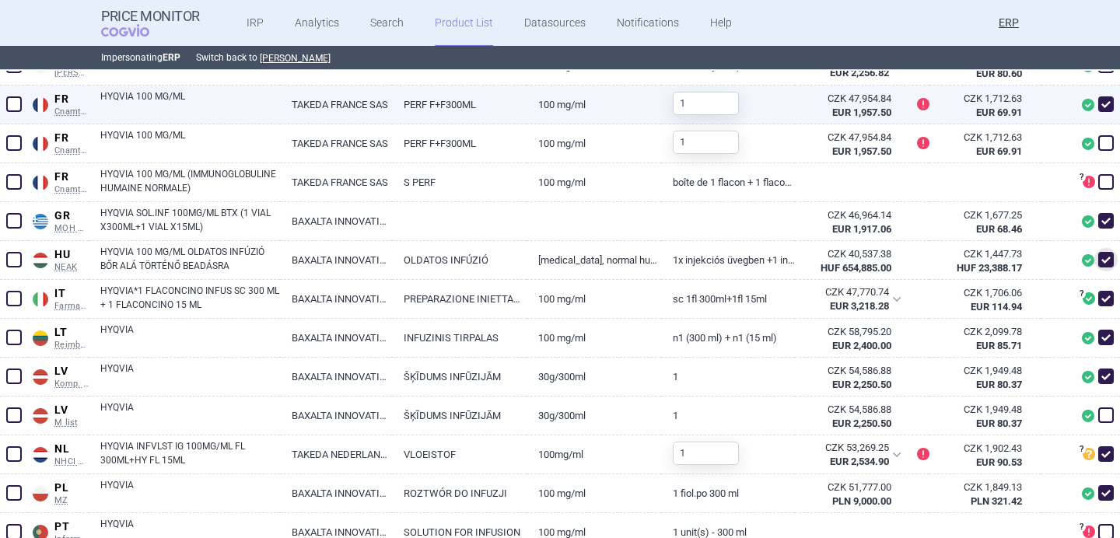
click at [251, 112] on link "HYQVIA 100 MG/ML" at bounding box center [190, 103] width 180 height 28
select select "EUR"
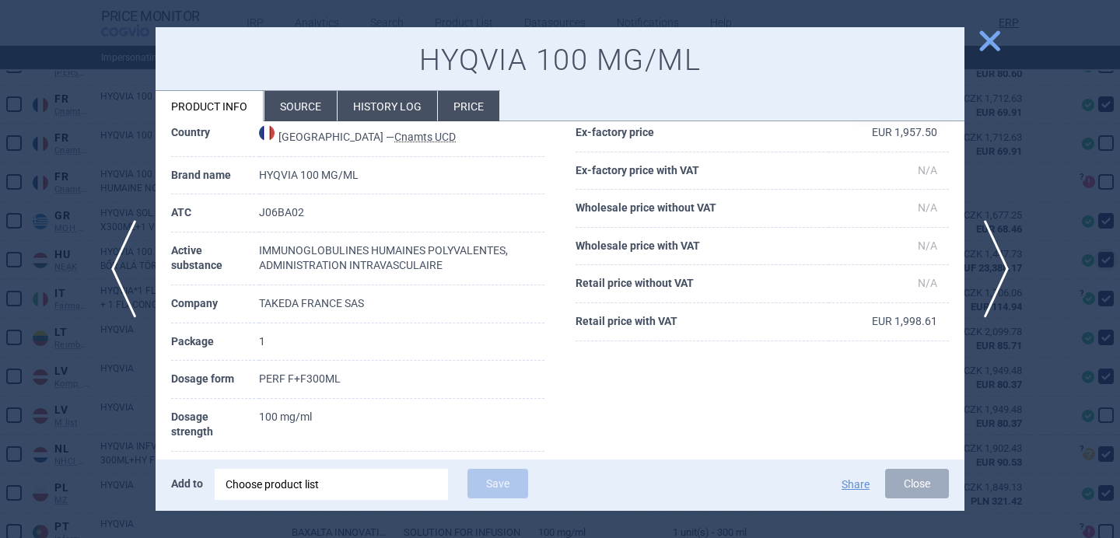
scroll to position [83, 0]
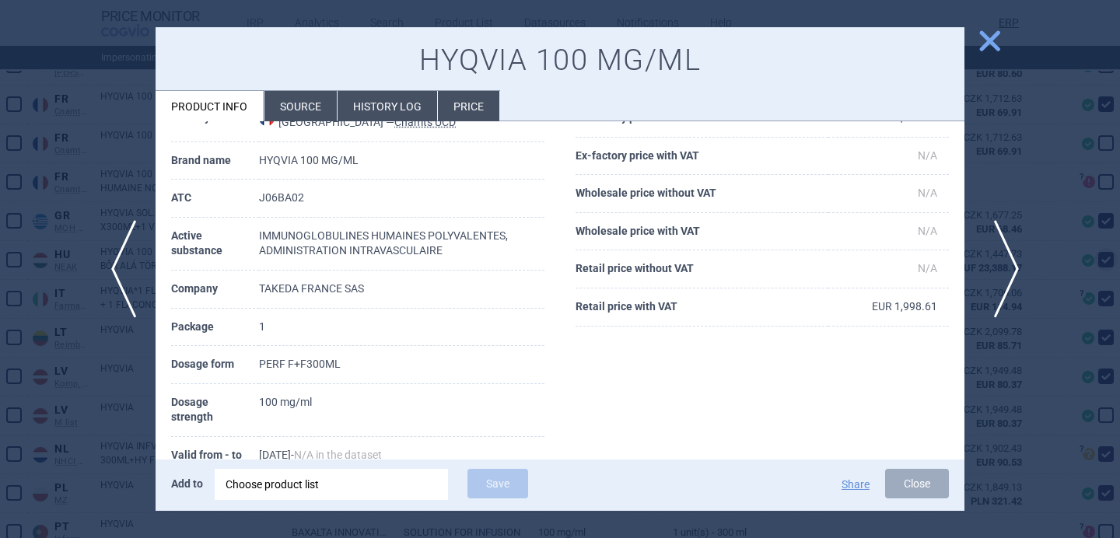
click at [1004, 256] on span "next" at bounding box center [1001, 269] width 35 height 98
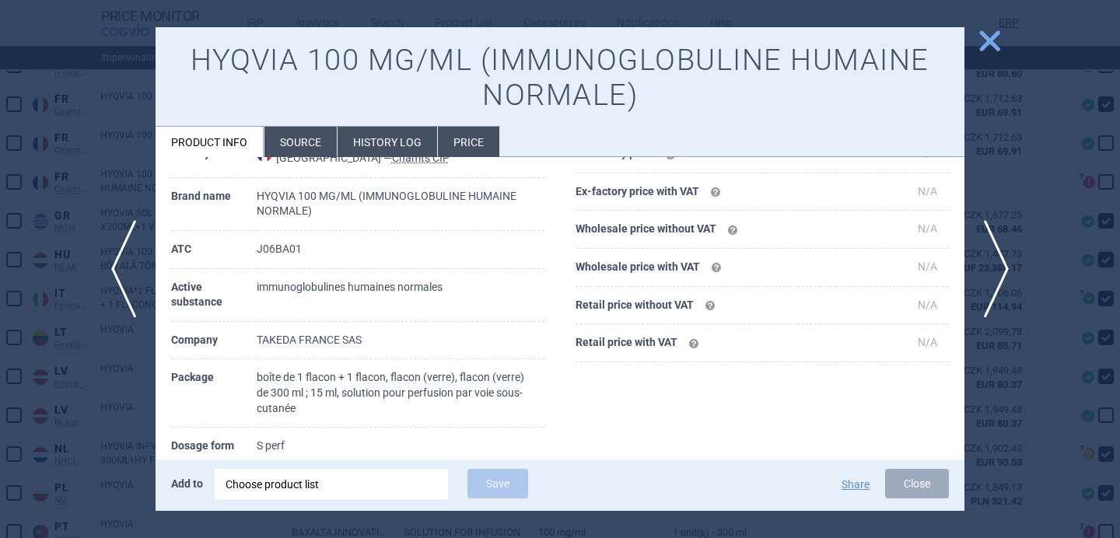
click at [130, 433] on div at bounding box center [560, 269] width 1120 height 538
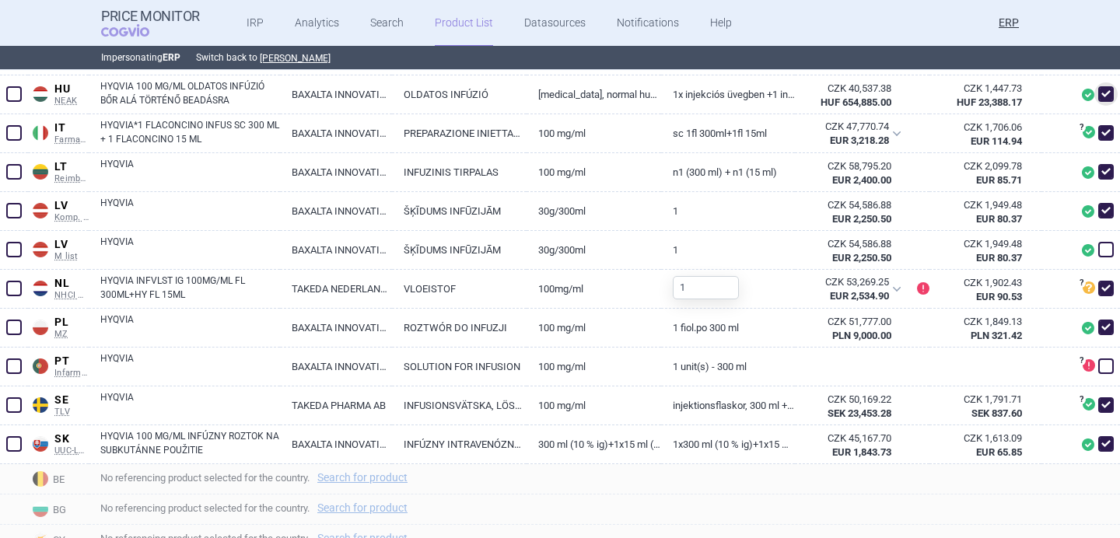
scroll to position [873, 0]
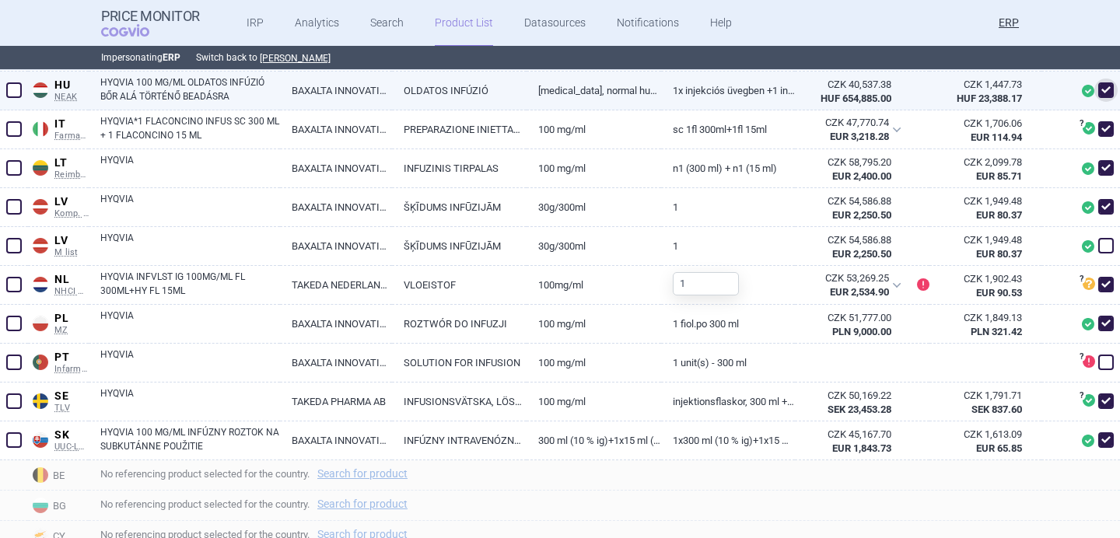
click at [222, 91] on link "HYQVIA 100 MG/ML OLDATOS INFÚZIÓ BŐR ALÁ TÖRTÉNŐ BEADÁSRA" at bounding box center [190, 89] width 180 height 28
select select "EUR"
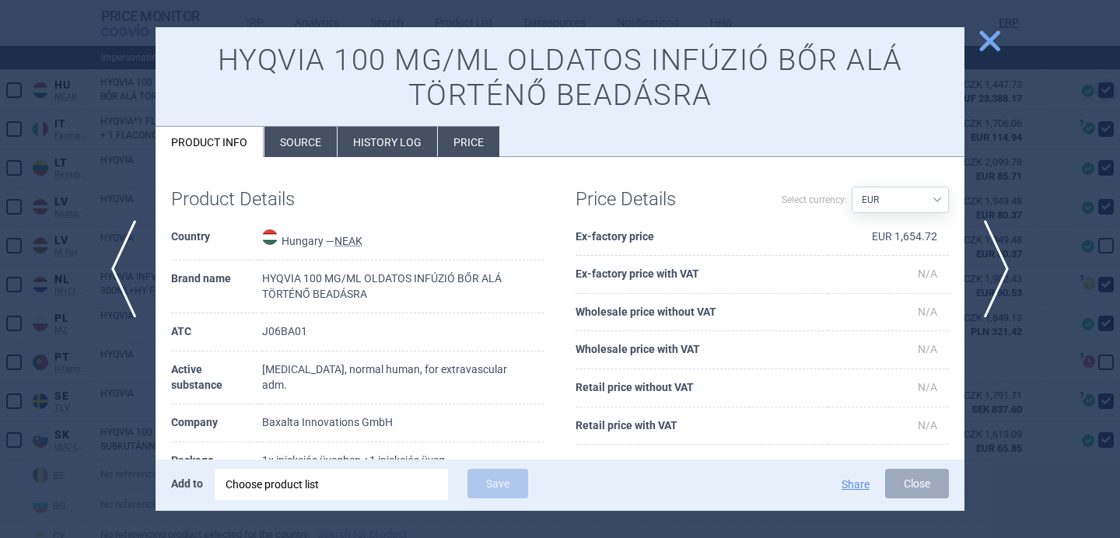
scroll to position [155, 0]
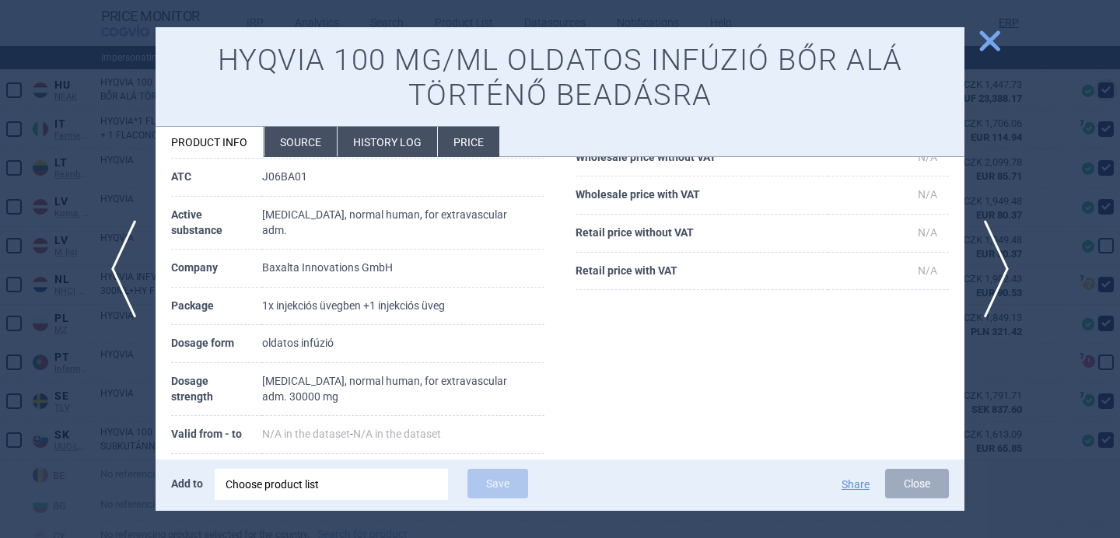
click at [72, 401] on div at bounding box center [560, 269] width 1120 height 538
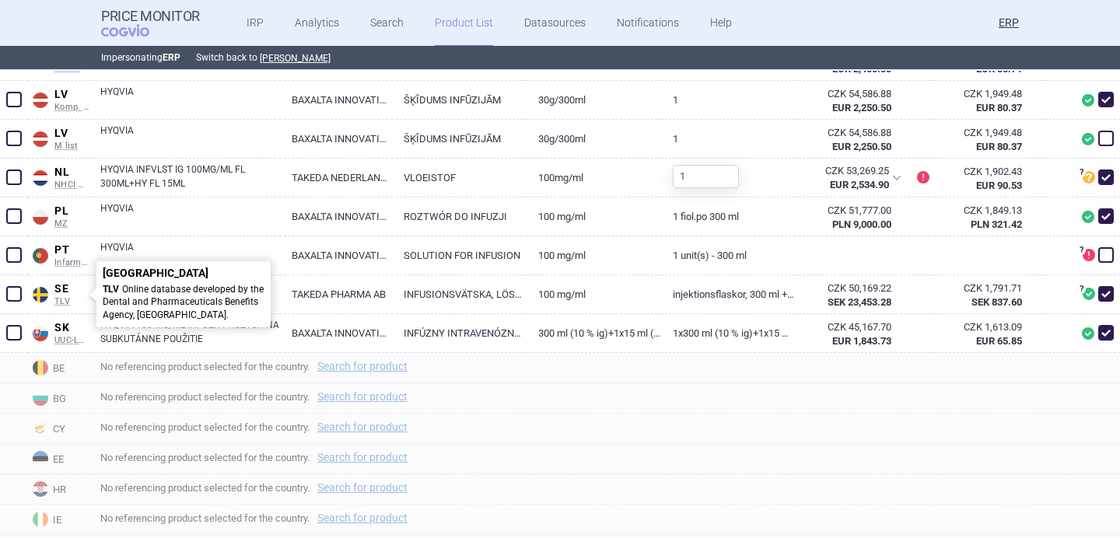
scroll to position [984, 0]
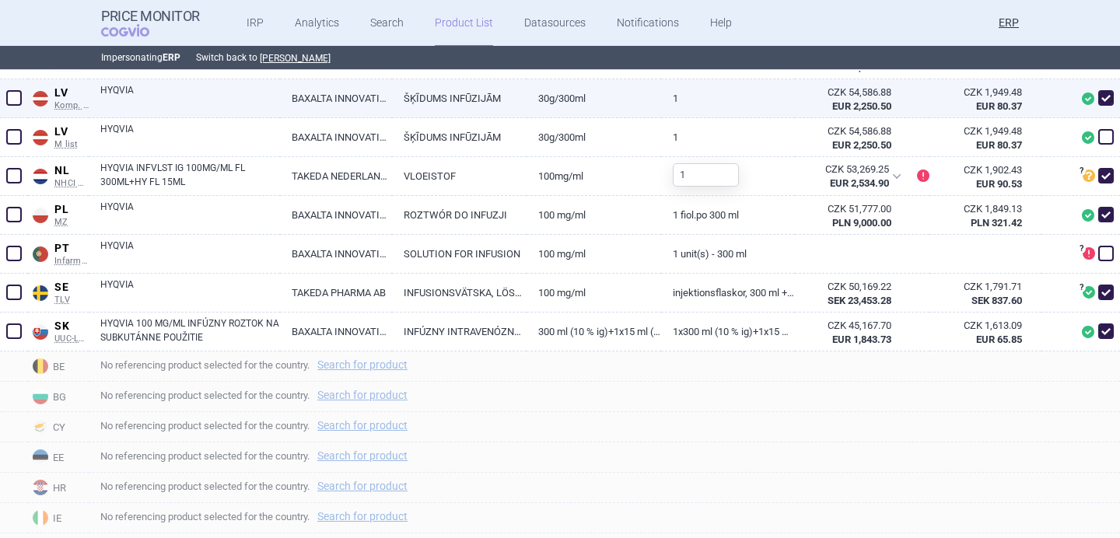
click at [253, 93] on link "HYQVIA" at bounding box center [190, 97] width 180 height 28
select select "EUR"
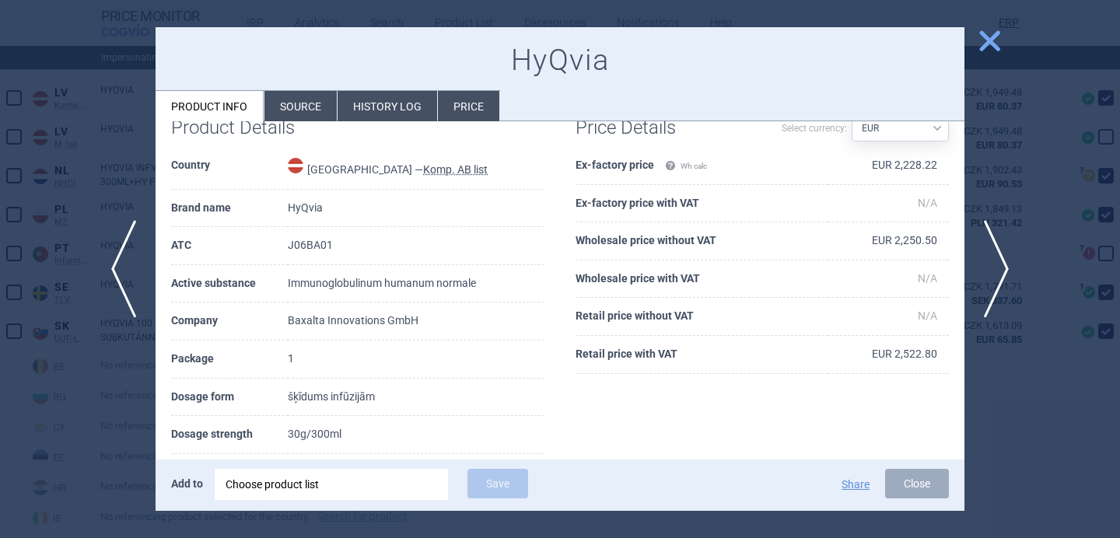
scroll to position [44, 0]
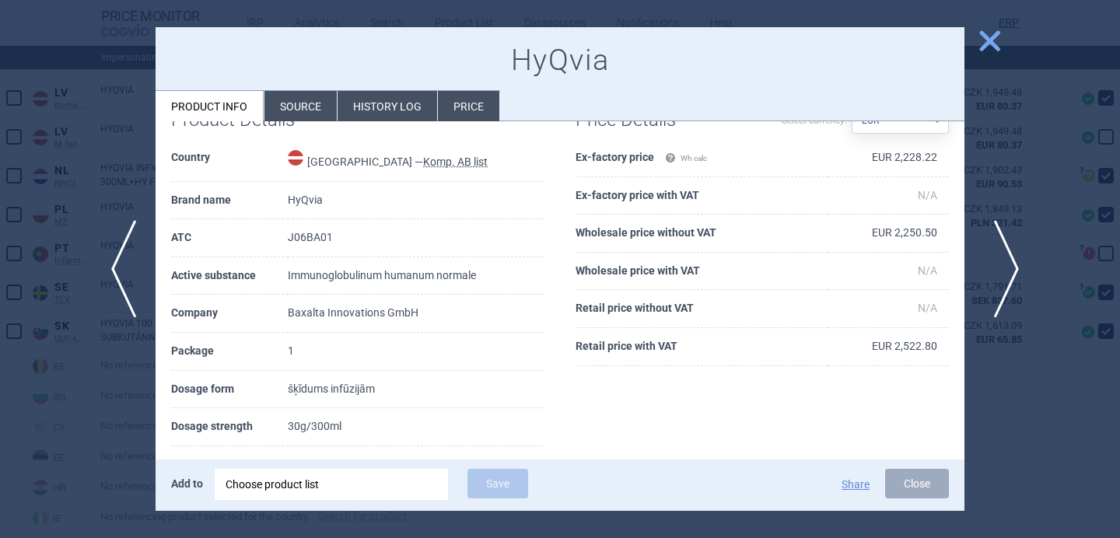
click at [1008, 252] on span "next" at bounding box center [1001, 269] width 35 height 98
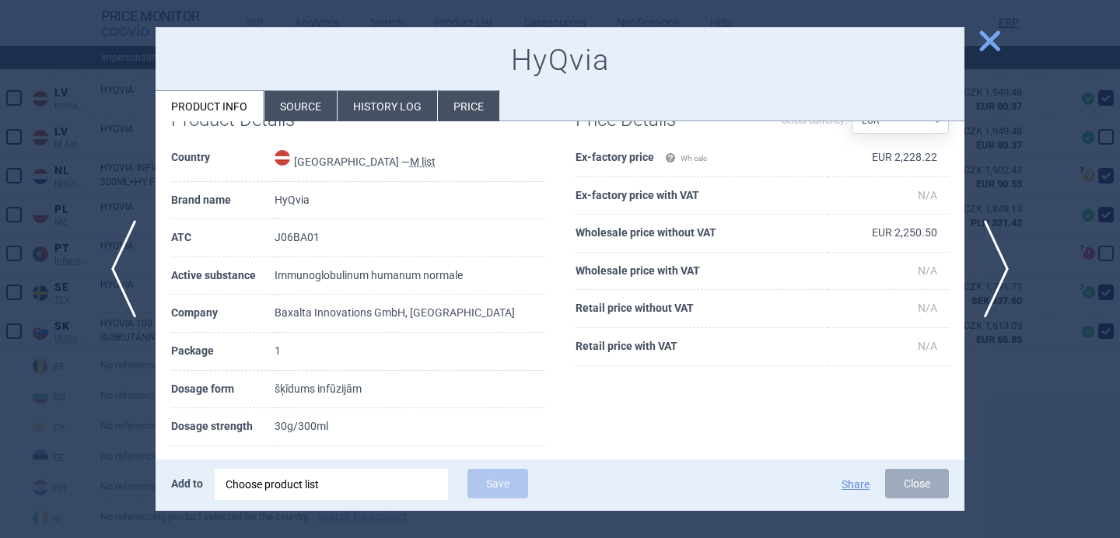
click at [1001, 159] on div at bounding box center [560, 269] width 1120 height 538
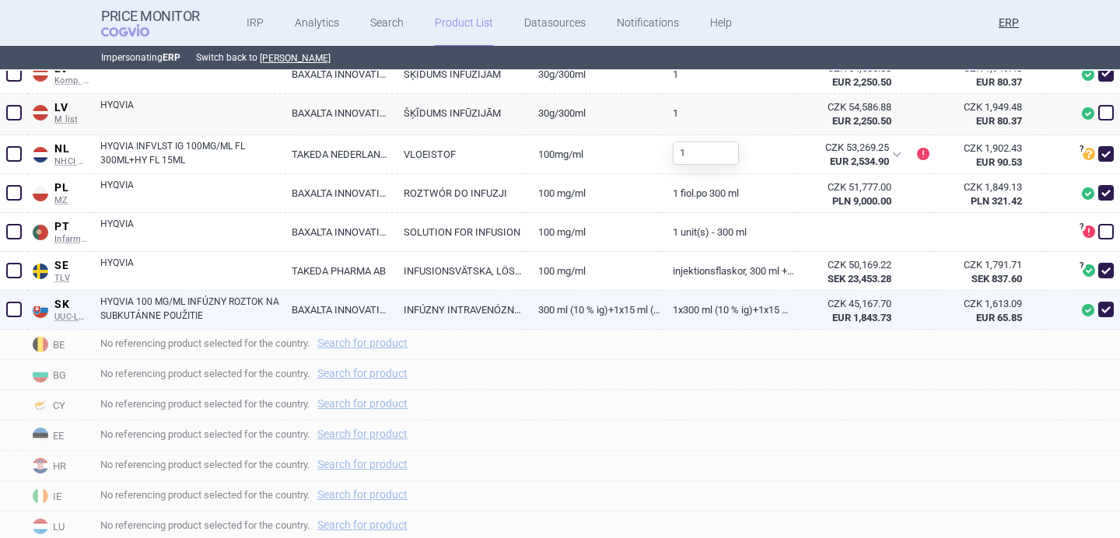
scroll to position [1014, 0]
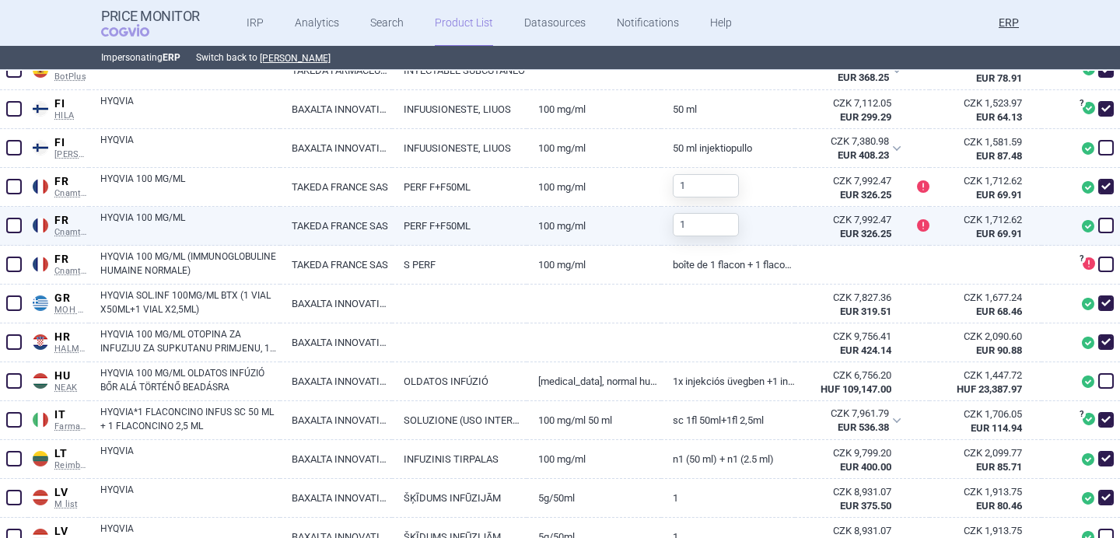
scroll to position [622, 0]
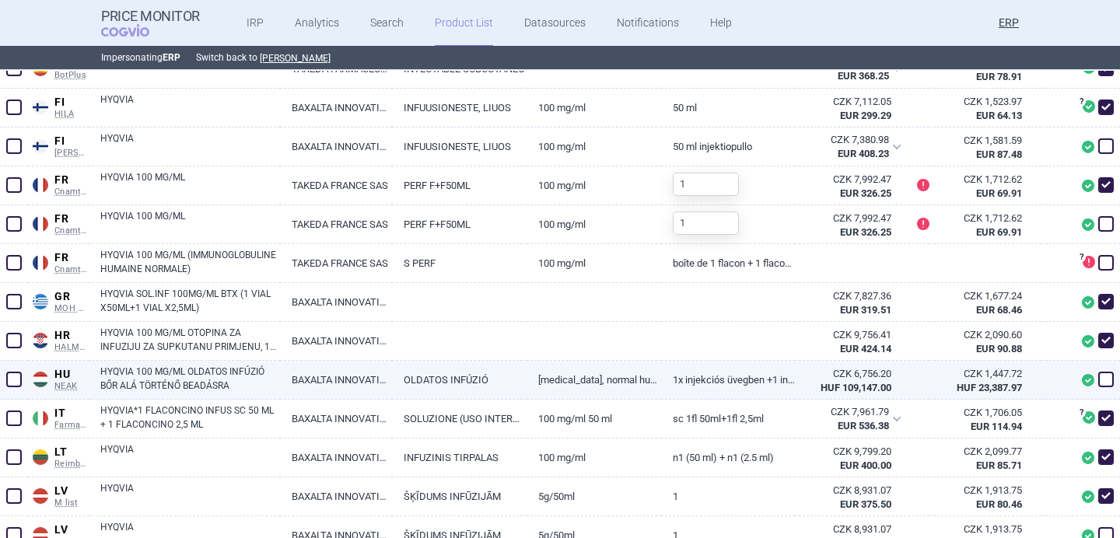
click at [1098, 382] on span at bounding box center [1106, 379] width 23 height 23
checkbox input "true"
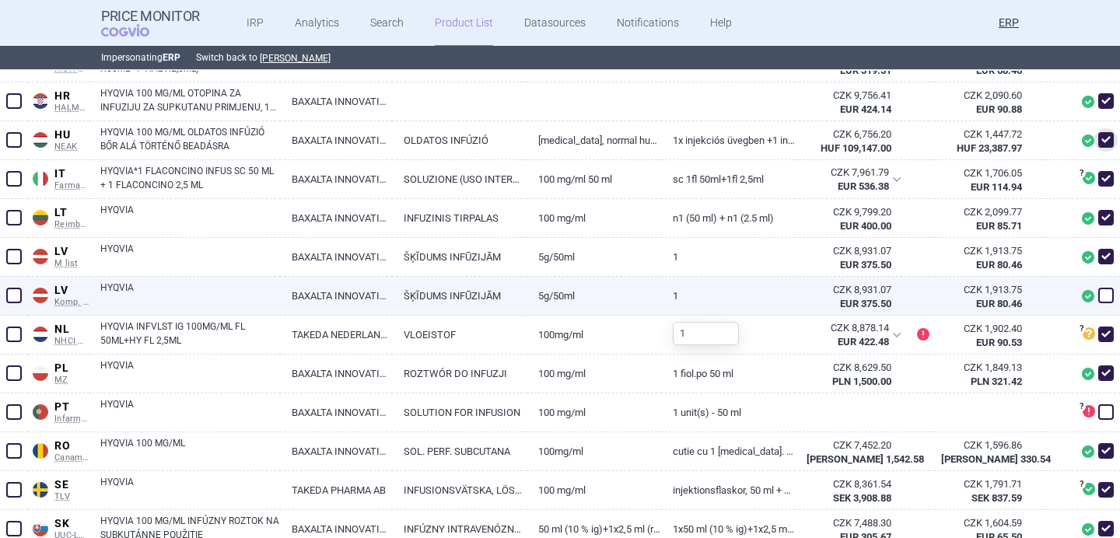
scroll to position [752, 0]
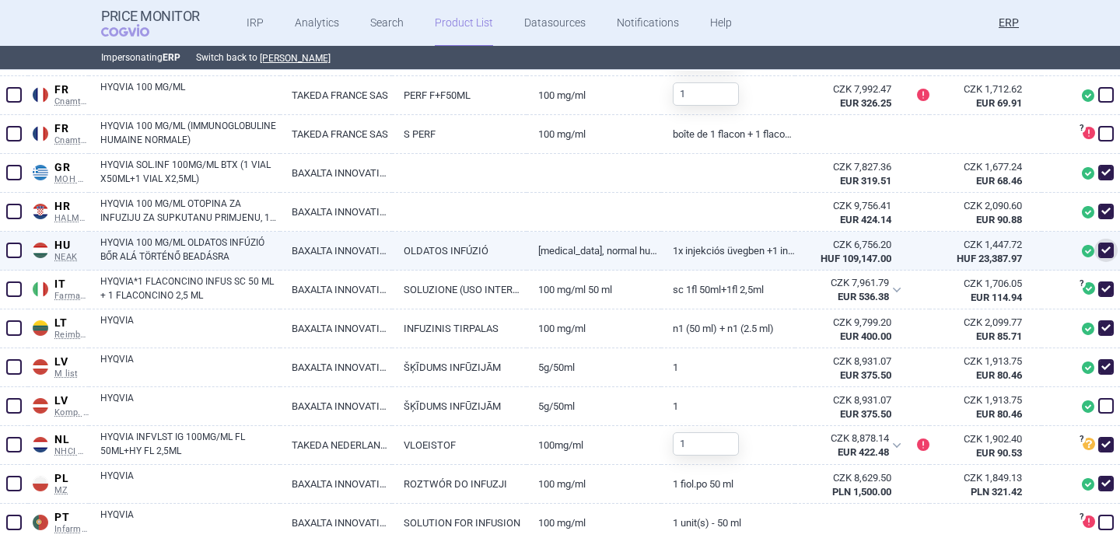
click at [233, 248] on link "HYQVIA 100 MG/ML OLDATOS INFÚZIÓ BŐR ALÁ TÖRTÉNŐ BEADÁSRA" at bounding box center [190, 250] width 180 height 28
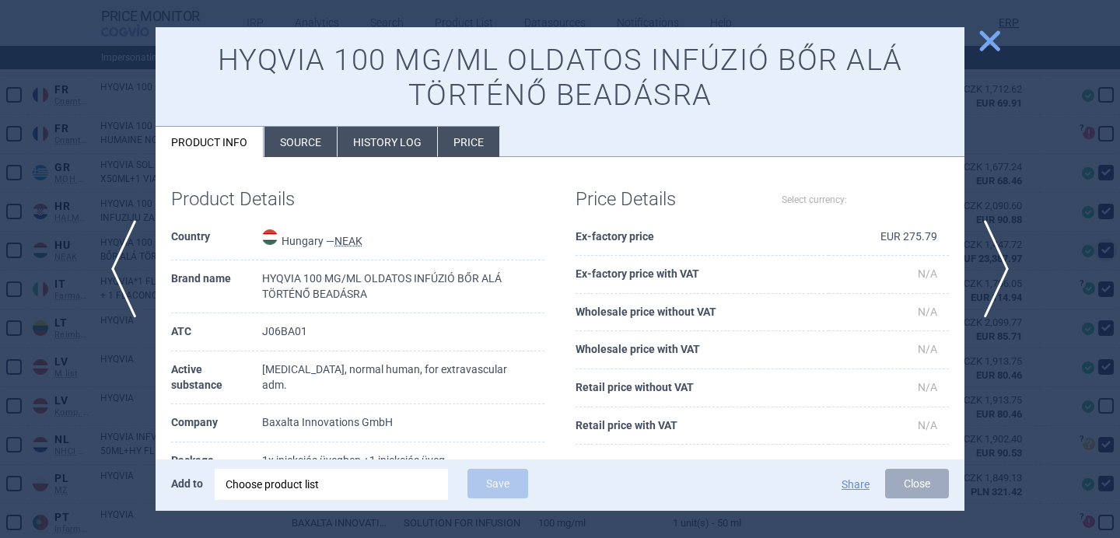
select select "EUR"
click at [338, 127] on li "History log" at bounding box center [388, 142] width 100 height 30
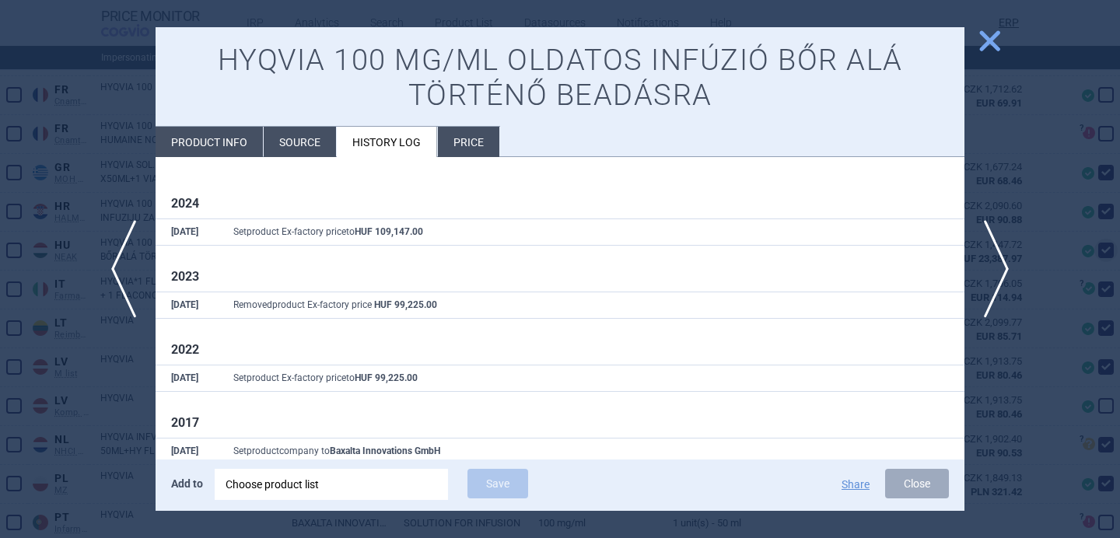
click at [305, 151] on li "Source" at bounding box center [300, 142] width 72 height 30
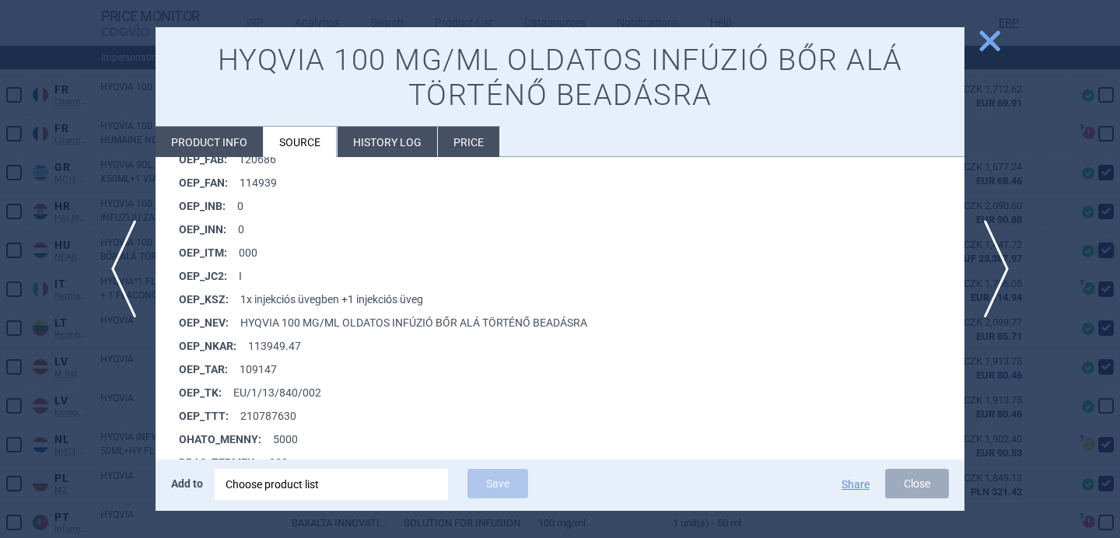
scroll to position [1362, 0]
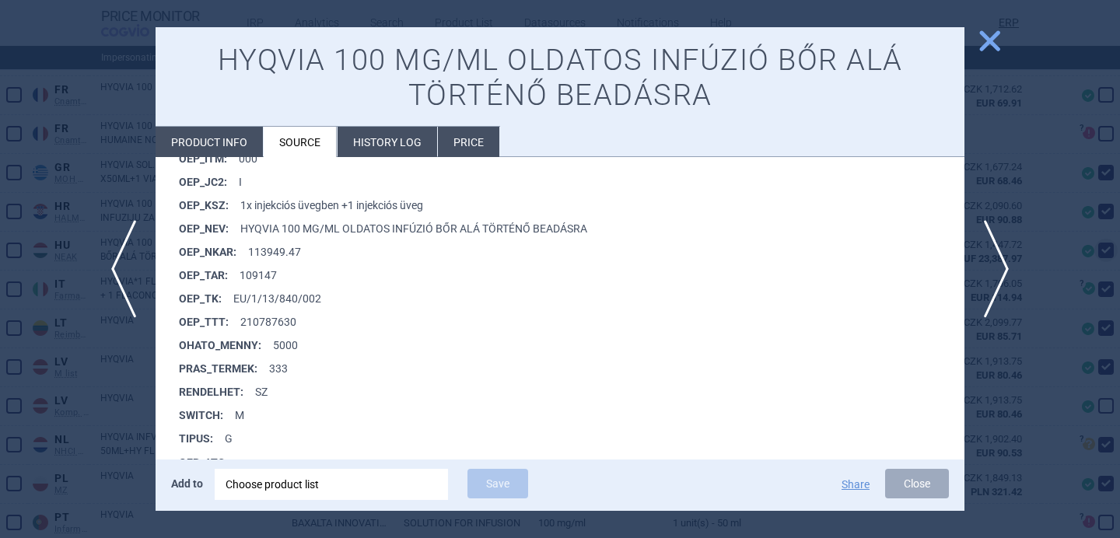
click at [110, 447] on div at bounding box center [560, 269] width 1120 height 538
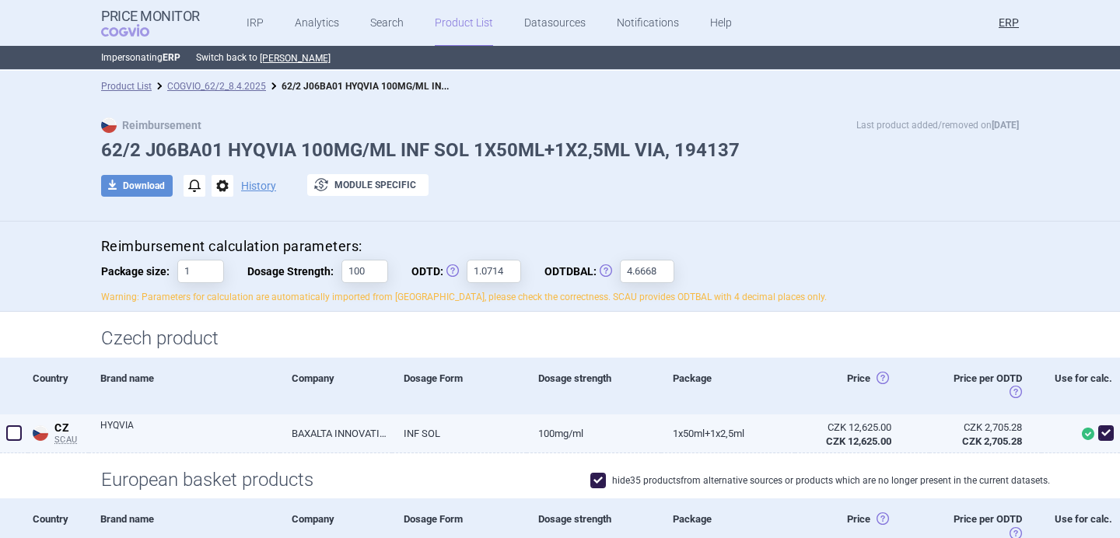
click at [193, 434] on link "HYQVIA" at bounding box center [190, 433] width 180 height 28
select select "EUR"
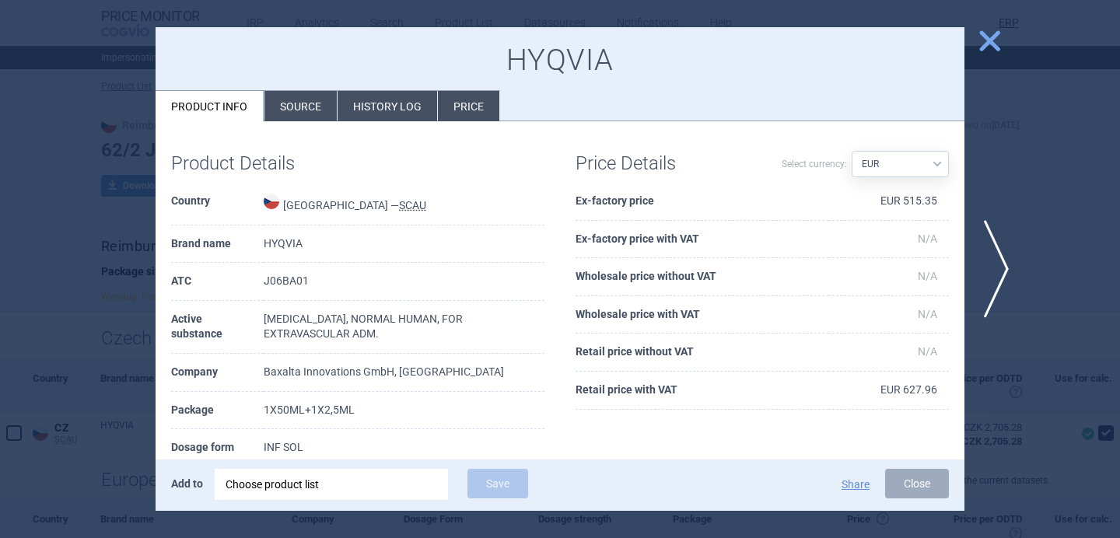
click at [303, 100] on li "Source" at bounding box center [301, 106] width 72 height 30
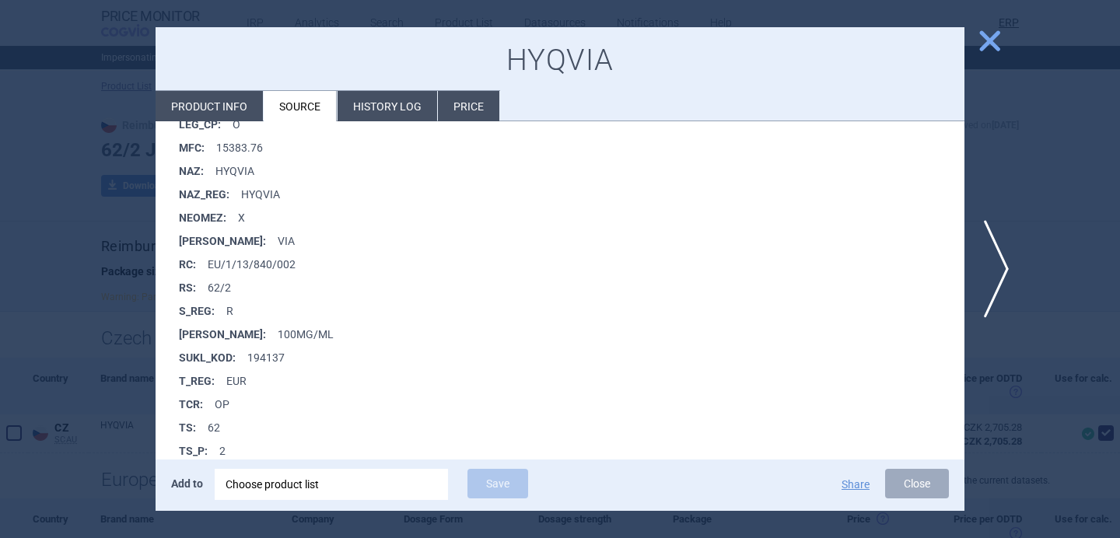
scroll to position [593, 0]
click at [128, 422] on div at bounding box center [560, 269] width 1120 height 538
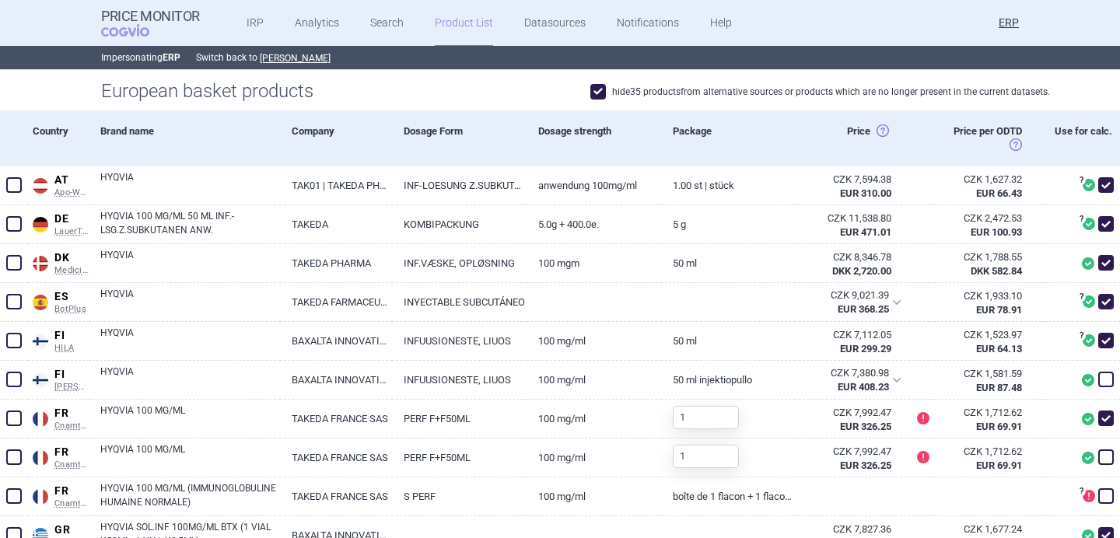
scroll to position [398, 0]
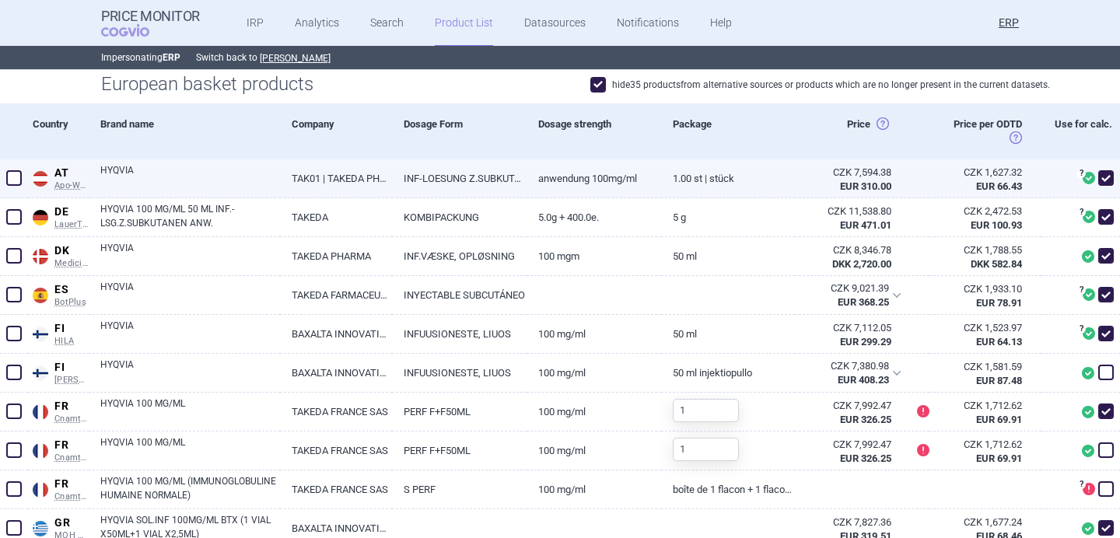
click at [336, 181] on link "TAK01 | TAKEDA PHARMA GES.M.B.H." at bounding box center [336, 179] width 112 height 38
select select "EUR"
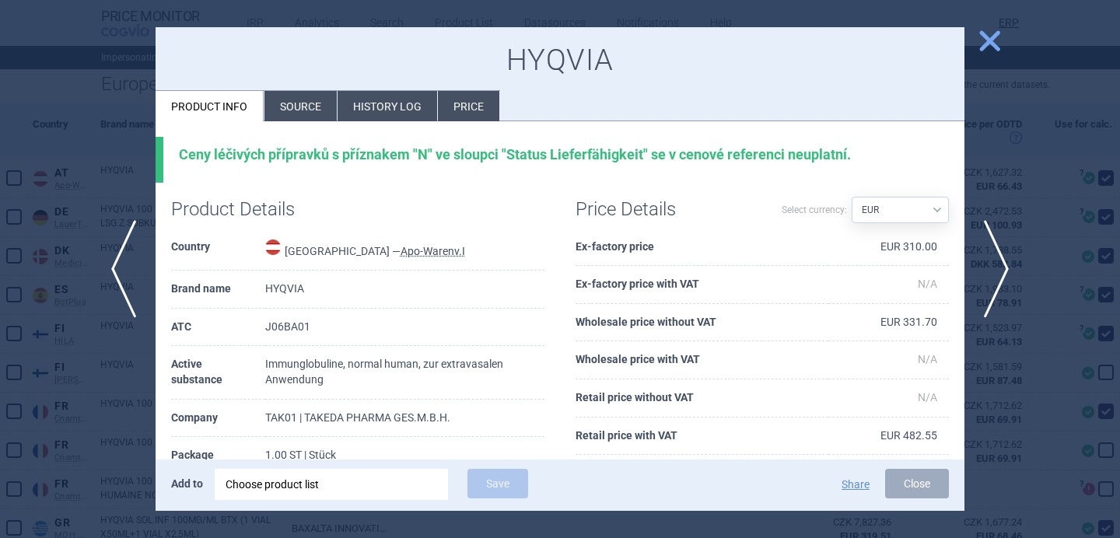
click at [293, 109] on li "Source" at bounding box center [301, 106] width 72 height 30
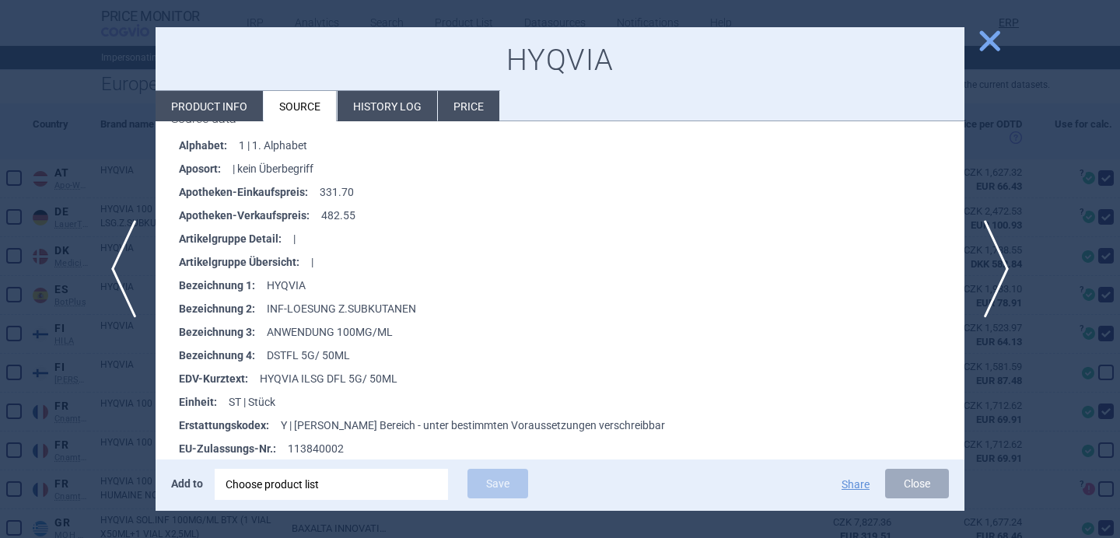
scroll to position [382, 0]
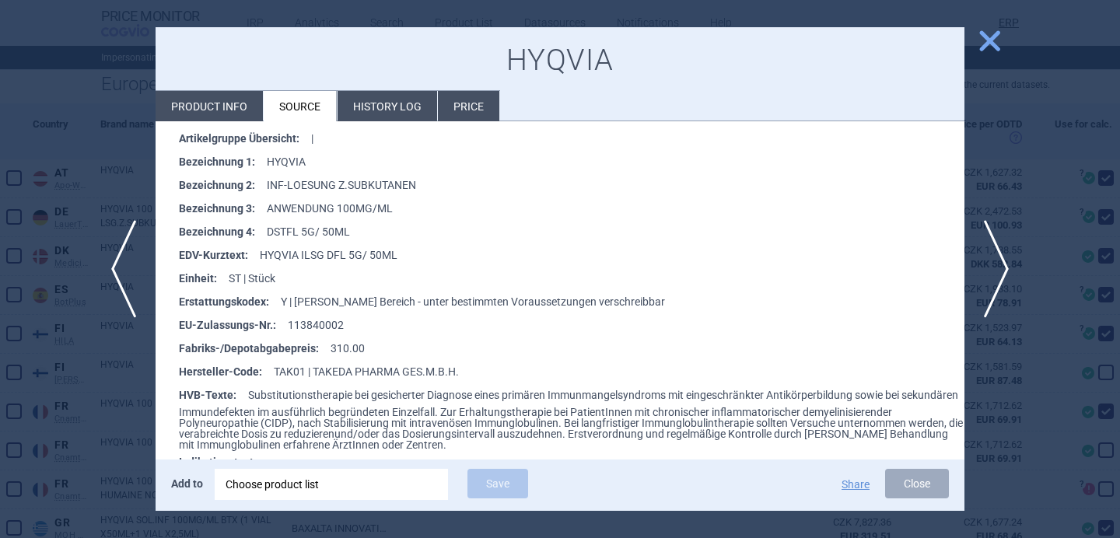
click at [123, 401] on div at bounding box center [560, 269] width 1120 height 538
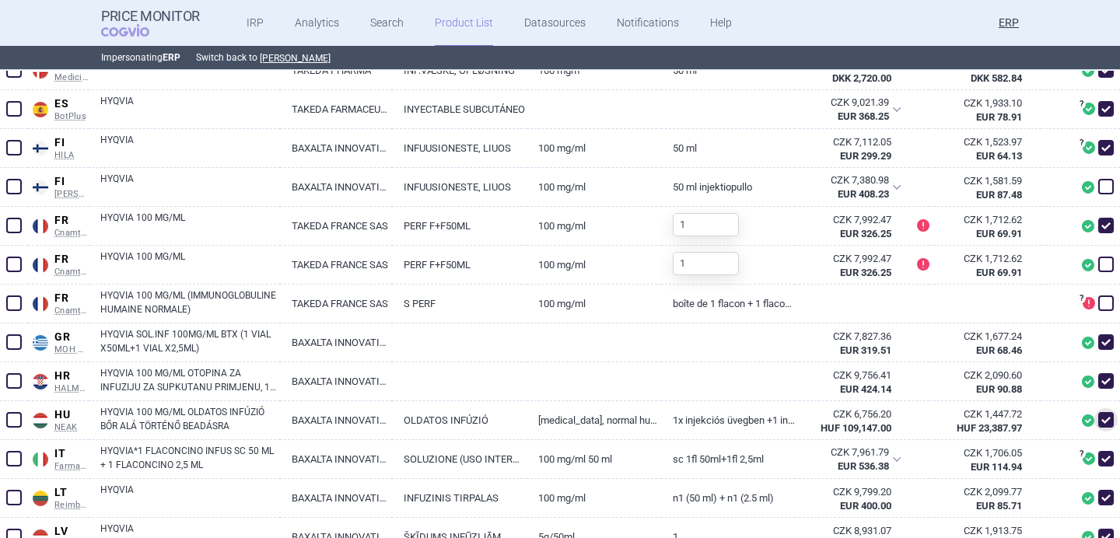
scroll to position [594, 0]
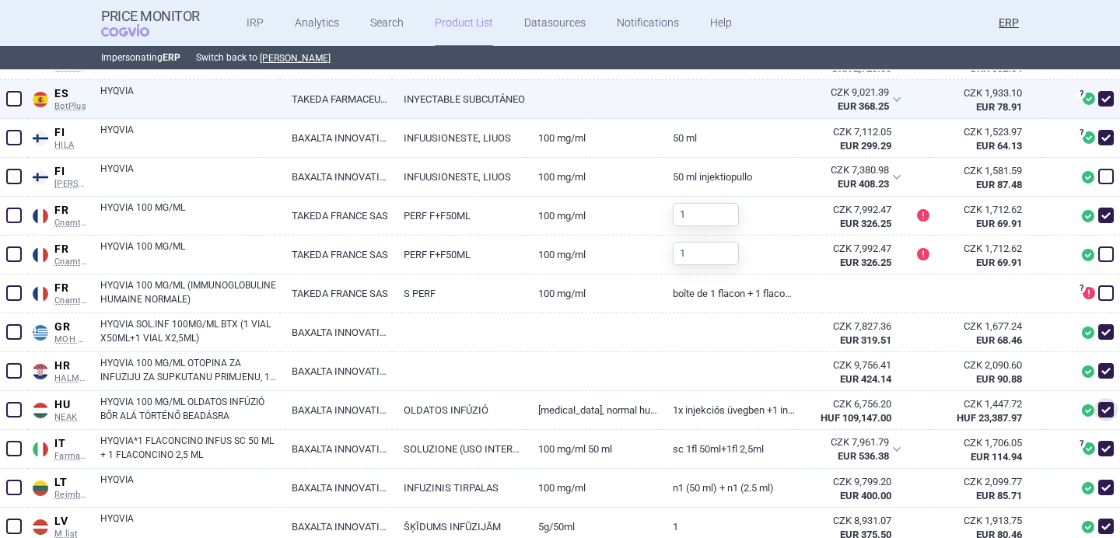
click at [235, 103] on link "HYQVIA" at bounding box center [190, 98] width 180 height 28
select select "EUR"
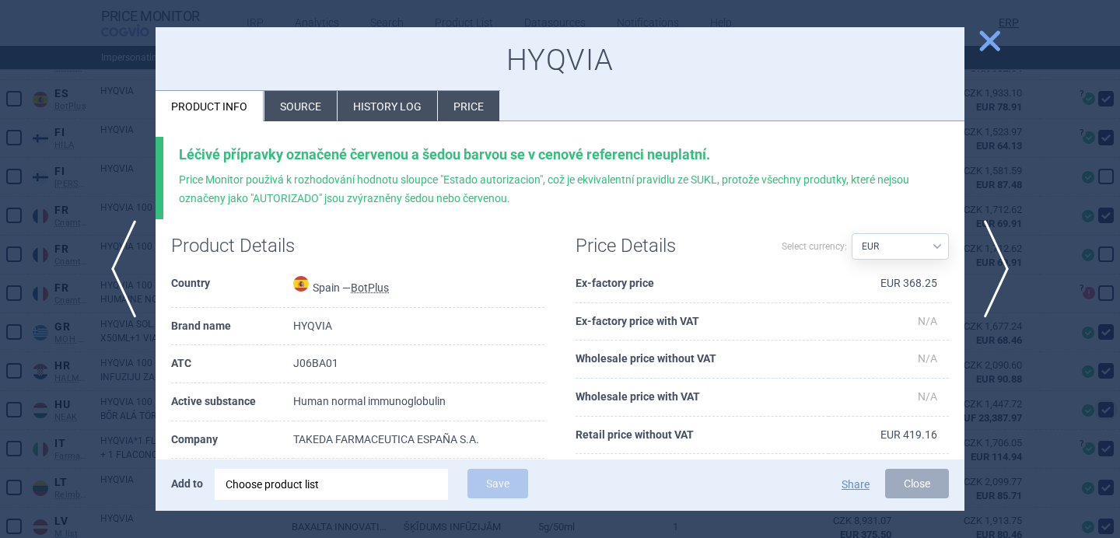
click at [279, 105] on li "Source" at bounding box center [301, 106] width 72 height 30
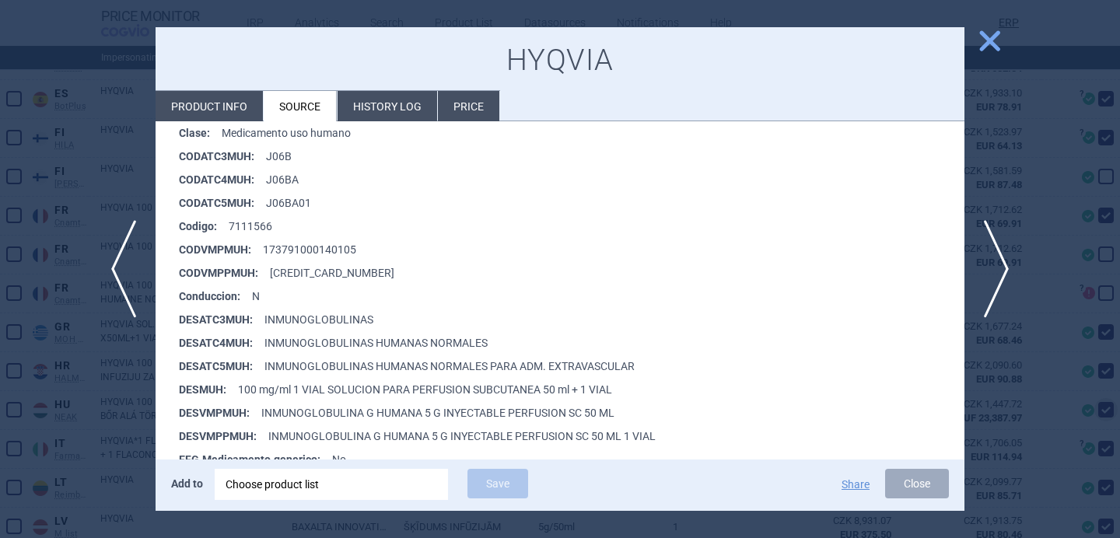
scroll to position [288, 0]
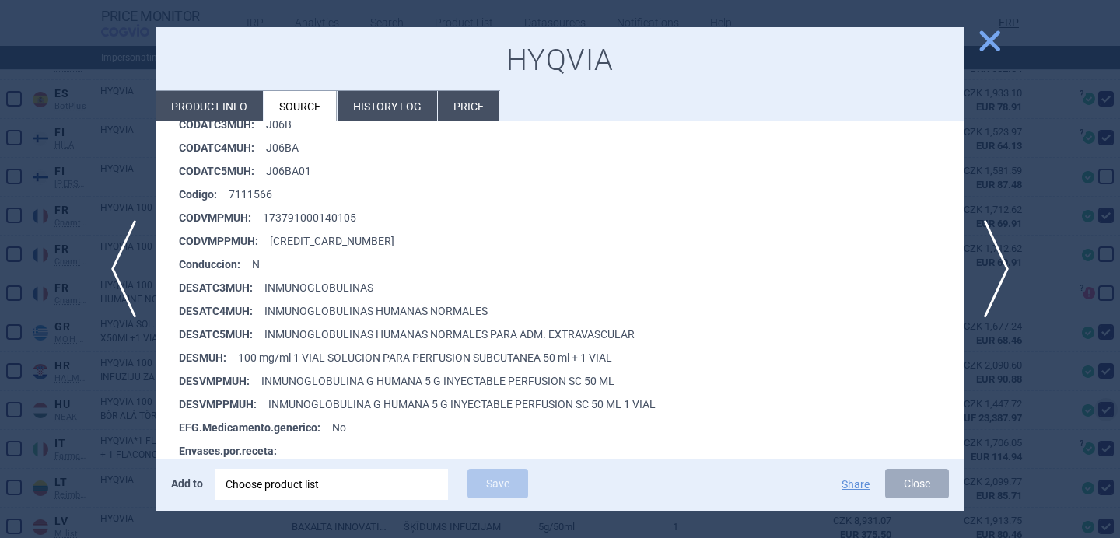
click at [84, 429] on div at bounding box center [560, 269] width 1120 height 538
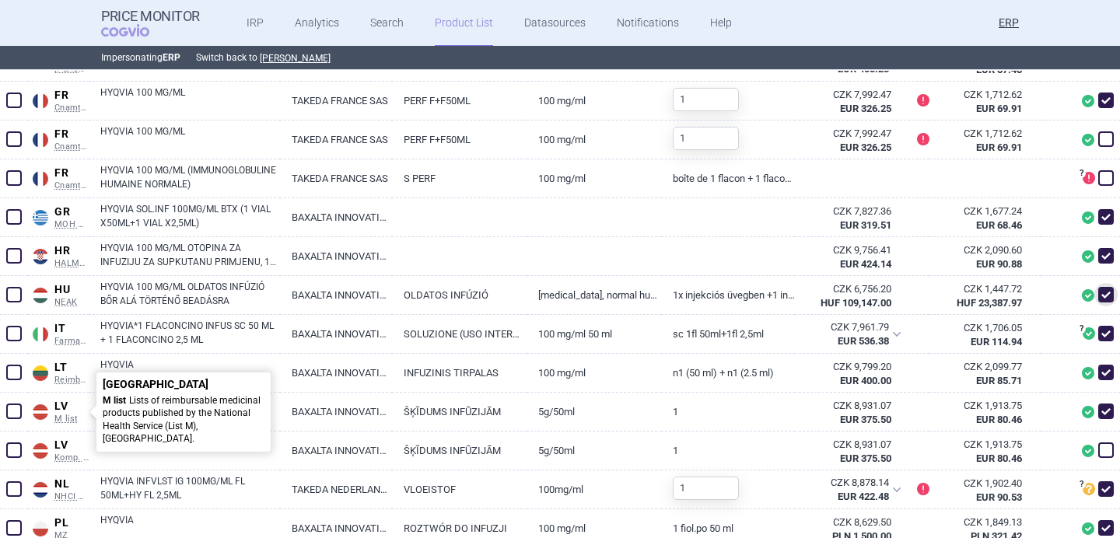
scroll to position [710, 0]
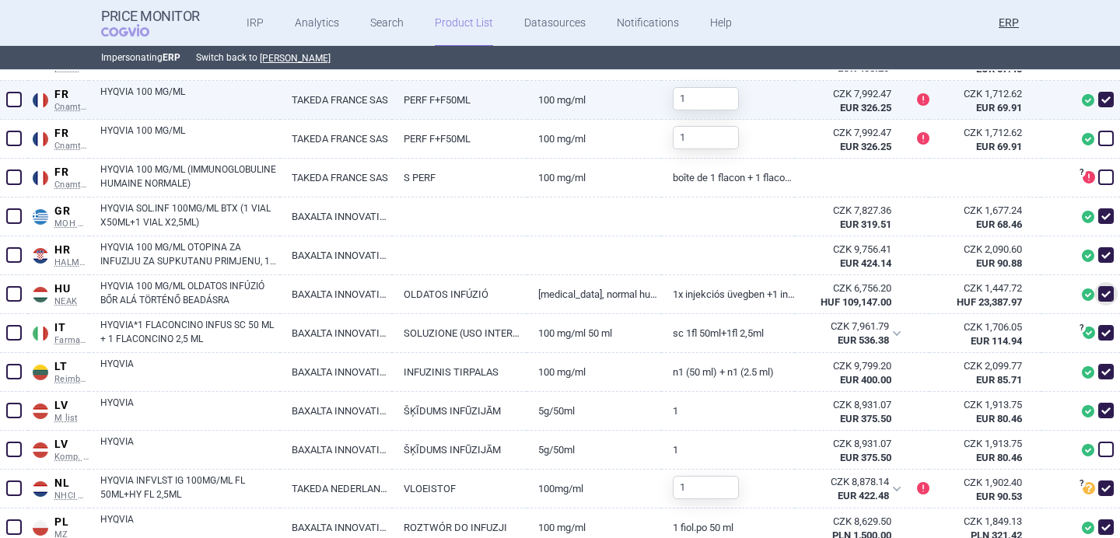
click at [215, 98] on link "HYQVIA 100 MG/ML" at bounding box center [190, 99] width 180 height 28
select select "EUR"
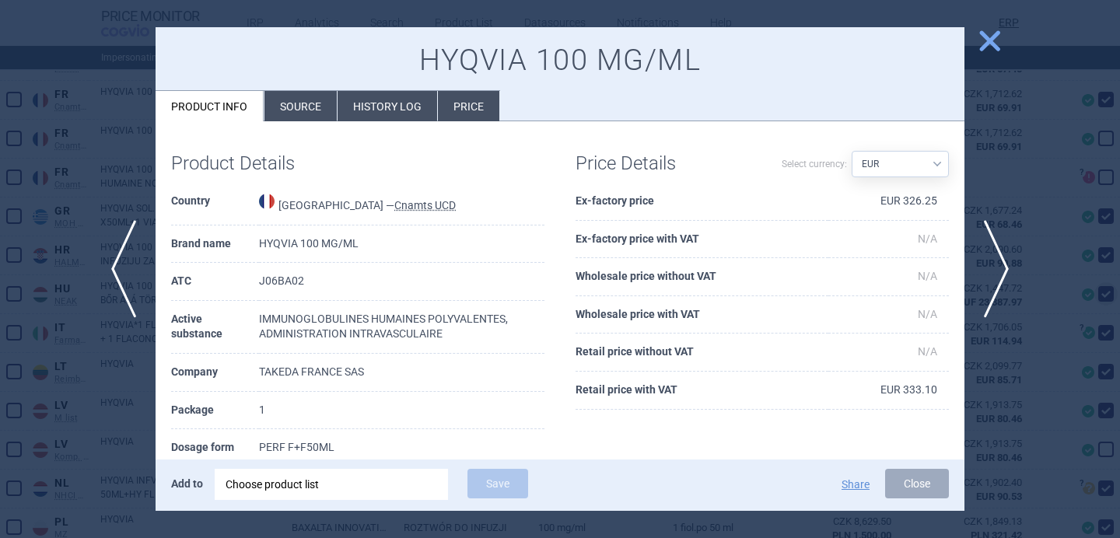
scroll to position [30, 0]
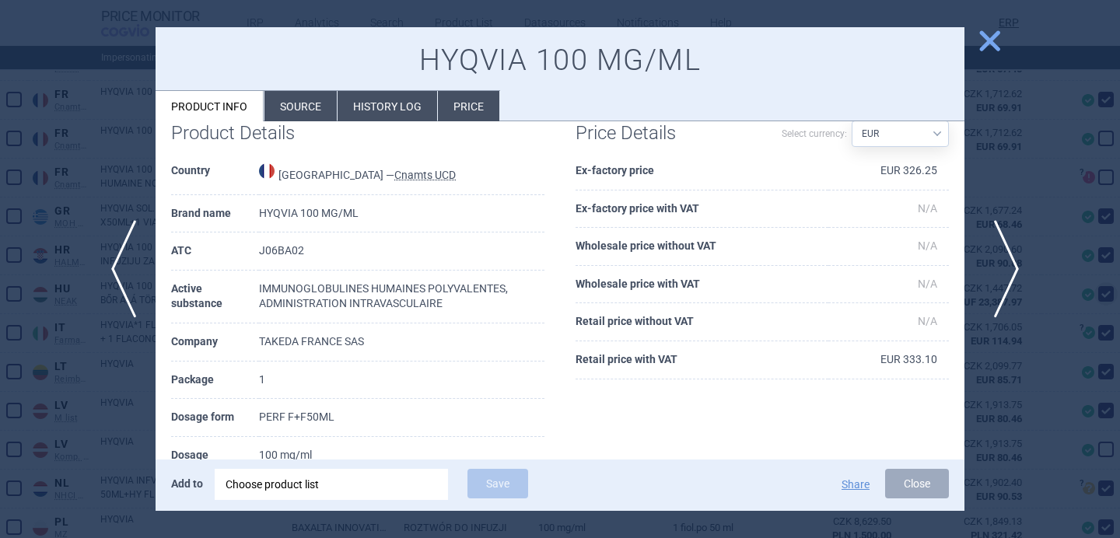
click at [991, 279] on span "next" at bounding box center [1001, 269] width 35 height 98
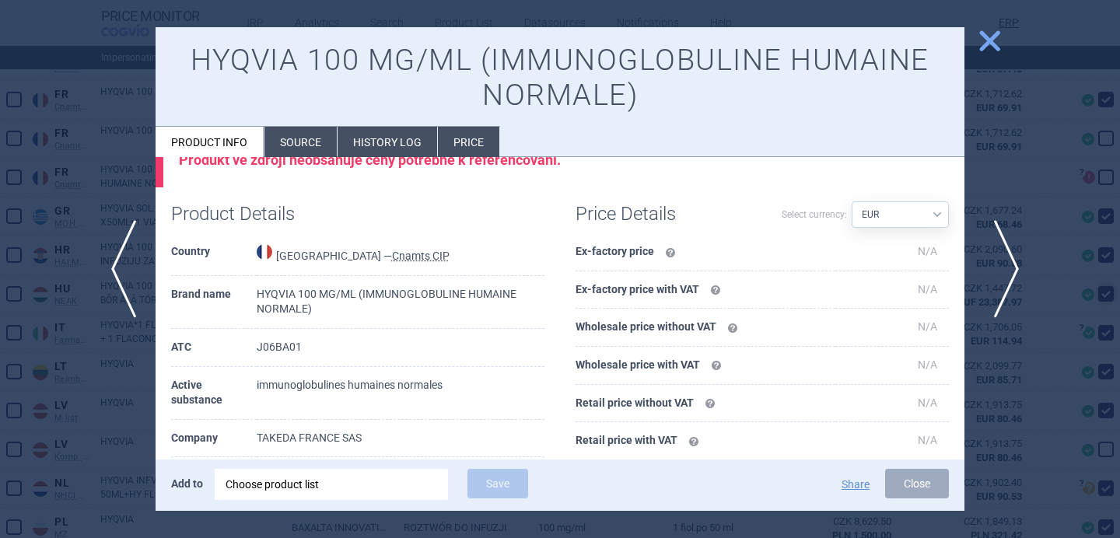
scroll to position [75, 0]
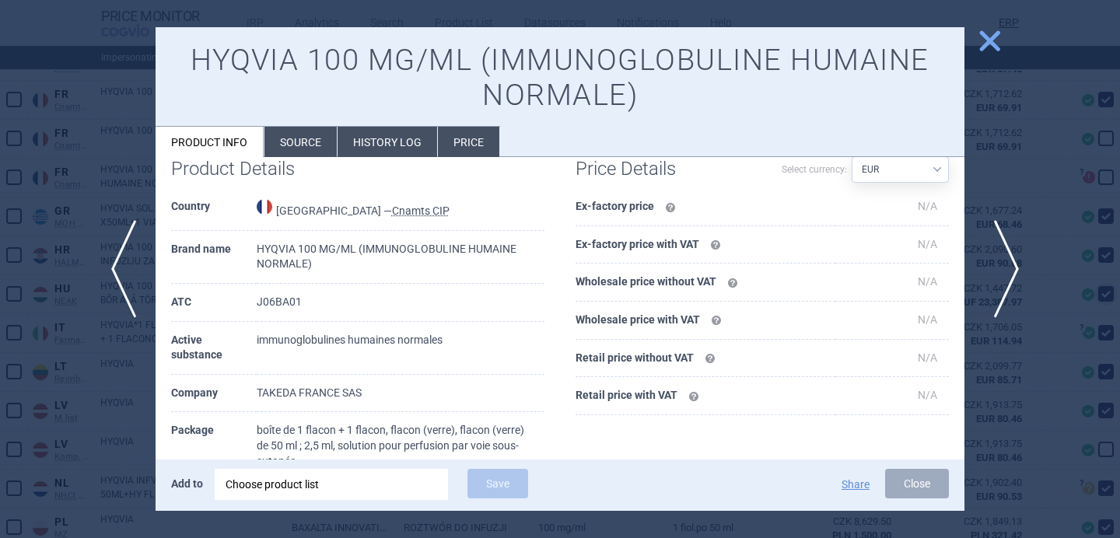
click at [991, 279] on span "next" at bounding box center [1001, 269] width 35 height 98
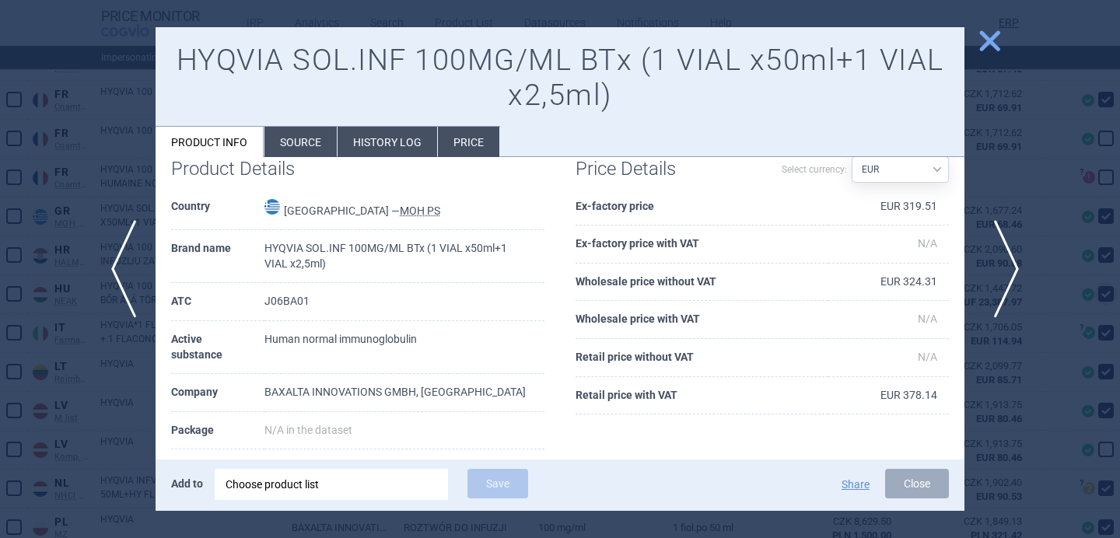
click at [991, 279] on span "next" at bounding box center [1001, 269] width 35 height 98
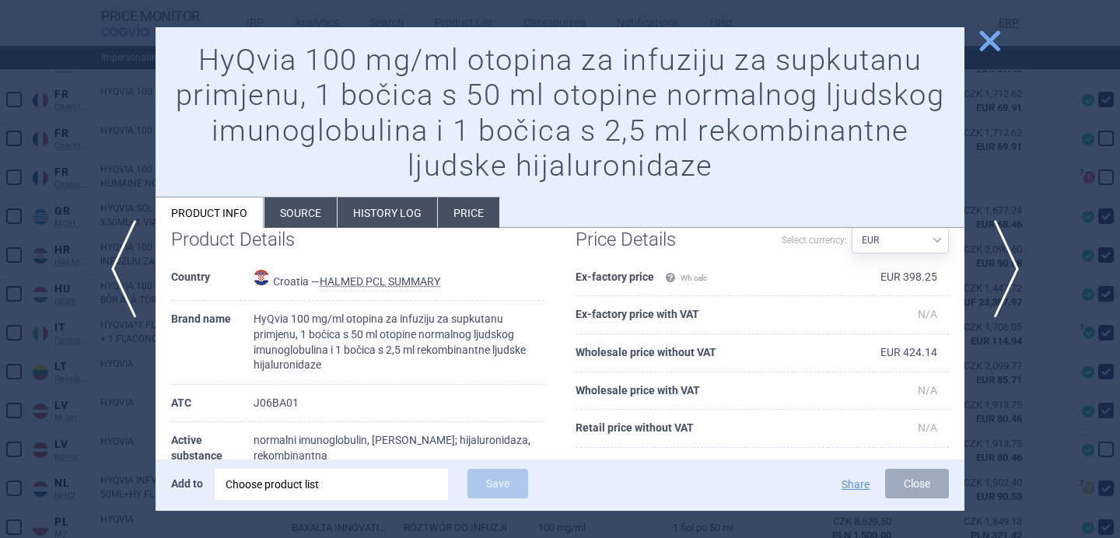
click at [991, 279] on span "next" at bounding box center [1001, 269] width 35 height 98
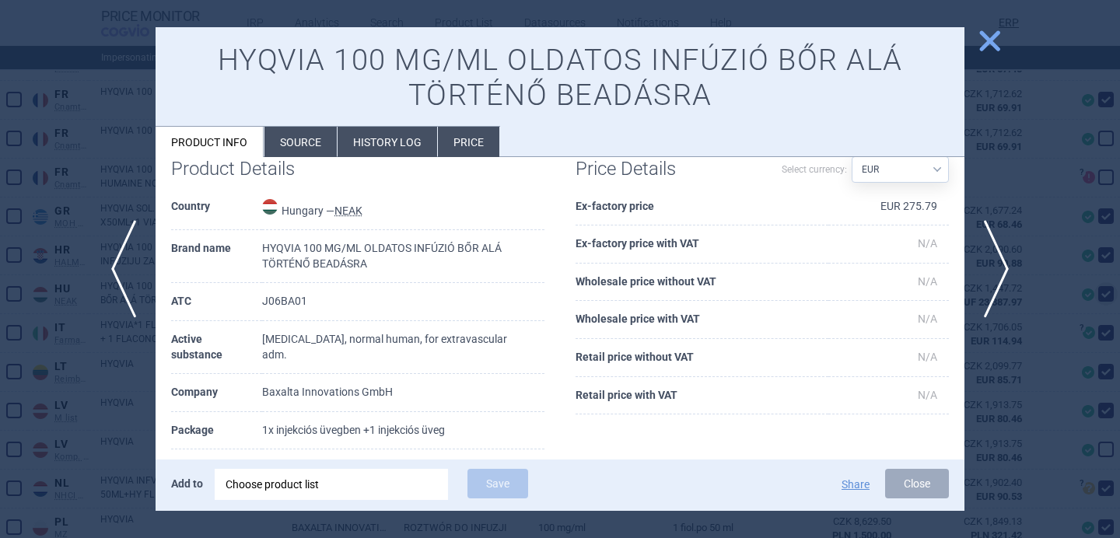
click at [98, 397] on div at bounding box center [560, 269] width 1120 height 538
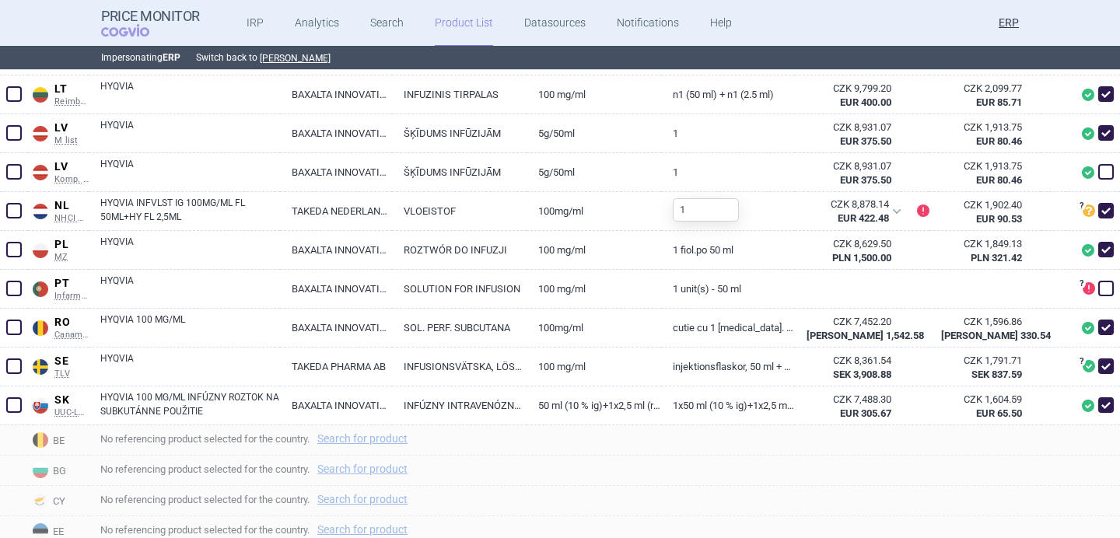
scroll to position [997, 0]
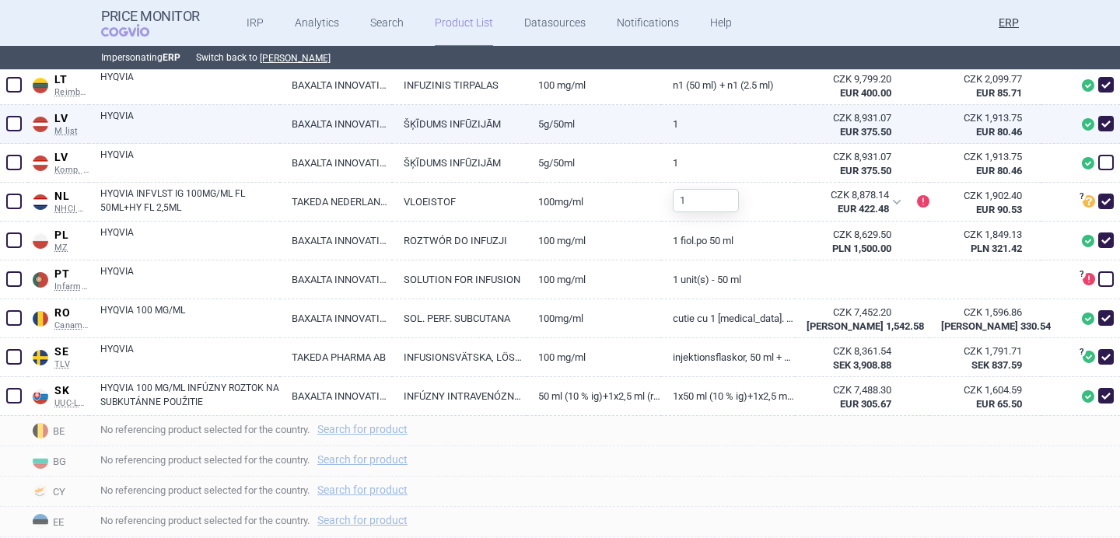
click at [206, 124] on link "HYQVIA" at bounding box center [190, 123] width 180 height 28
select select "EUR"
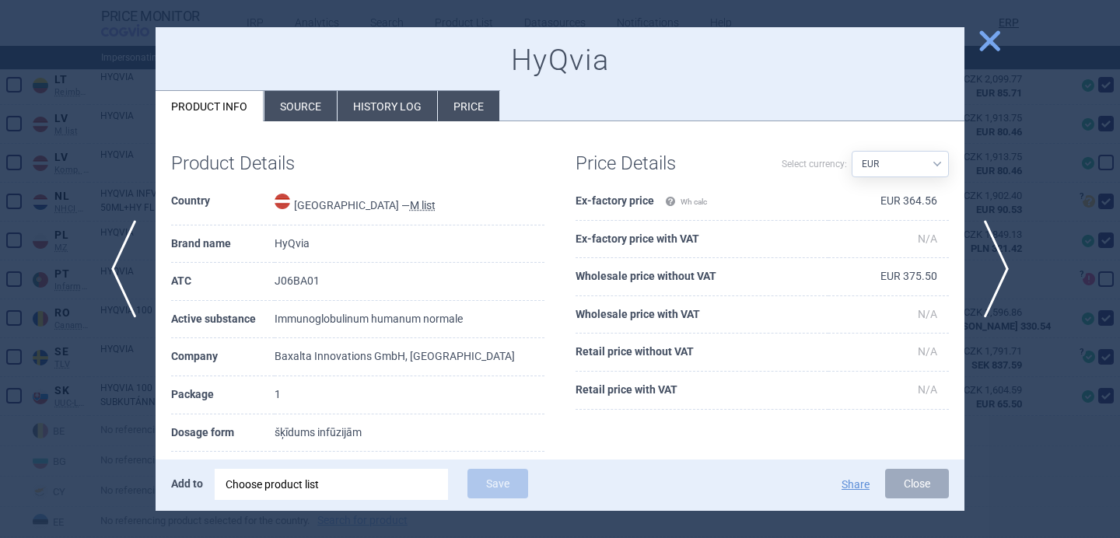
scroll to position [51, 0]
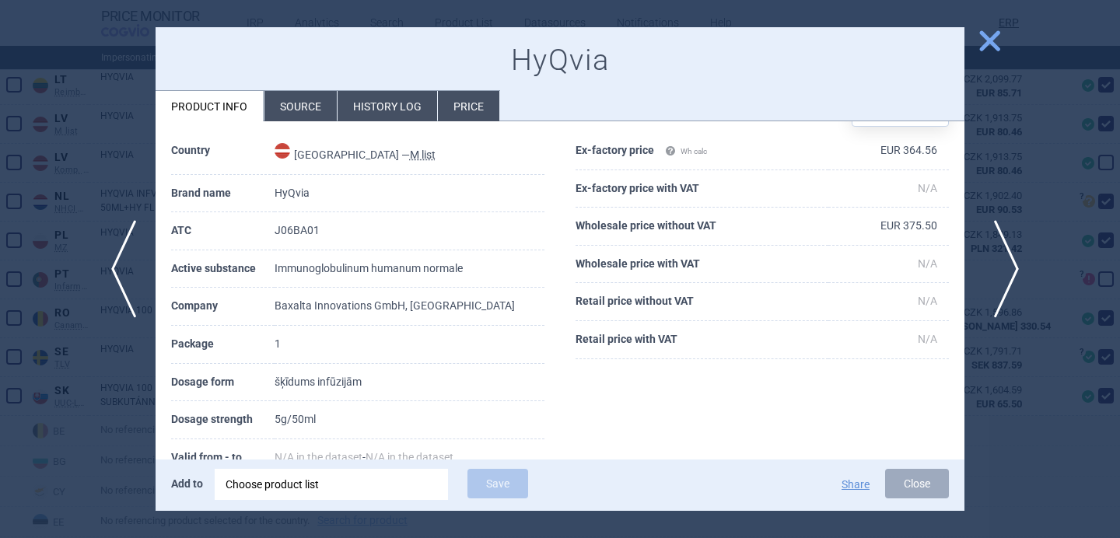
click at [997, 259] on span "next" at bounding box center [1001, 269] width 35 height 98
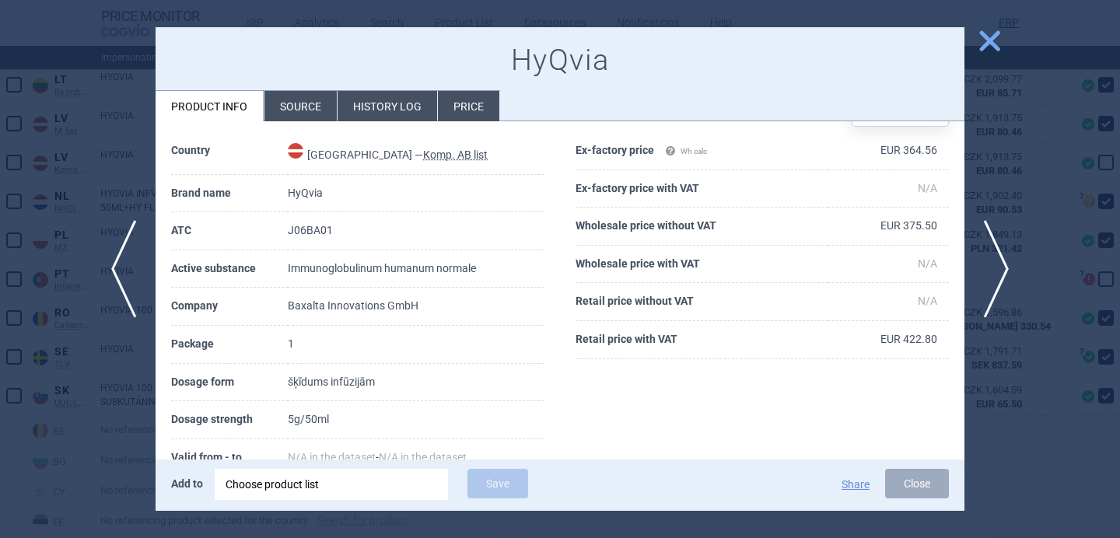
click at [987, 199] on div at bounding box center [560, 269] width 1120 height 538
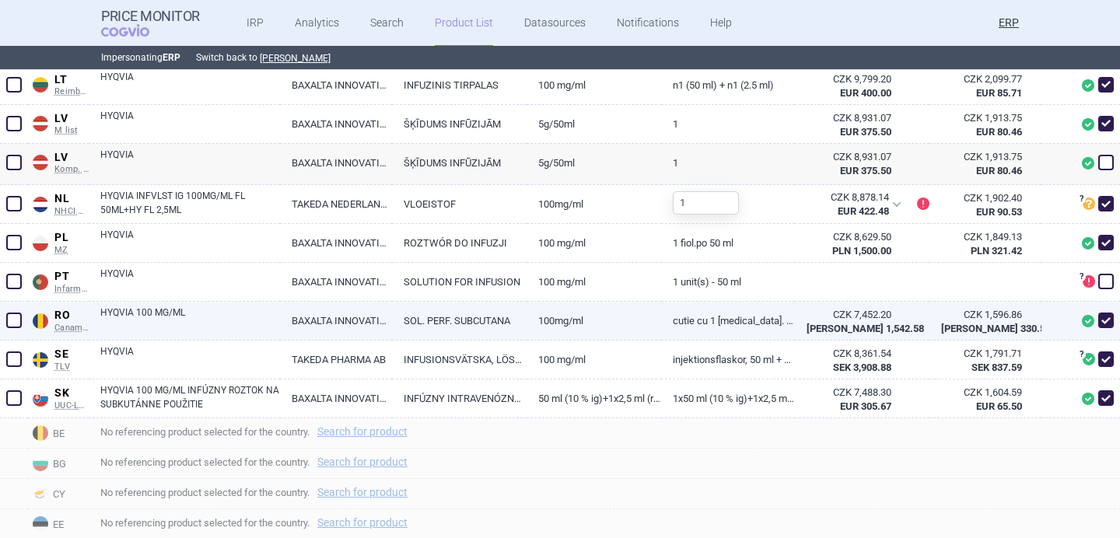
click at [274, 321] on link "HYQVIA 100 MG/ML" at bounding box center [190, 320] width 180 height 28
select select "EUR"
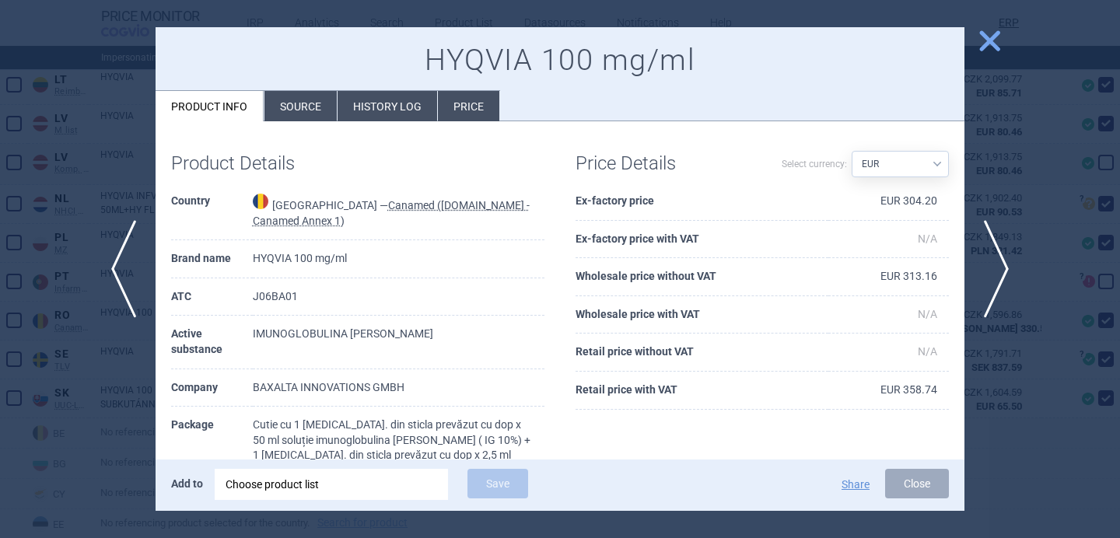
scroll to position [11, 0]
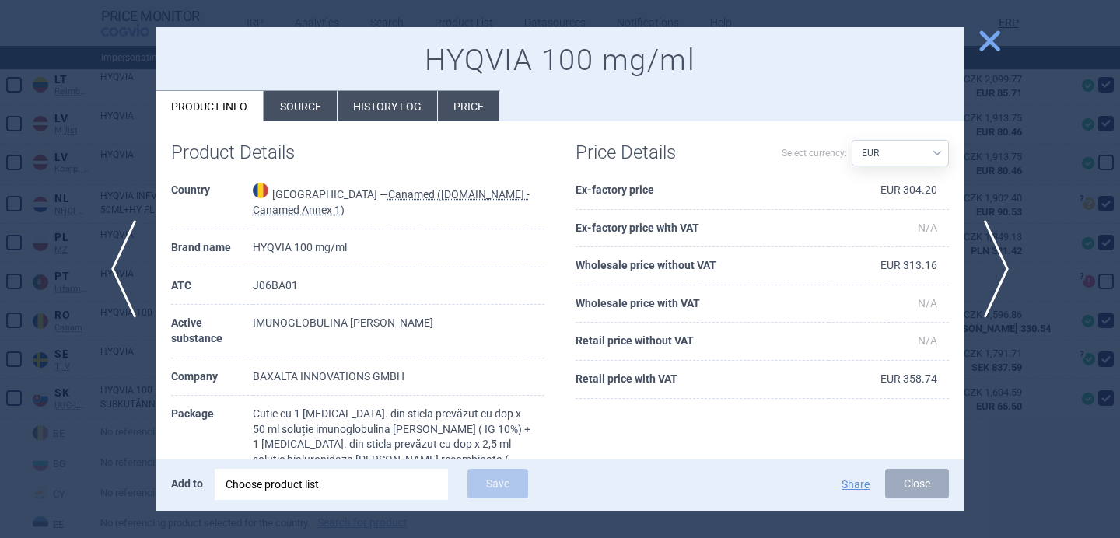
click at [142, 411] on div at bounding box center [560, 269] width 1120 height 538
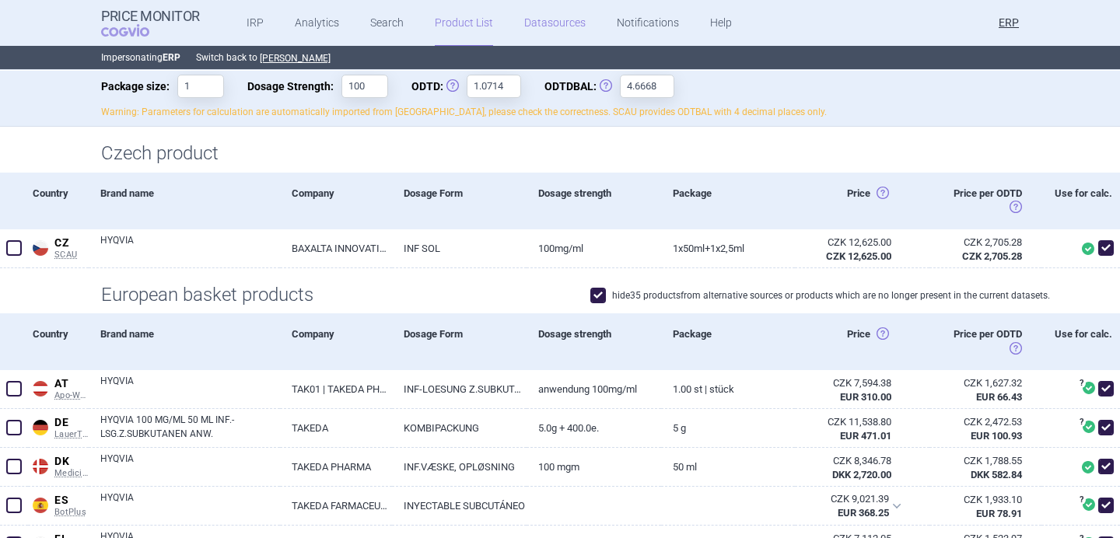
scroll to position [155, 0]
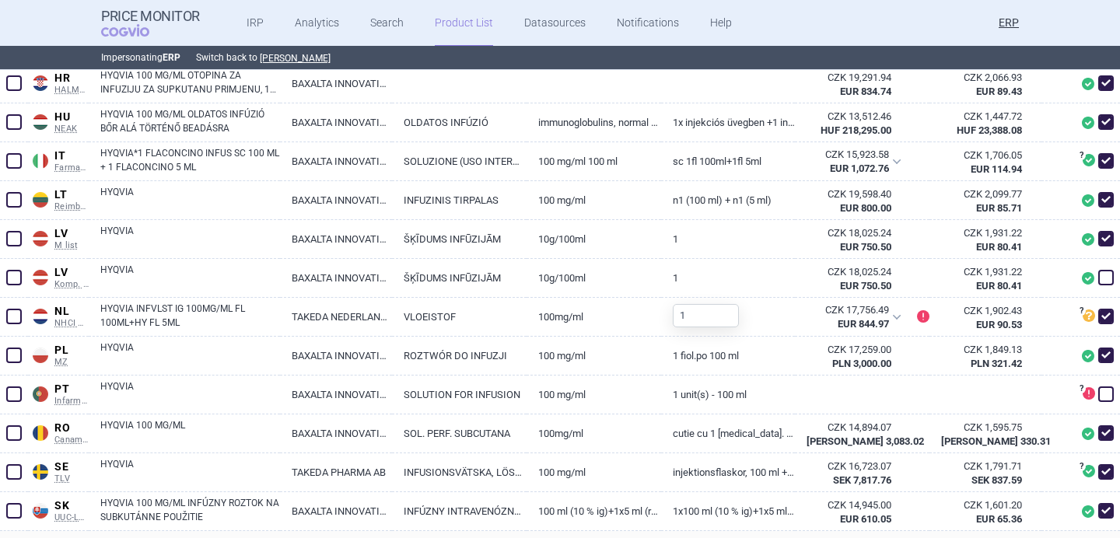
scroll to position [878, 0]
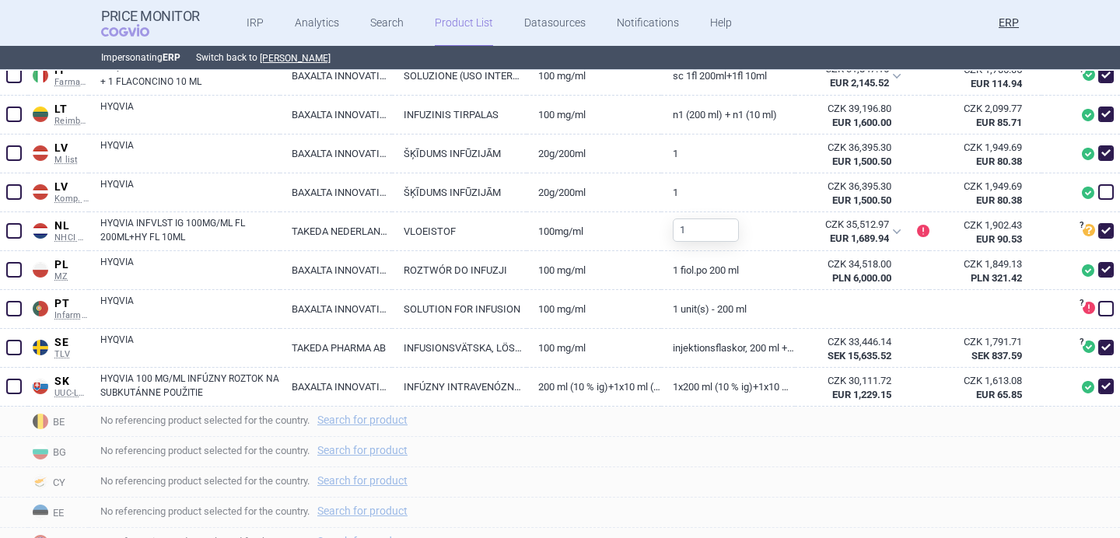
scroll to position [947, 0]
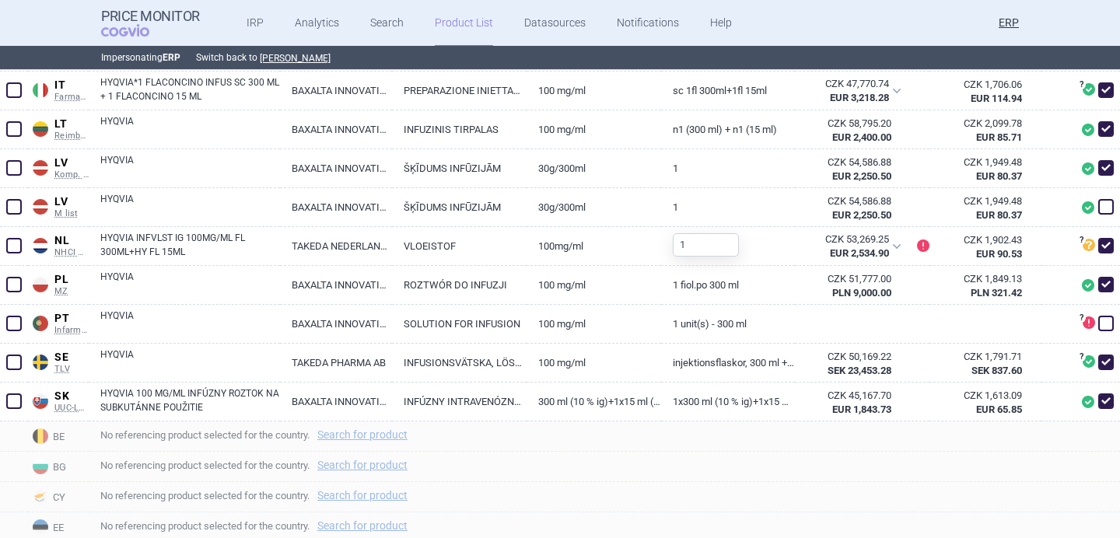
scroll to position [935, 0]
